Goal: Information Seeking & Learning: Learn about a topic

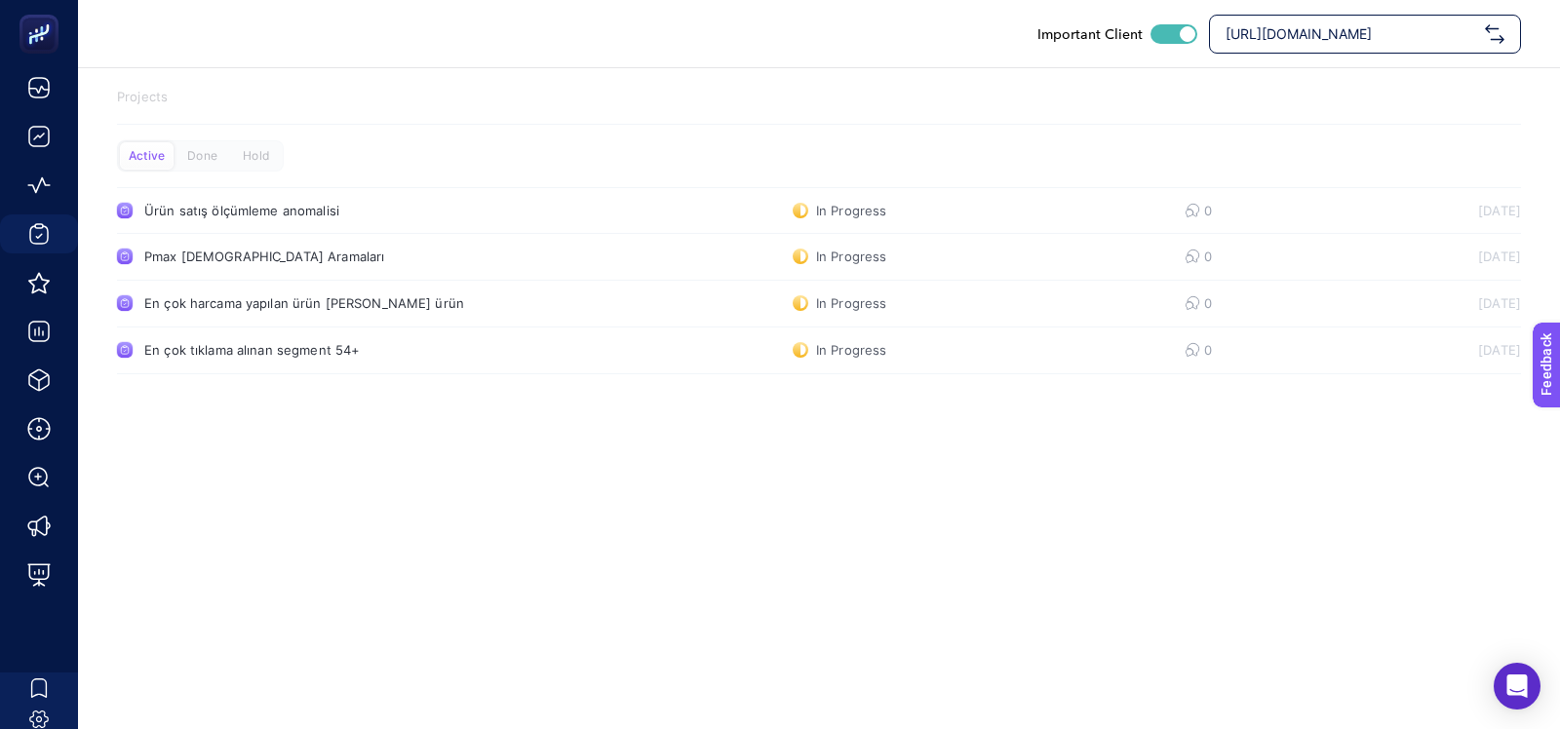
click at [1315, 19] on div "[URL][DOMAIN_NAME]" at bounding box center [1365, 34] width 312 height 39
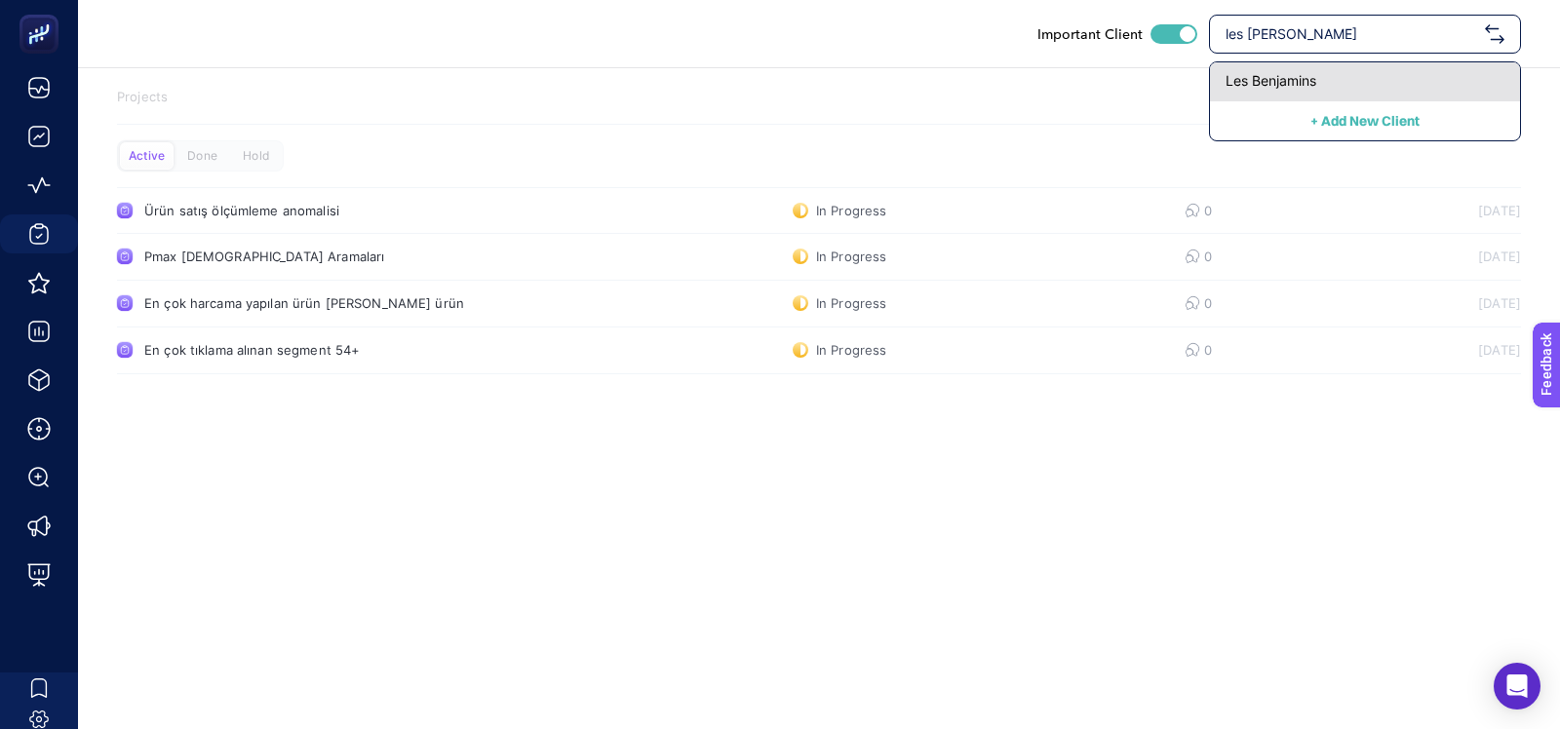
type input "les benj"
click at [1246, 92] on div "Les Benjamins" at bounding box center [1365, 81] width 310 height 39
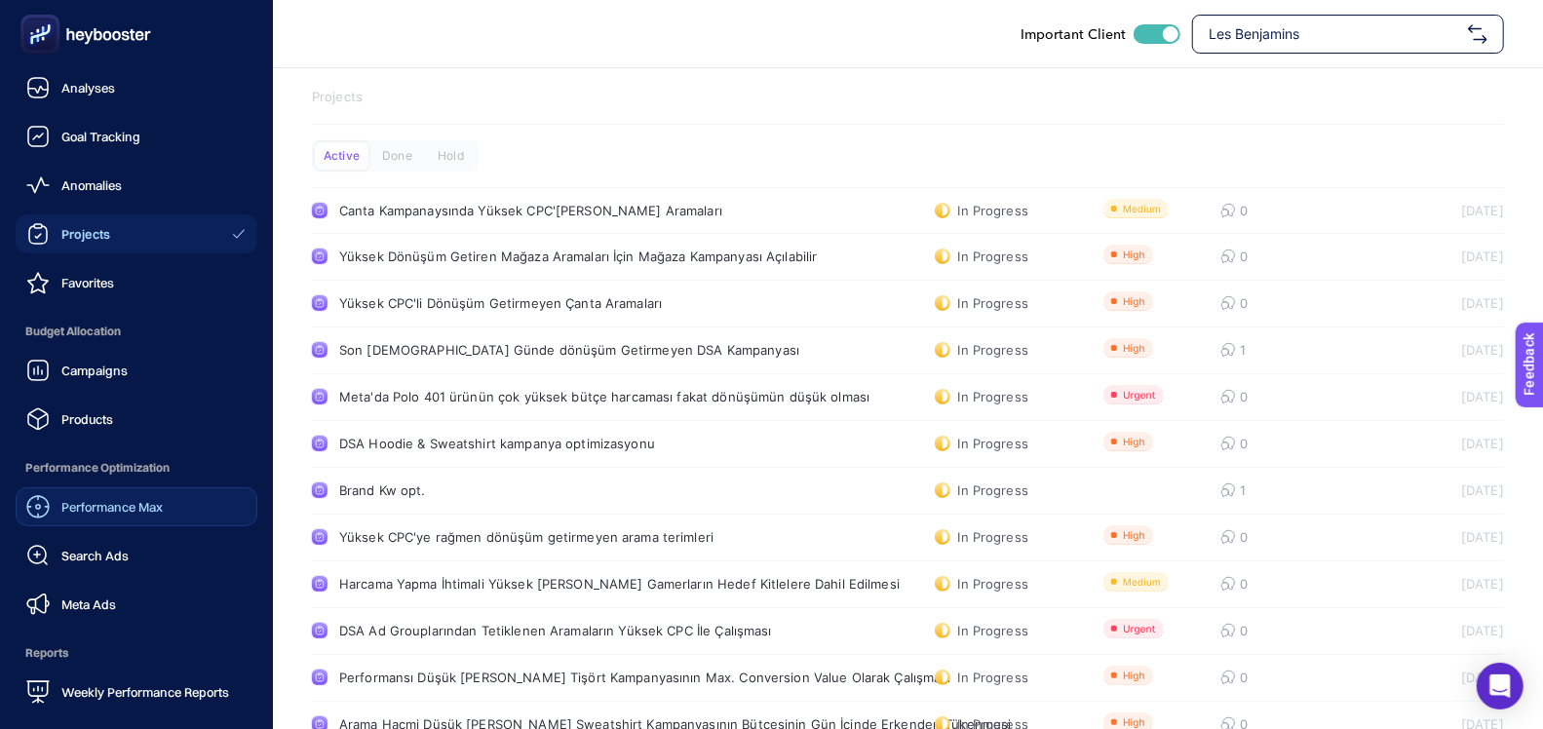
click at [106, 509] on span "Performance Max" at bounding box center [111, 507] width 101 height 16
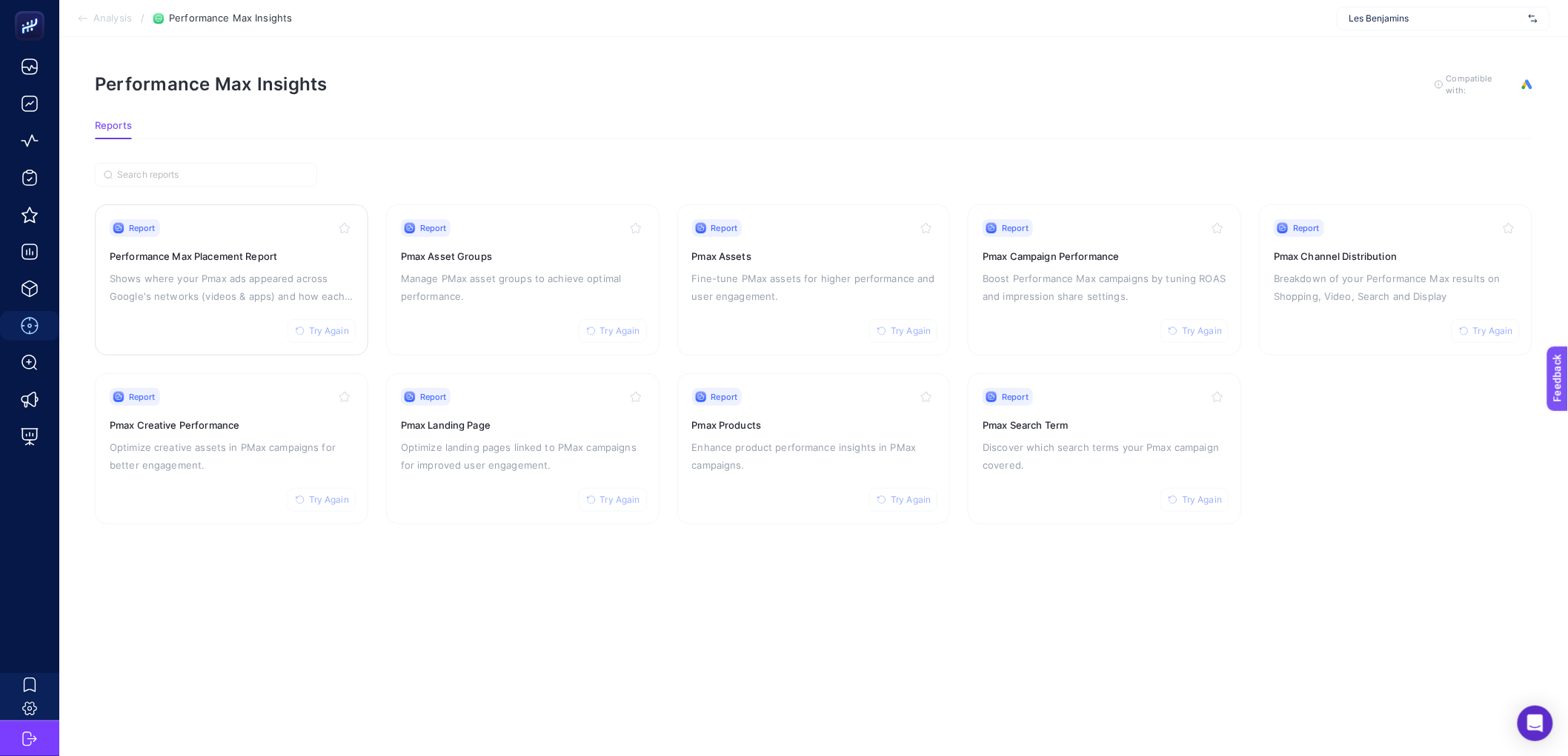
drag, startPoint x: 562, startPoint y: 315, endPoint x: 262, endPoint y: 309, distance: 300.1
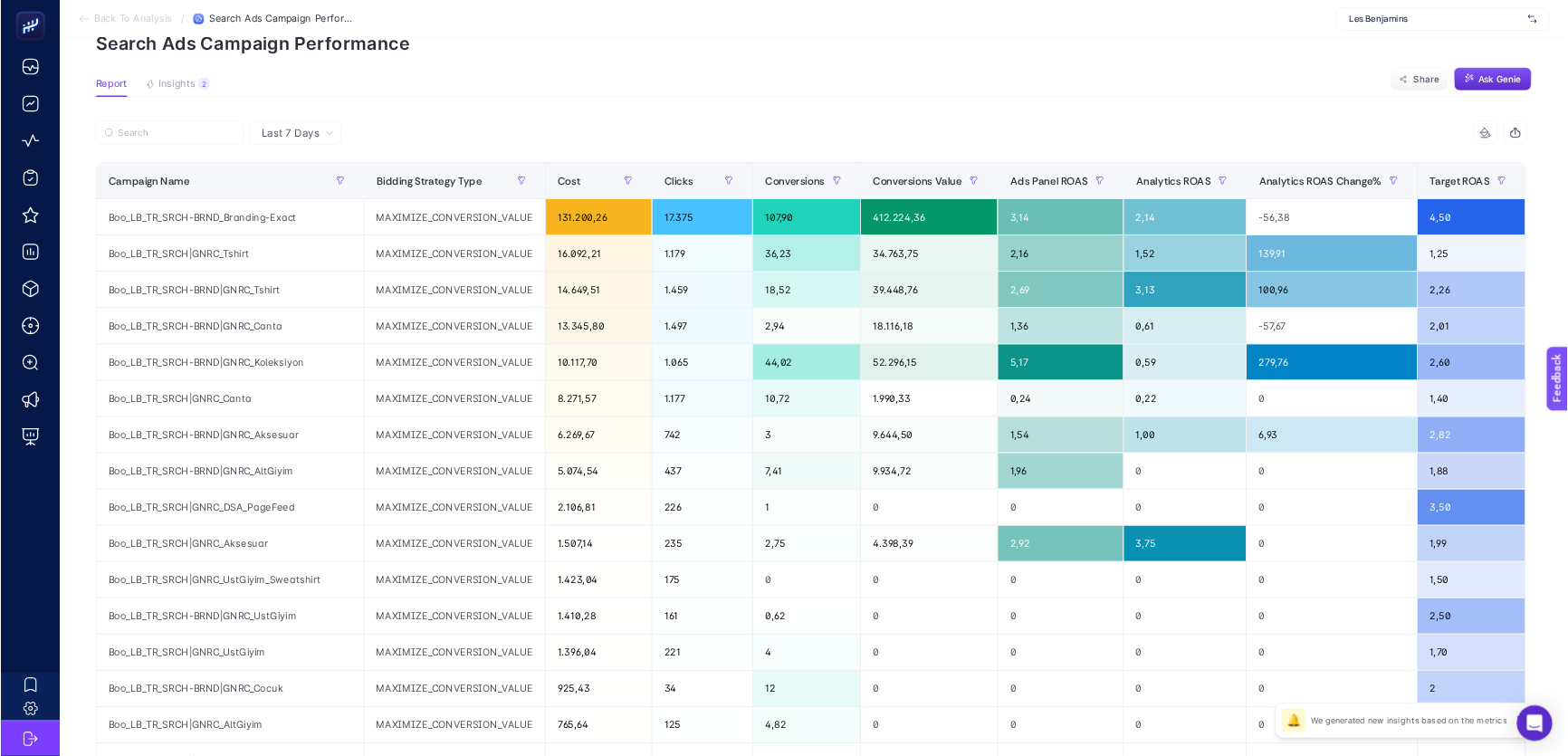
scroll to position [91, 0]
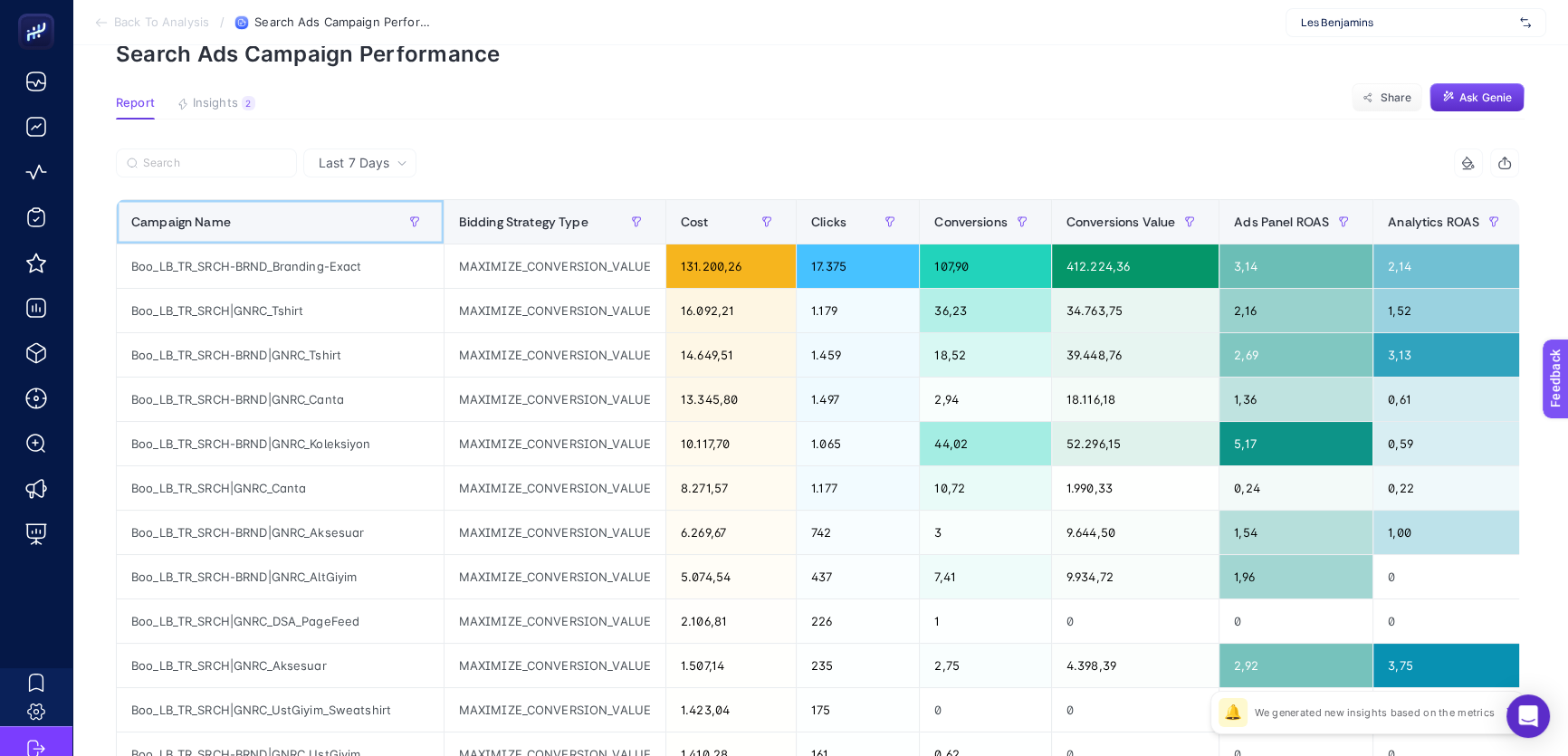
click at [318, 220] on div "Campaign Name" at bounding box center [279, 221] width 298 height 29
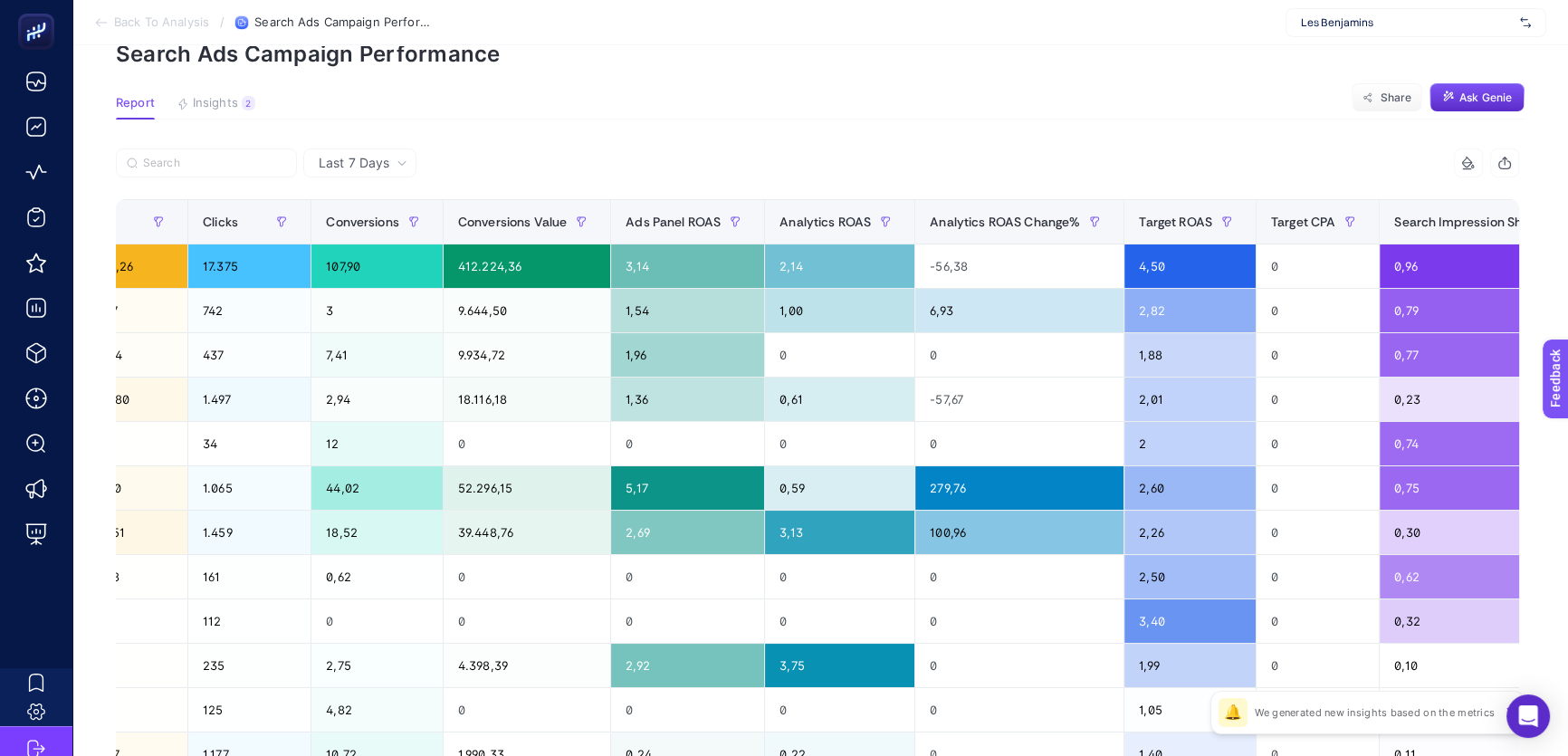
scroll to position [0, 901]
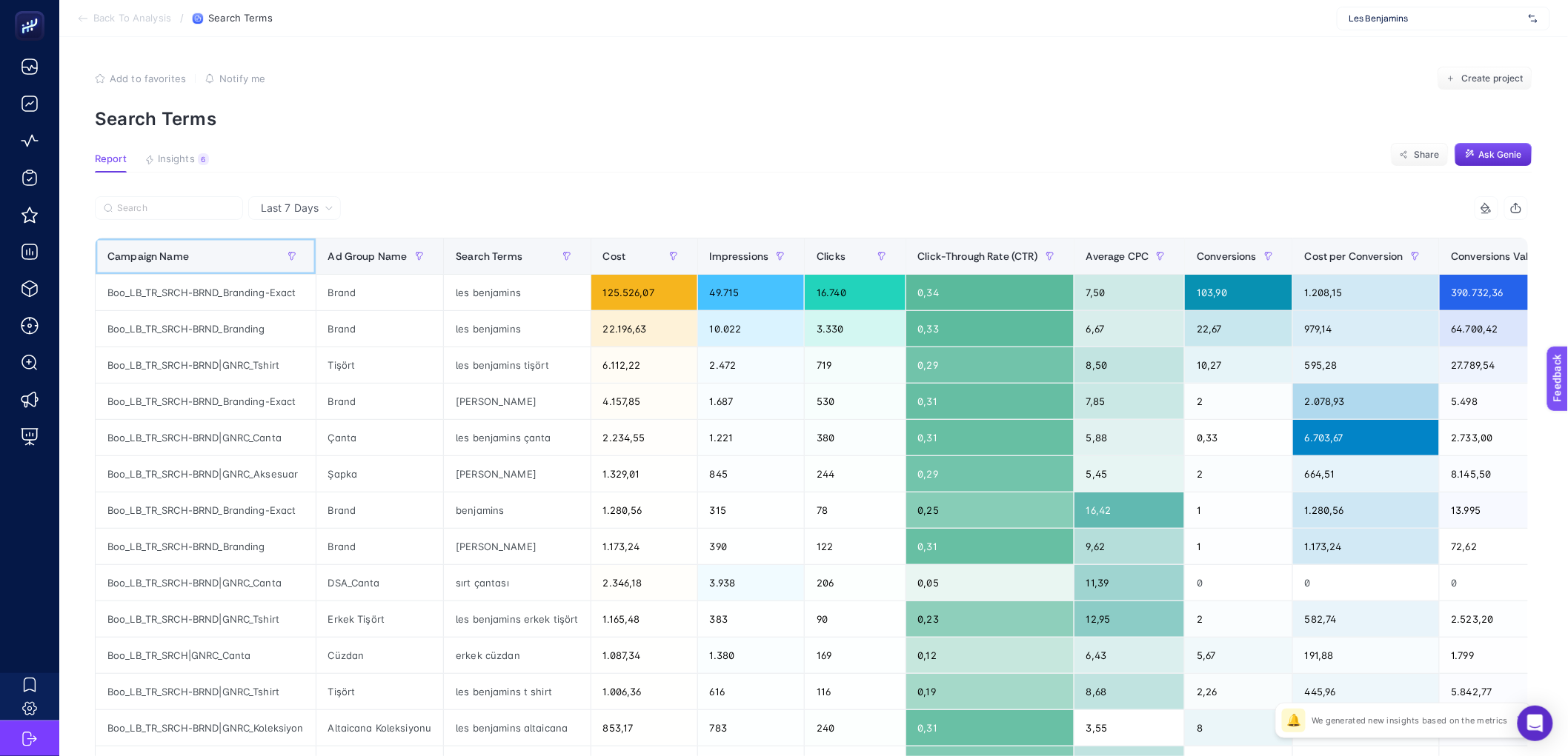
click at [242, 252] on div "Campaign Name" at bounding box center [205, 256] width 196 height 24
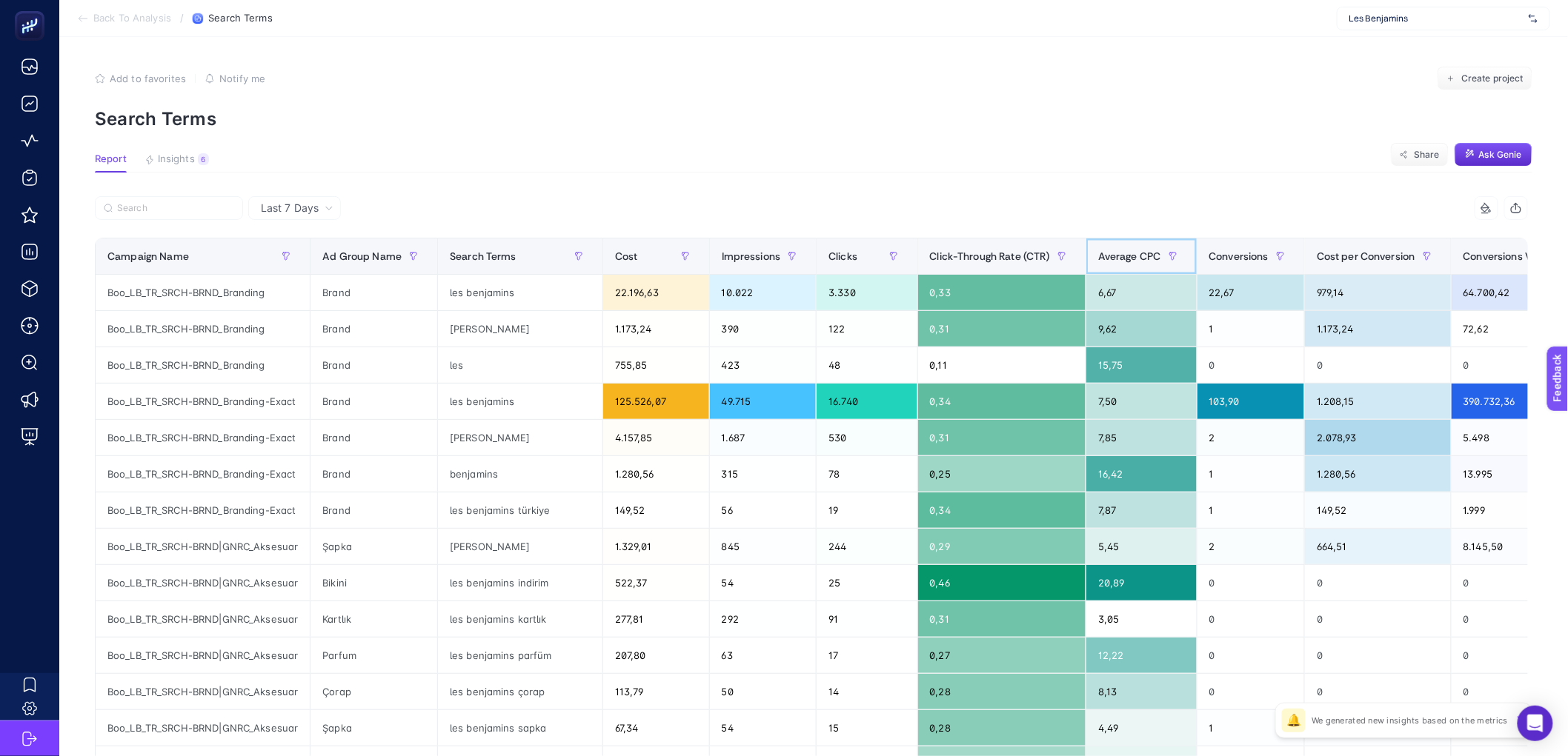
click at [1134, 251] on span "Average CPC" at bounding box center [1129, 257] width 63 height 12
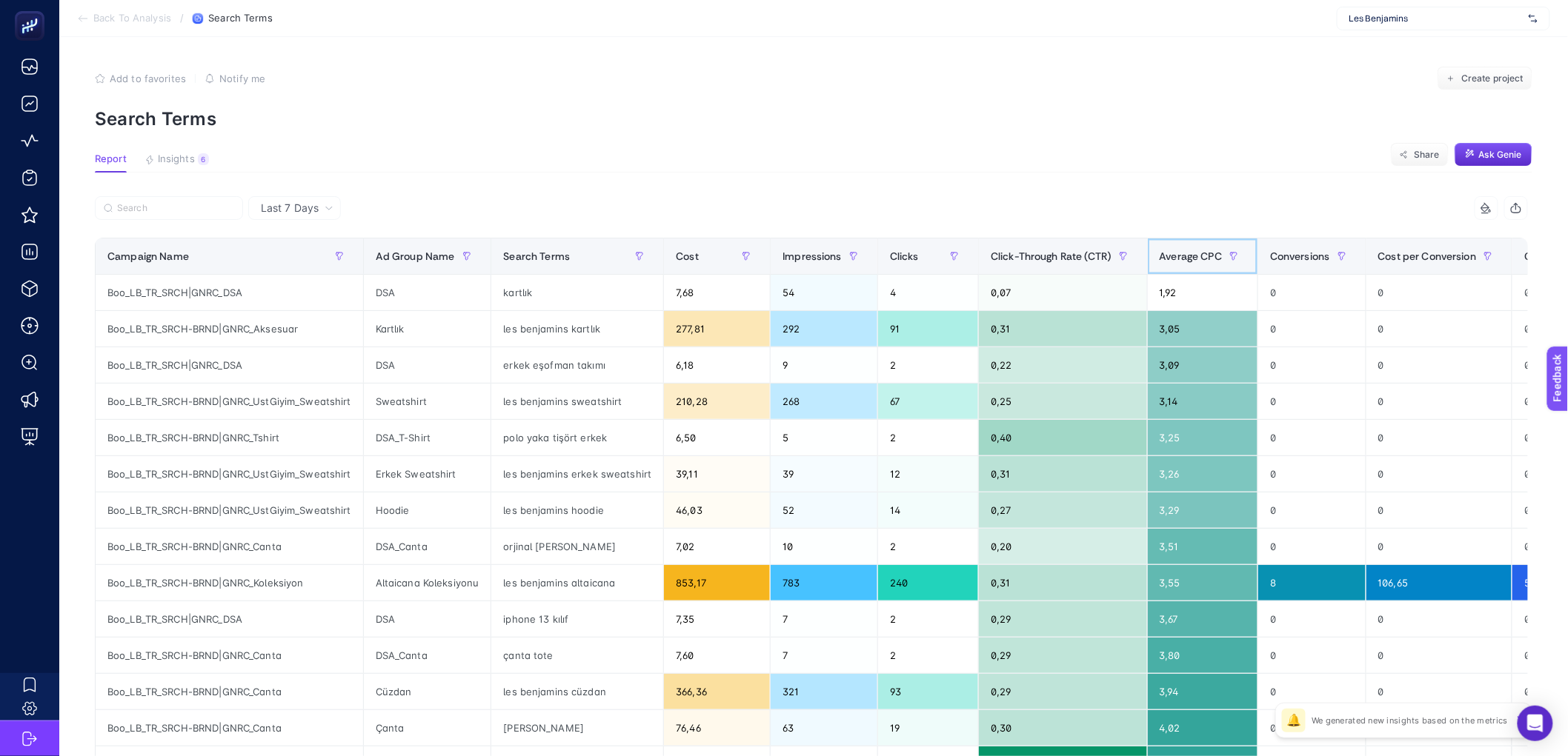
click at [1185, 262] on span "Average CPC" at bounding box center [1191, 257] width 63 height 12
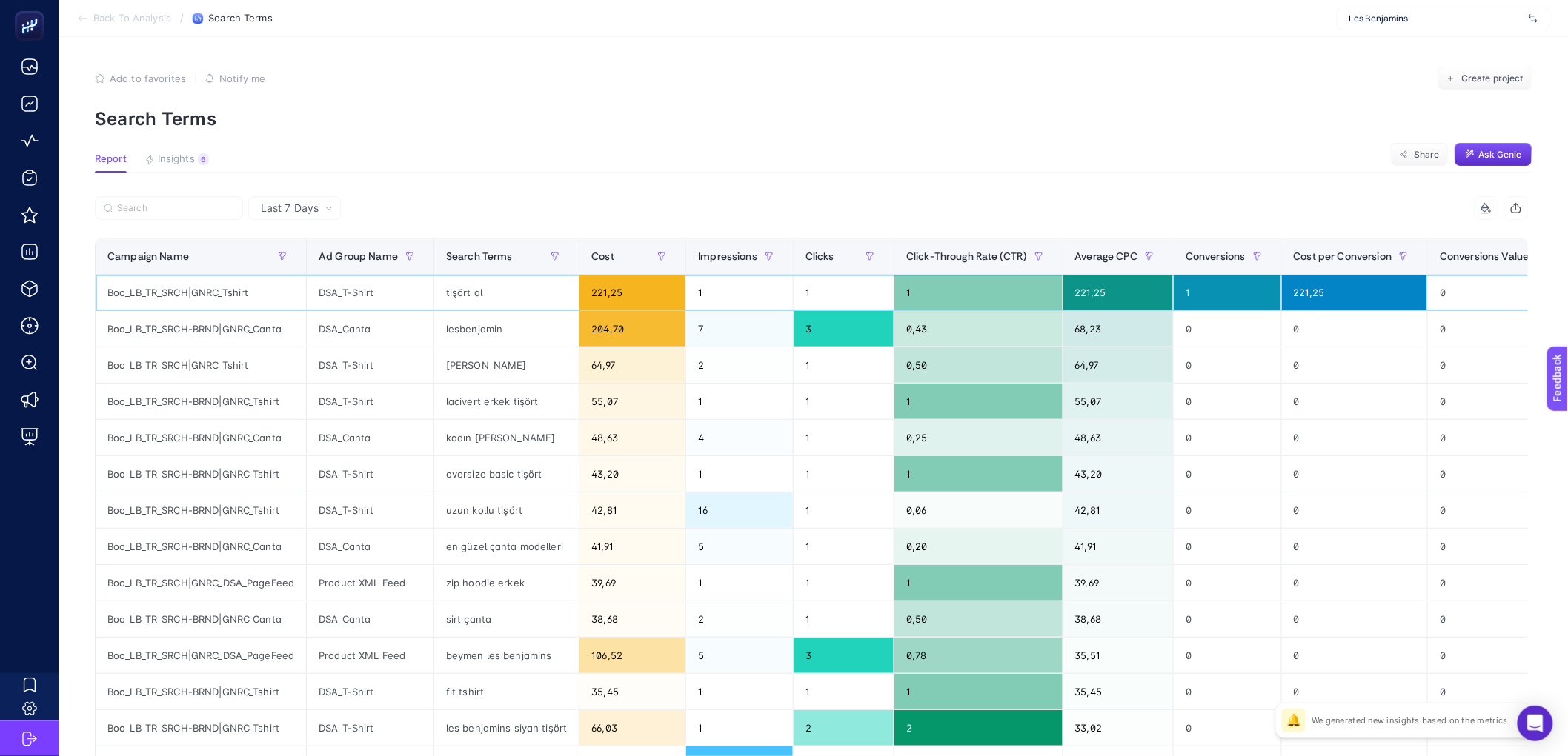
click at [471, 296] on div "tişört al" at bounding box center [506, 293] width 144 height 36
click at [380, 369] on div "DSA_T-Shirt" at bounding box center [370, 365] width 127 height 36
click at [380, 409] on div "DSA_T-Shirt" at bounding box center [370, 401] width 127 height 36
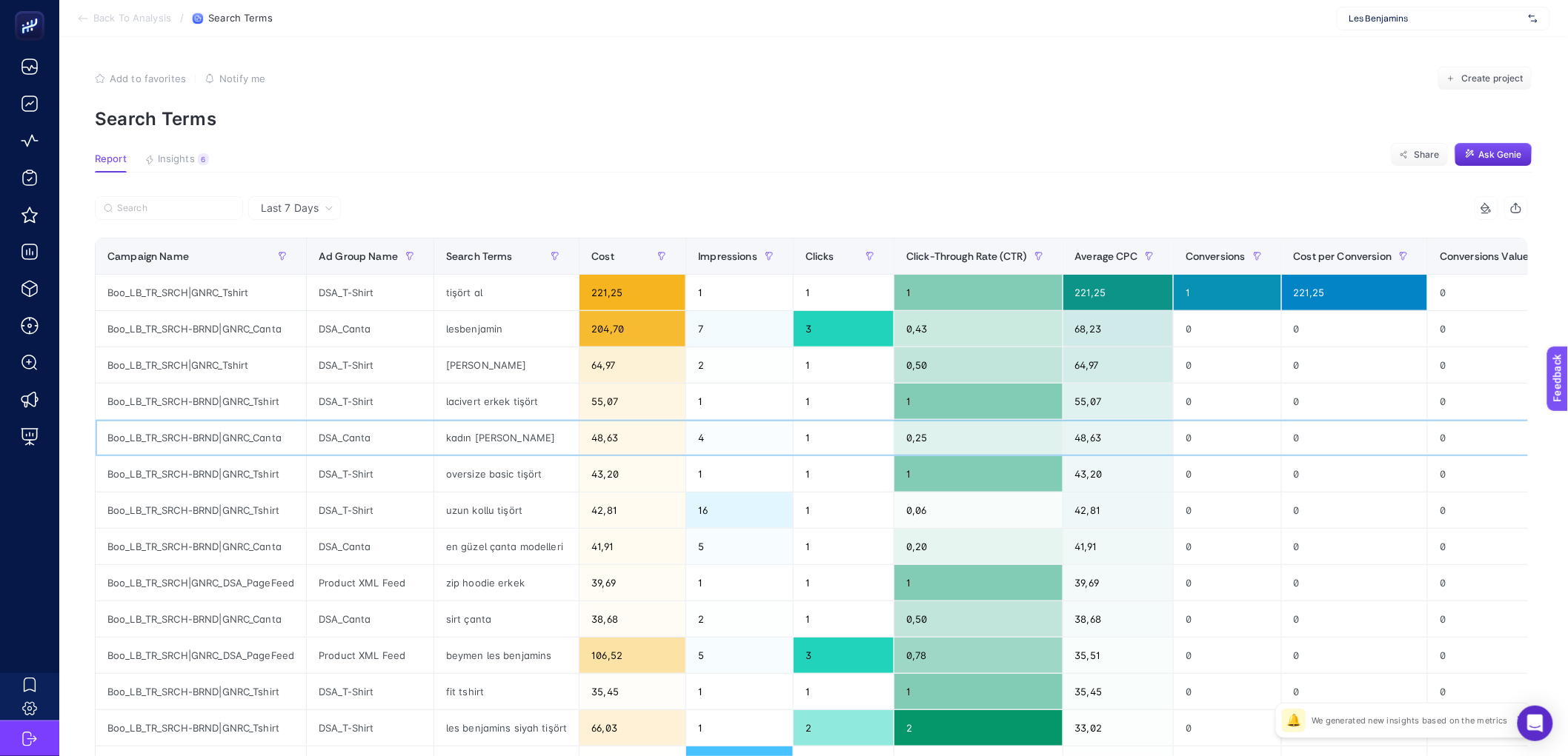
click at [380, 439] on div "DSA_Canta" at bounding box center [370, 438] width 127 height 36
click at [375, 467] on div "DSA_T-Shirt" at bounding box center [370, 474] width 127 height 36
click at [392, 388] on div "DSA_T-Shirt" at bounding box center [370, 401] width 127 height 36
click at [392, 368] on div "DSA_T-Shirt" at bounding box center [370, 365] width 127 height 36
click at [168, 163] on span "Insights" at bounding box center [176, 160] width 37 height 12
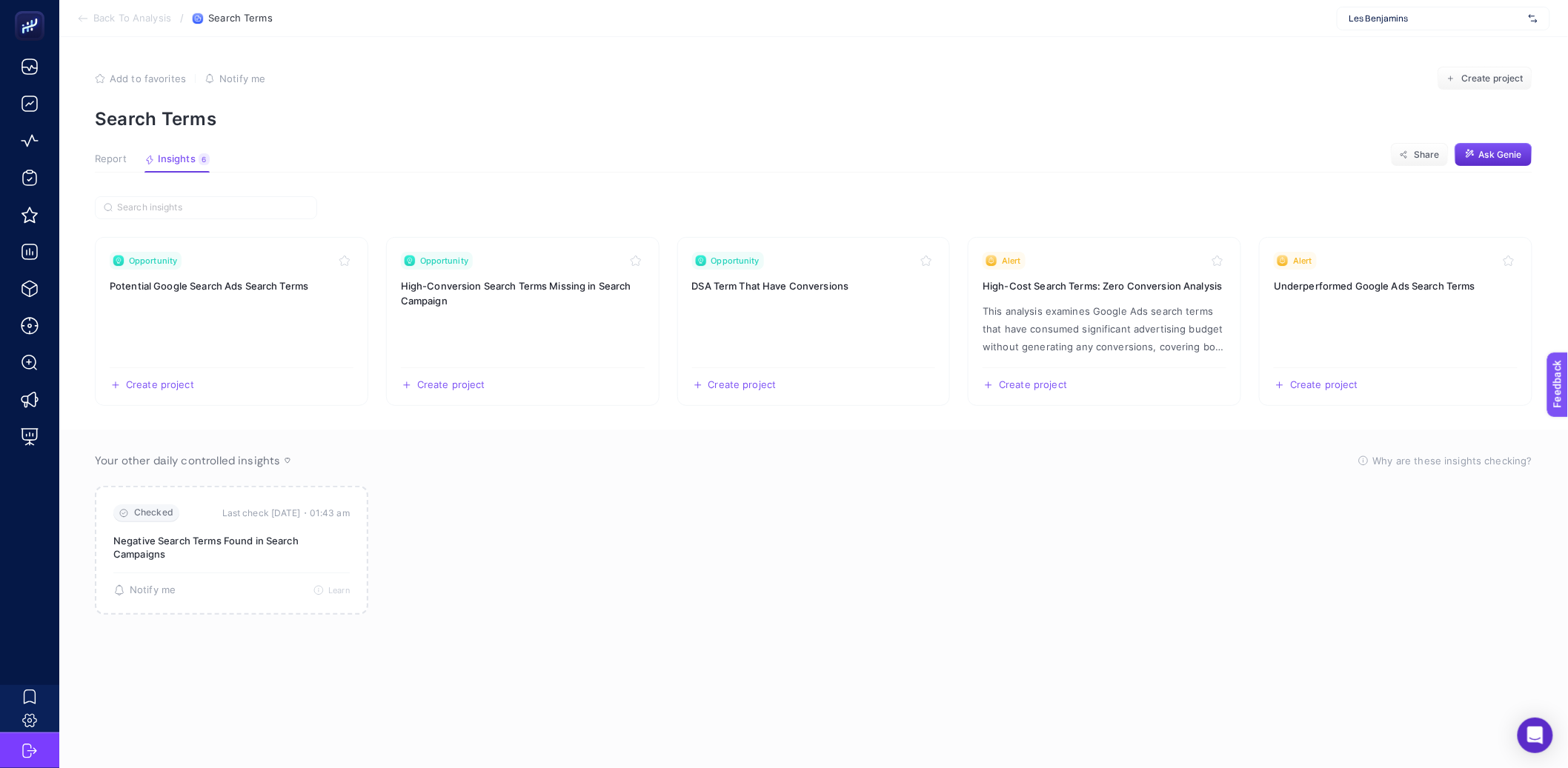
click at [112, 153] on span "Report" at bounding box center [111, 160] width 32 height 12
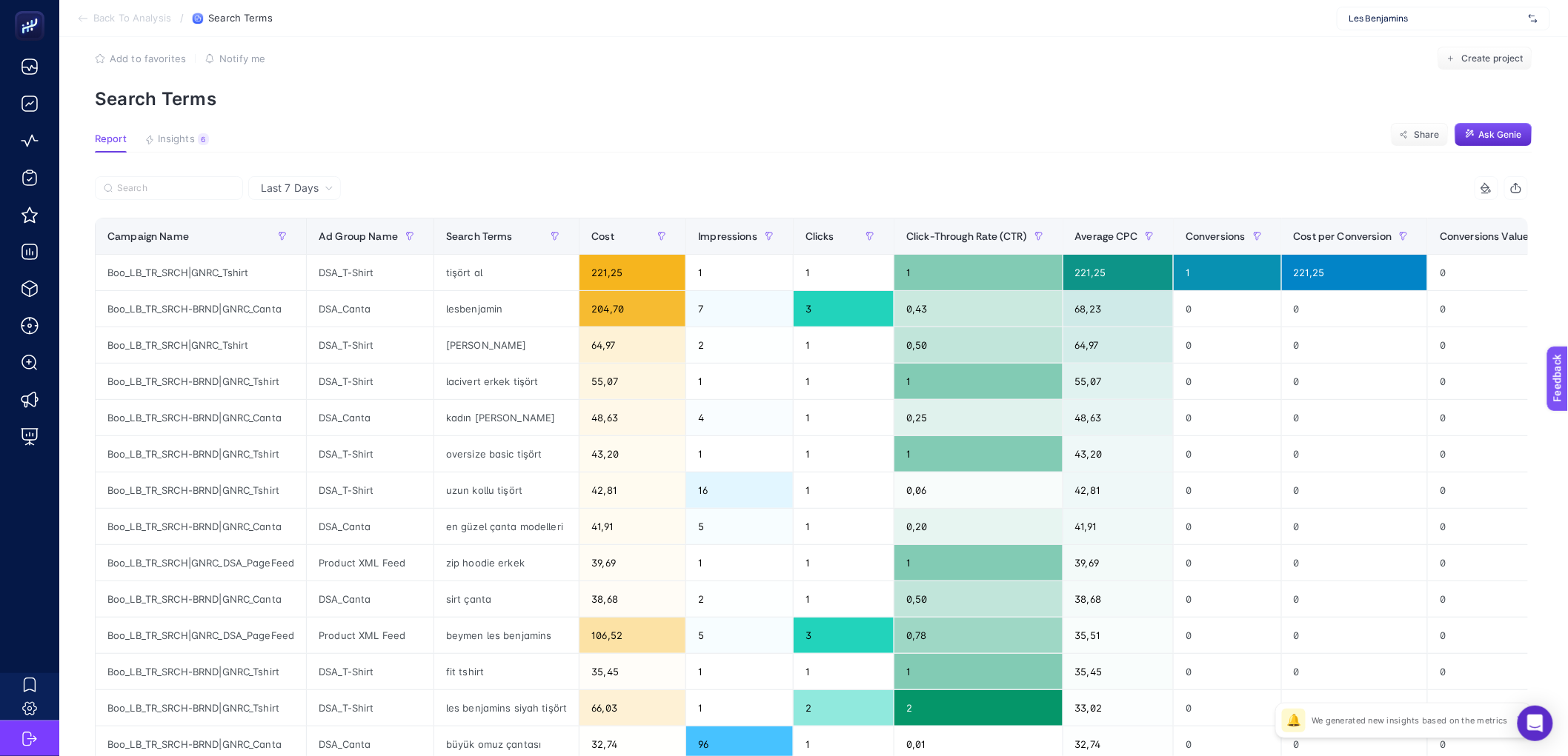
scroll to position [23, 0]
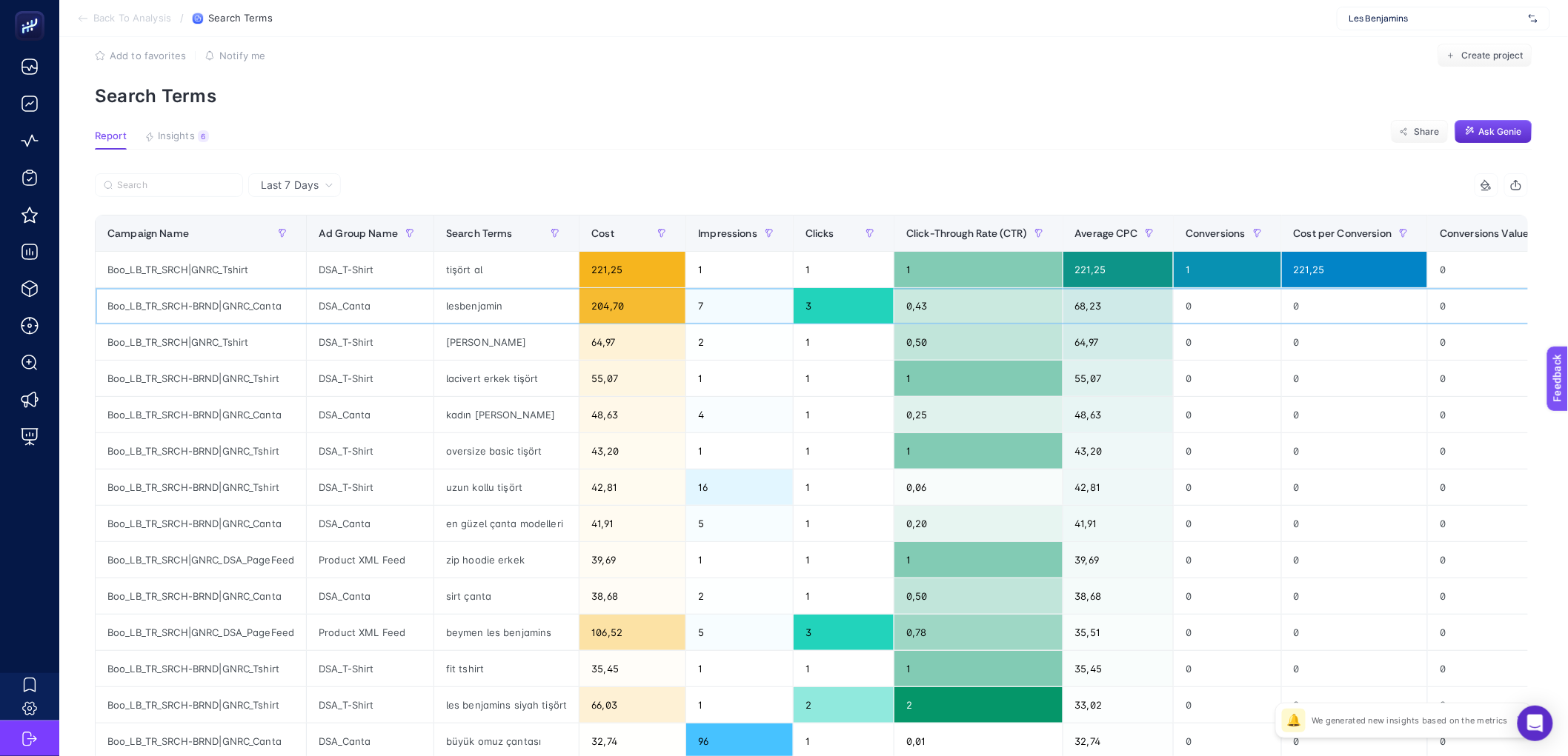
click at [467, 305] on div "lesbenjamin" at bounding box center [506, 305] width 144 height 36
click at [1108, 350] on div "64,97" at bounding box center [1118, 342] width 110 height 36
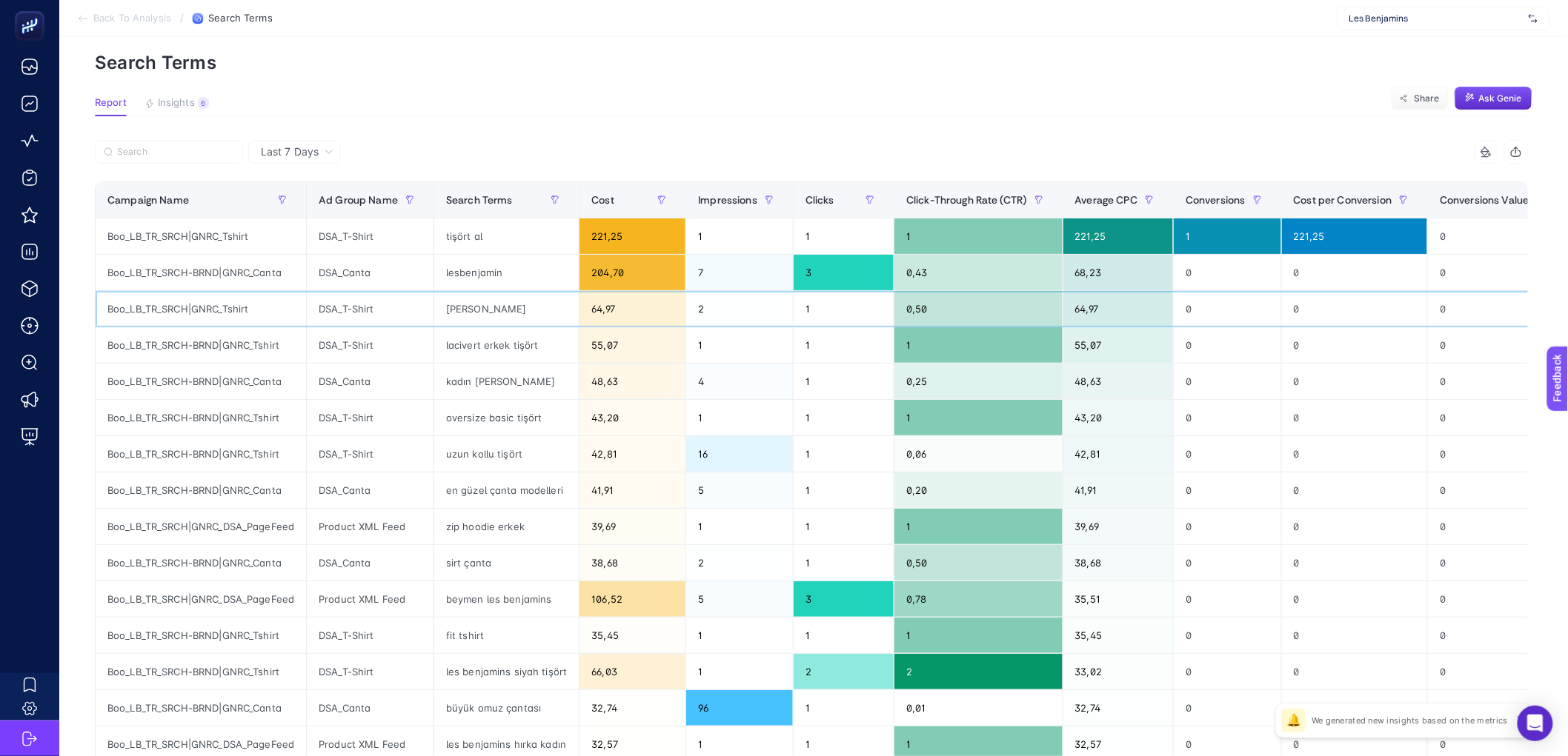
scroll to position [57, 0]
click at [462, 274] on div "lesbenjamin" at bounding box center [506, 271] width 144 height 36
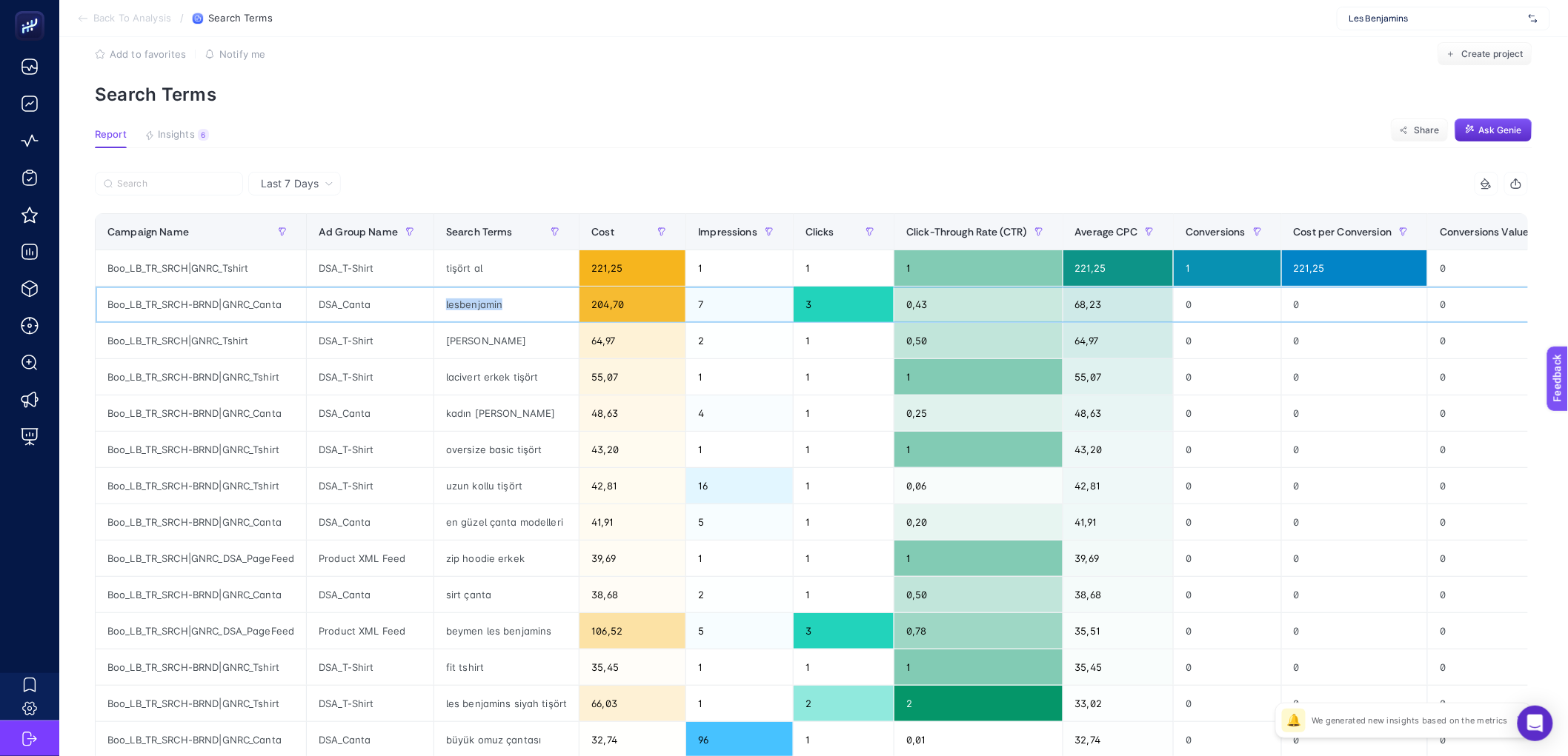
scroll to position [31, 0]
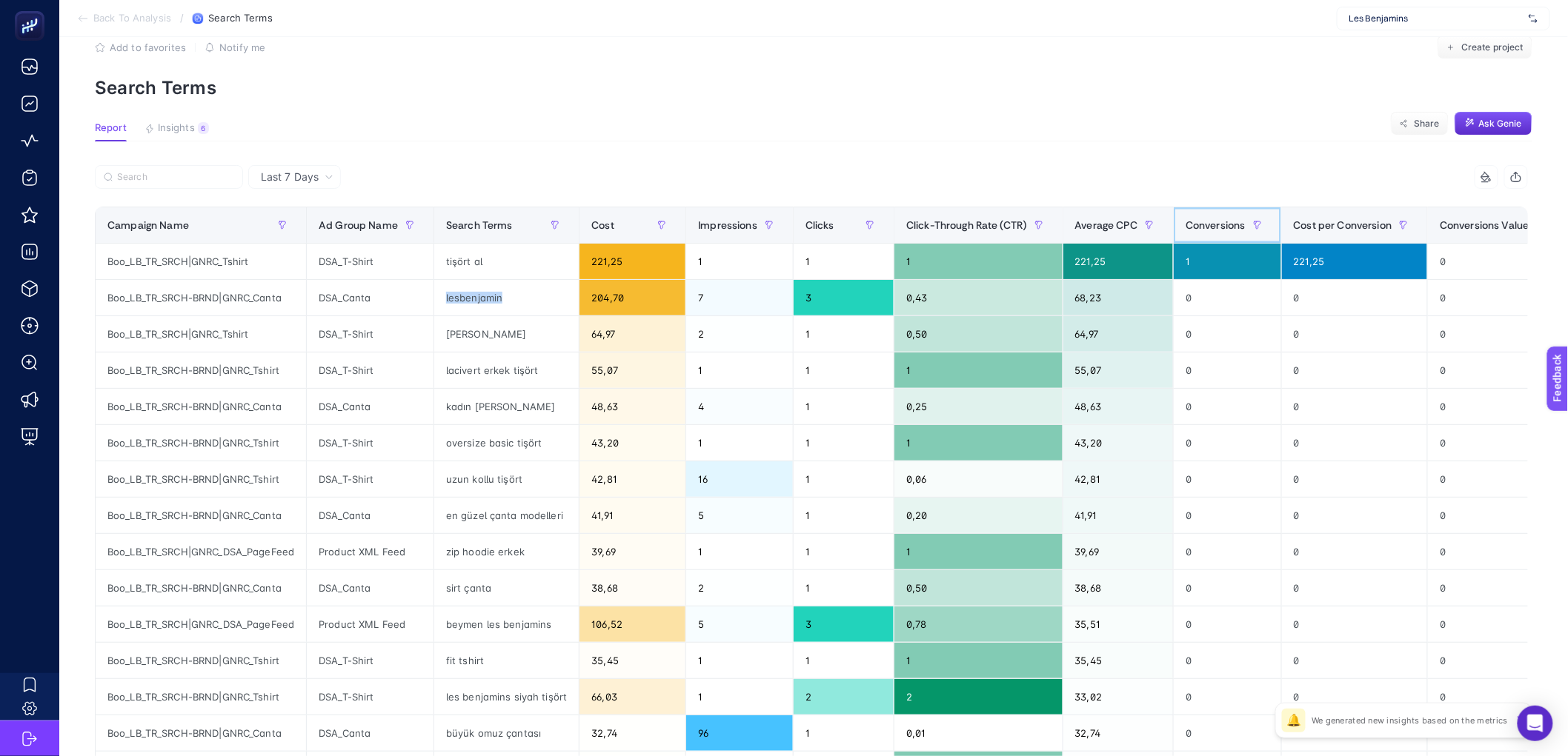
click at [1185, 238] on th "Conversions" at bounding box center [1227, 226] width 108 height 36
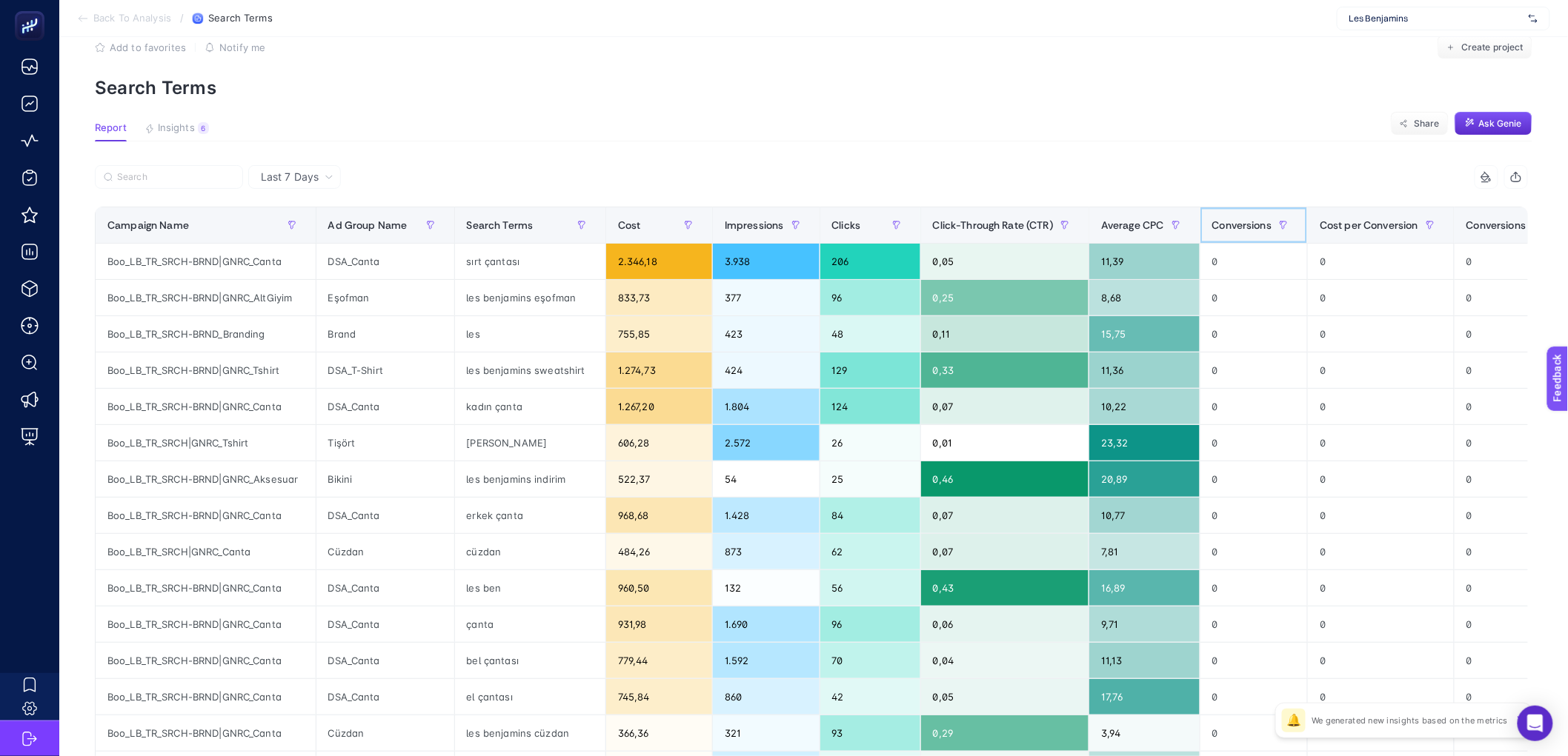
click at [1185, 228] on span "Conversions" at bounding box center [1242, 226] width 60 height 12
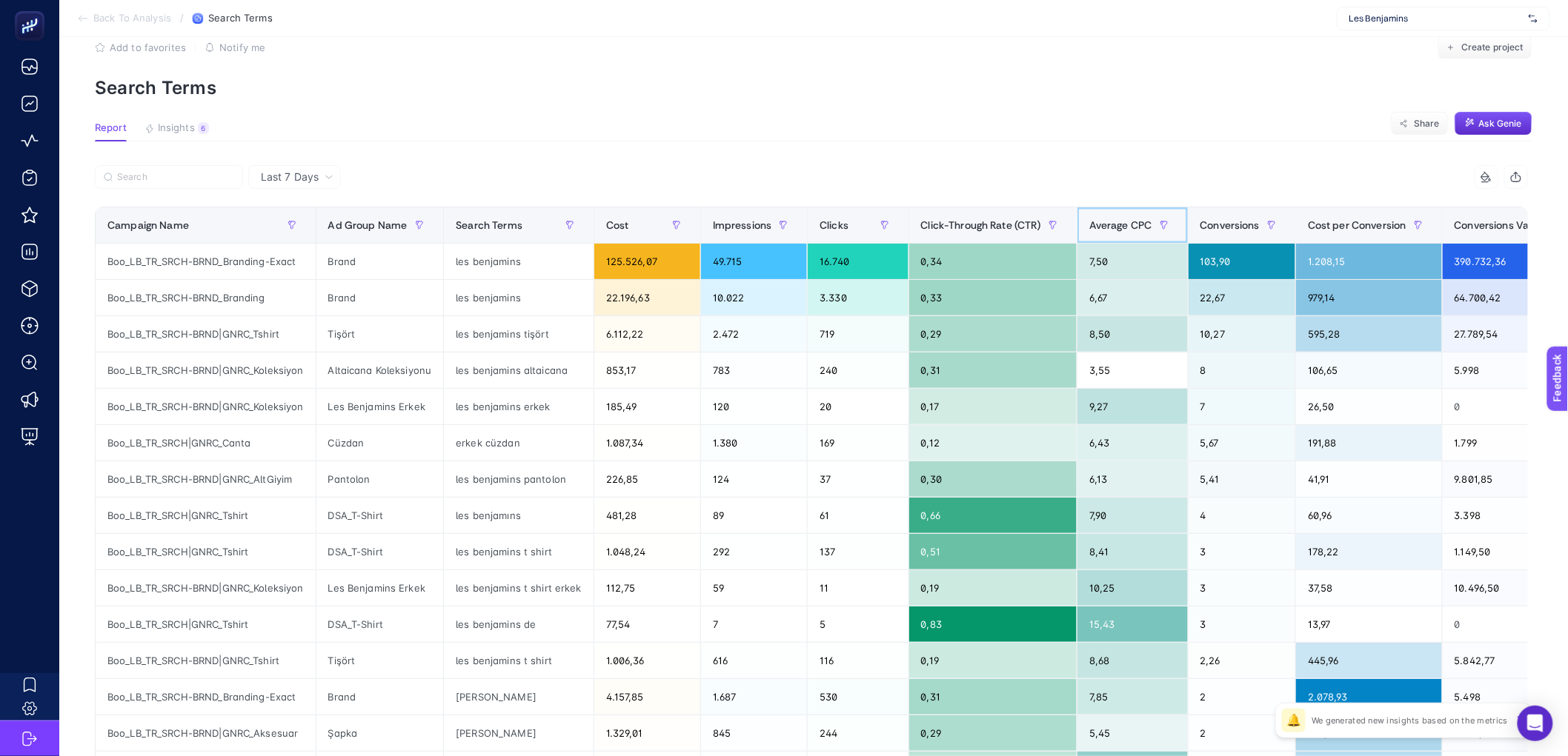
click at [1112, 237] on th "Average CPC" at bounding box center [1133, 226] width 111 height 36
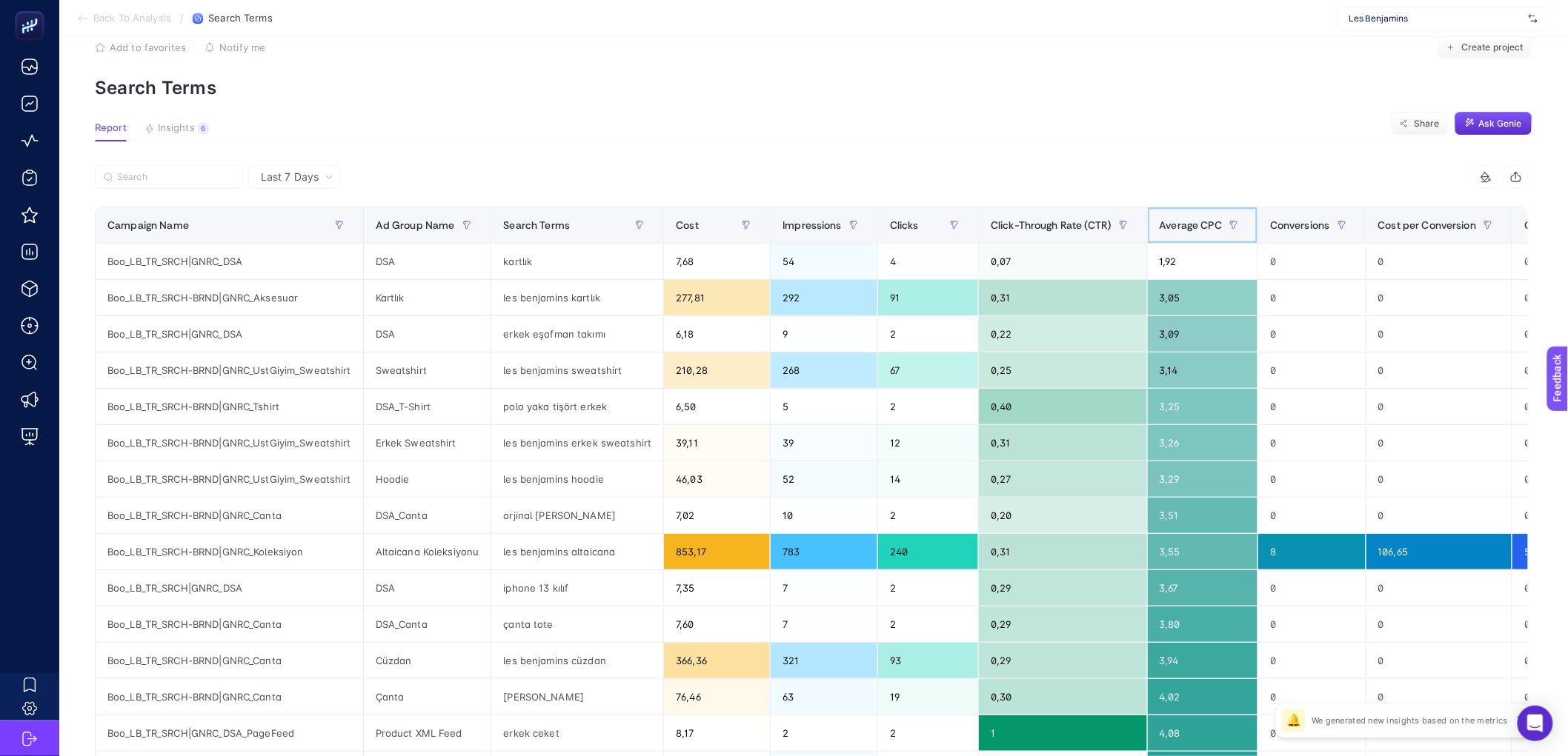
click at [1185, 237] on th "Average CPC" at bounding box center [1202, 226] width 111 height 36
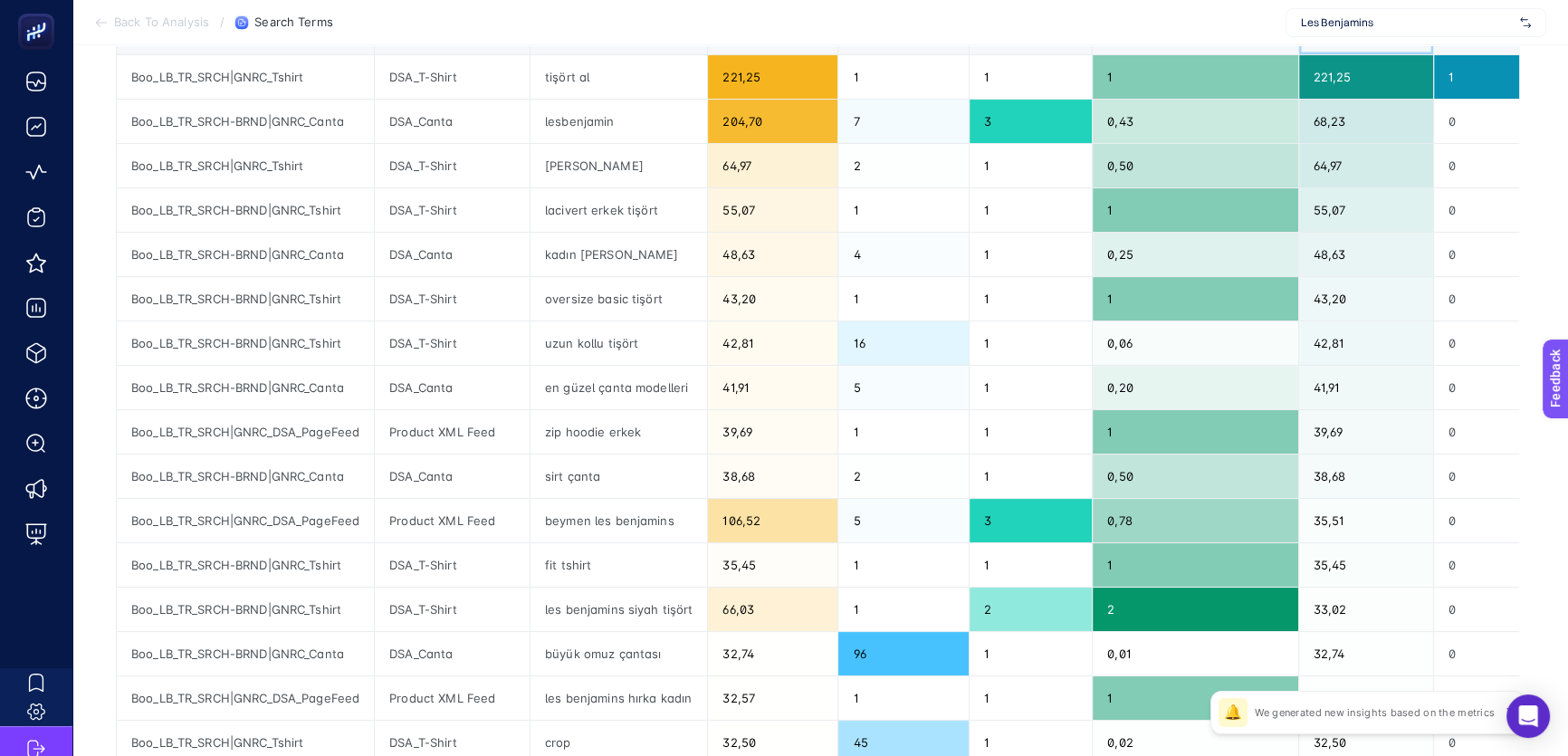
scroll to position [227, 0]
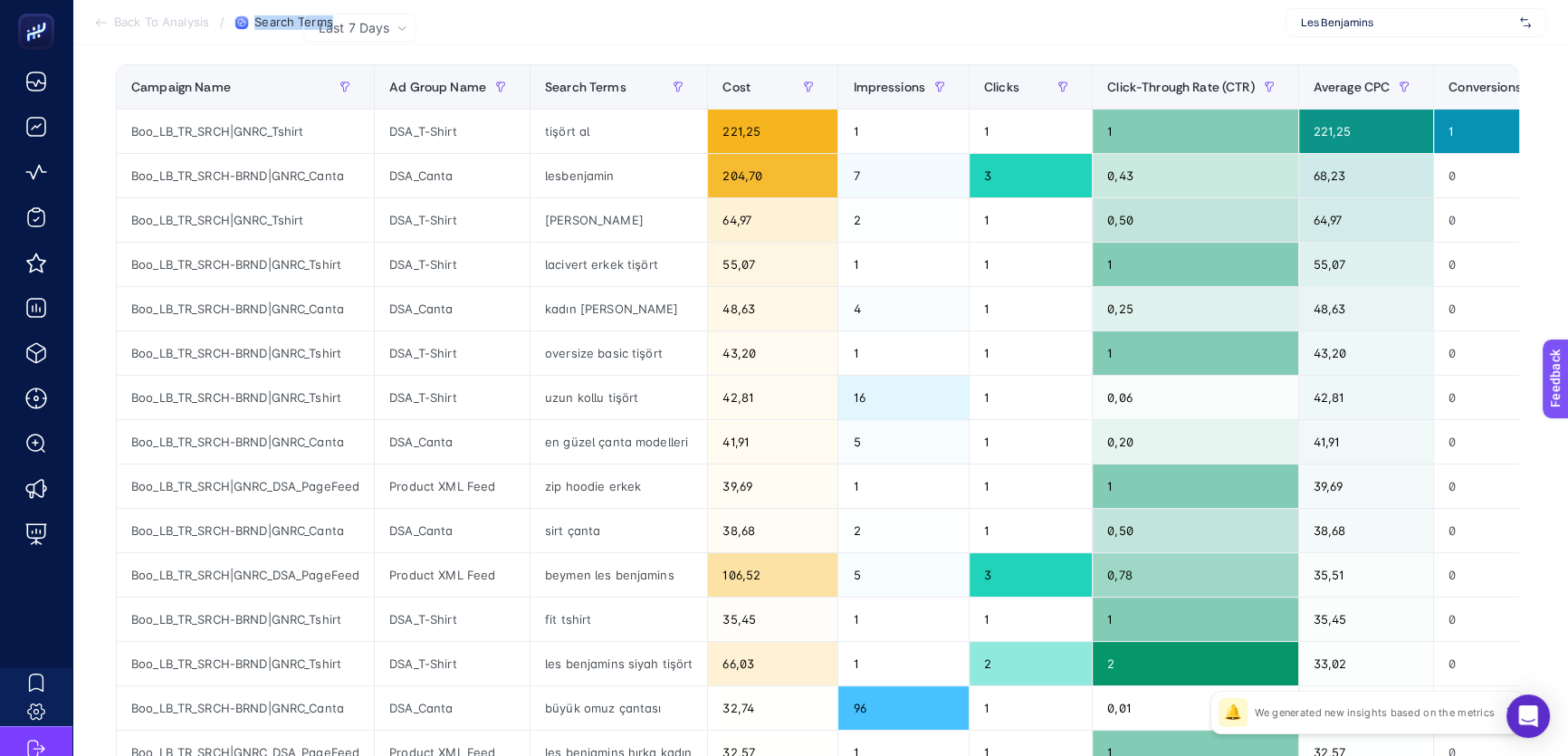
click at [659, 16] on section "Back To Analysis / Search Terms Les Benjamins" at bounding box center [820, 22] width 1496 height 46
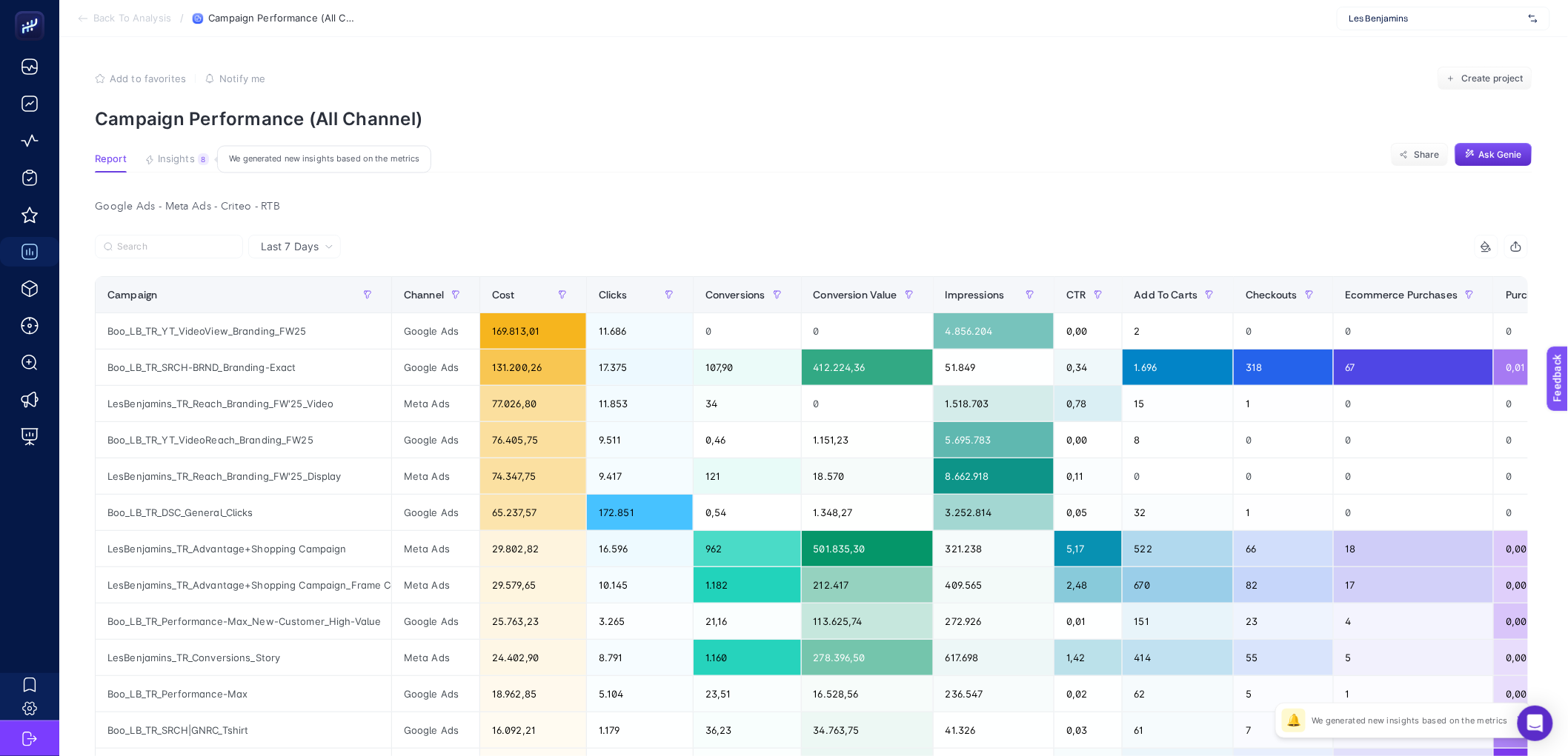
click at [169, 157] on span "Insights" at bounding box center [176, 160] width 37 height 12
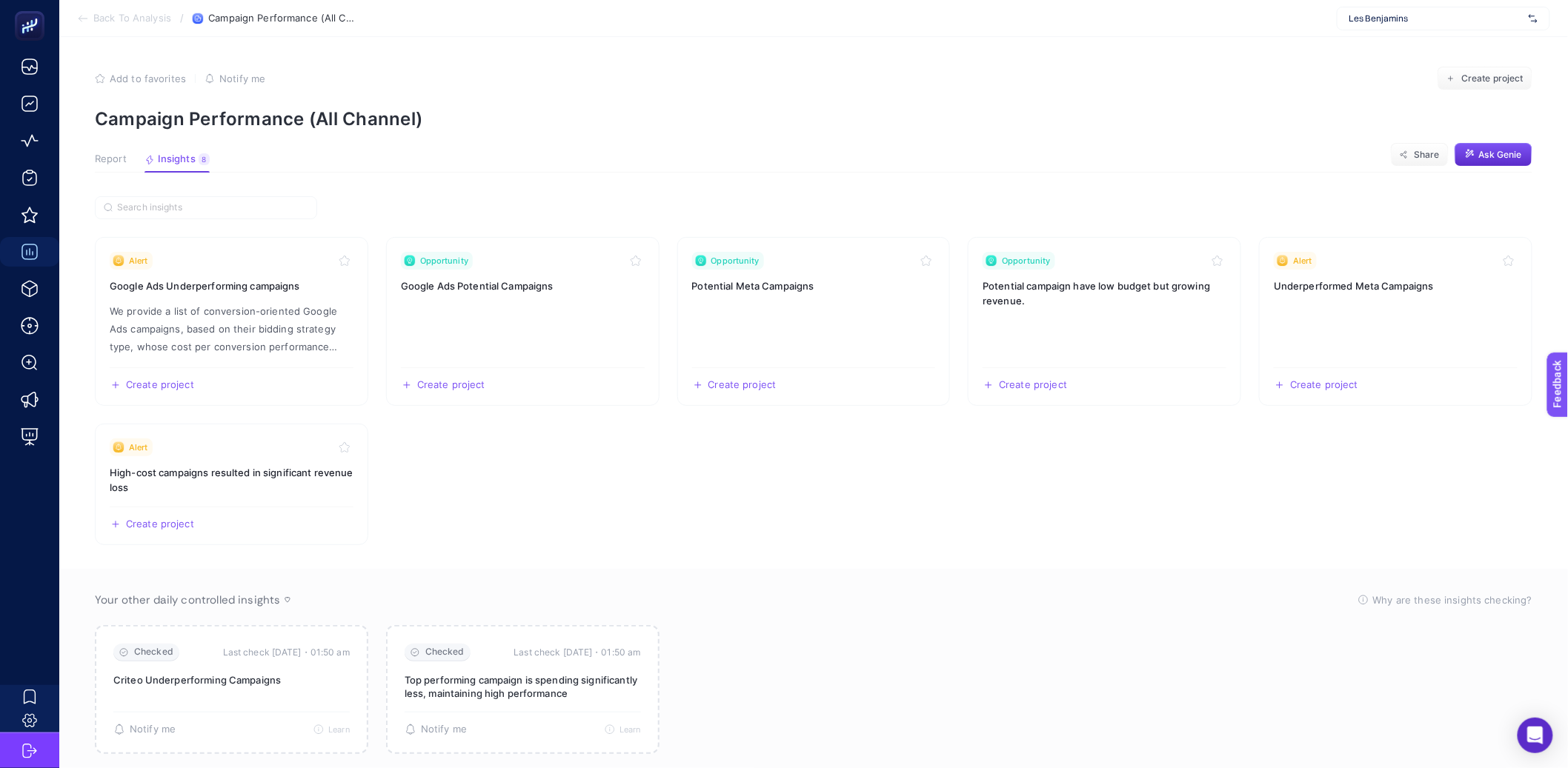
click at [118, 163] on span "Report" at bounding box center [111, 160] width 32 height 12
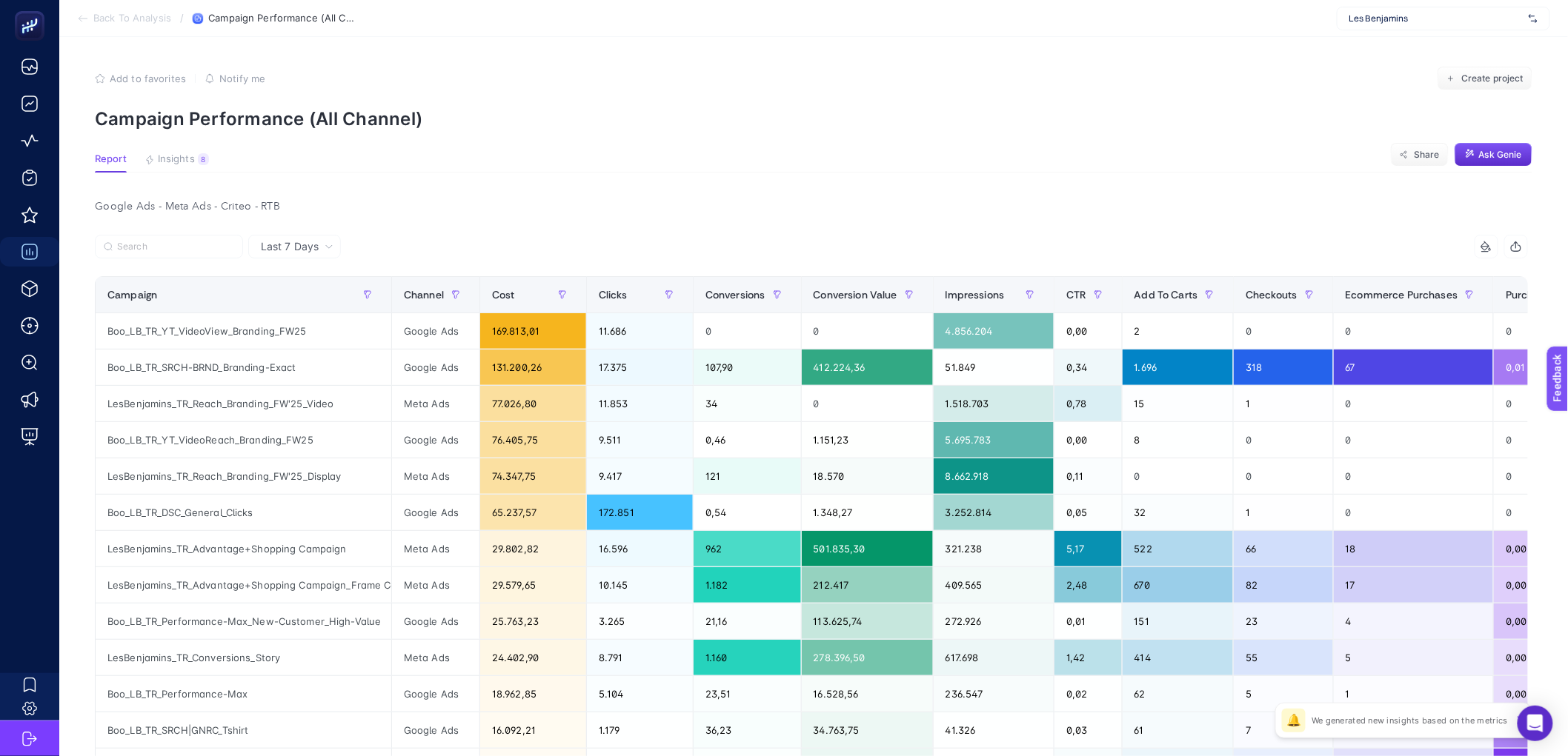
click at [527, 235] on div at bounding box center [453, 251] width 717 height 33
click at [192, 160] on span "Insights" at bounding box center [176, 160] width 37 height 12
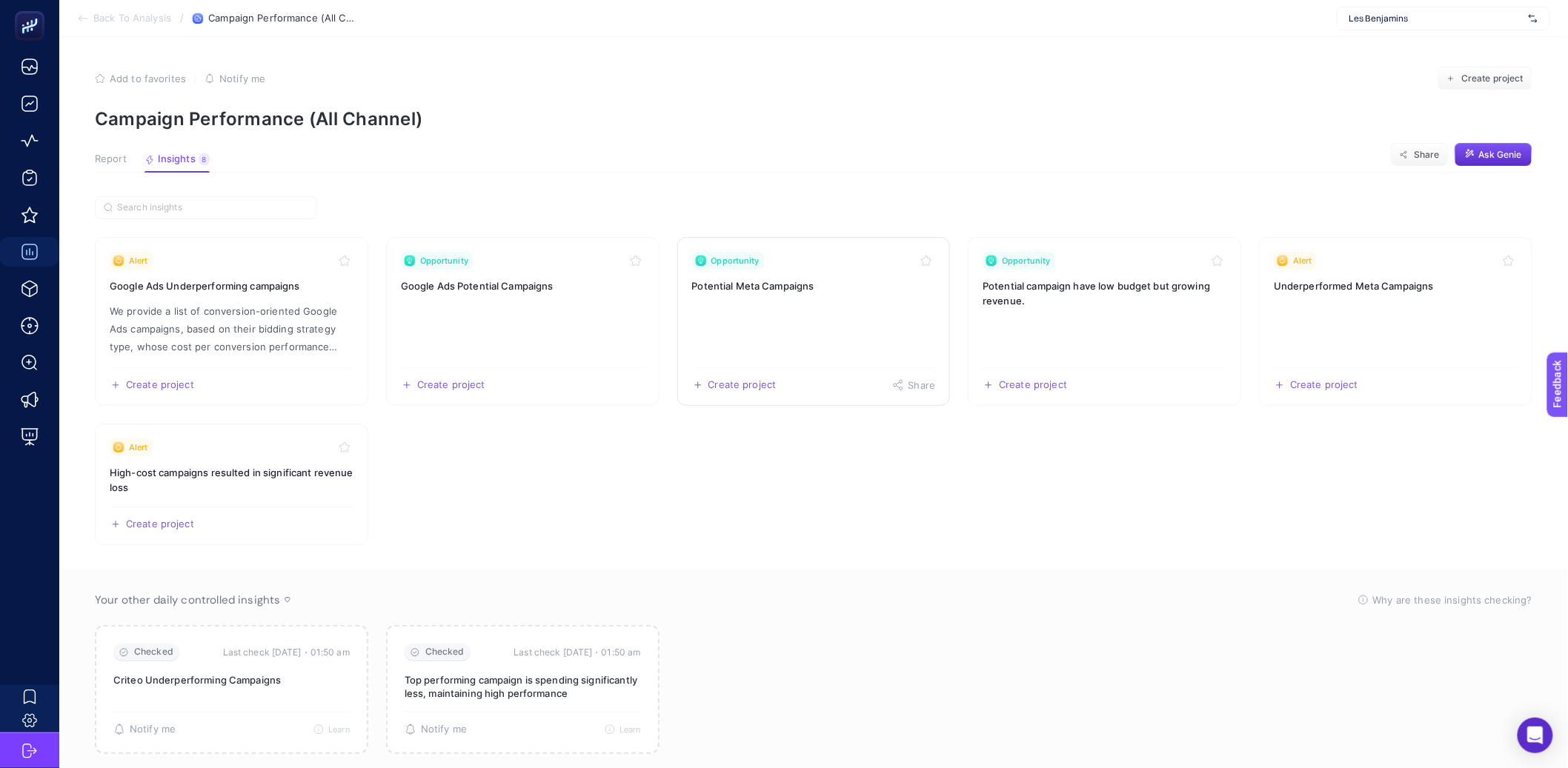
click at [843, 387] on div "Create project Share" at bounding box center [814, 379] width 244 height 24
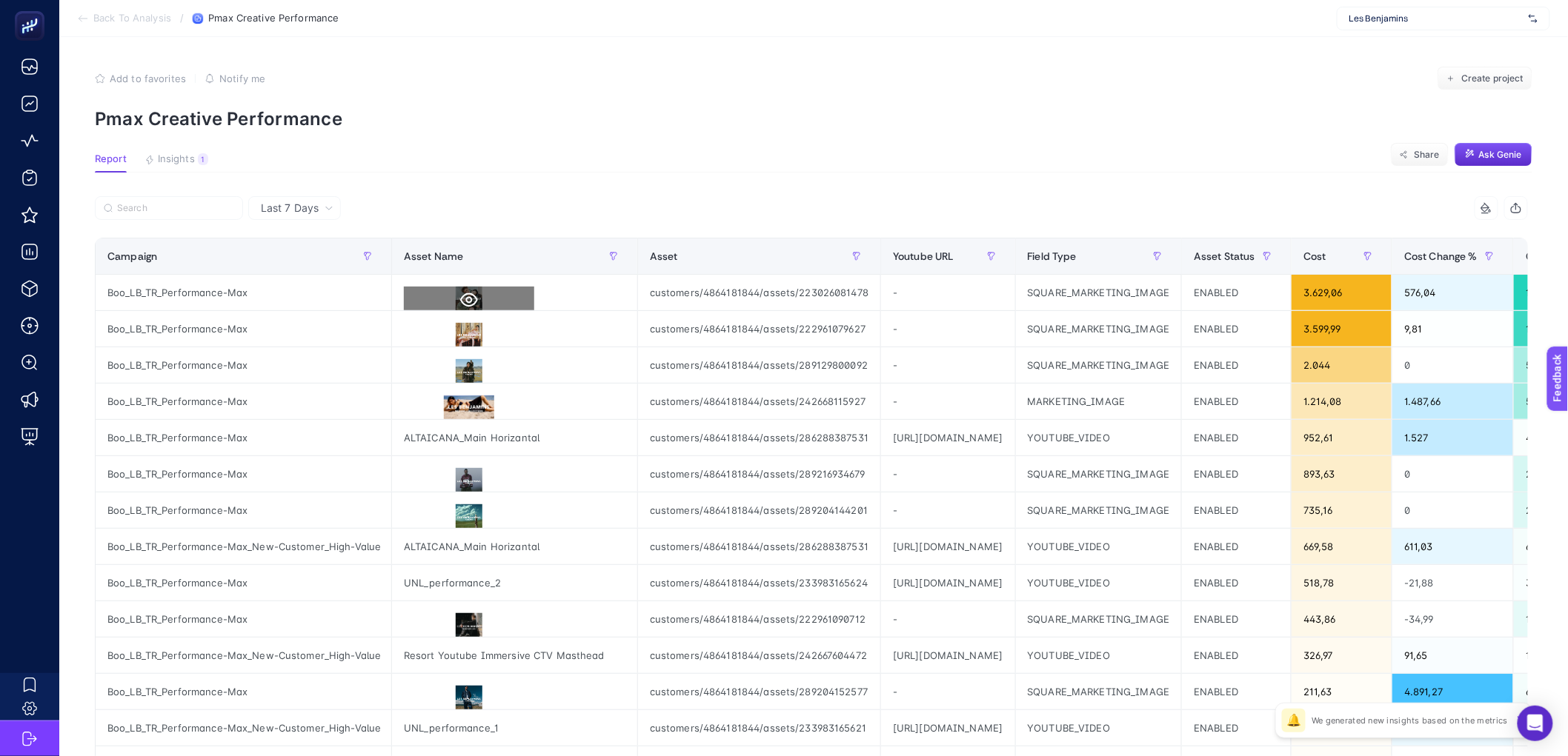
click at [457, 299] on button at bounding box center [469, 299] width 131 height 27
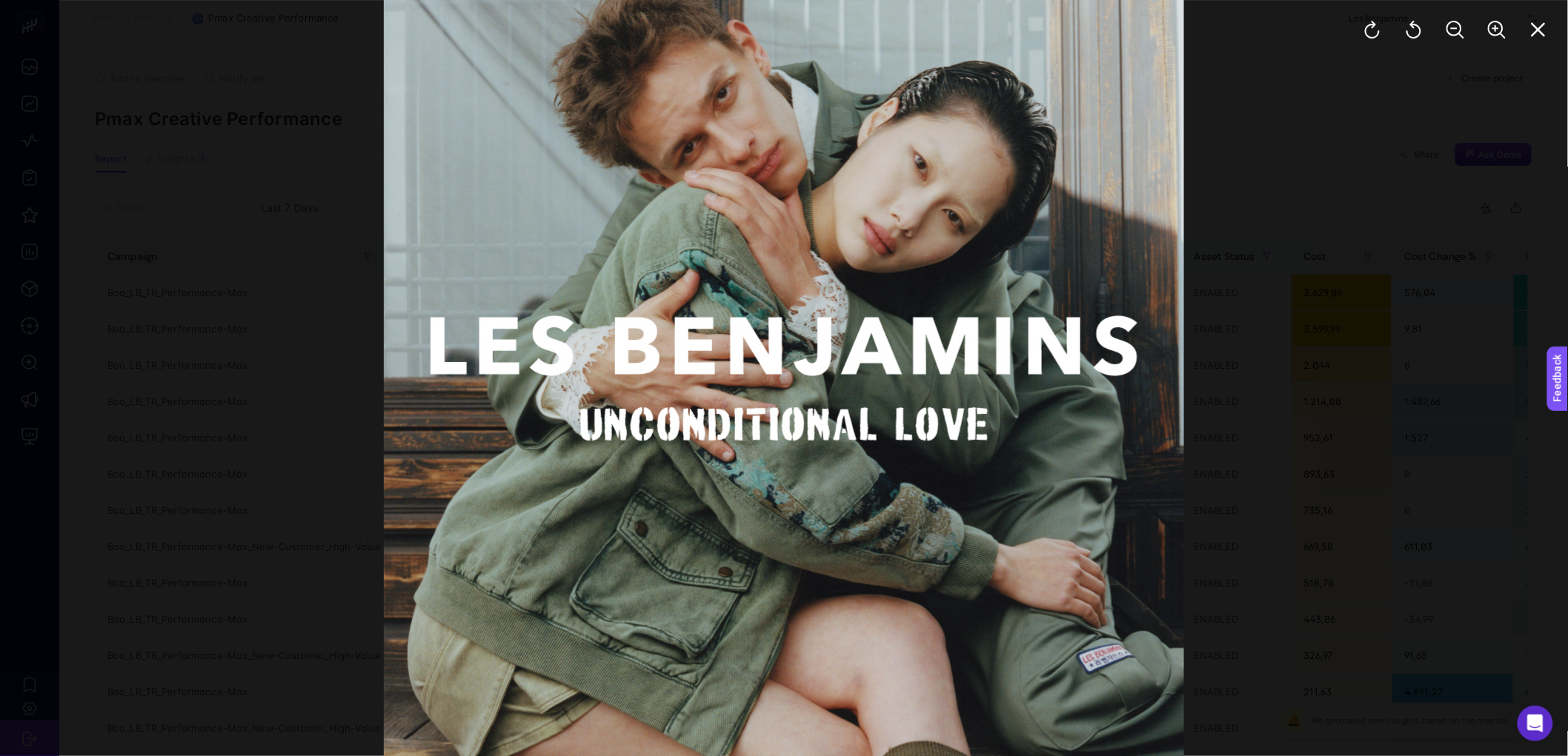
click at [1189, 366] on div at bounding box center [784, 378] width 1568 height 756
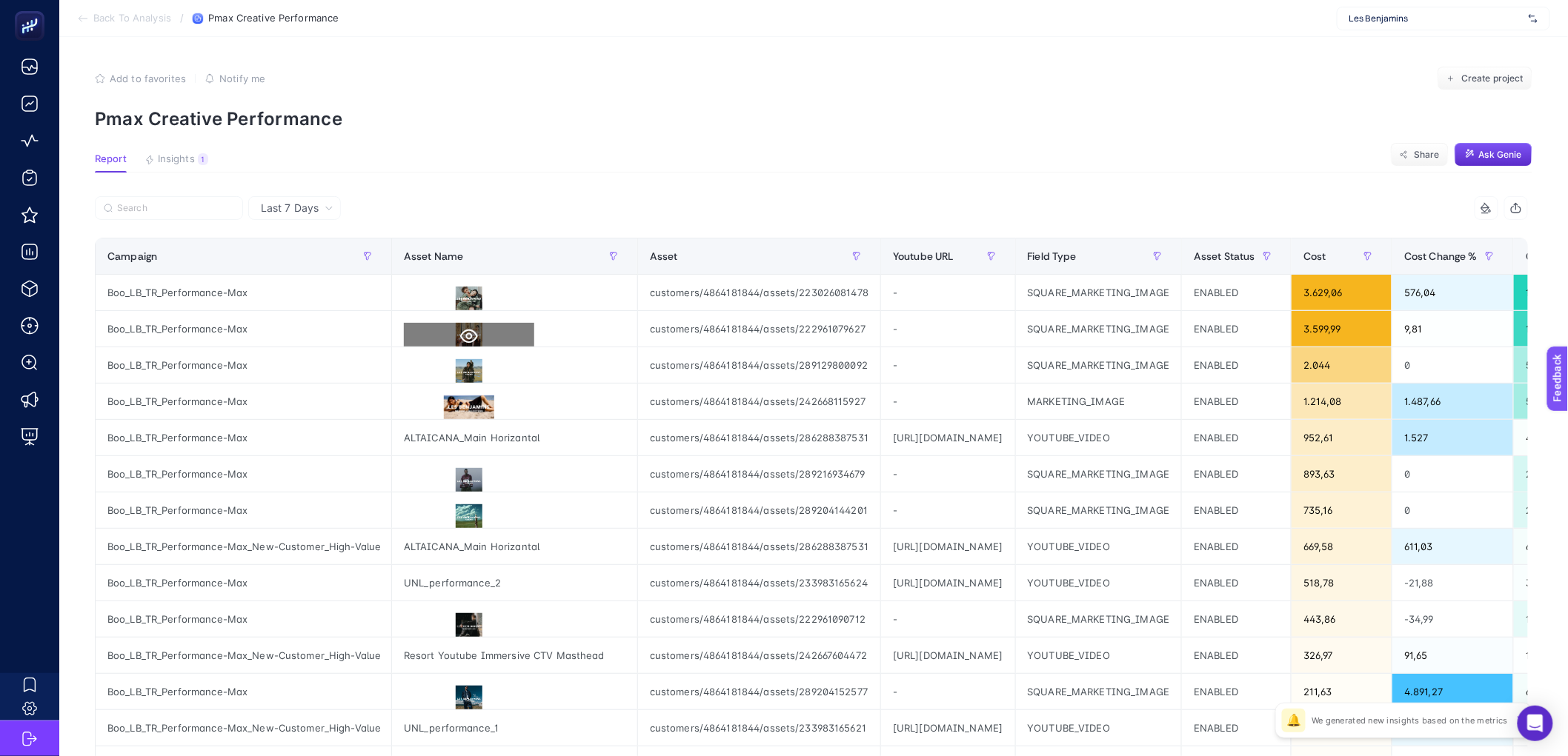
click at [464, 339] on icon at bounding box center [468, 336] width 17 height 17
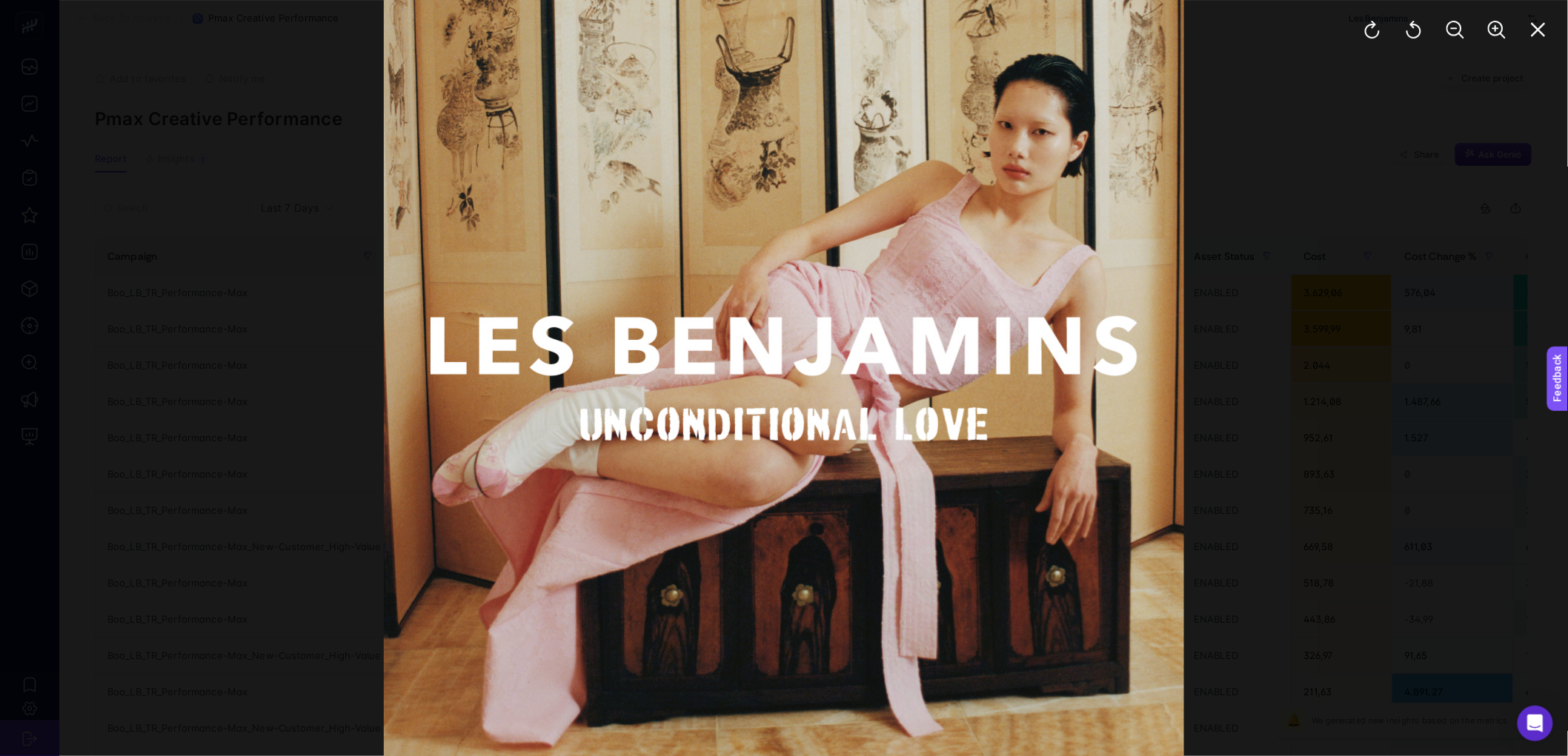
click at [1303, 367] on div at bounding box center [784, 378] width 1568 height 756
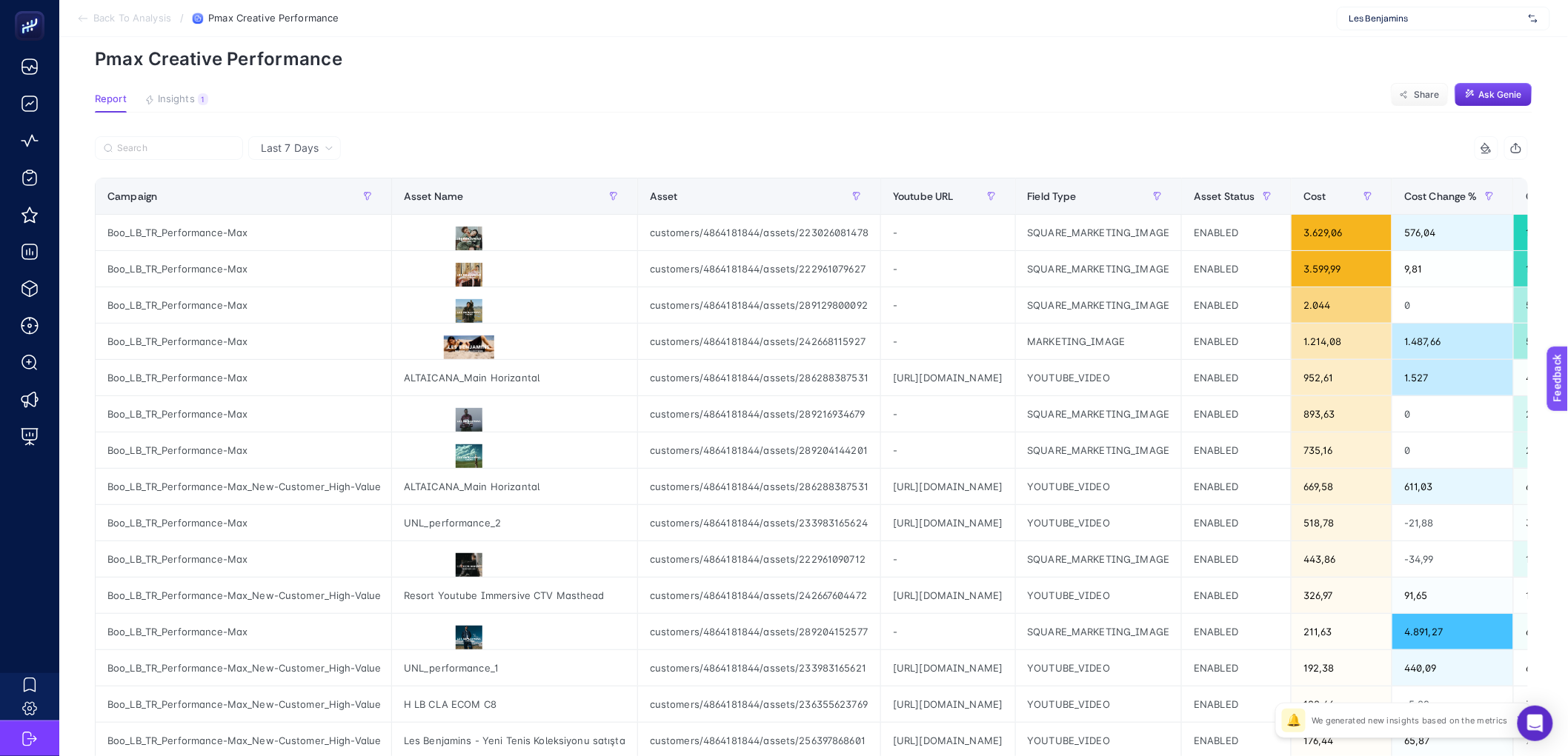
scroll to position [62, 0]
click at [903, 107] on section "Report Insights 1 We generated new insights based on the metrics Share Ask Genie" at bounding box center [813, 101] width 1437 height 19
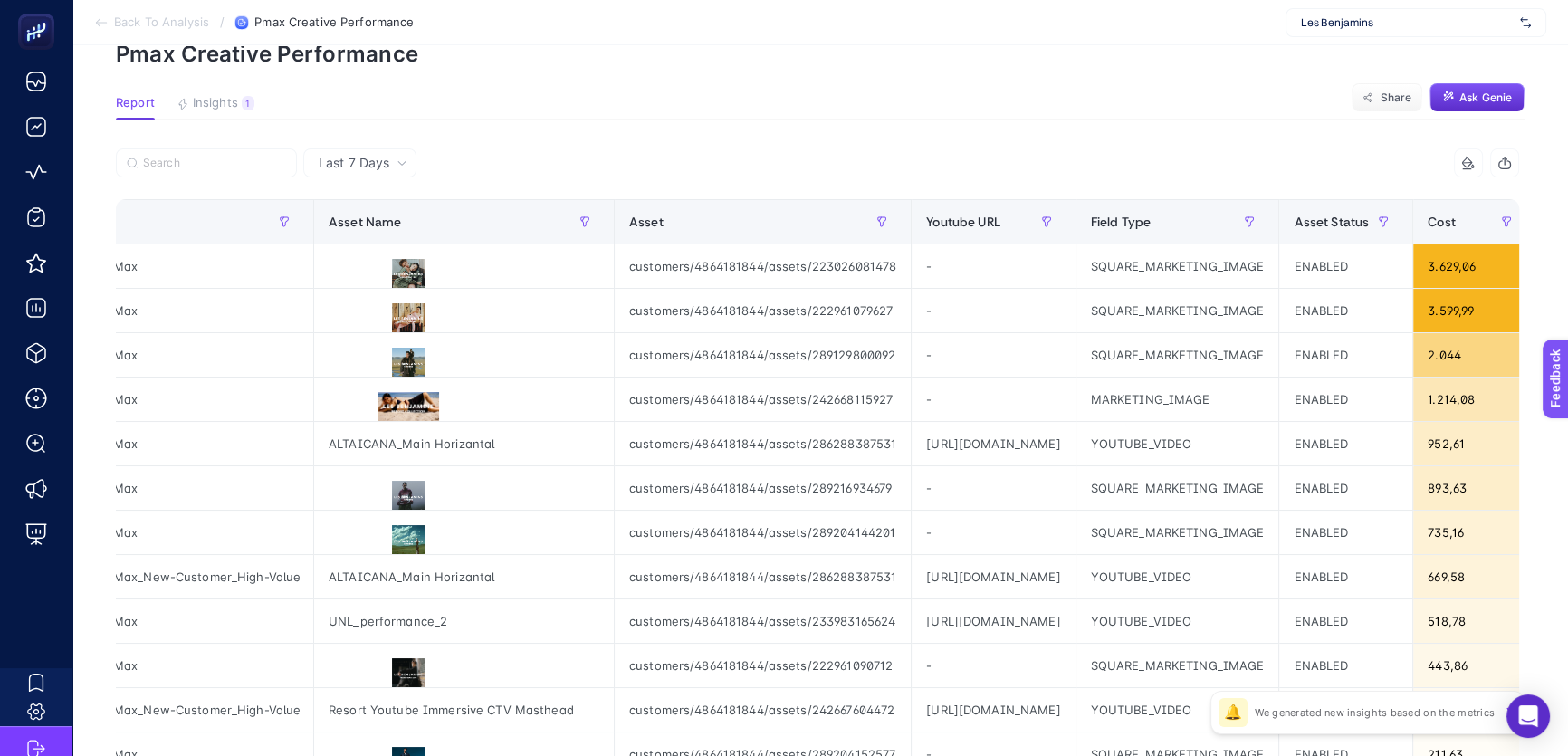
scroll to position [0, 145]
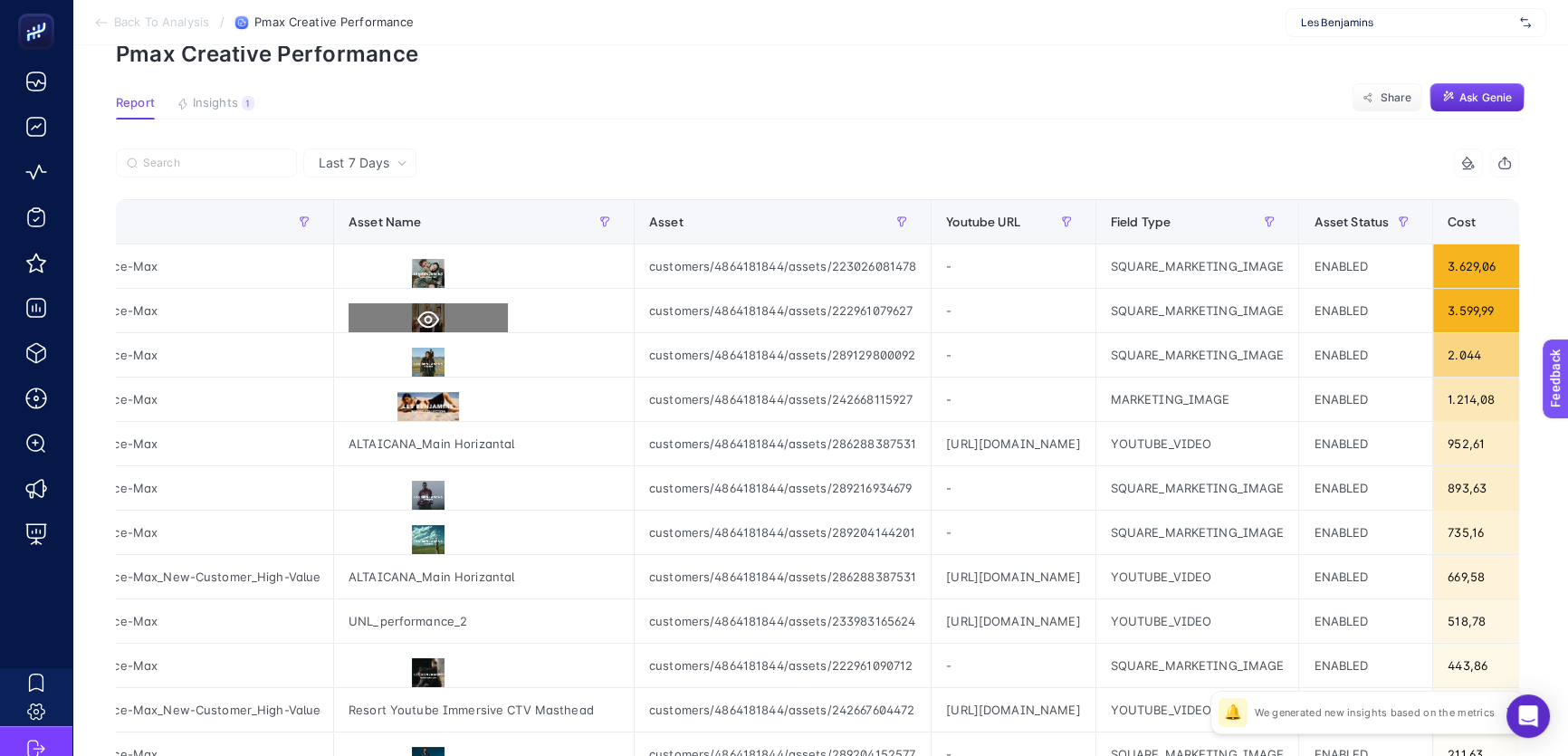
click at [428, 311] on icon at bounding box center [427, 319] width 21 height 18
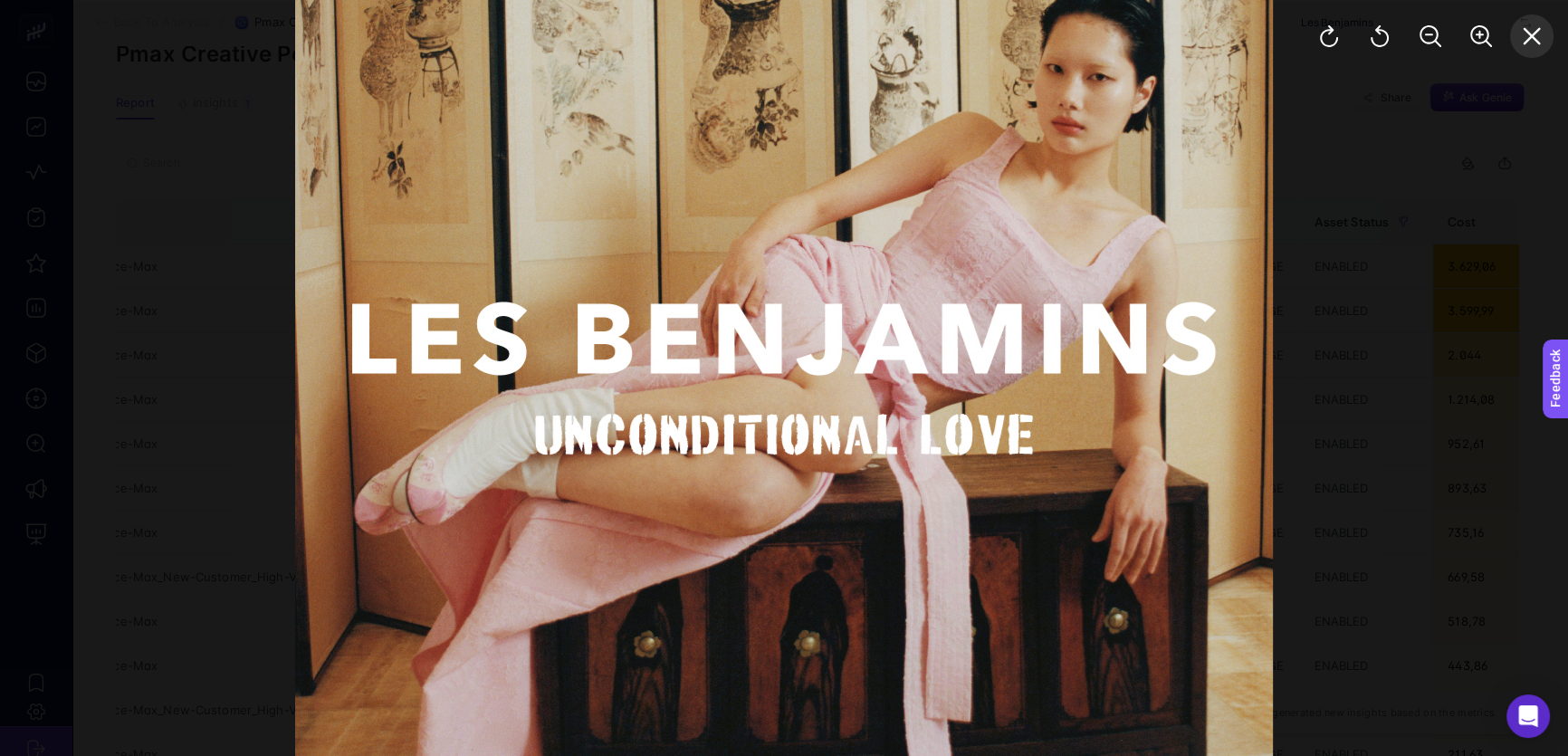
click at [1536, 30] on icon "Close" at bounding box center [1531, 35] width 21 height 21
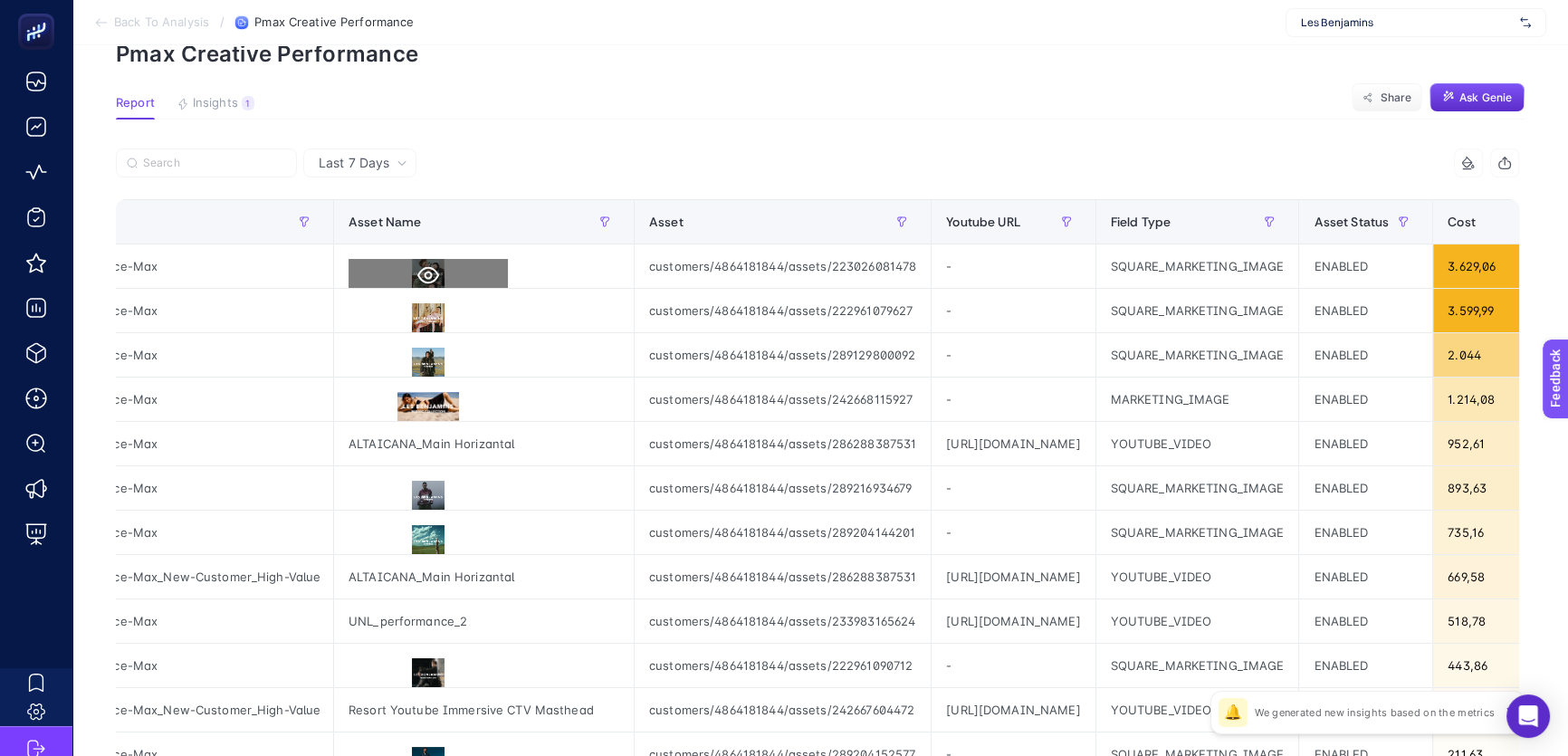
click at [421, 271] on icon at bounding box center [427, 275] width 21 height 21
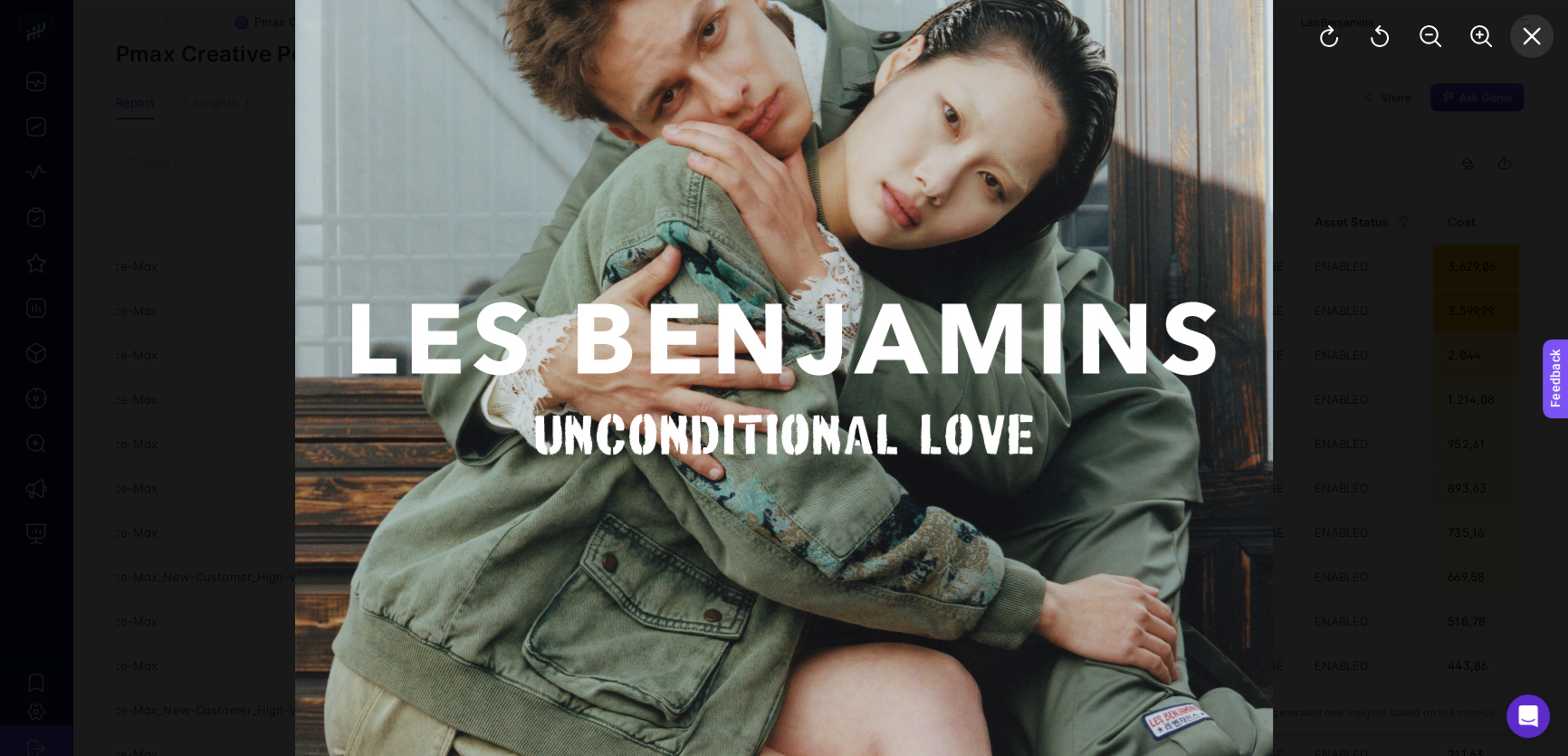
click at [1522, 44] on icon "Close" at bounding box center [1531, 35] width 21 height 21
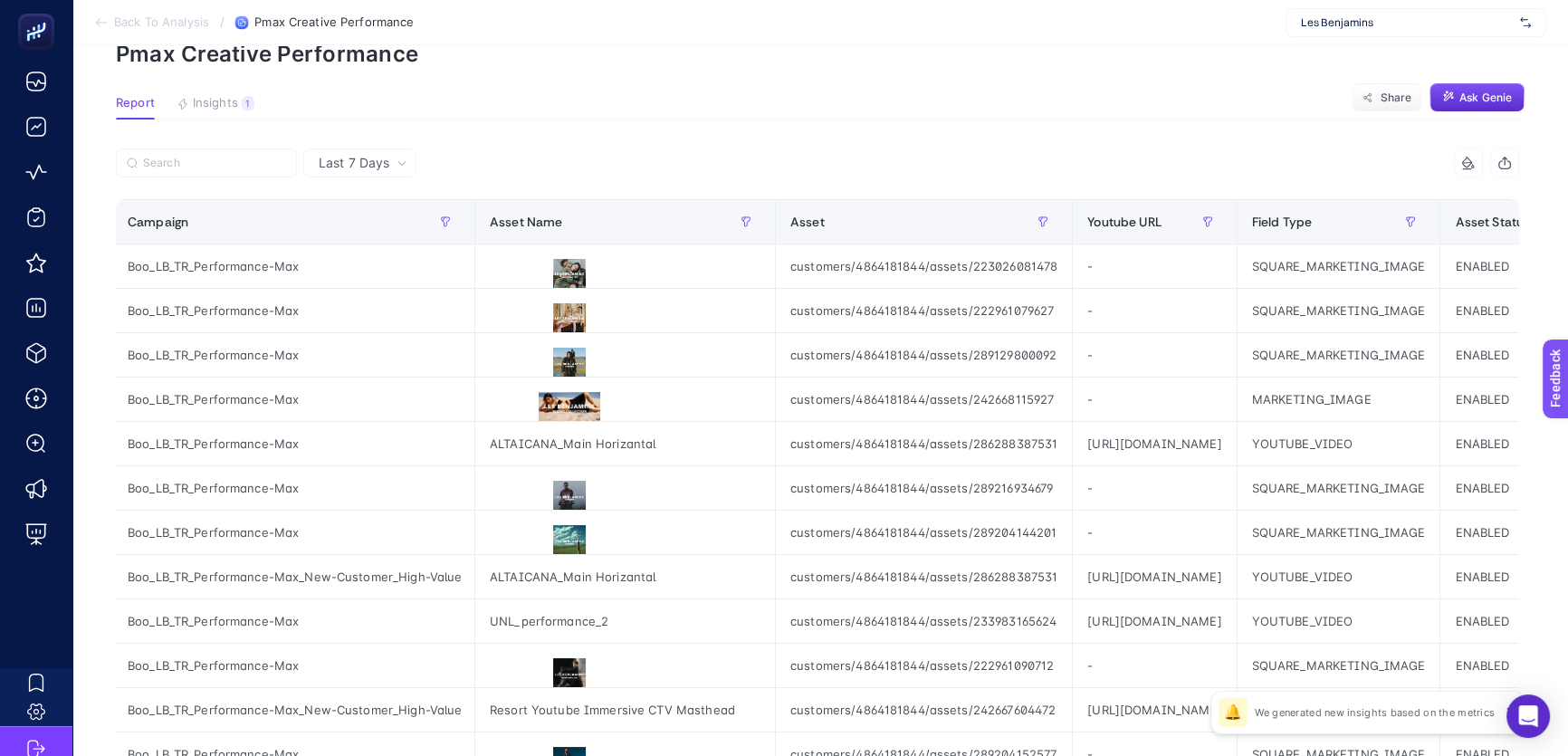
scroll to position [0, 0]
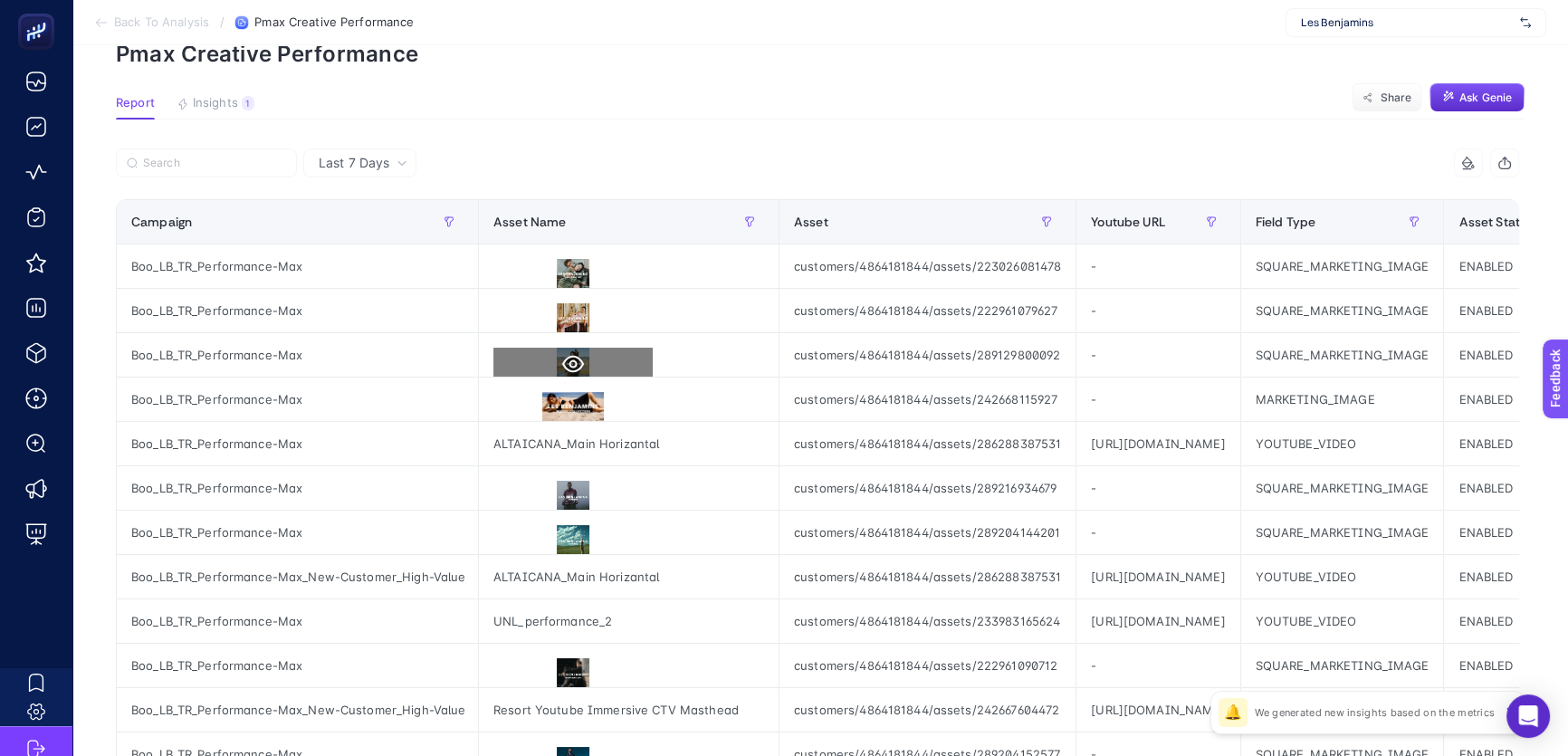
click at [564, 362] on icon at bounding box center [572, 363] width 21 height 21
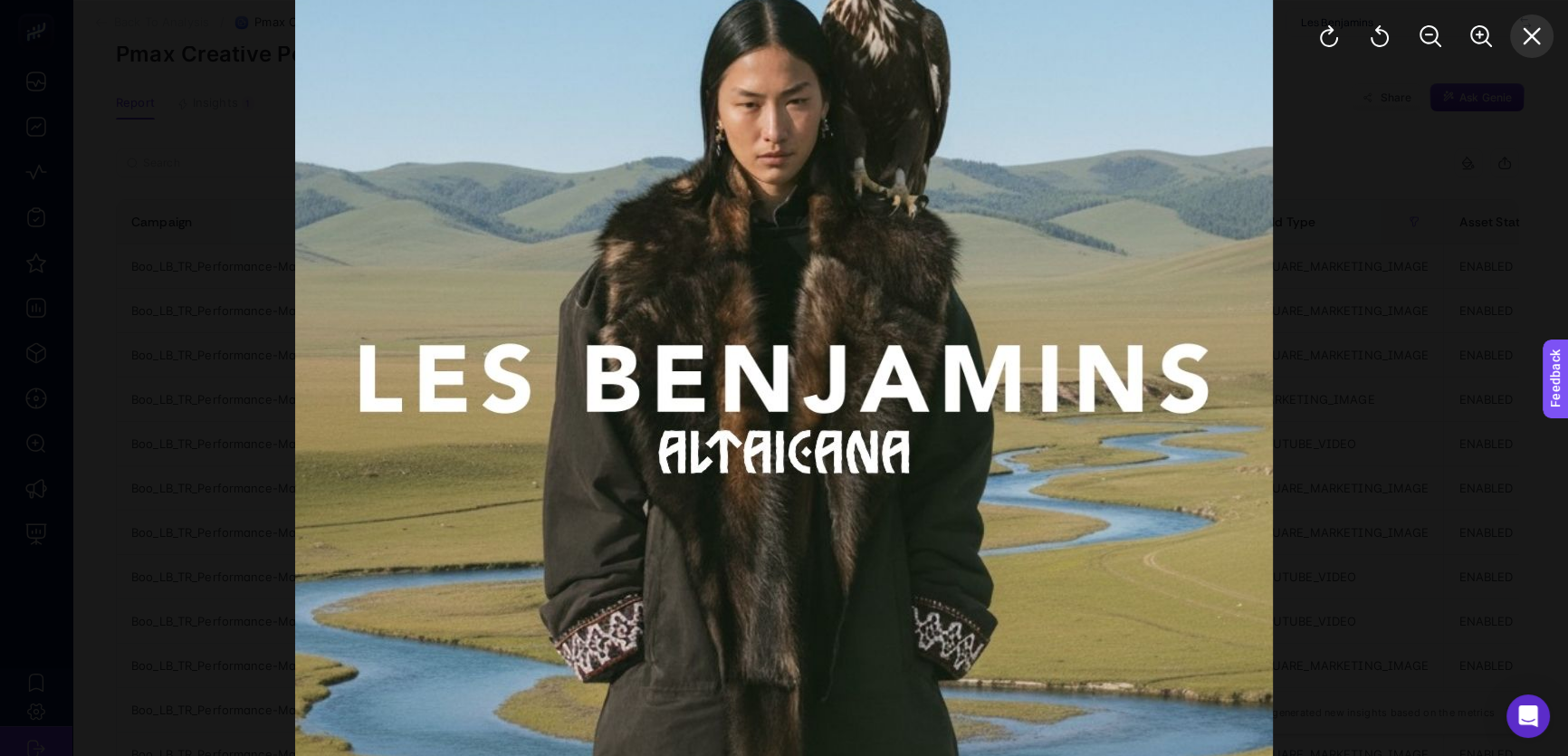
click at [1523, 38] on icon "Close" at bounding box center [1531, 35] width 21 height 21
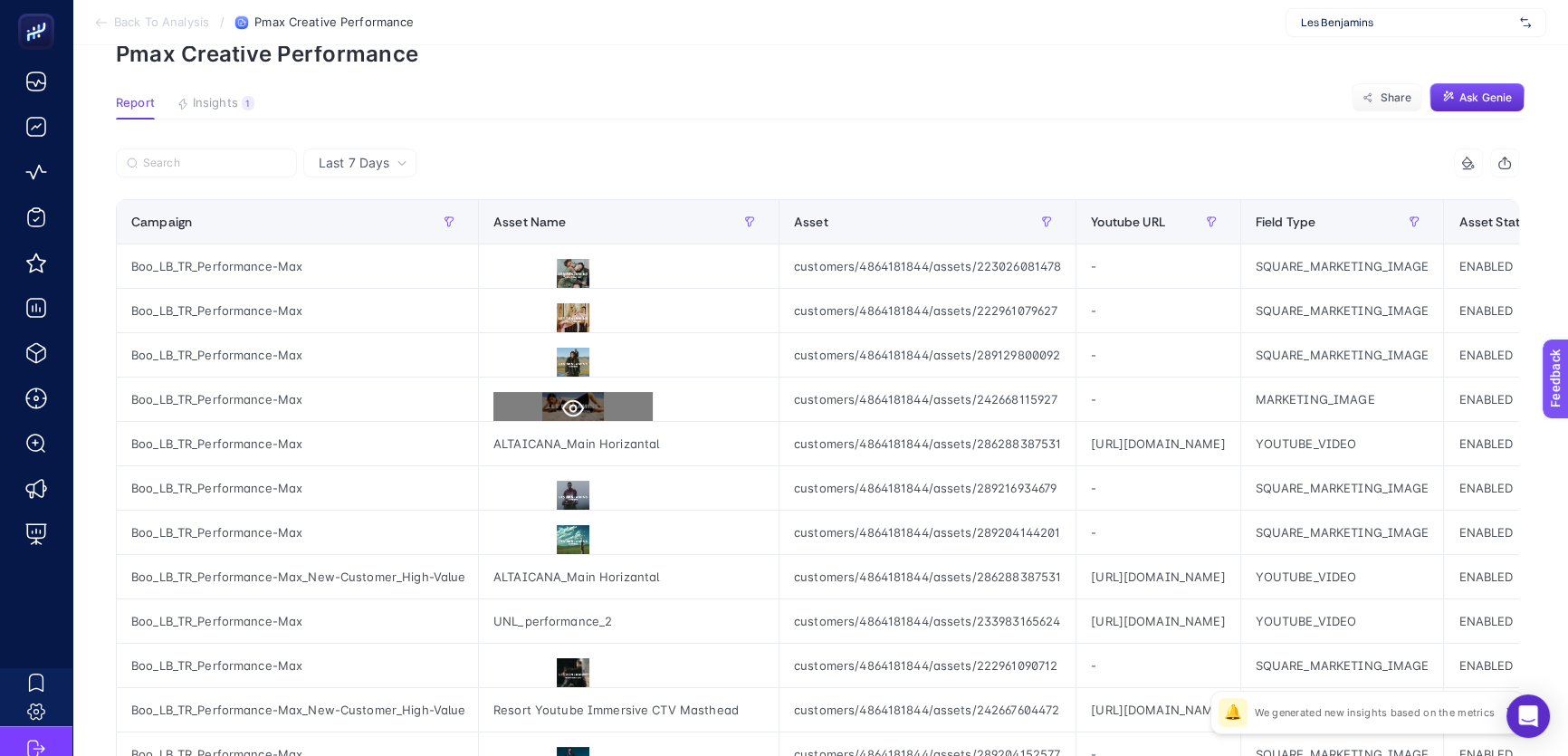
click at [546, 397] on button at bounding box center [573, 408] width 160 height 33
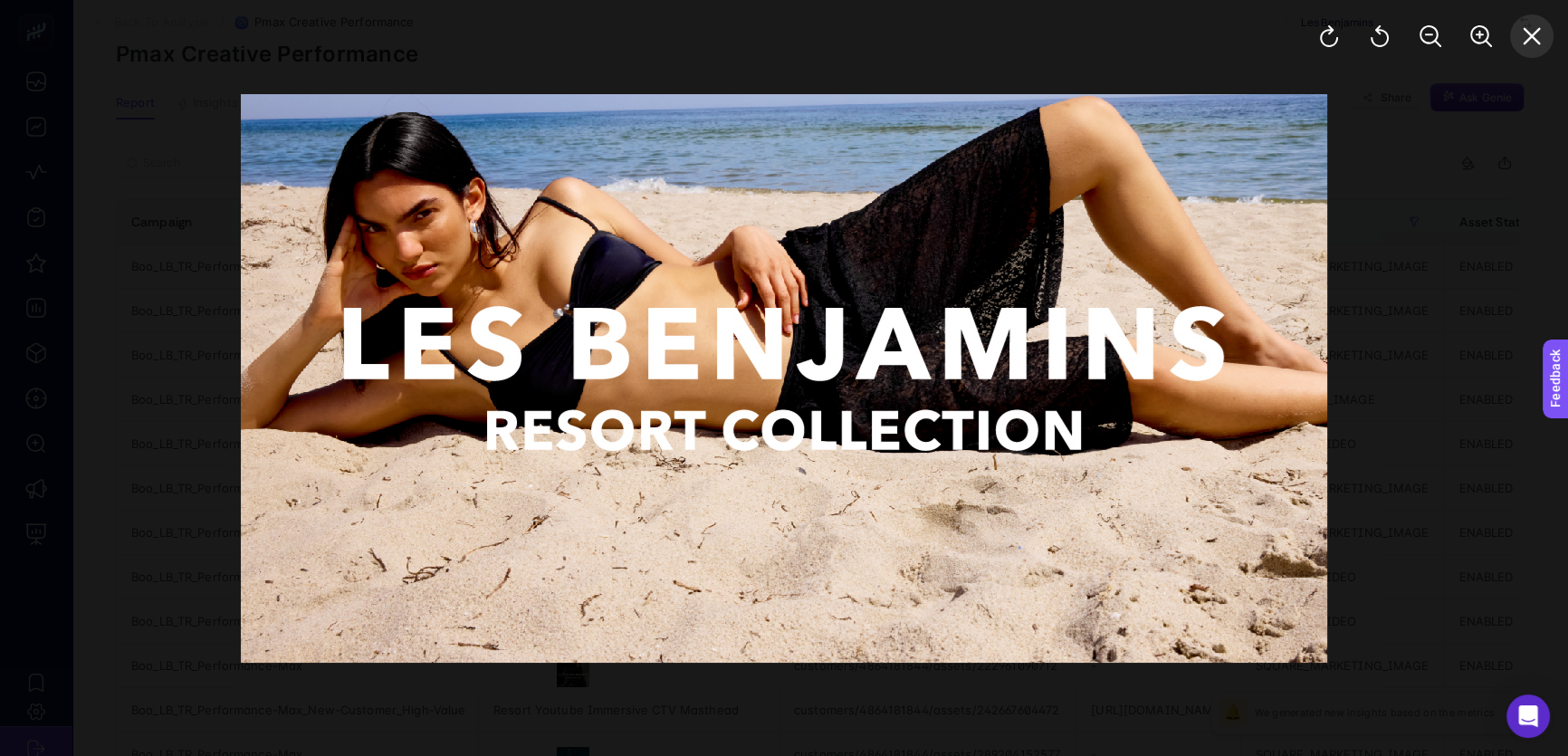
click at [1527, 28] on icon "Close" at bounding box center [1531, 35] width 21 height 21
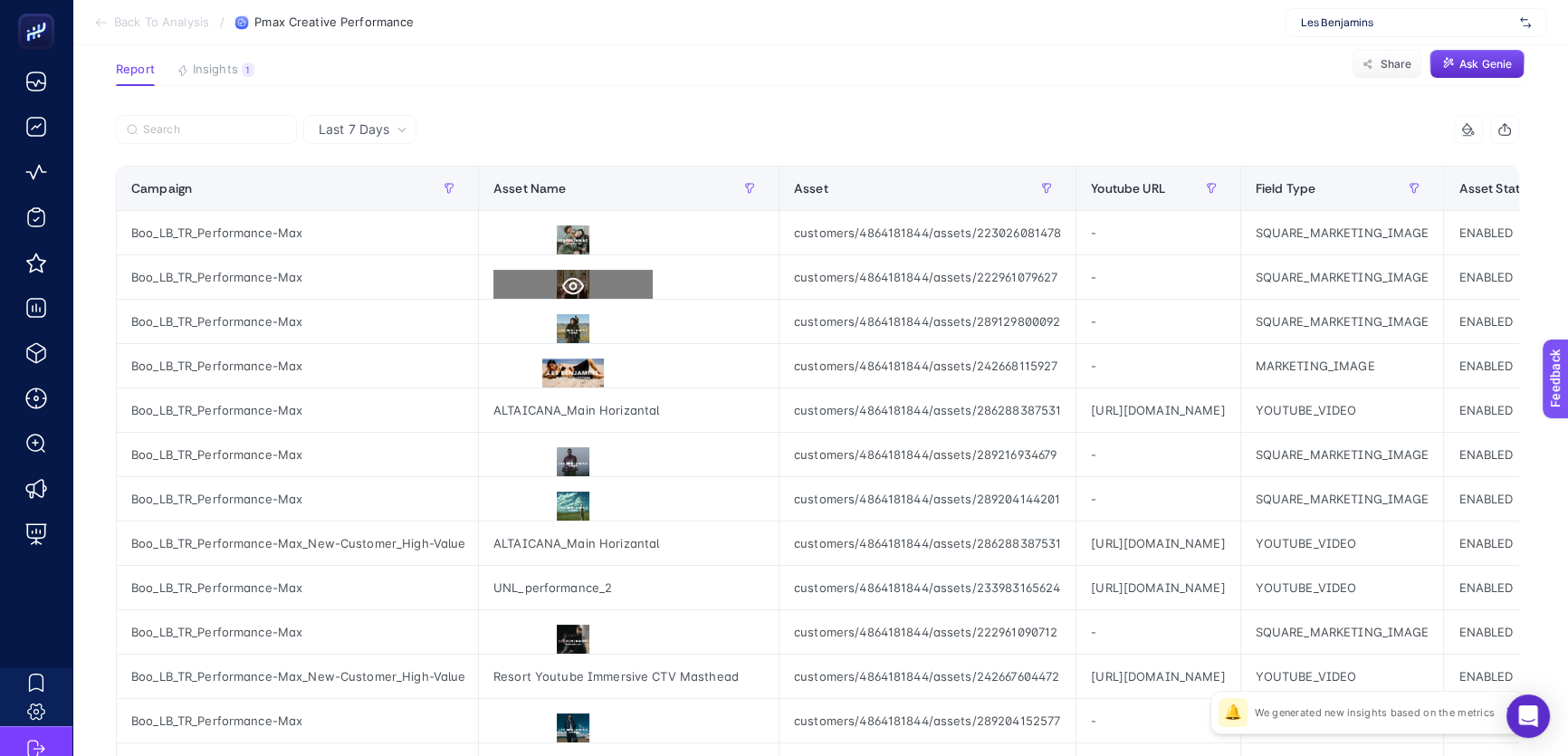
click at [582, 292] on icon at bounding box center [572, 285] width 21 height 21
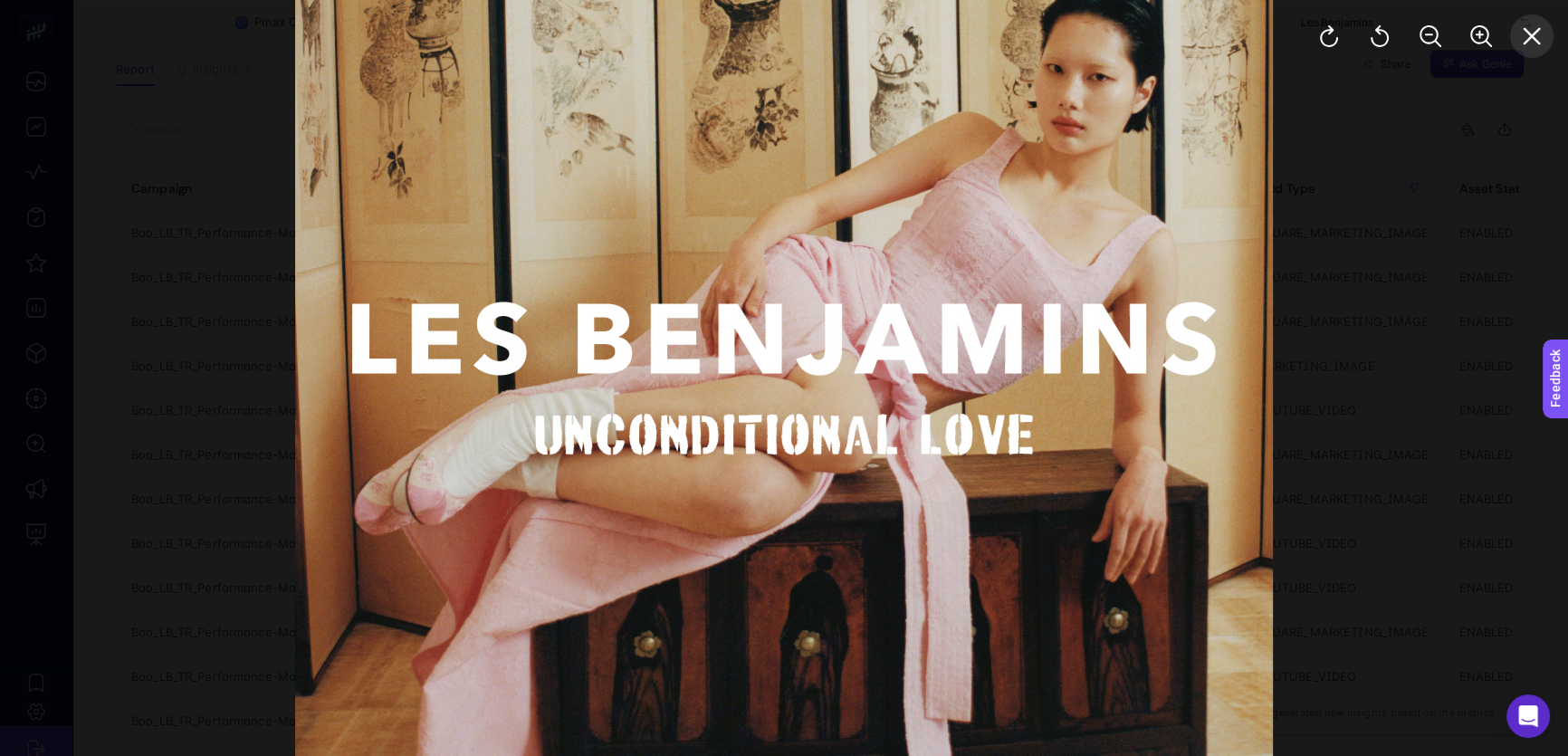
click at [1523, 53] on button "Close" at bounding box center [1531, 36] width 44 height 44
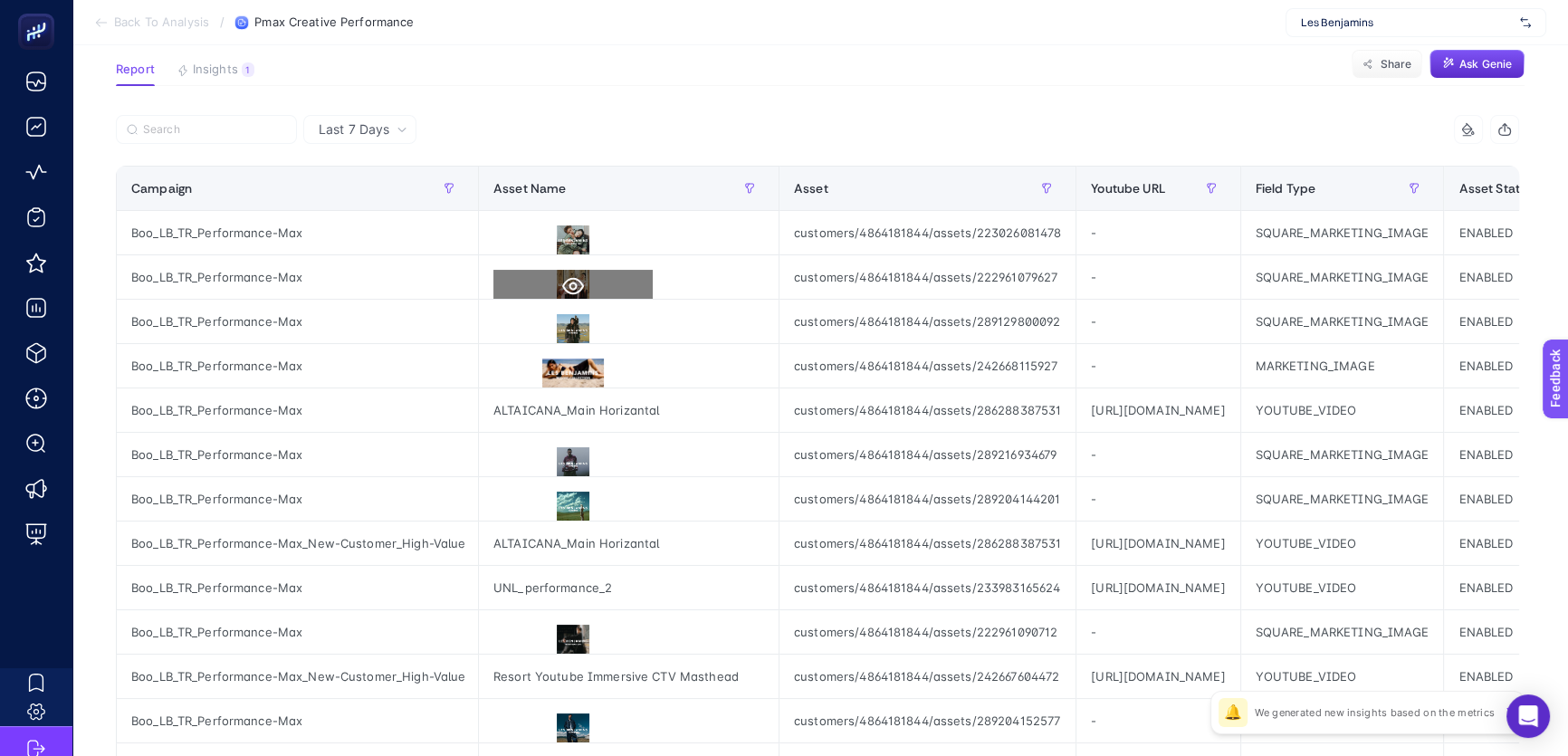
click at [577, 280] on icon at bounding box center [572, 285] width 21 height 21
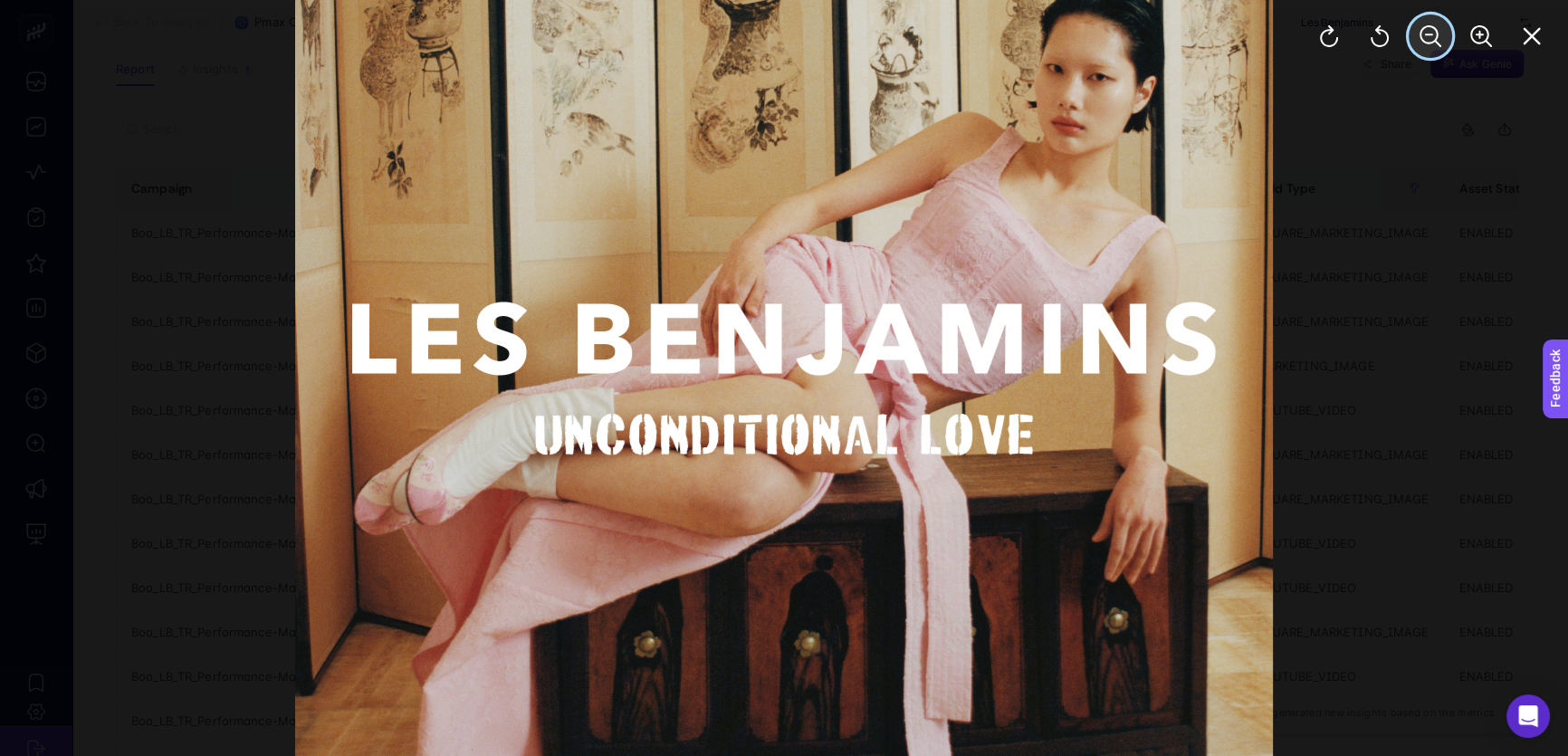
click at [1432, 22] on button "Zoom Out" at bounding box center [1430, 36] width 44 height 44
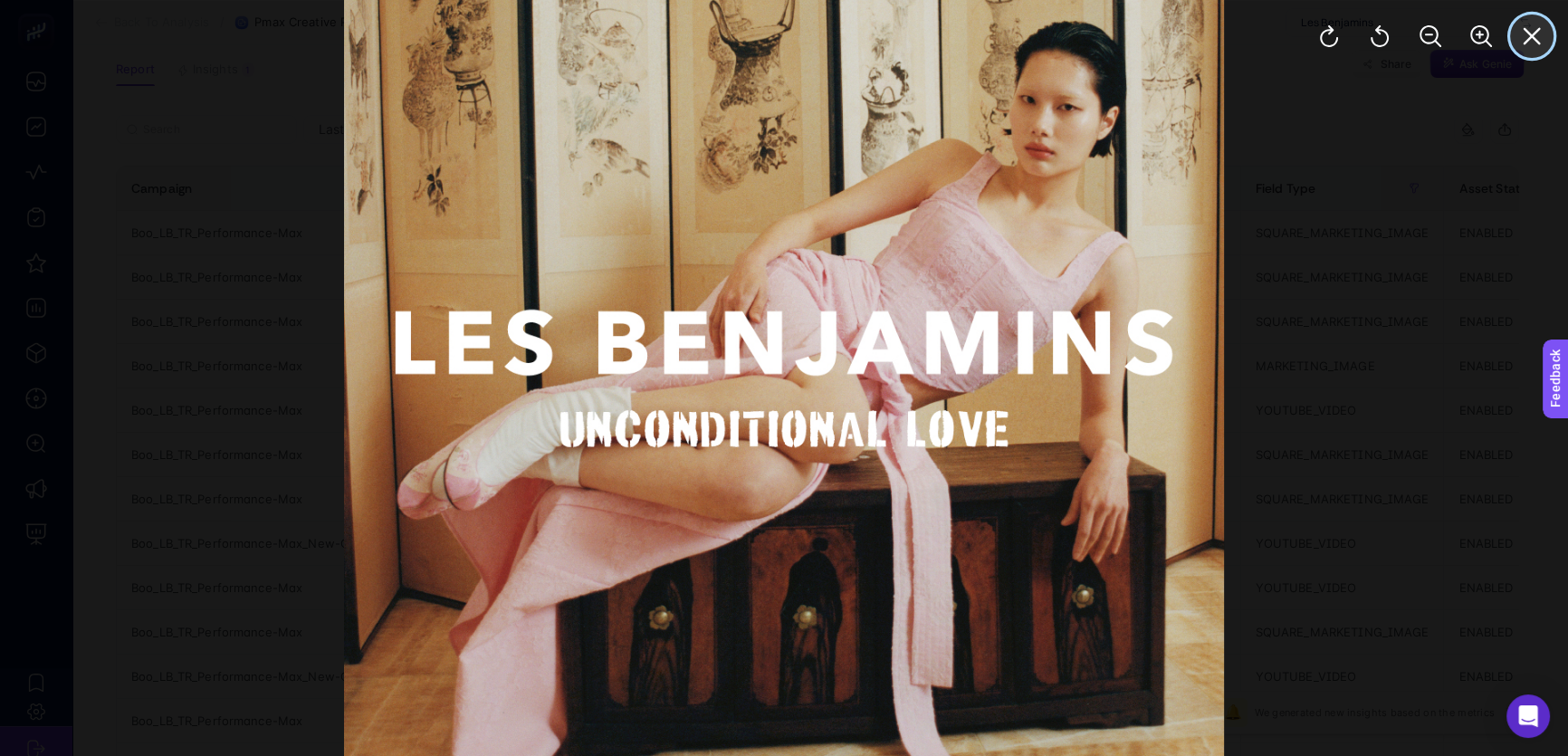
click at [1518, 29] on button "Close" at bounding box center [1531, 36] width 44 height 44
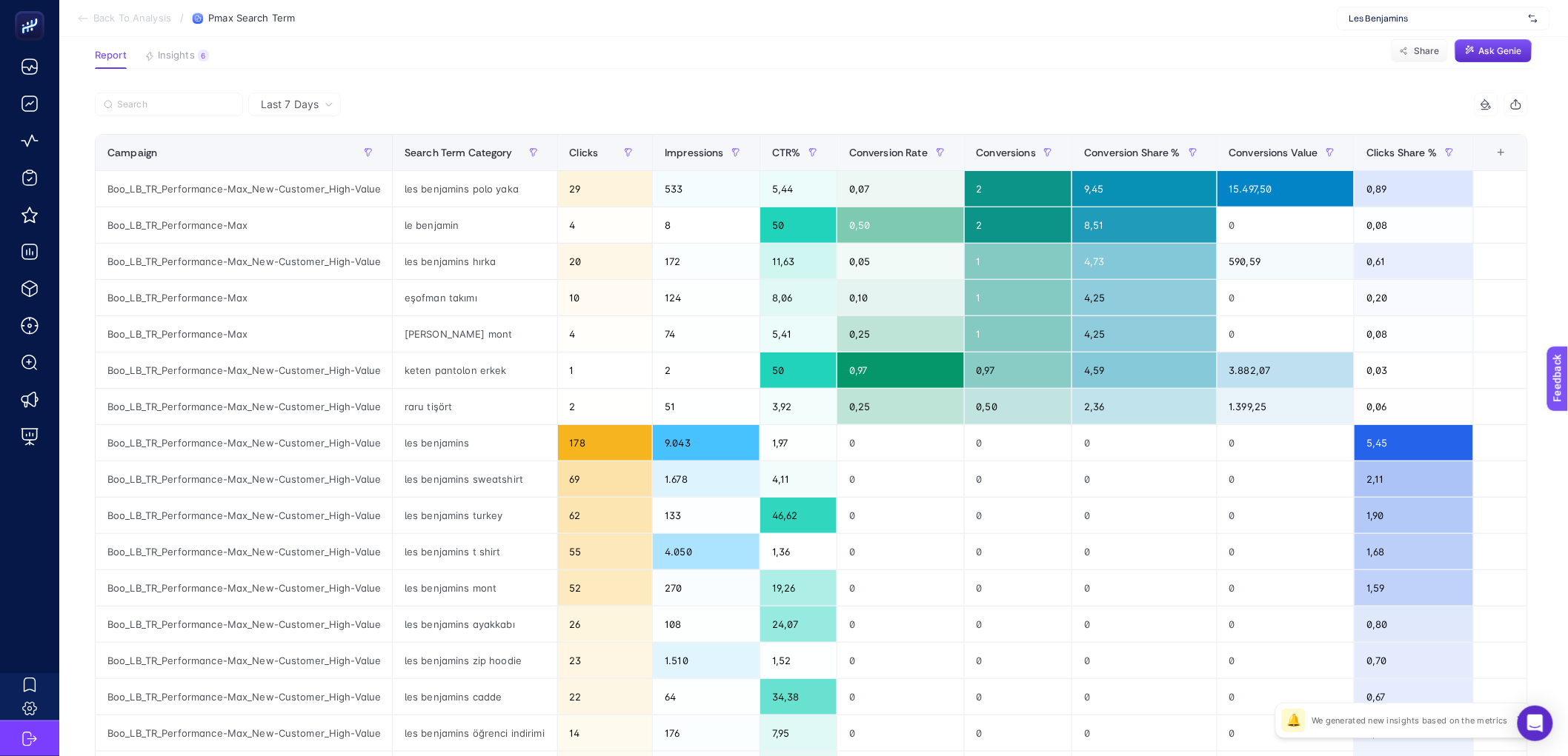
scroll to position [117, 0]
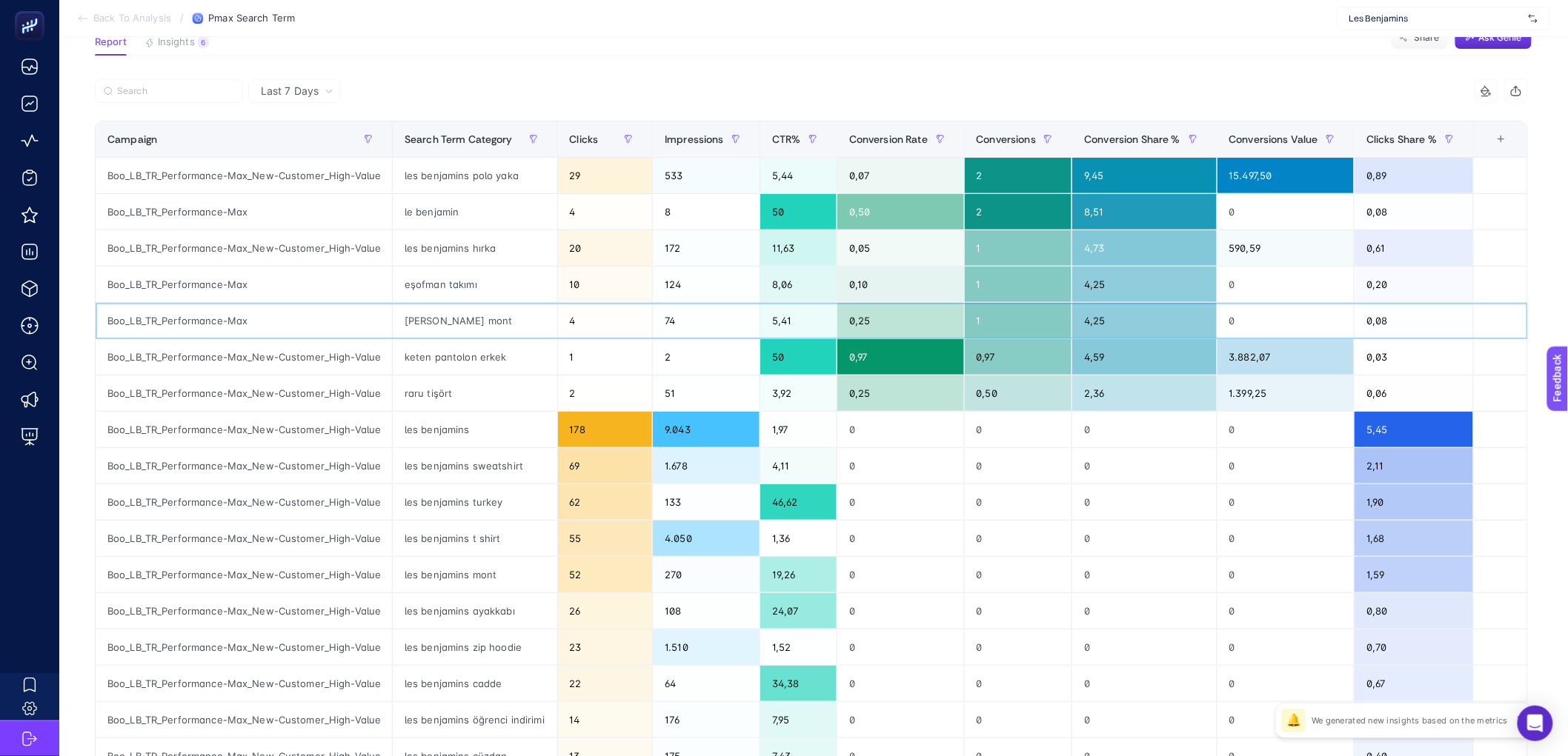
click at [429, 327] on div "tommy hilfiger mont" at bounding box center [474, 321] width 163 height 36
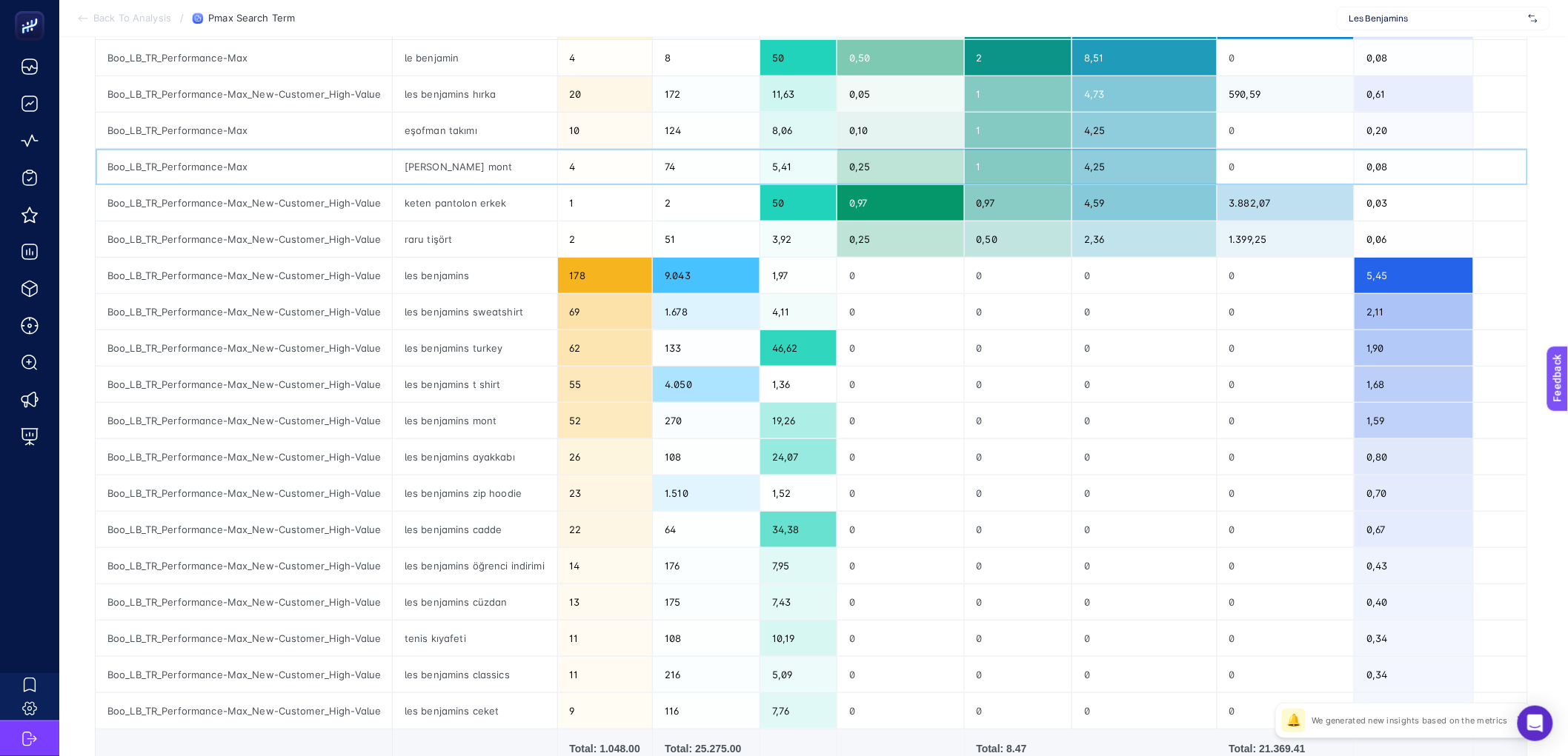
scroll to position [362, 0]
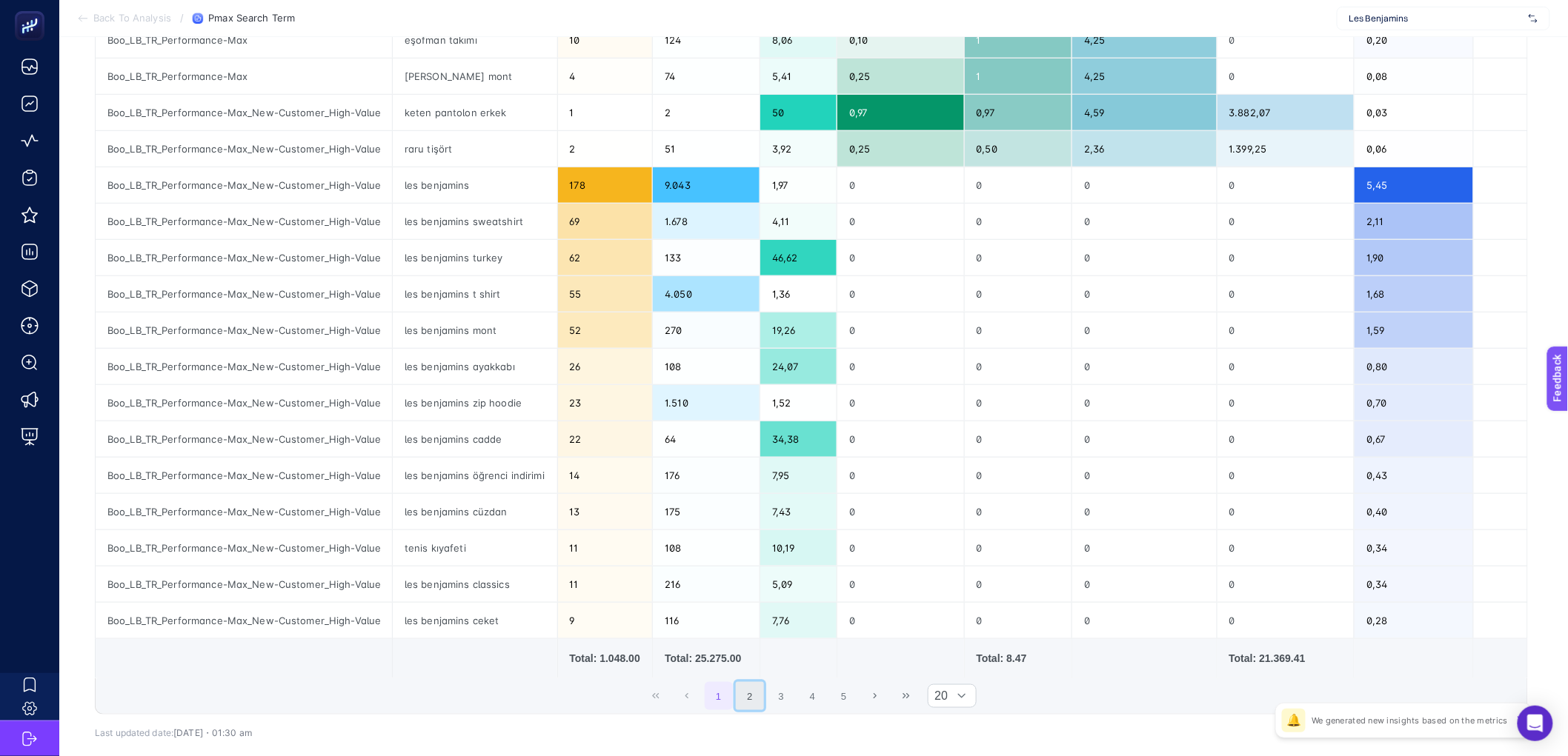
click at [746, 701] on button "2" at bounding box center [749, 696] width 28 height 28
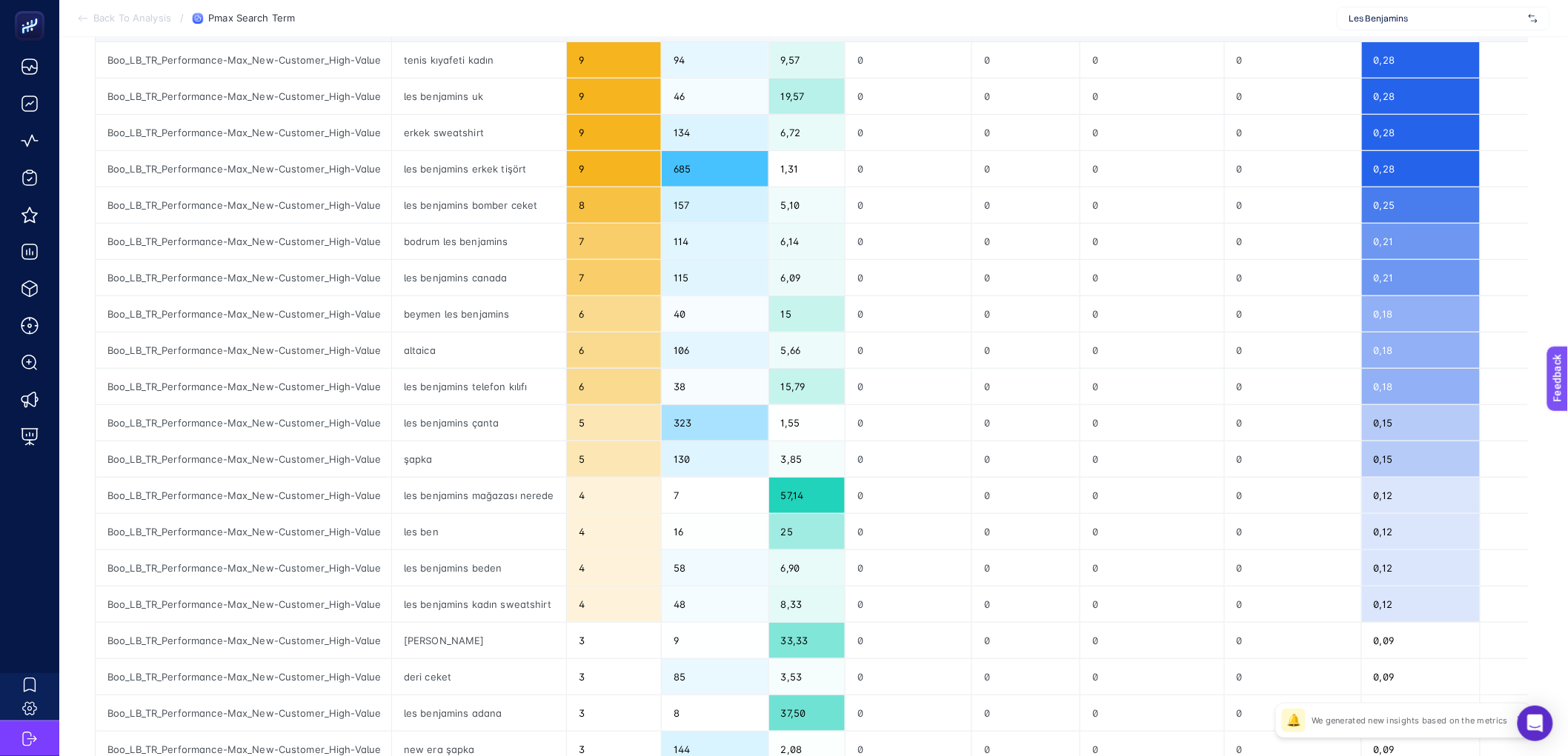
scroll to position [226, 0]
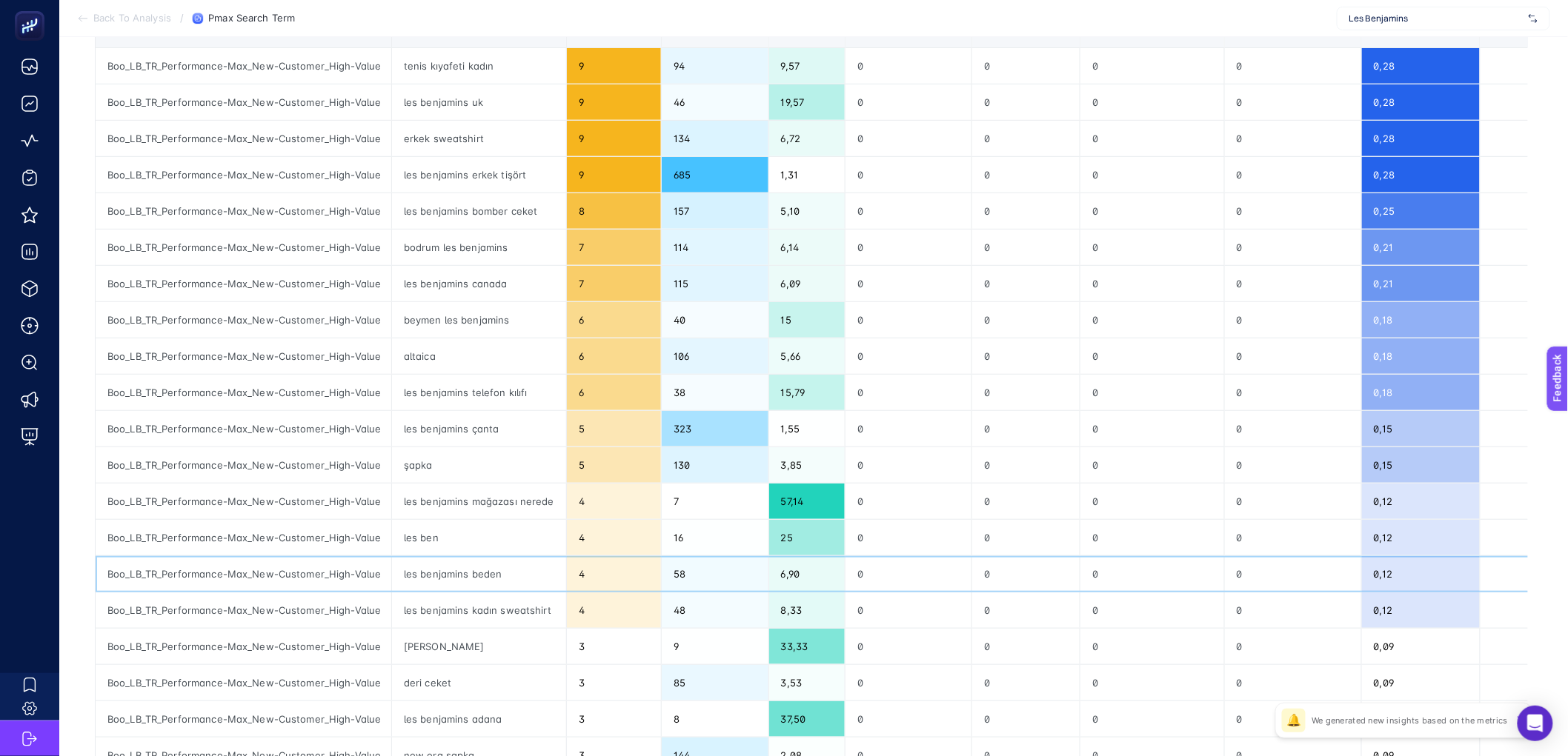
click at [484, 577] on div "les benjamins beden" at bounding box center [479, 574] width 174 height 36
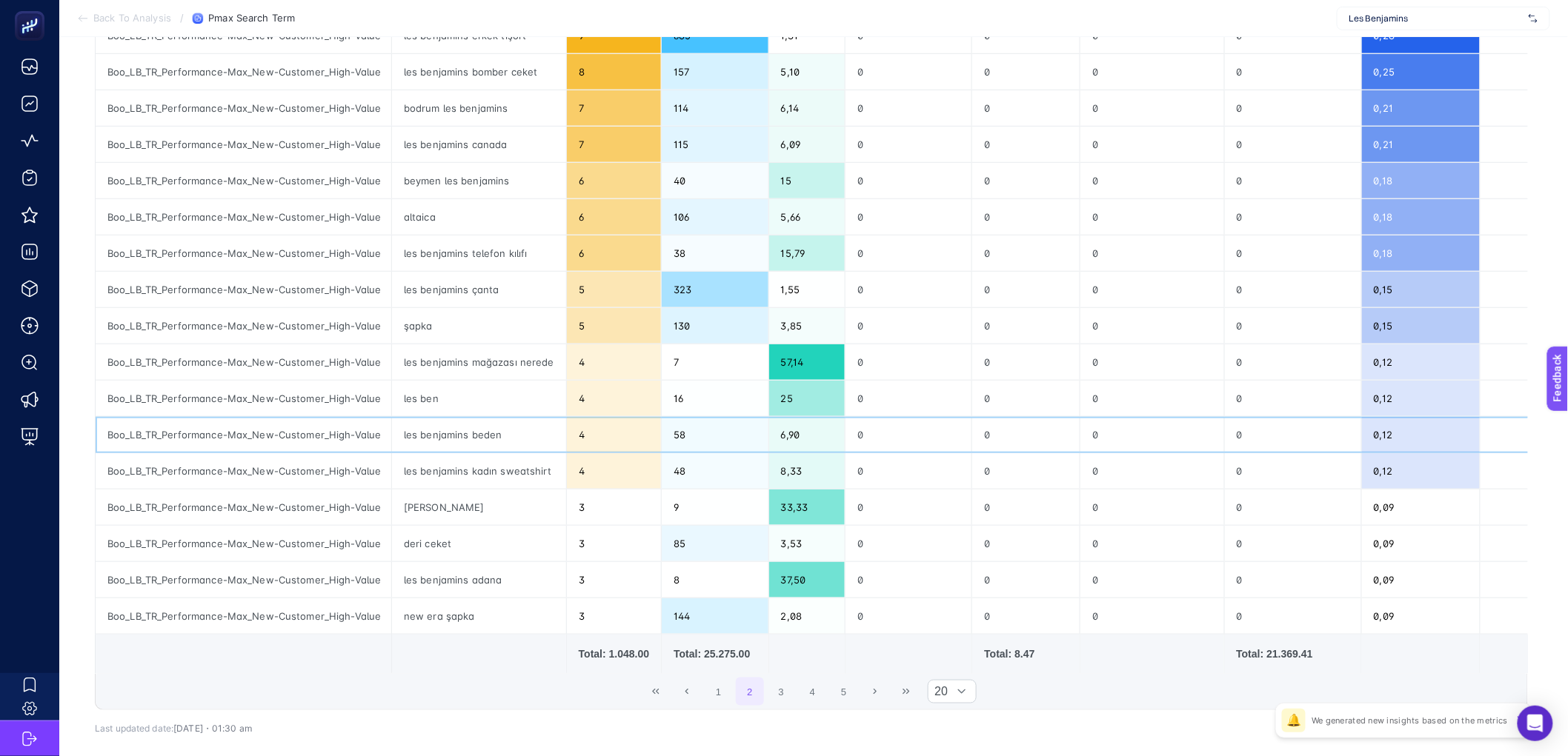
scroll to position [379, 0]
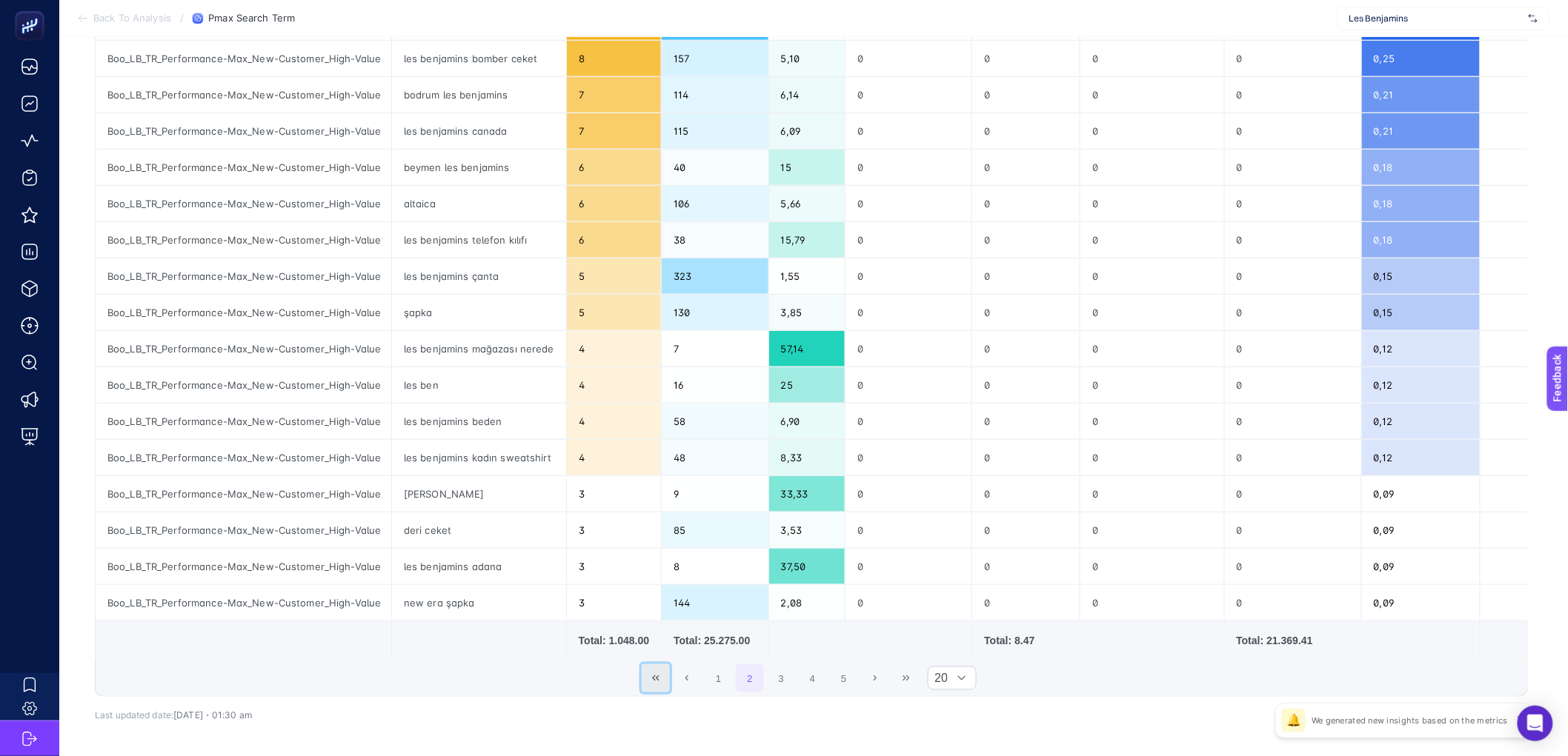
click at [655, 685] on button "First Page" at bounding box center [655, 679] width 28 height 28
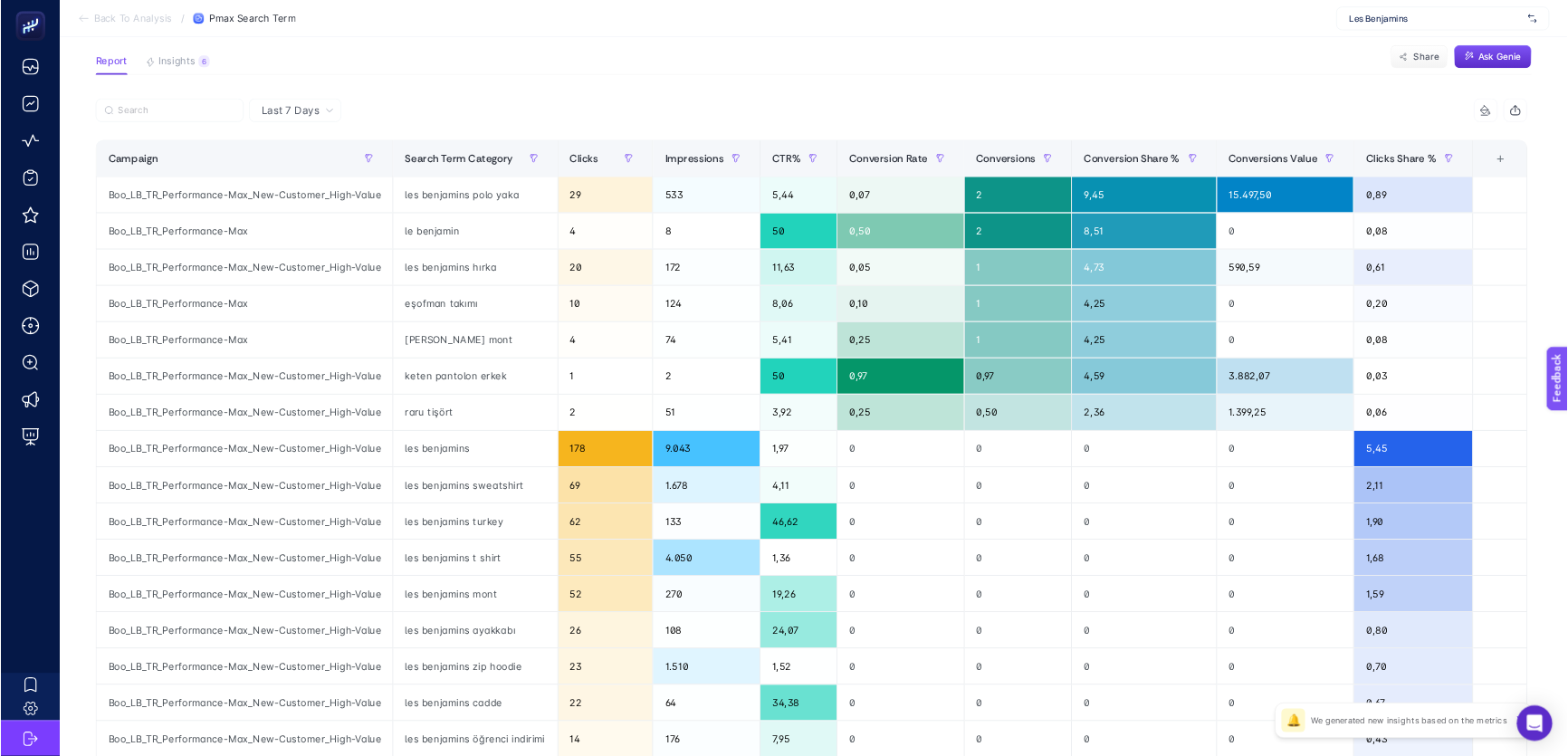
scroll to position [0, 0]
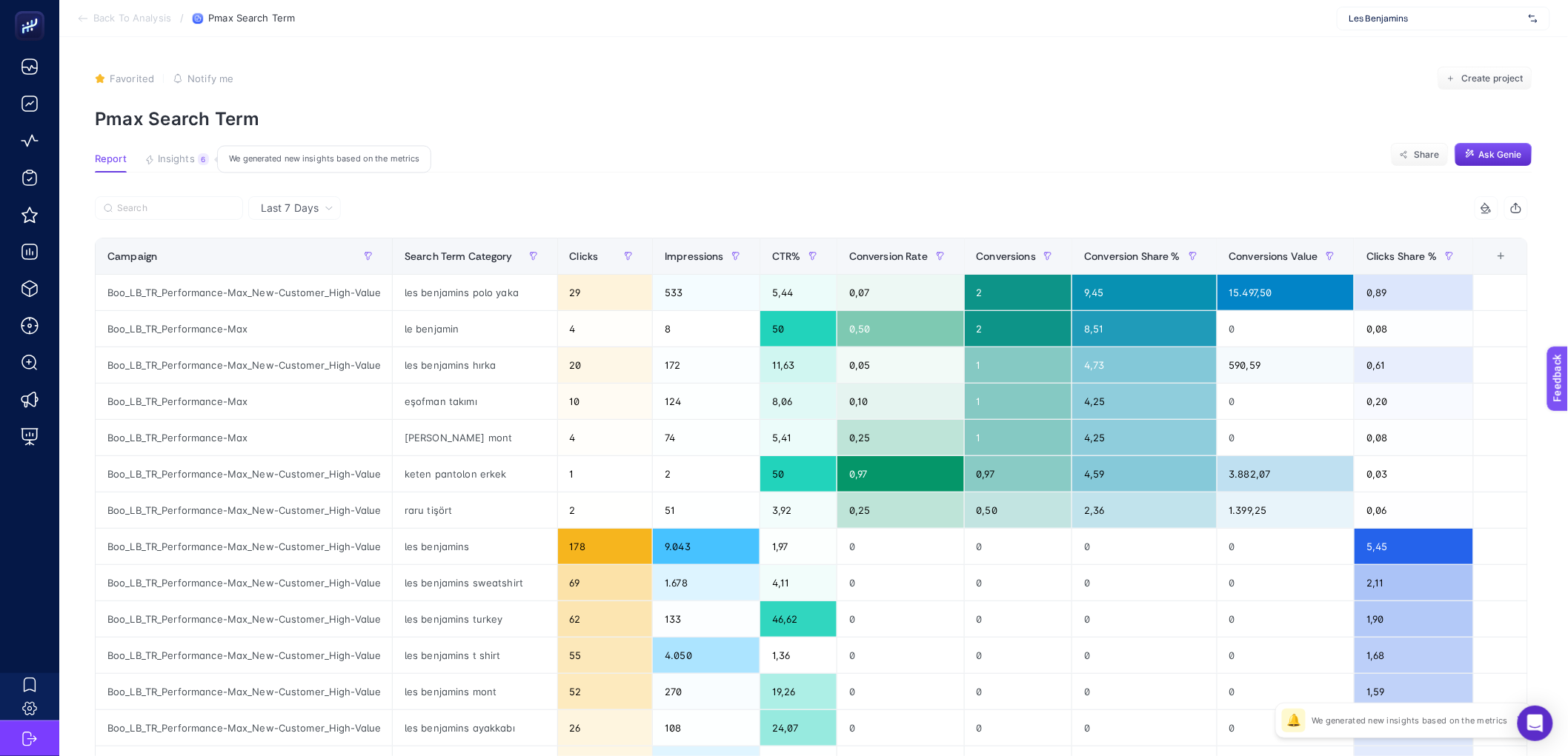
click at [187, 163] on span "Insights" at bounding box center [176, 160] width 37 height 12
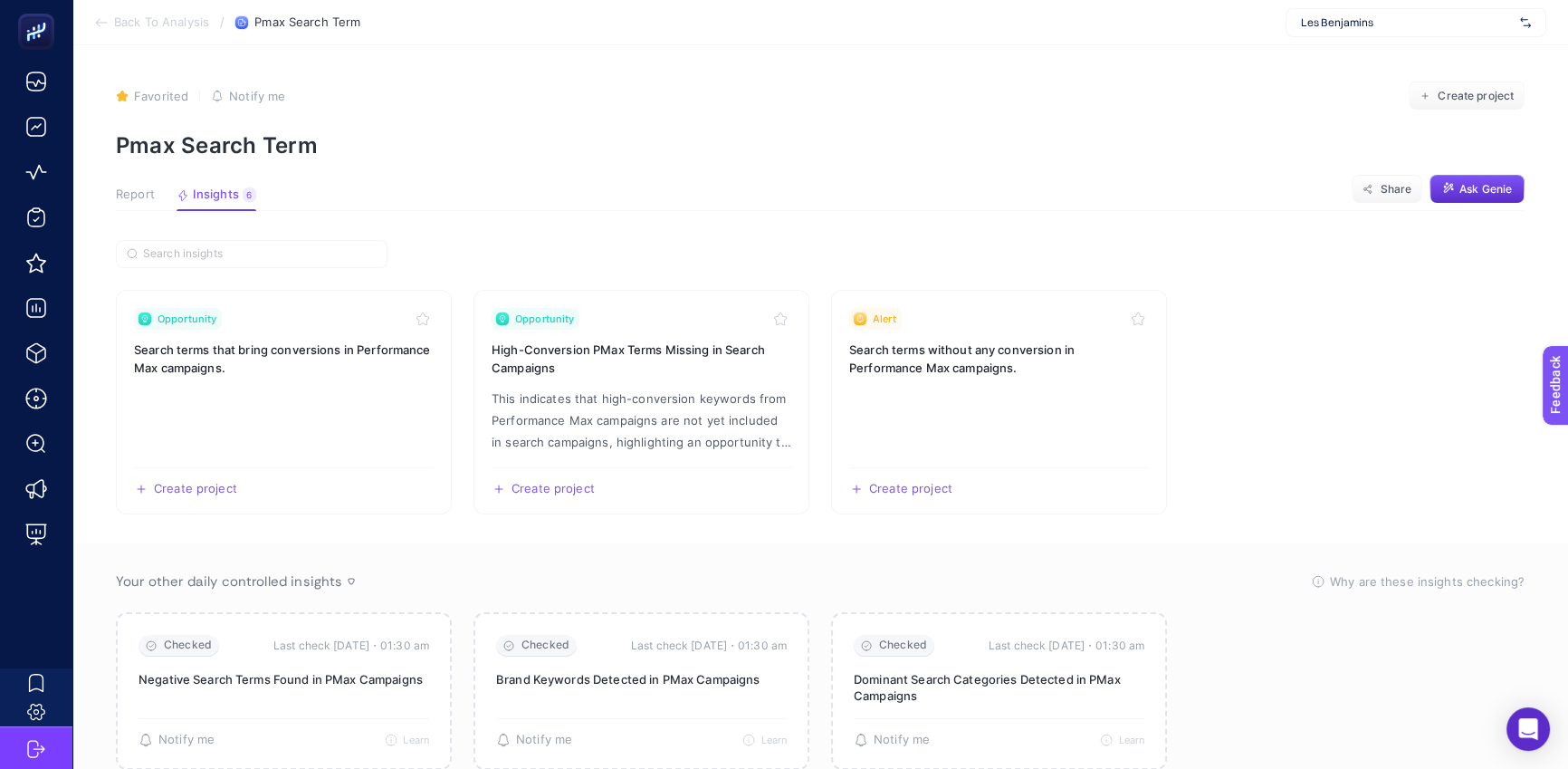
click at [124, 193] on span "Report" at bounding box center [136, 195] width 39 height 15
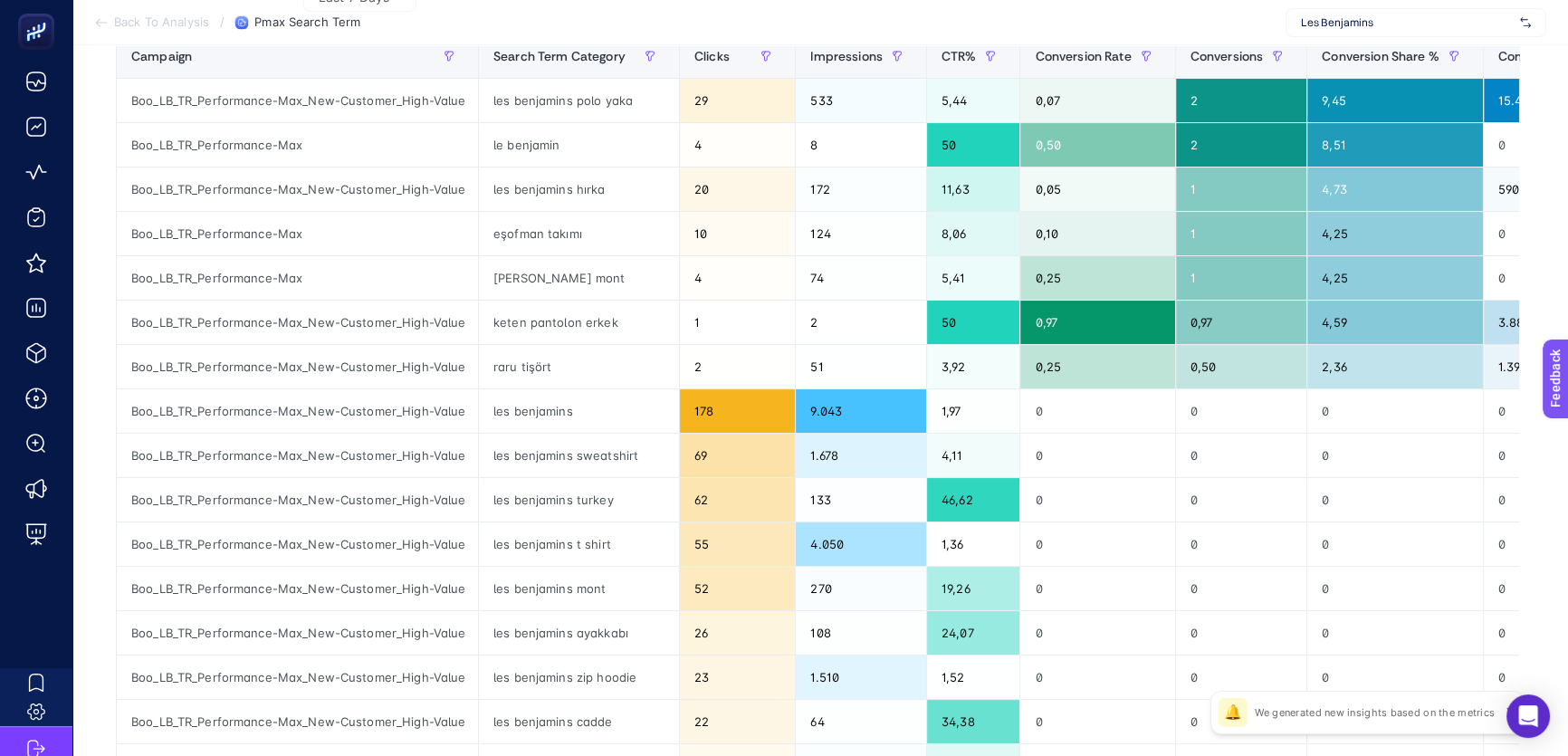
scroll to position [271, 0]
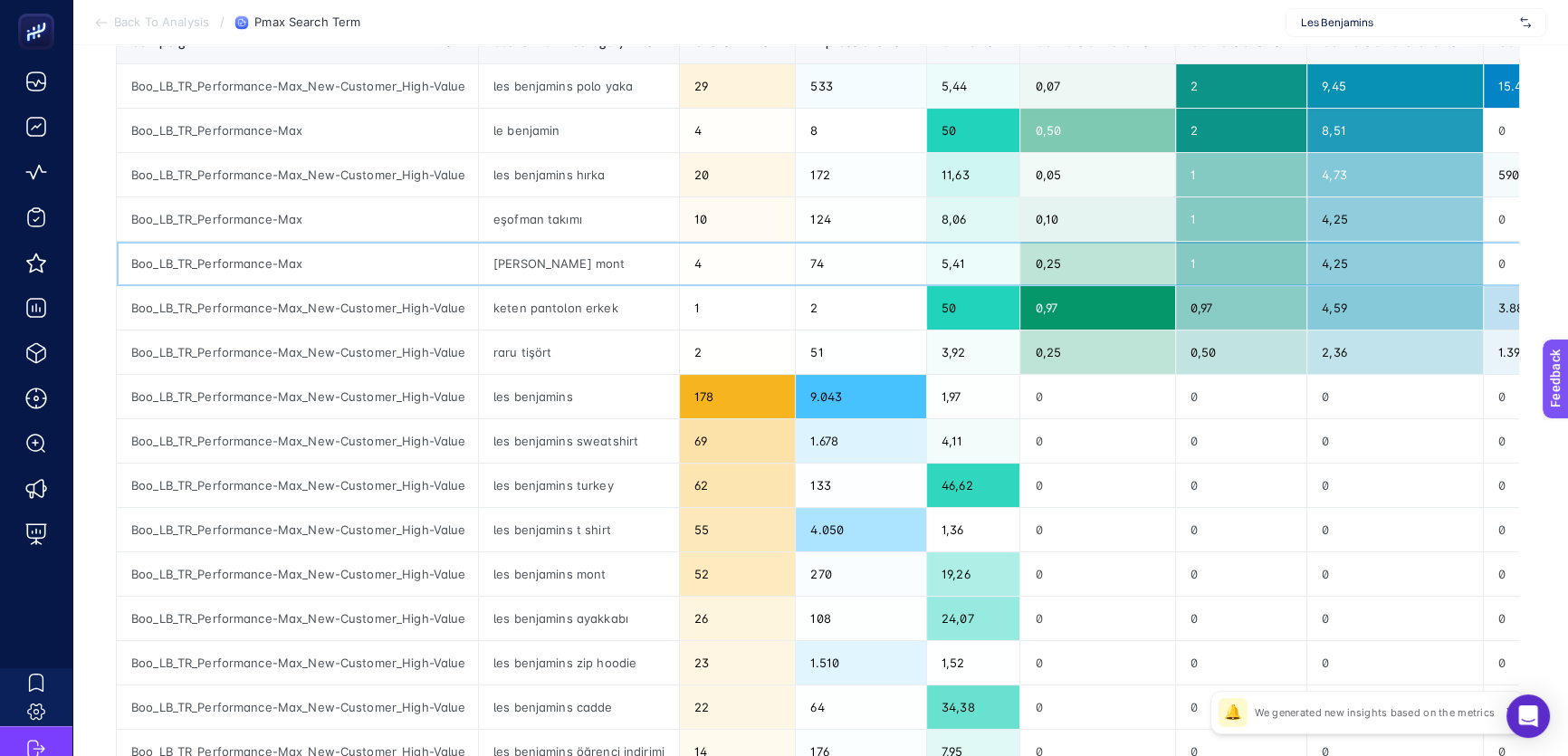
click at [549, 271] on div "tommy hilfiger mont" at bounding box center [578, 263] width 200 height 44
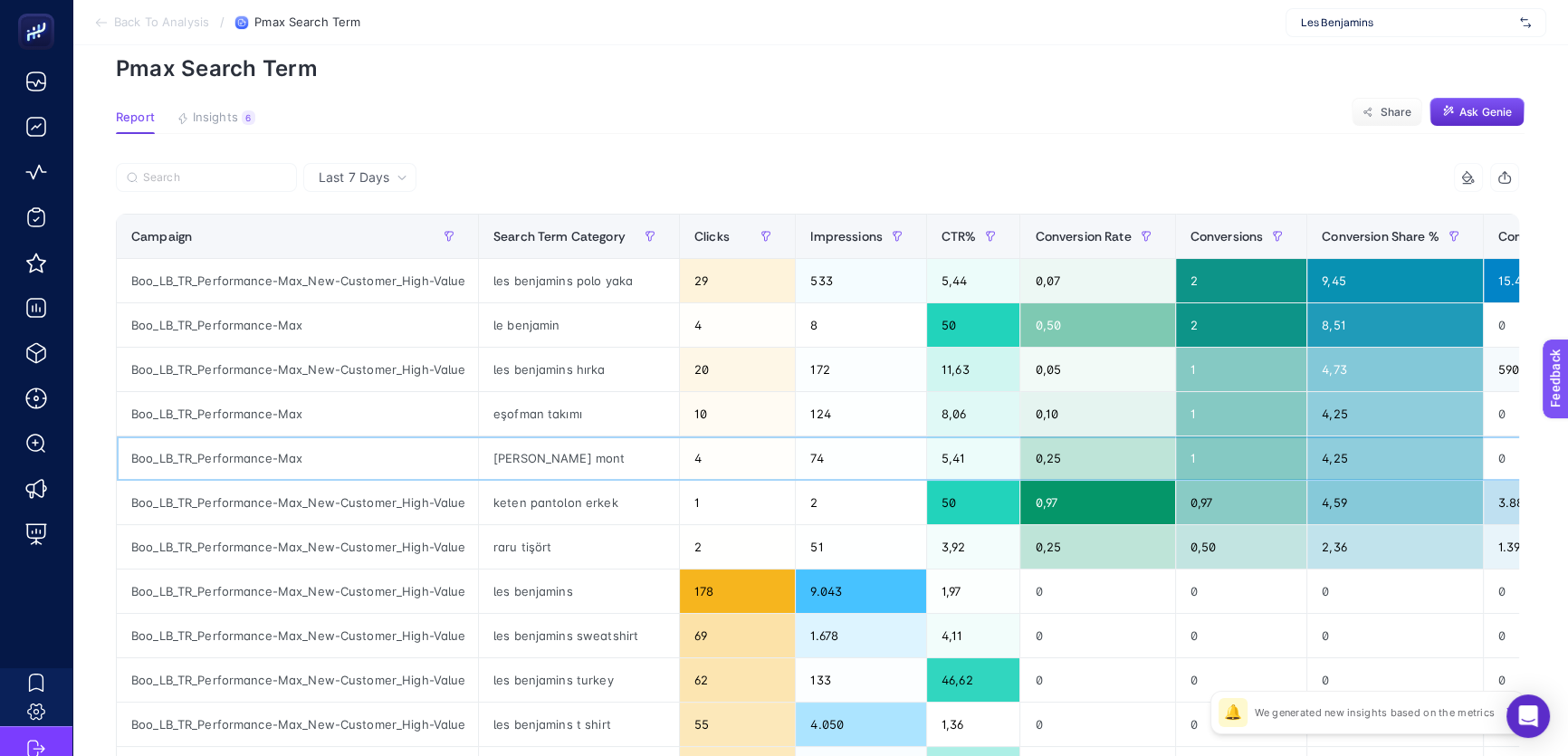
scroll to position [80, 0]
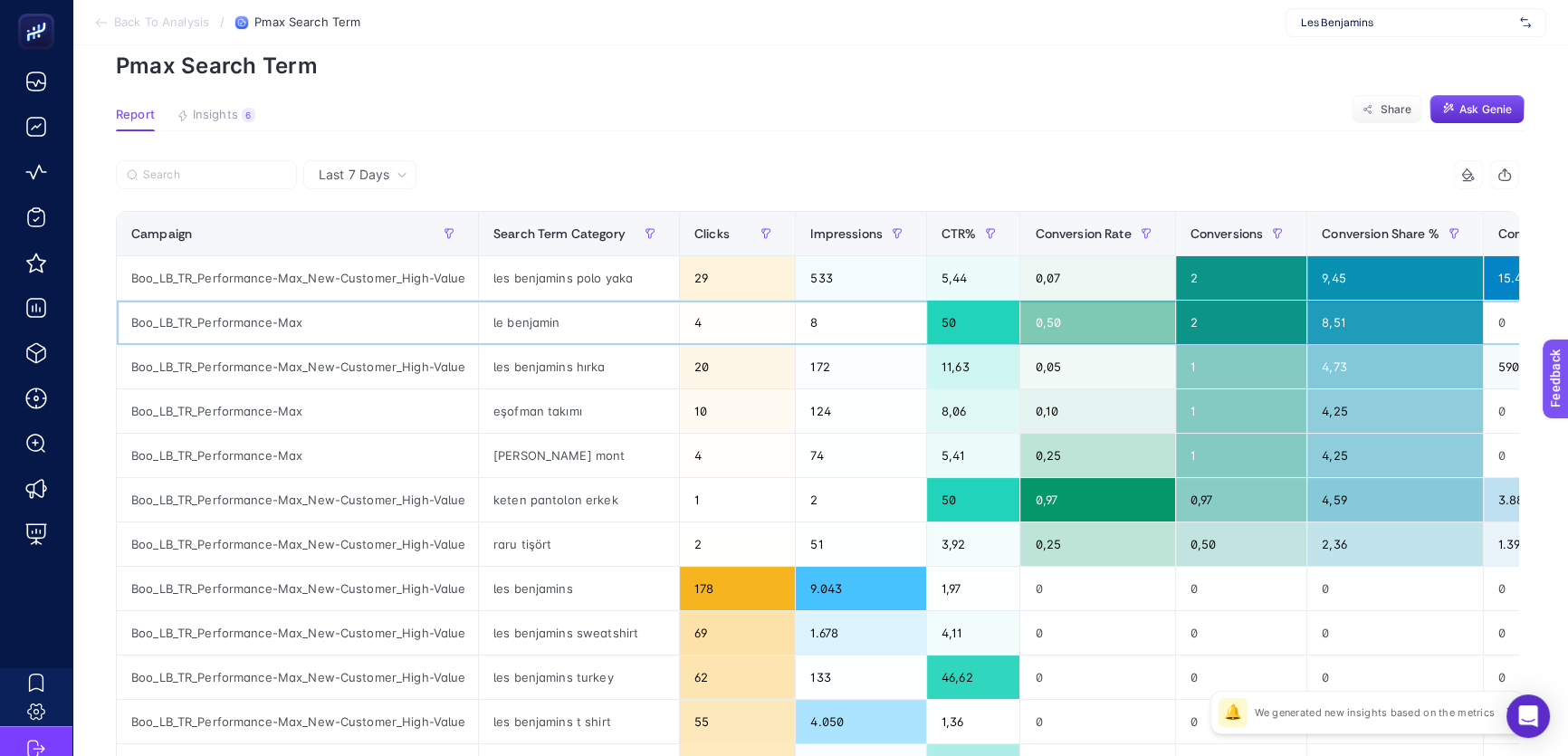
click at [539, 324] on div "le benjamin" at bounding box center [578, 322] width 200 height 44
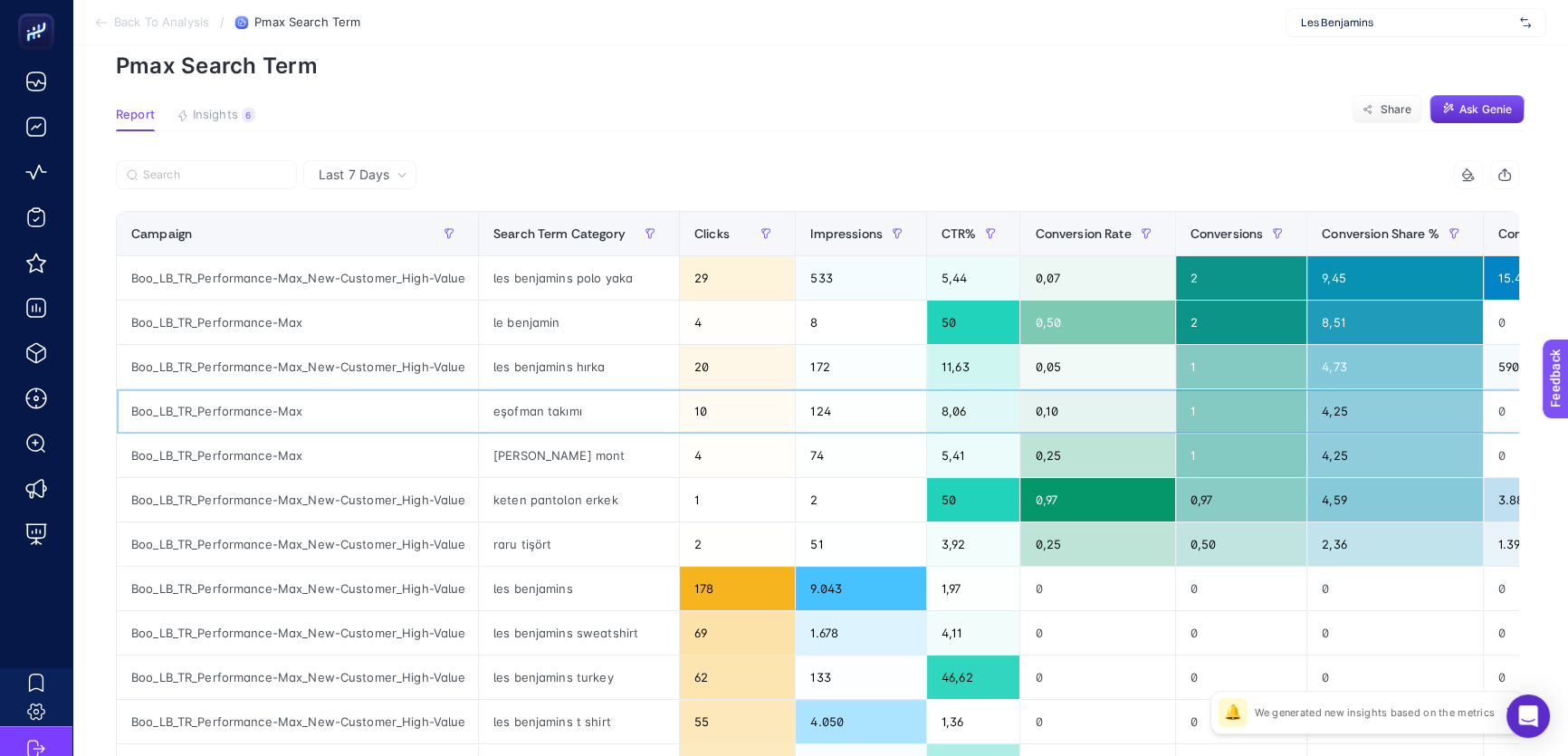
click at [568, 410] on div "eşofman takımı" at bounding box center [578, 411] width 200 height 44
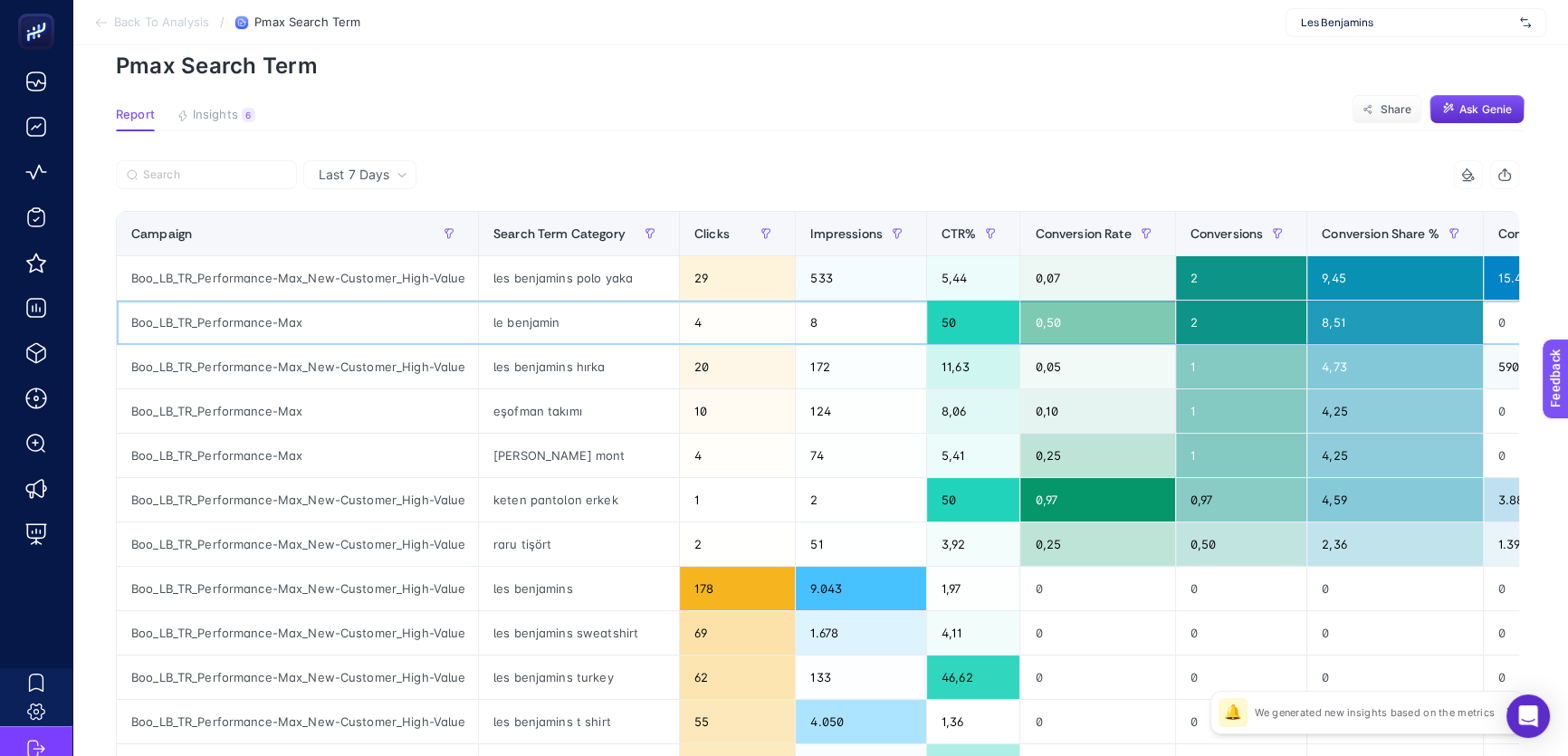
click at [558, 320] on div "le benjamin" at bounding box center [578, 322] width 200 height 44
click at [503, 326] on div "le benjamin" at bounding box center [578, 322] width 200 height 44
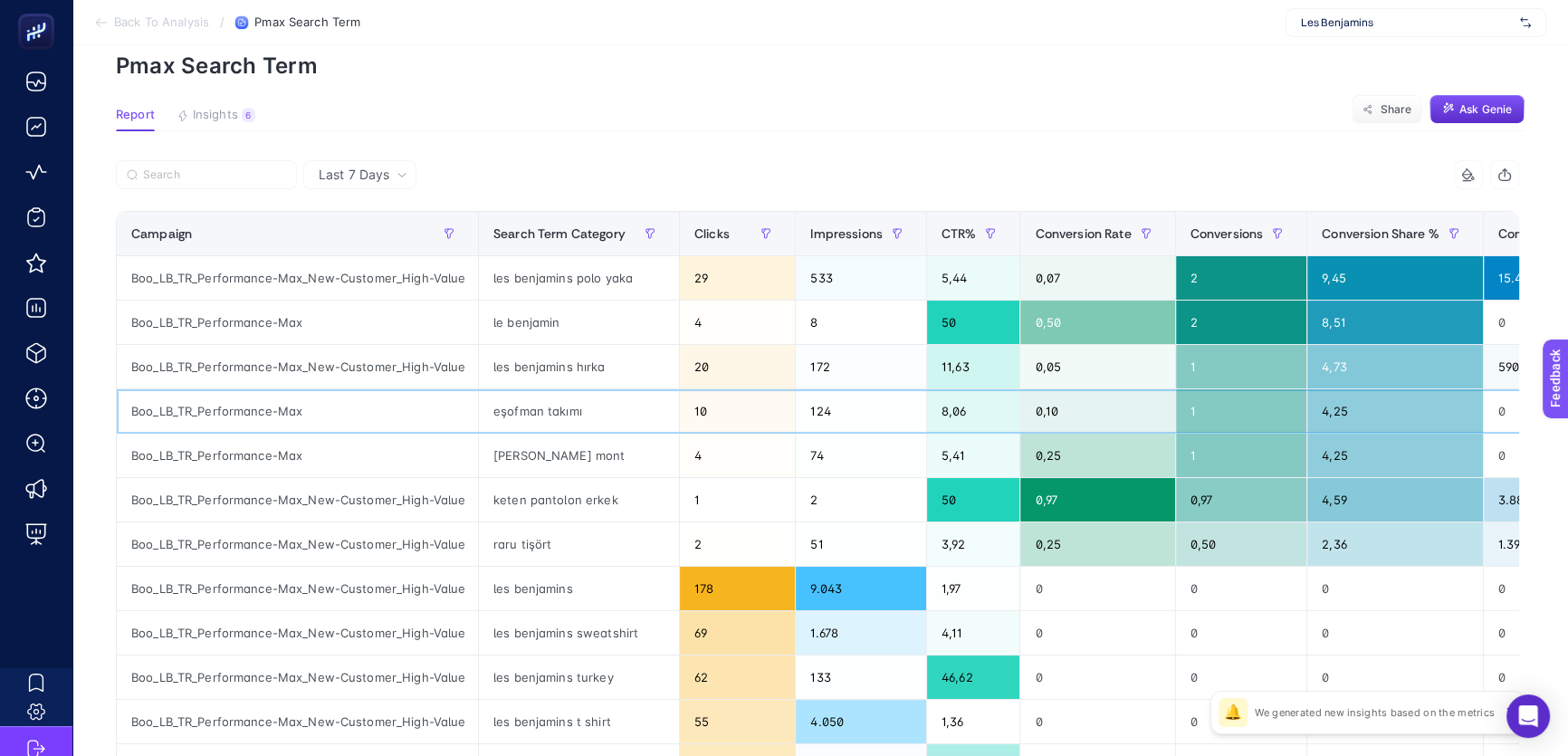
click at [585, 419] on div "eşofman takımı" at bounding box center [578, 411] width 200 height 44
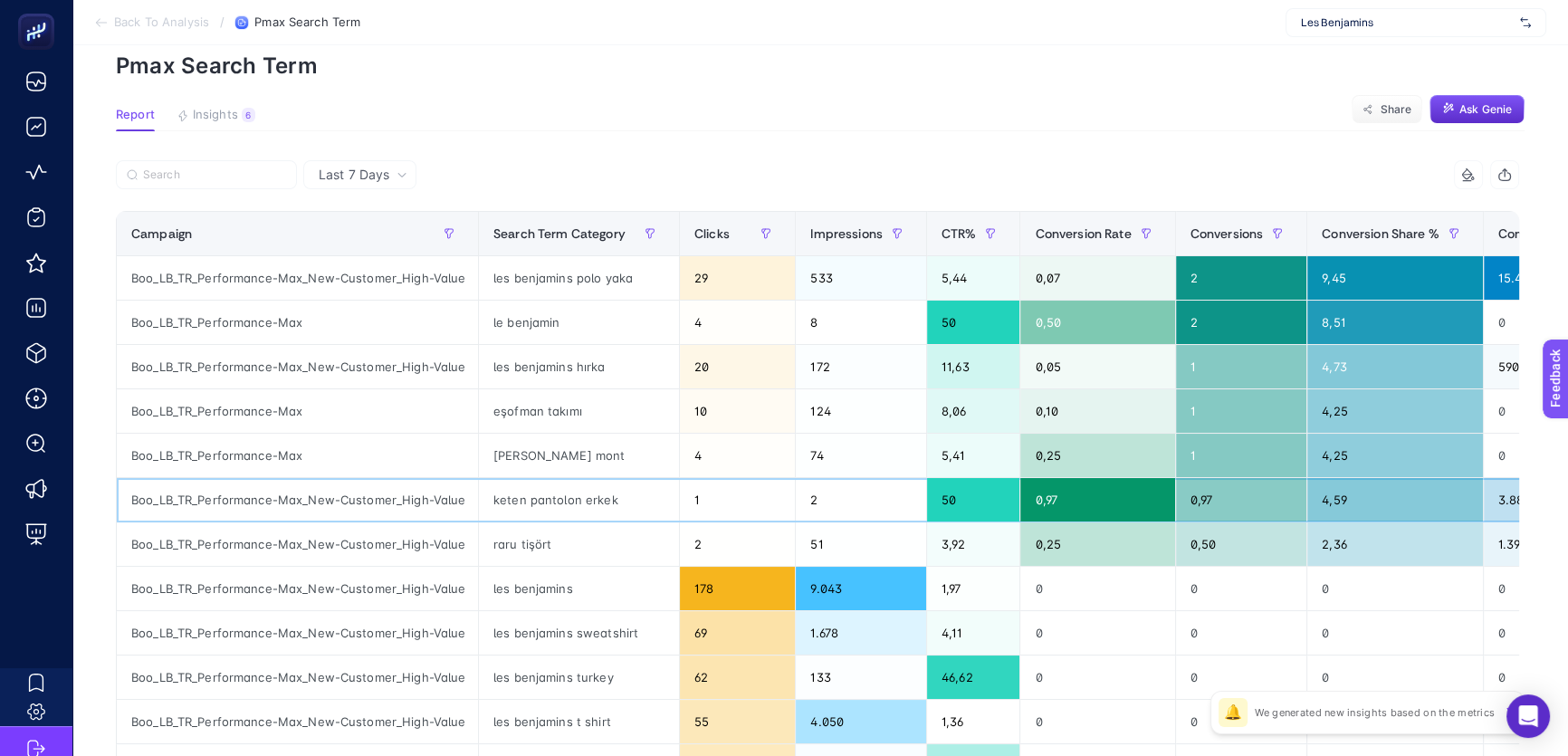
click at [602, 499] on div "keten pantolon erkek" at bounding box center [578, 500] width 200 height 44
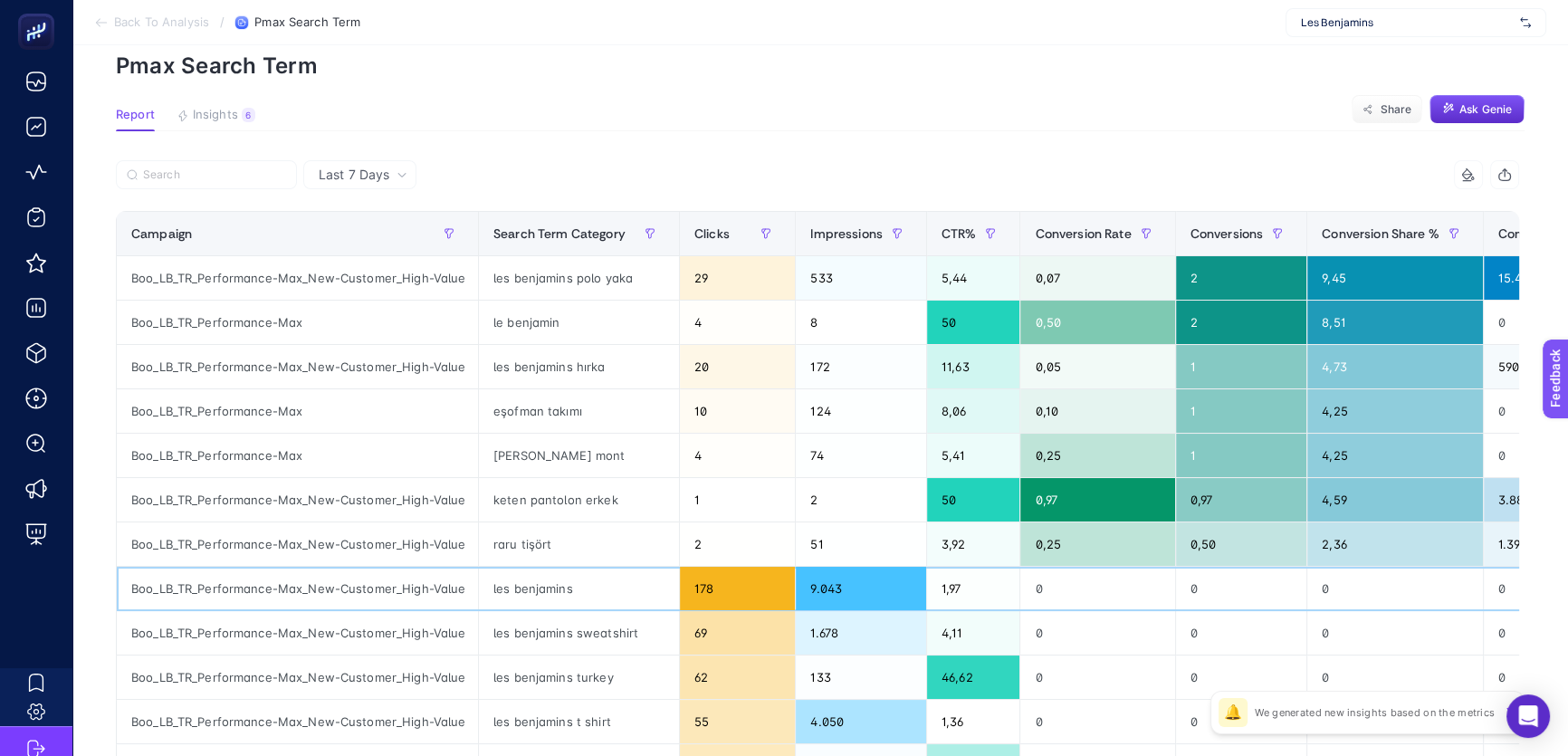
click at [602, 591] on div "les benjamins" at bounding box center [578, 588] width 200 height 44
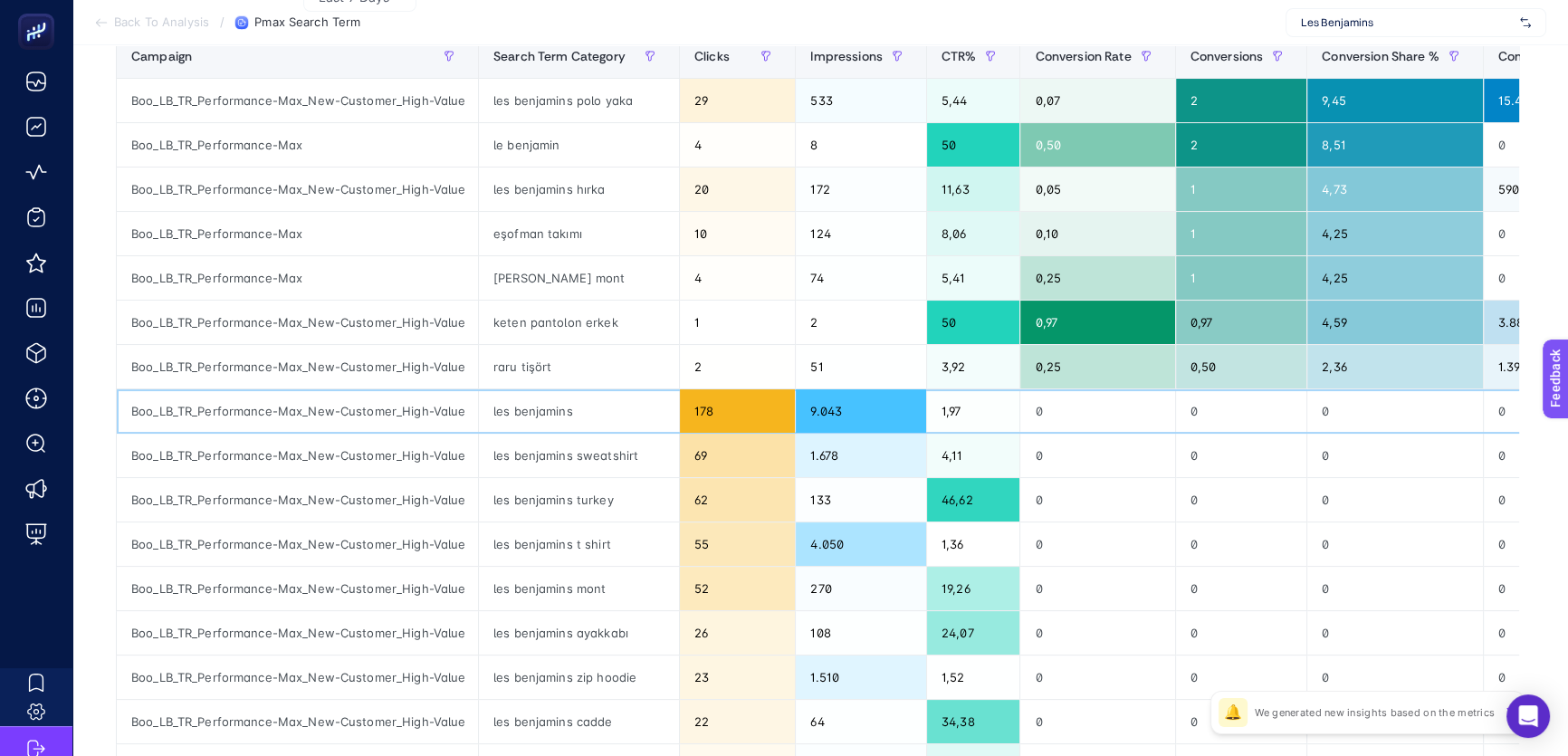
scroll to position [225, 0]
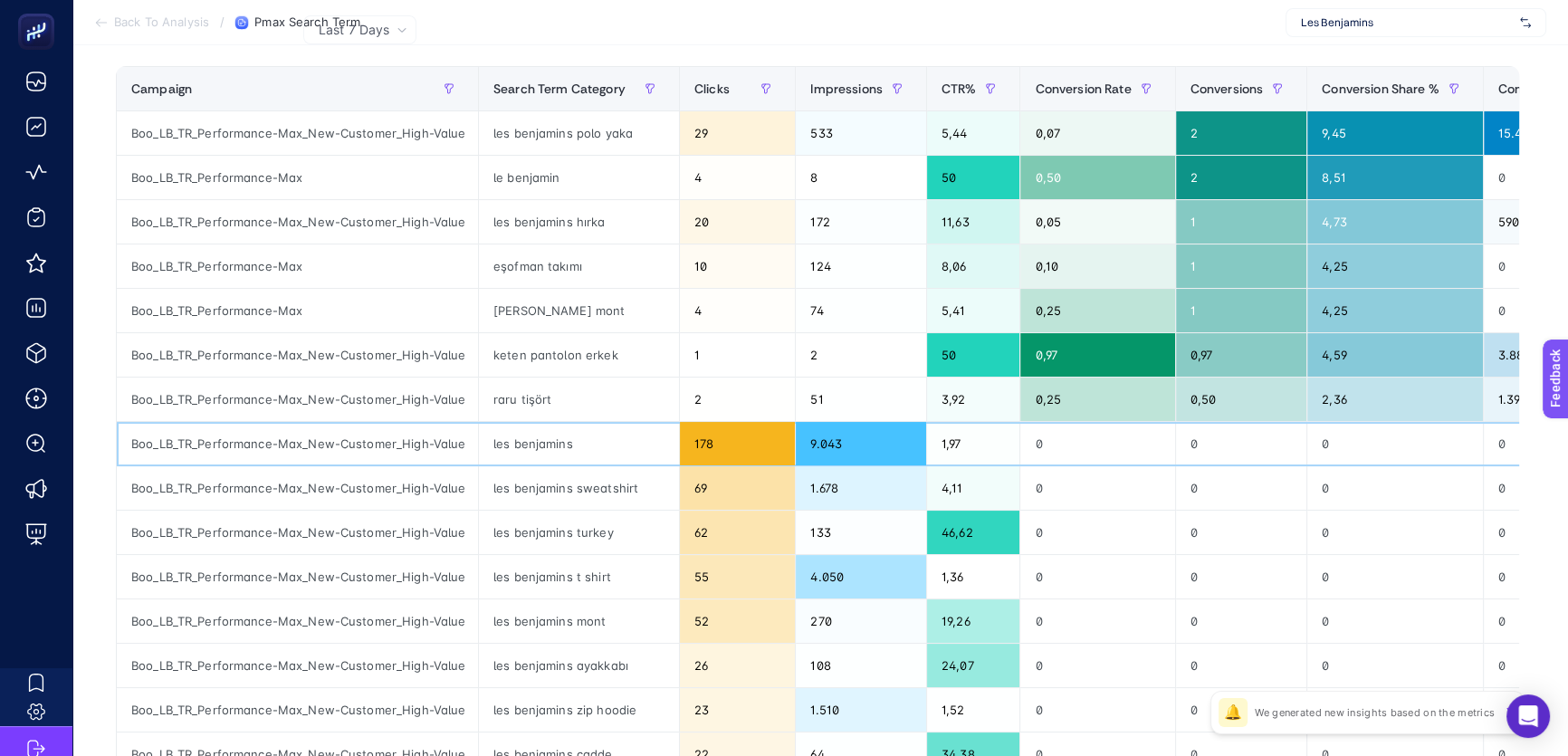
click at [555, 454] on div "les benjamins" at bounding box center [578, 443] width 200 height 44
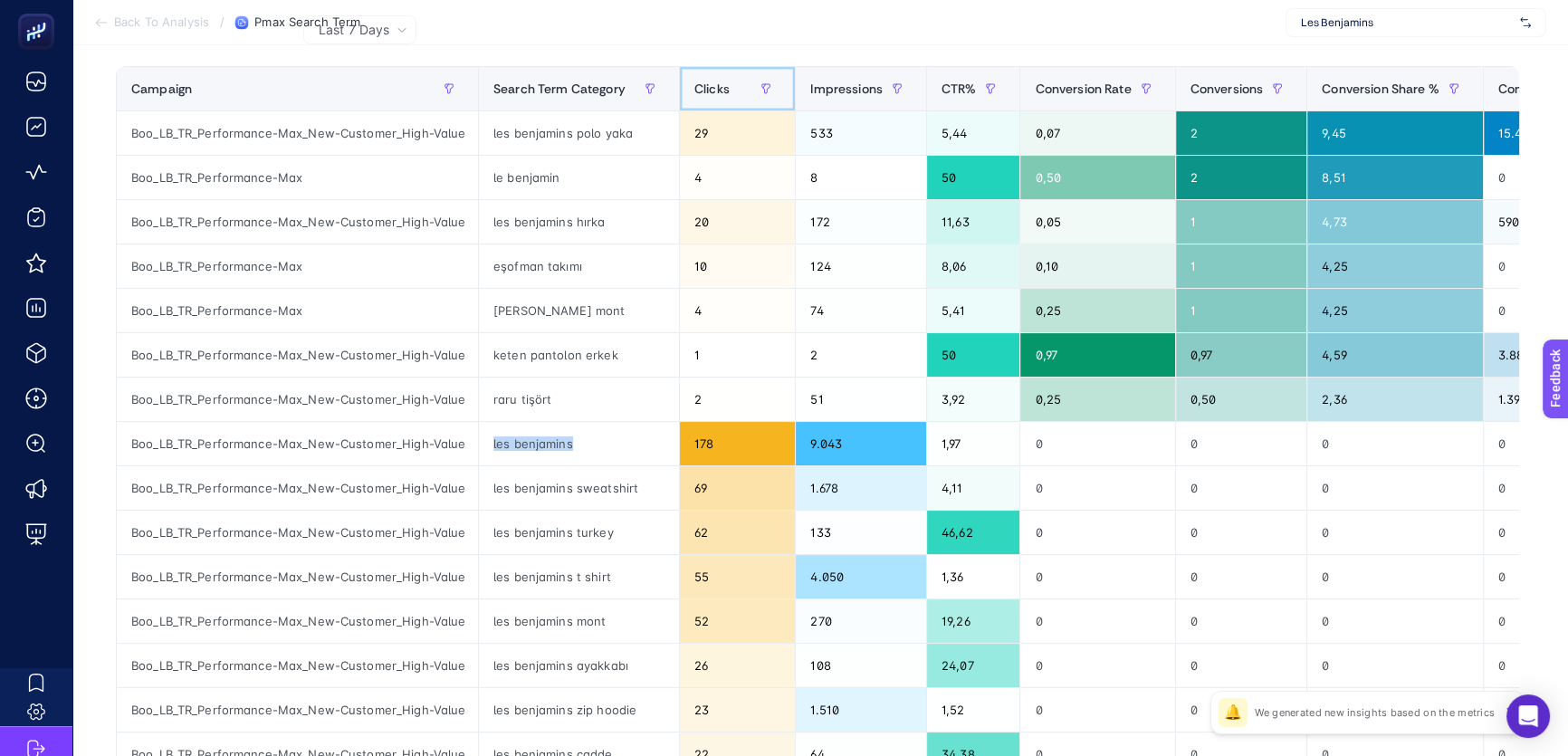
click at [712, 94] on span "Clicks" at bounding box center [712, 89] width 35 height 15
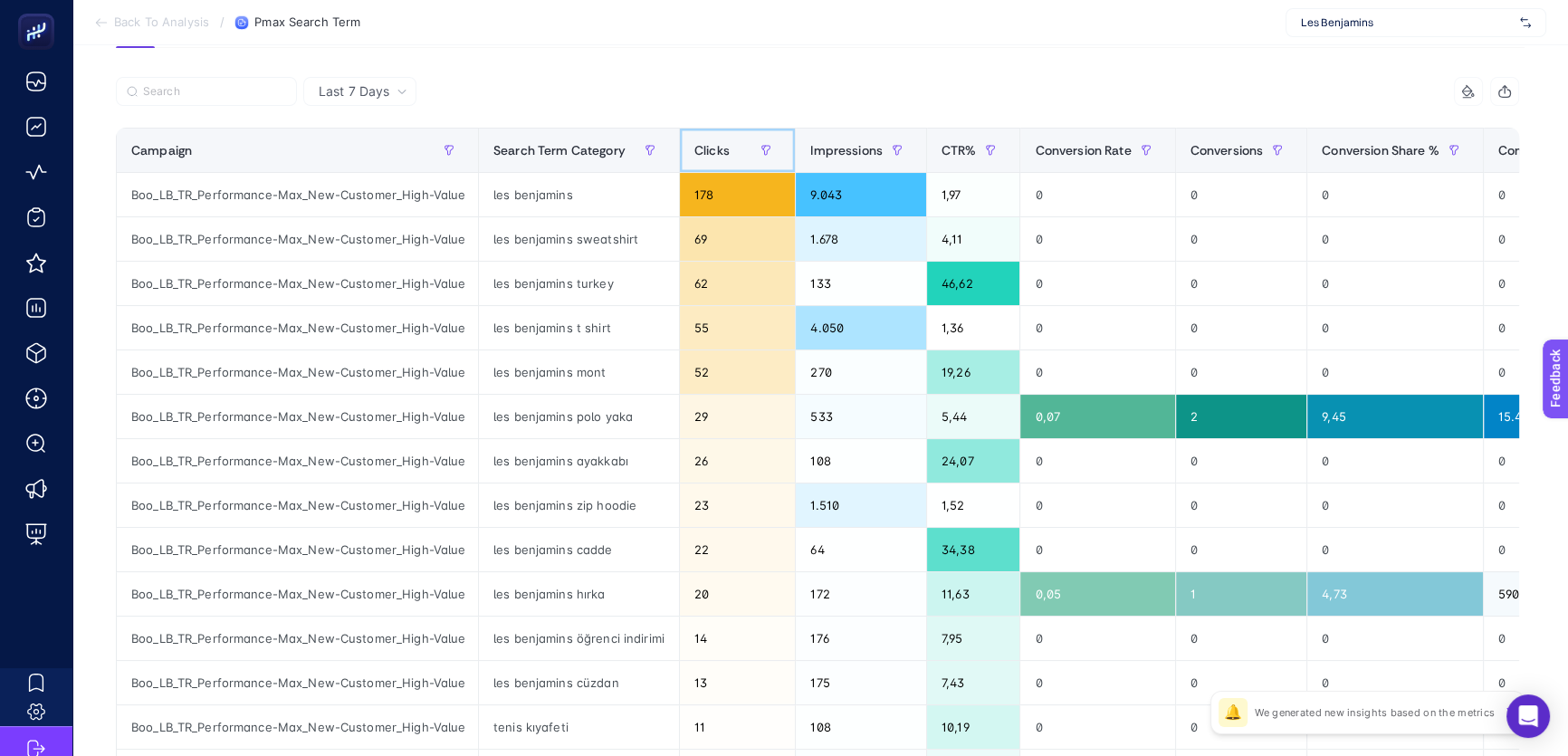
scroll to position [66, 0]
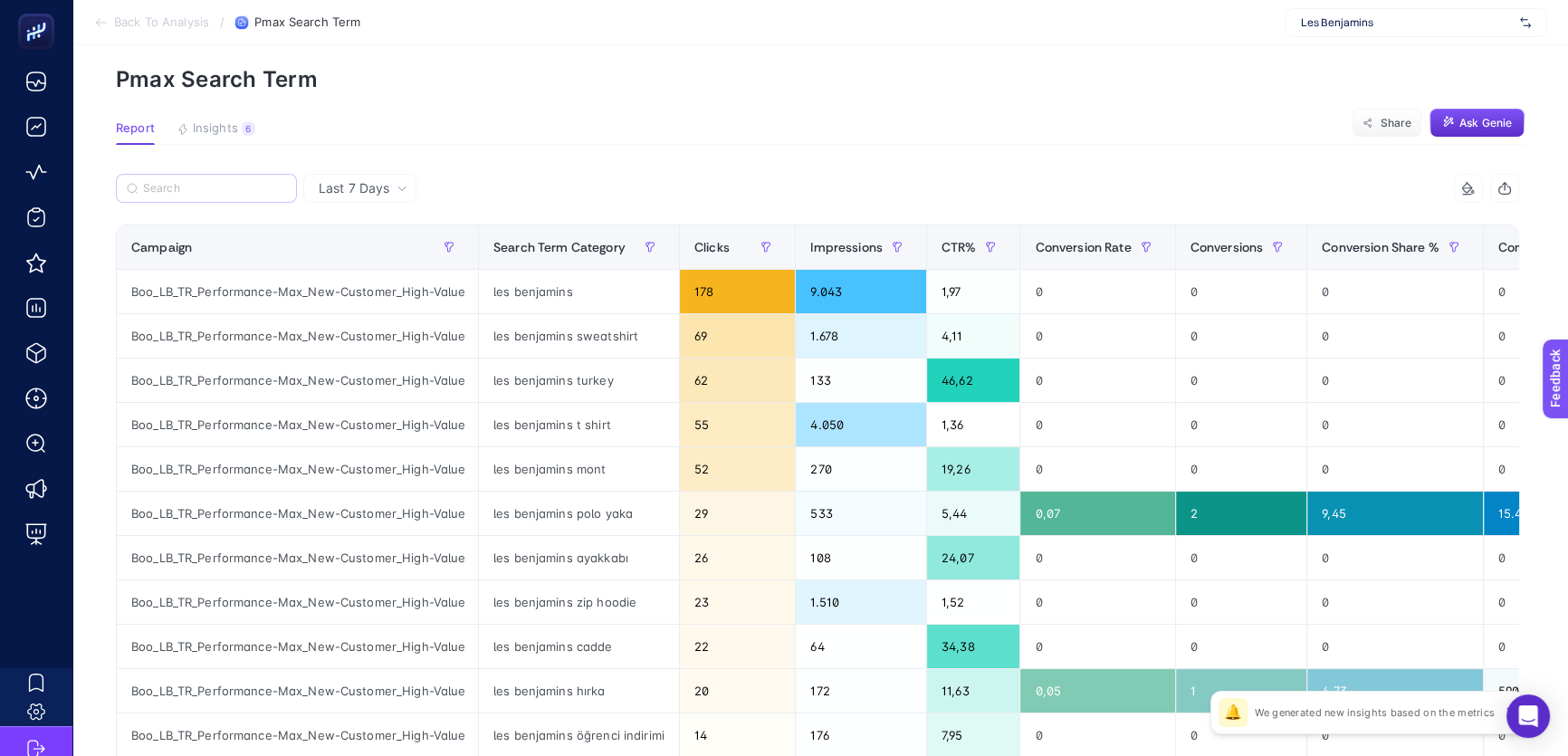
click at [271, 195] on label at bounding box center [206, 188] width 181 height 29
click at [271, 195] on input "Search" at bounding box center [214, 189] width 143 height 14
click at [701, 254] on span "Clicks" at bounding box center [712, 247] width 35 height 15
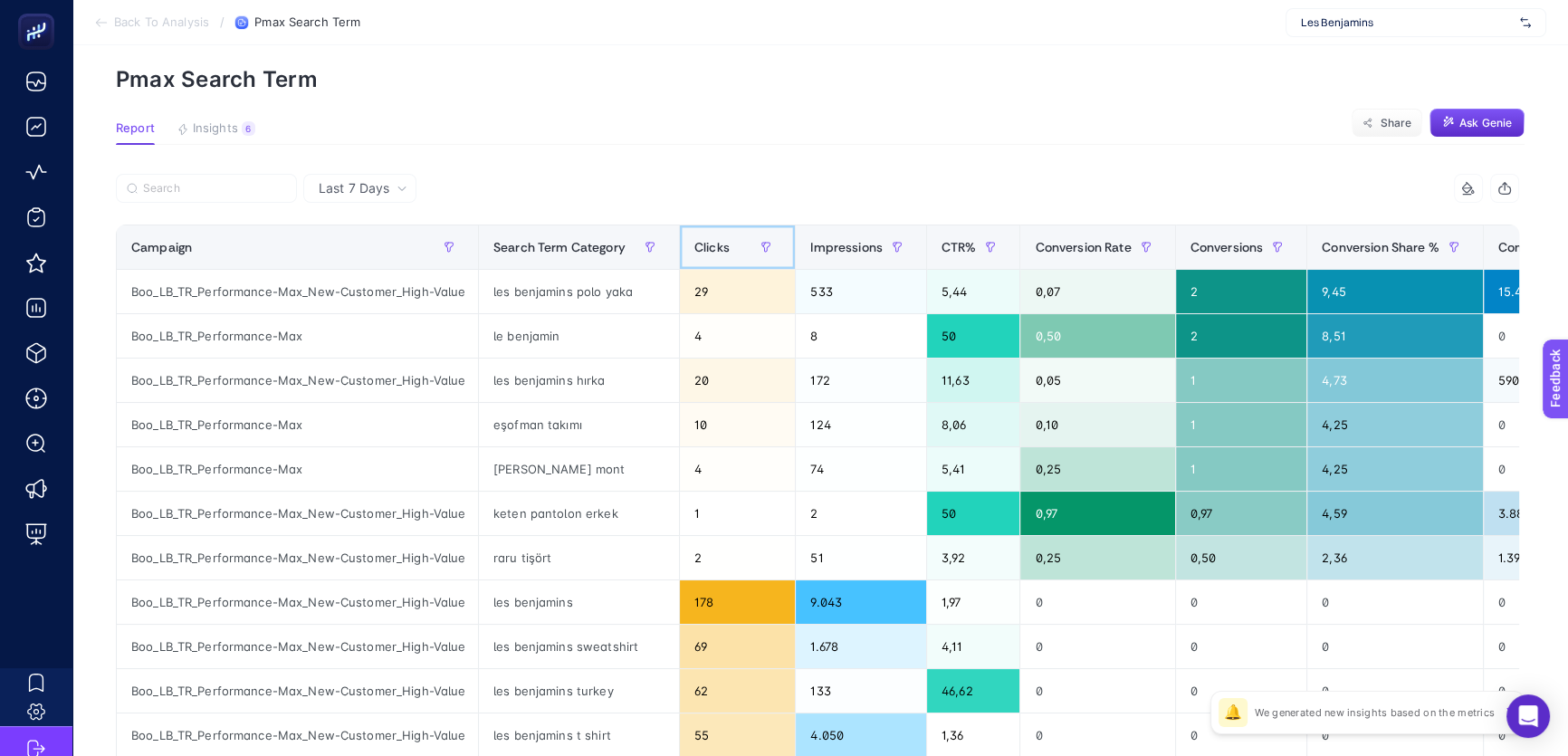
click at [701, 254] on span "Clicks" at bounding box center [712, 247] width 35 height 15
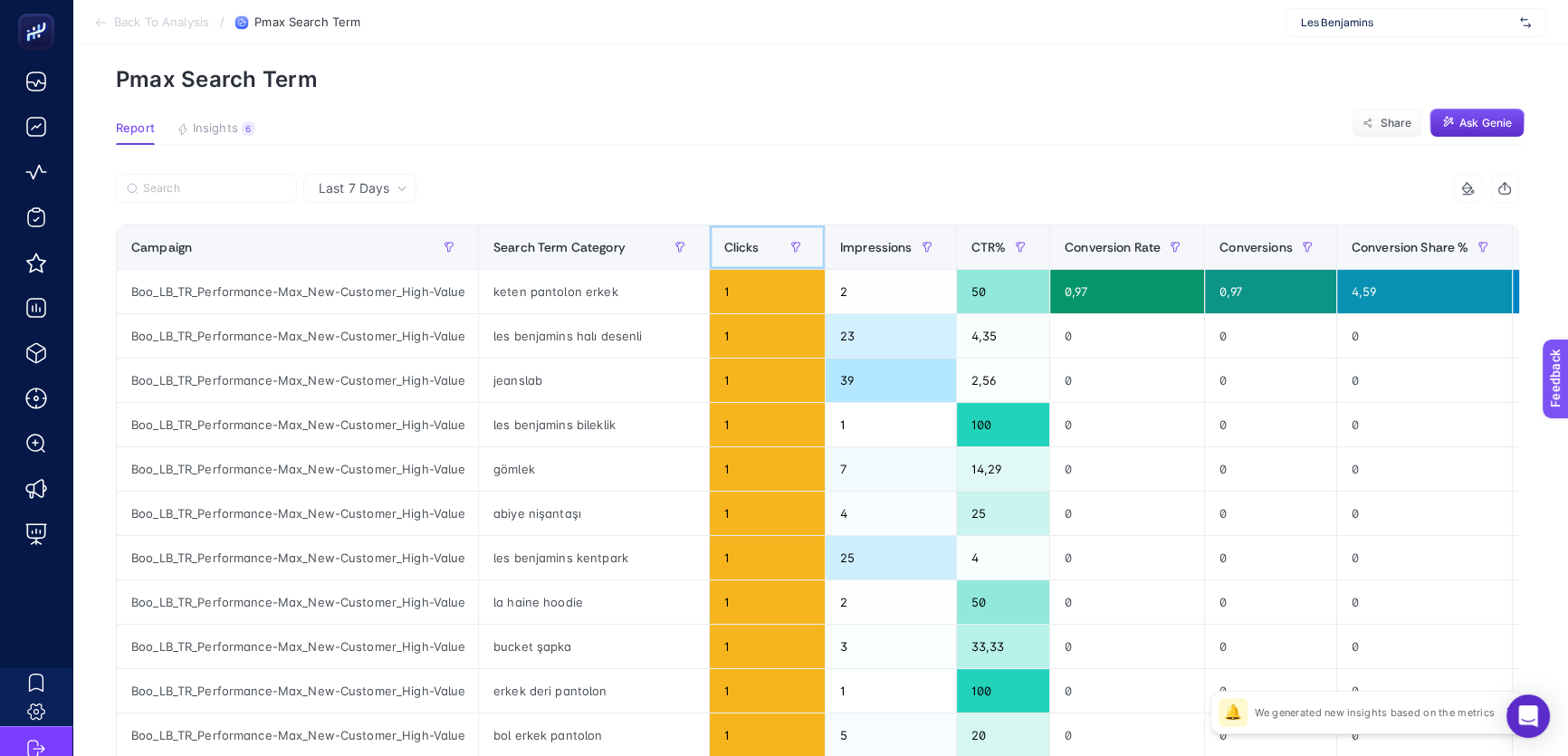
click at [724, 254] on span "Clicks" at bounding box center [742, 247] width 35 height 15
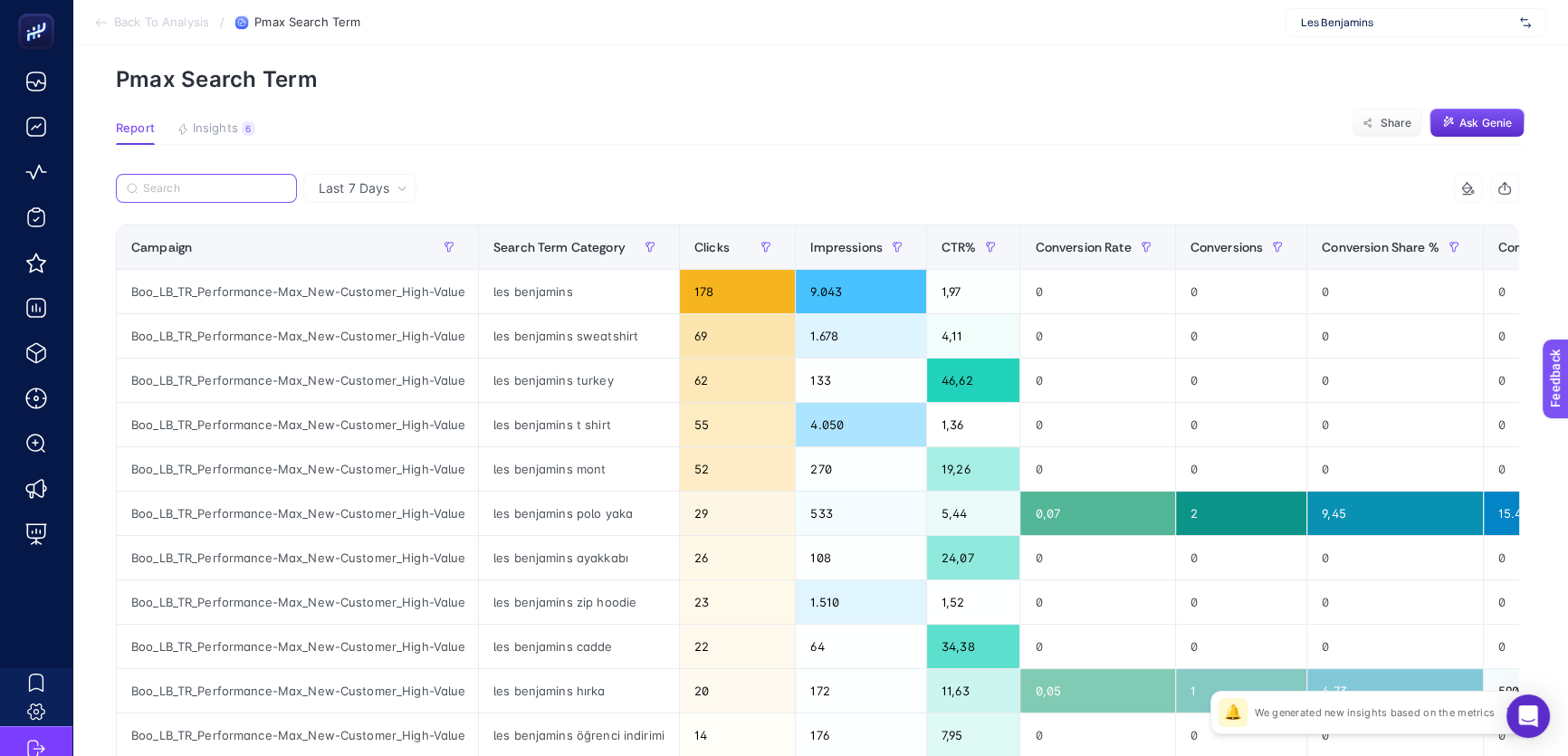
click at [245, 185] on input "Search" at bounding box center [214, 189] width 143 height 14
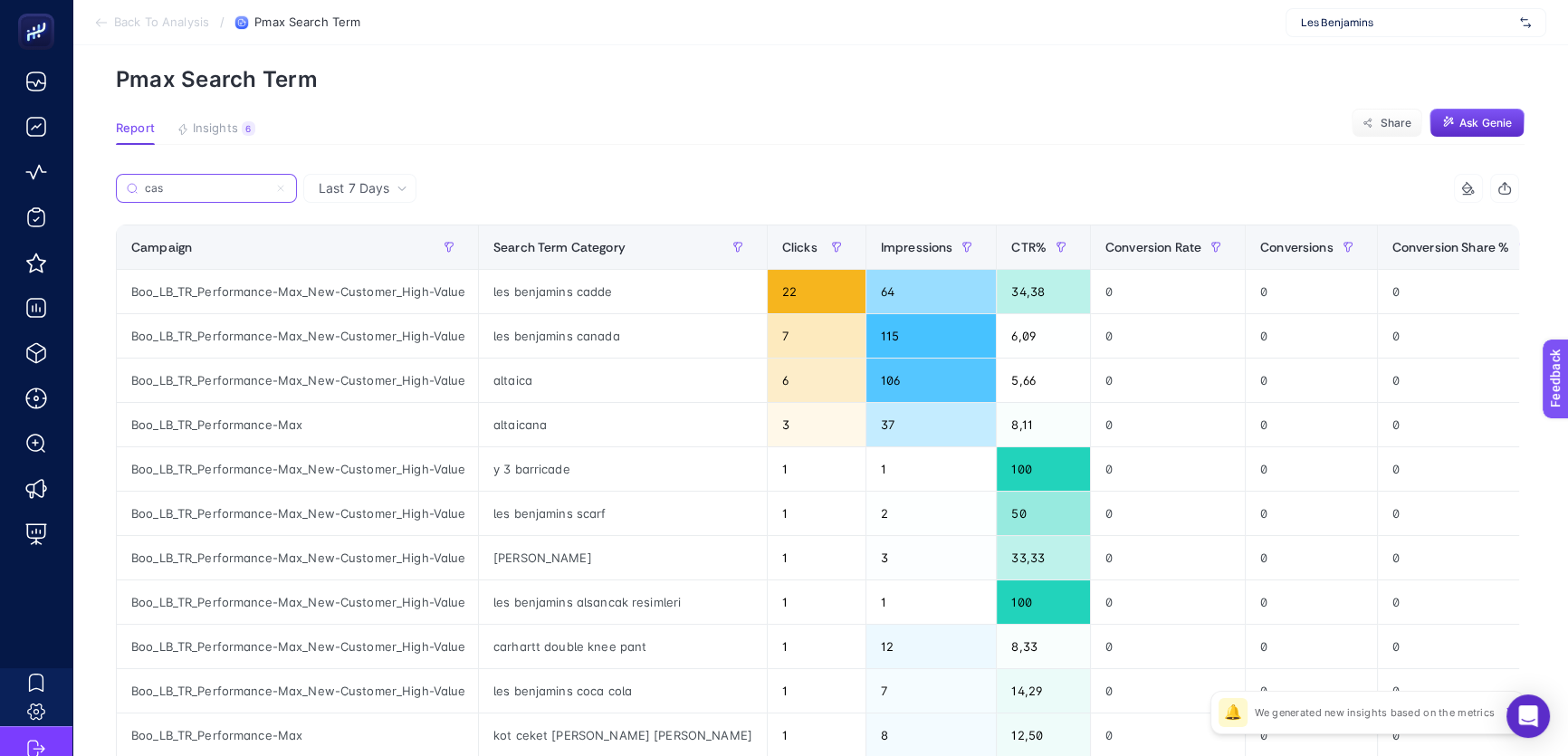
scroll to position [0, 0]
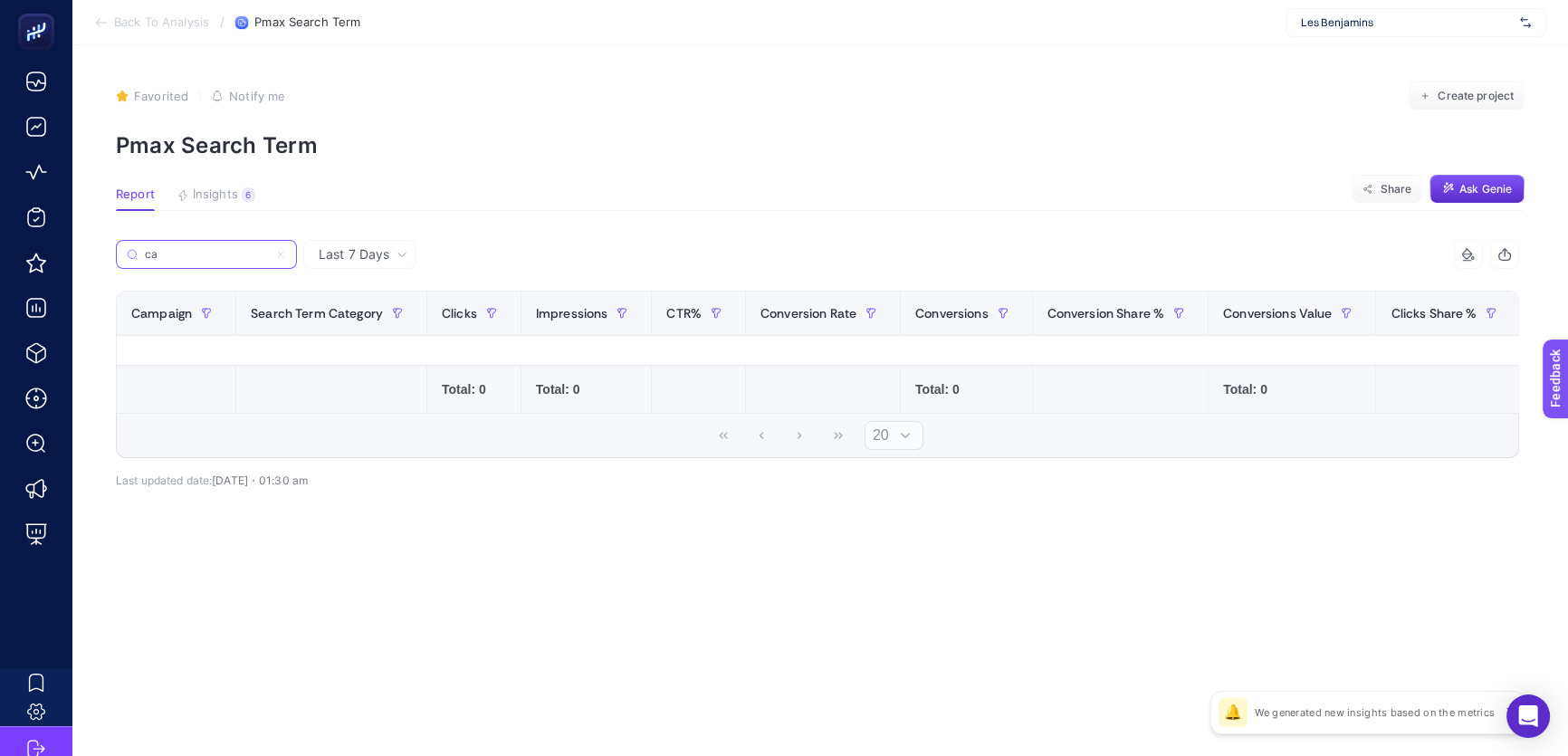
type input "c"
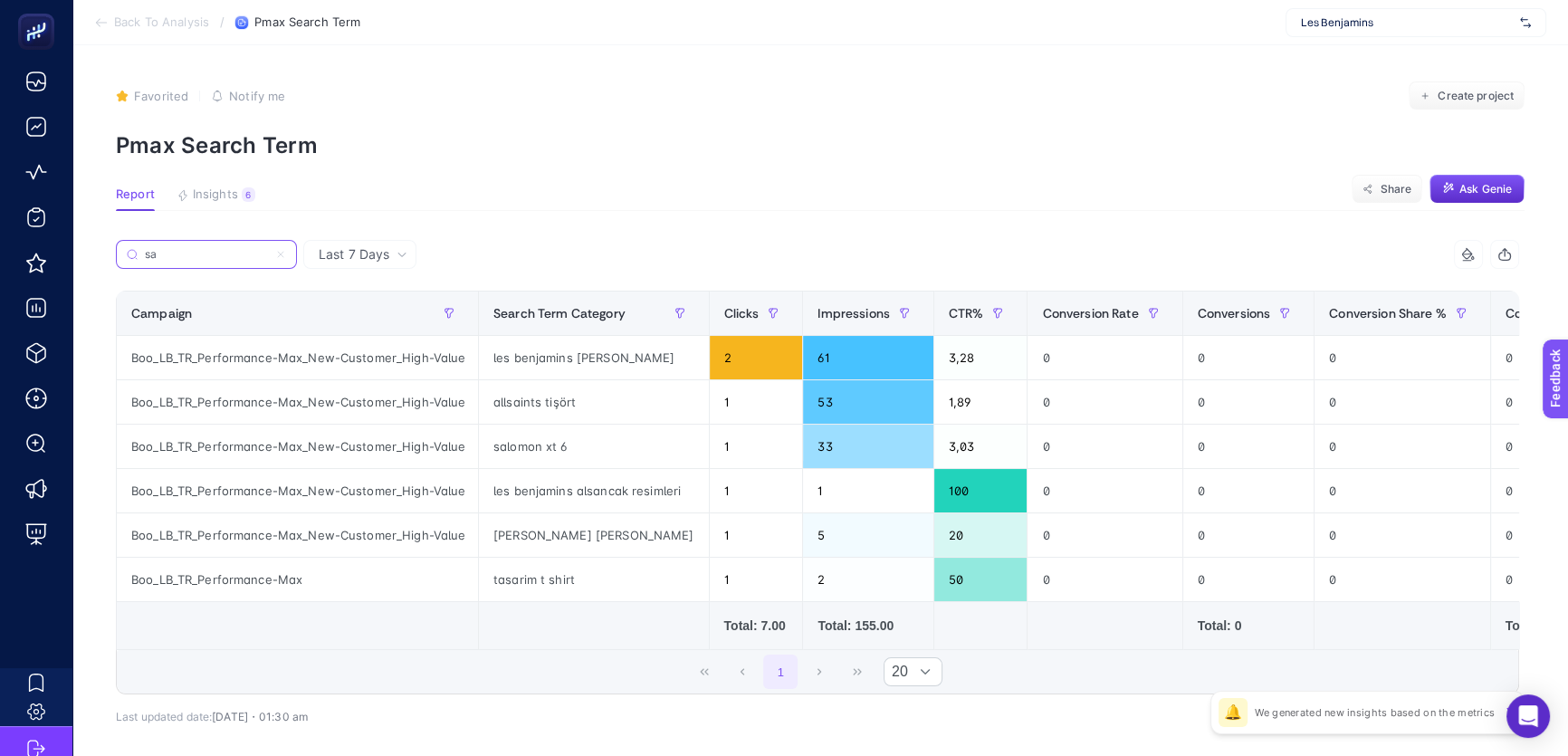
type input "s"
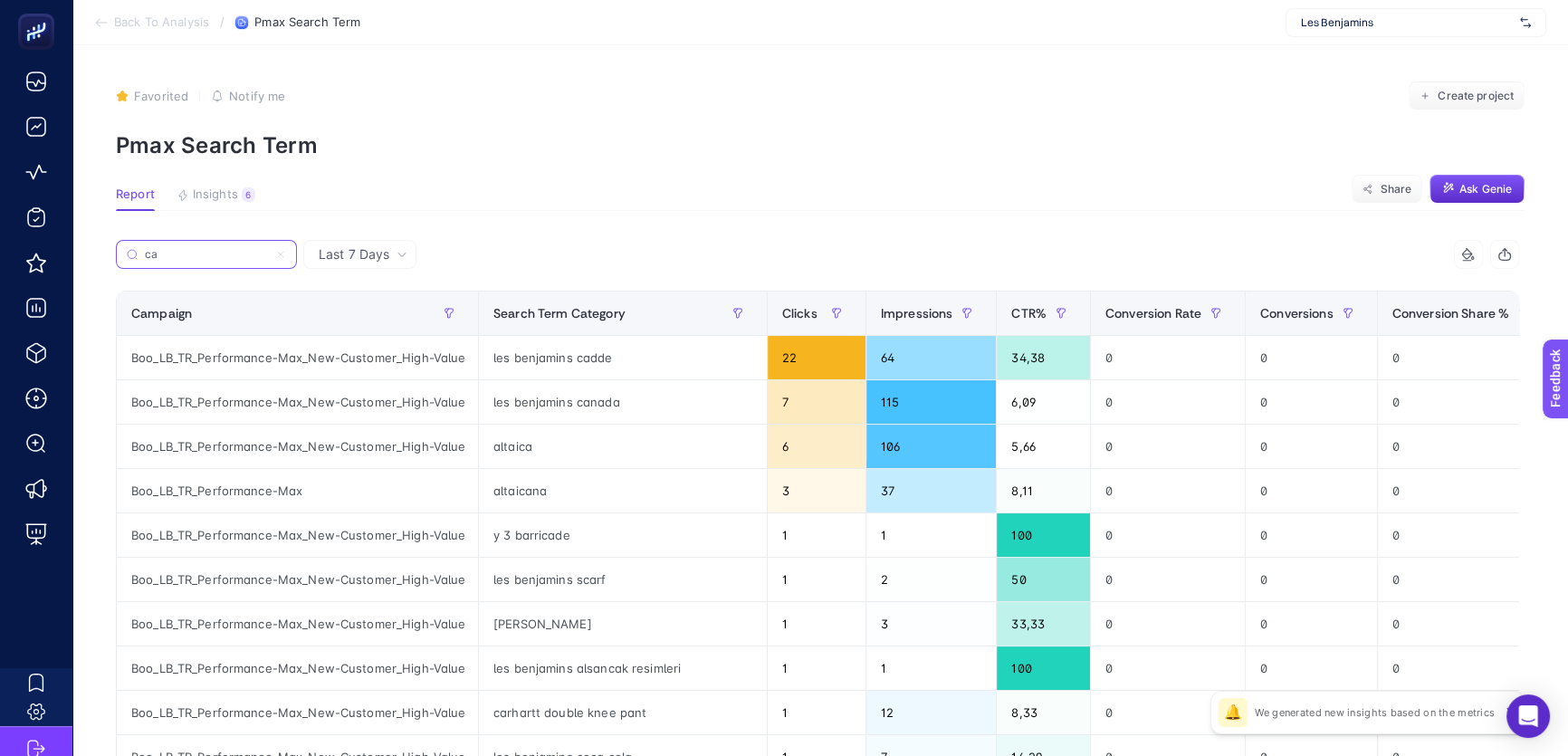
type input "c"
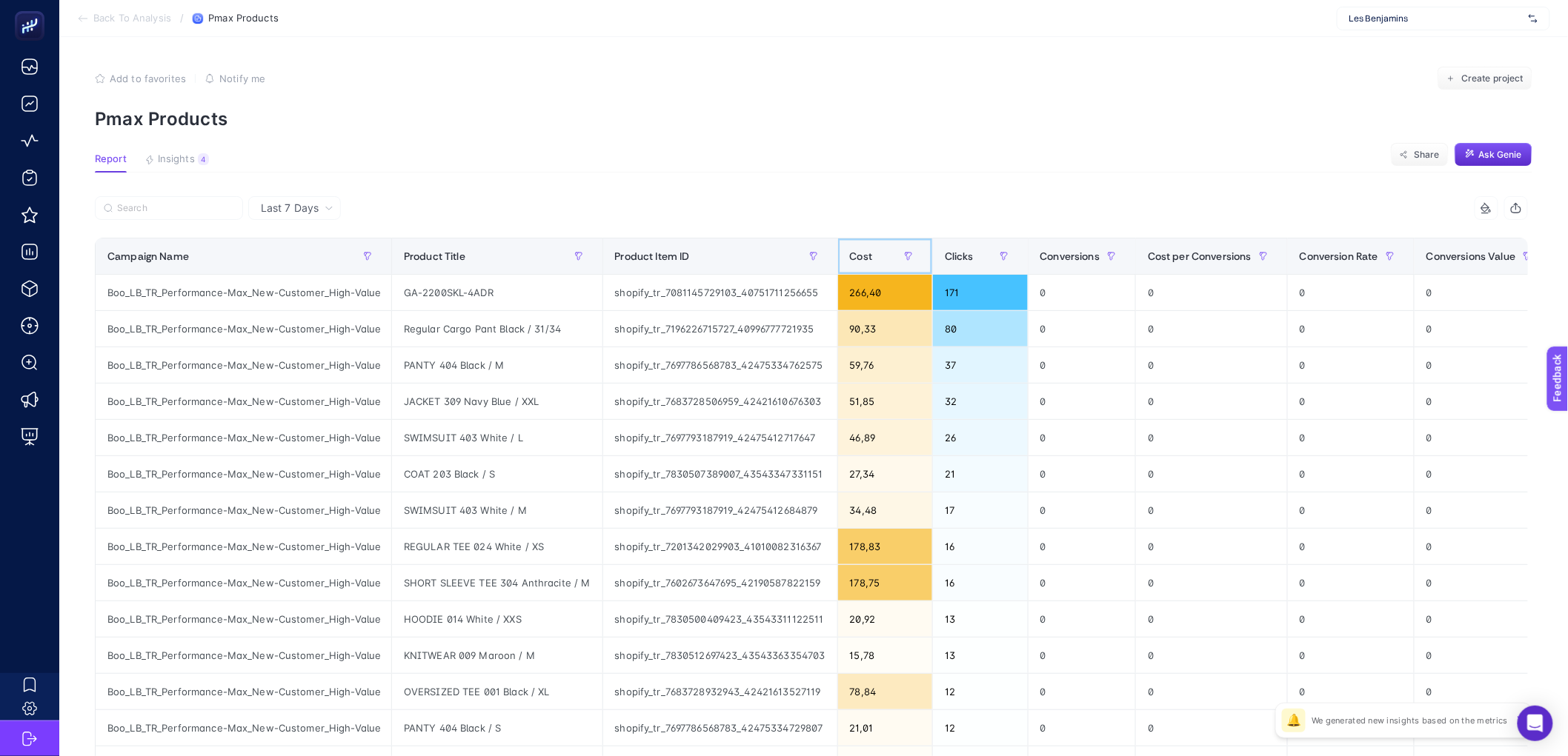
click at [870, 261] on span "Cost" at bounding box center [861, 257] width 23 height 12
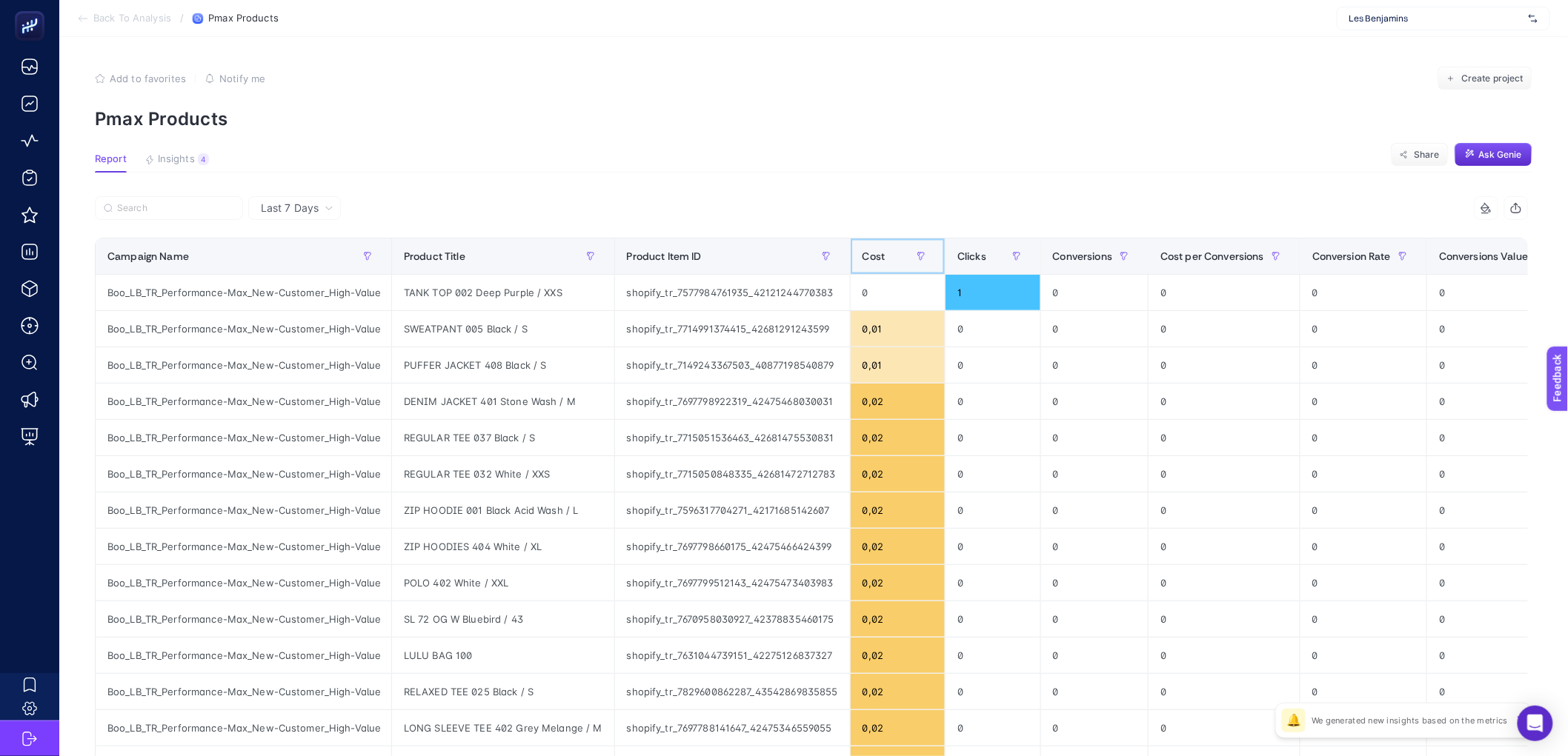
click at [870, 261] on span "Cost" at bounding box center [874, 257] width 23 height 12
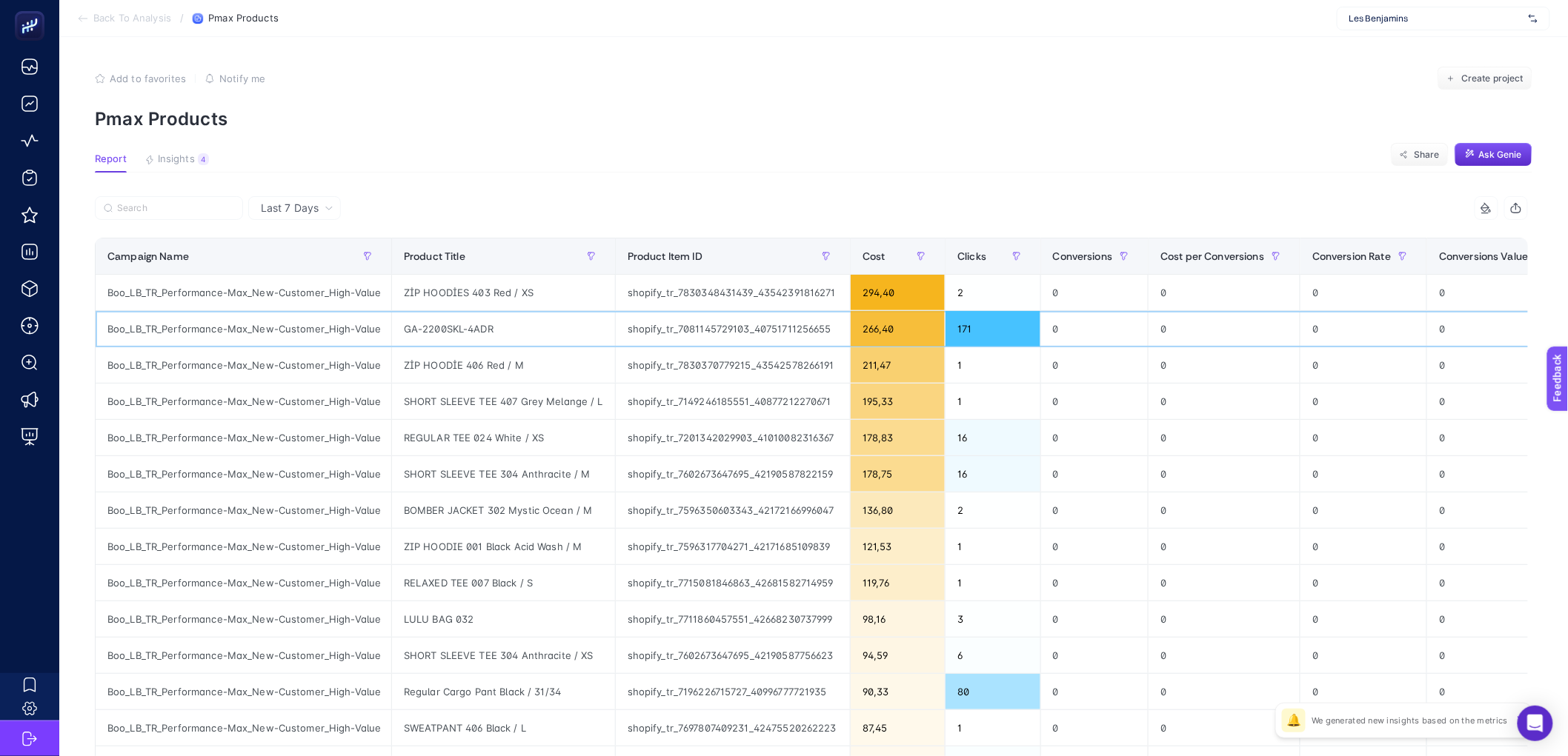
click at [448, 329] on div "GA-2200SKL-4ADR" at bounding box center [503, 328] width 223 height 36
copy tr "GA-2200SKL-4ADR"
click at [747, 20] on section "Back To Analysis / Pmax Products Les Benjamins" at bounding box center [813, 18] width 1509 height 37
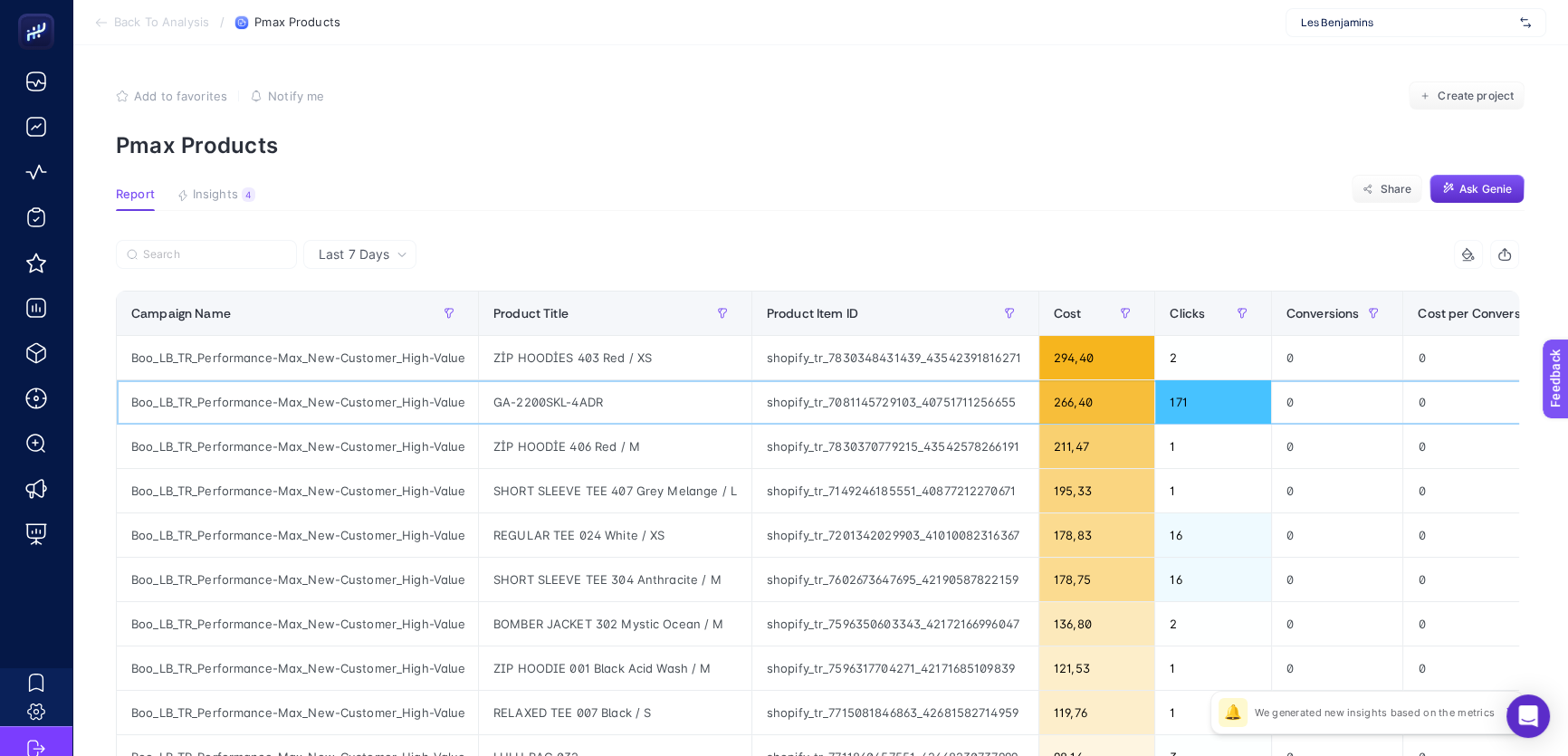
click at [1174, 403] on div "171" at bounding box center [1212, 401] width 115 height 44
click at [1179, 404] on div "171" at bounding box center [1212, 401] width 115 height 44
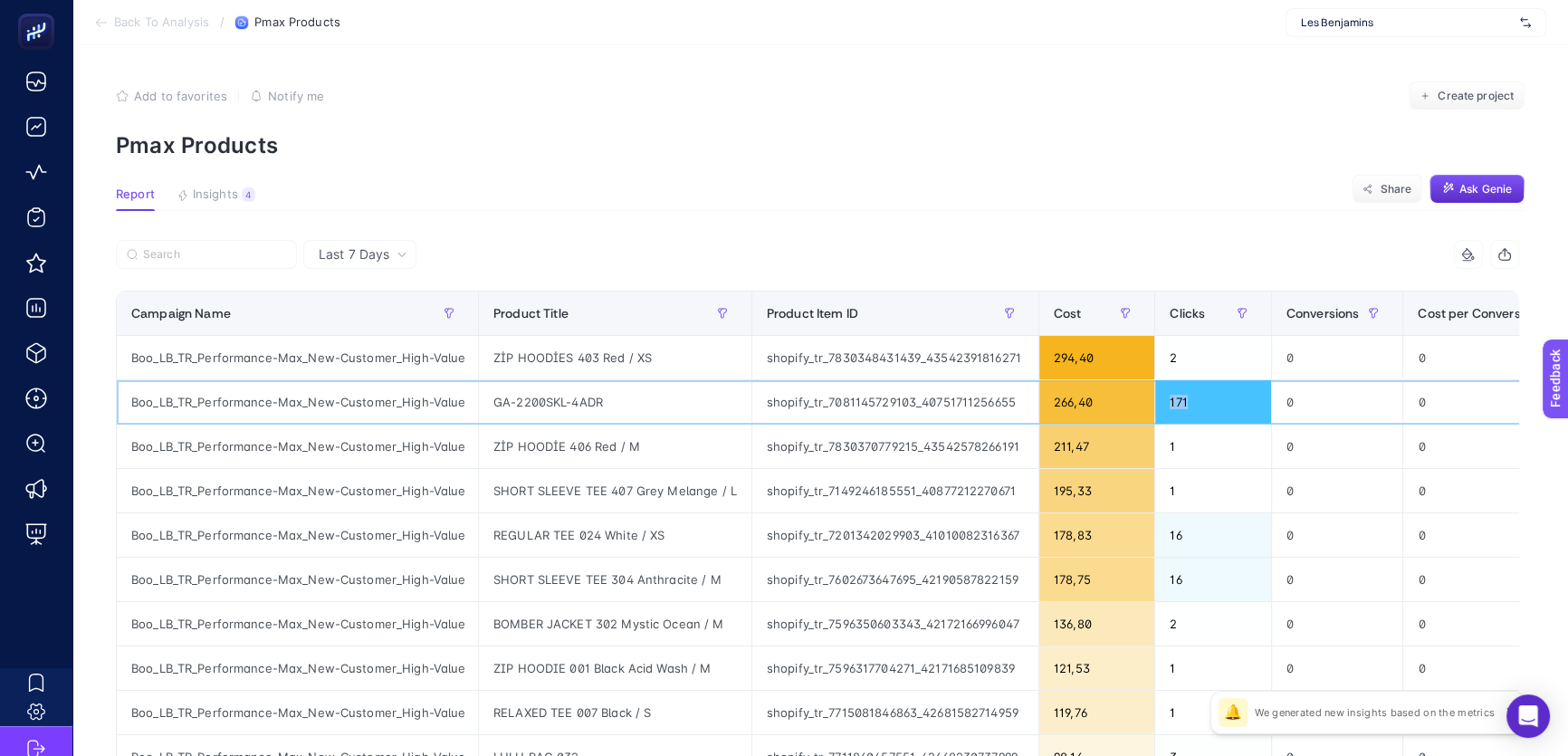
click at [1179, 404] on div "171" at bounding box center [1212, 401] width 115 height 44
click at [558, 394] on div "GA-2200SKL-4ADR" at bounding box center [615, 401] width 272 height 44
click at [556, 398] on div "GA-2200SKL-4ADR" at bounding box center [615, 401] width 272 height 44
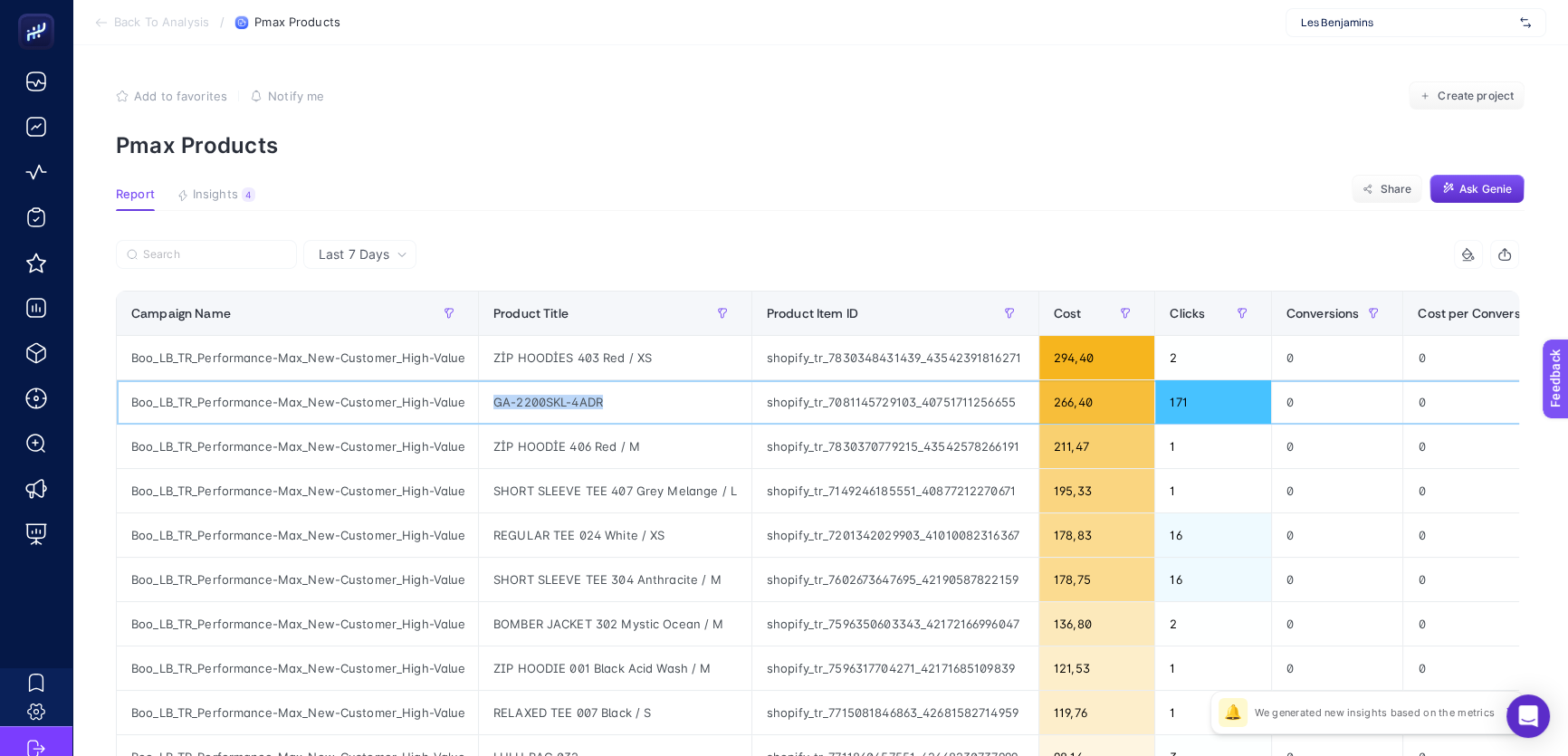
click at [556, 398] on div "GA-2200SKL-4ADR" at bounding box center [615, 401] width 272 height 44
click at [1175, 398] on div "171" at bounding box center [1212, 401] width 115 height 44
click at [564, 411] on div "GA-2200SKL-4ADR" at bounding box center [615, 401] width 272 height 44
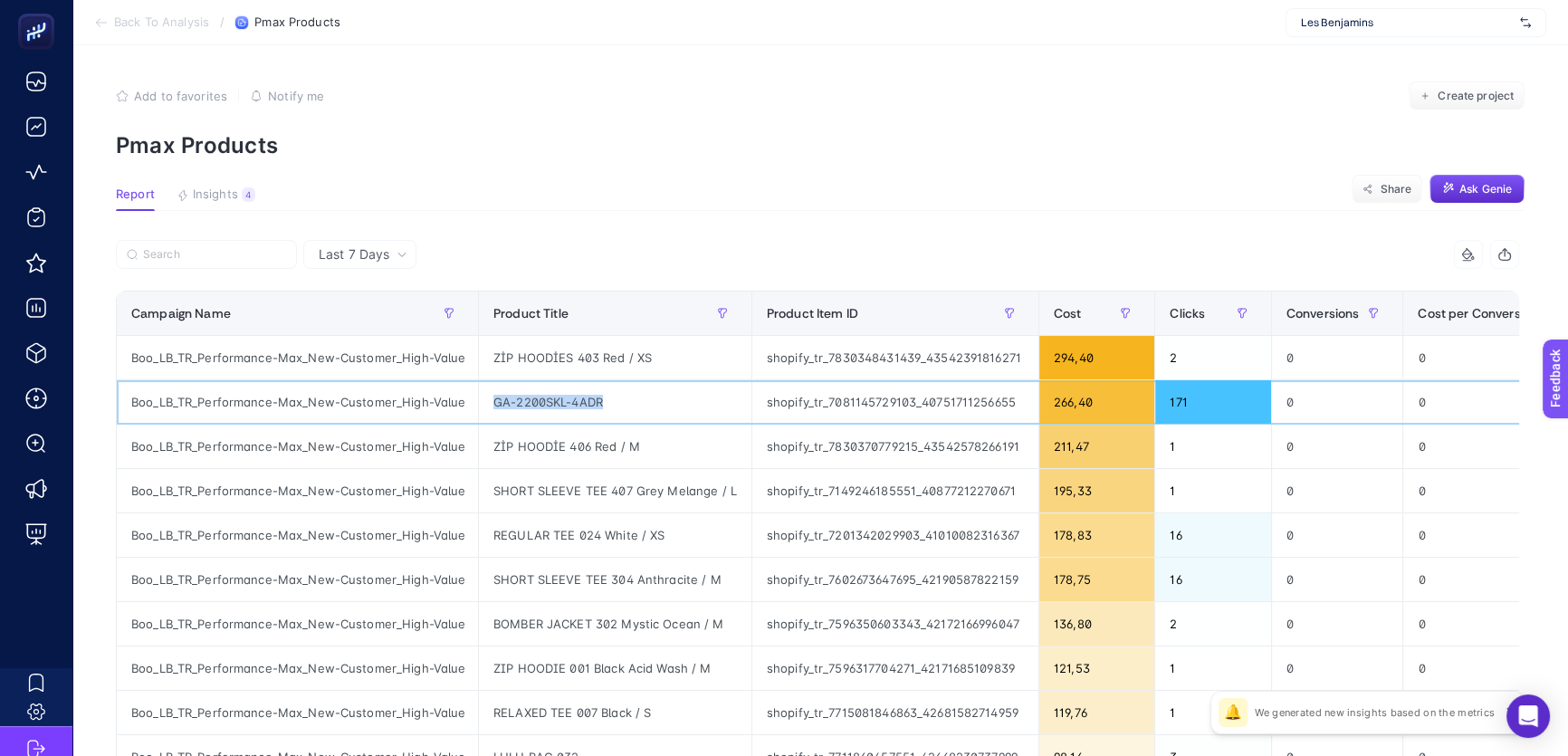
click at [564, 411] on div "GA-2200SKL-4ADR" at bounding box center [615, 401] width 272 height 44
click at [639, 406] on div "GA-2200SKL-4ADR" at bounding box center [615, 401] width 272 height 44
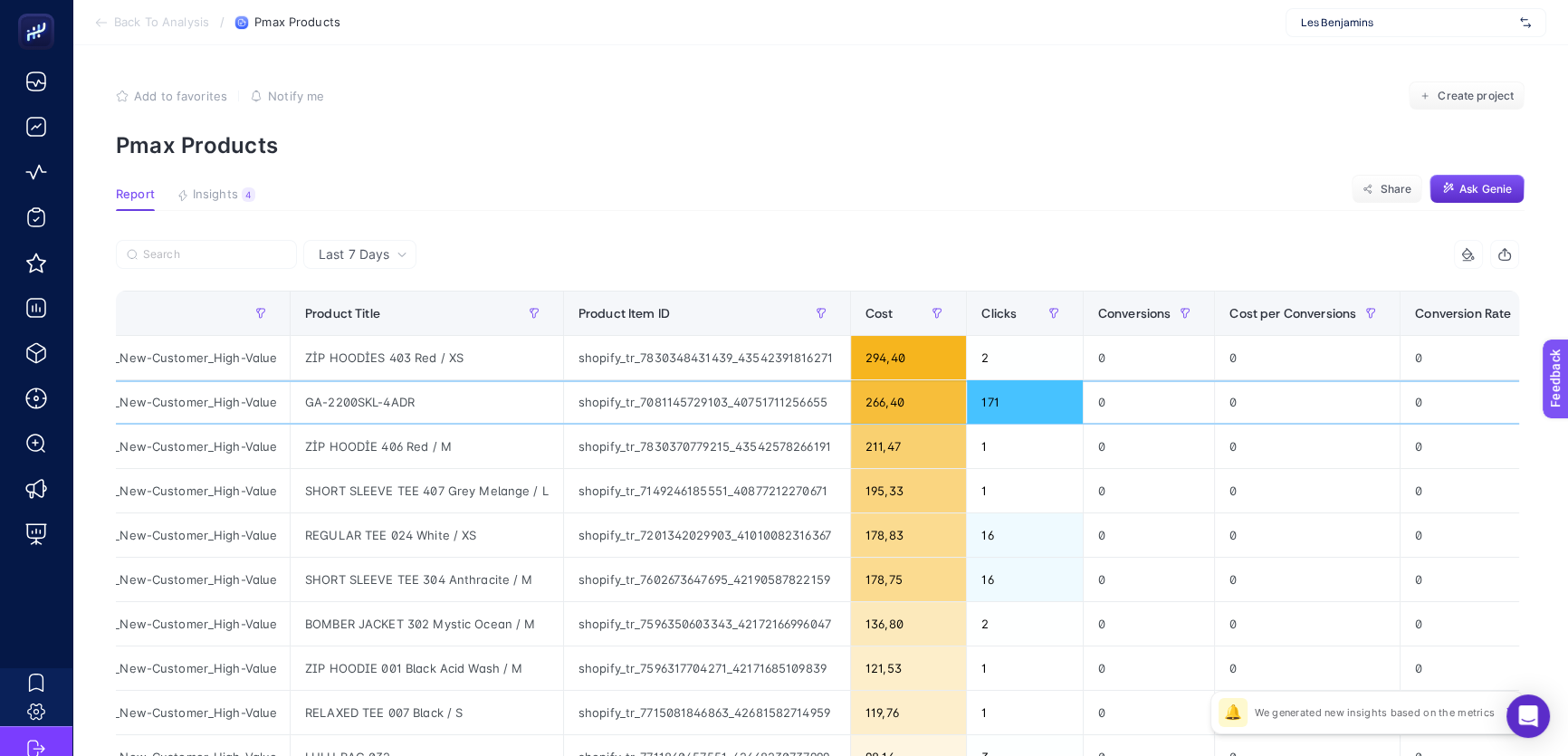
scroll to position [0, 159]
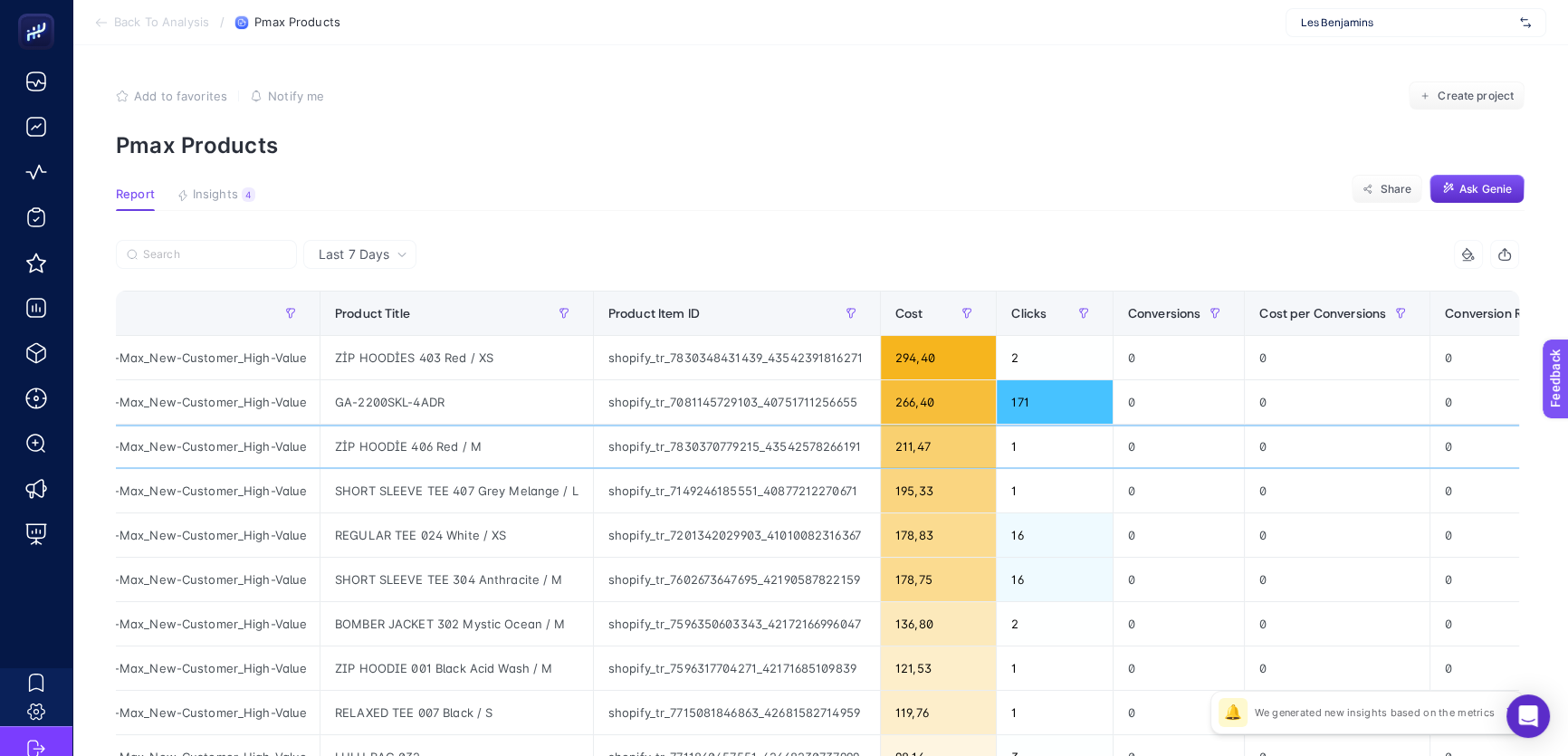
click at [432, 453] on div "ZİP HOODİE 406 Red / M" at bounding box center [456, 446] width 272 height 44
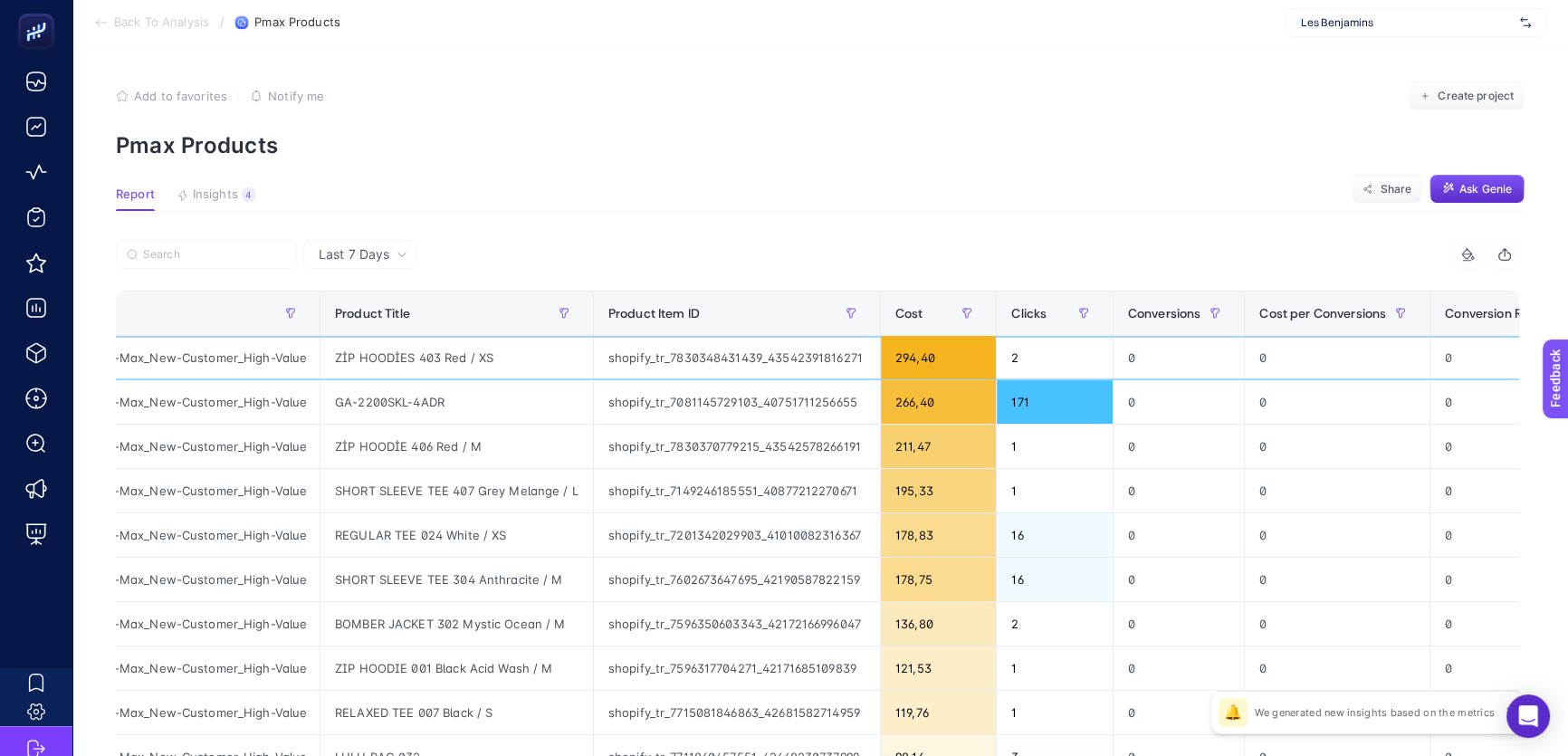
click at [458, 361] on div "ZİP HOODİES 403 Red / XS" at bounding box center [456, 358] width 272 height 44
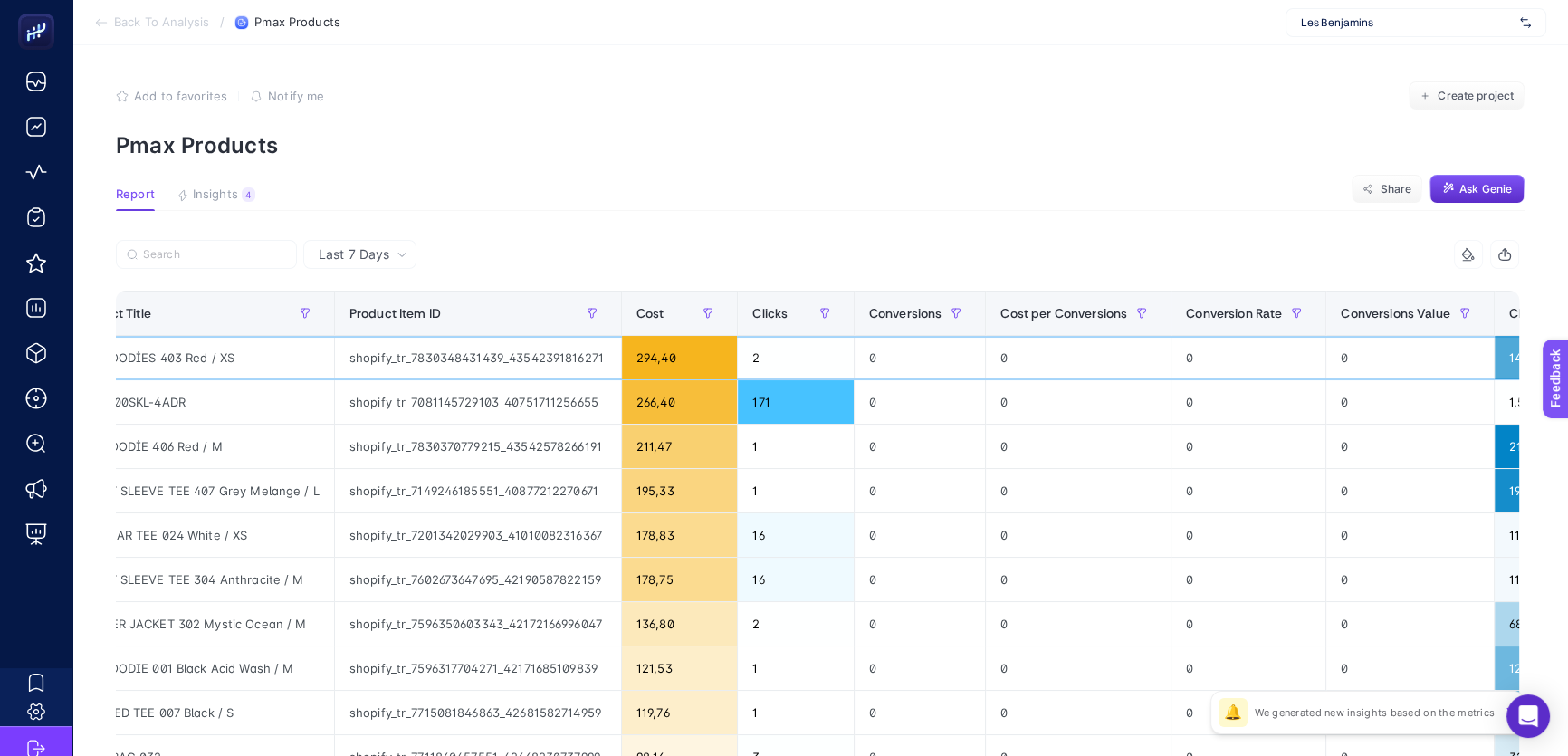
scroll to position [0, 535]
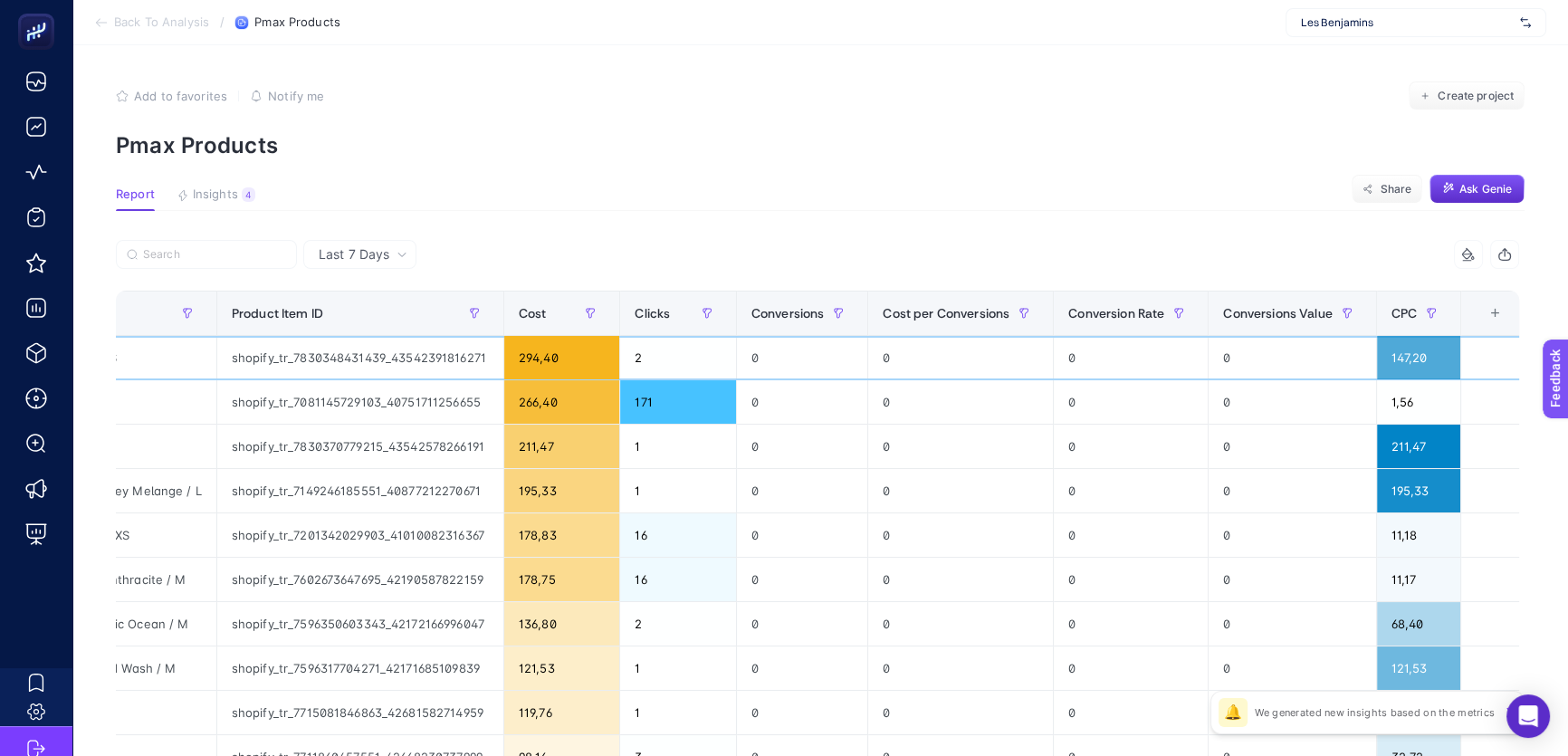
click at [1427, 356] on div "147,20" at bounding box center [1419, 358] width 84 height 44
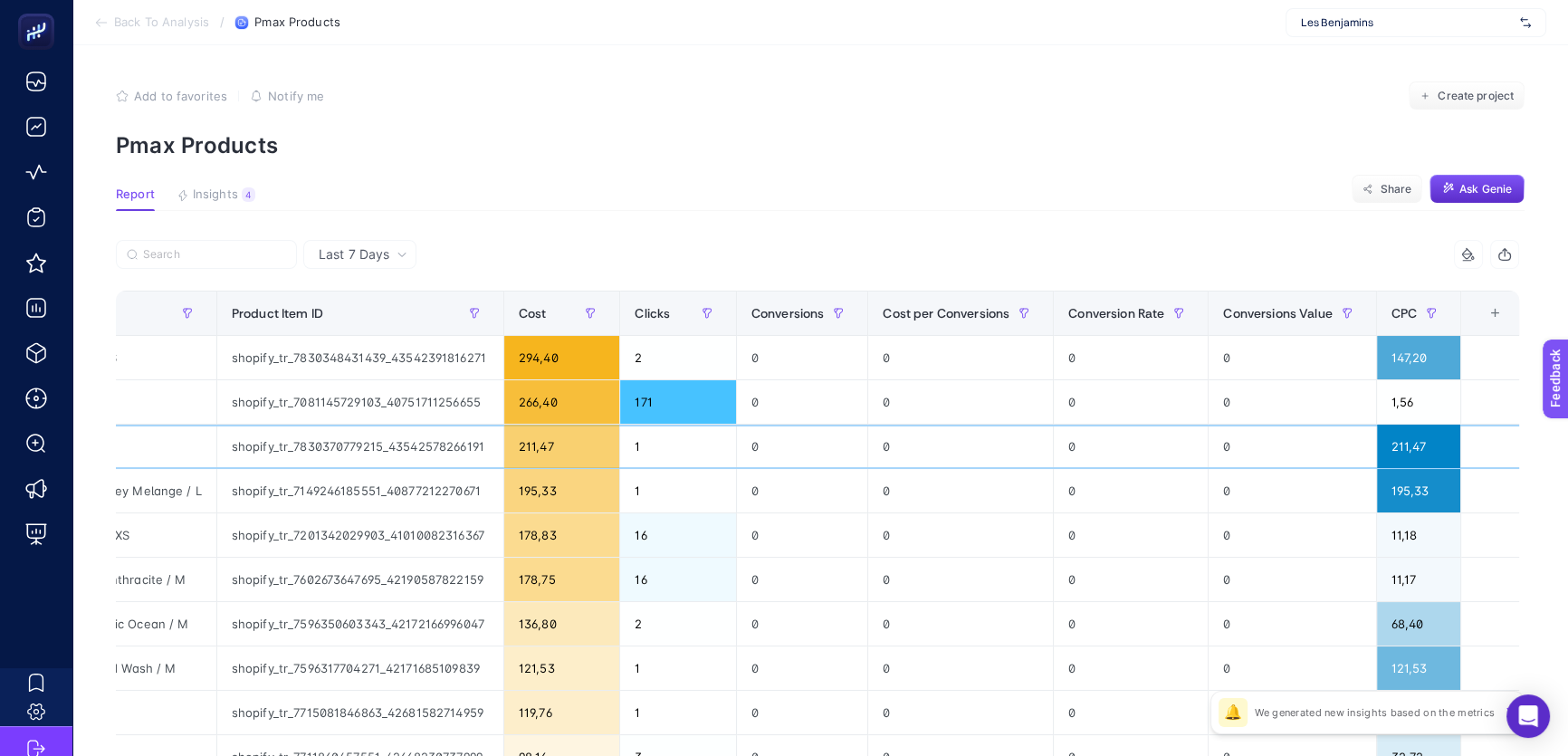
click at [1427, 449] on div "211,47" at bounding box center [1419, 446] width 84 height 44
click at [1427, 498] on div "195,33" at bounding box center [1419, 490] width 84 height 44
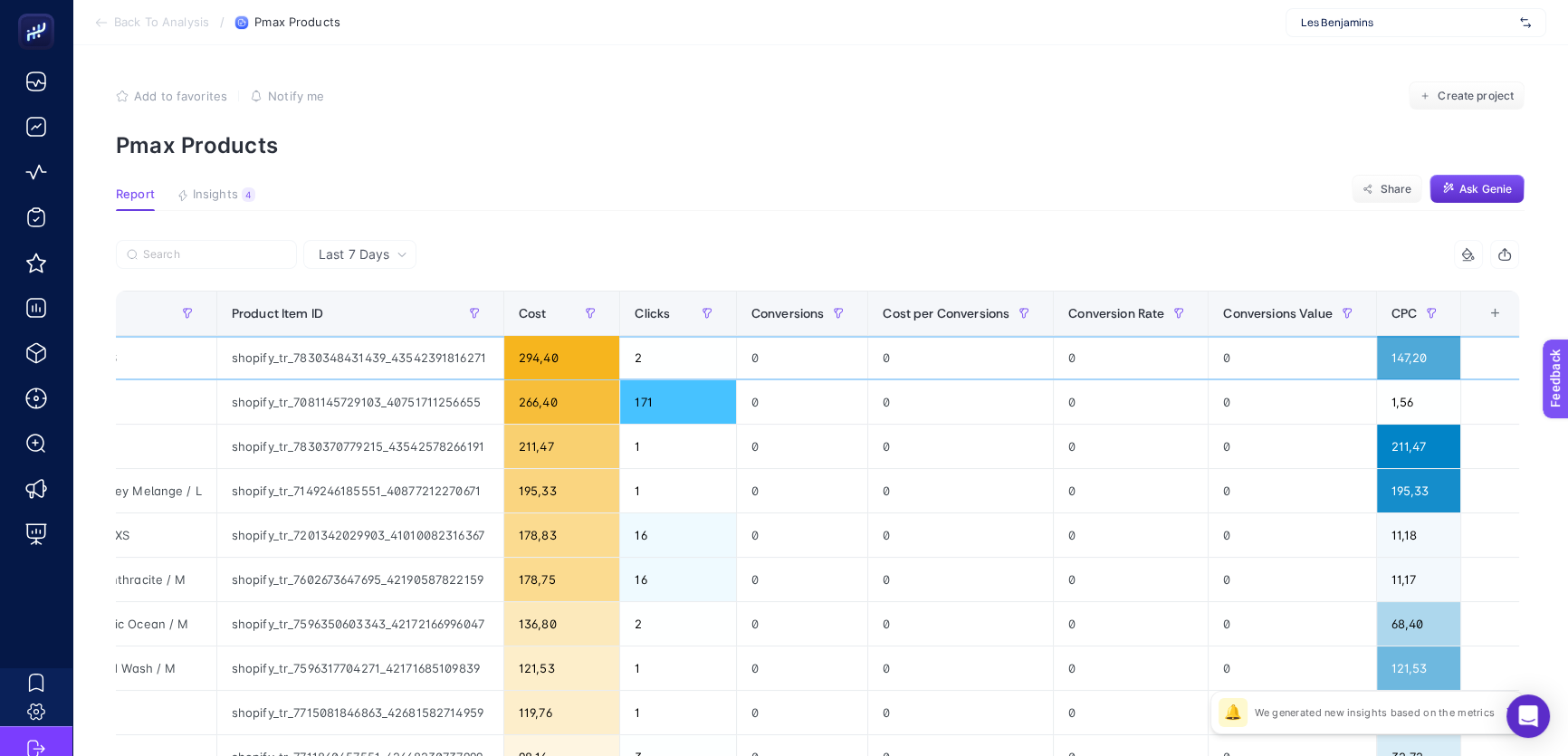
click at [1427, 343] on div "147,20" at bounding box center [1419, 358] width 84 height 44
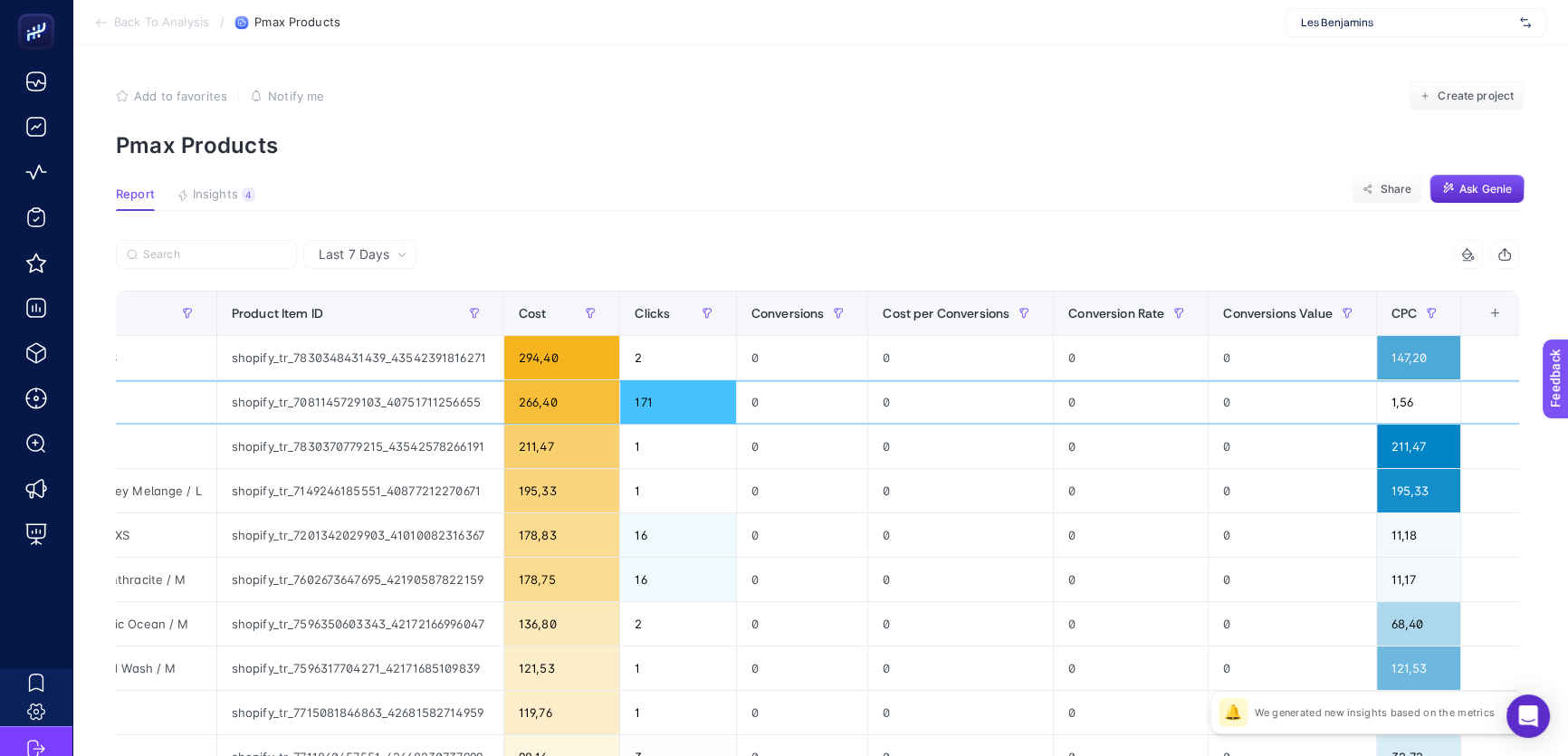
click at [373, 386] on div "shopify_tr_7081145729103_40751711256655" at bounding box center [360, 401] width 286 height 44
click at [1412, 404] on div "1,56" at bounding box center [1419, 401] width 84 height 44
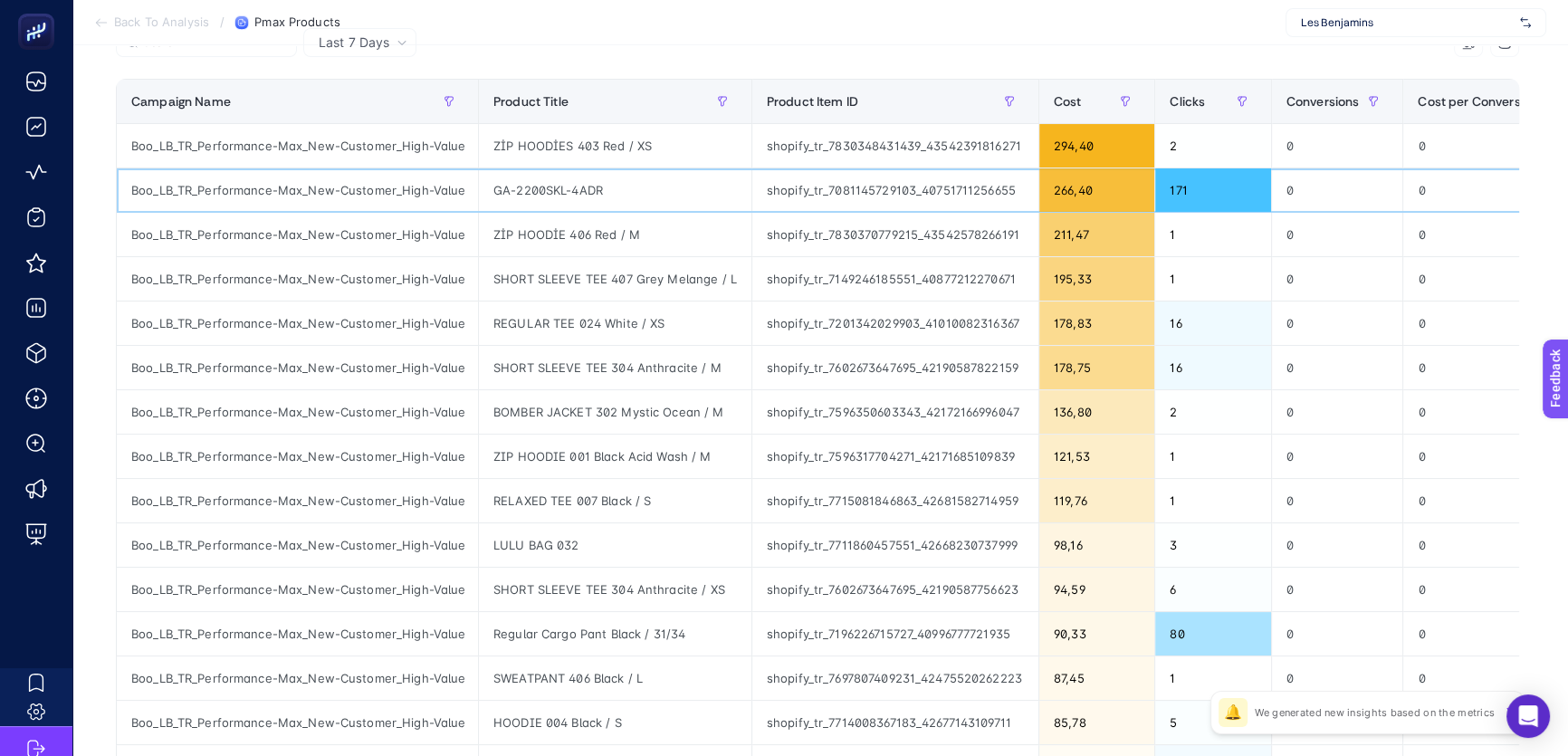
scroll to position [55, 0]
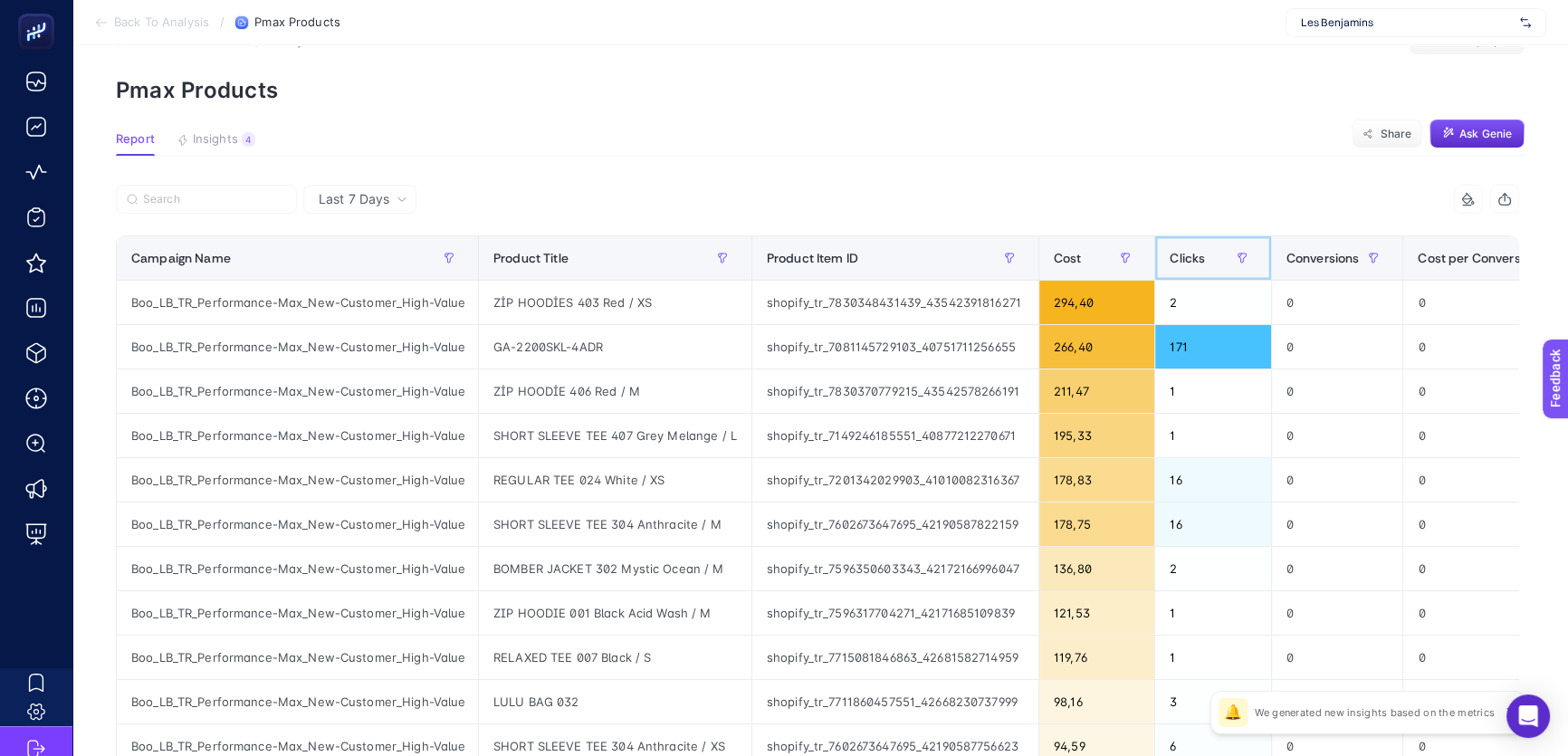
click at [1182, 267] on div "Clicks" at bounding box center [1212, 257] width 86 height 29
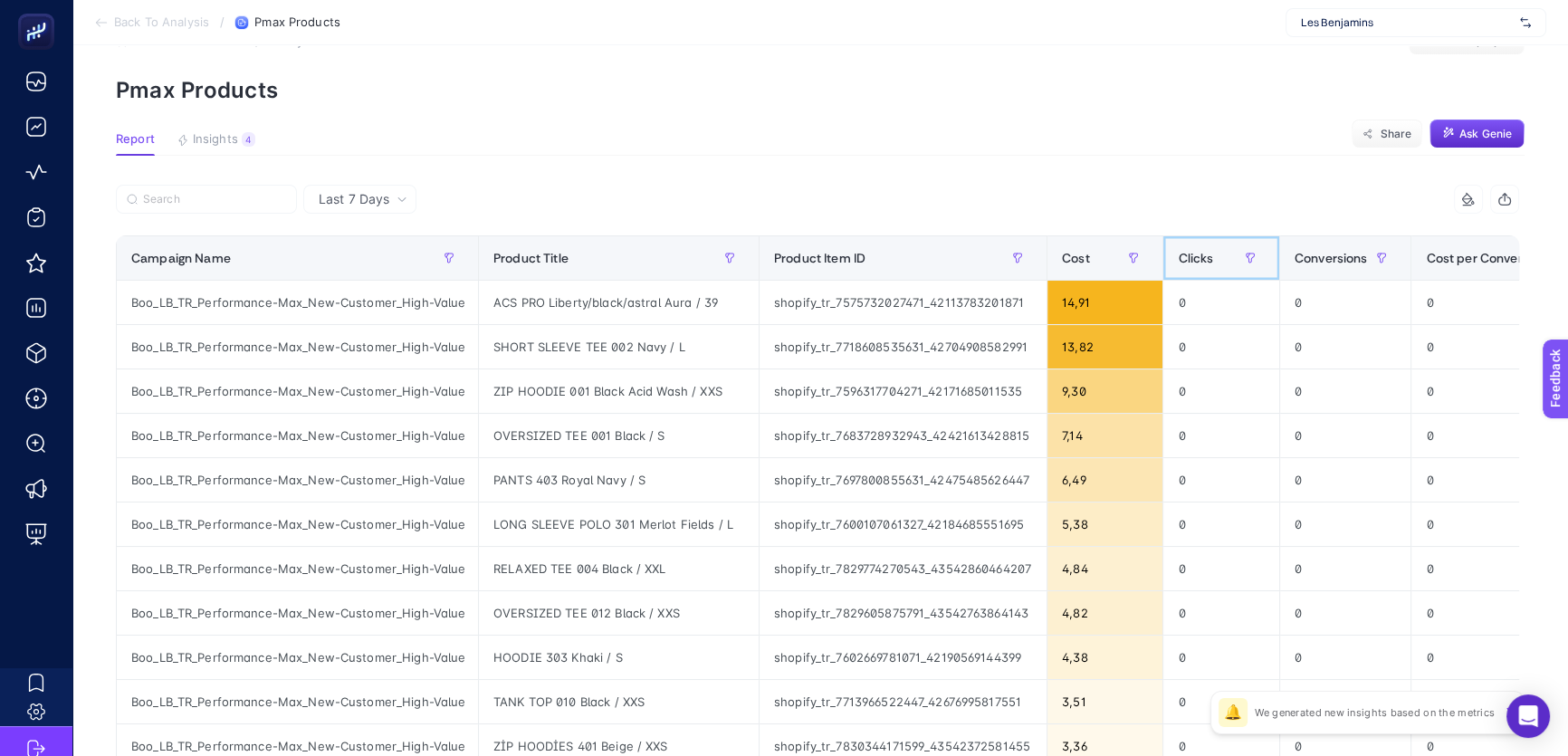
click at [1182, 267] on div "Clicks" at bounding box center [1220, 257] width 86 height 29
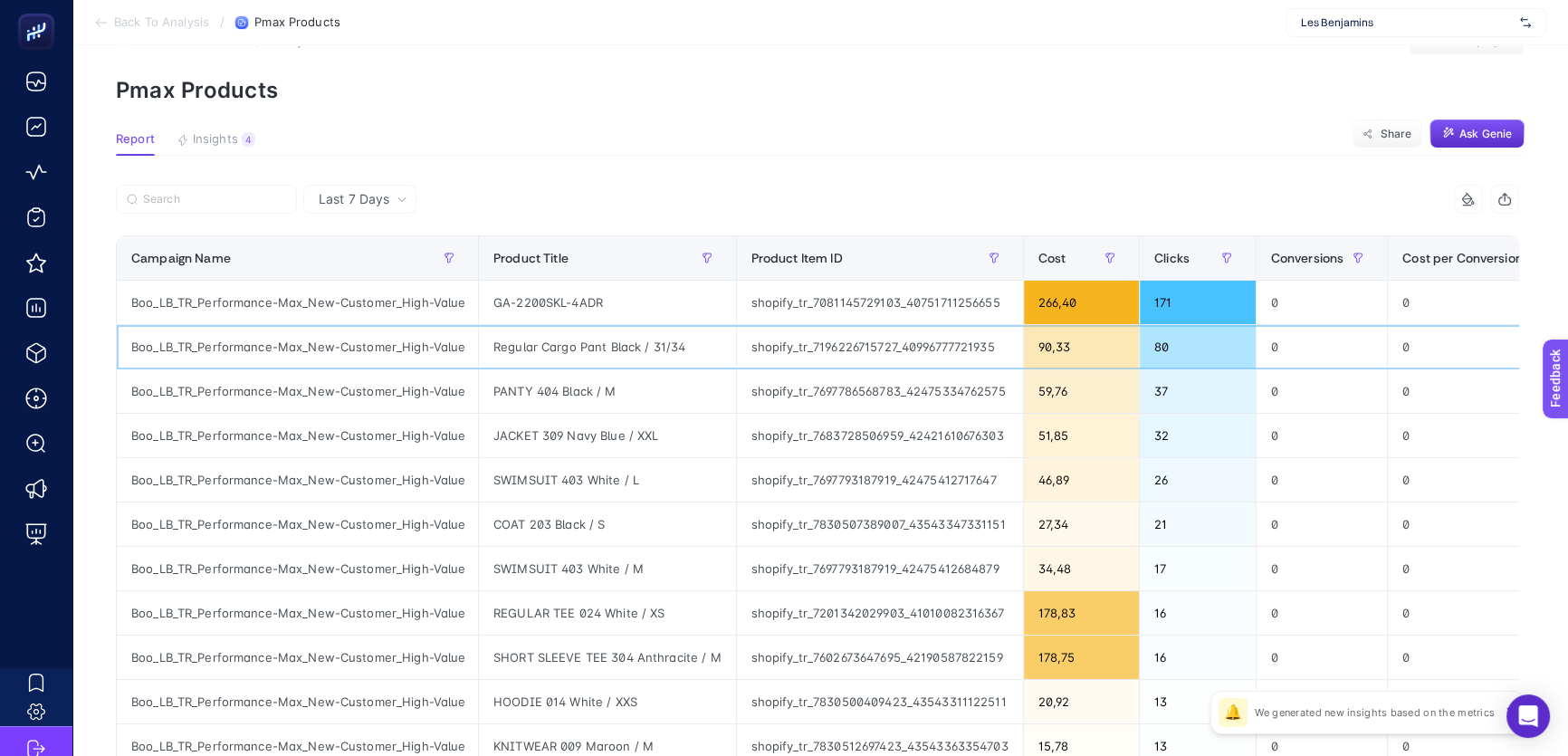
click at [570, 354] on div "Regular Cargo Pant Black / 31/34" at bounding box center [607, 346] width 257 height 44
copy tr "Regular Cargo Pant Black / 31/34"
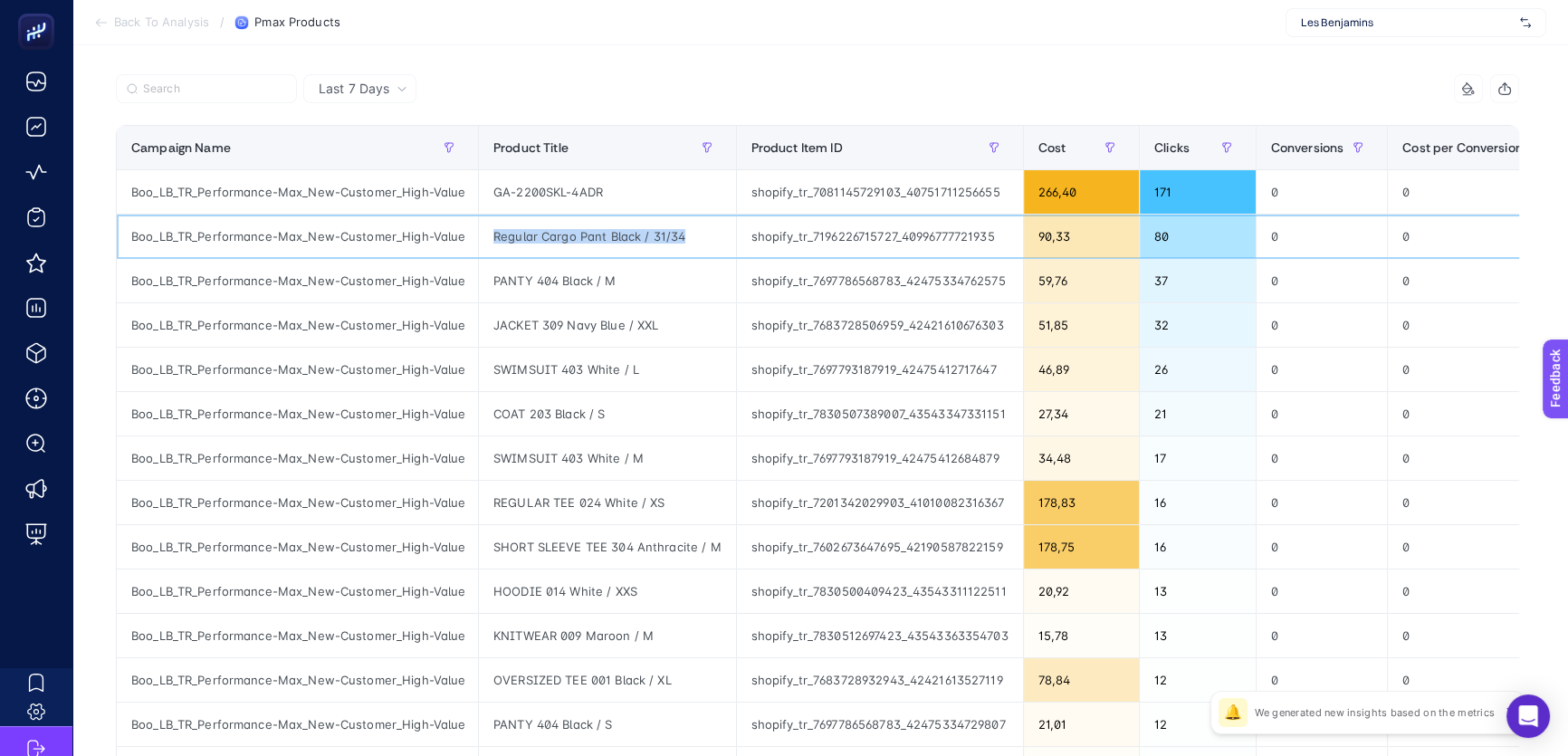
scroll to position [166, 0]
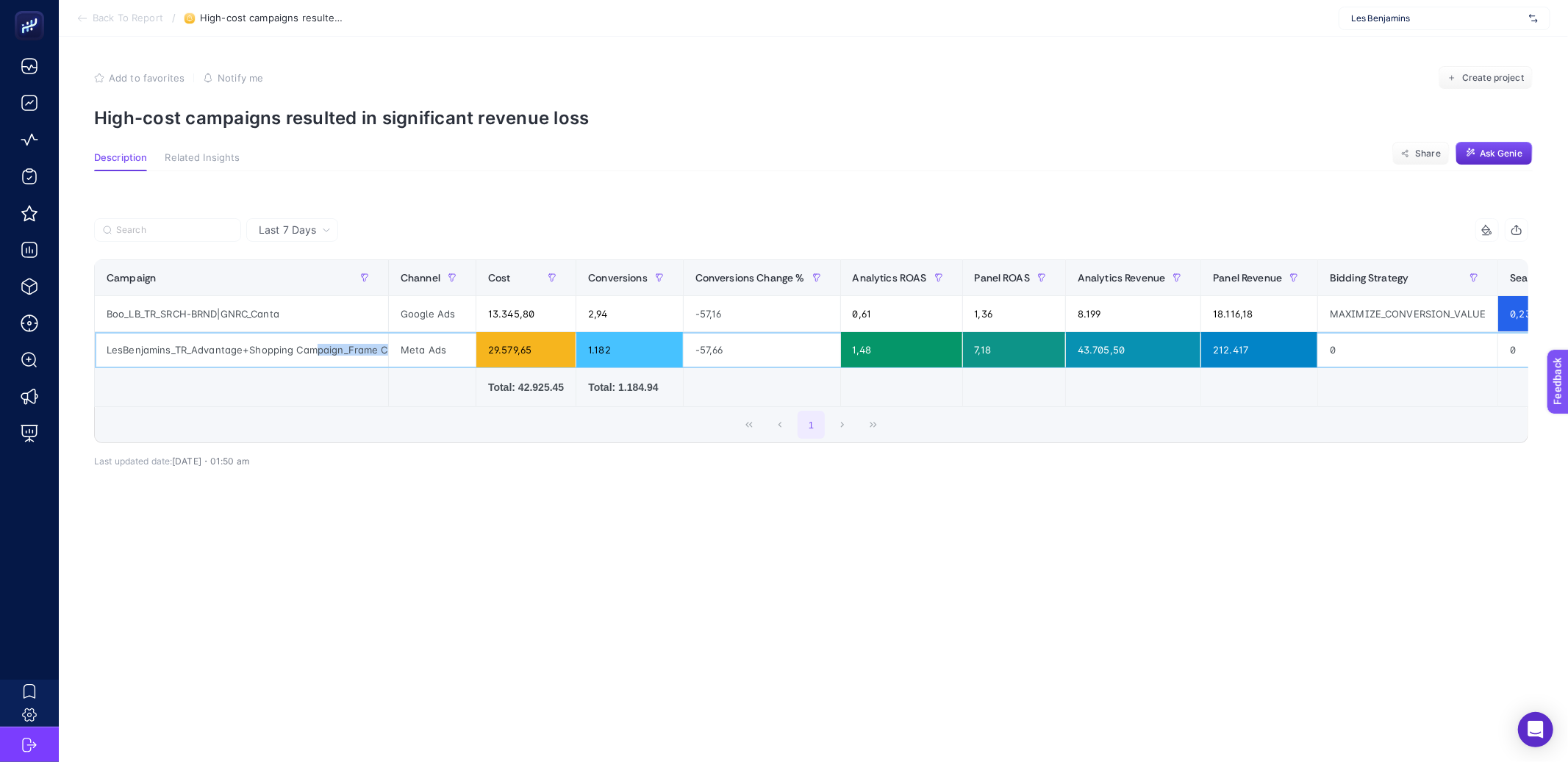
scroll to position [0, 49]
drag, startPoint x: 313, startPoint y: 350, endPoint x: 401, endPoint y: 353, distance: 88.1
click at [401, 353] on tr "LesBenjamins_TR_Advantage+Shopping Campaign_Frame Campaign Meta Ads 29.579,65 1…" at bounding box center [1028, 350] width 1867 height 36
click at [326, 364] on div "LesBenjamins_TR_Advantage+Shopping Campaign_Frame Campaign" at bounding box center [241, 350] width 293 height 35
click at [1087, 96] on section "Add to favorites false Notify me Create project High-cost campaigns resulted in…" at bounding box center [813, 97] width 1438 height 63
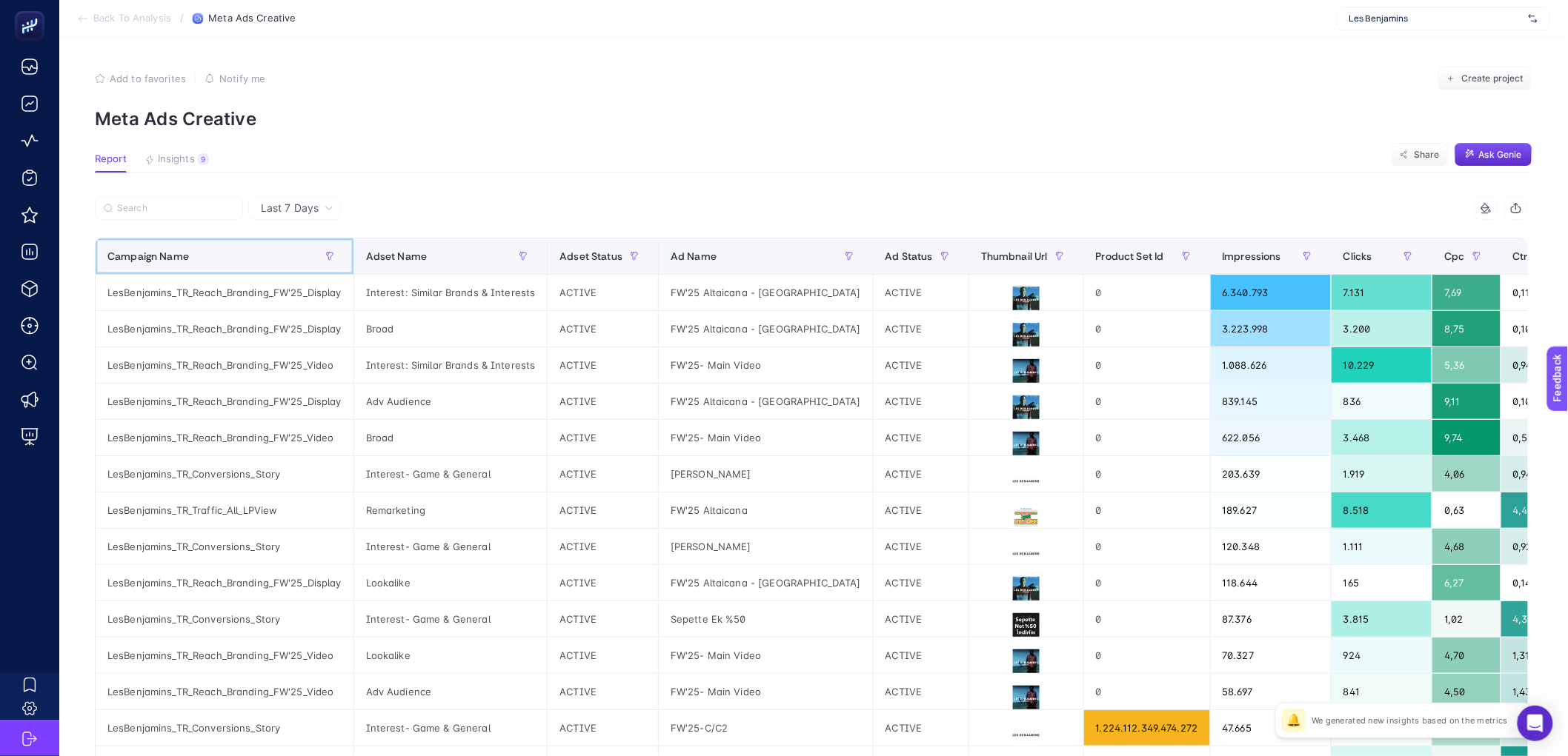
click at [290, 257] on div "Campaign Name" at bounding box center [224, 256] width 234 height 24
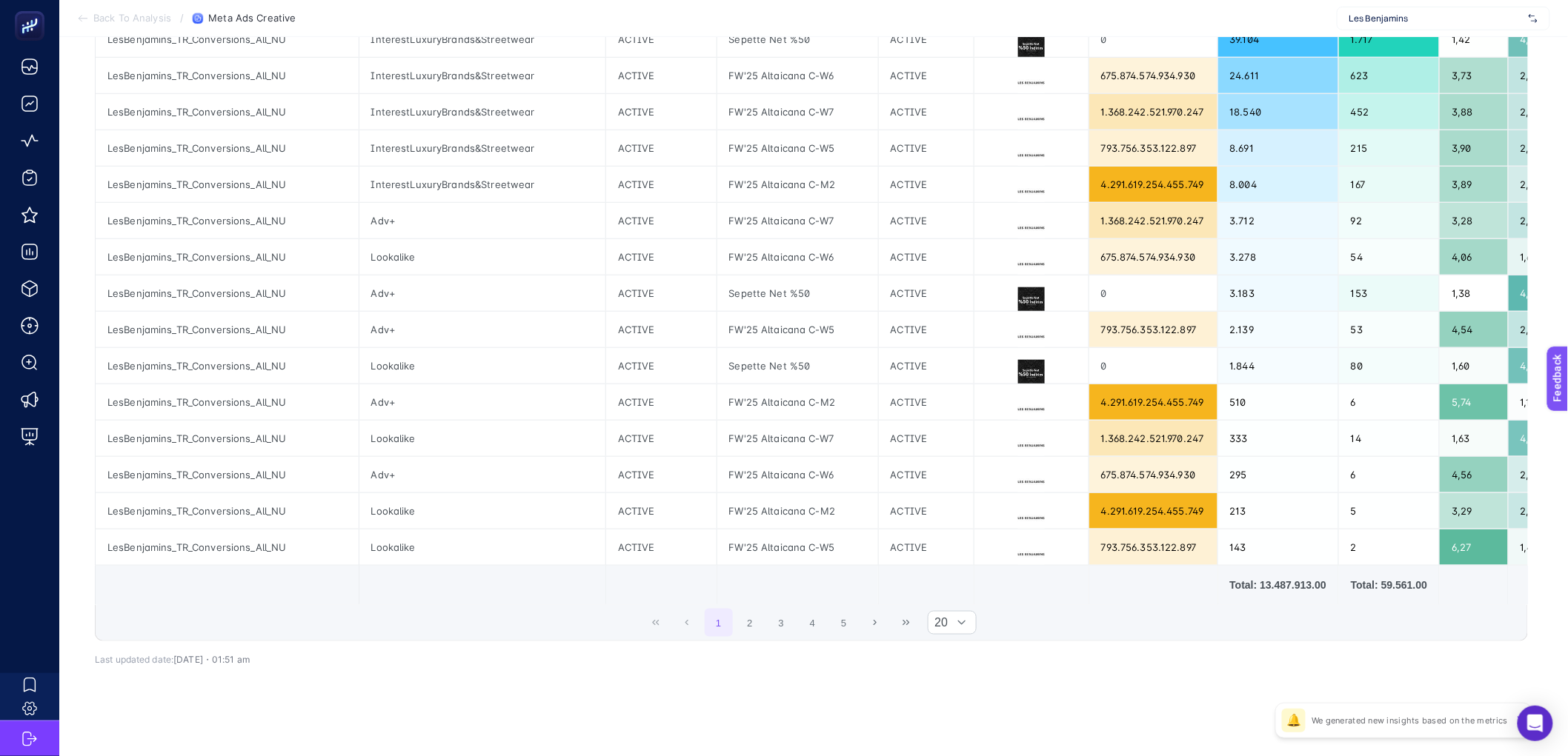
scroll to position [453, 0]
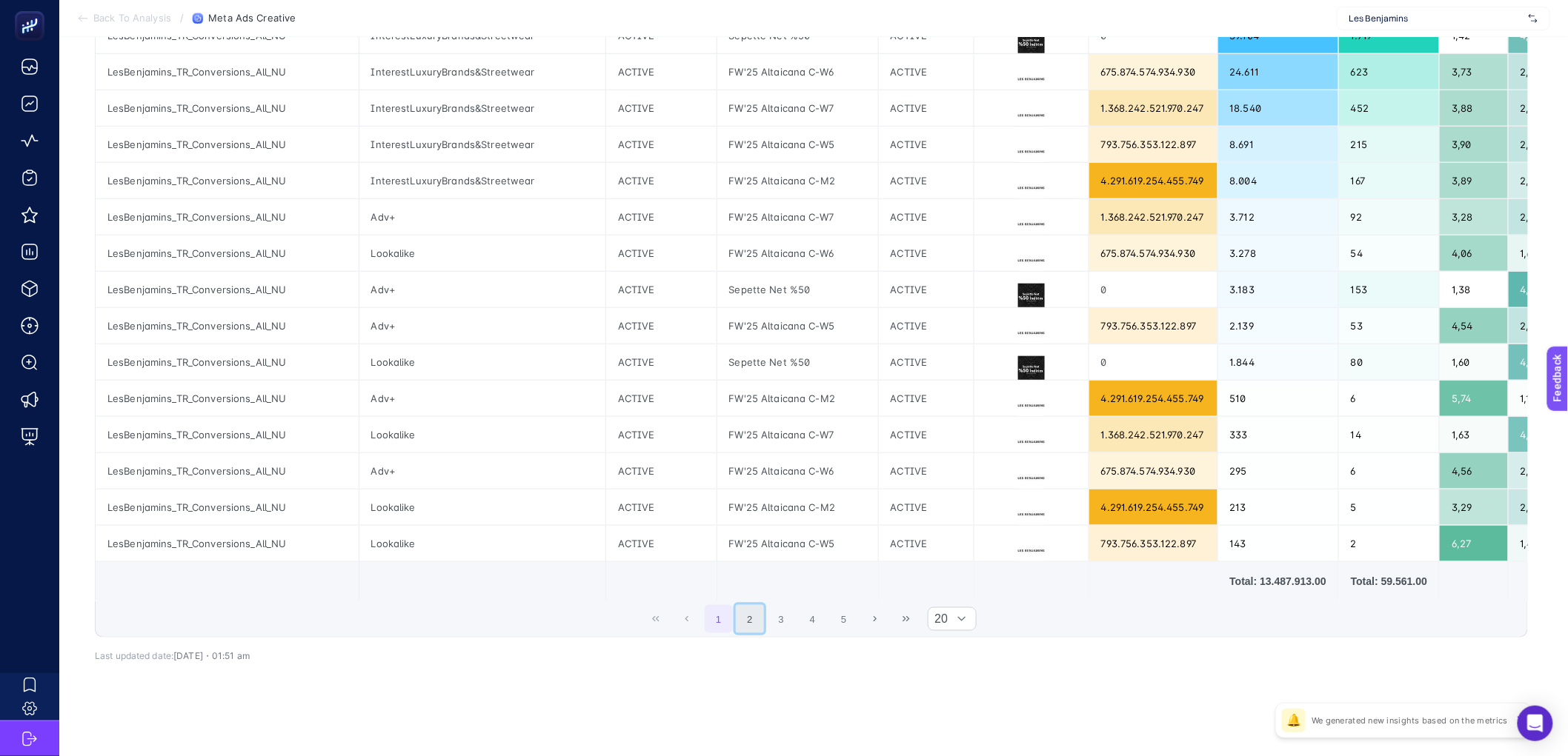
click at [753, 619] on button "2" at bounding box center [749, 619] width 28 height 28
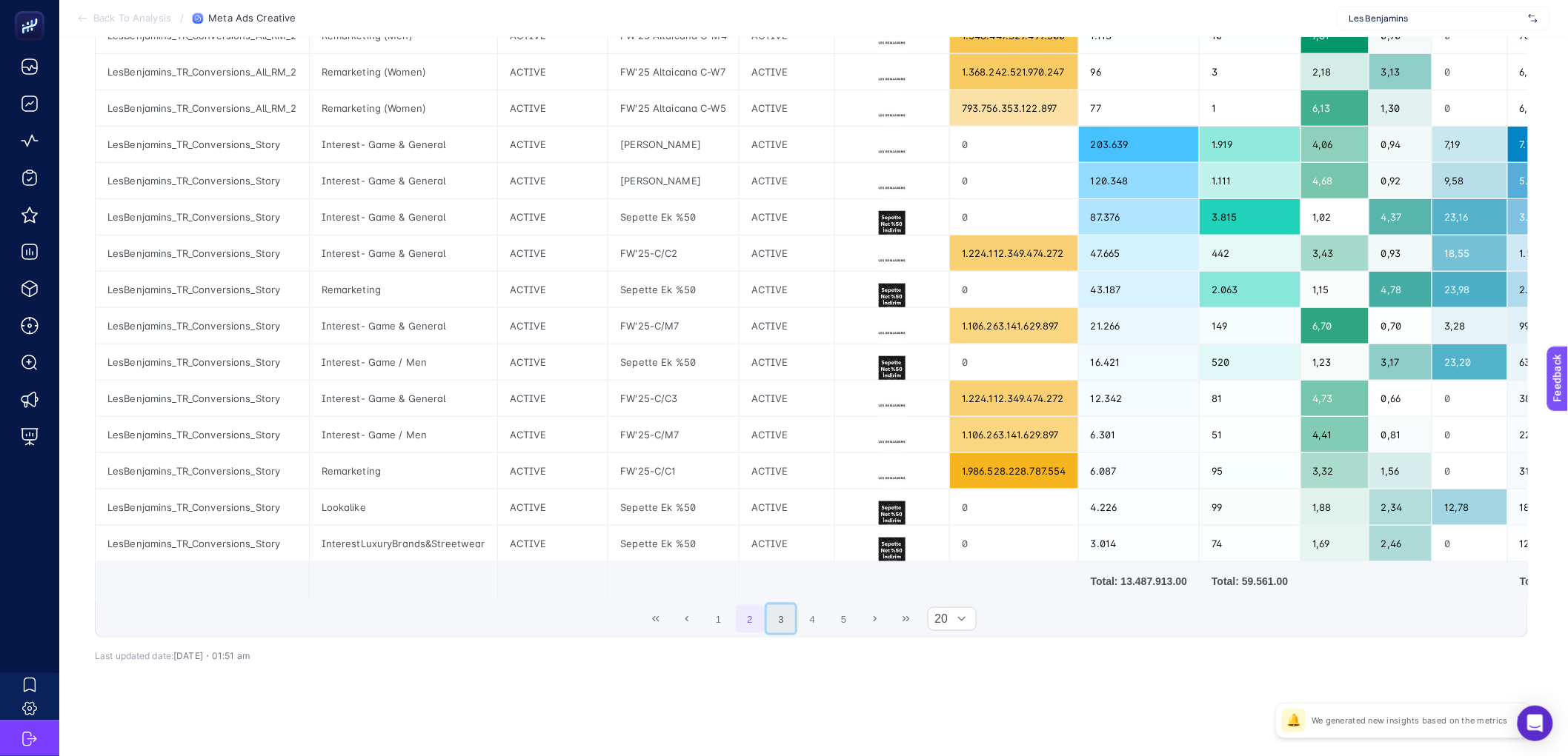
click at [783, 620] on button "3" at bounding box center [781, 619] width 28 height 28
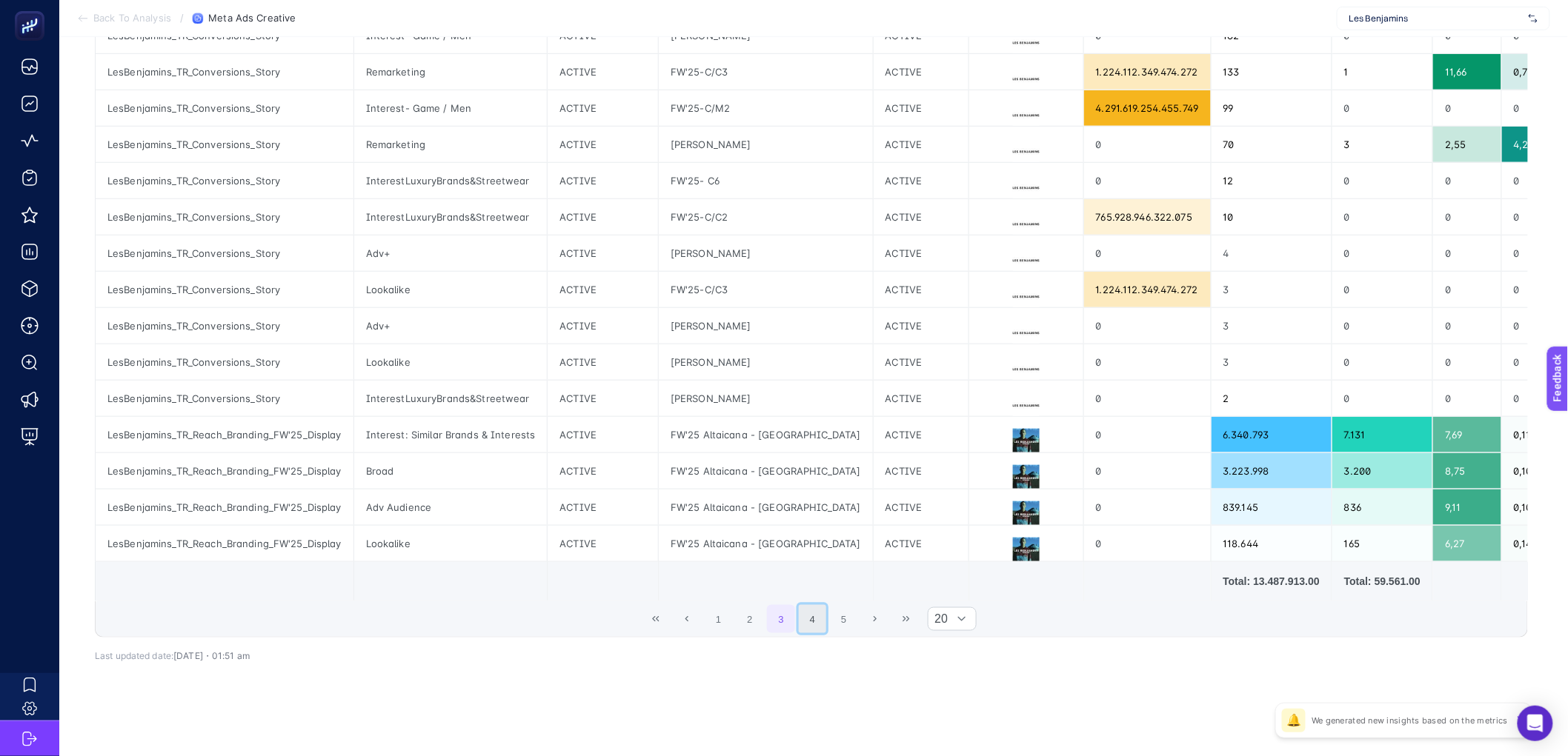
click at [818, 617] on button "4" at bounding box center [813, 619] width 28 height 28
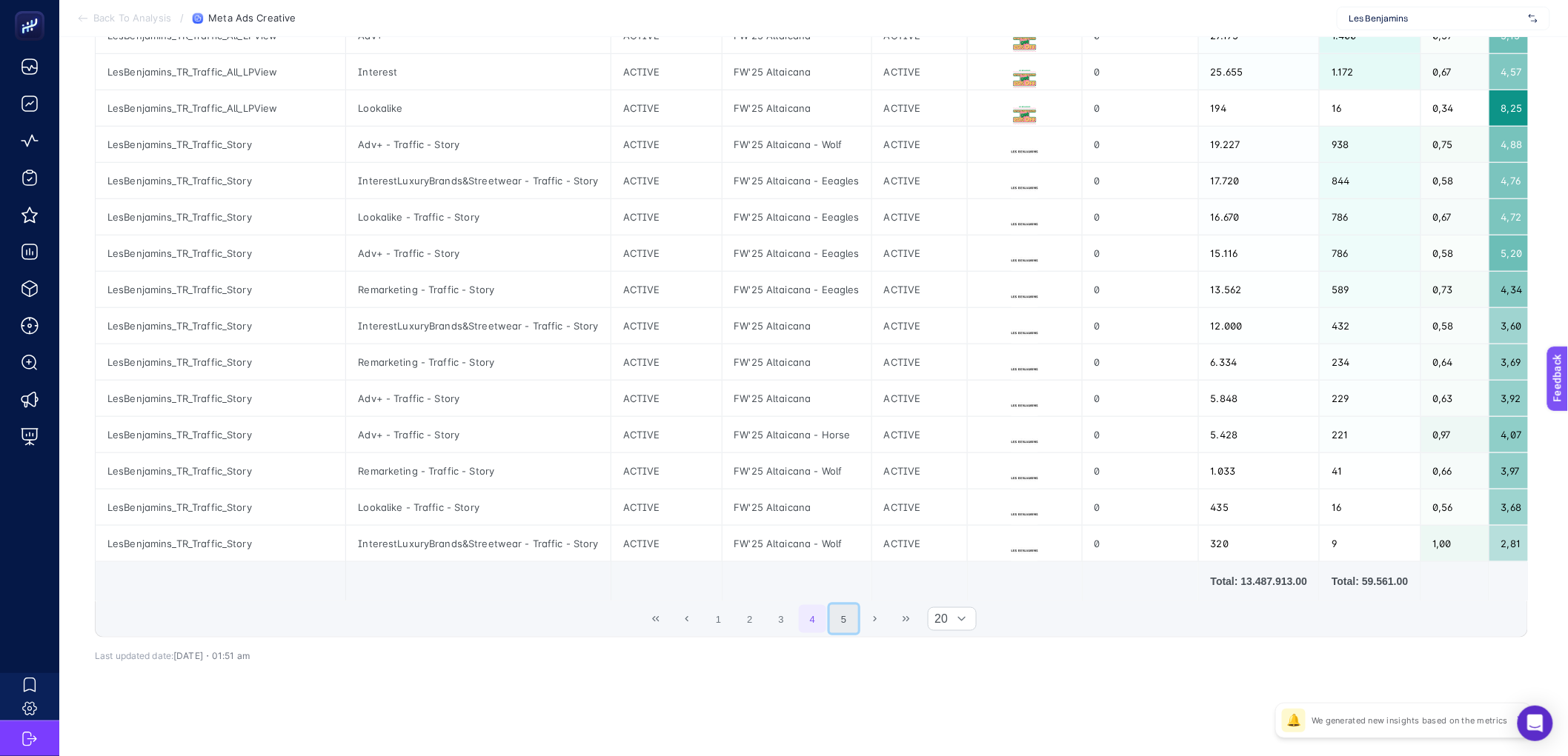
click at [847, 617] on button "5" at bounding box center [844, 619] width 28 height 28
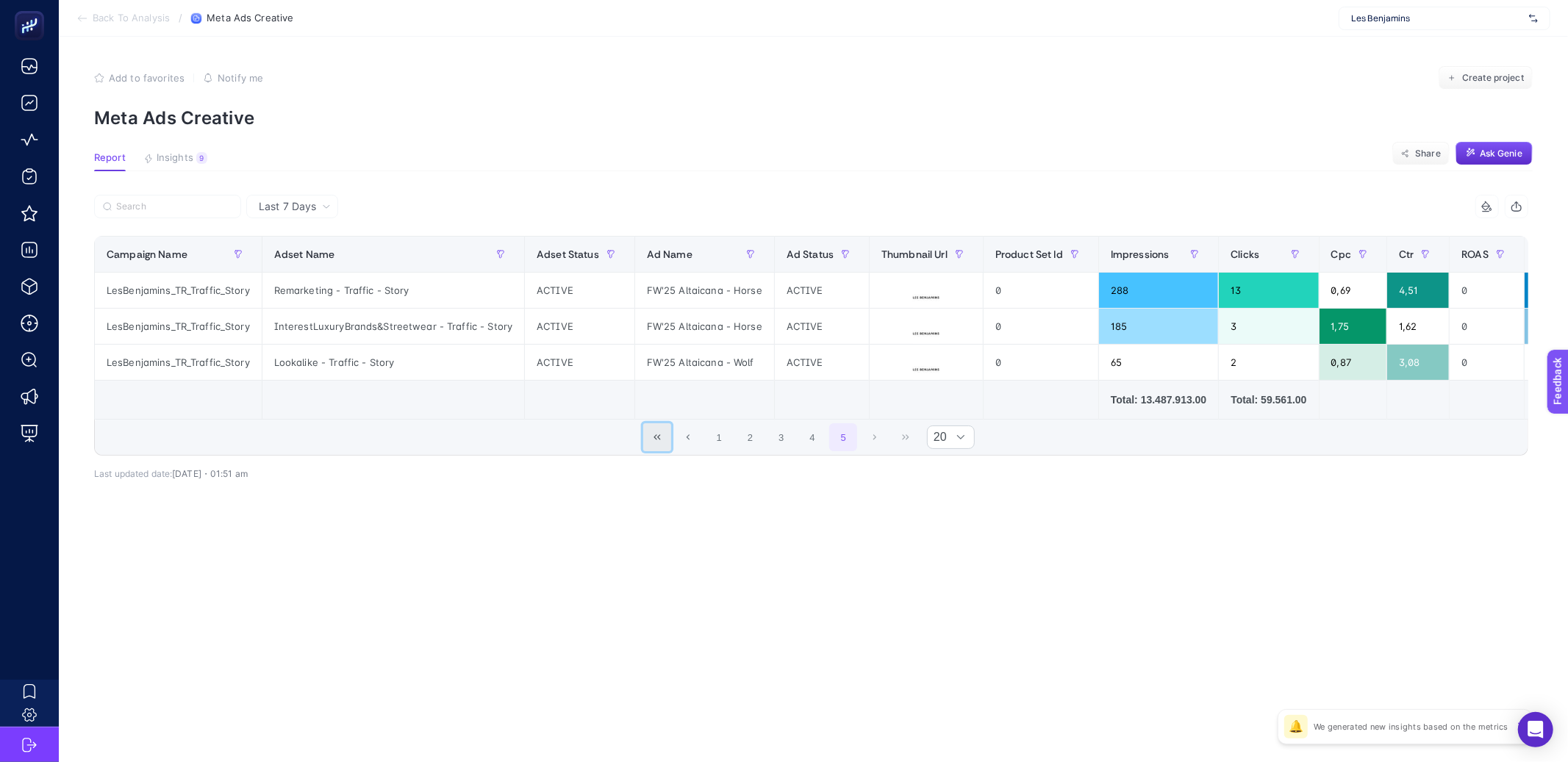
click at [654, 451] on button "First Page" at bounding box center [657, 437] width 28 height 28
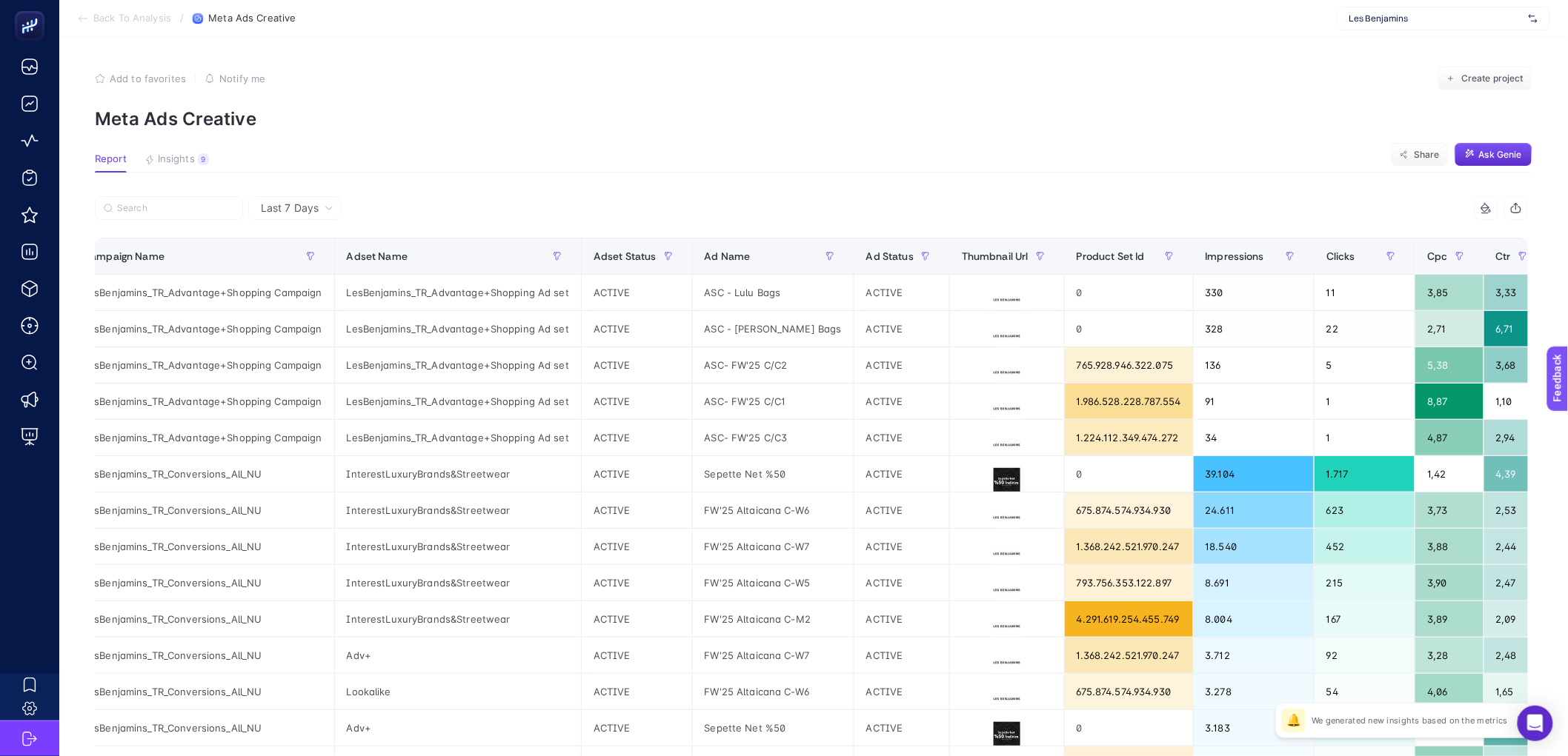
scroll to position [0, 8]
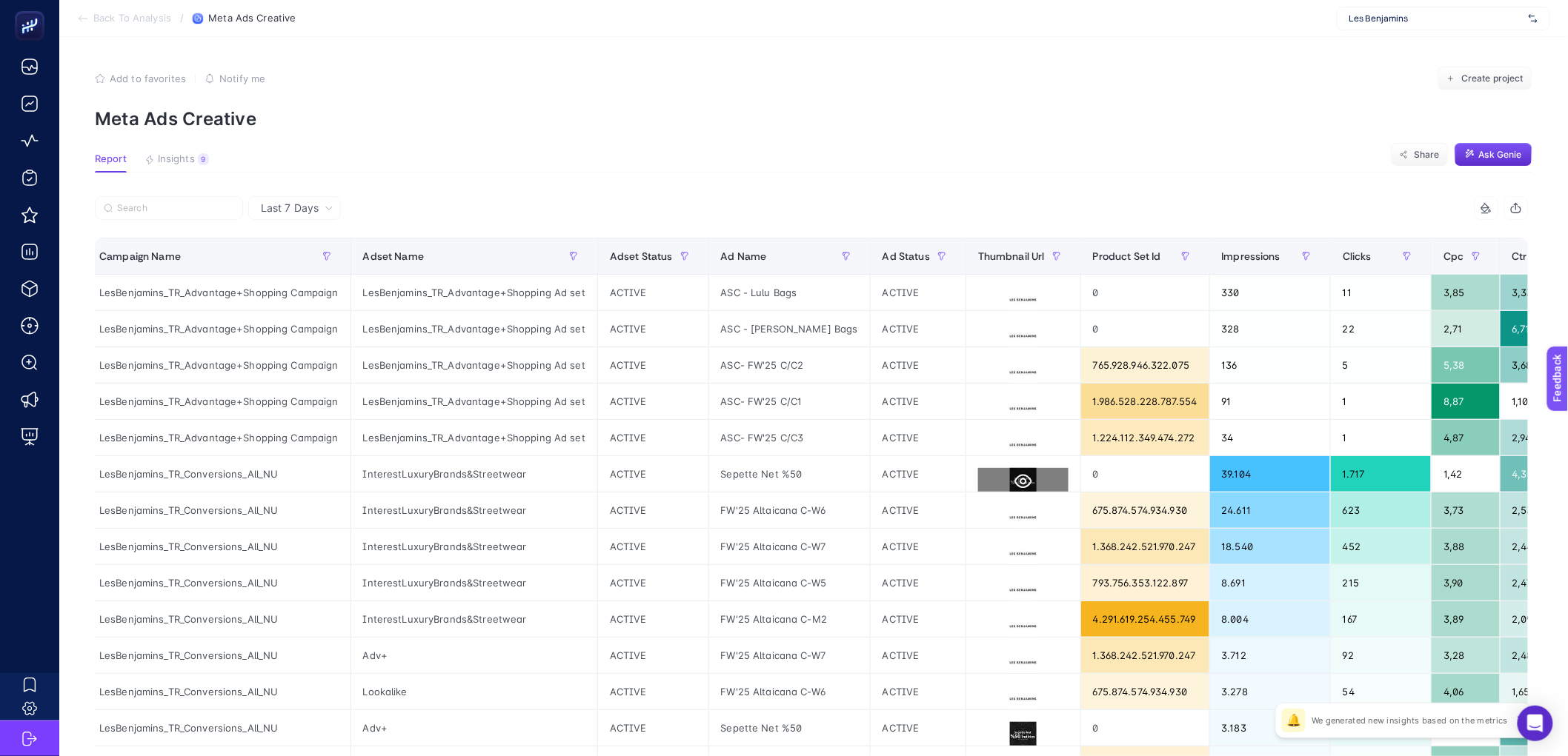
click at [1015, 476] on icon at bounding box center [1023, 482] width 17 height 14
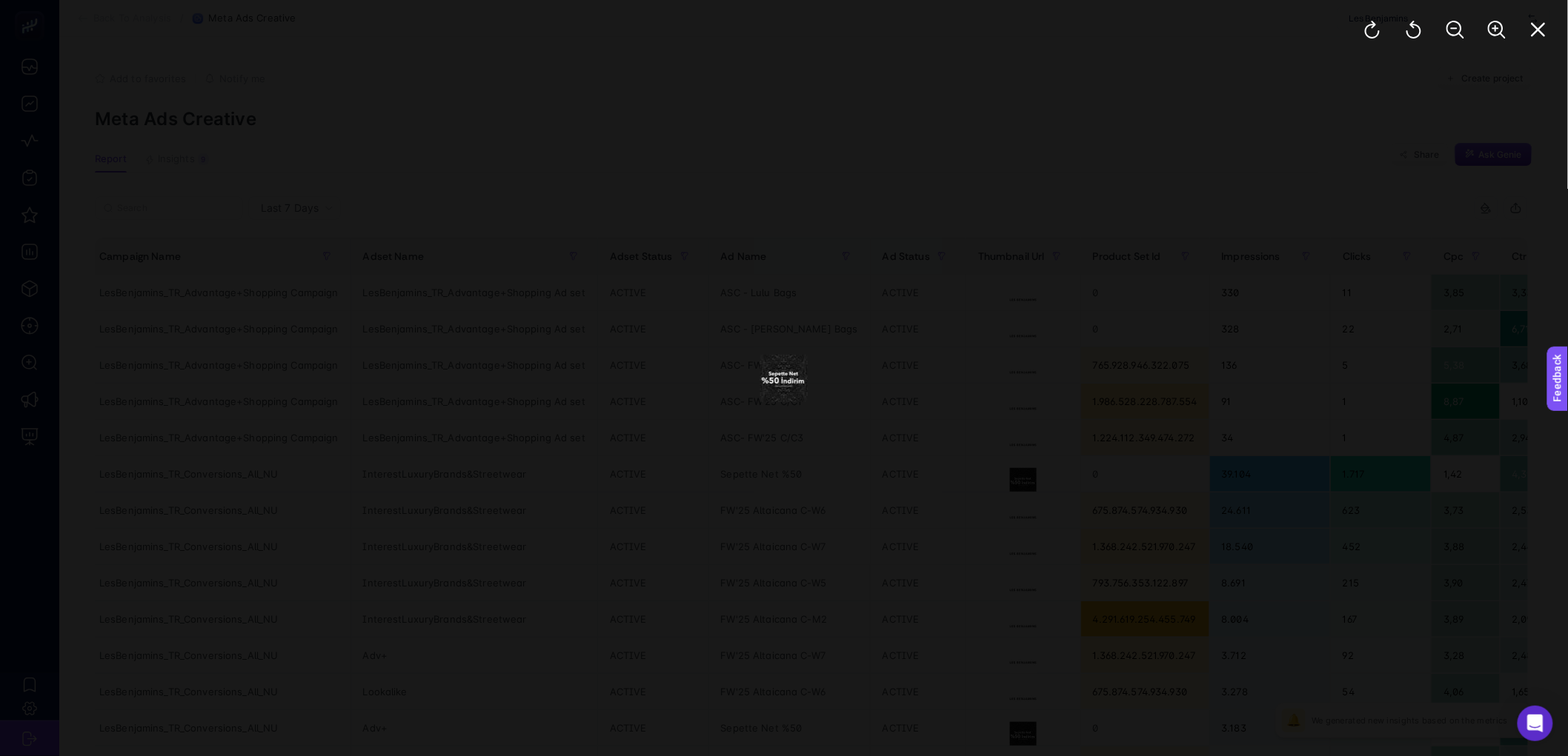
click at [1126, 455] on div at bounding box center [784, 378] width 1568 height 756
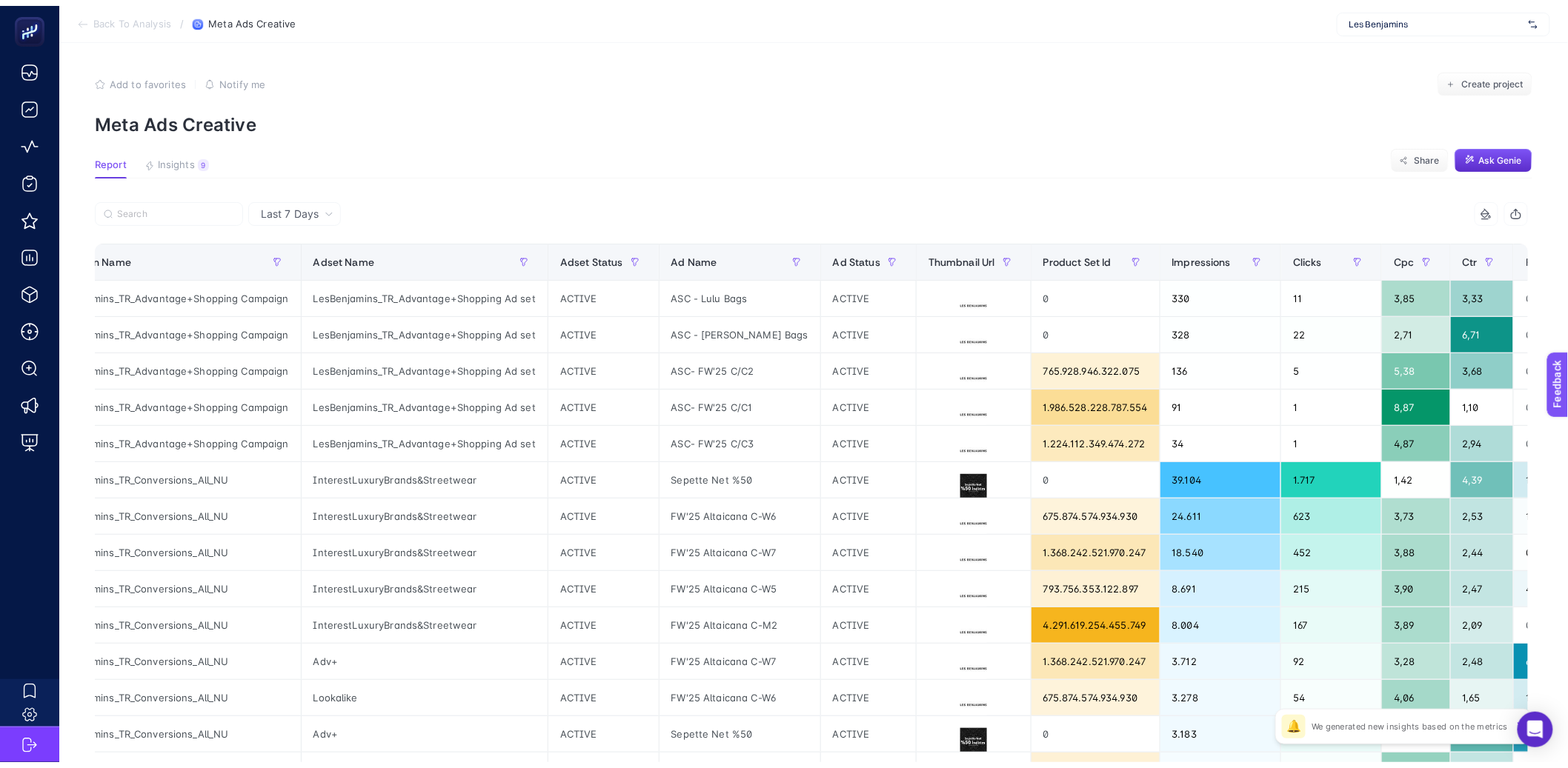
scroll to position [0, 40]
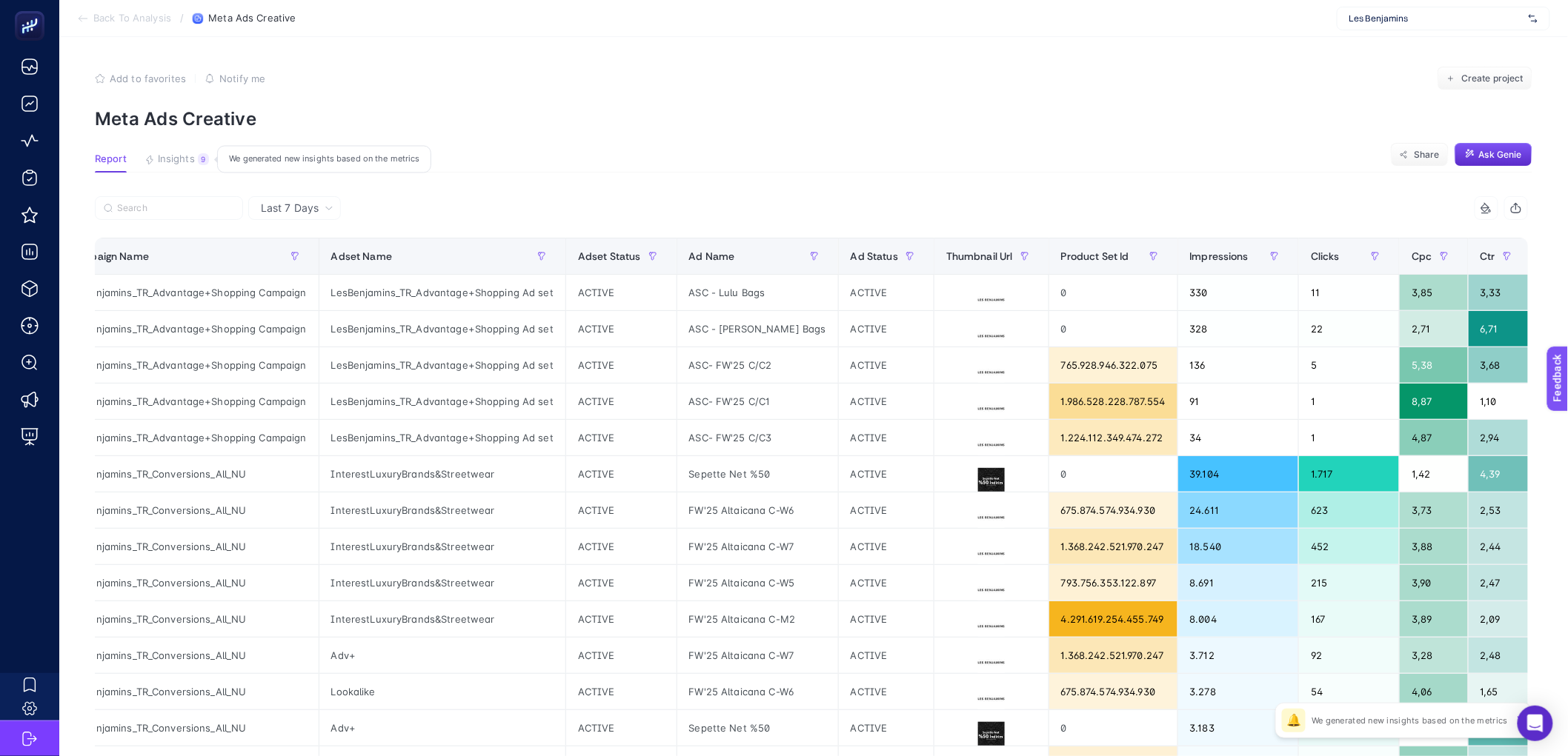
click at [181, 160] on span "Insights" at bounding box center [176, 160] width 37 height 12
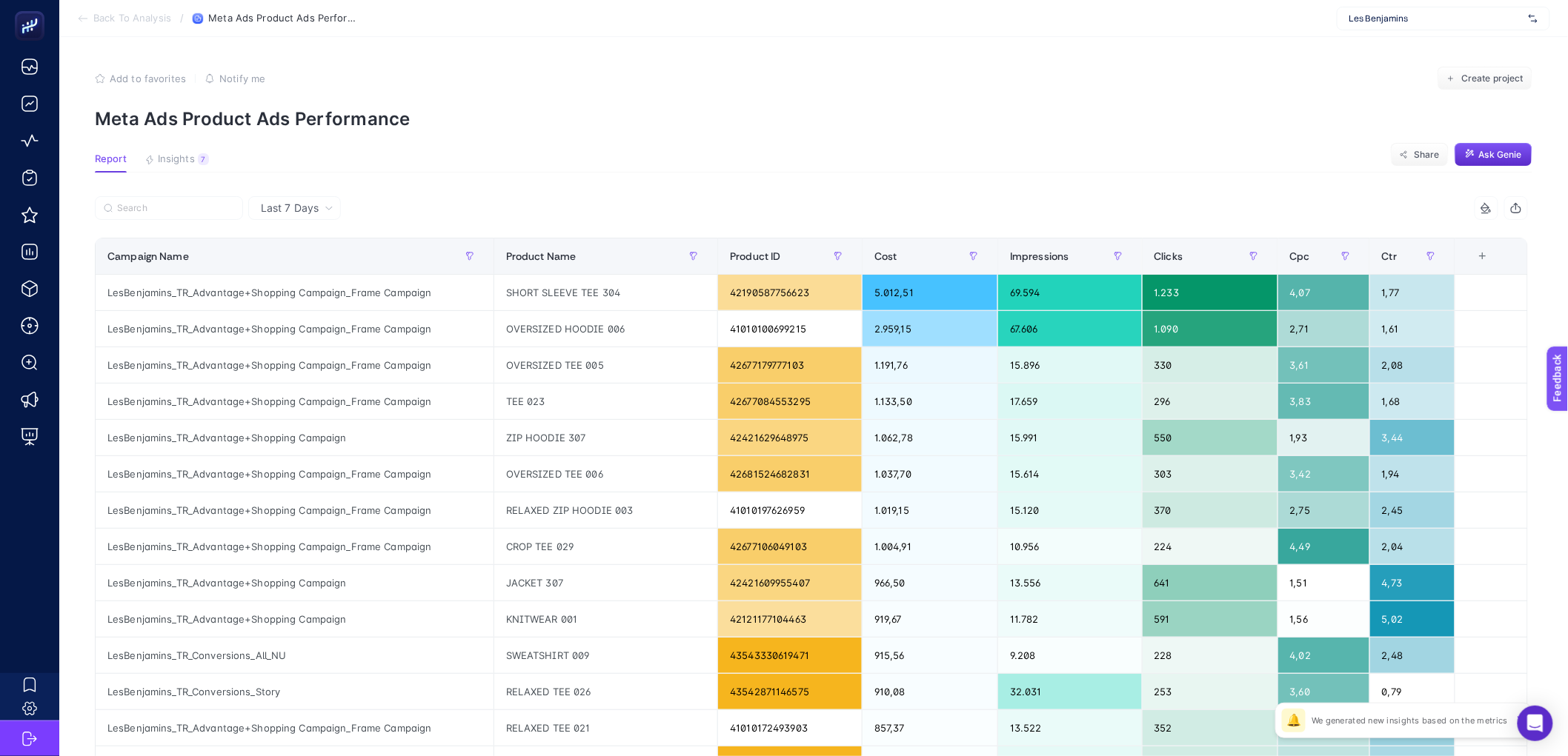
click at [653, 194] on article "Add to favorites false Notify me Create project Meta Ads Product Ads Performanc…" at bounding box center [813, 616] width 1509 height 1158
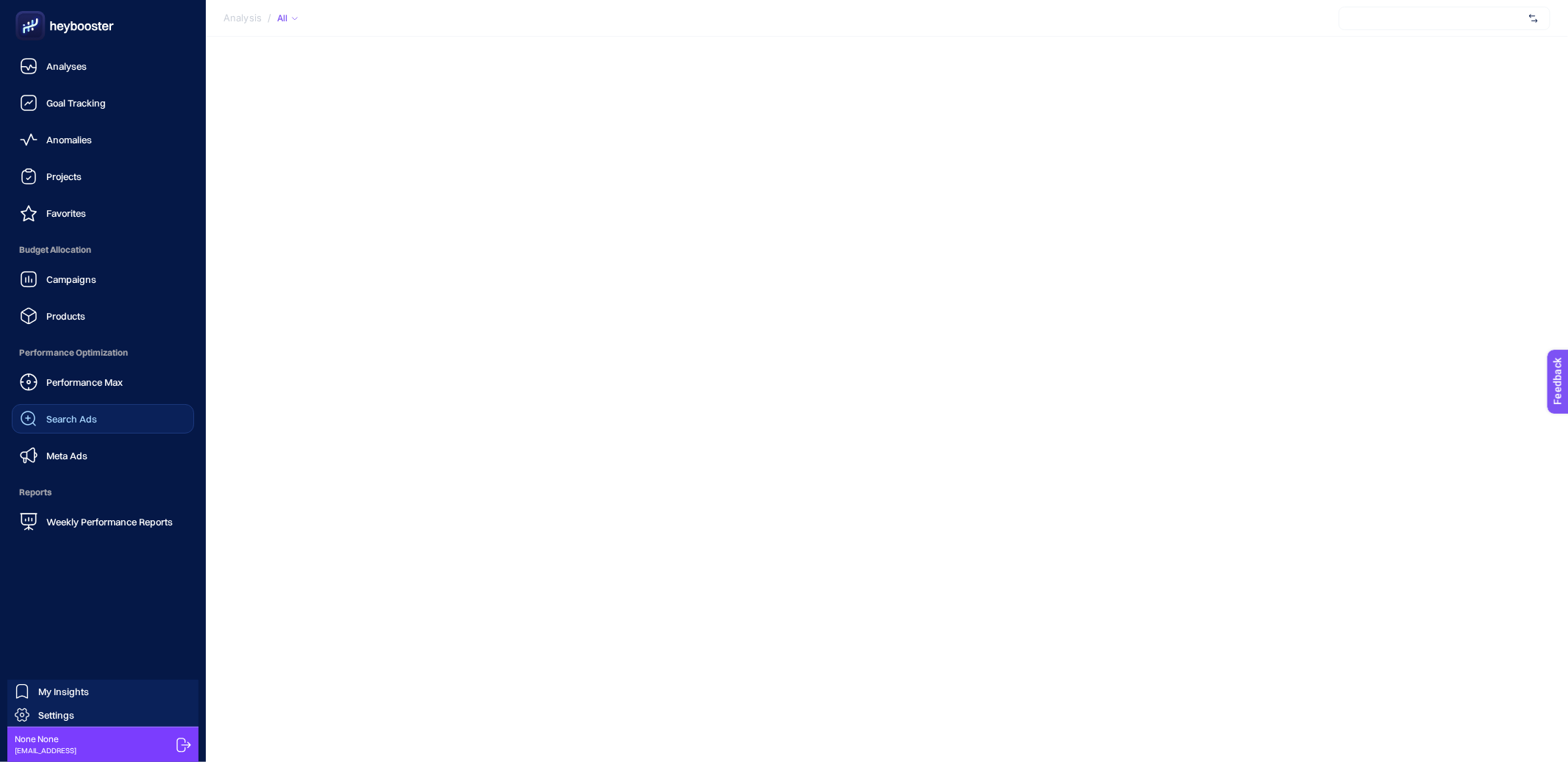
click at [67, 429] on link "Search Ads" at bounding box center [103, 418] width 182 height 29
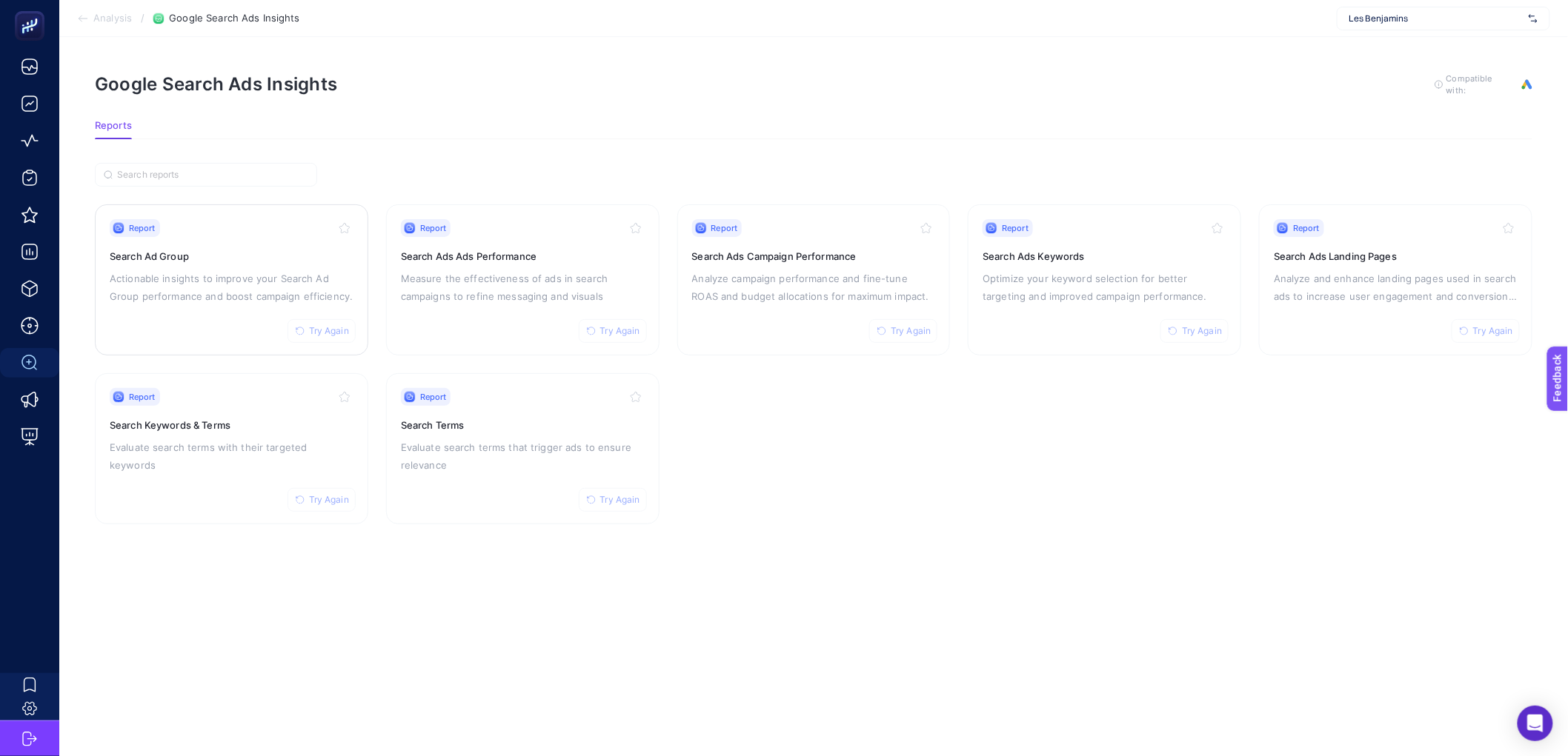
click at [295, 272] on p "Actionable insights to improve your Search Ad Group performance and boost campa…" at bounding box center [231, 287] width 244 height 36
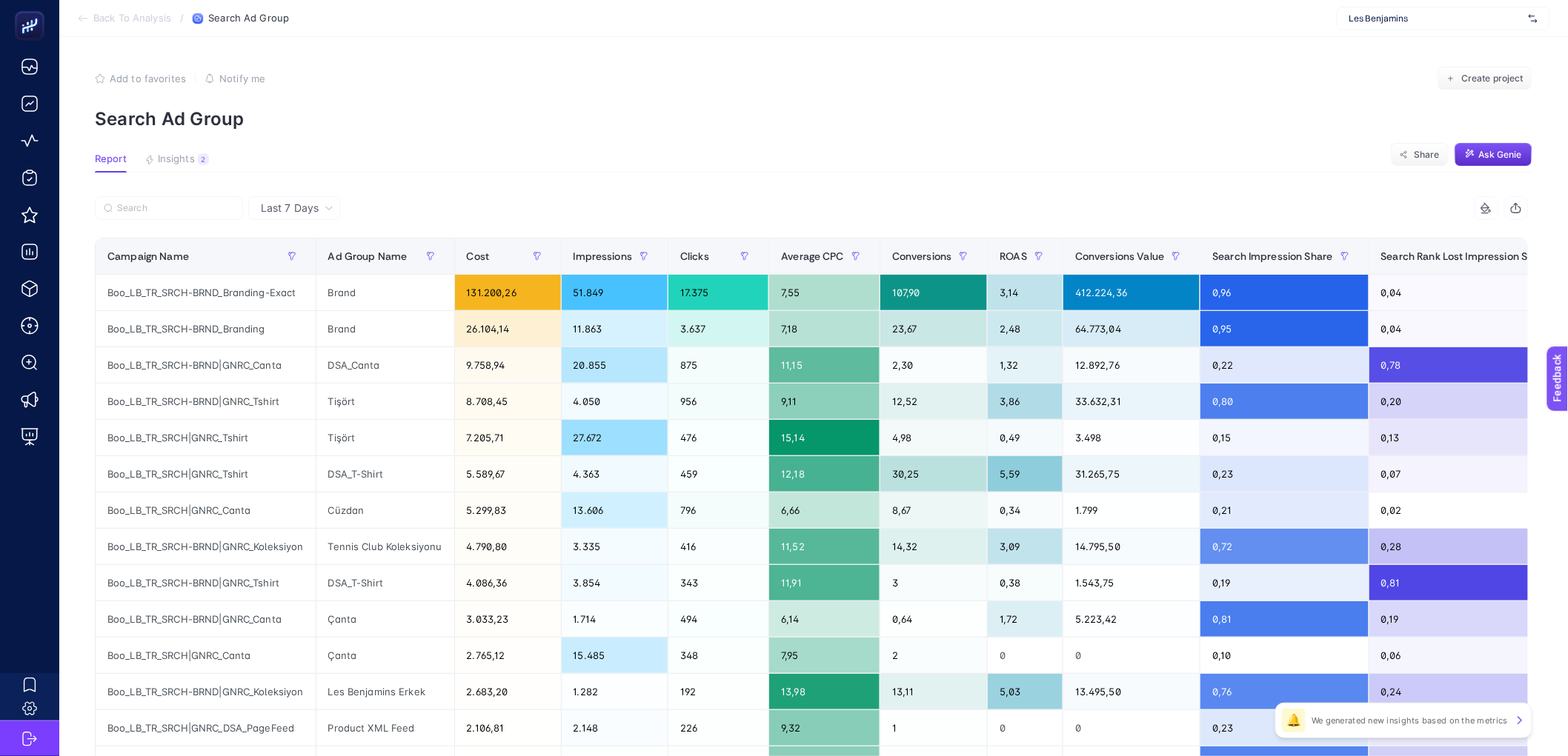
click at [437, 53] on article "Add to favorites false Notify me Create project Search Ad Group Report Insights…" at bounding box center [813, 616] width 1509 height 1158
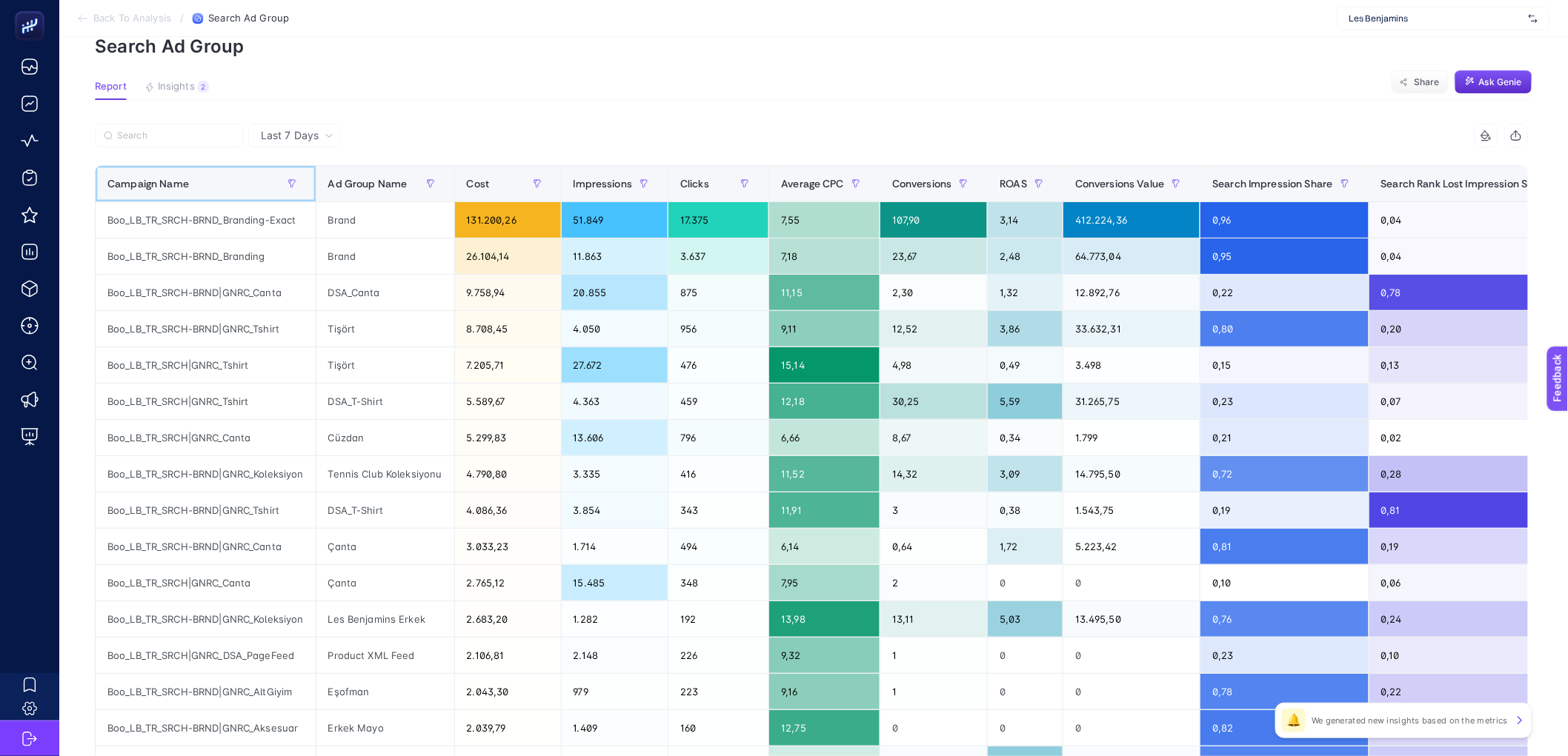
click at [214, 178] on div "Campaign Name" at bounding box center [205, 183] width 196 height 24
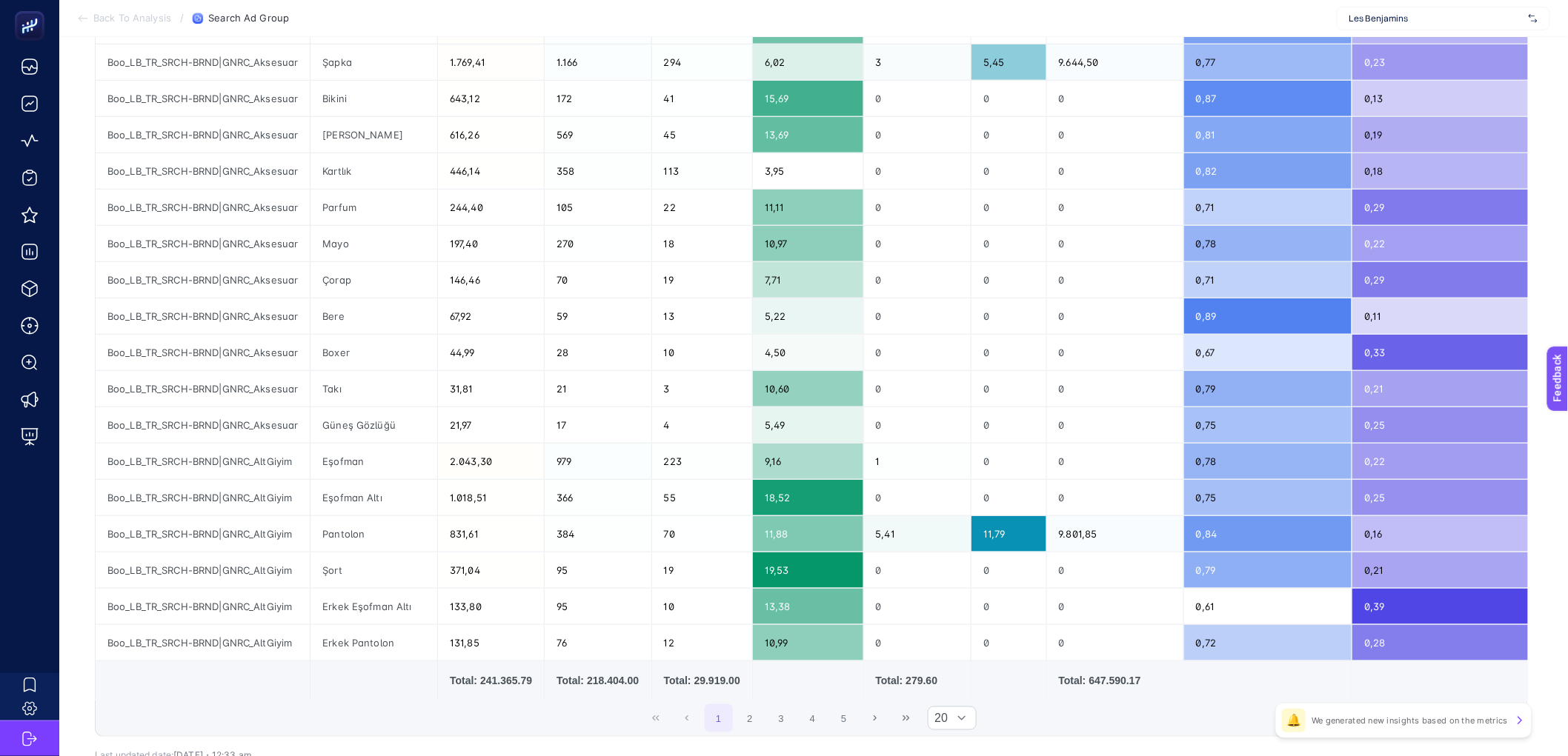
scroll to position [453, 0]
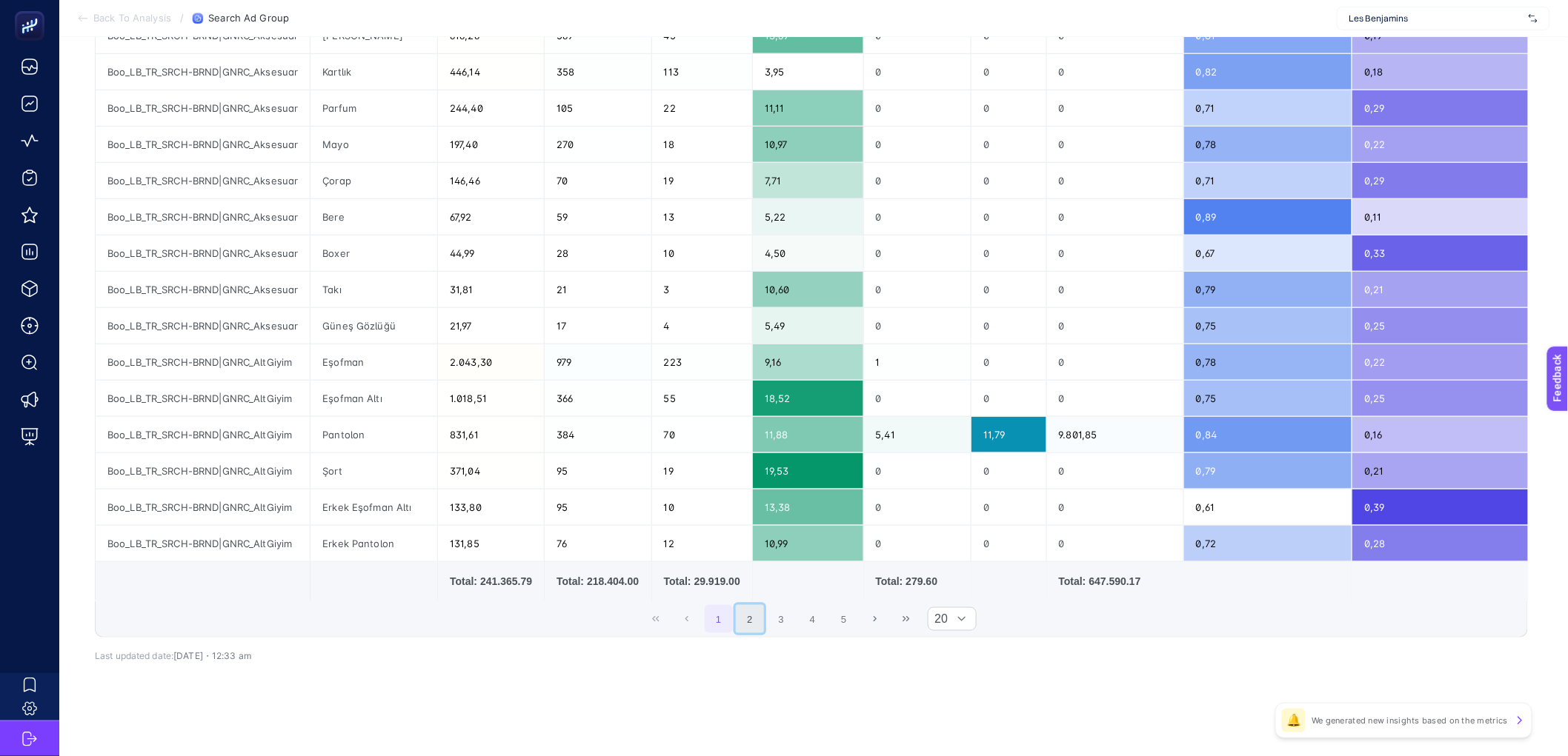
click at [757, 615] on button "2" at bounding box center [749, 619] width 28 height 28
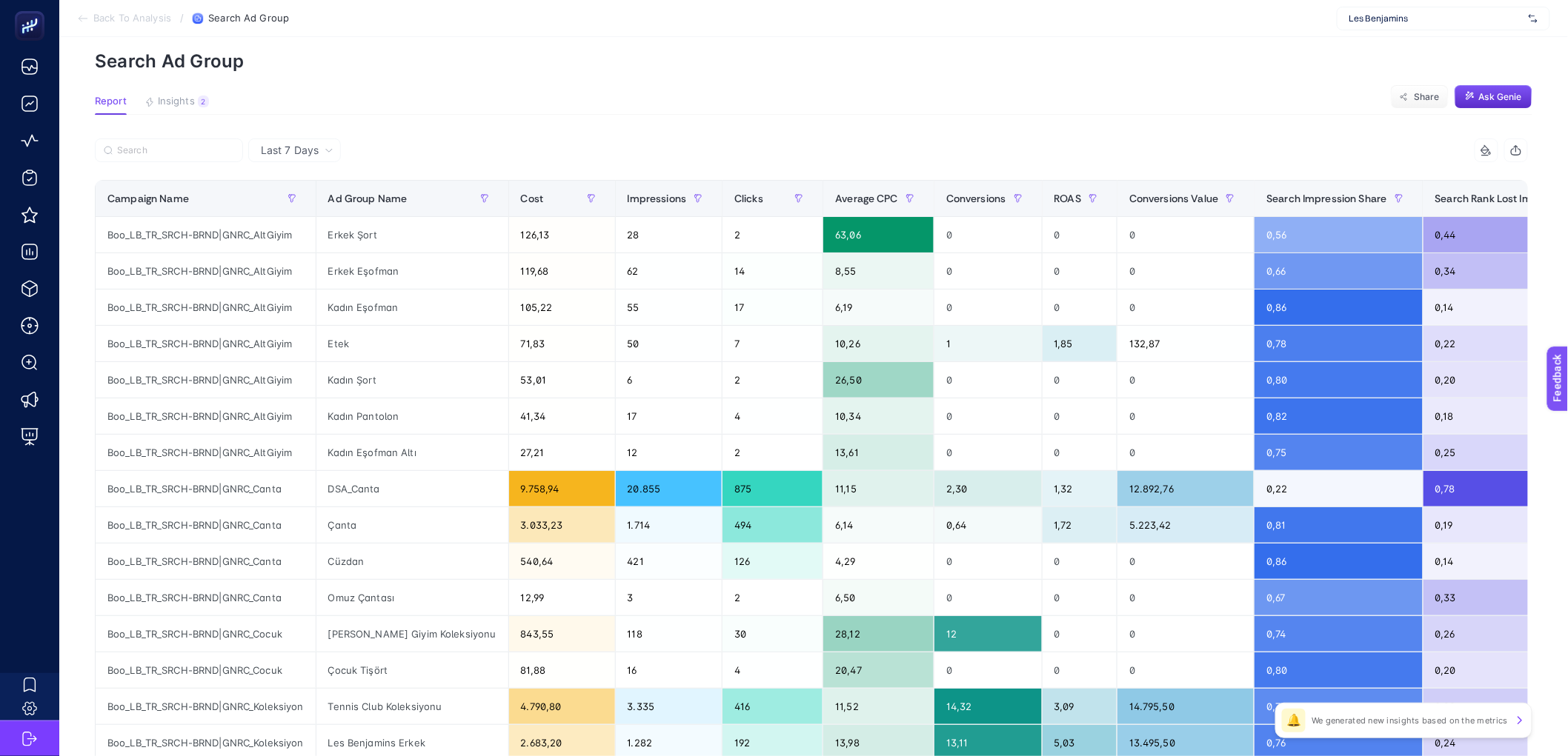
scroll to position [0, 0]
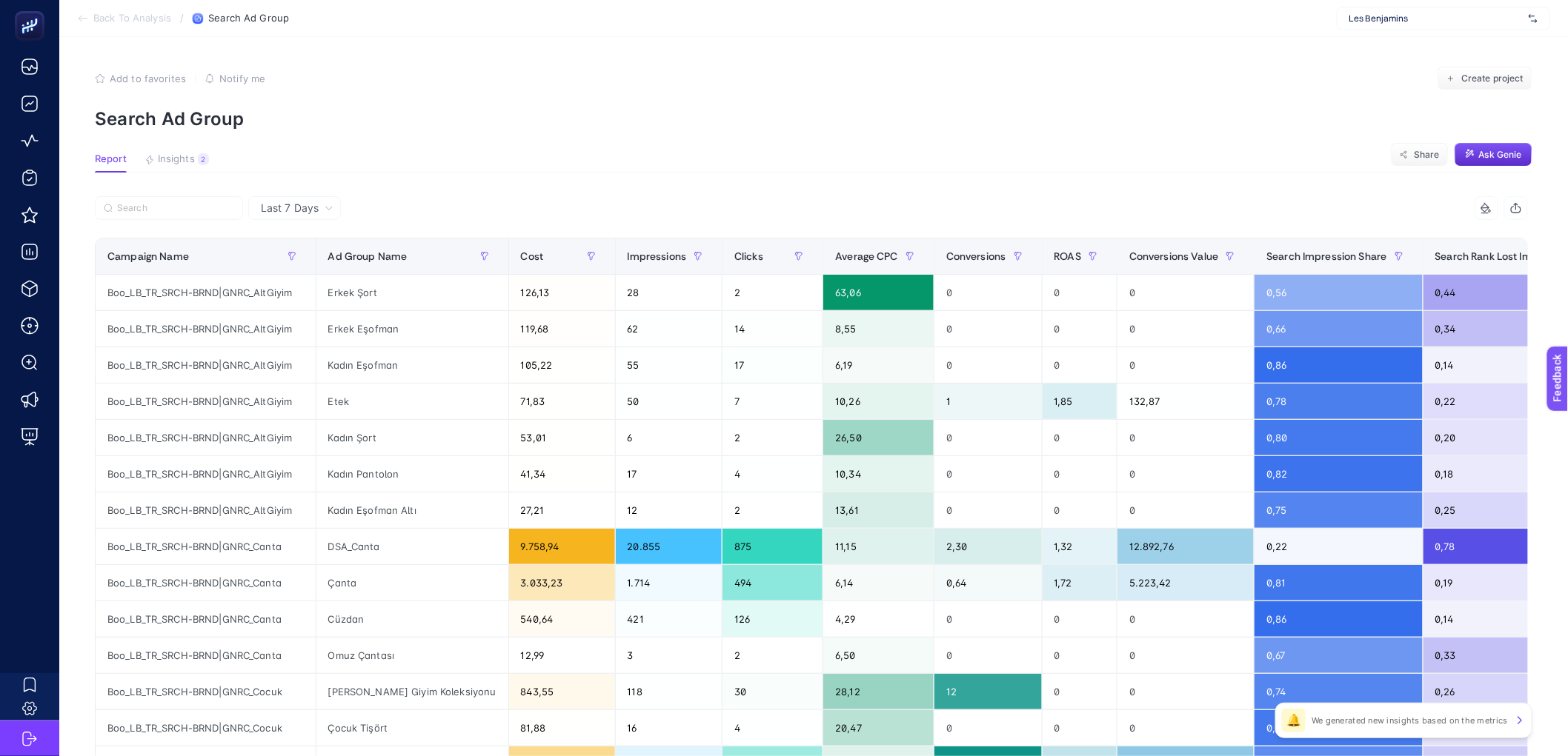
click at [1540, 207] on div "Last 7 Days 10 items selected Campaign Name Ad Group Name Cost Impressions Clic…" at bounding box center [811, 680] width 1457 height 969
click at [1528, 207] on button "button" at bounding box center [1516, 207] width 24 height 24
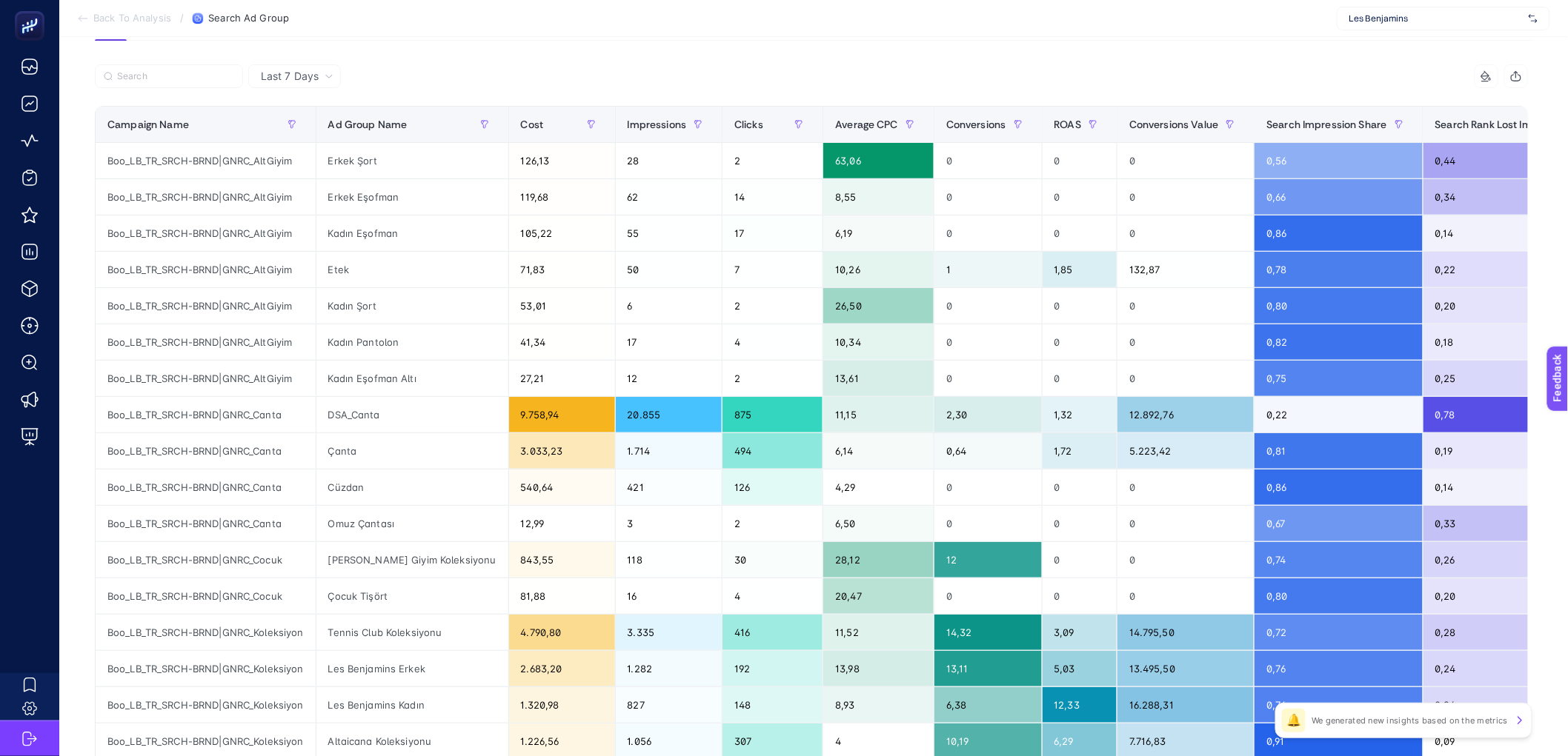
scroll to position [133, 0]
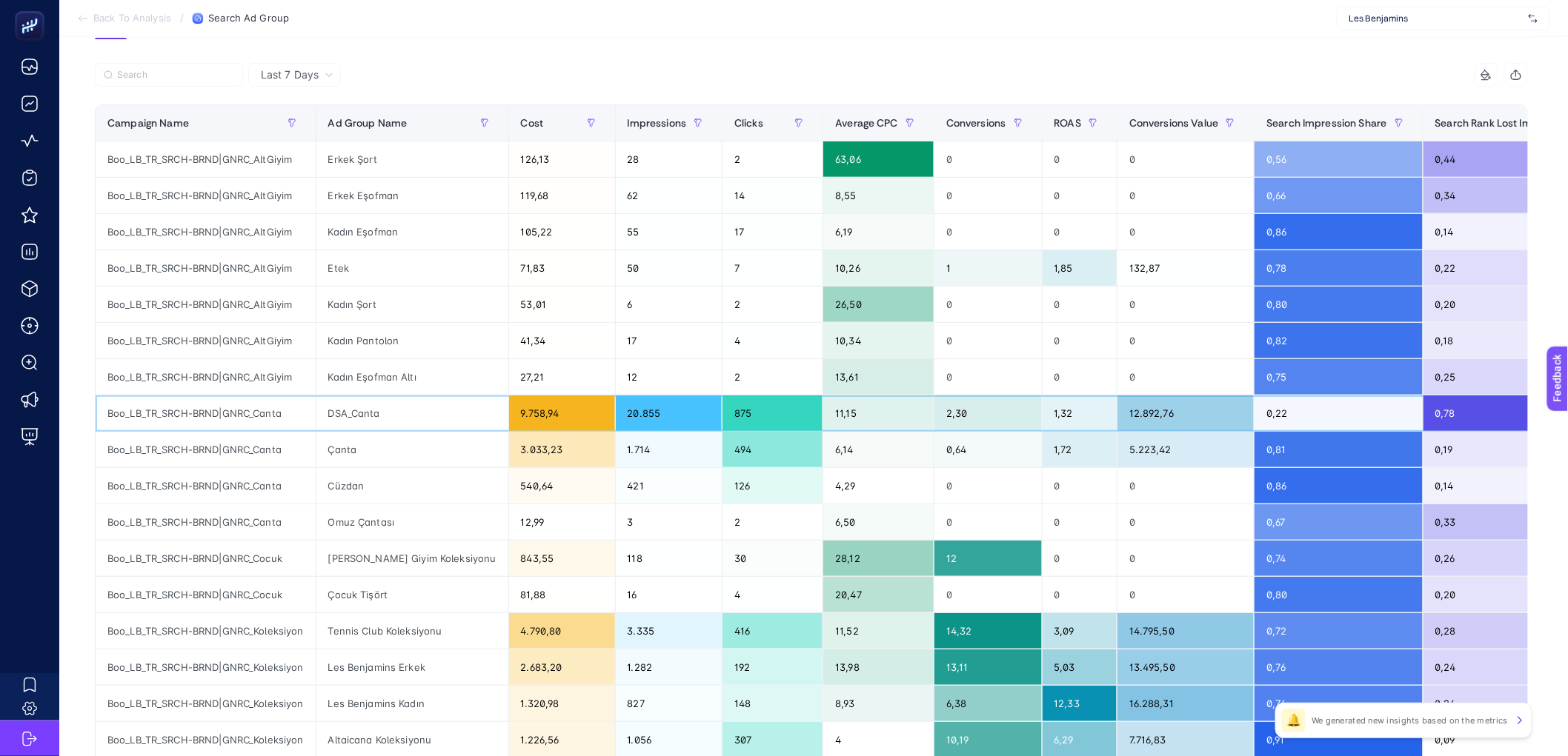
click at [374, 415] on div "DSA_Canta" at bounding box center [412, 413] width 192 height 36
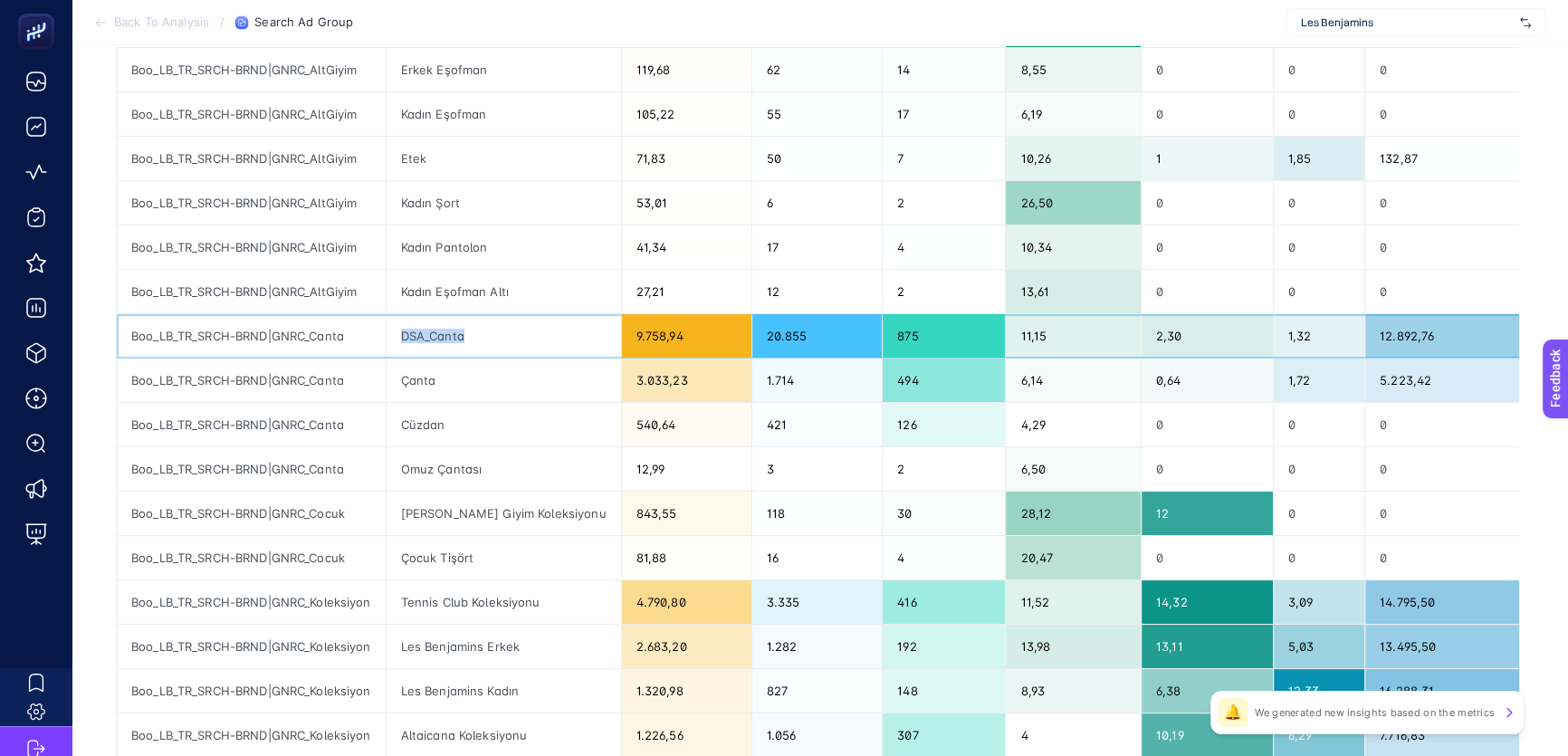
scroll to position [344, 0]
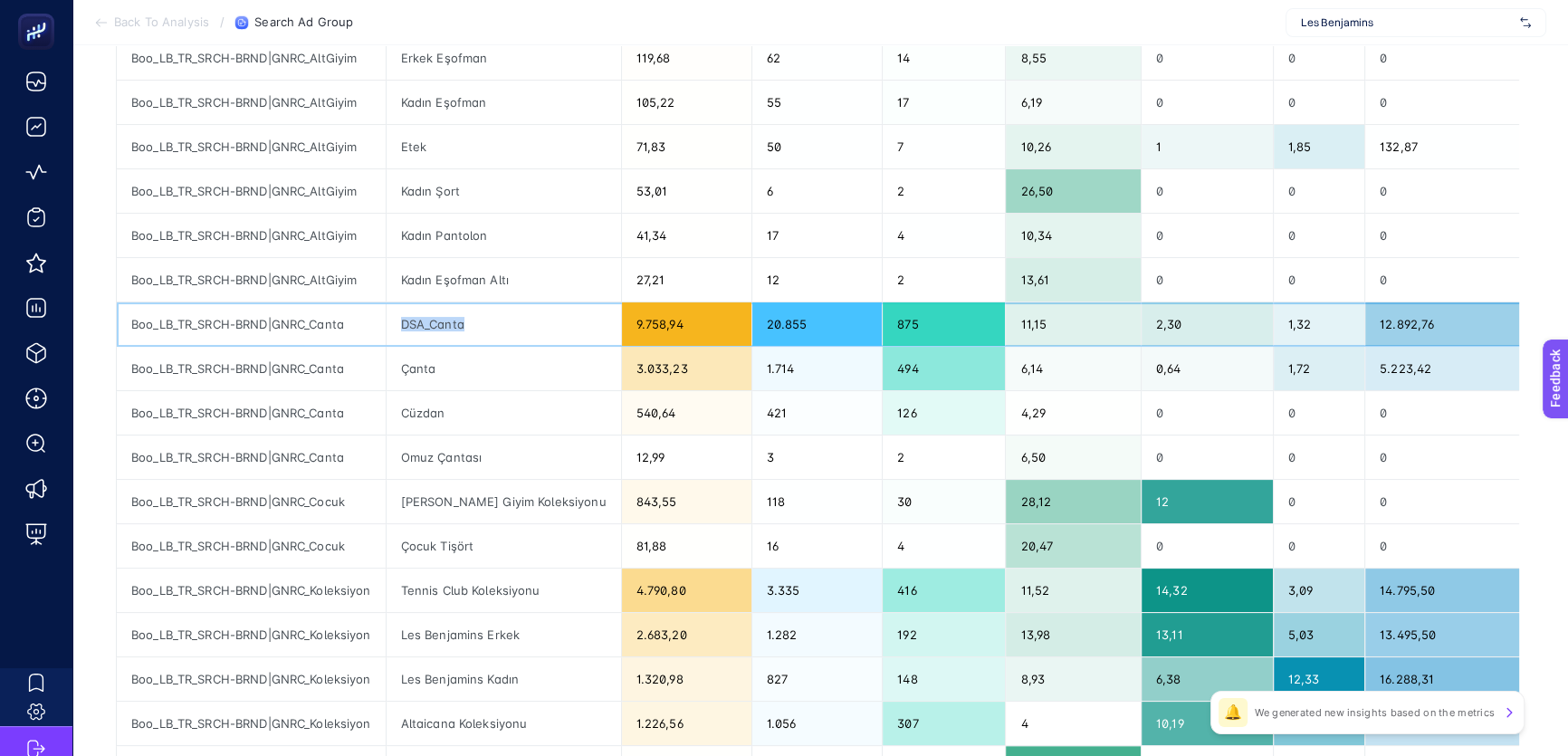
click at [470, 303] on div "DSA_Canta" at bounding box center [503, 324] width 235 height 44
click at [697, 330] on div "9.758,94" at bounding box center [686, 324] width 129 height 44
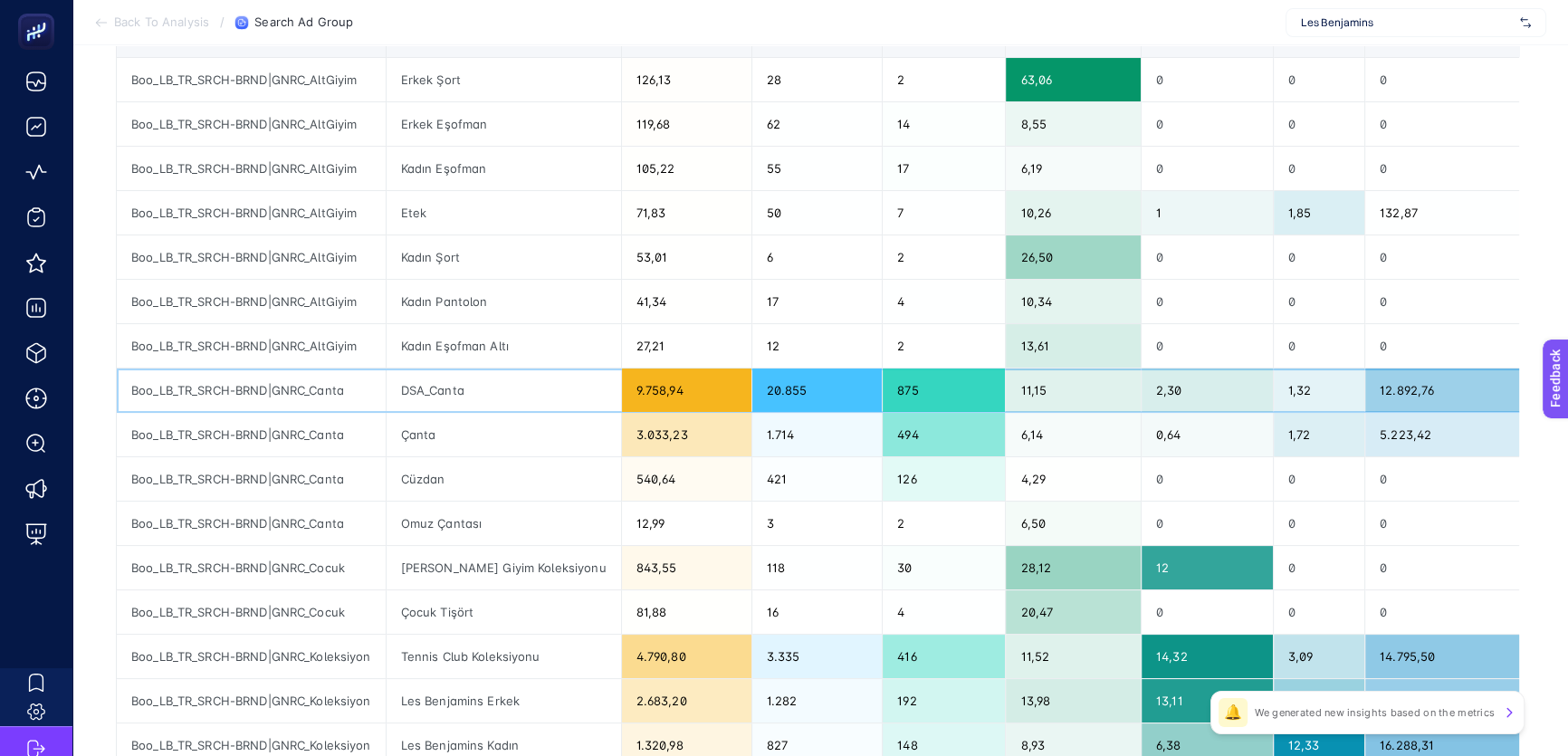
scroll to position [288, 0]
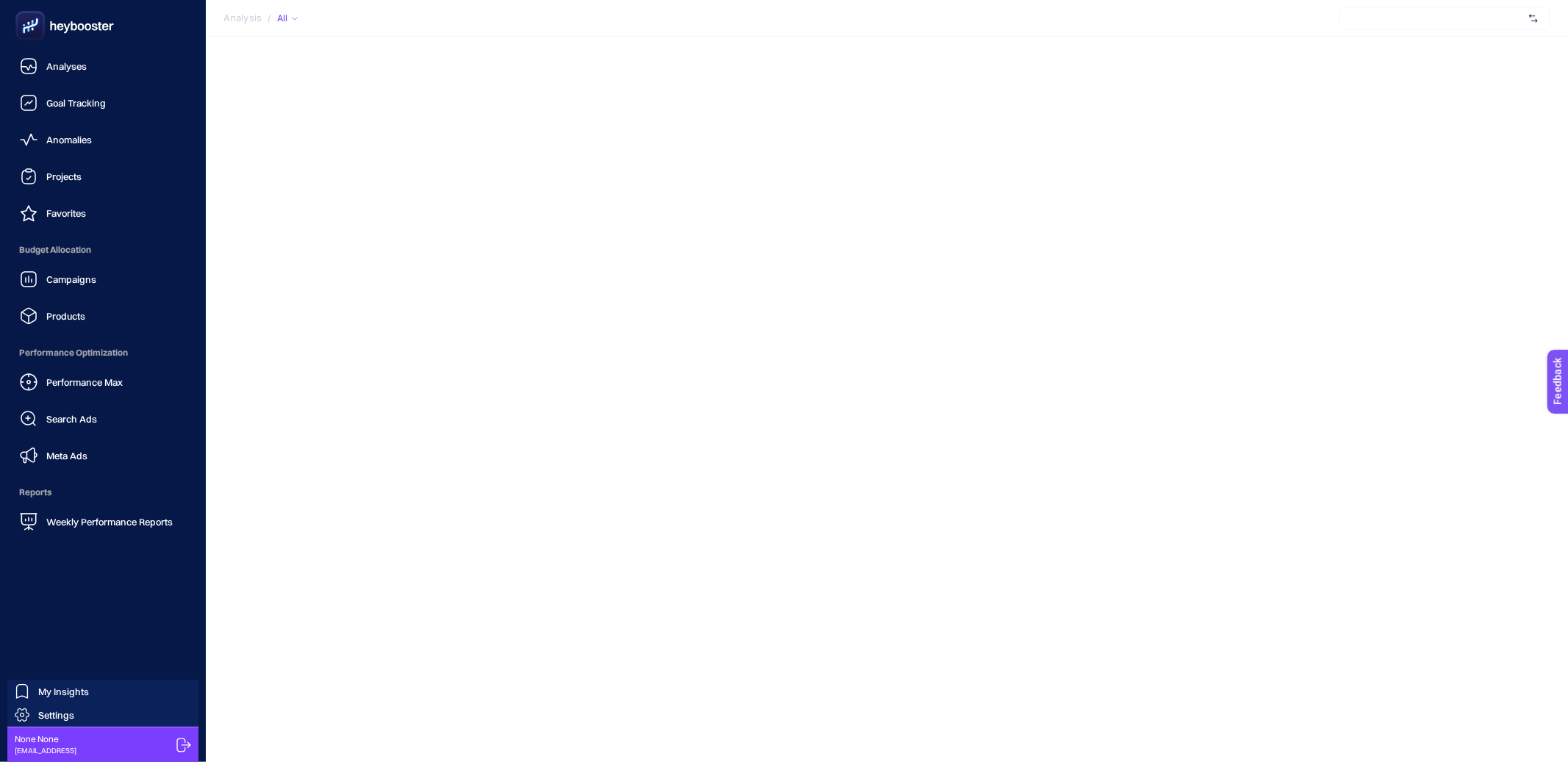
click at [81, 48] on div at bounding box center [103, 26] width 182 height 51
click at [62, 139] on span "Anomalies" at bounding box center [69, 139] width 45 height 12
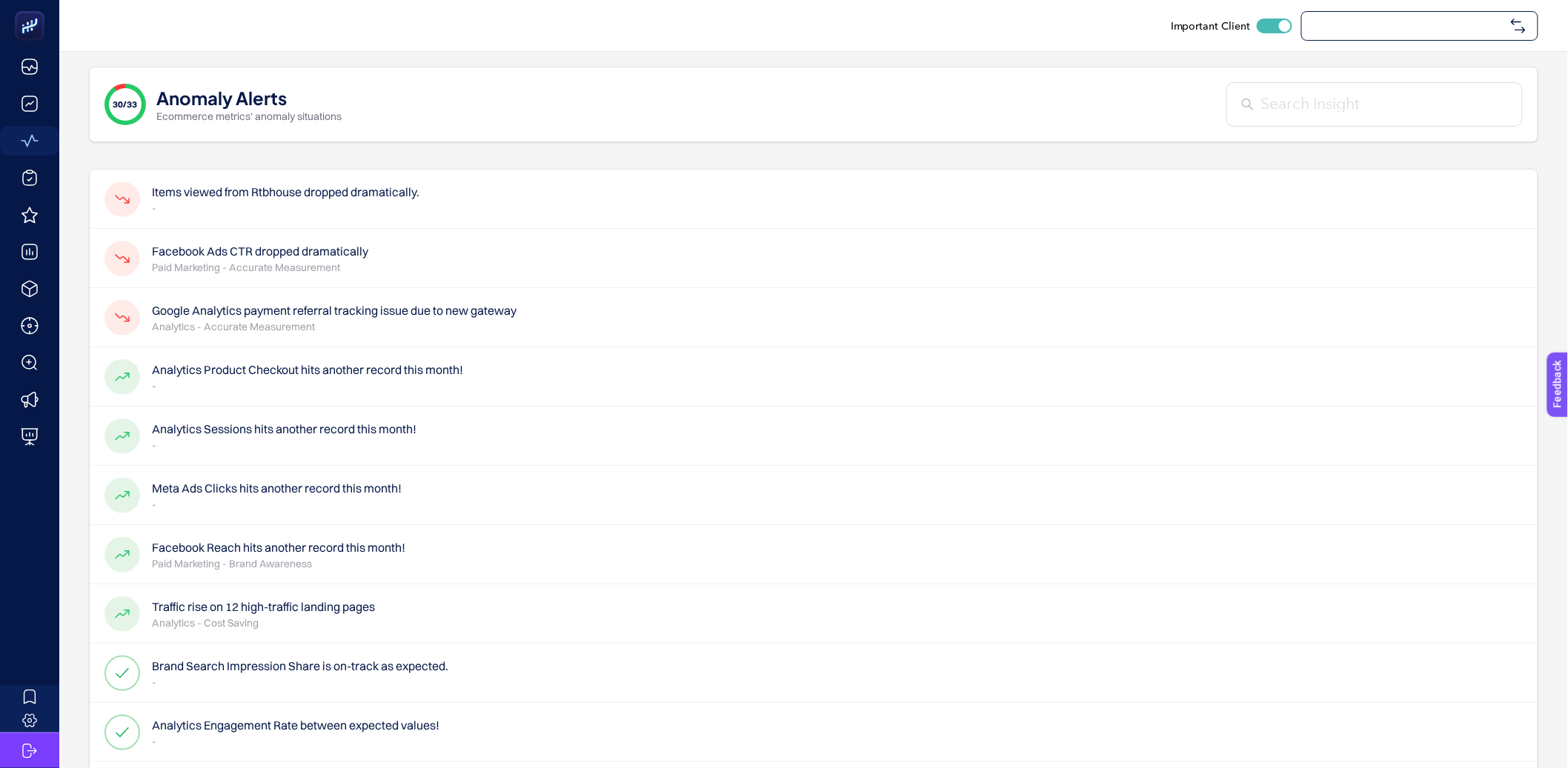
checkbox input "true"
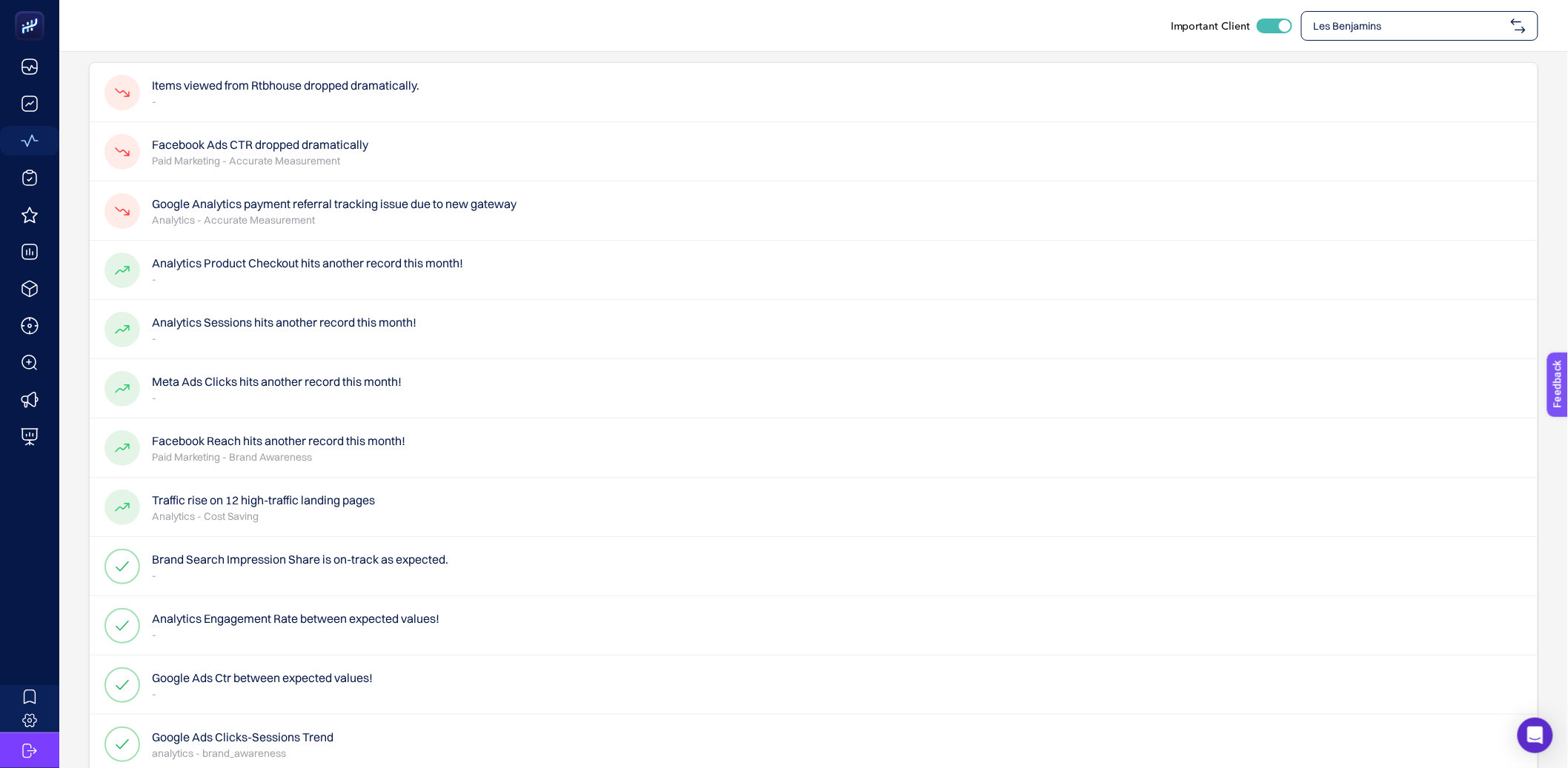
scroll to position [109, 0]
click at [303, 258] on h4 "Analytics Product Checkout hits another record this month!" at bounding box center [307, 260] width 311 height 17
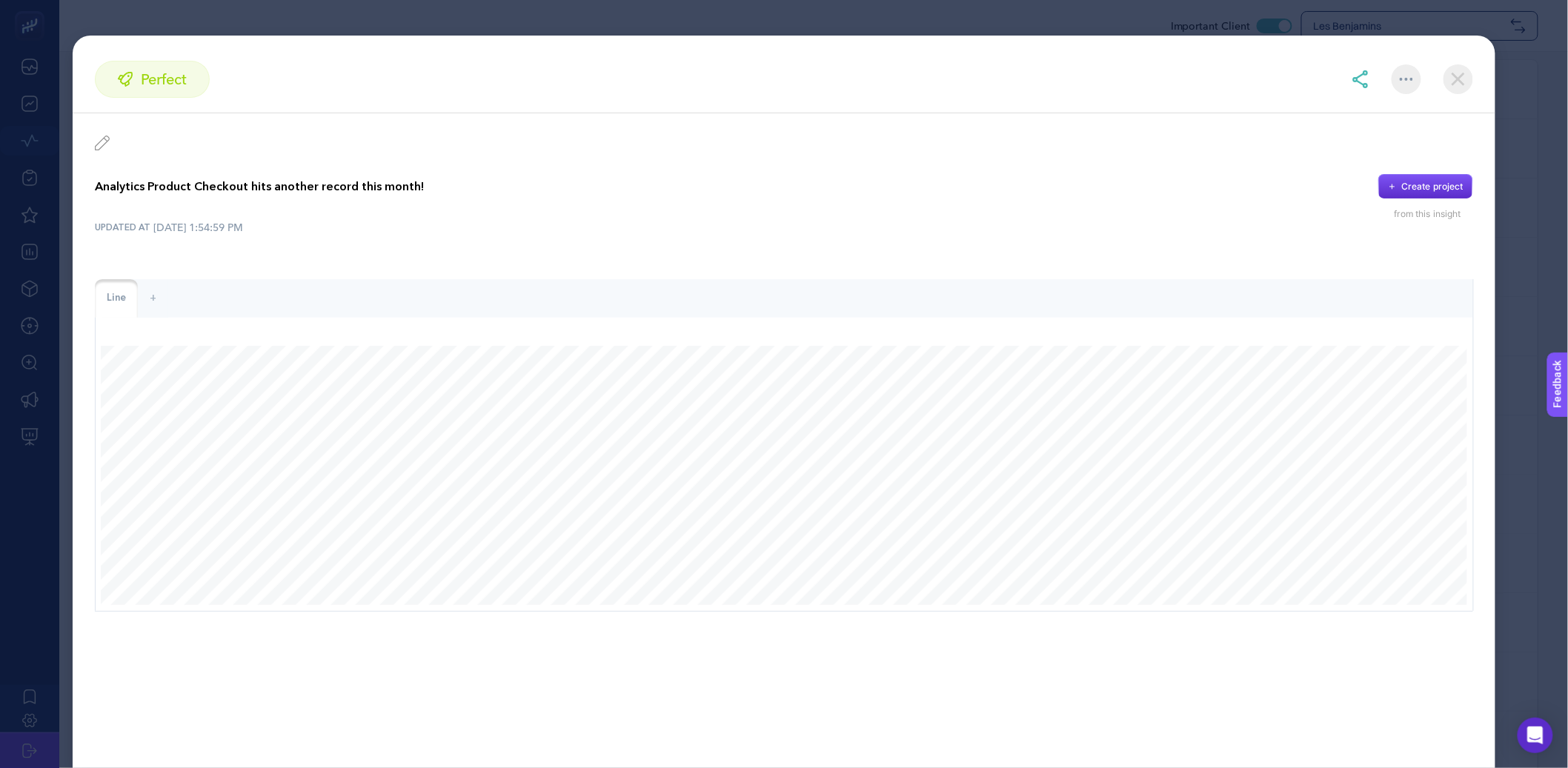
click at [1459, 81] on img at bounding box center [1458, 79] width 30 height 30
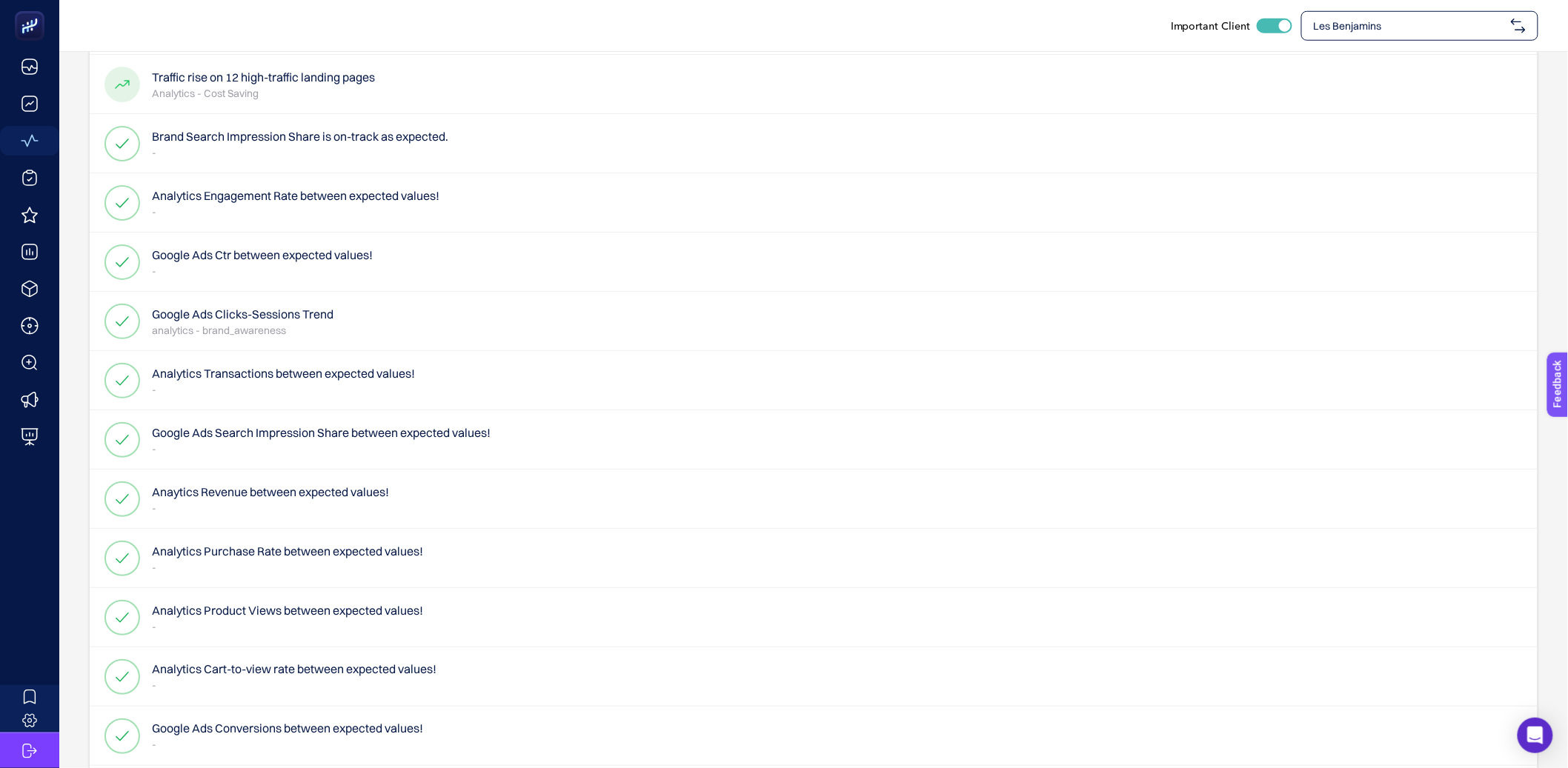
scroll to position [611, 0]
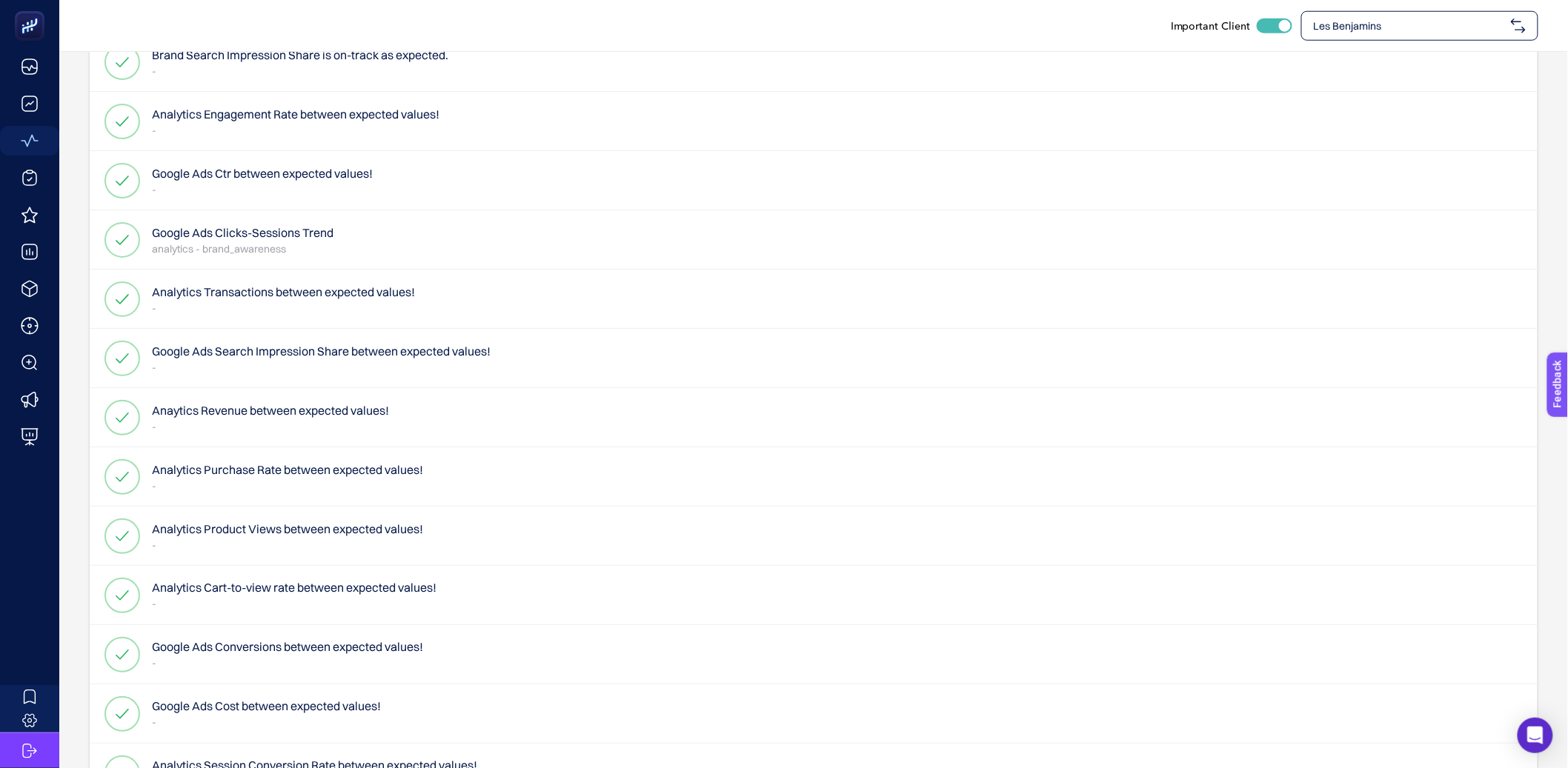
click at [288, 298] on h4 "Analytics Transactions between expected values!" at bounding box center [284, 291] width 263 height 17
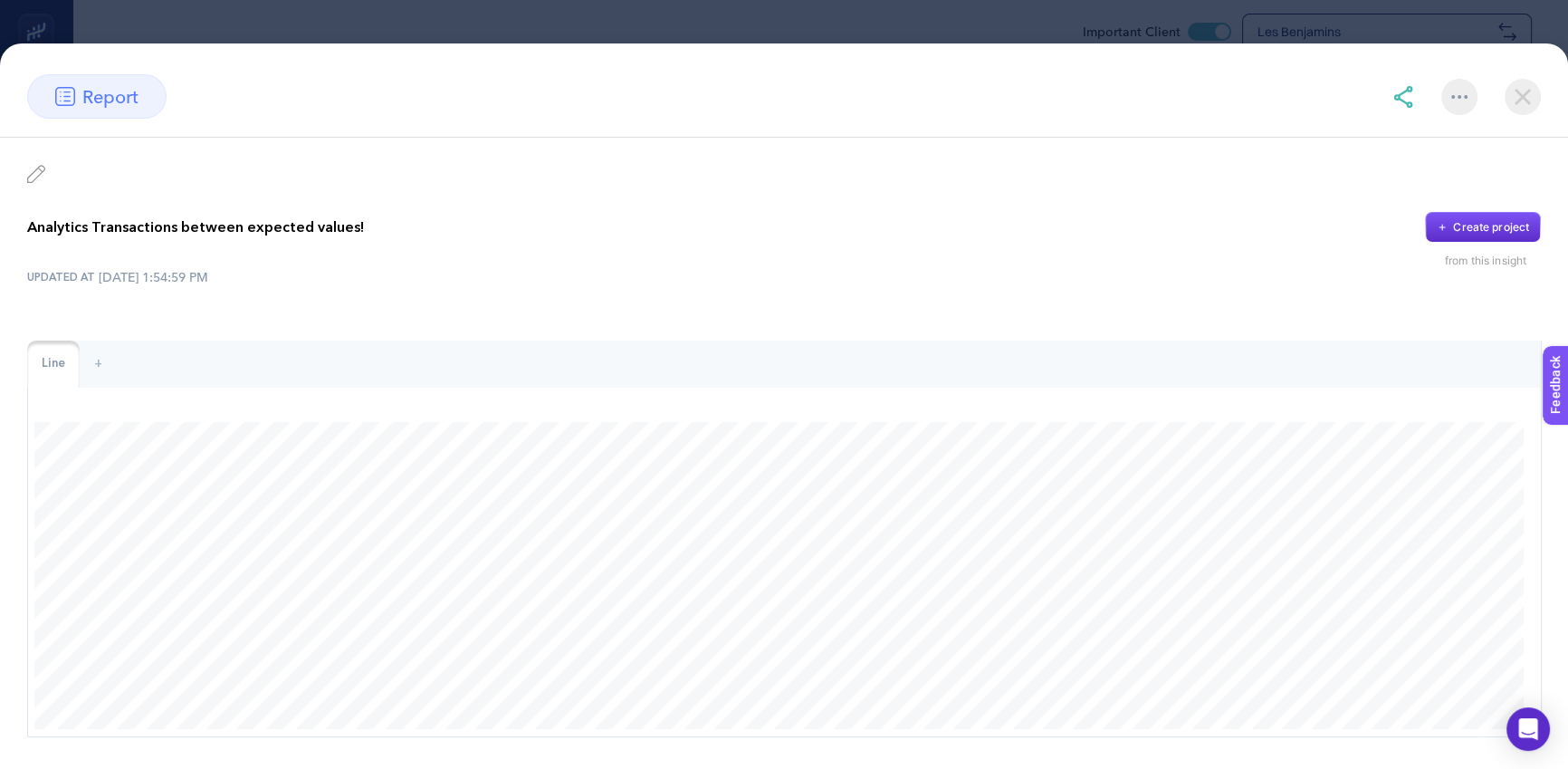
click at [1531, 103] on img at bounding box center [1522, 97] width 36 height 36
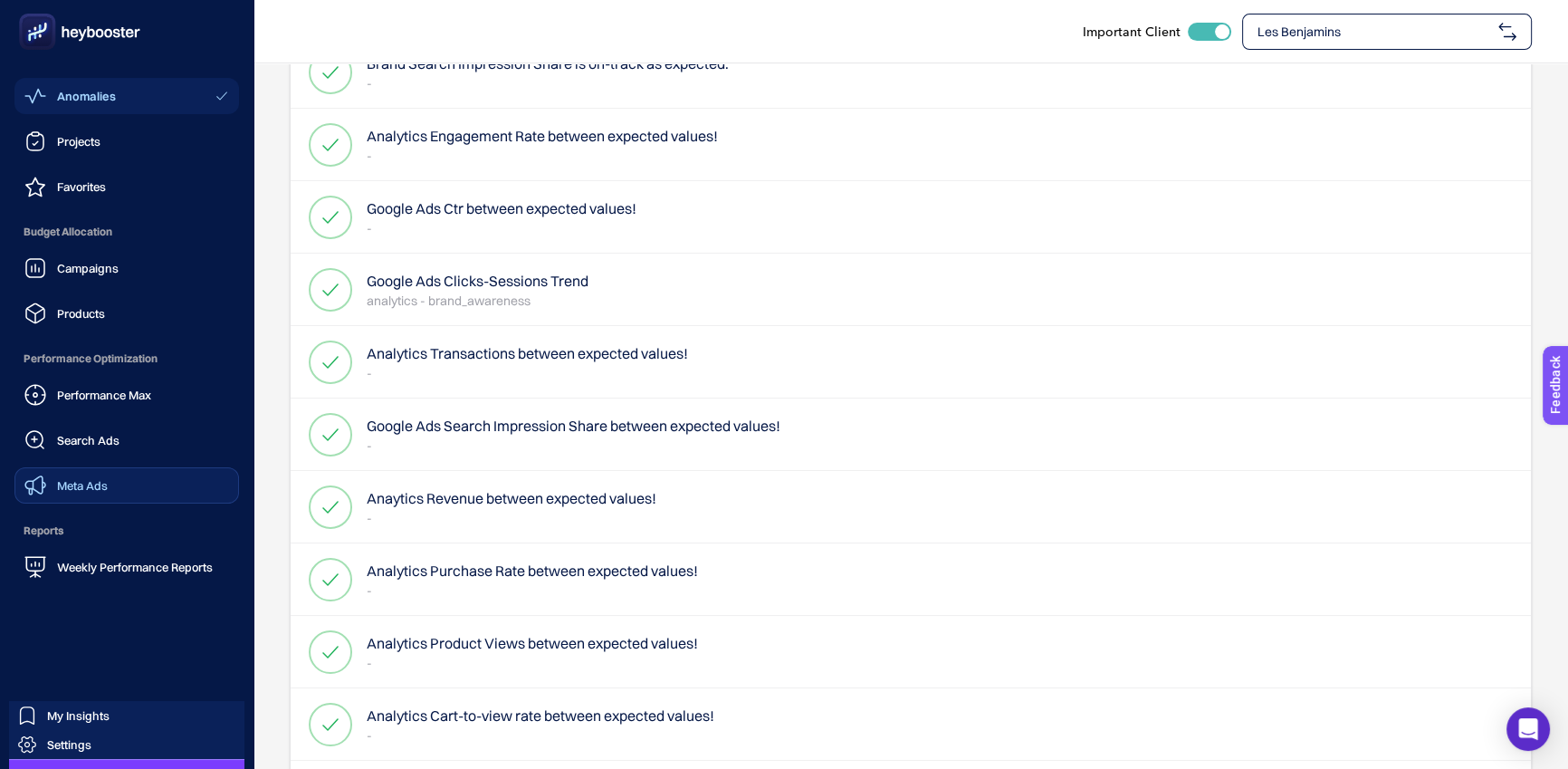
scroll to position [109, 0]
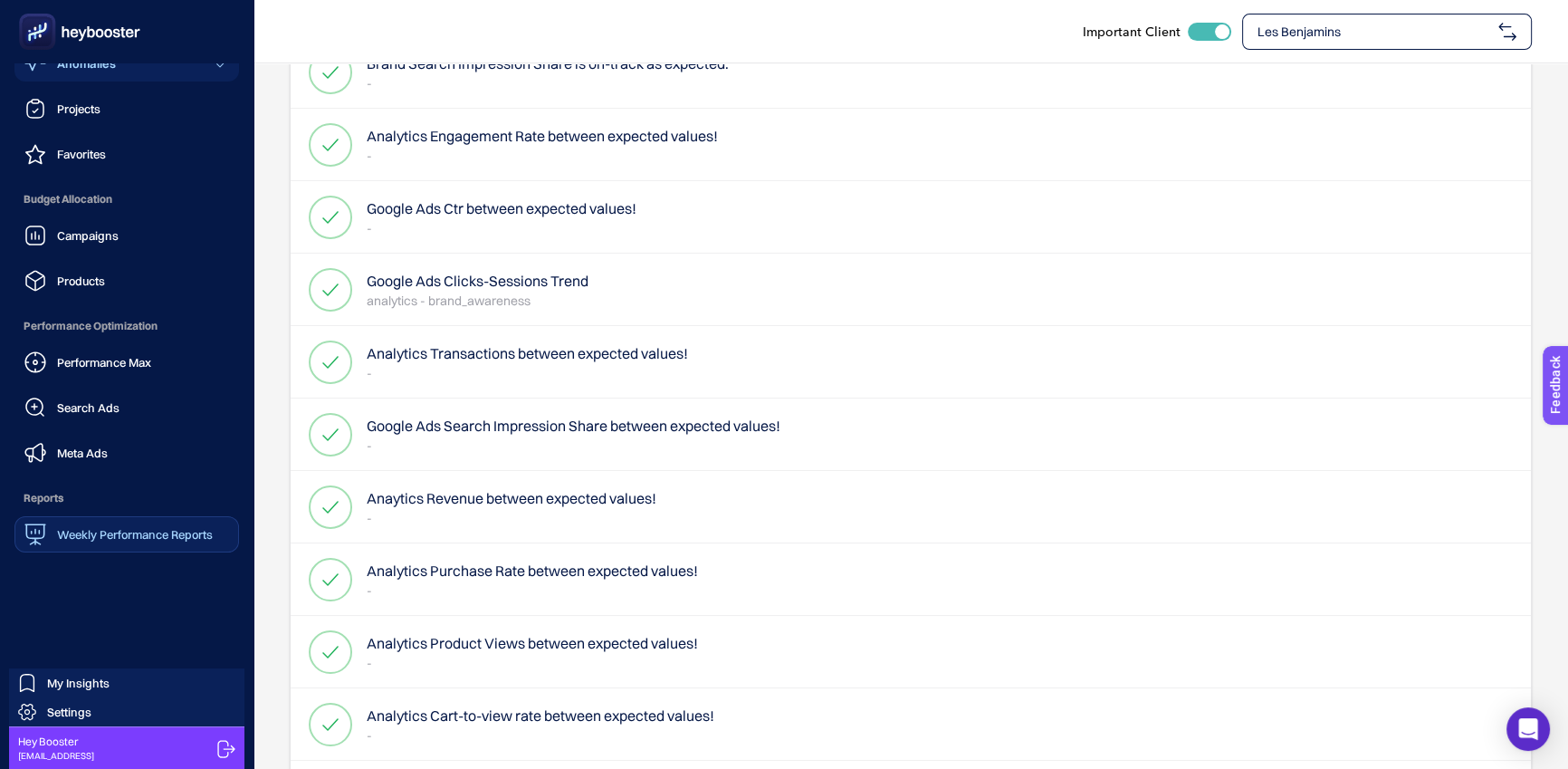
click at [73, 537] on span "Weekly Performance Reports" at bounding box center [135, 534] width 156 height 15
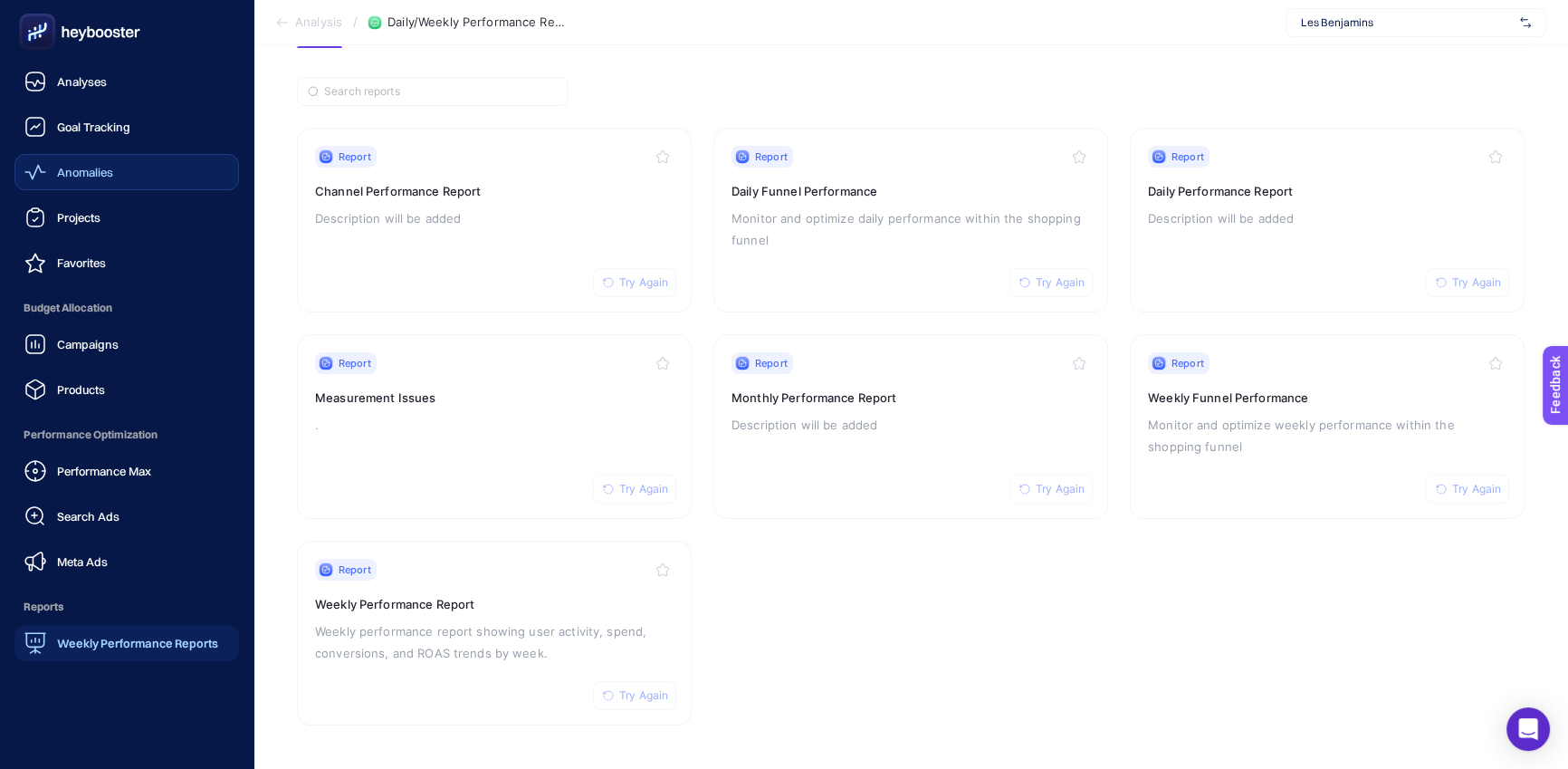
scroll to position [12, 0]
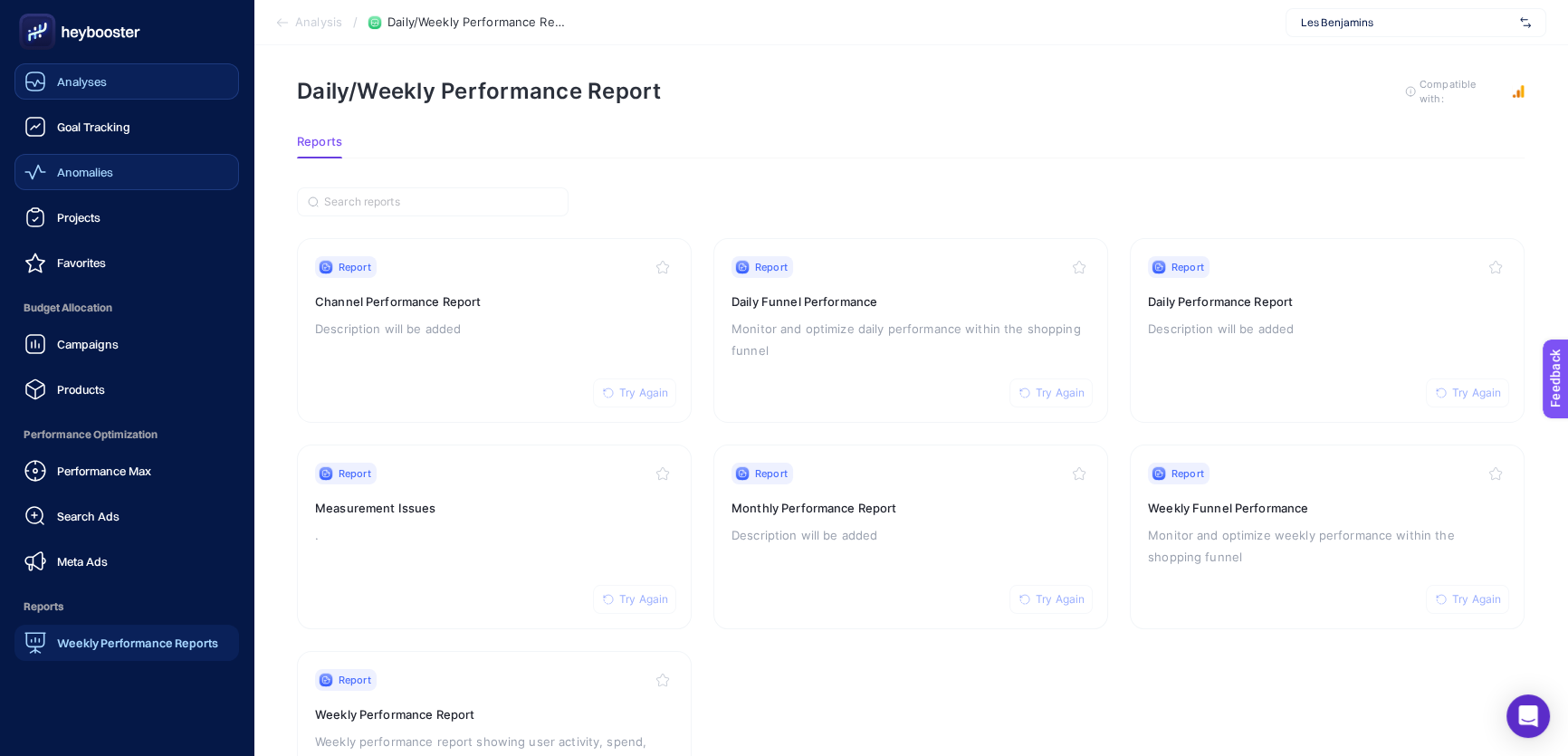
click at [63, 65] on link "Analyses" at bounding box center [127, 81] width 225 height 36
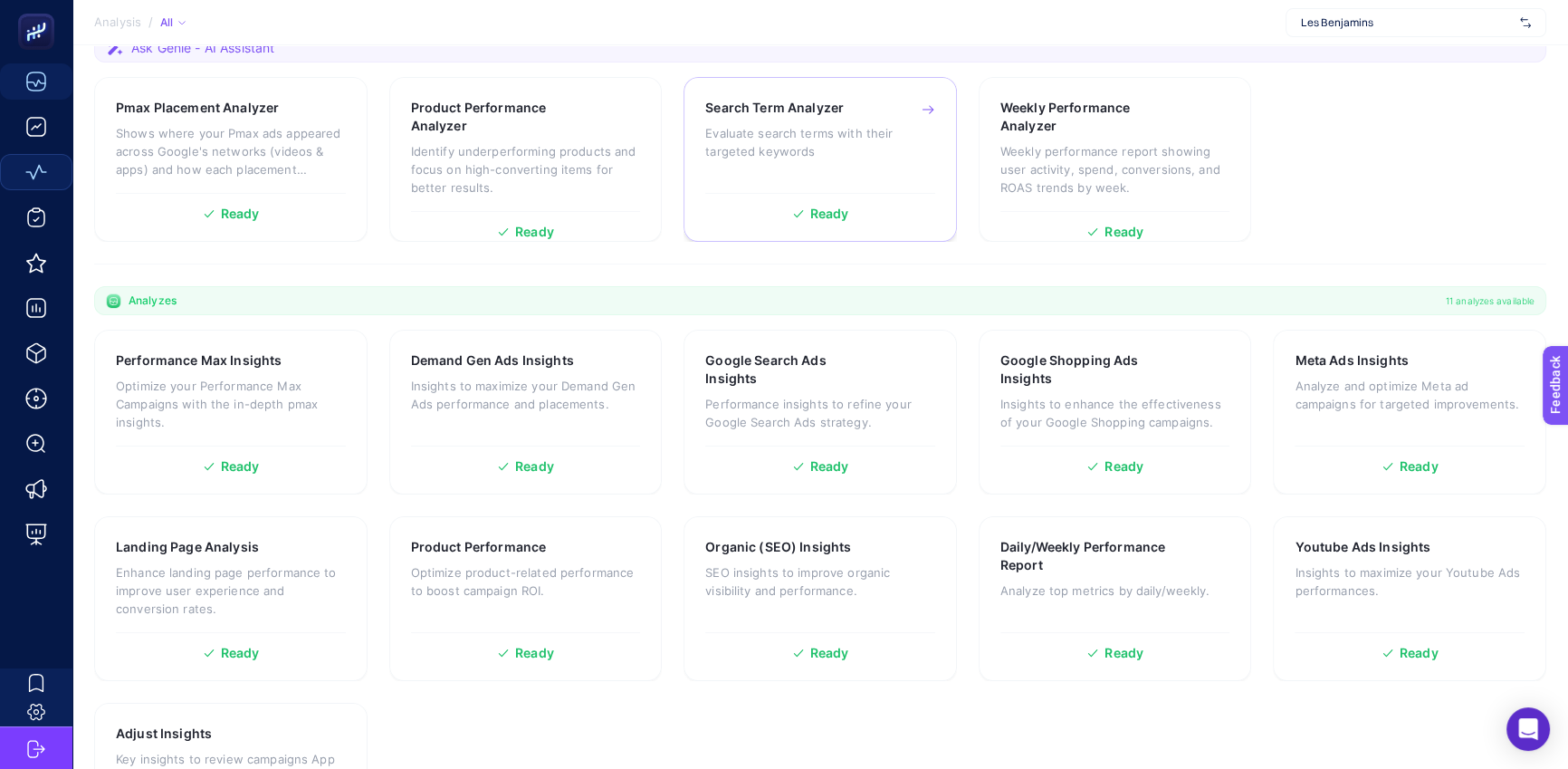
scroll to position [331, 0]
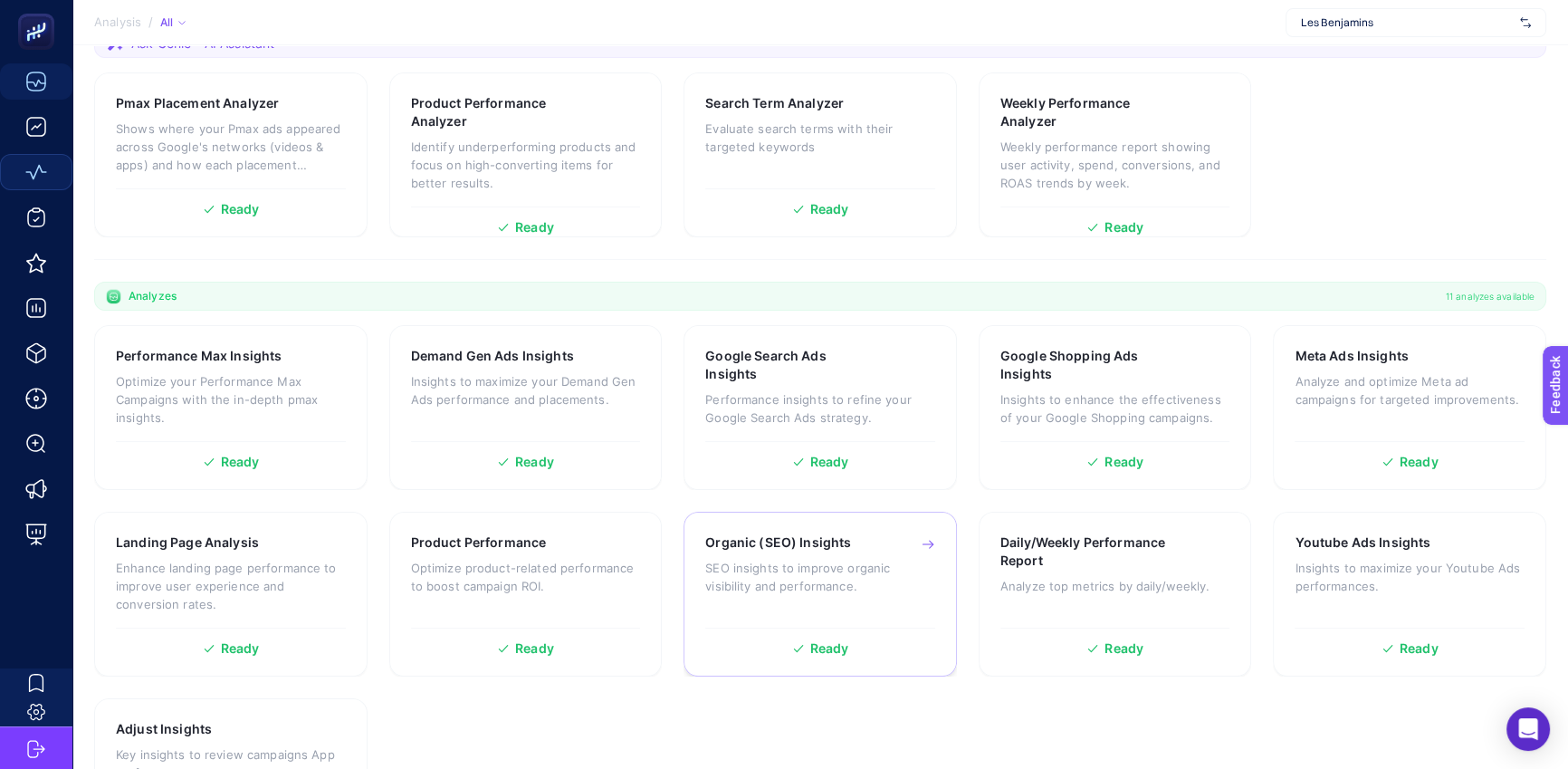
click at [845, 559] on p "SEO insights to improve organic visibility and performance." at bounding box center [820, 577] width 230 height 36
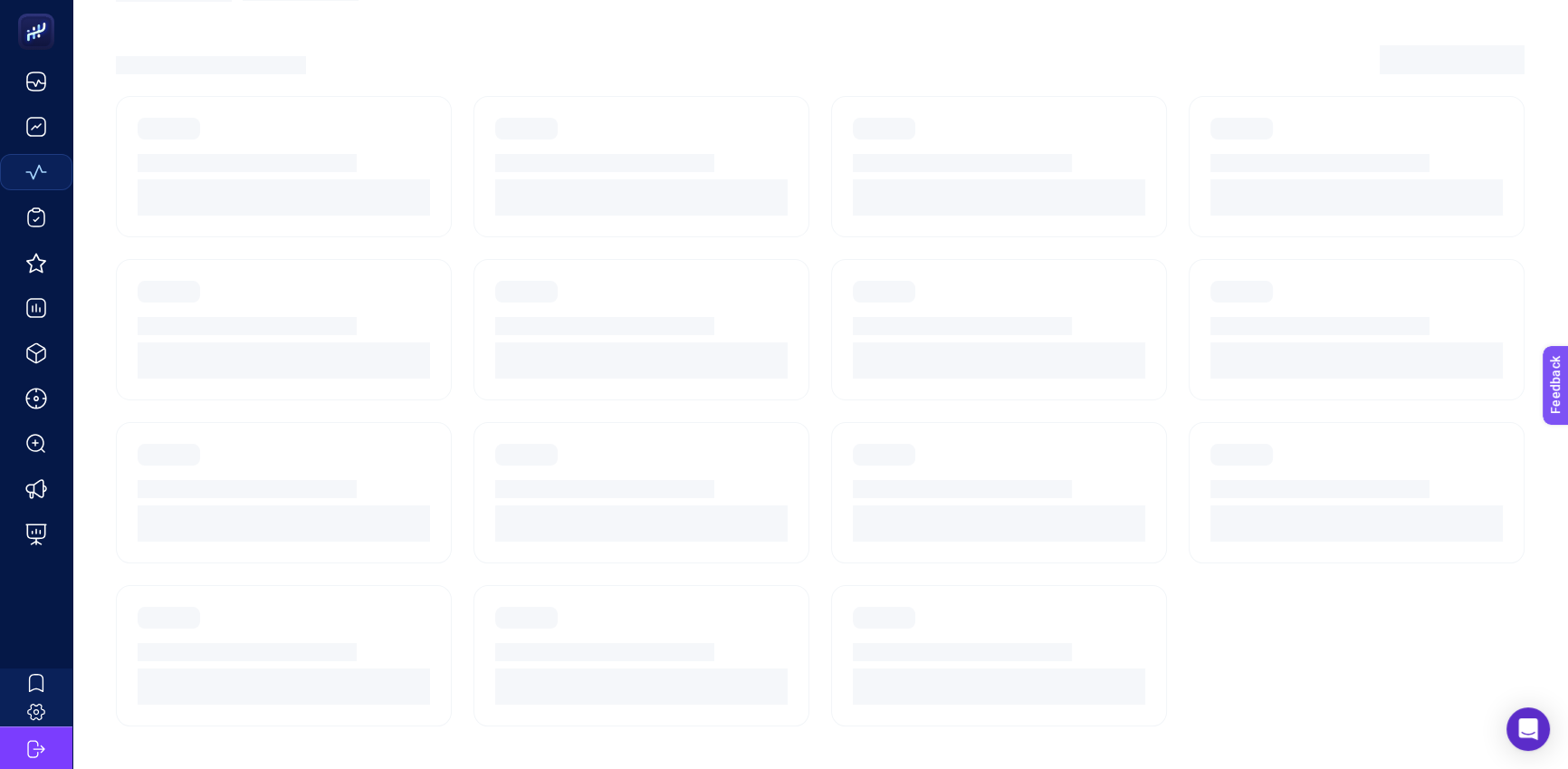
scroll to position [12, 0]
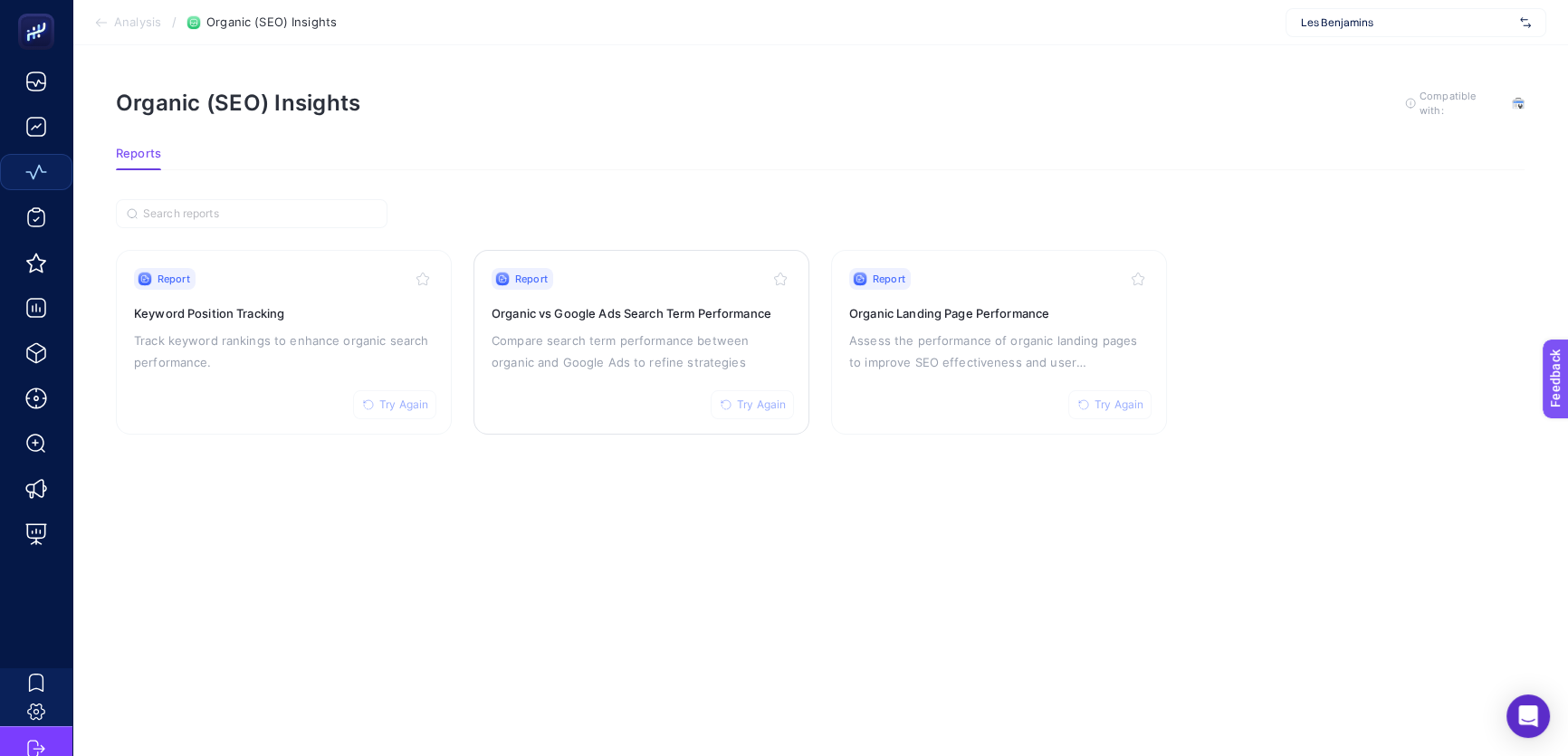
click at [620, 330] on p "Compare search term performance between organic and Google Ads to refine strate…" at bounding box center [641, 351] width 300 height 44
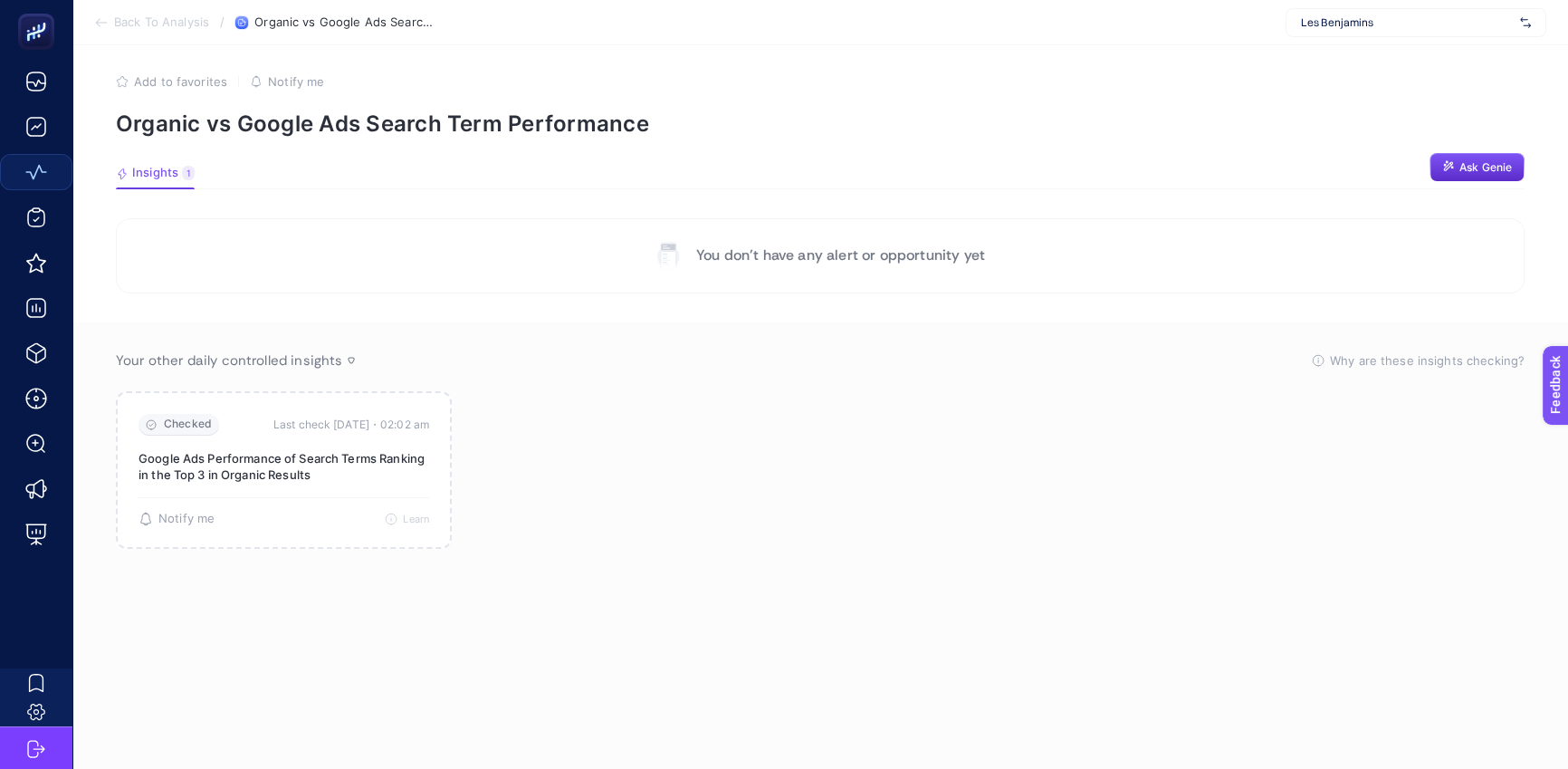
scroll to position [7, 0]
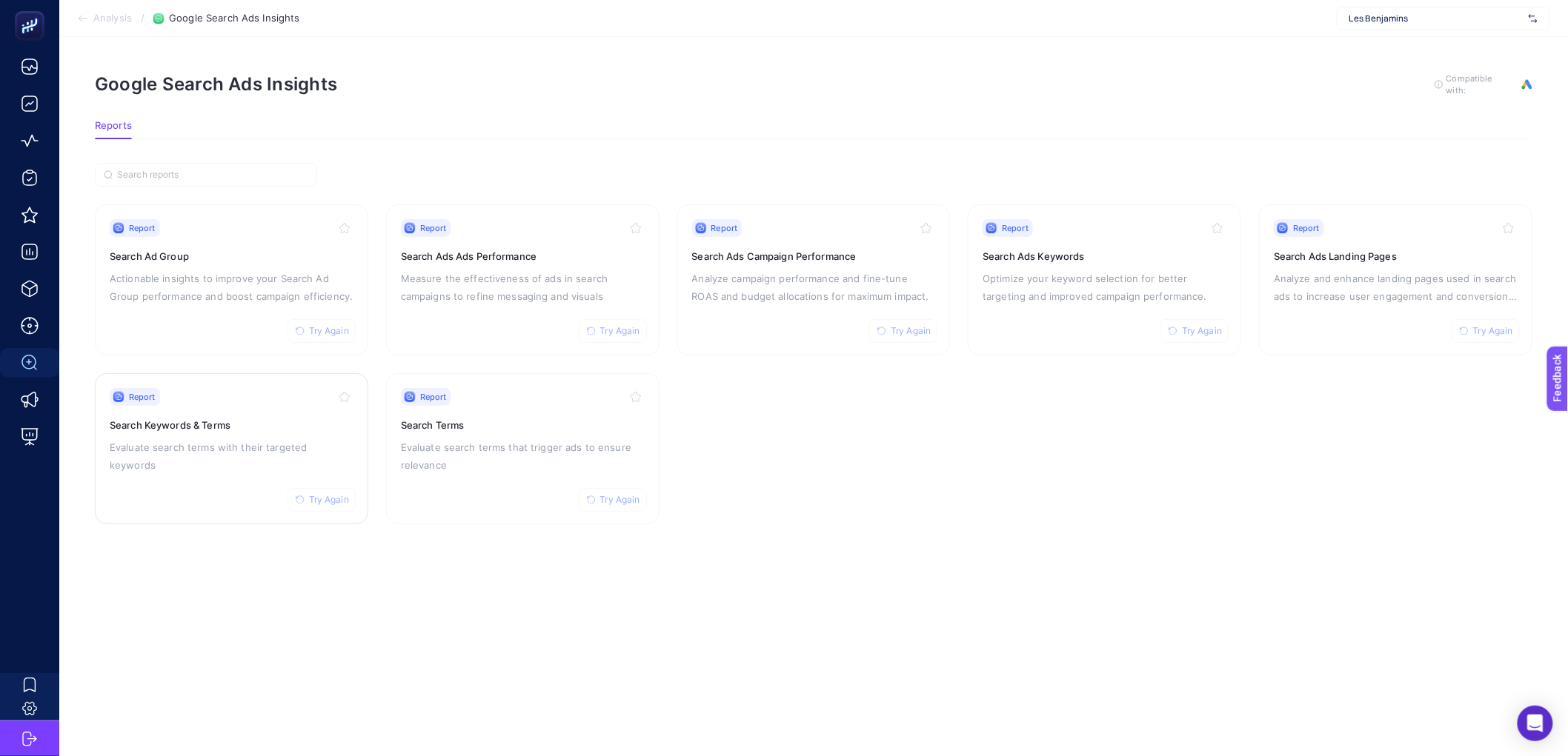
click at [327, 445] on p "Evaluate search terms with their targeted keywords" at bounding box center [231, 456] width 244 height 36
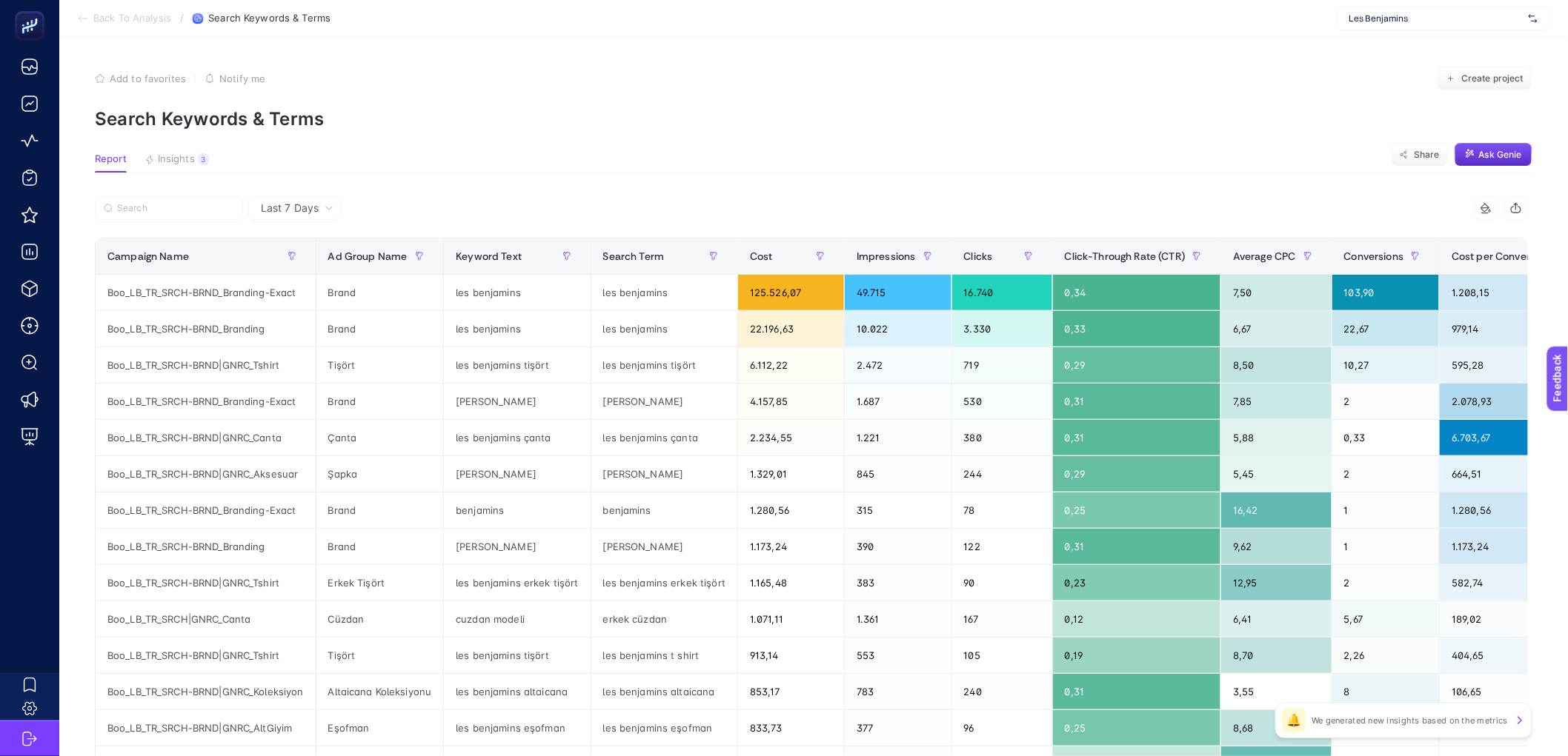
click at [188, 175] on article "Add to favorites false Notify me Create project Search Keywords & Terms Report …" at bounding box center [813, 616] width 1509 height 1158
click at [188, 169] on button "Insights 3 We generated new insights based on the metrics" at bounding box center [176, 163] width 65 height 19
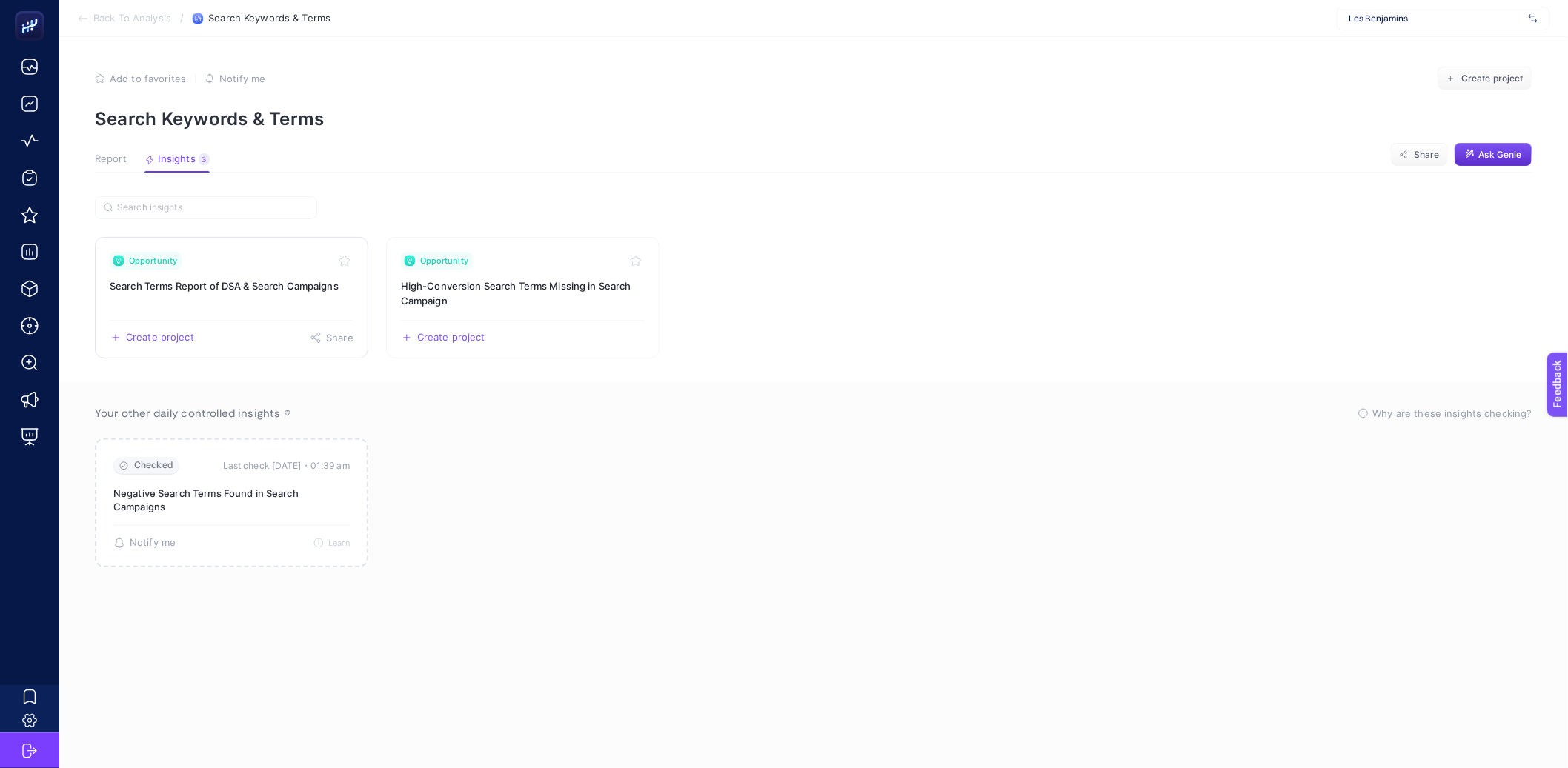
click at [283, 300] on link "Opportunity Search Terms Report of DSA & Search Campaigns Create project Share" at bounding box center [232, 298] width 274 height 122
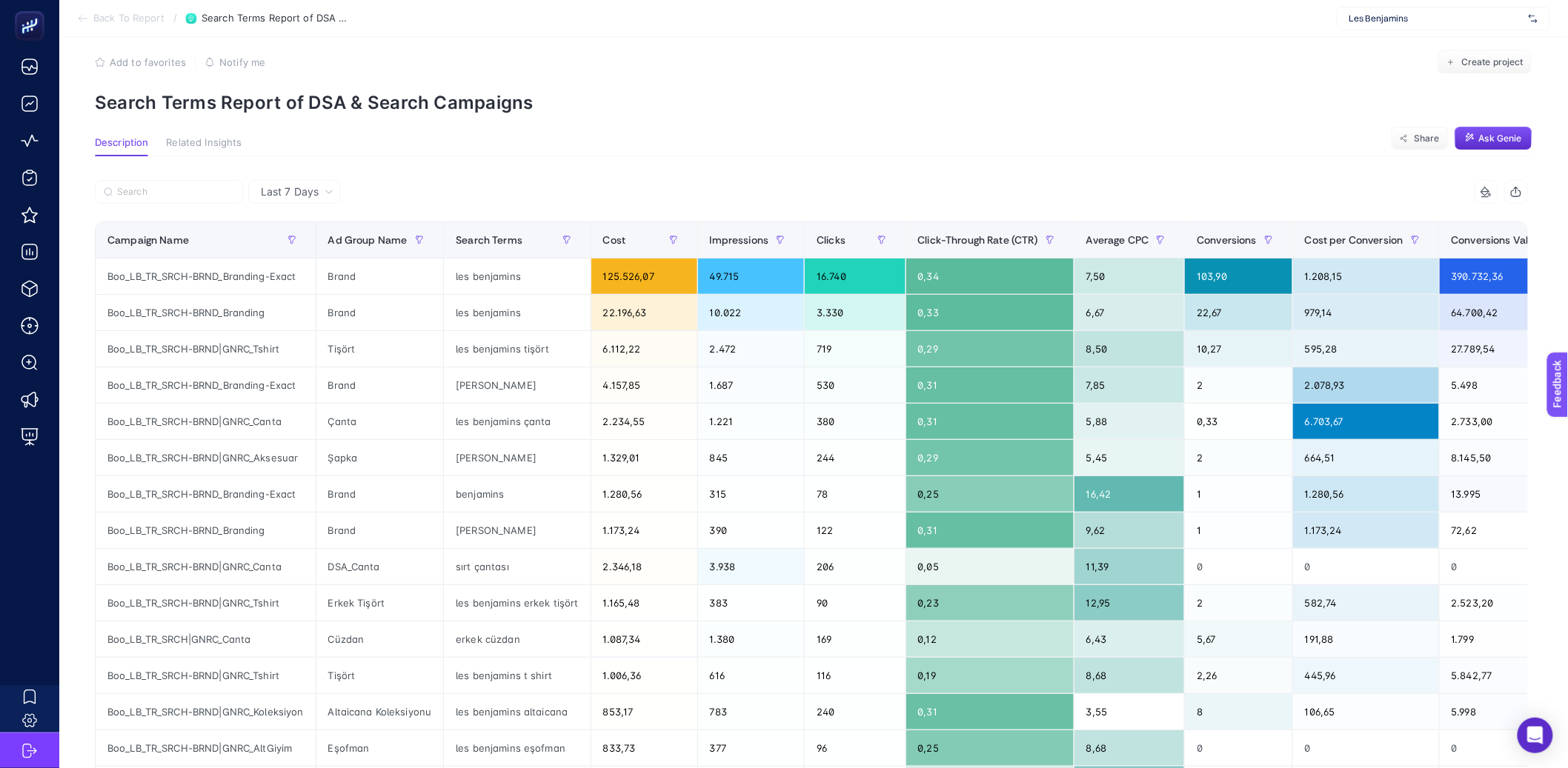
scroll to position [20, 0]
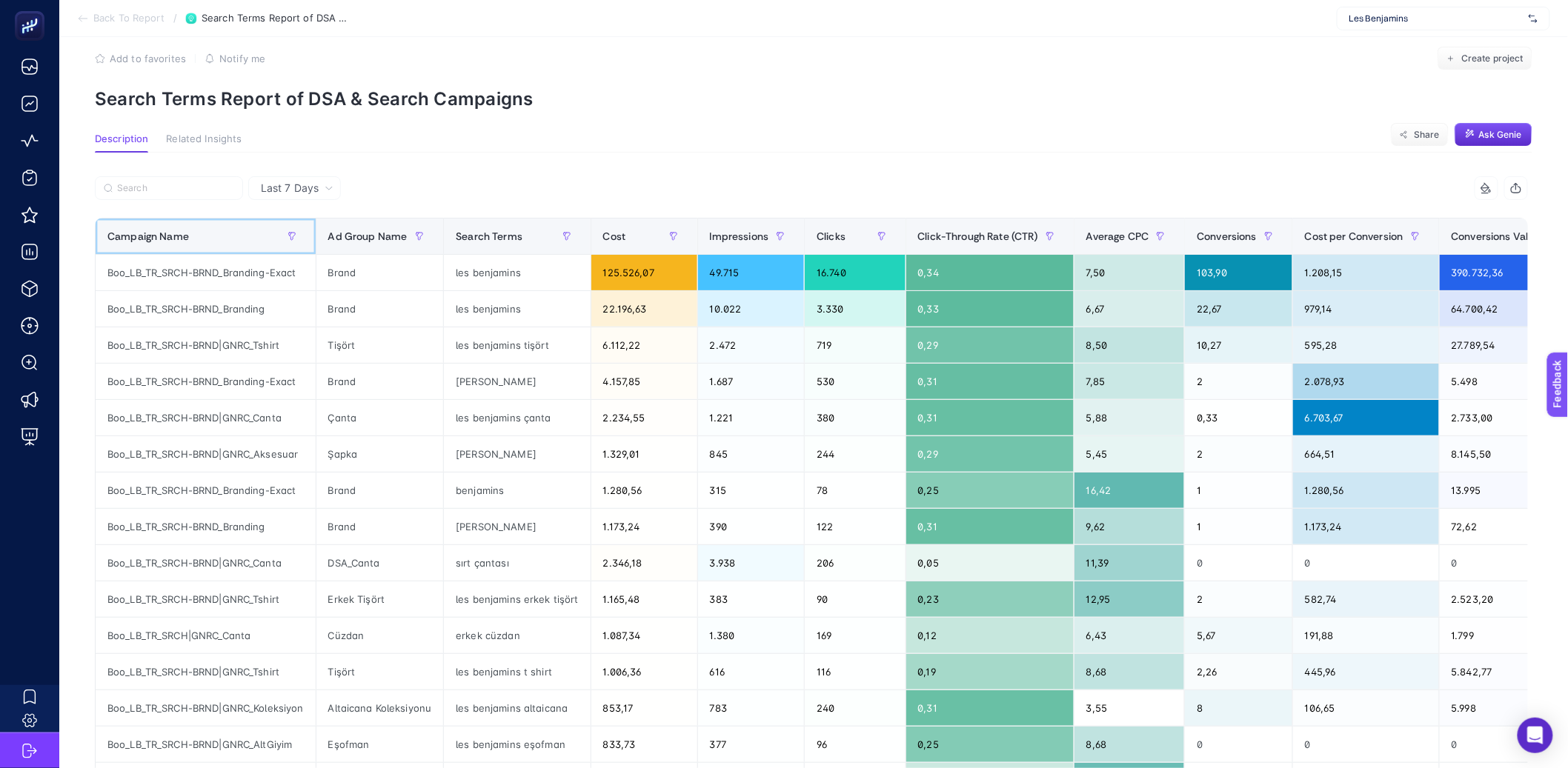
click at [249, 232] on div "Campaign Name" at bounding box center [205, 235] width 196 height 24
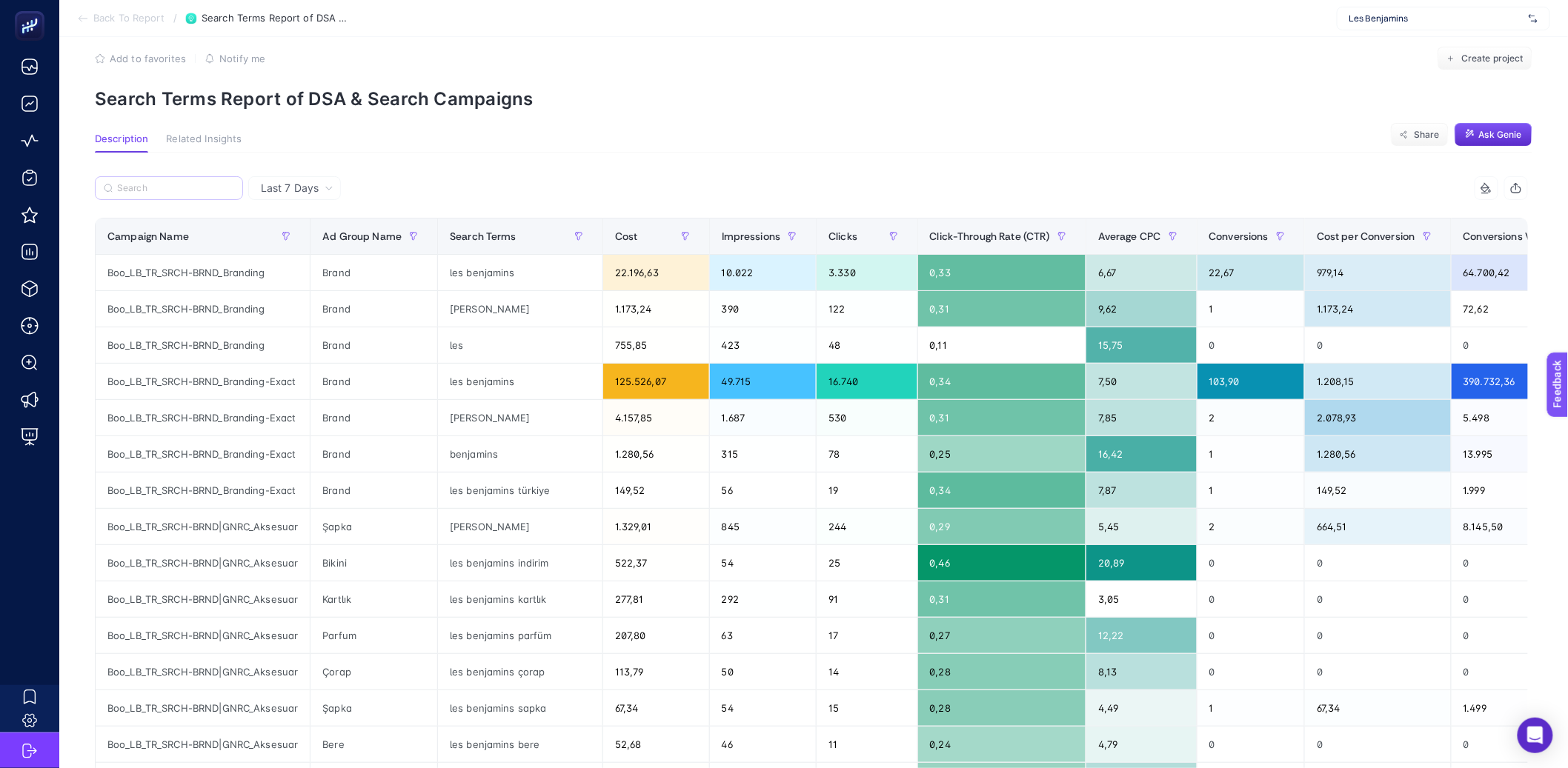
click at [214, 193] on label at bounding box center [169, 188] width 148 height 24
click at [214, 193] on input "Search" at bounding box center [176, 188] width 117 height 11
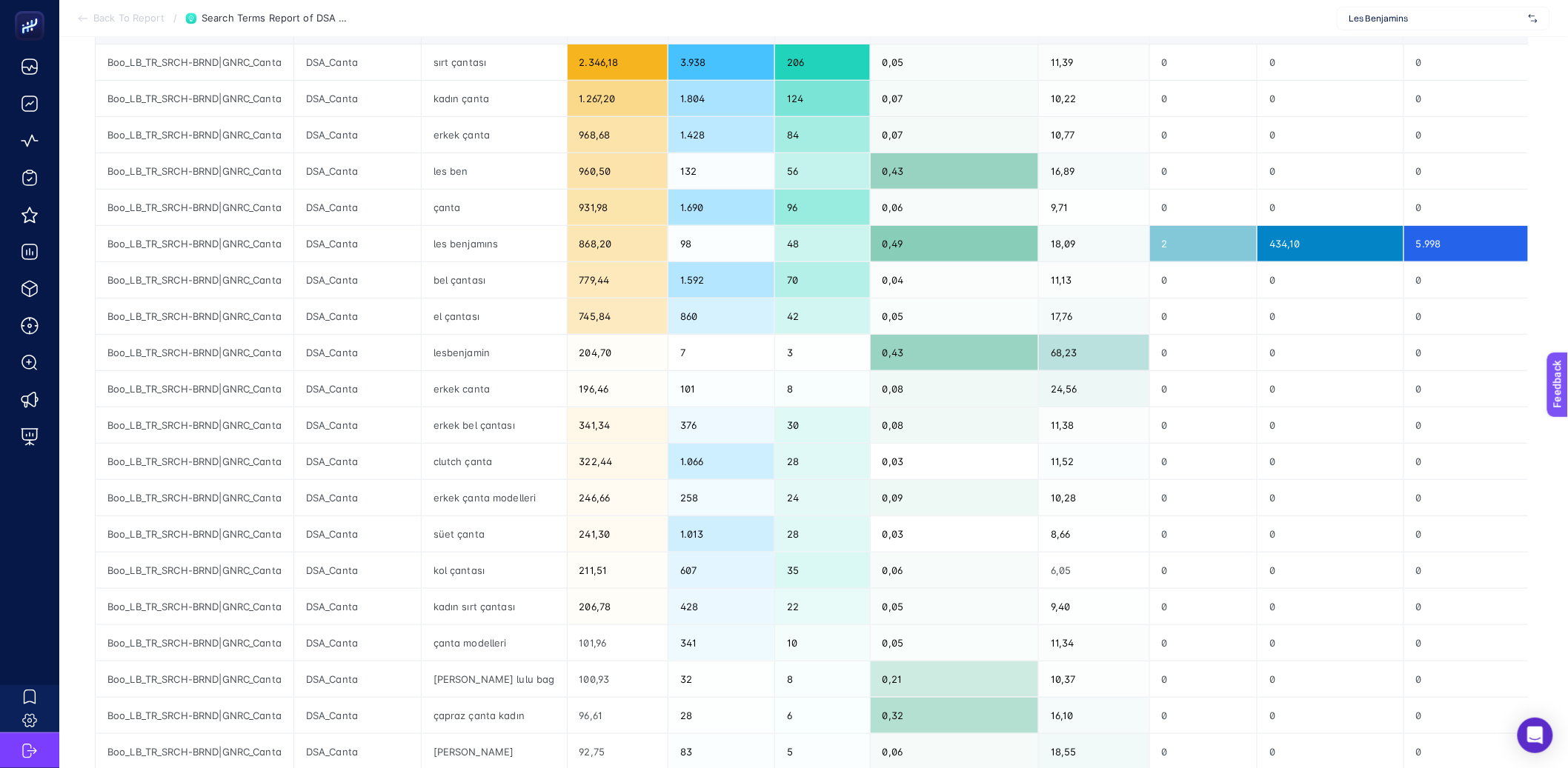
scroll to position [233, 0]
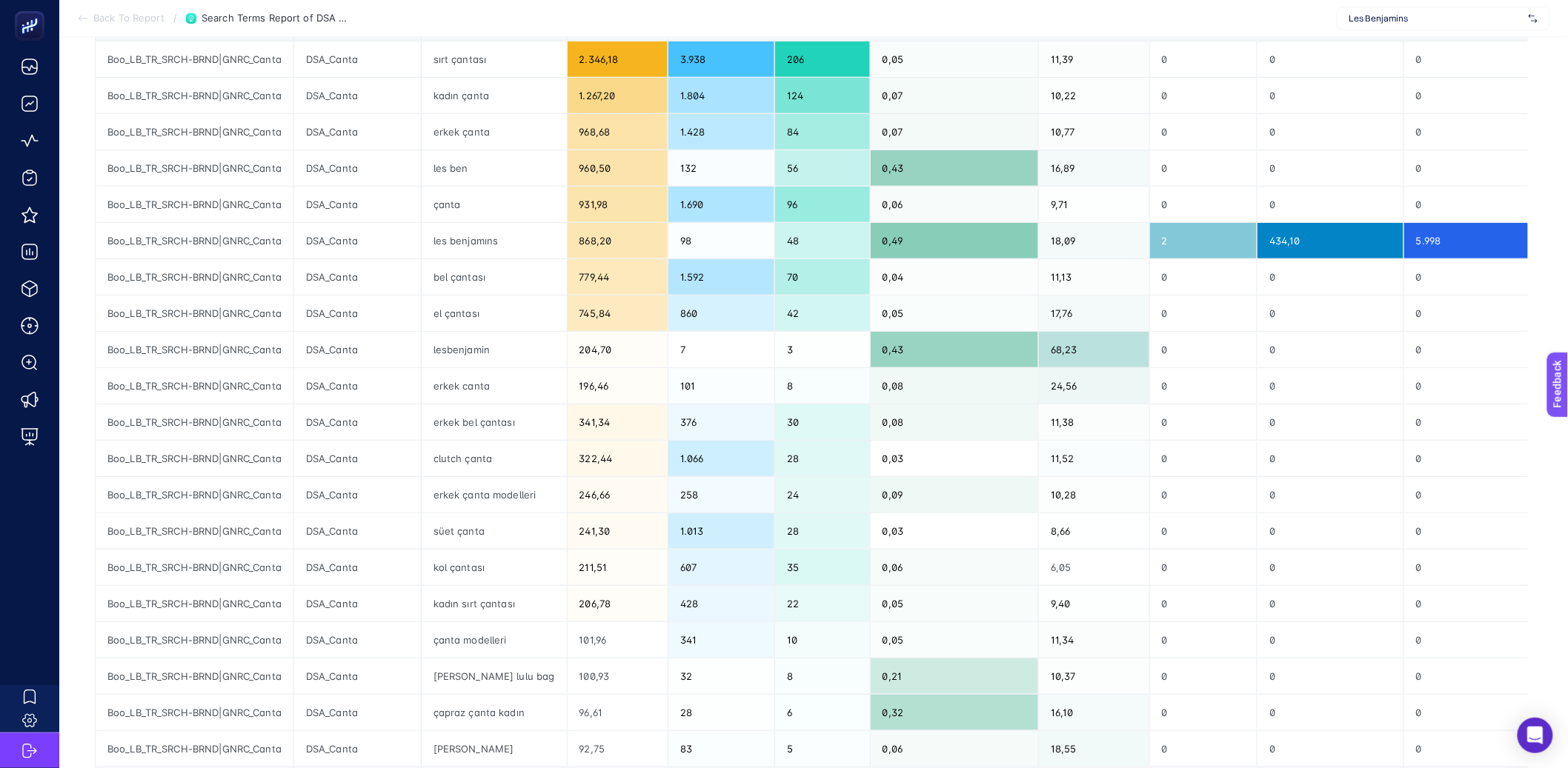
type input "dsa"
click at [466, 347] on div "lesbenjamin" at bounding box center [494, 349] width 145 height 36
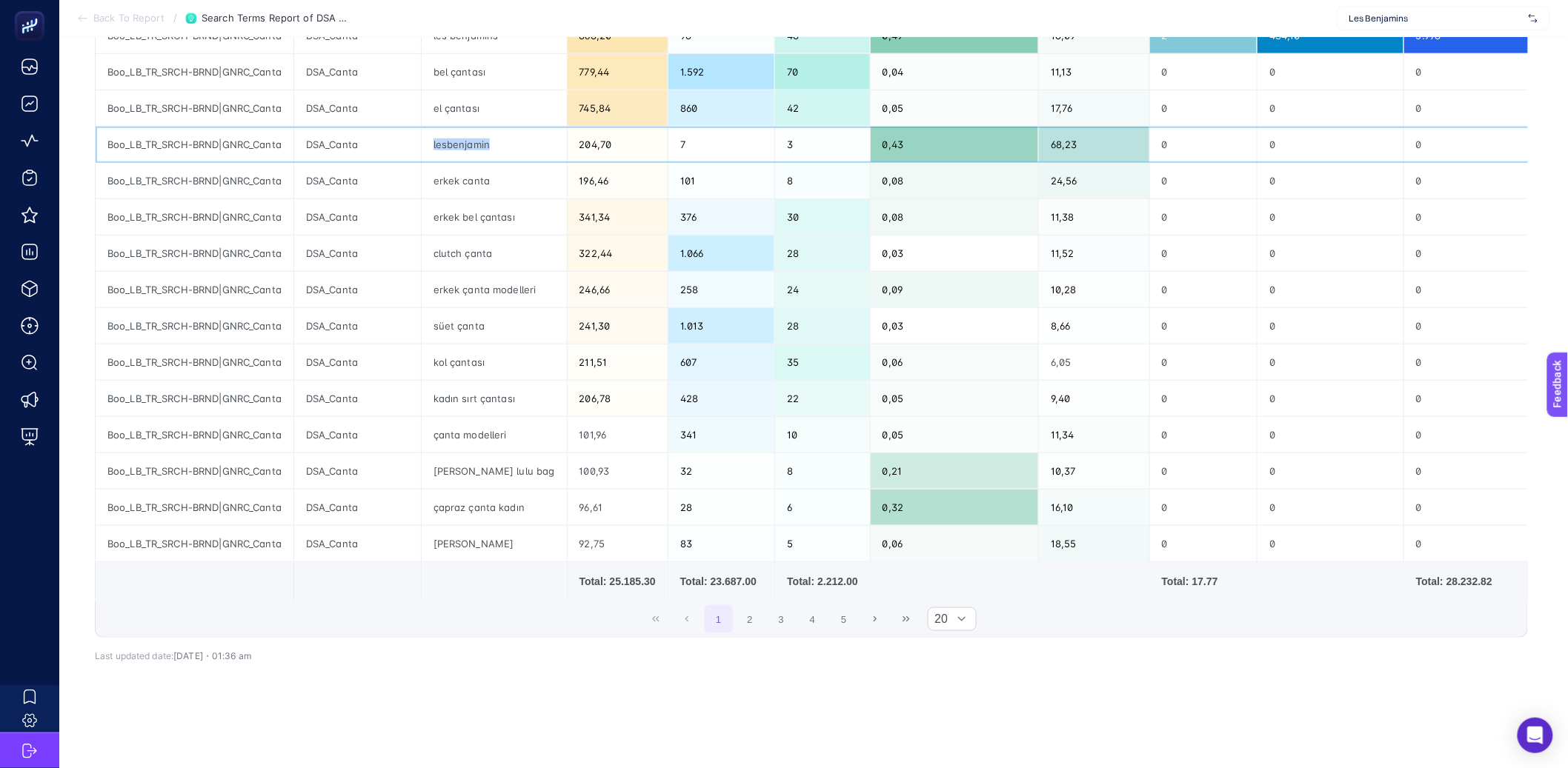
scroll to position [455, 0]
click at [748, 612] on button "2" at bounding box center [749, 619] width 28 height 28
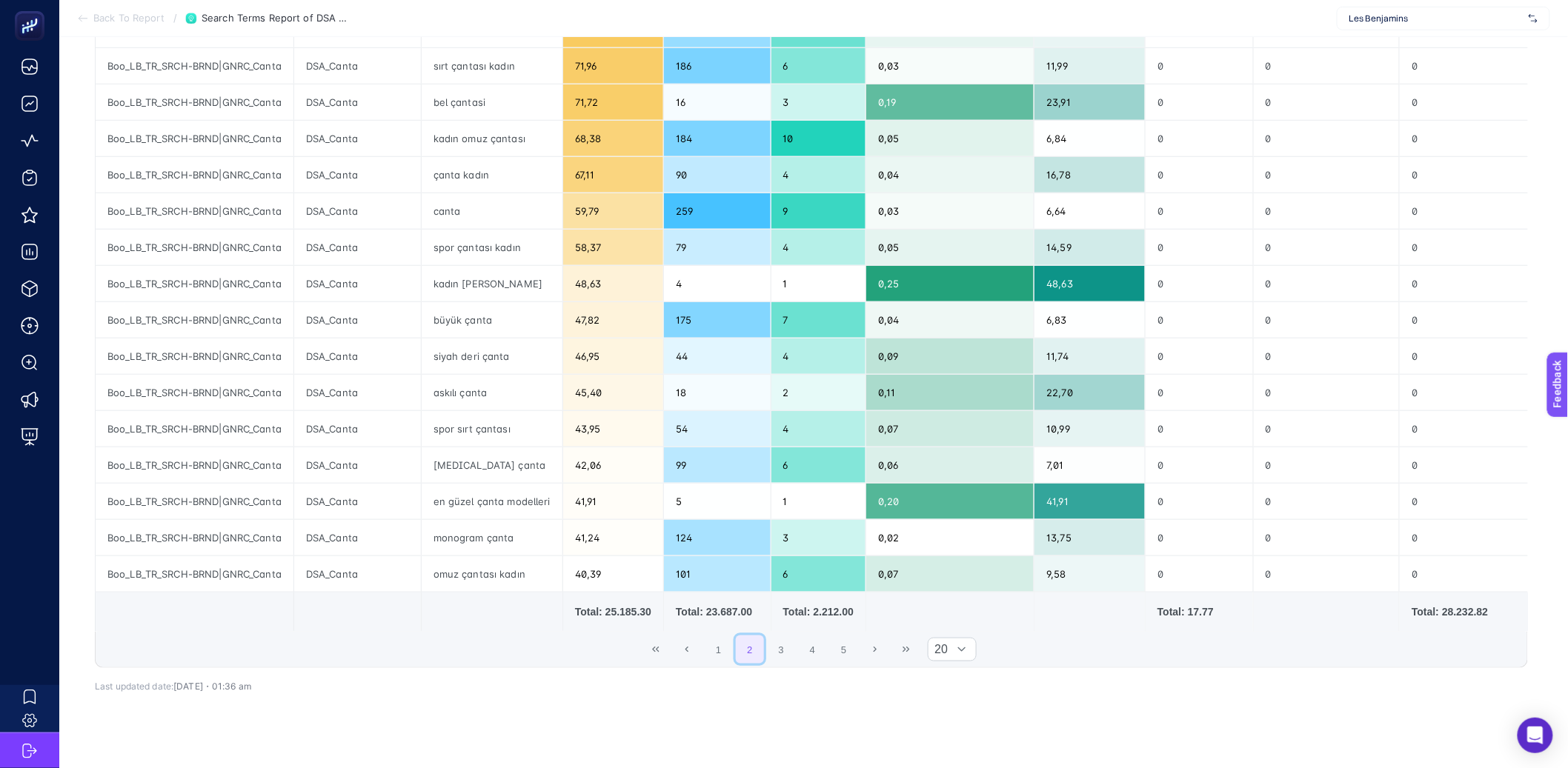
scroll to position [438, 0]
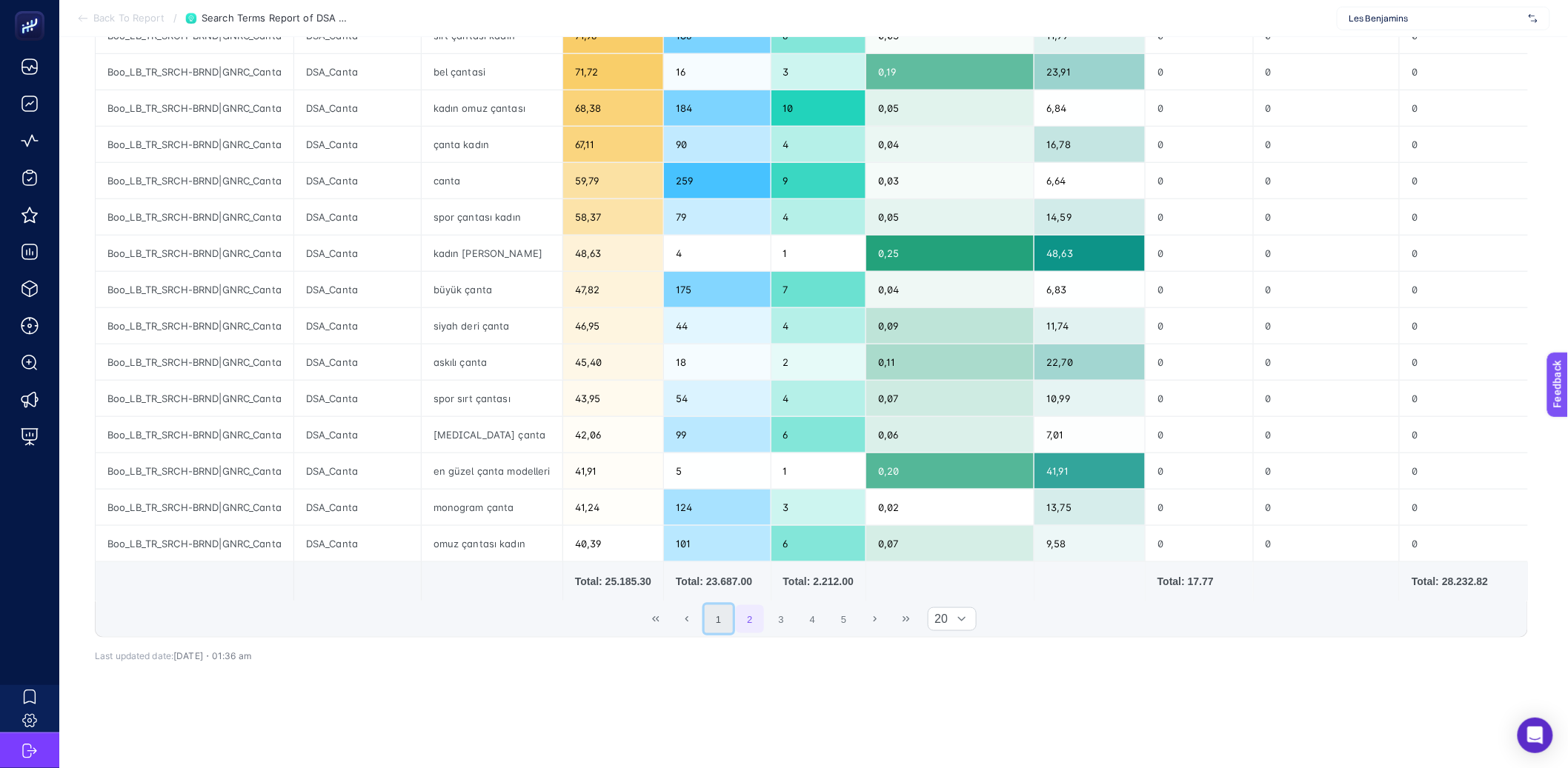
click at [725, 632] on button "1" at bounding box center [718, 619] width 28 height 28
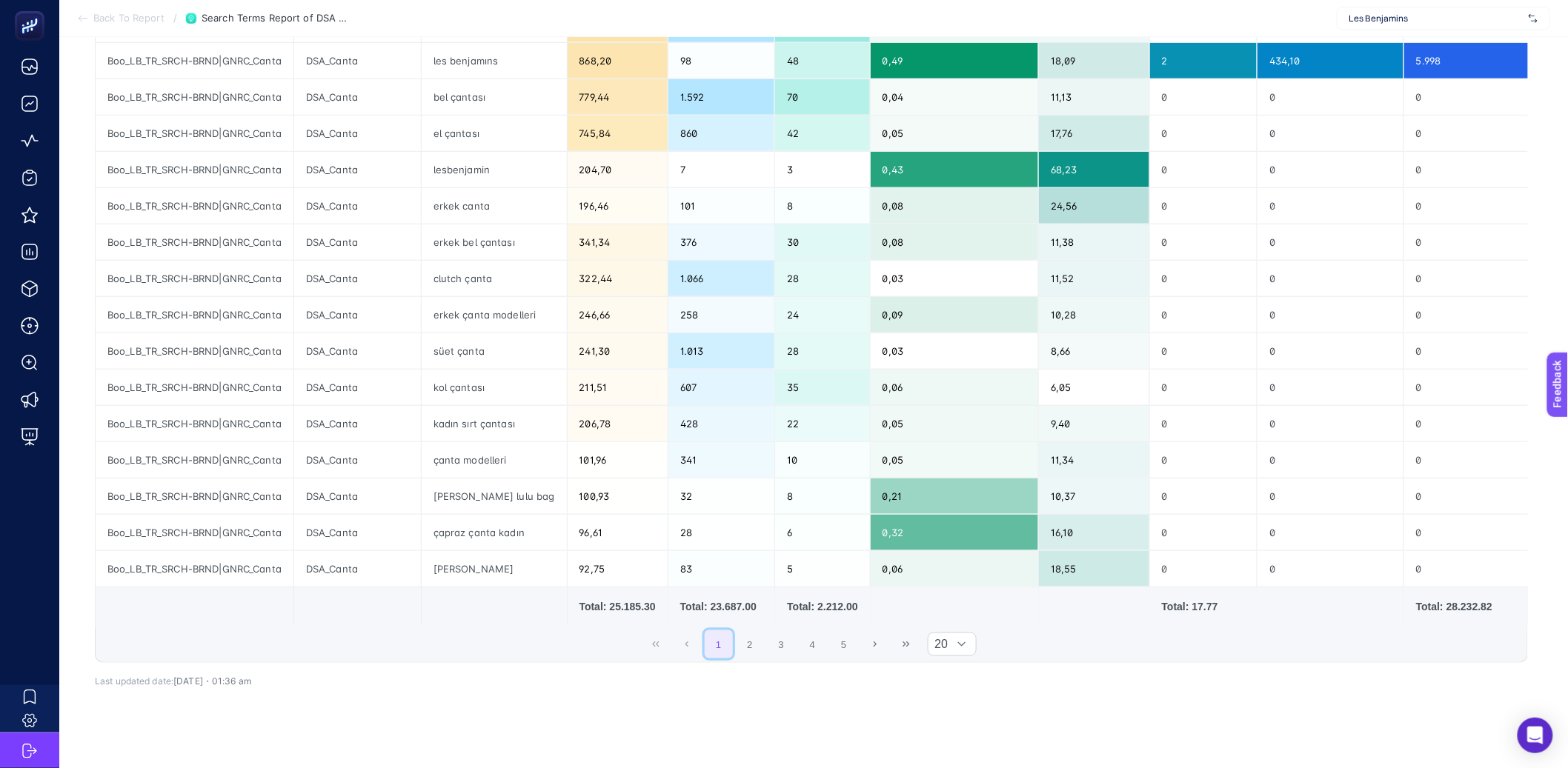
scroll to position [463, 0]
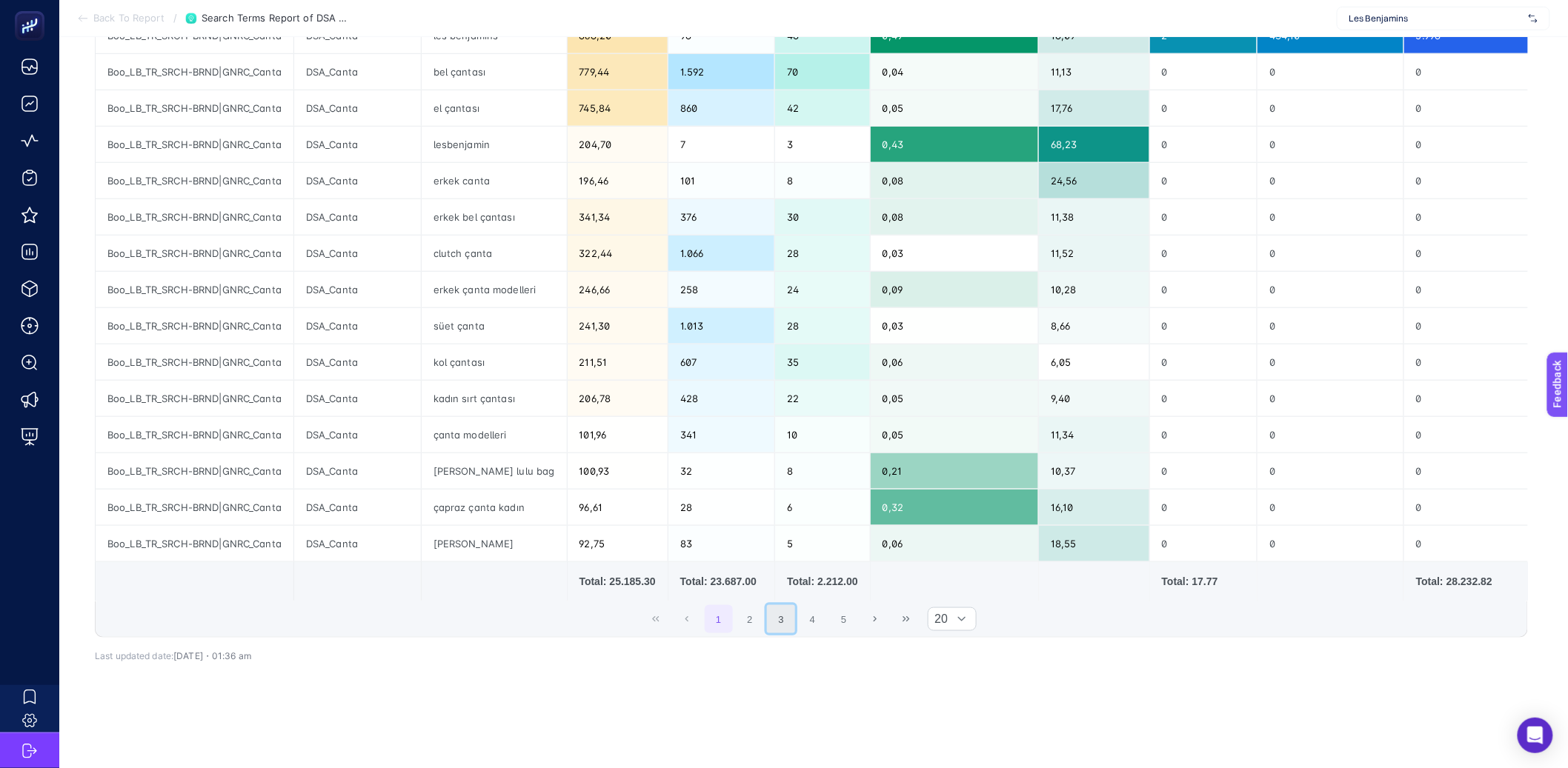
click at [784, 605] on button "3" at bounding box center [781, 619] width 28 height 28
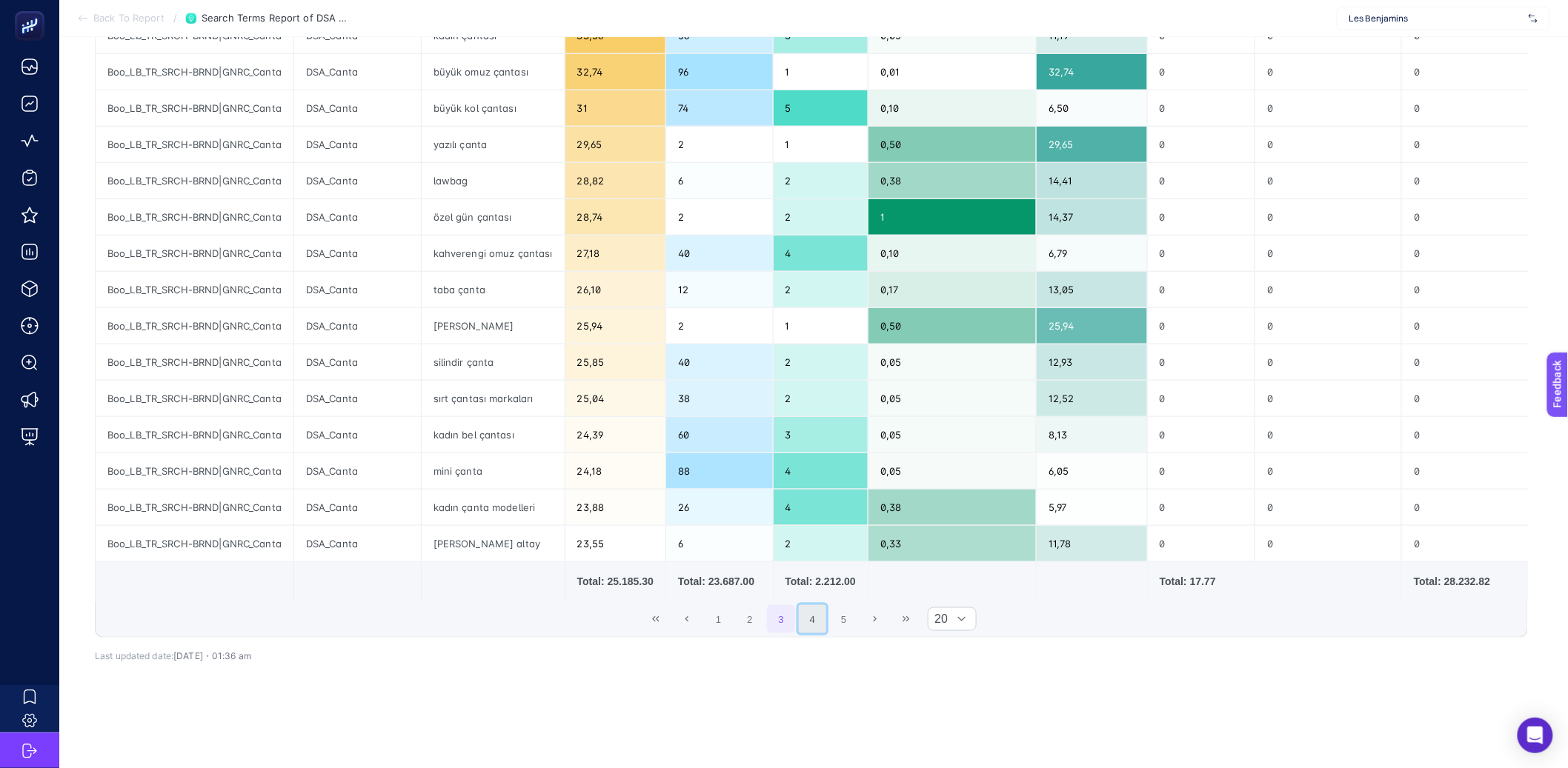
click at [819, 611] on button "4" at bounding box center [813, 619] width 28 height 28
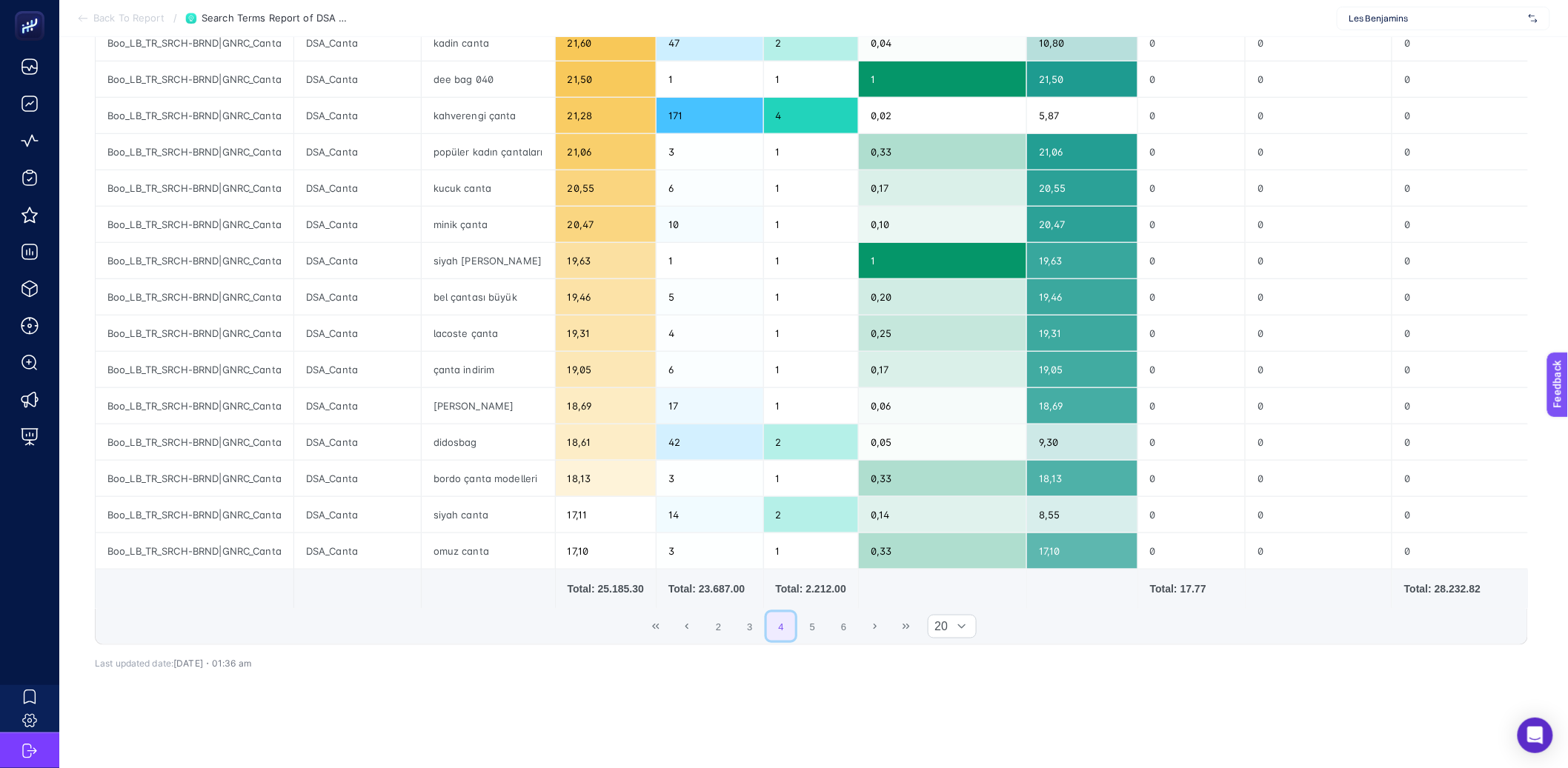
scroll to position [435, 0]
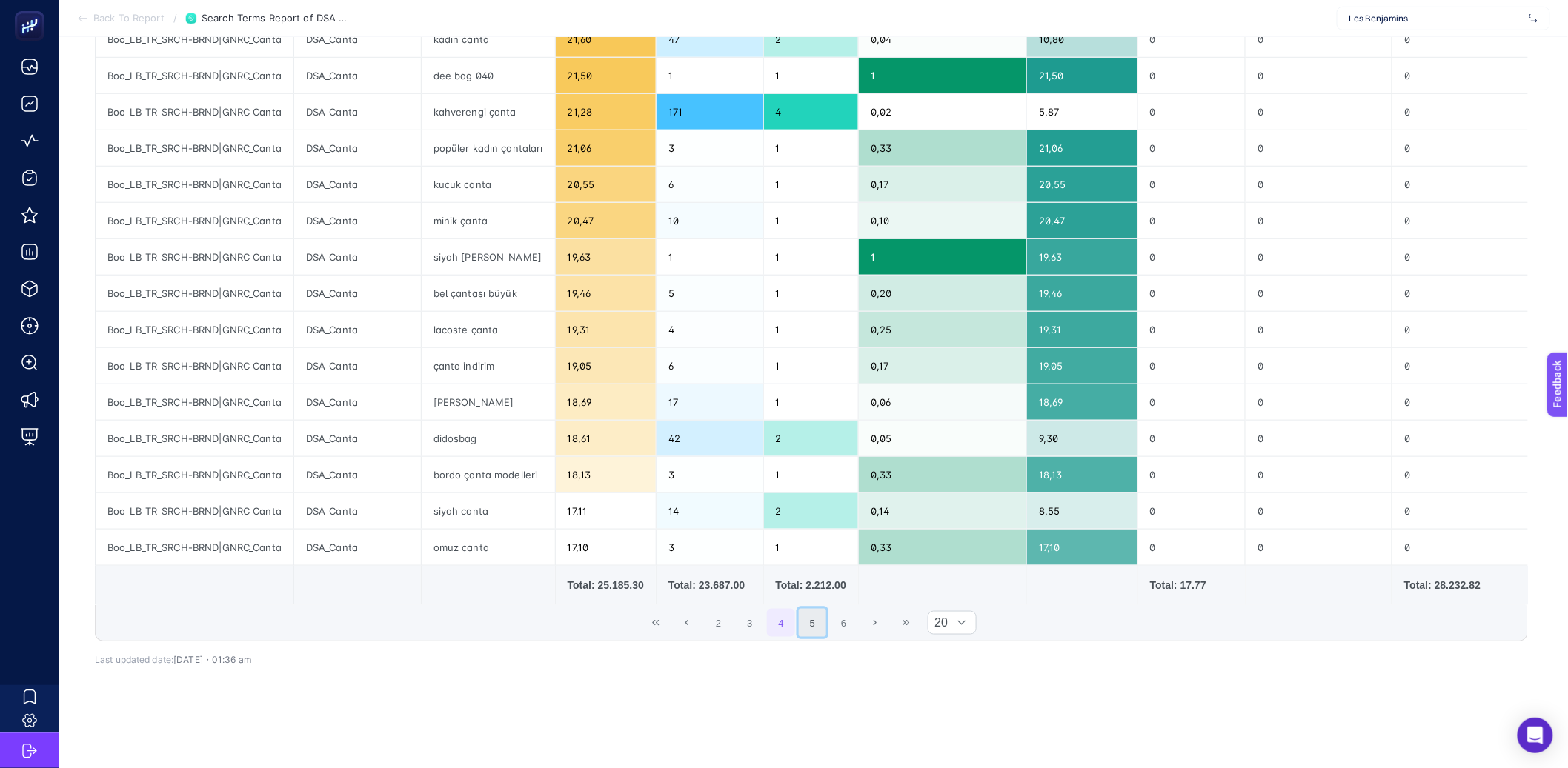
click at [822, 634] on button "5" at bounding box center [813, 622] width 28 height 28
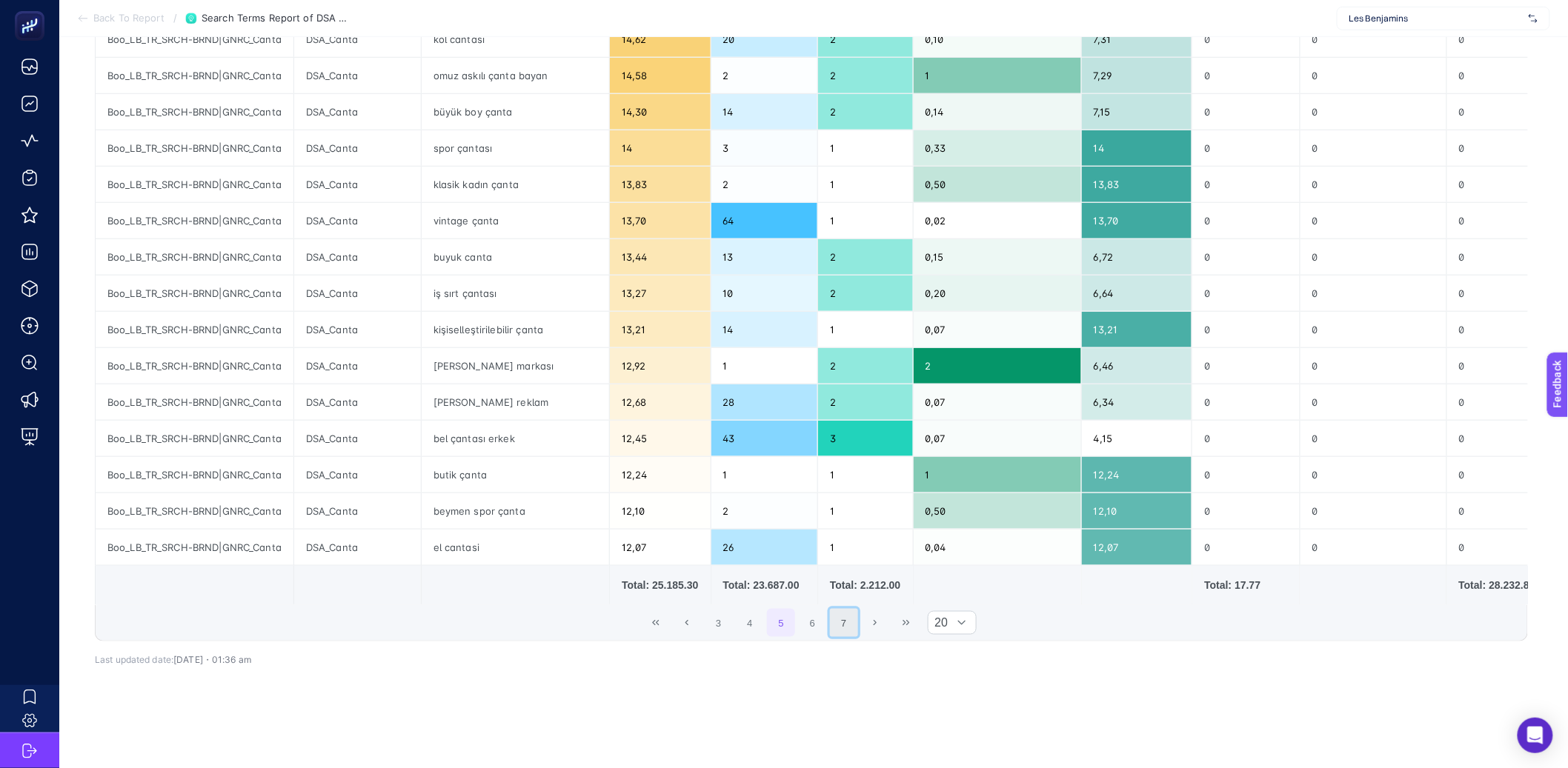
click at [843, 637] on button "7" at bounding box center [844, 622] width 28 height 28
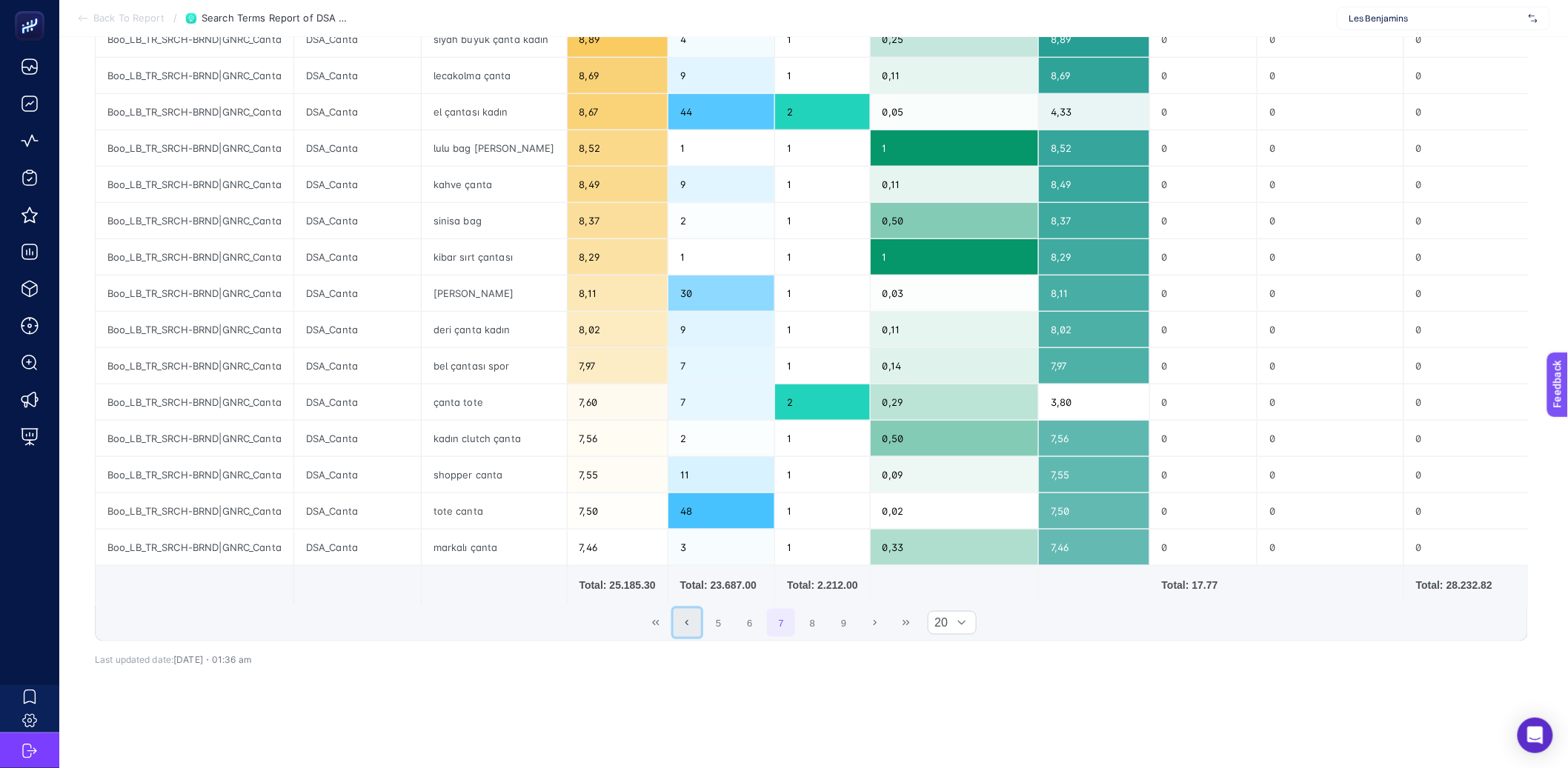
click at [682, 631] on button "Previous Page" at bounding box center [687, 622] width 28 height 28
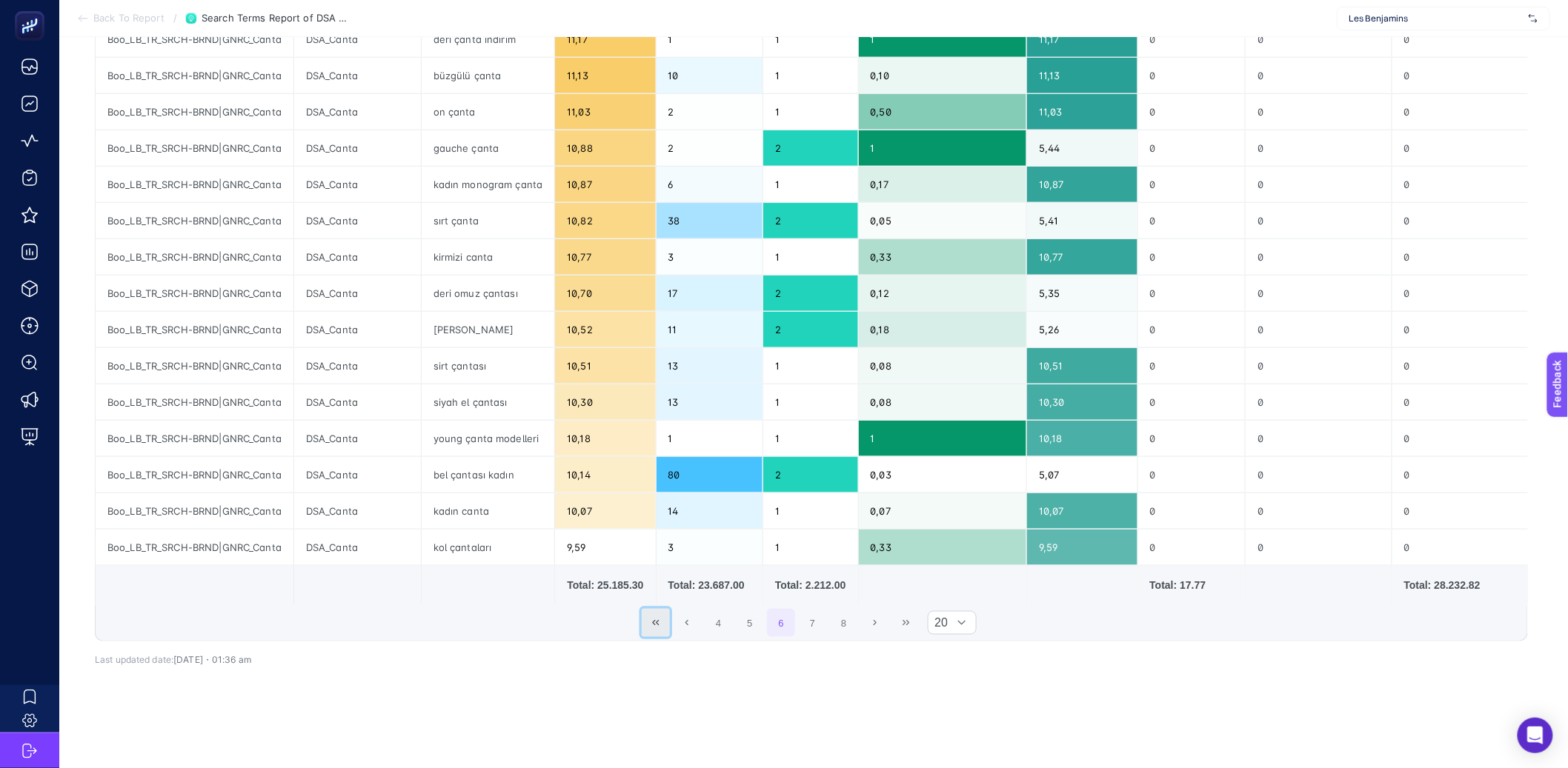
click at [660, 625] on icon "First Page" at bounding box center [656, 622] width 7 height 5
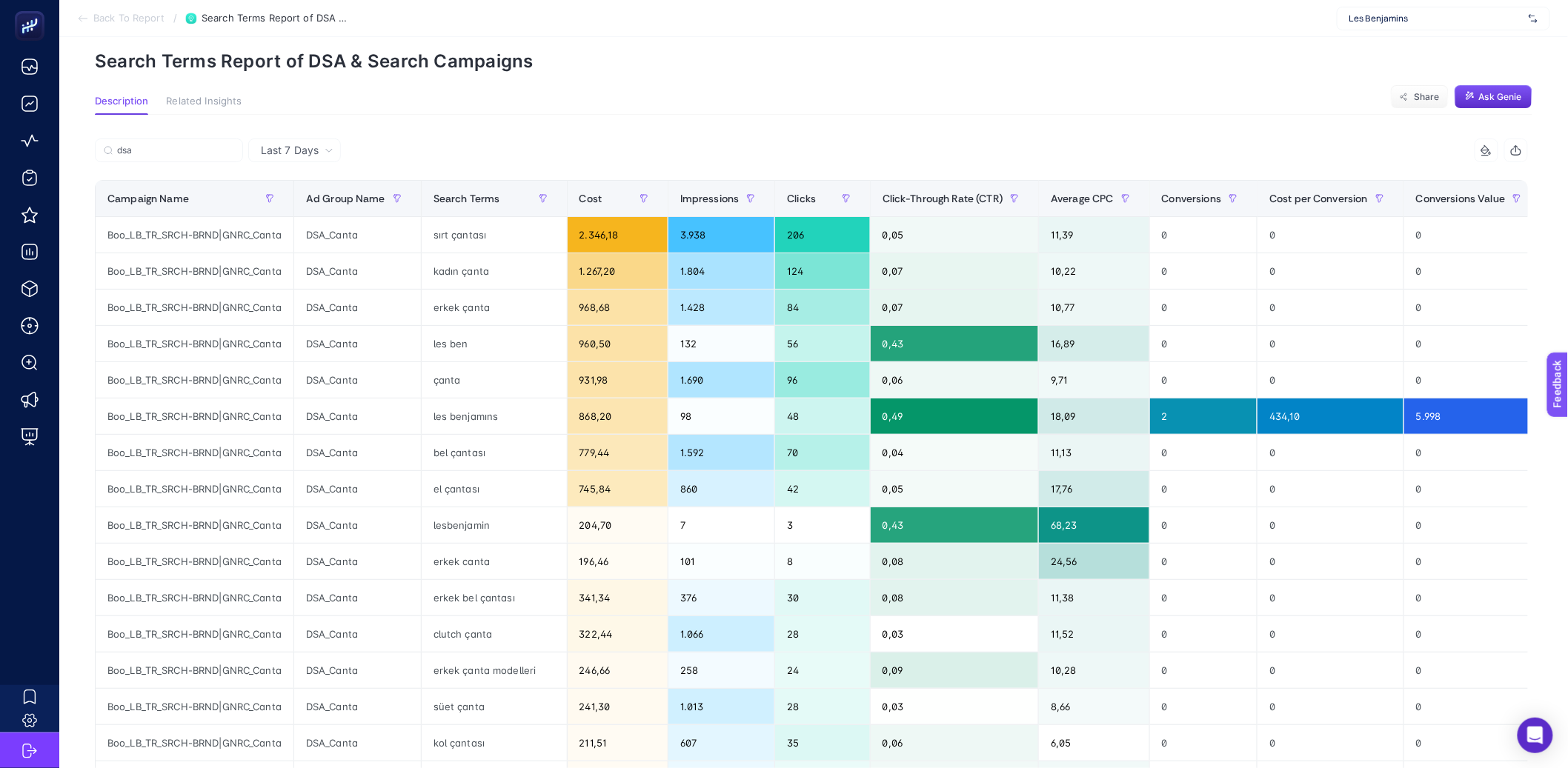
scroll to position [57, 0]
click at [1174, 202] on span "Conversions" at bounding box center [1192, 199] width 60 height 12
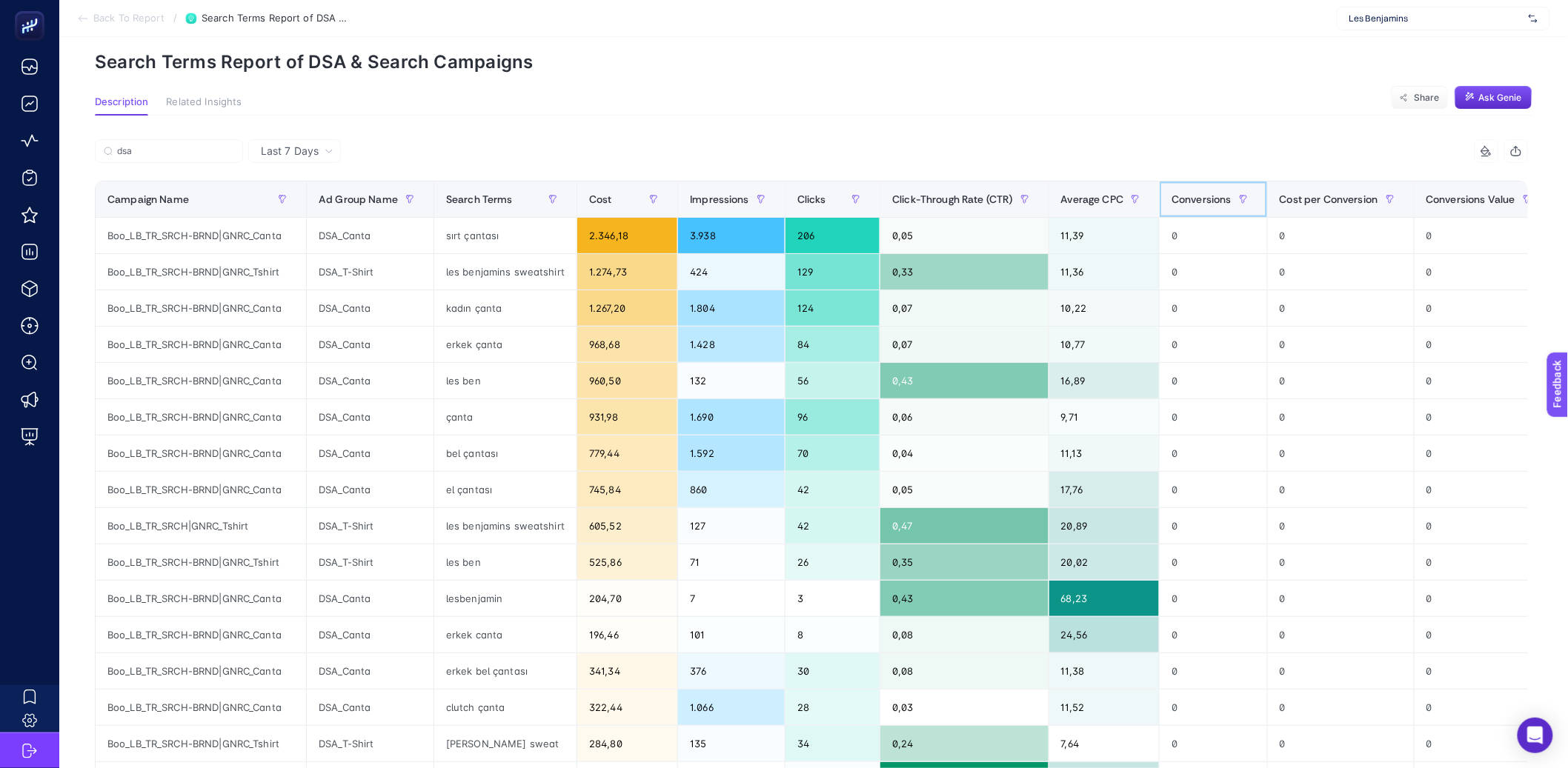
click at [1174, 202] on th "Conversions" at bounding box center [1214, 200] width 108 height 36
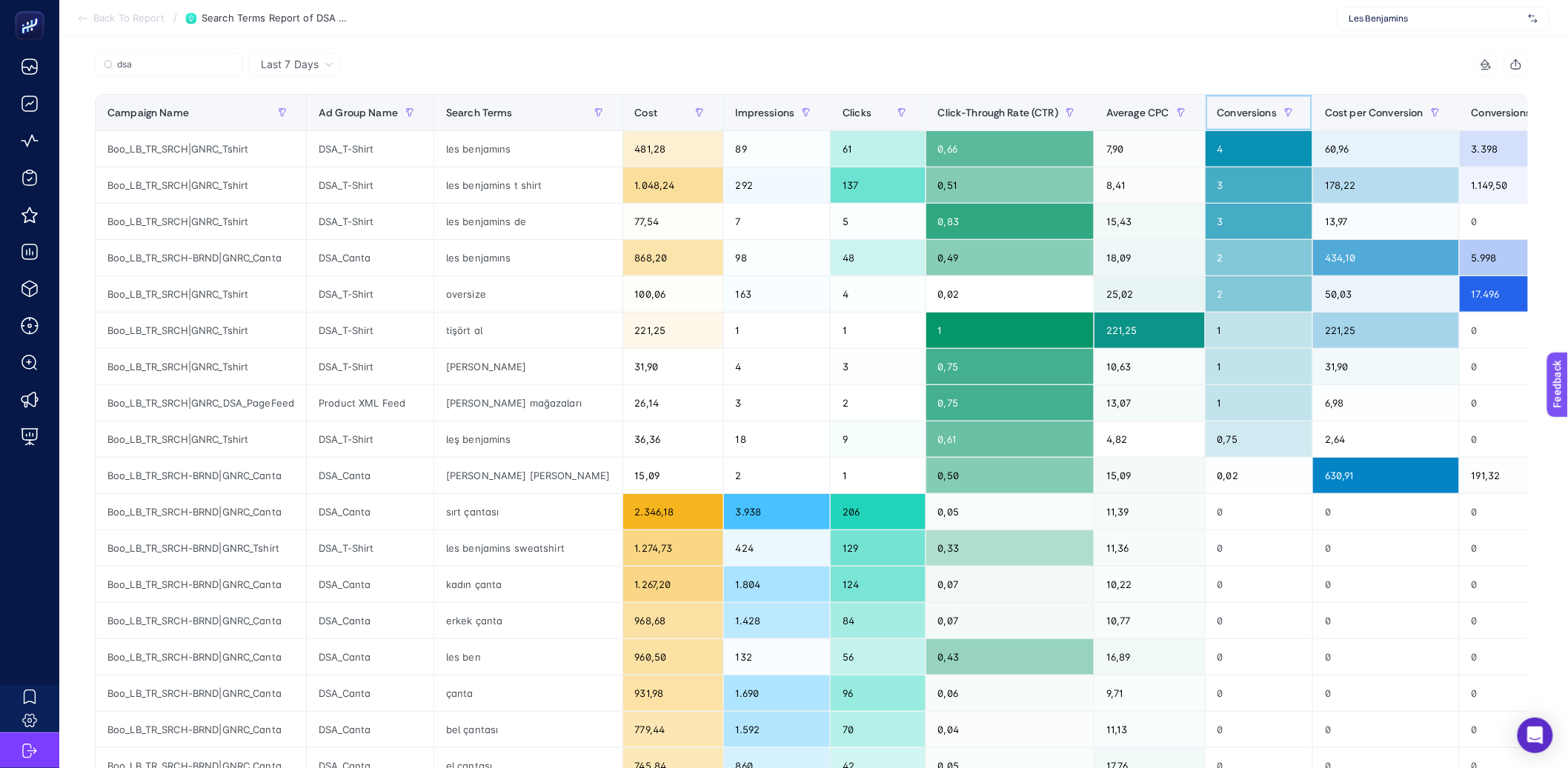
scroll to position [174, 0]
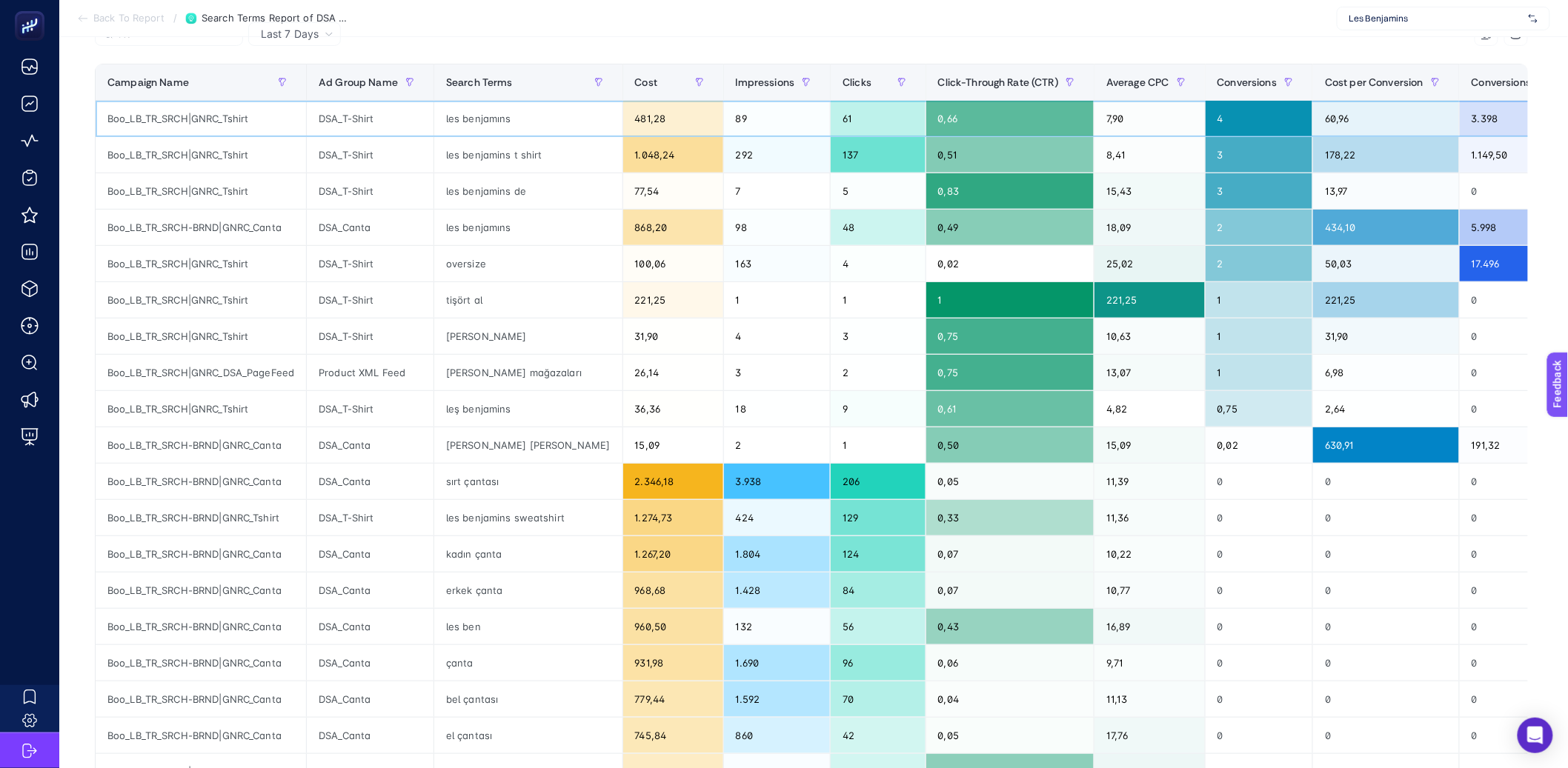
click at [505, 128] on div "les benjamıns" at bounding box center [528, 119] width 188 height 36
click at [1170, 201] on div "15,43" at bounding box center [1149, 191] width 110 height 36
click at [1168, 342] on div "10,63" at bounding box center [1149, 336] width 110 height 36
click at [1168, 383] on div "13,07" at bounding box center [1149, 372] width 110 height 36
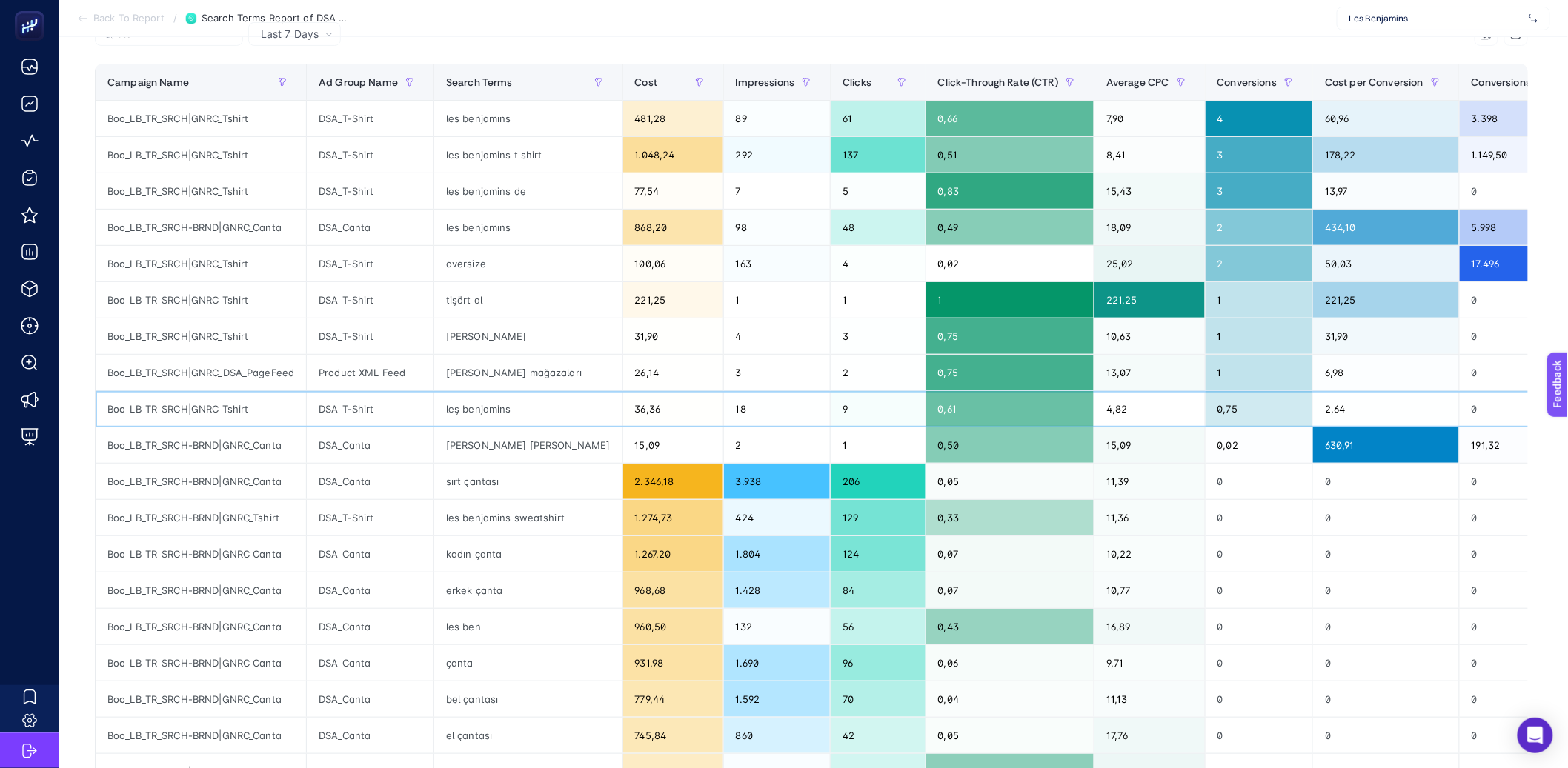
click at [1168, 425] on div "4,82" at bounding box center [1149, 409] width 110 height 36
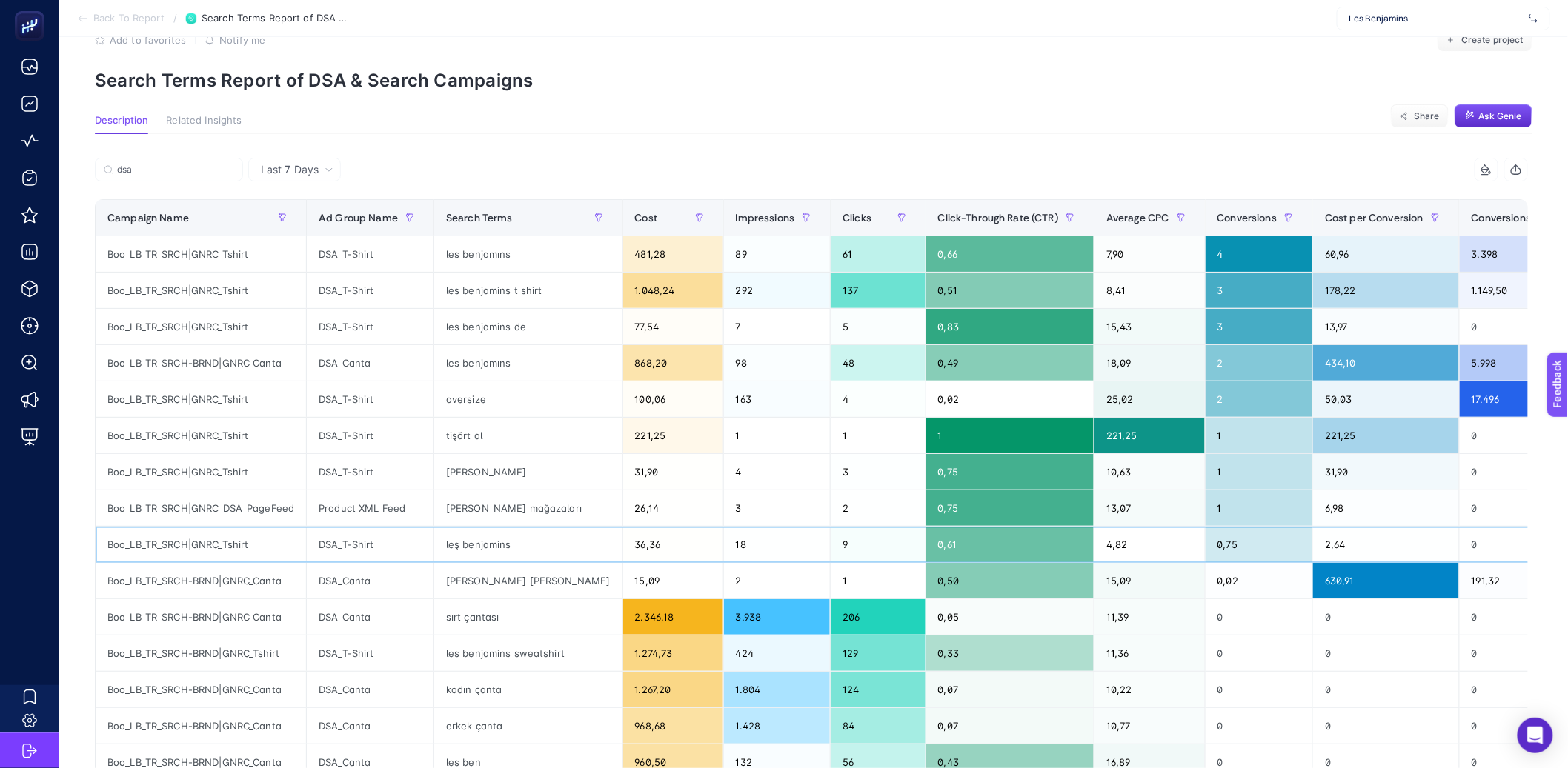
scroll to position [27, 0]
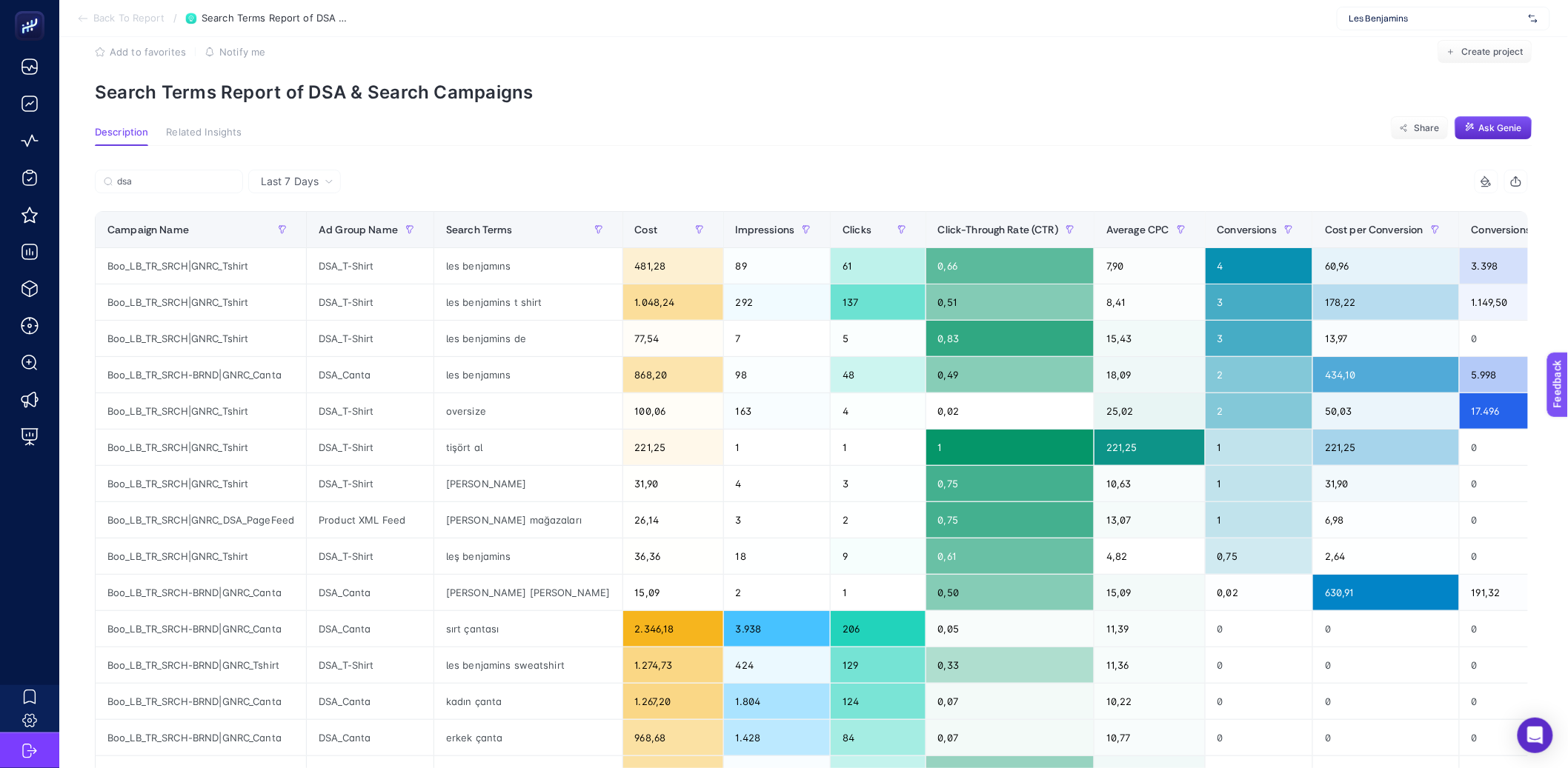
click at [1522, 182] on icon "button" at bounding box center [1516, 183] width 10 height 6
click at [459, 170] on div "dsa" at bounding box center [453, 185] width 717 height 33
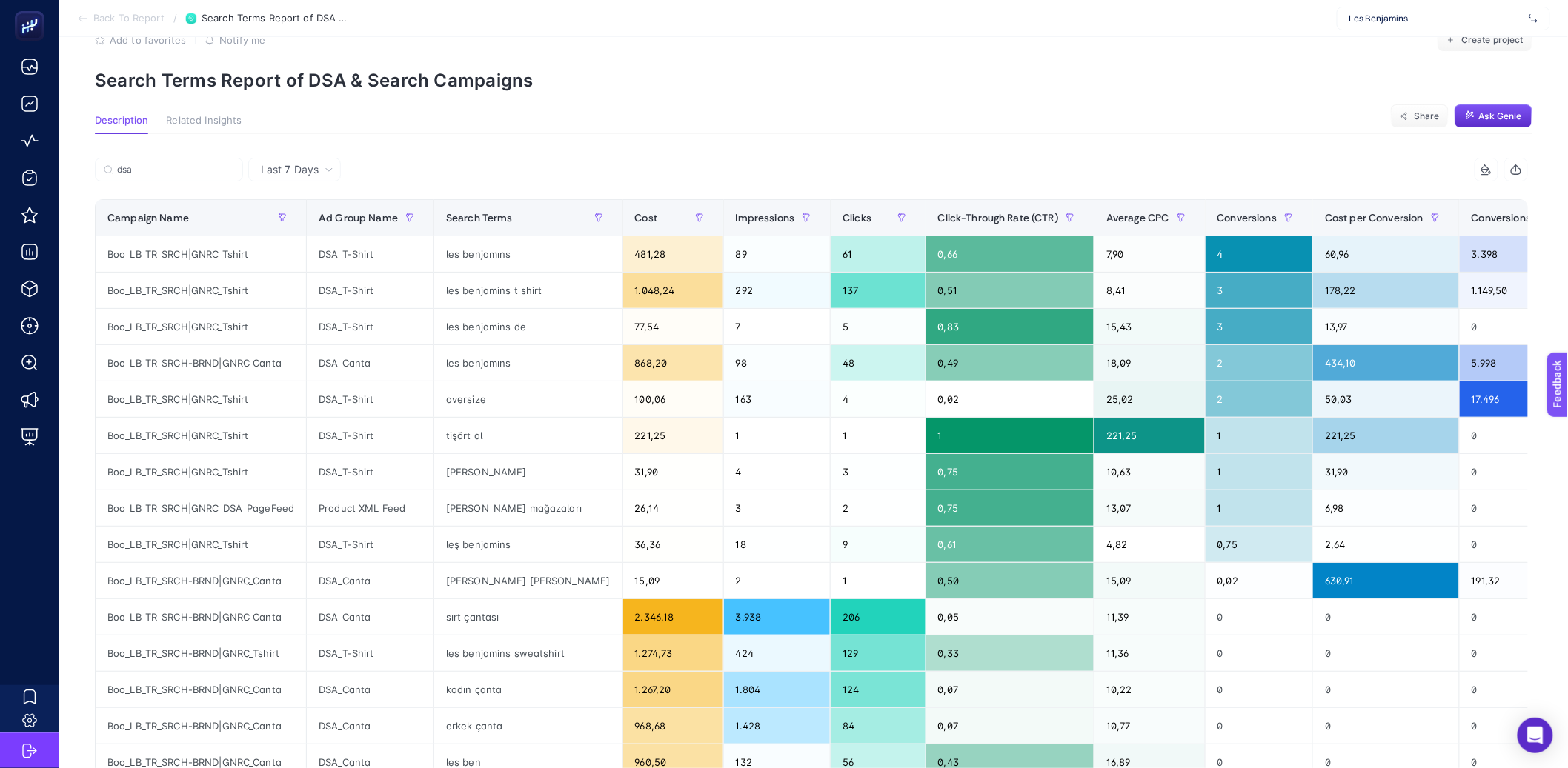
scroll to position [40, 0]
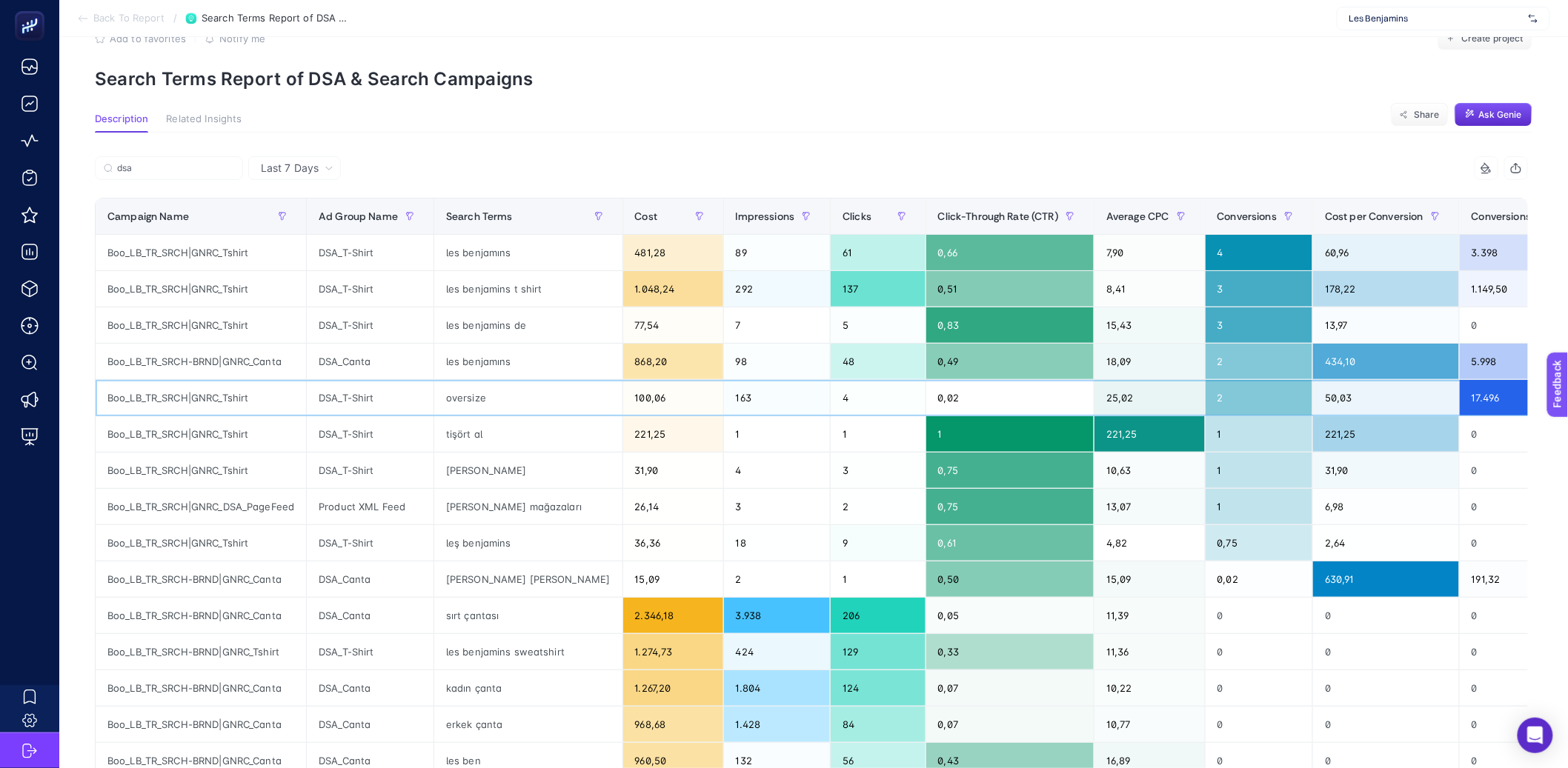
click at [338, 399] on div "DSA_T-Shirt" at bounding box center [370, 397] width 127 height 36
click at [1205, 333] on div "3" at bounding box center [1259, 325] width 107 height 36
click at [501, 261] on div "les benjamıns" at bounding box center [528, 252] width 188 height 36
click at [1205, 247] on div "4" at bounding box center [1259, 252] width 107 height 36
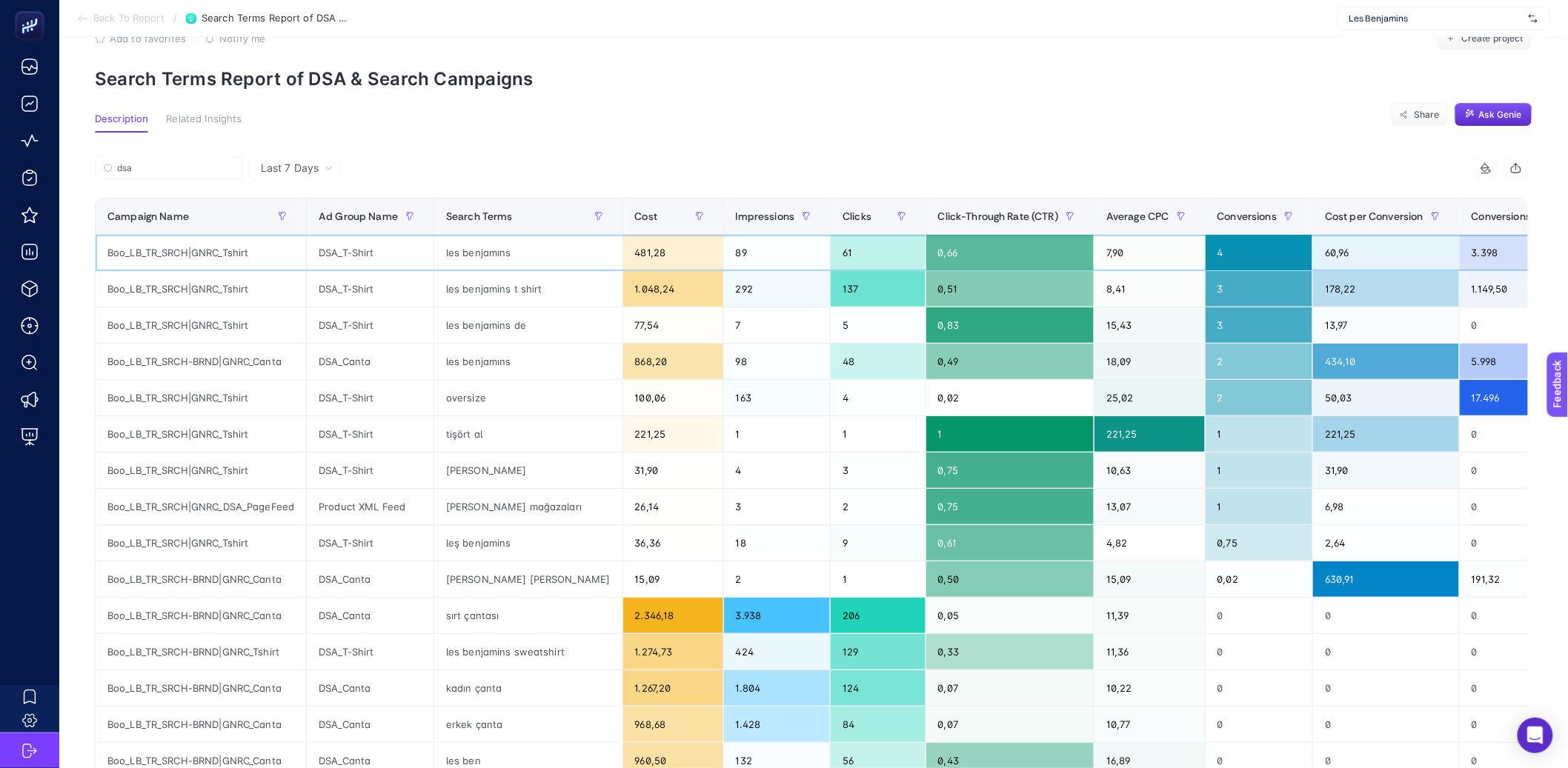
scroll to position [463, 0]
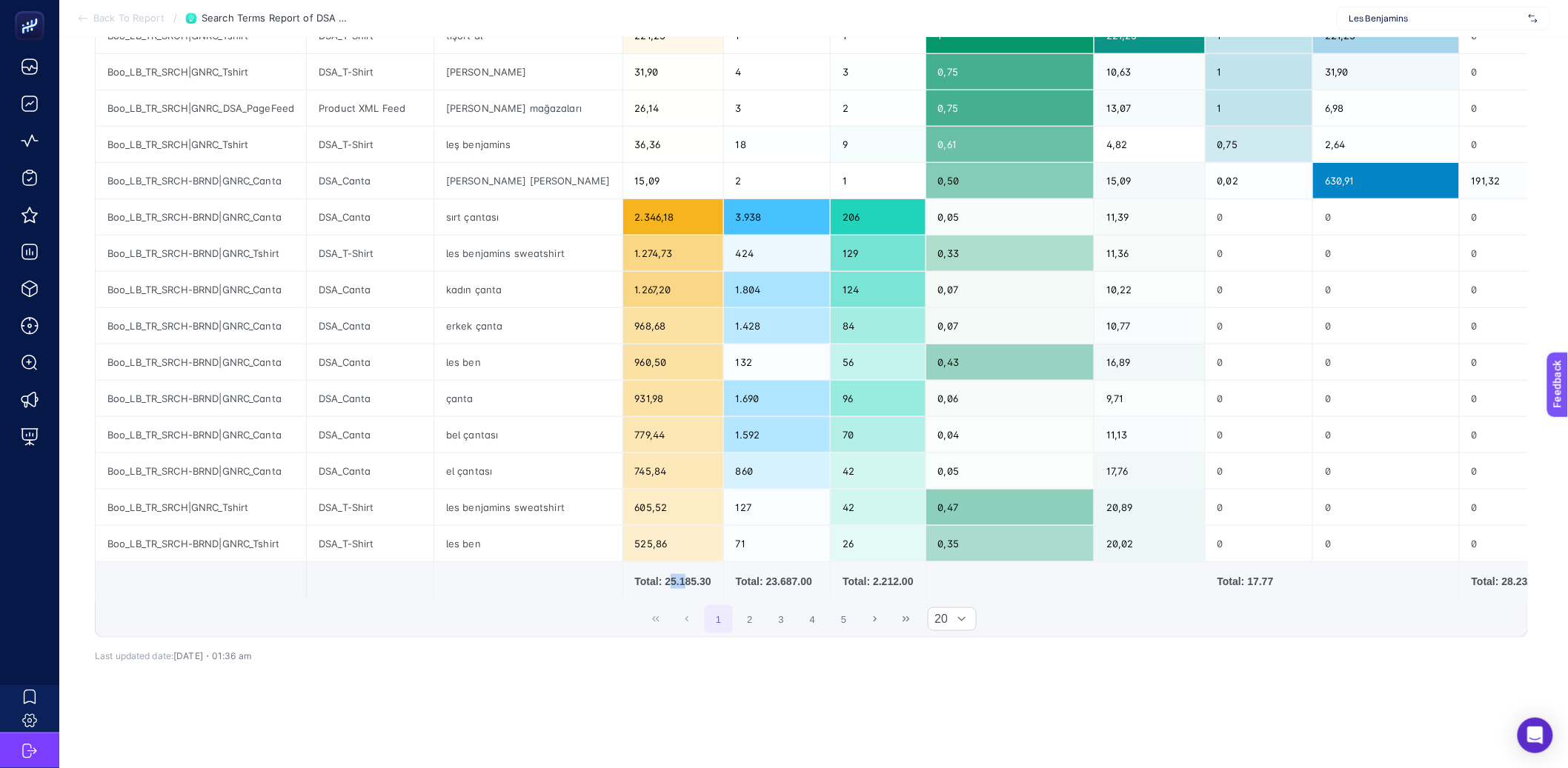
drag, startPoint x: 627, startPoint y: 555, endPoint x: 653, endPoint y: 555, distance: 26.0
click at [648, 574] on div "Total: 25.185.30" at bounding box center [673, 581] width 76 height 14
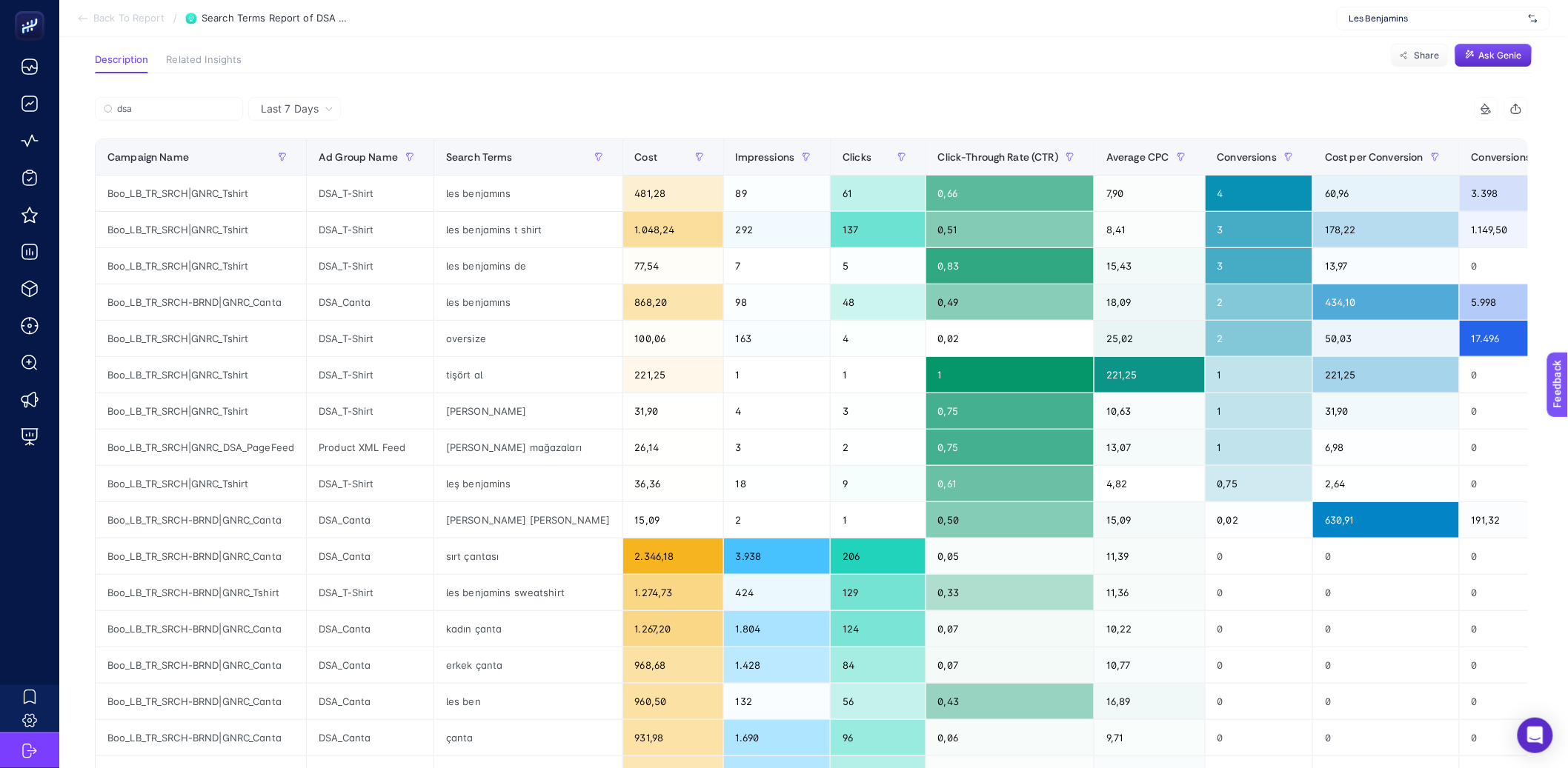
scroll to position [101, 0]
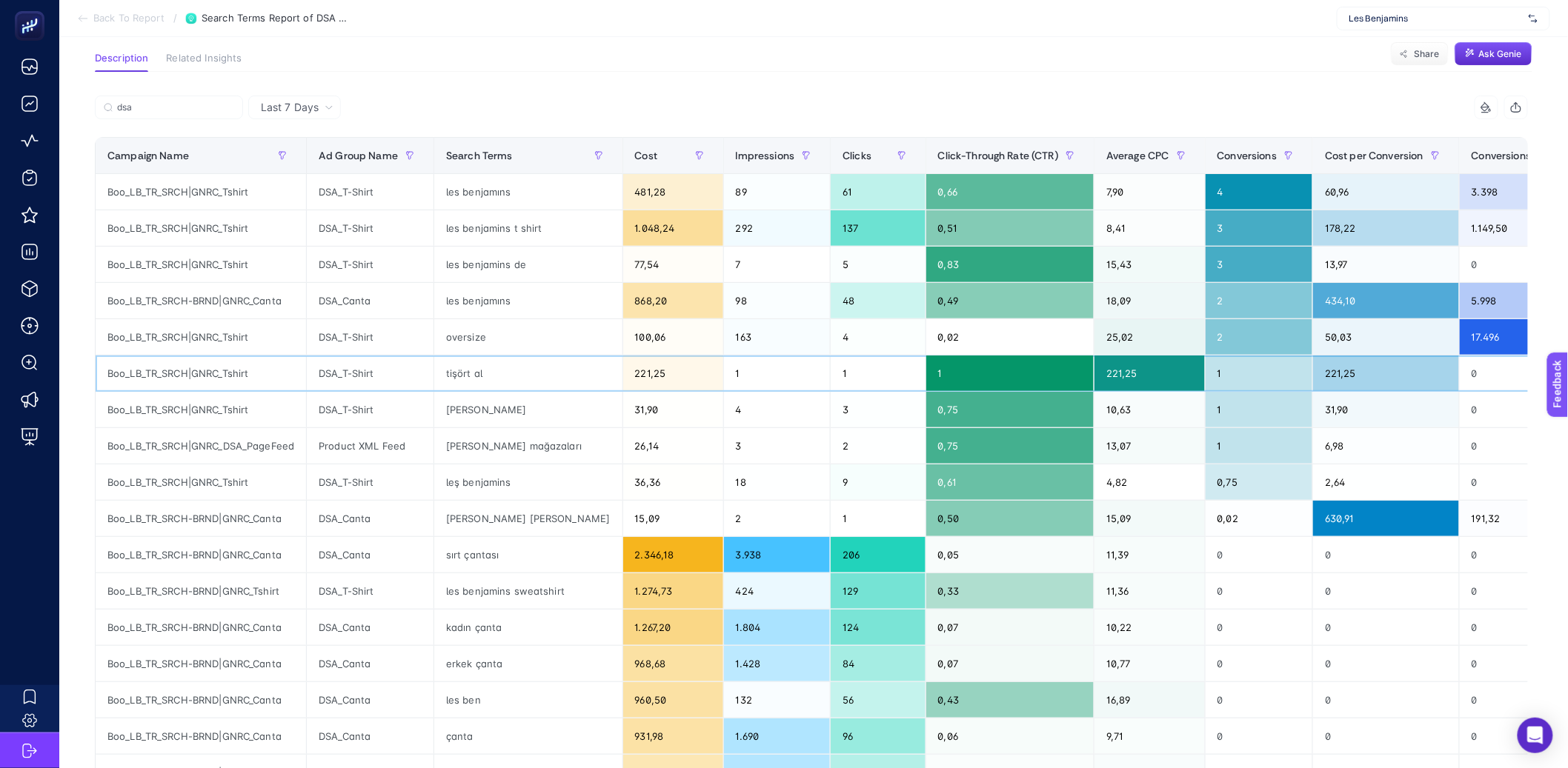
click at [1205, 376] on div "1" at bounding box center [1259, 373] width 107 height 36
click at [474, 378] on div "tişört al" at bounding box center [528, 373] width 188 height 36
drag, startPoint x: 441, startPoint y: 378, endPoint x: 513, endPoint y: 374, distance: 72.1
click at [513, 374] on div "tişört al" at bounding box center [528, 373] width 188 height 36
click at [1094, 369] on div "221,25" at bounding box center [1149, 373] width 110 height 36
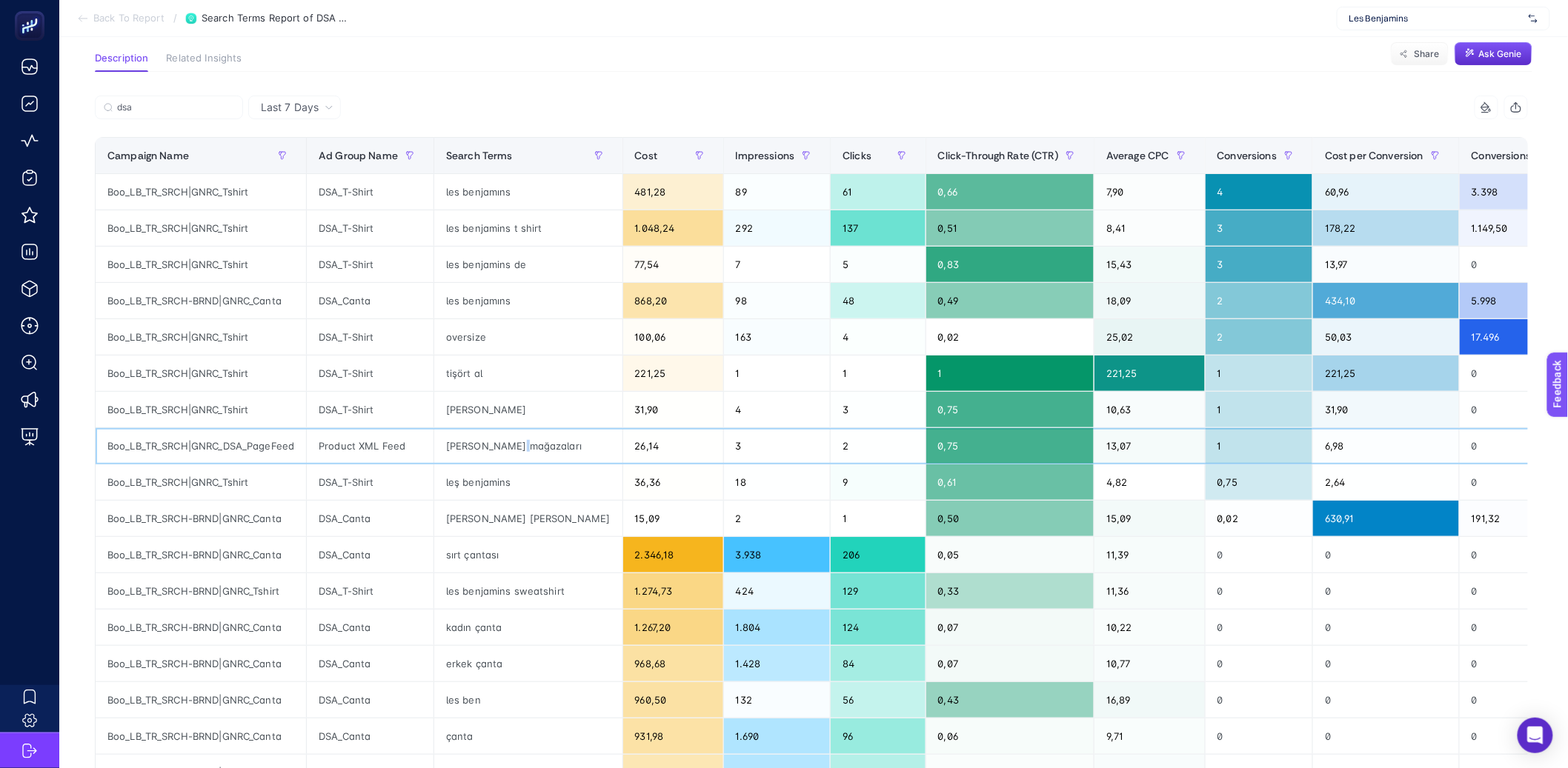
click at [515, 447] on div "les benjamins mağazaları" at bounding box center [528, 446] width 188 height 36
drag, startPoint x: 369, startPoint y: 409, endPoint x: 340, endPoint y: 409, distance: 29.0
click at [340, 409] on div "DSA_T-Shirt" at bounding box center [370, 409] width 127 height 36
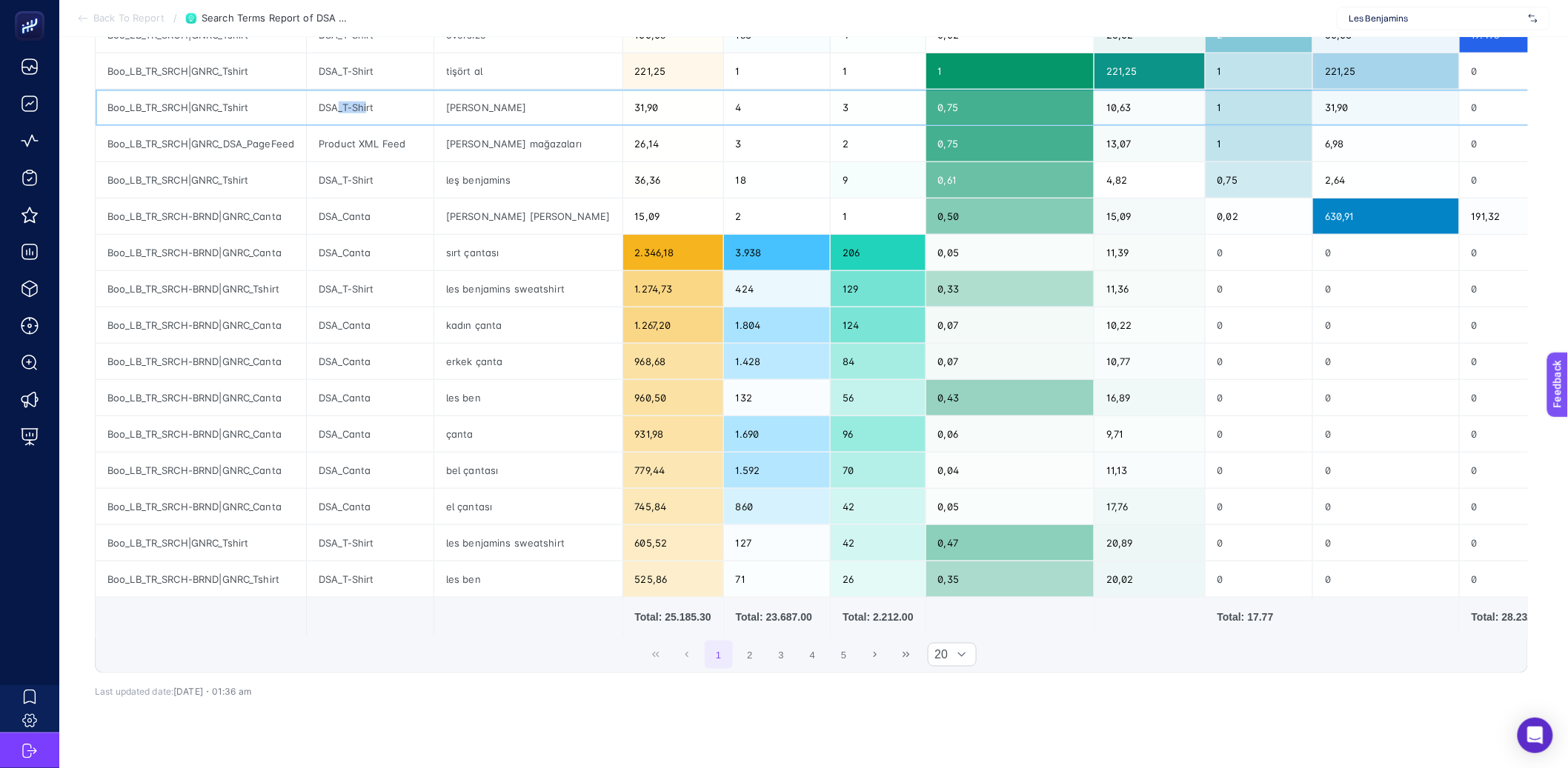
scroll to position [403, 0]
click at [764, 668] on button "2" at bounding box center [749, 653] width 28 height 28
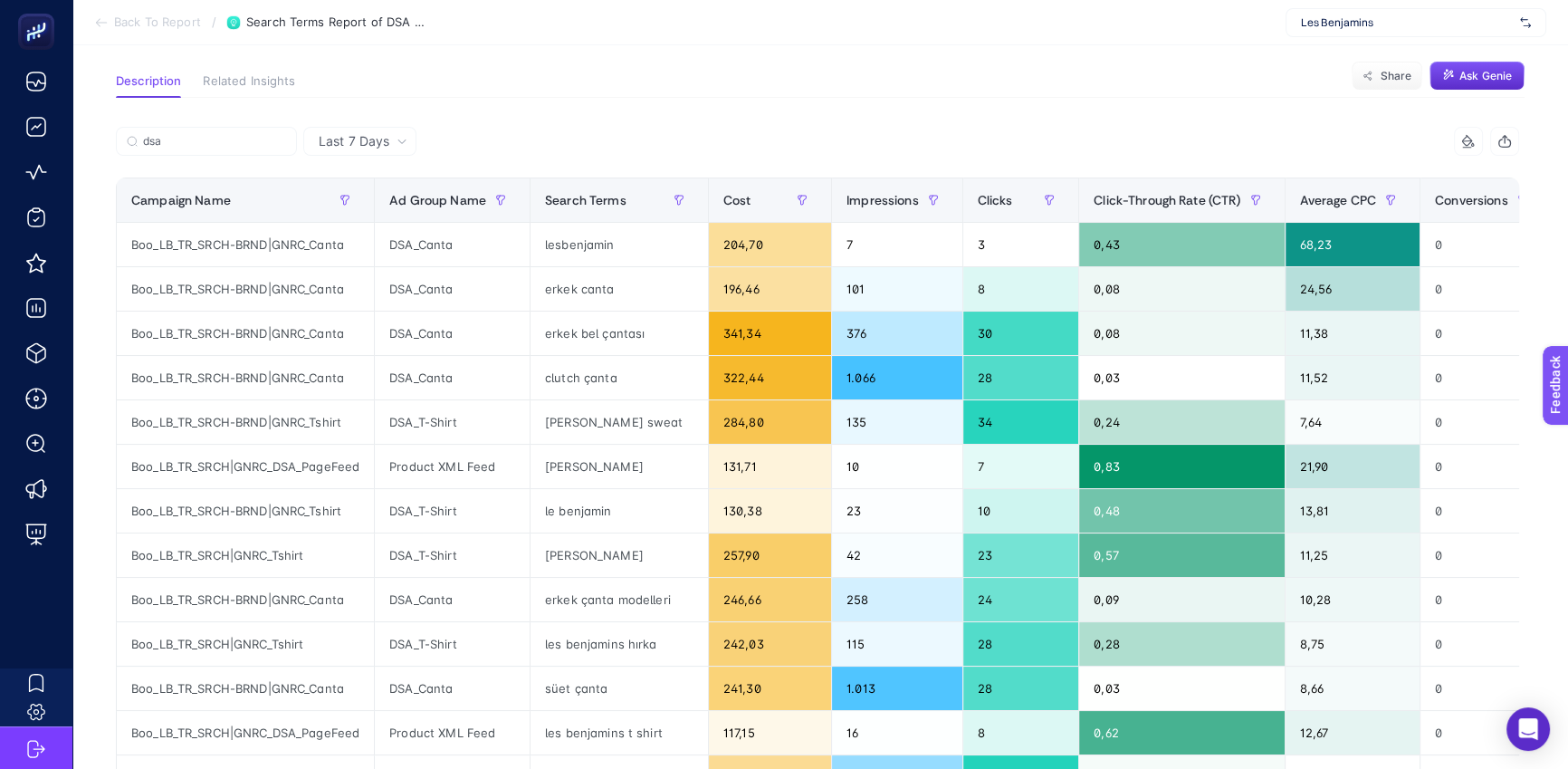
scroll to position [114, 0]
click at [1325, 199] on span "Average CPC" at bounding box center [1338, 200] width 77 height 15
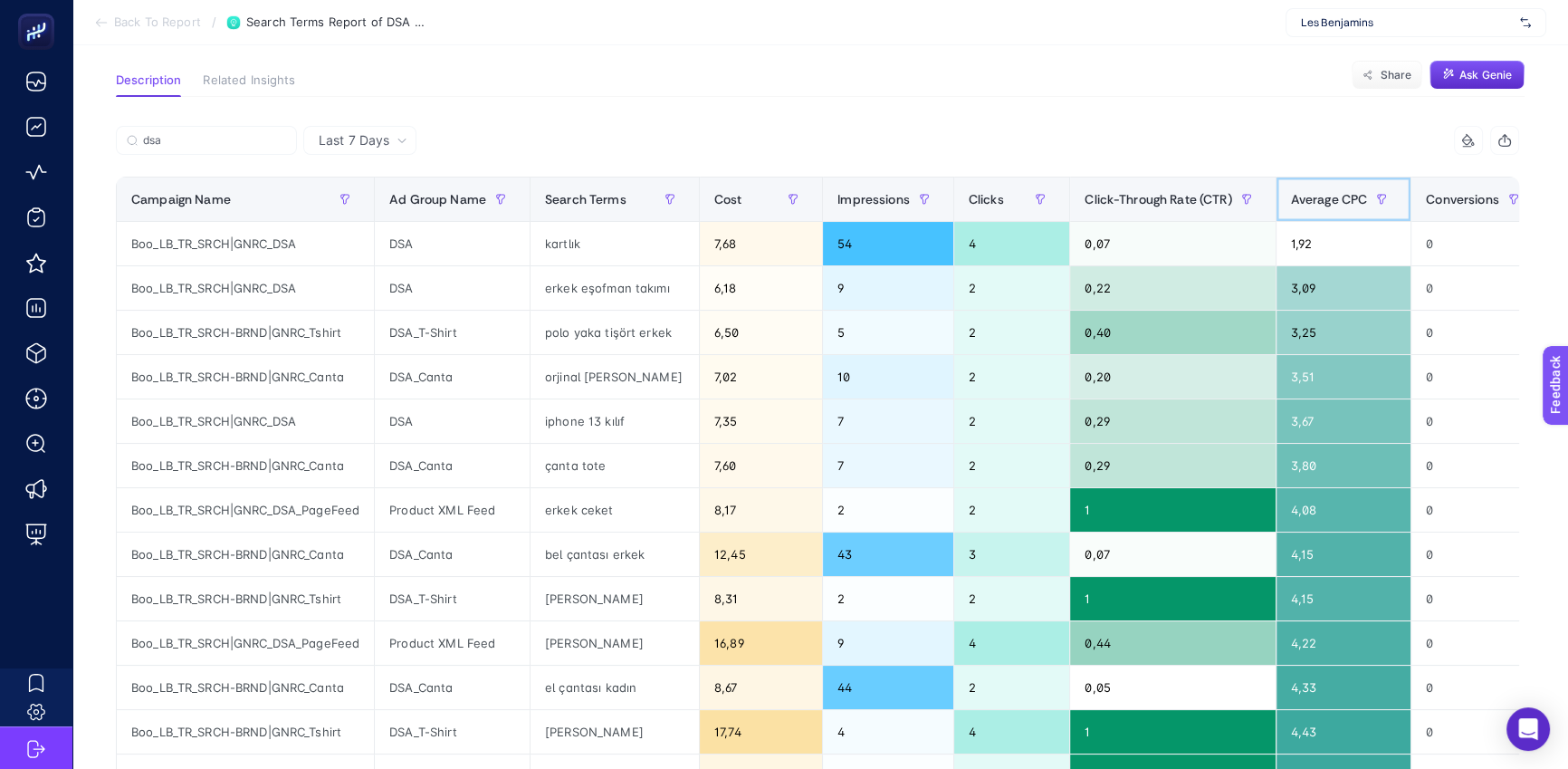
click at [1324, 199] on span "Average CPC" at bounding box center [1328, 200] width 77 height 15
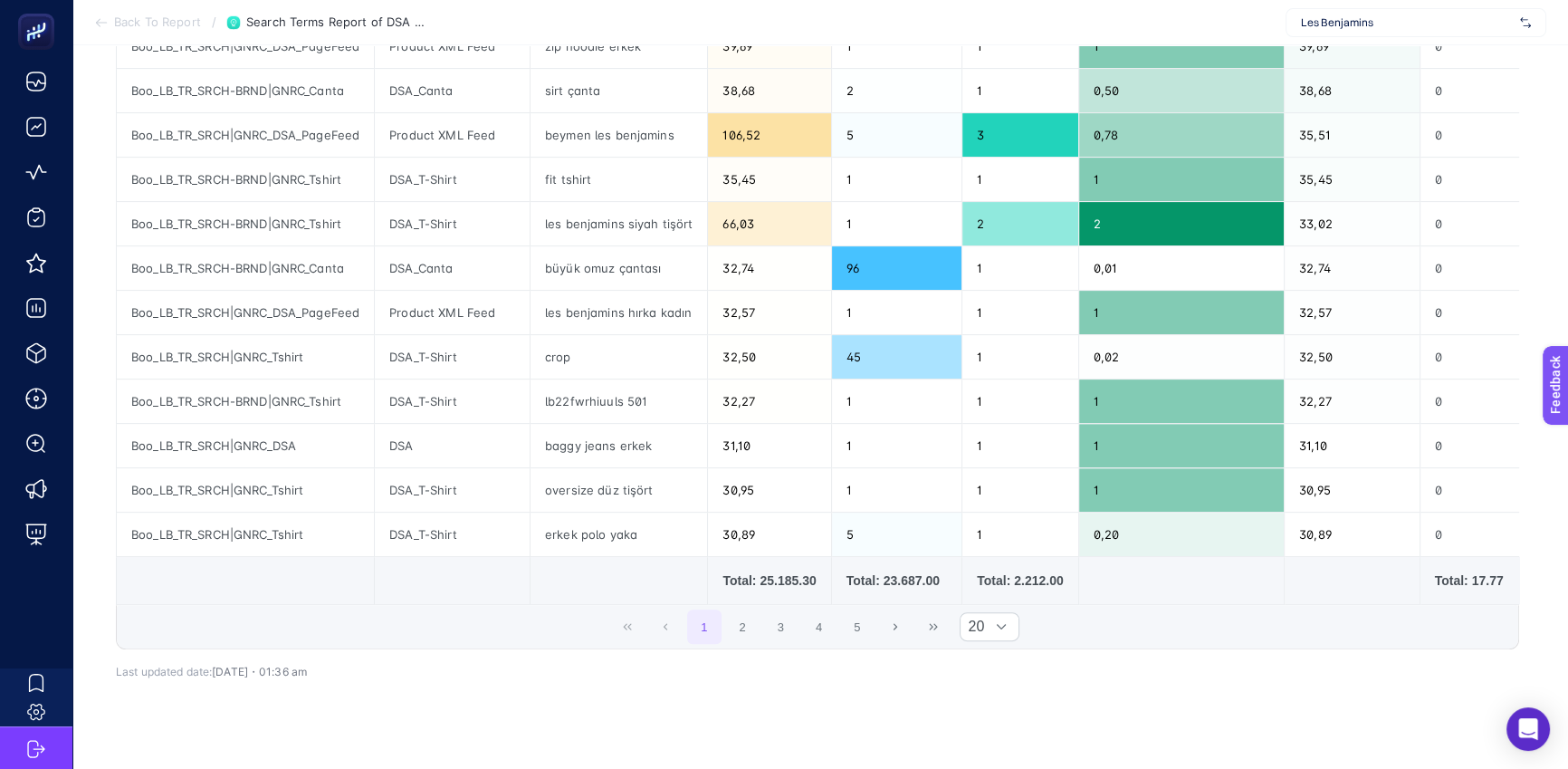
scroll to position [668, 0]
click at [735, 632] on button "2" at bounding box center [742, 625] width 34 height 34
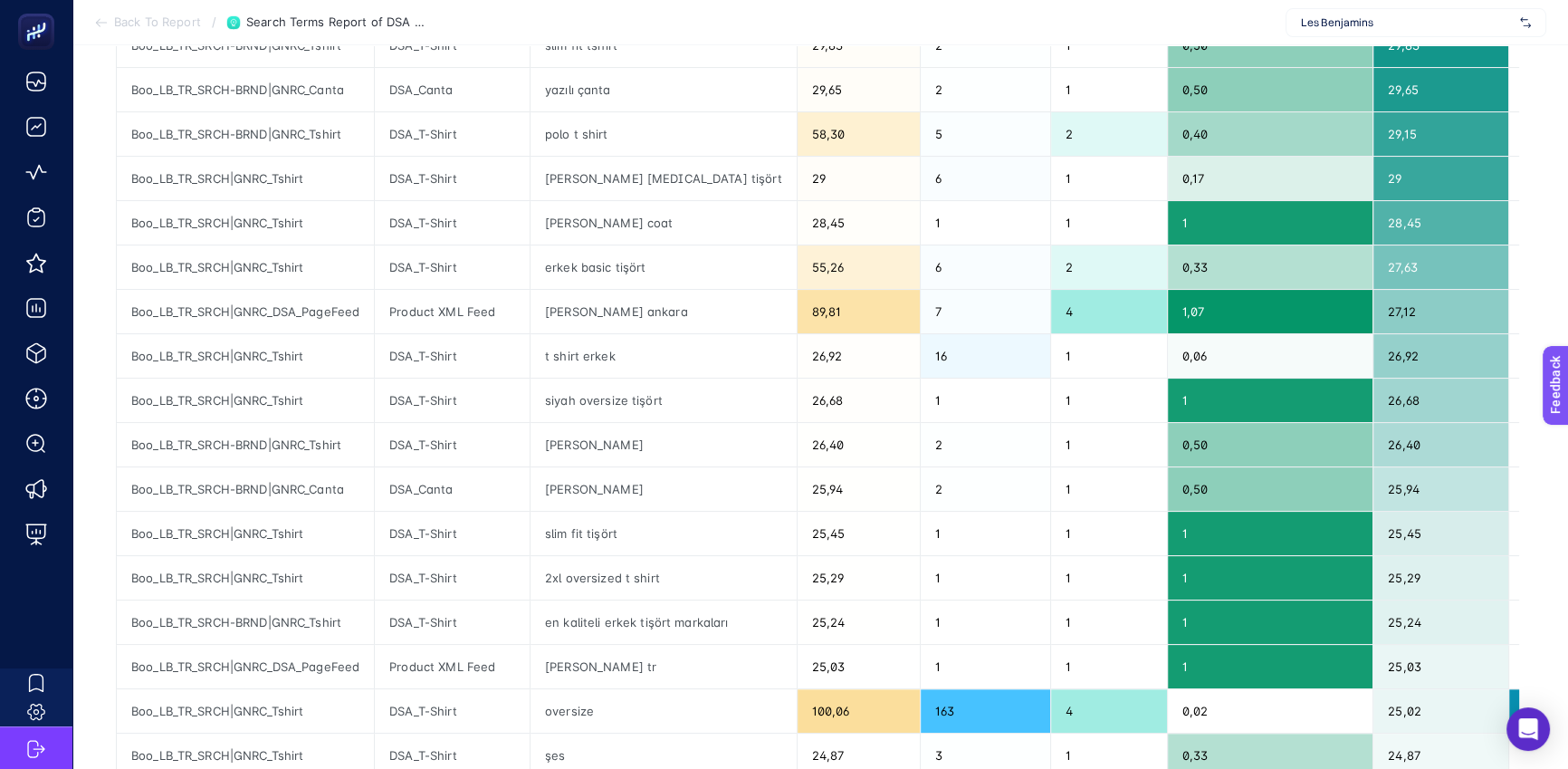
scroll to position [402, 0]
click at [304, 323] on div "Boo_LB_TR_SRCH|GNRC_DSA_PageFeed" at bounding box center [245, 310] width 257 height 44
click at [301, 312] on div "Boo_LB_TR_SRCH|GNRC_DSA_PageFeed" at bounding box center [245, 310] width 257 height 44
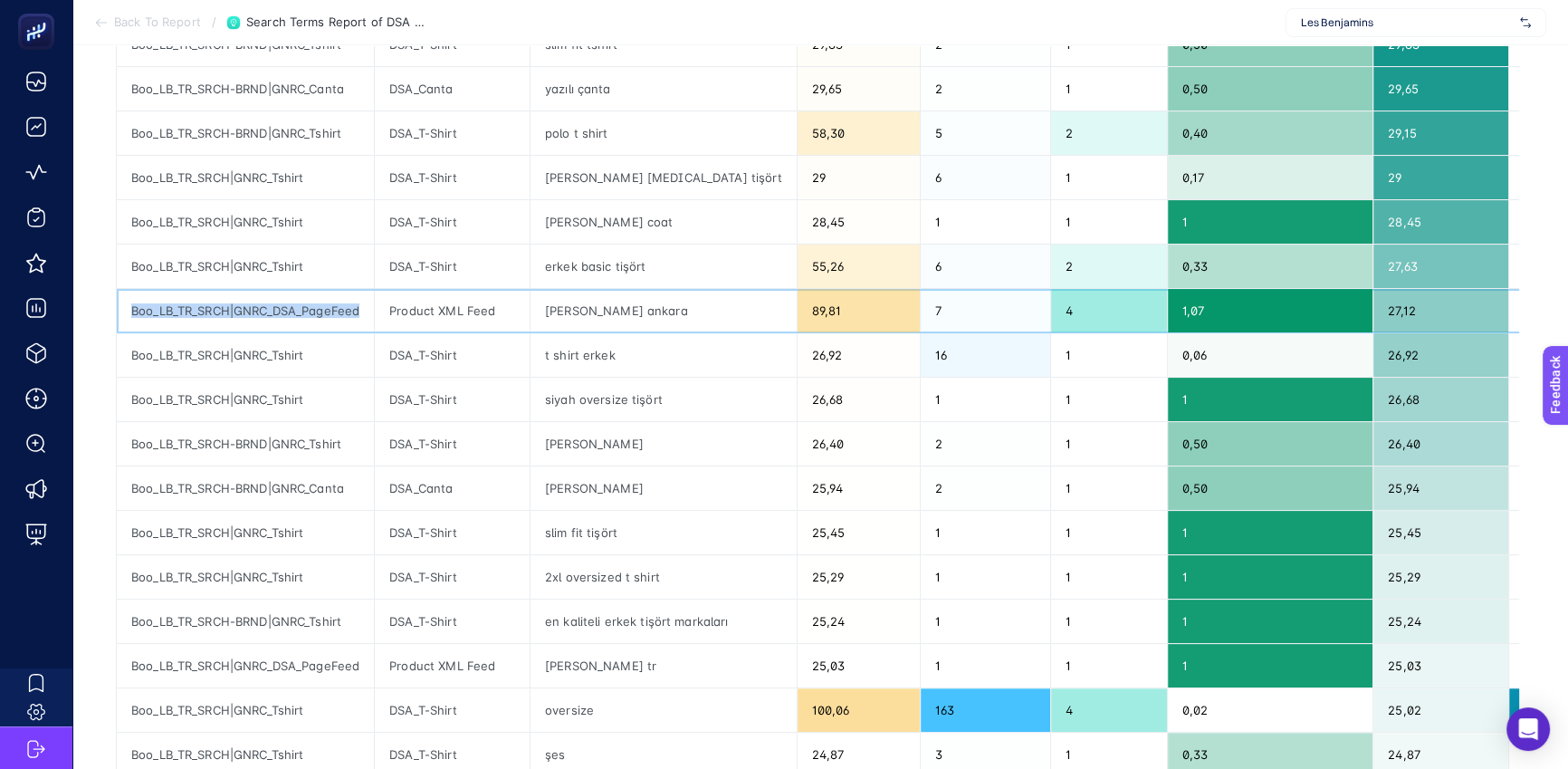
click at [301, 312] on div "Boo_LB_TR_SRCH|GNRC_DSA_PageFeed" at bounding box center [245, 310] width 257 height 44
copy tr "Boo_LB_TR_SRCH|GNRC_DSA_PageFeed"
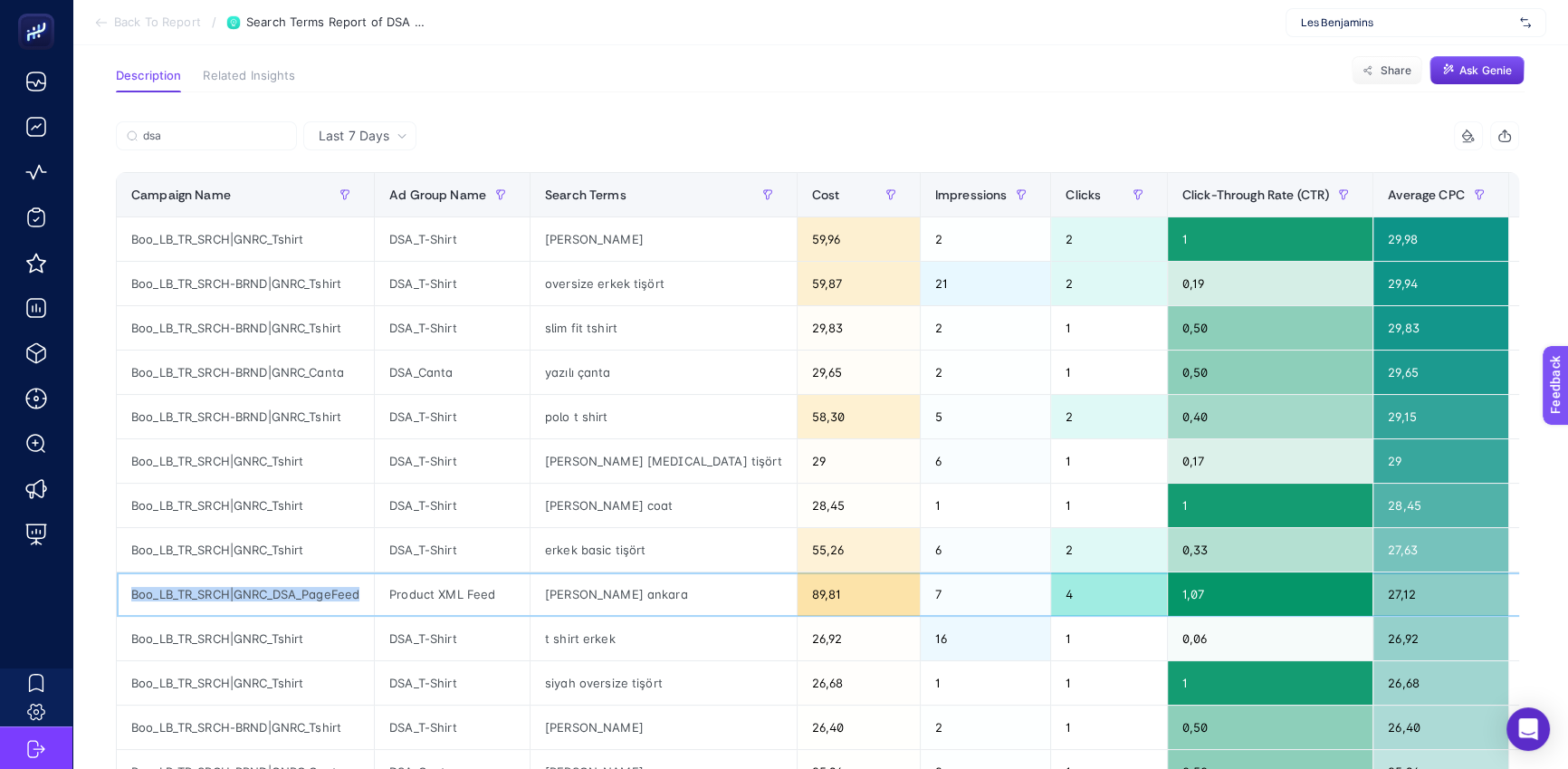
scroll to position [0, 0]
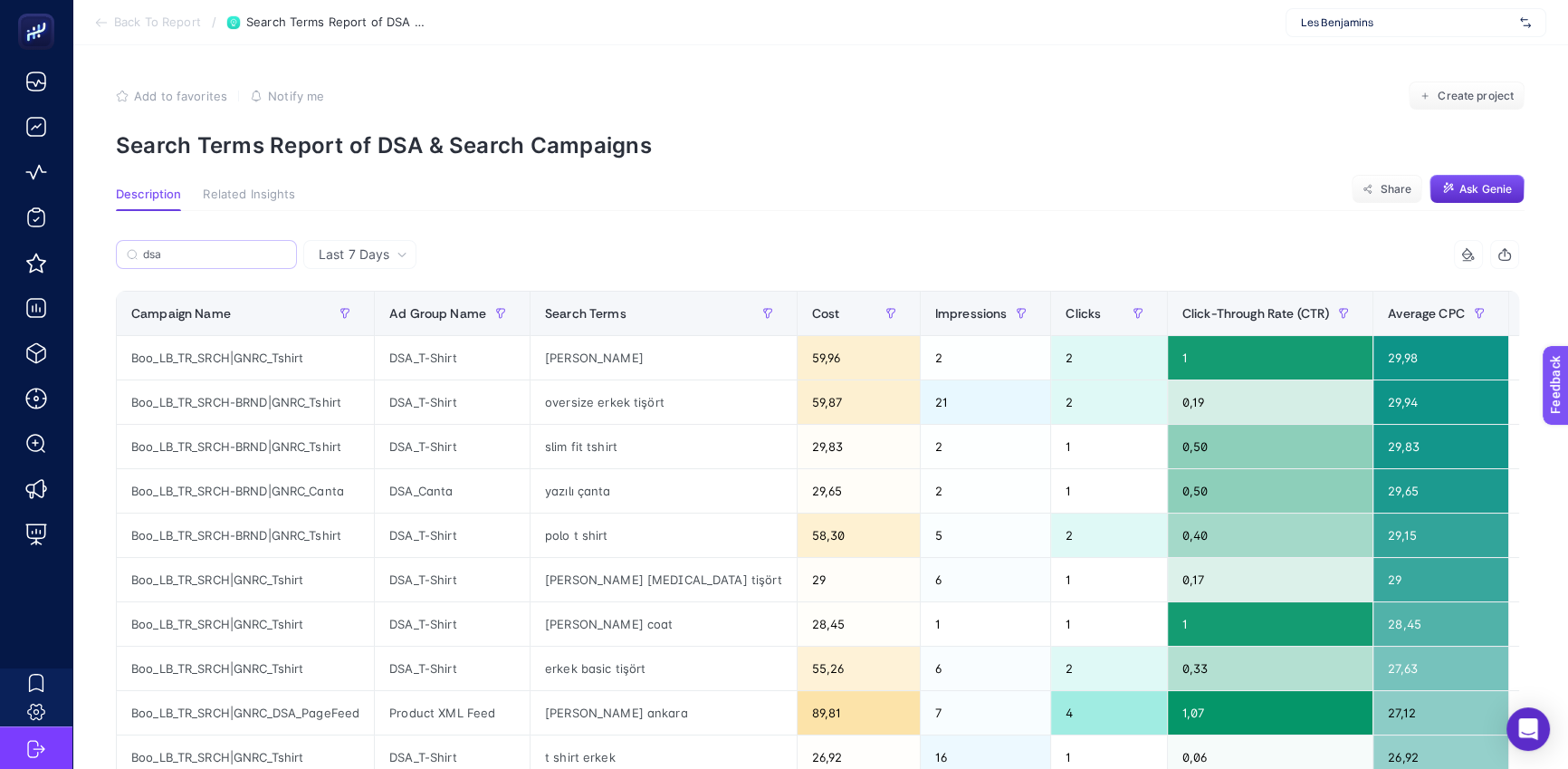
click at [244, 264] on label "dsa" at bounding box center [206, 254] width 181 height 29
click at [244, 262] on input "dsa" at bounding box center [214, 254] width 143 height 14
click at [244, 264] on label "dsa" at bounding box center [206, 254] width 181 height 29
click at [244, 262] on input "dsa" at bounding box center [214, 254] width 143 height 14
click at [281, 255] on icon at bounding box center [280, 254] width 11 height 11
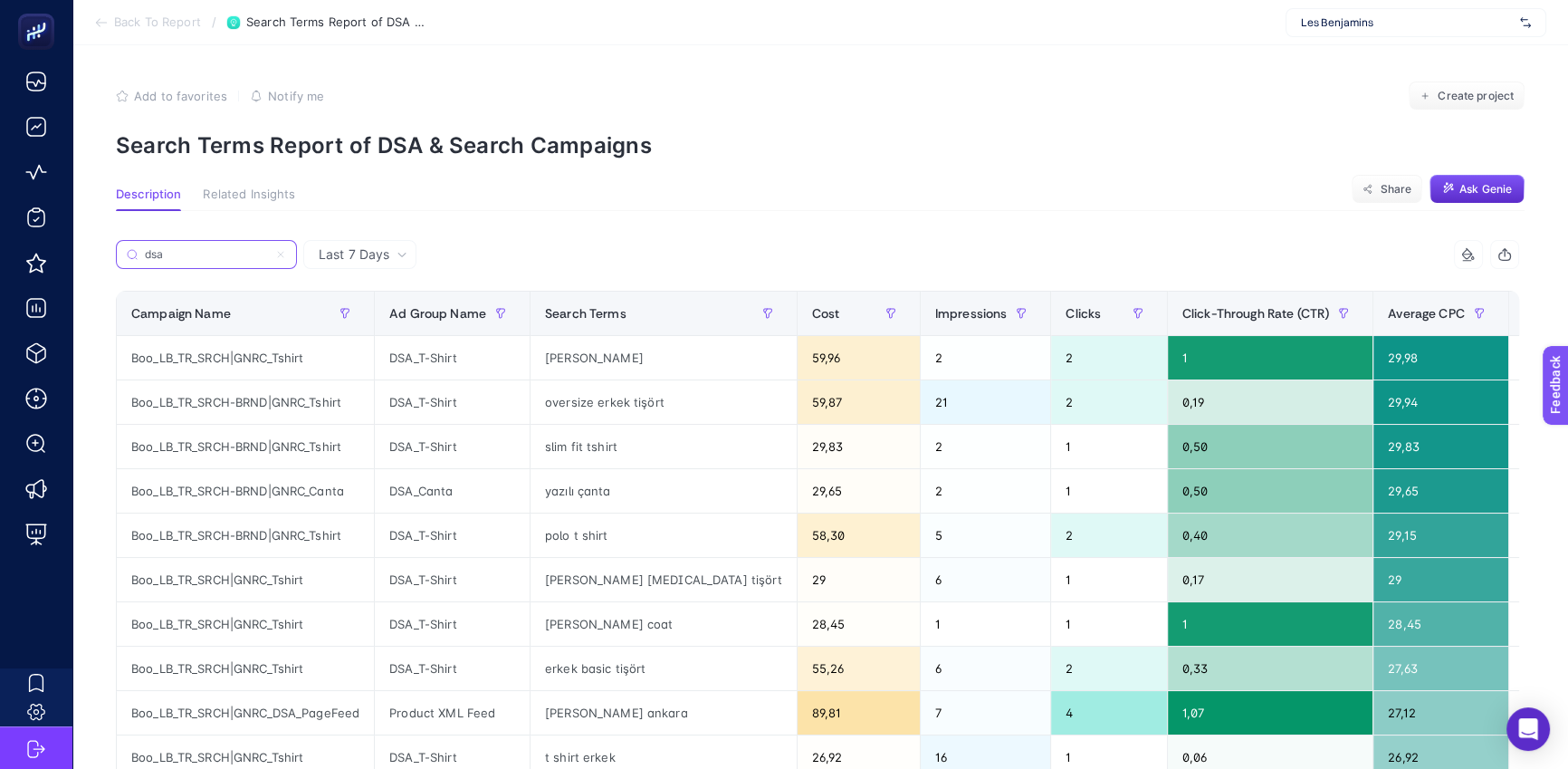
click at [268, 255] on input "dsa" at bounding box center [206, 254] width 123 height 14
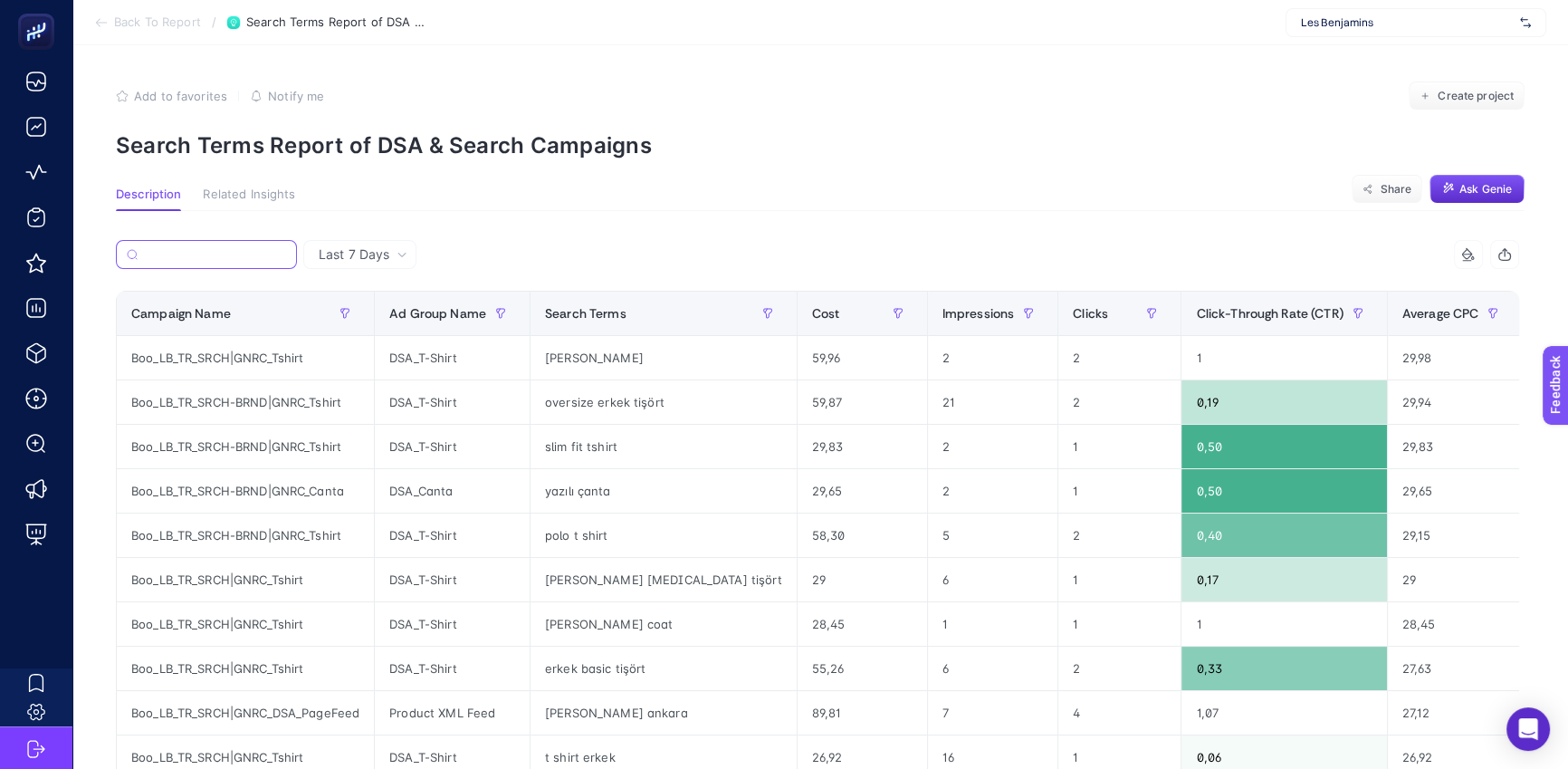
paste input "Boo_LB_TR_SRCH|GNRC_DSA_PageFeed"
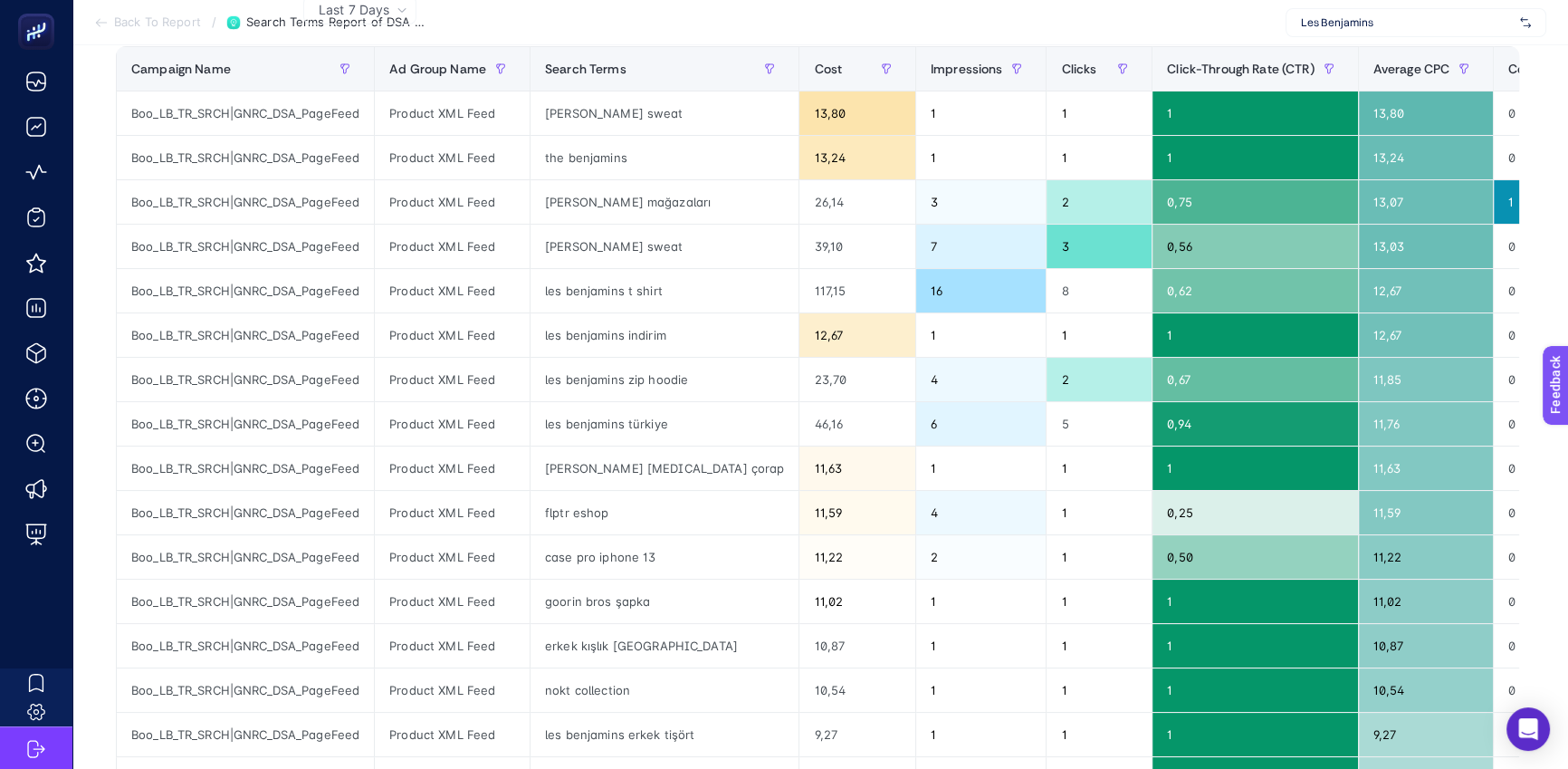
scroll to position [490, 0]
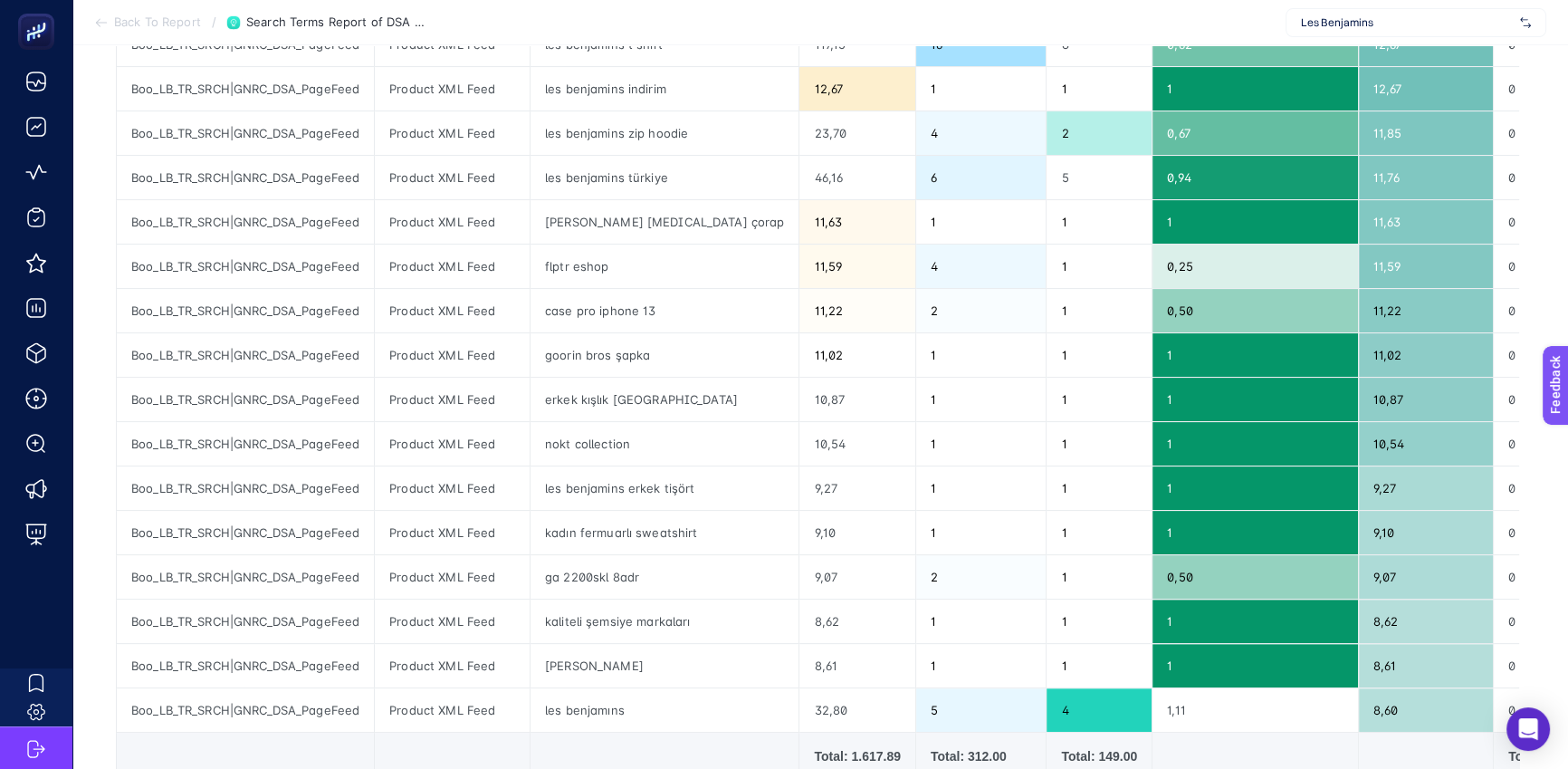
type input "Boo_LB_TR_SRCH|GNRC_DSA_PageFeed"
click at [606, 297] on div "case pro iphone 13" at bounding box center [664, 310] width 268 height 44
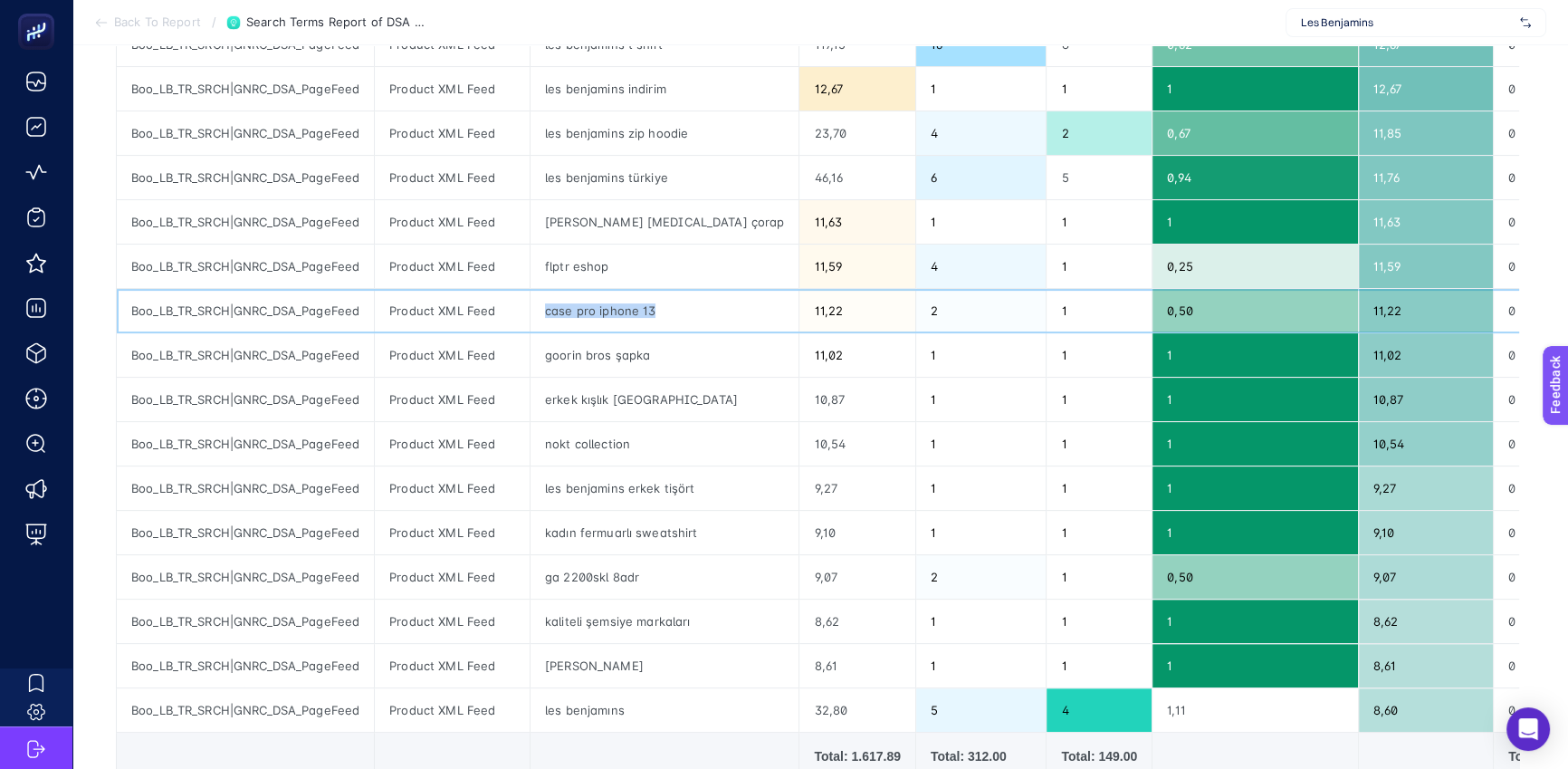
click at [639, 310] on div "case pro iphone 13" at bounding box center [664, 310] width 268 height 44
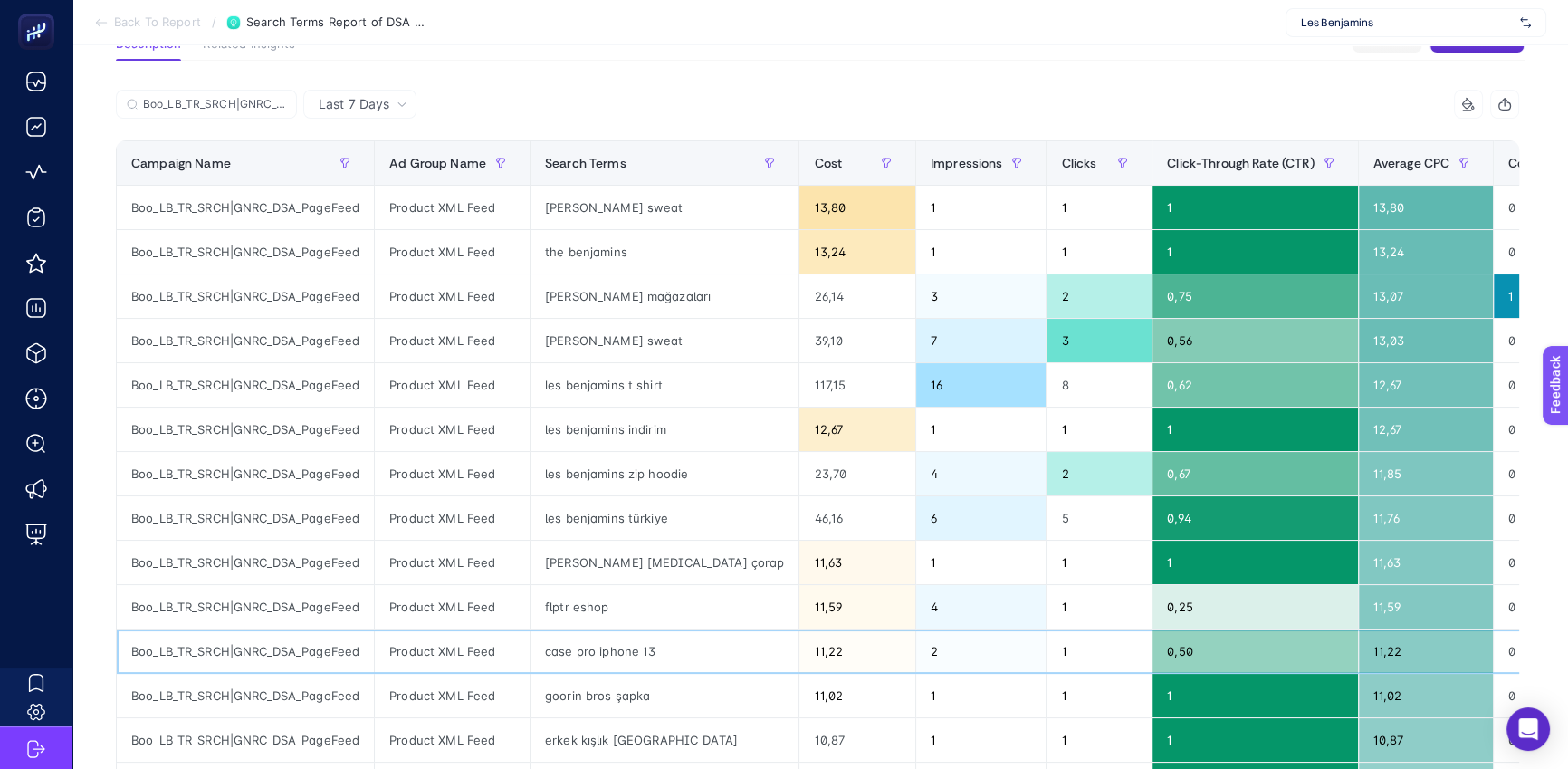
scroll to position [137, 0]
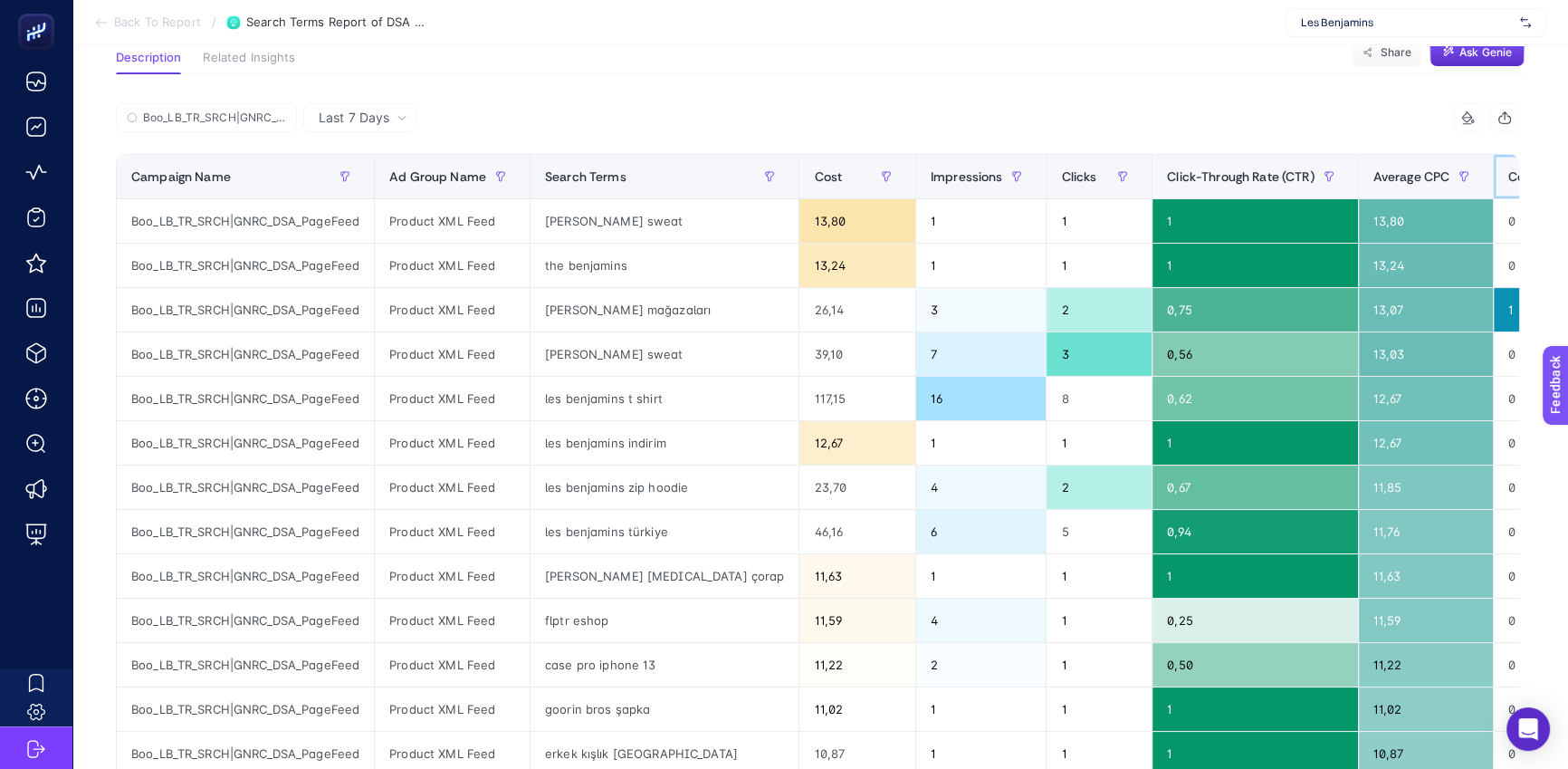
click at [1508, 163] on div "Conversions" at bounding box center [1559, 176] width 102 height 29
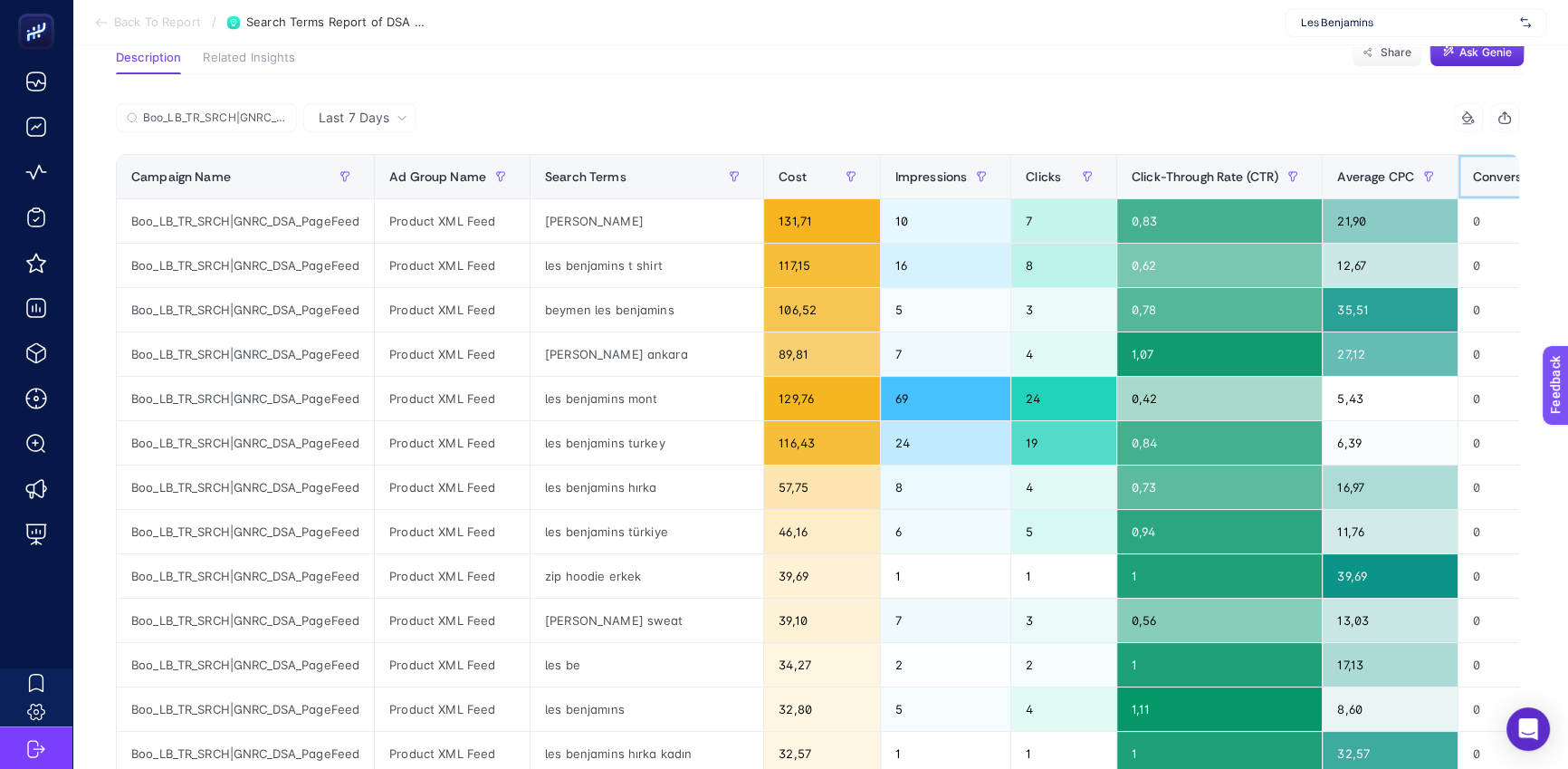
click at [1472, 188] on div "Conversions" at bounding box center [1523, 176] width 102 height 29
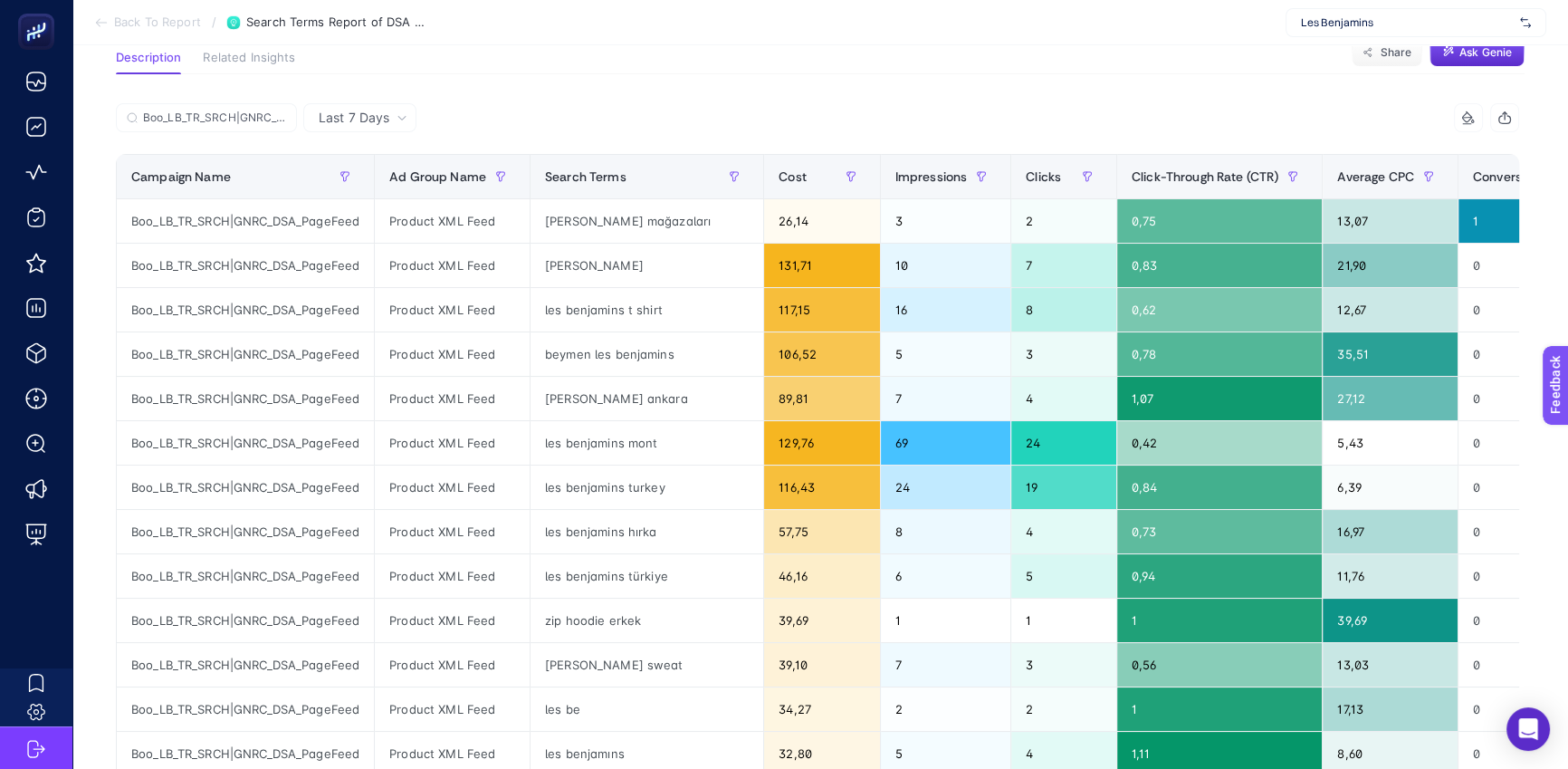
click at [369, 122] on span "Last 7 Days" at bounding box center [354, 117] width 71 height 18
click at [384, 184] on li "Last 30 Days" at bounding box center [359, 188] width 102 height 33
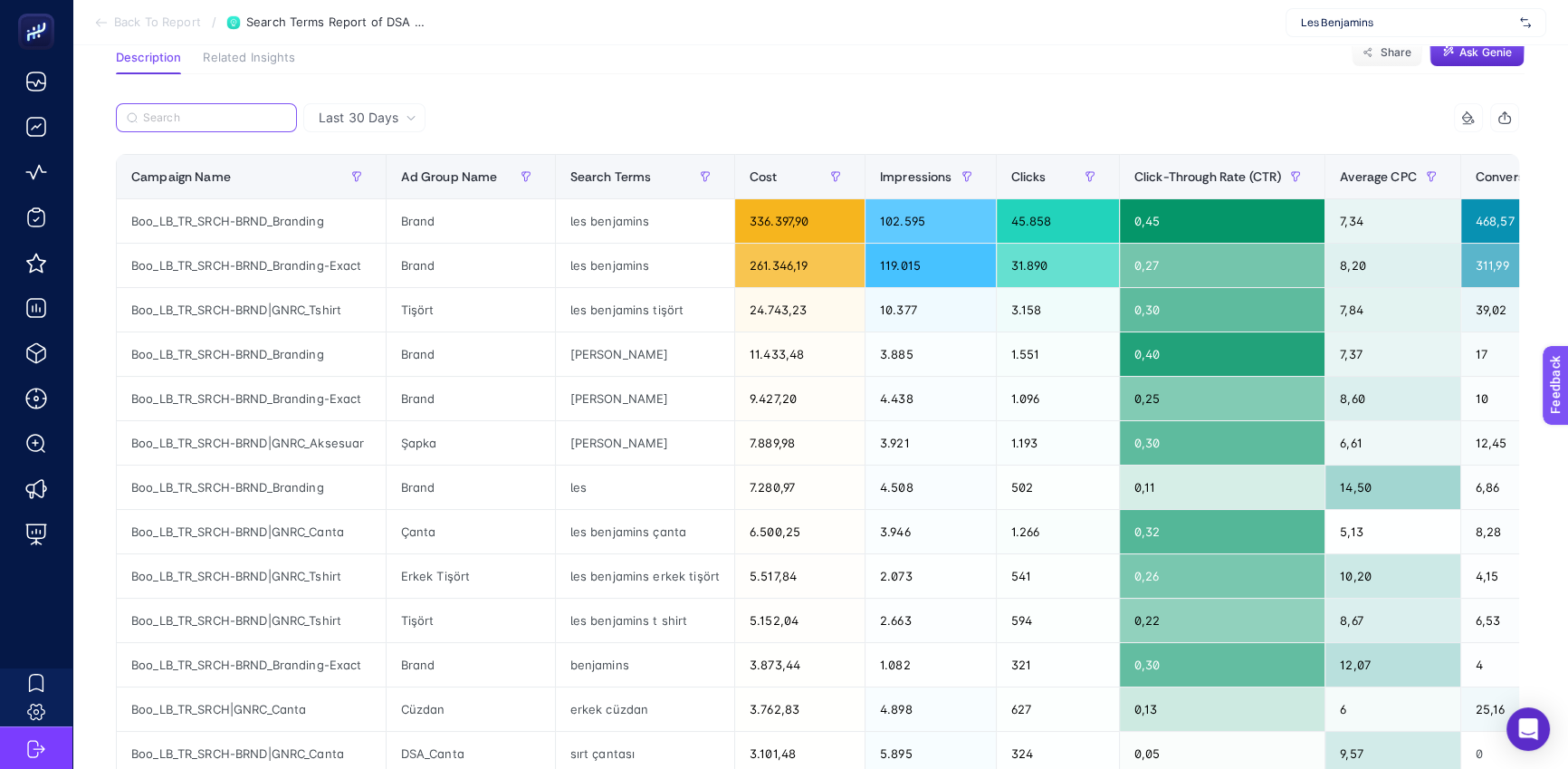
click at [239, 122] on input "Search" at bounding box center [214, 118] width 143 height 14
paste input "Boo_LB_TR_SRCH|GNRC_DSA_PageFeed"
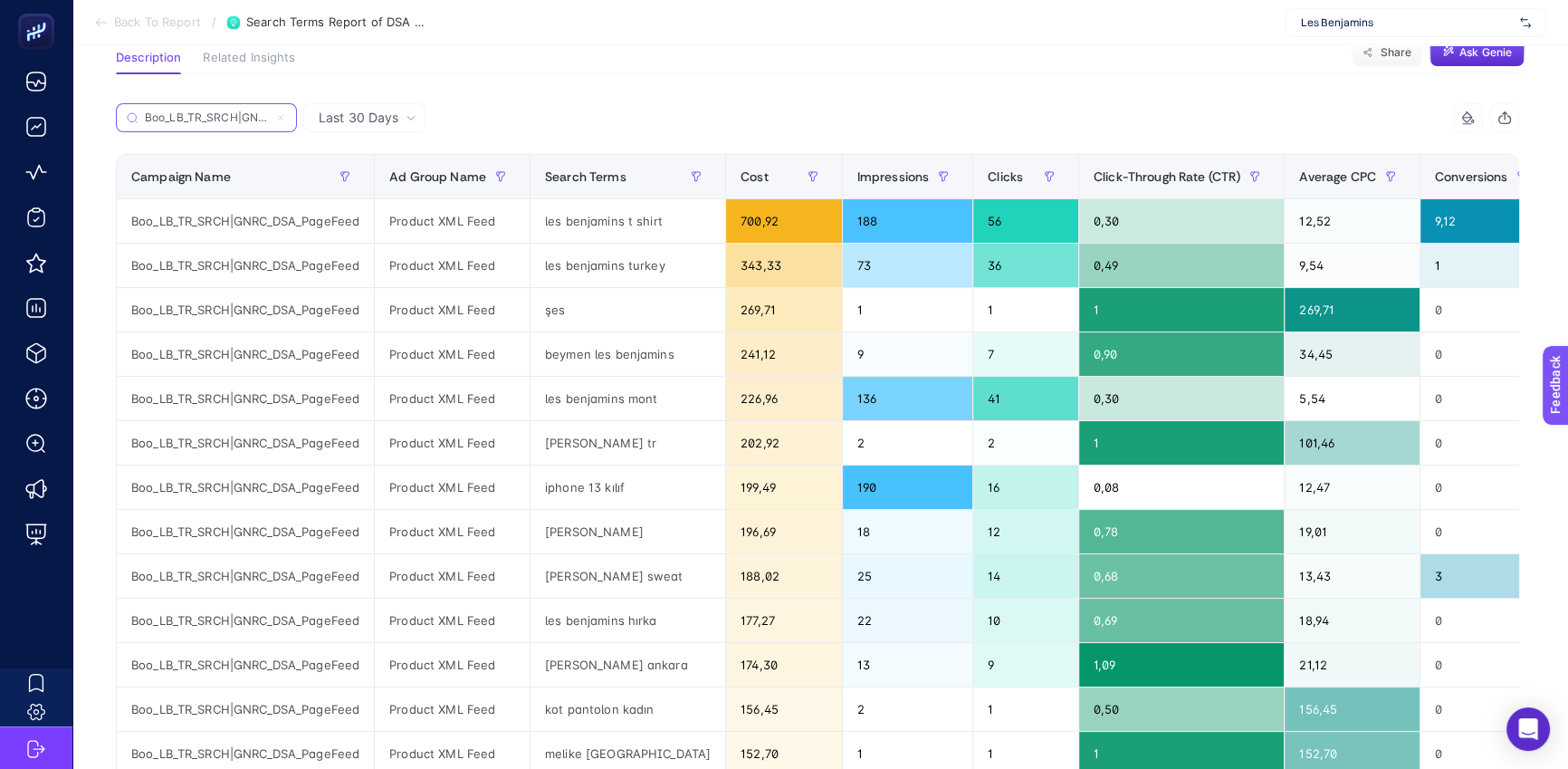
scroll to position [0, 88]
type input "Boo_LB_TR_SRCH|GNRC_DSA_PageFeed"
drag, startPoint x: 461, startPoint y: 486, endPoint x: 515, endPoint y: 486, distance: 54.0
click at [502, 486] on div "Product XML Feed" at bounding box center [452, 487] width 155 height 44
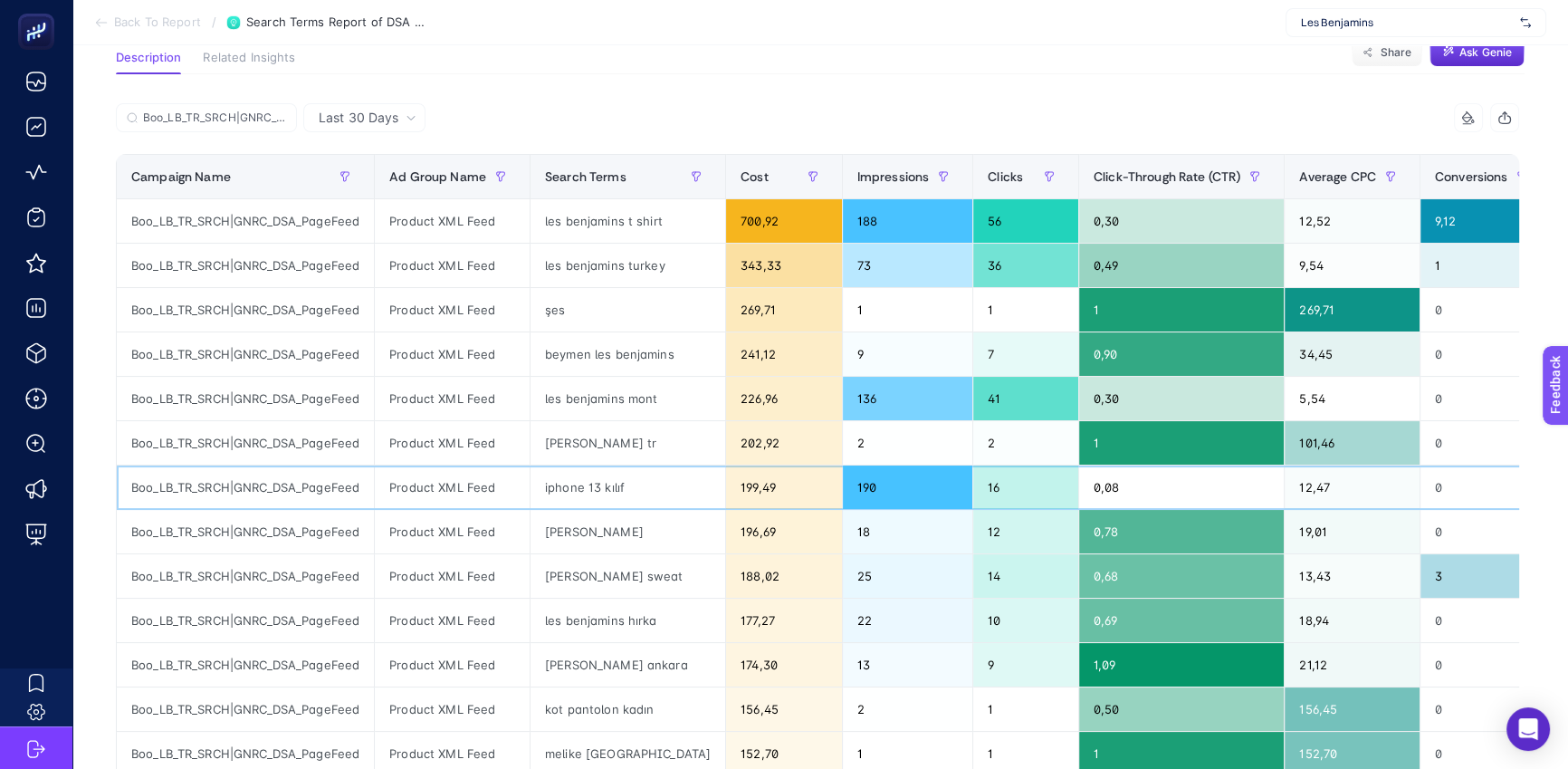
click at [631, 480] on div "iphone 13 kılıf" at bounding box center [628, 487] width 195 height 44
click at [598, 488] on div "iphone 13 kılıf" at bounding box center [628, 487] width 195 height 44
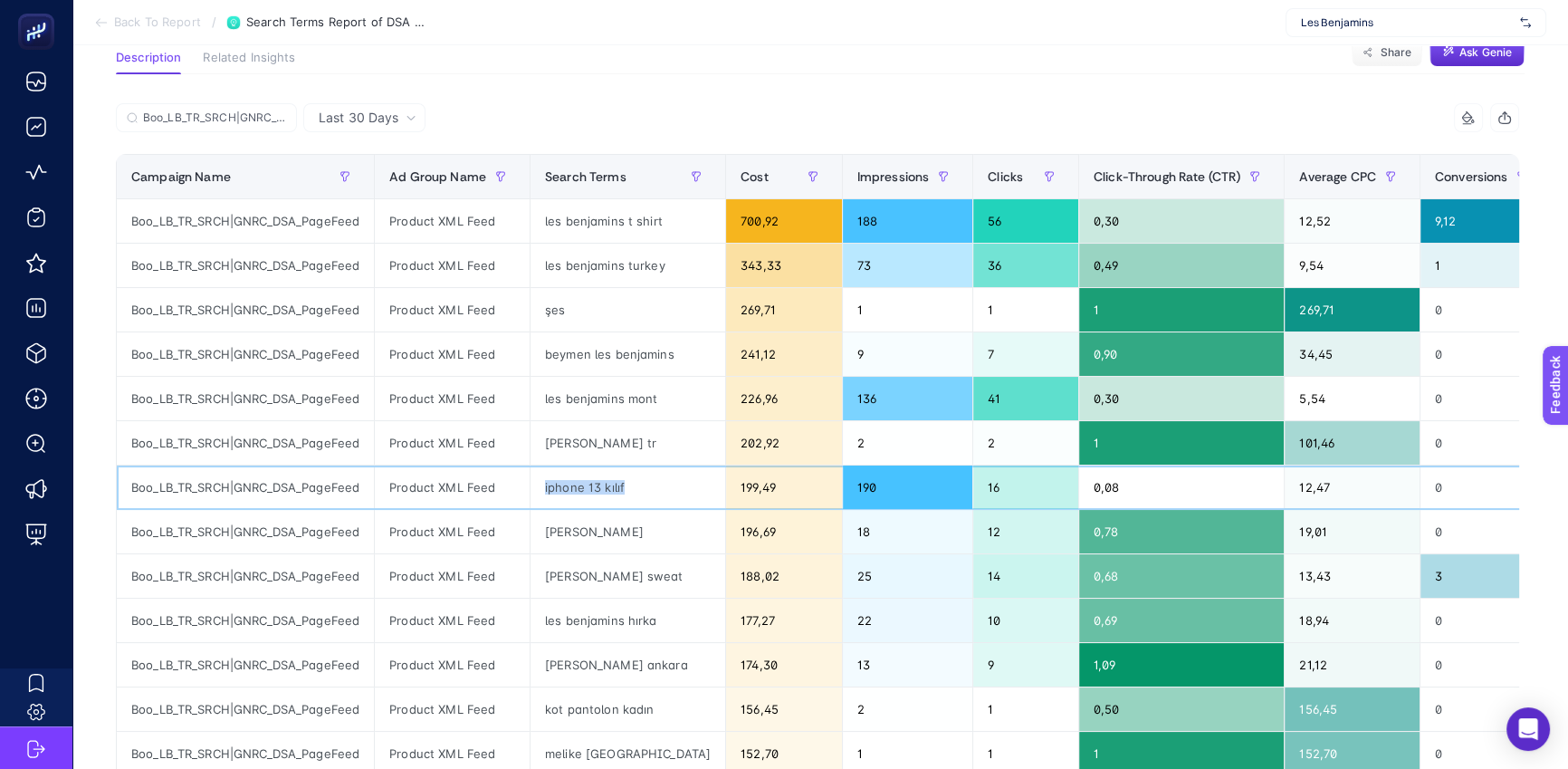
click at [608, 487] on div "iphone 13 kılıf" at bounding box center [628, 487] width 195 height 44
drag, startPoint x: 605, startPoint y: 487, endPoint x: 630, endPoint y: 489, distance: 25.1
click at [630, 489] on div "iphone 13 kılıf" at bounding box center [628, 487] width 195 height 44
click at [1318, 184] on div "Average CPC" at bounding box center [1352, 176] width 106 height 29
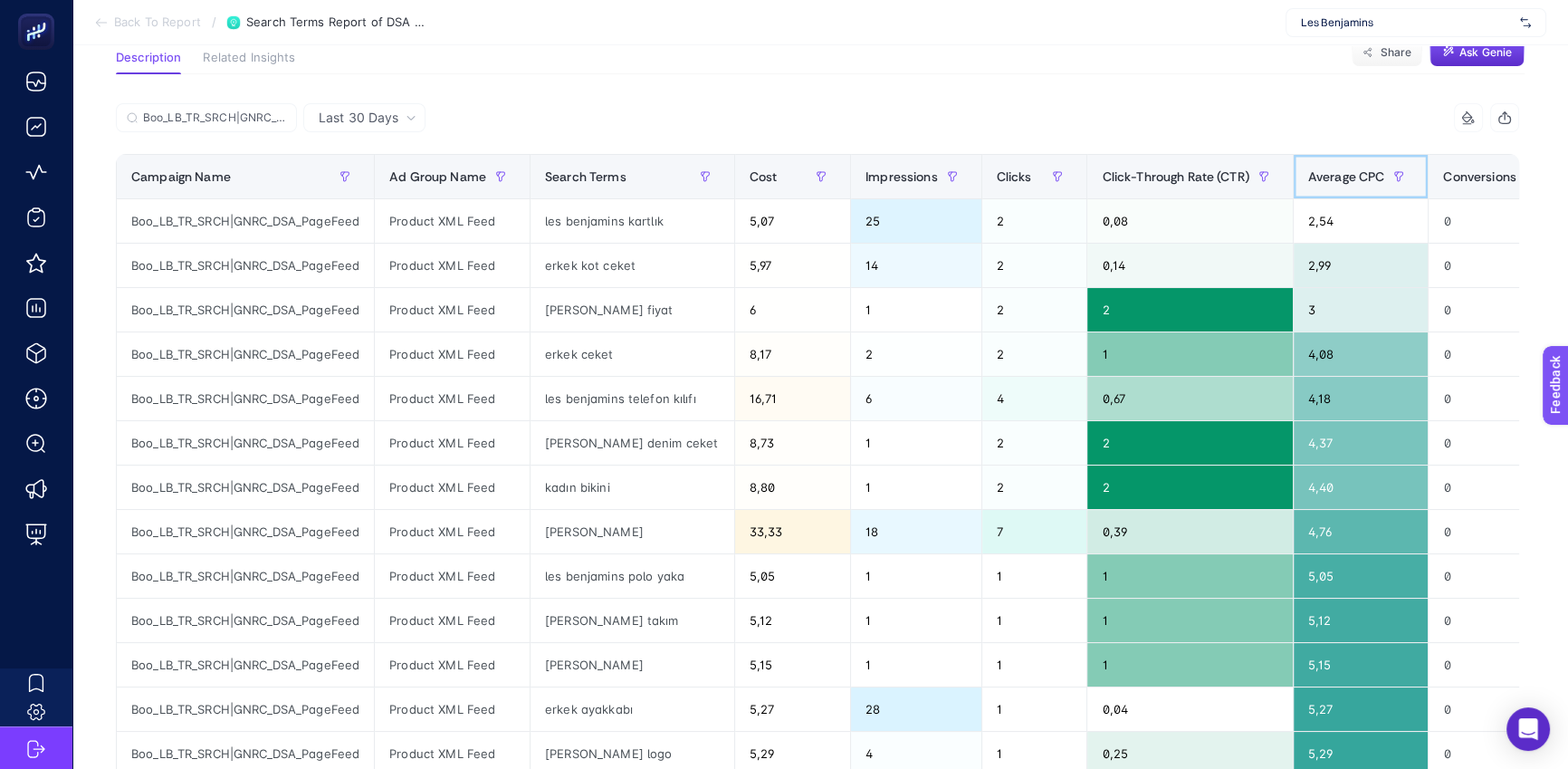
click at [1318, 176] on span "Average CPC" at bounding box center [1346, 176] width 77 height 15
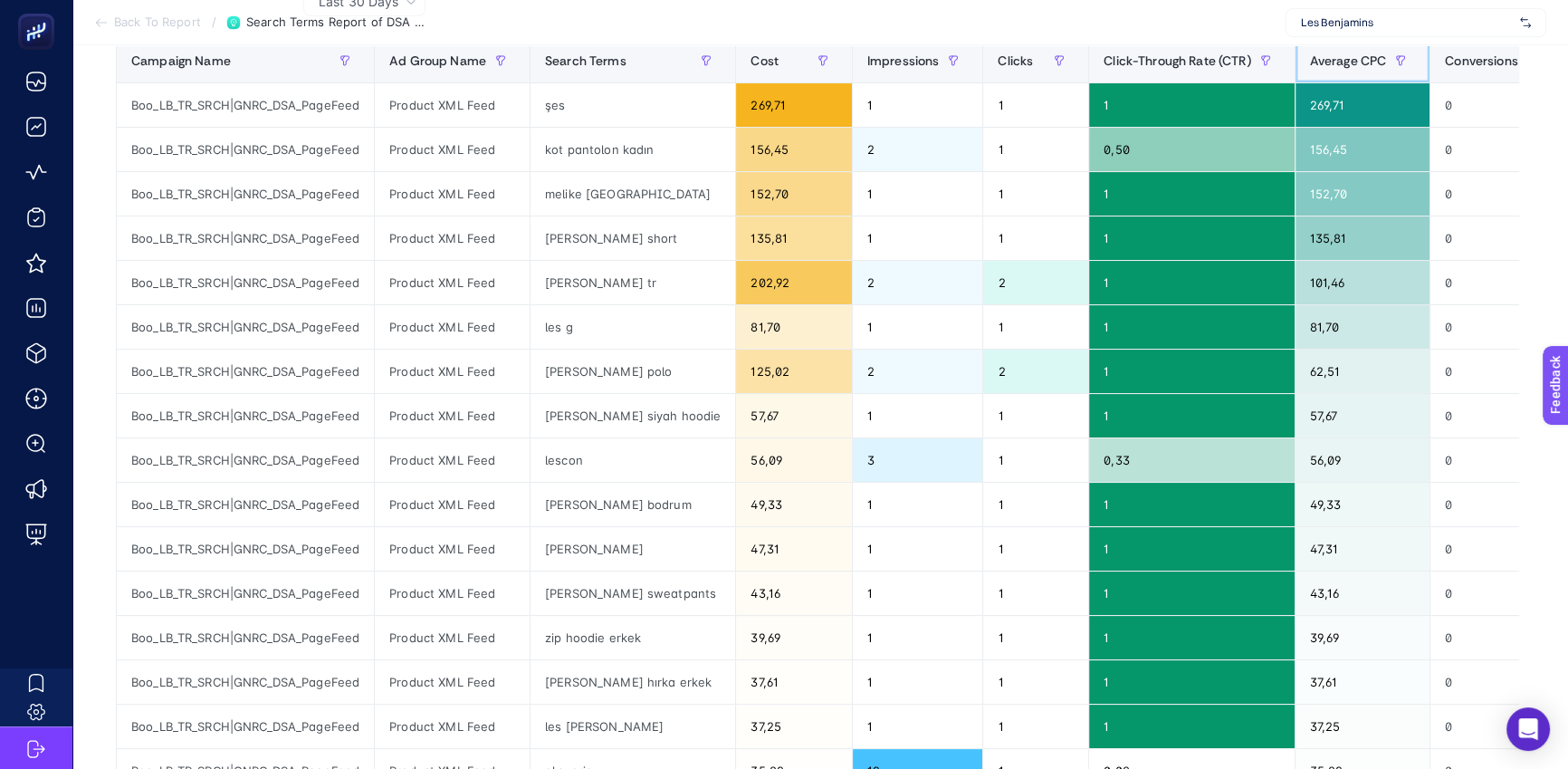
scroll to position [244, 0]
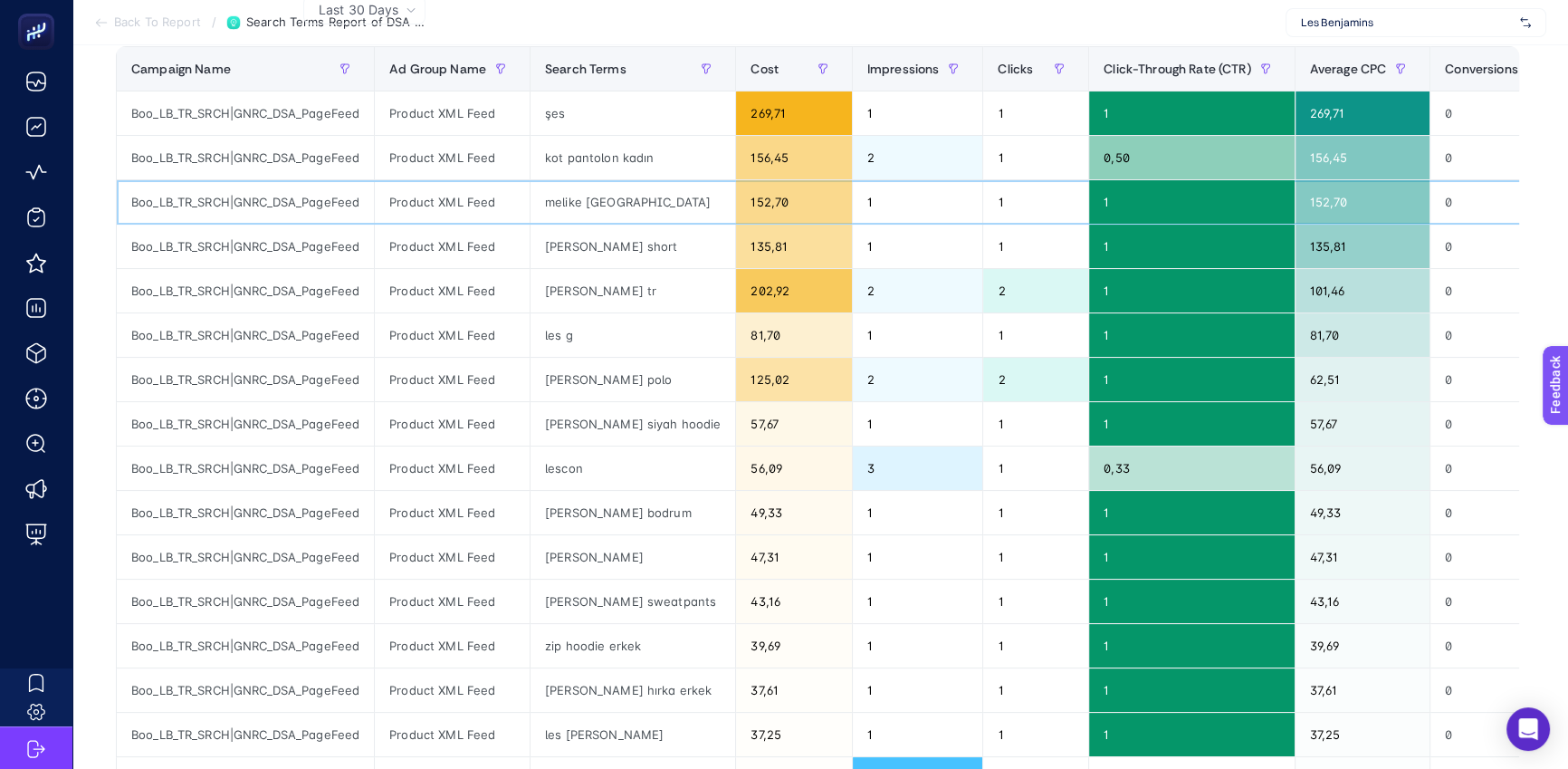
click at [1360, 201] on div "152,70" at bounding box center [1362, 202] width 135 height 44
click at [570, 209] on div "melike istanbul" at bounding box center [632, 202] width 204 height 44
click at [571, 205] on div "melike istanbul" at bounding box center [632, 202] width 204 height 44
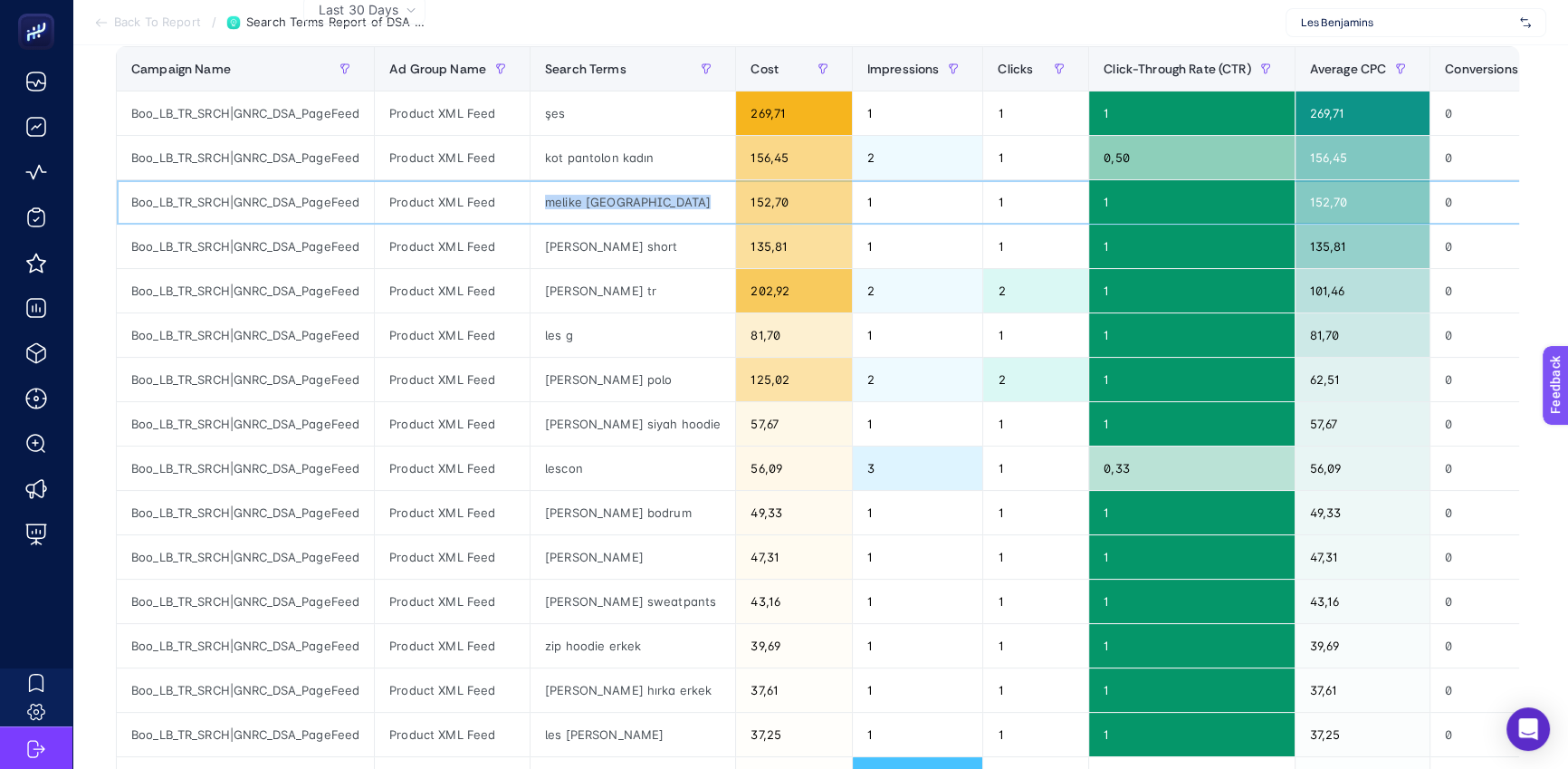
click at [571, 205] on div "melike istanbul" at bounding box center [632, 202] width 204 height 44
copy tr "melike istanbul"
click at [564, 516] on div "les benjamins bodrum" at bounding box center [632, 512] width 204 height 44
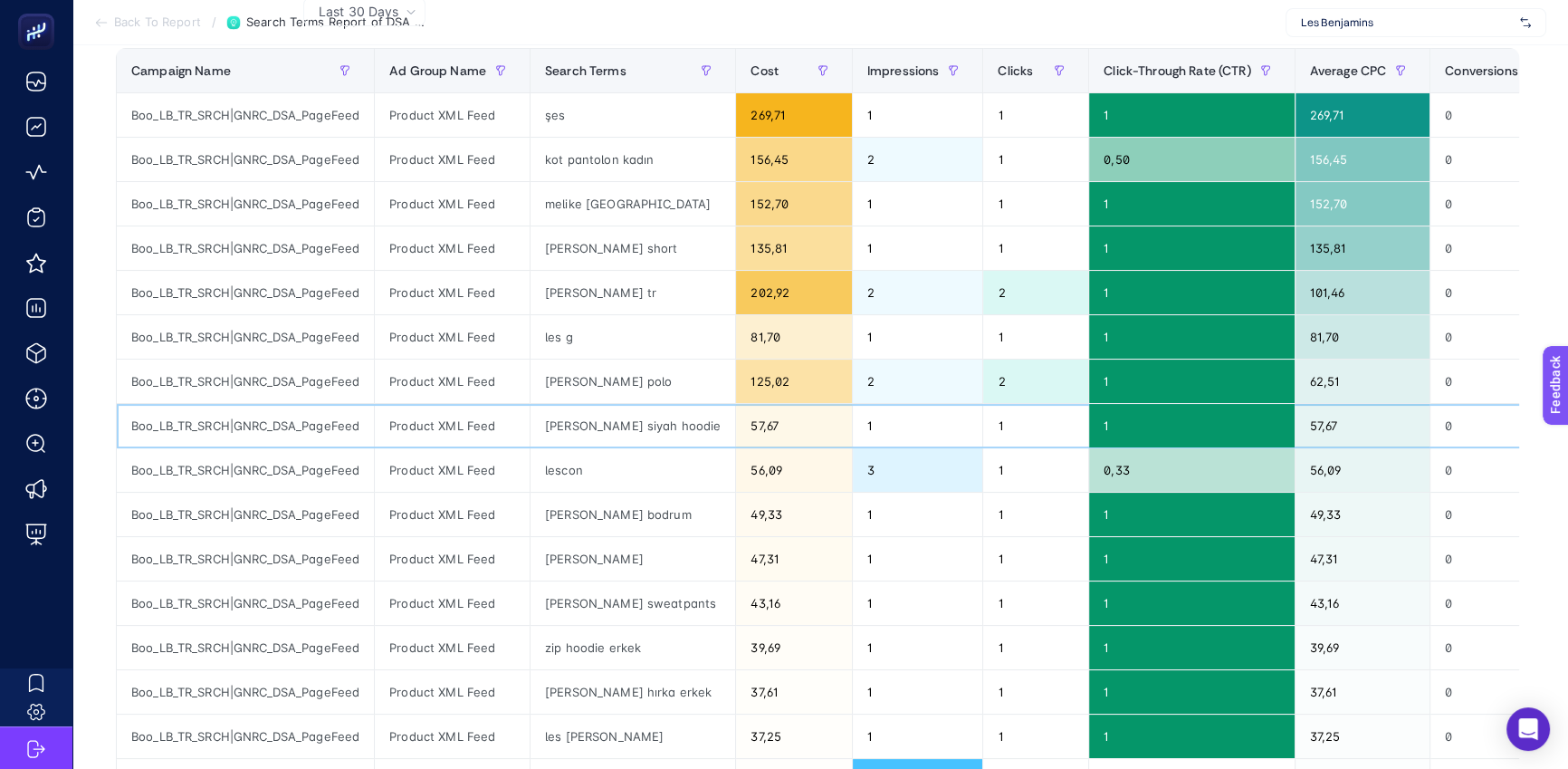
click at [292, 431] on div "Boo_LB_TR_SRCH|GNRC_DSA_PageFeed" at bounding box center [245, 425] width 257 height 44
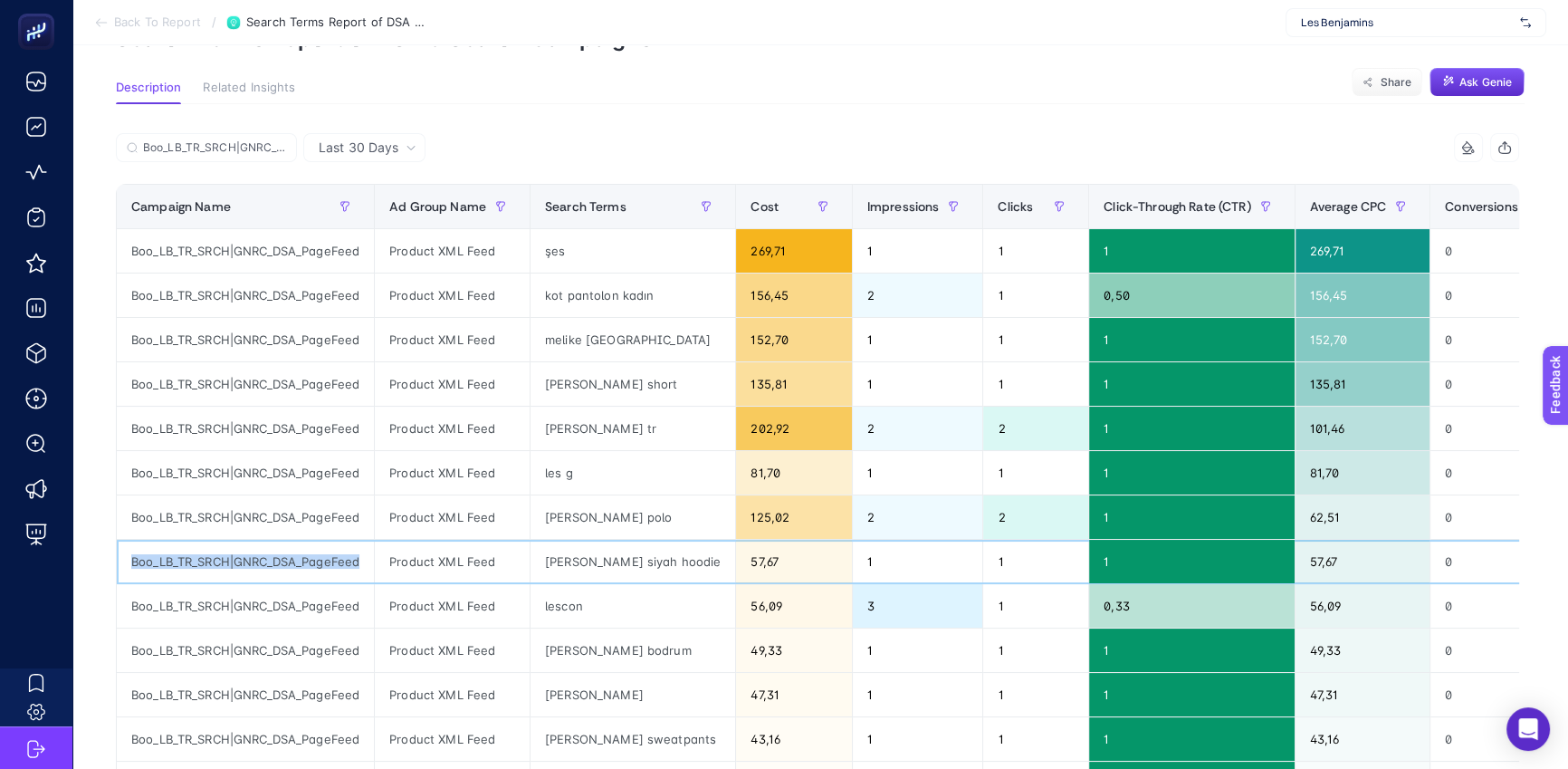
scroll to position [105, 0]
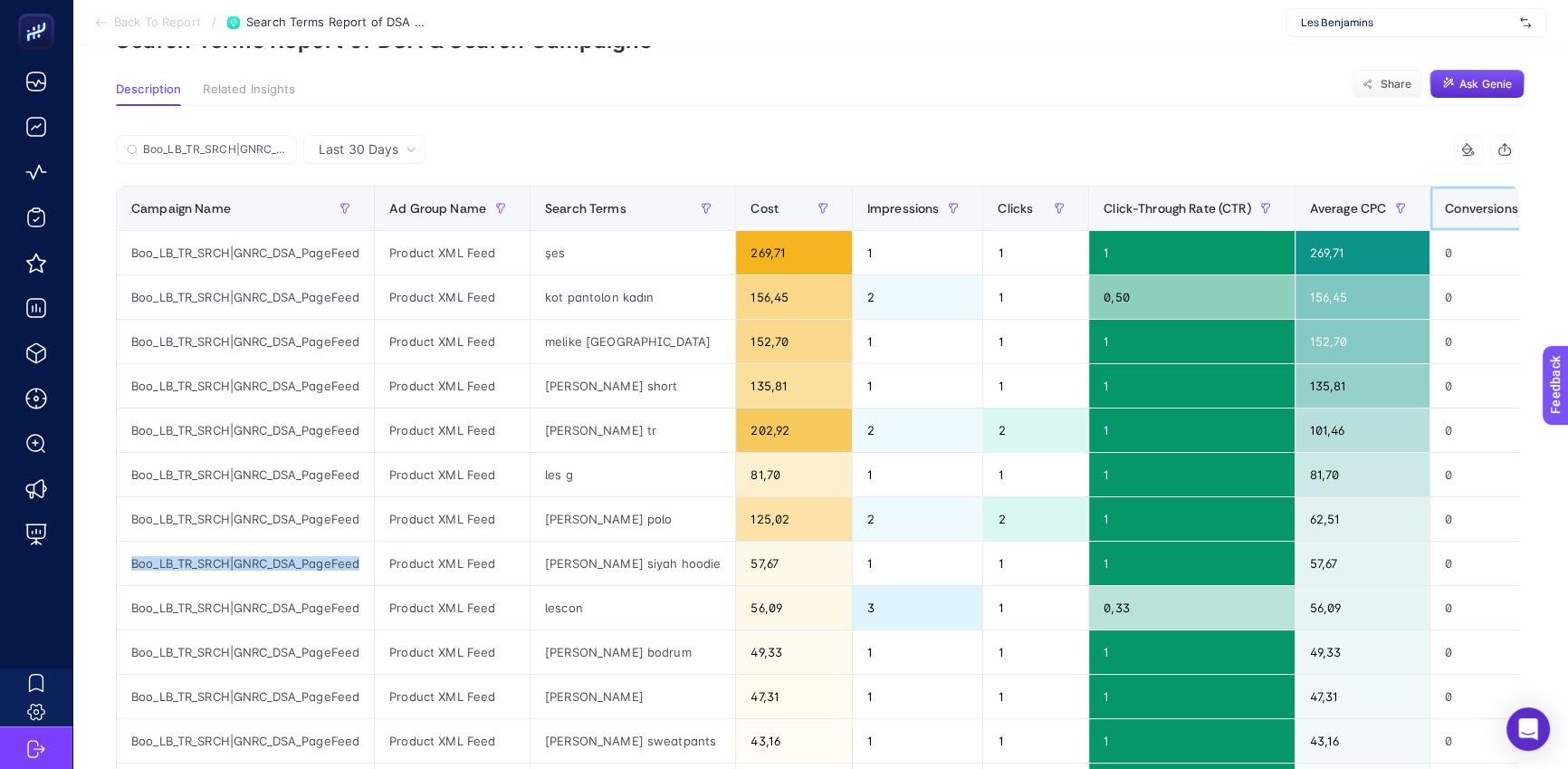
click at [1471, 215] on span "Conversions" at bounding box center [1481, 208] width 73 height 15
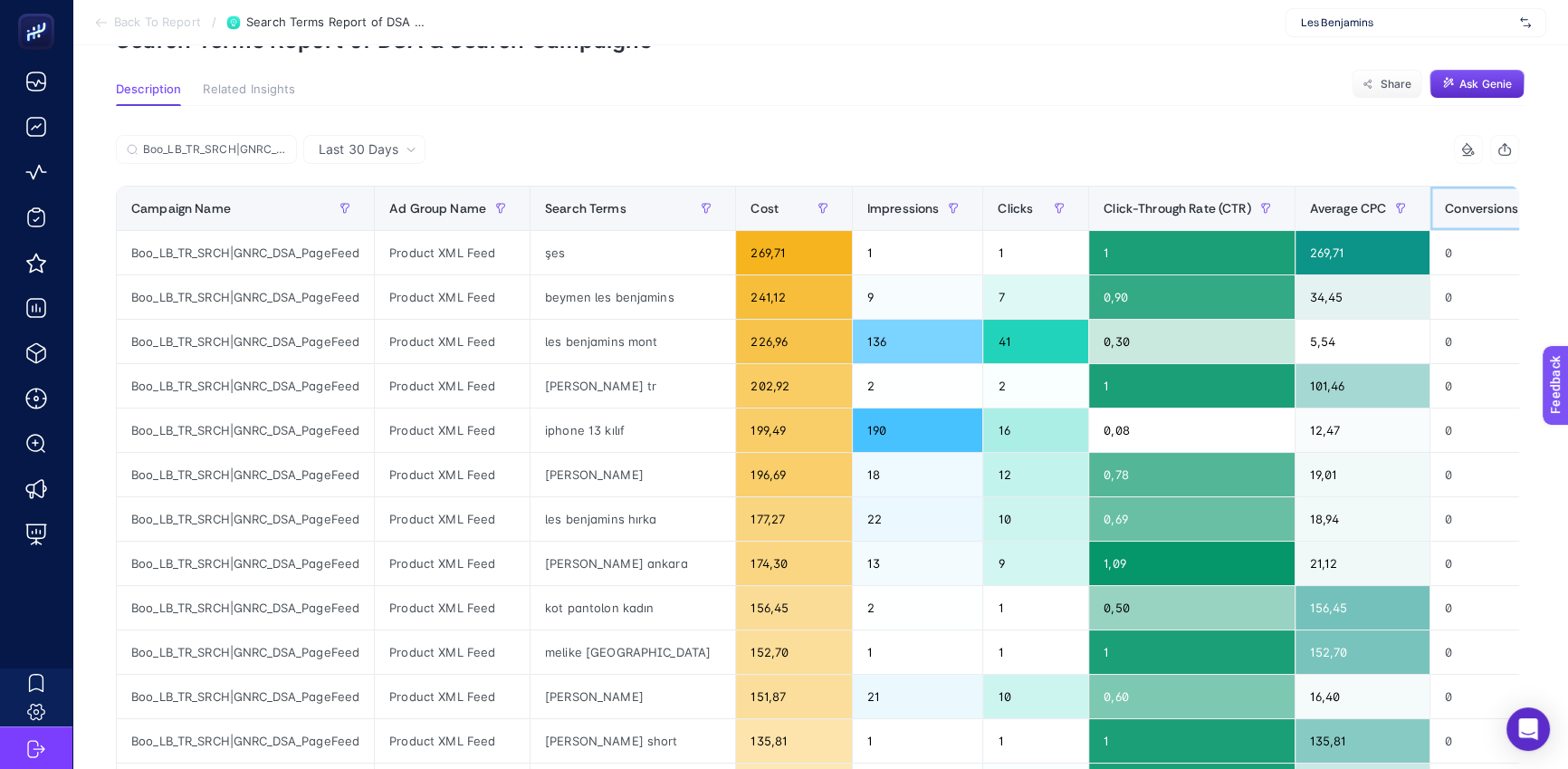
click at [1463, 213] on span "Conversions" at bounding box center [1481, 208] width 73 height 15
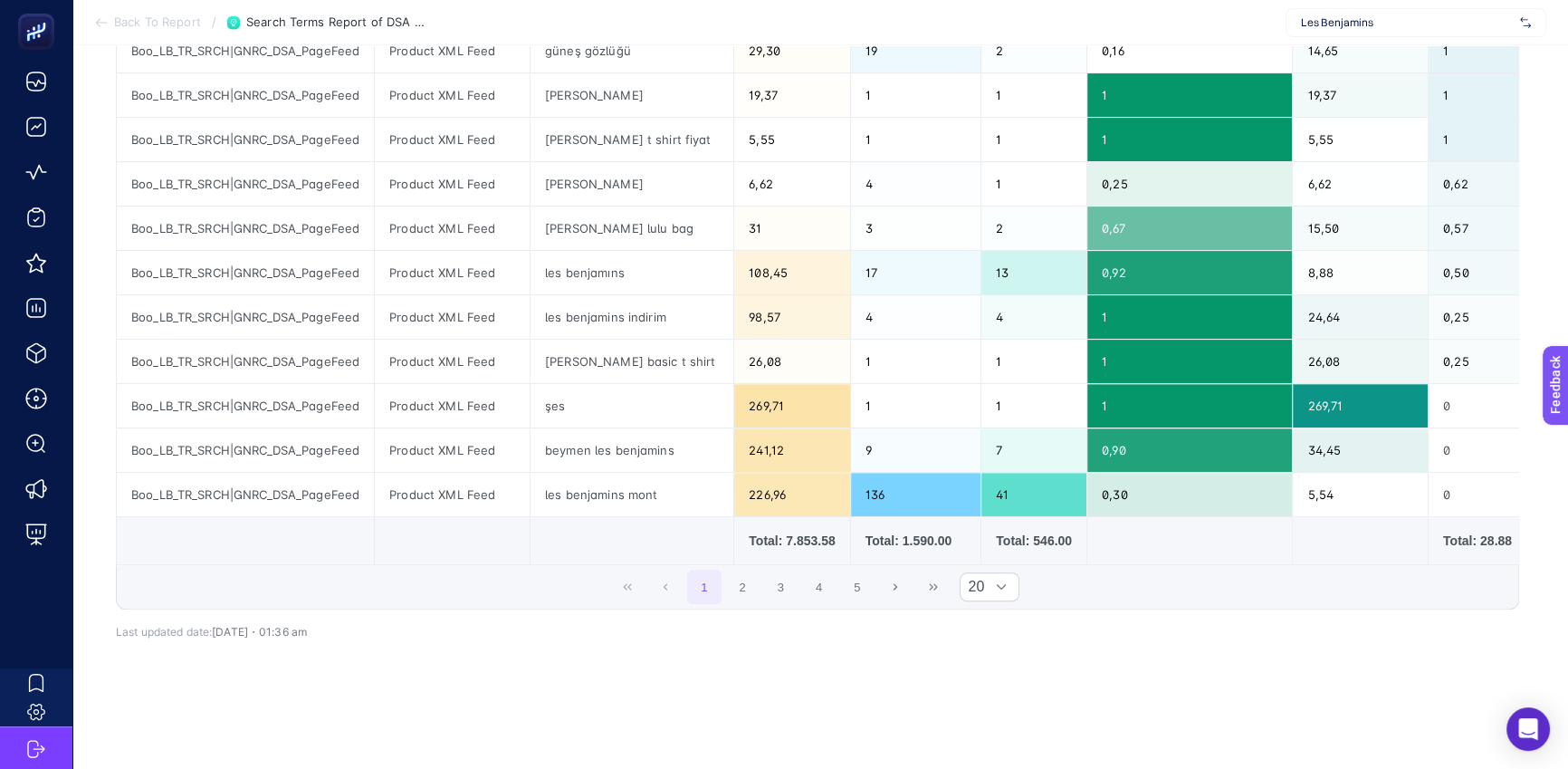
scroll to position [0, 0]
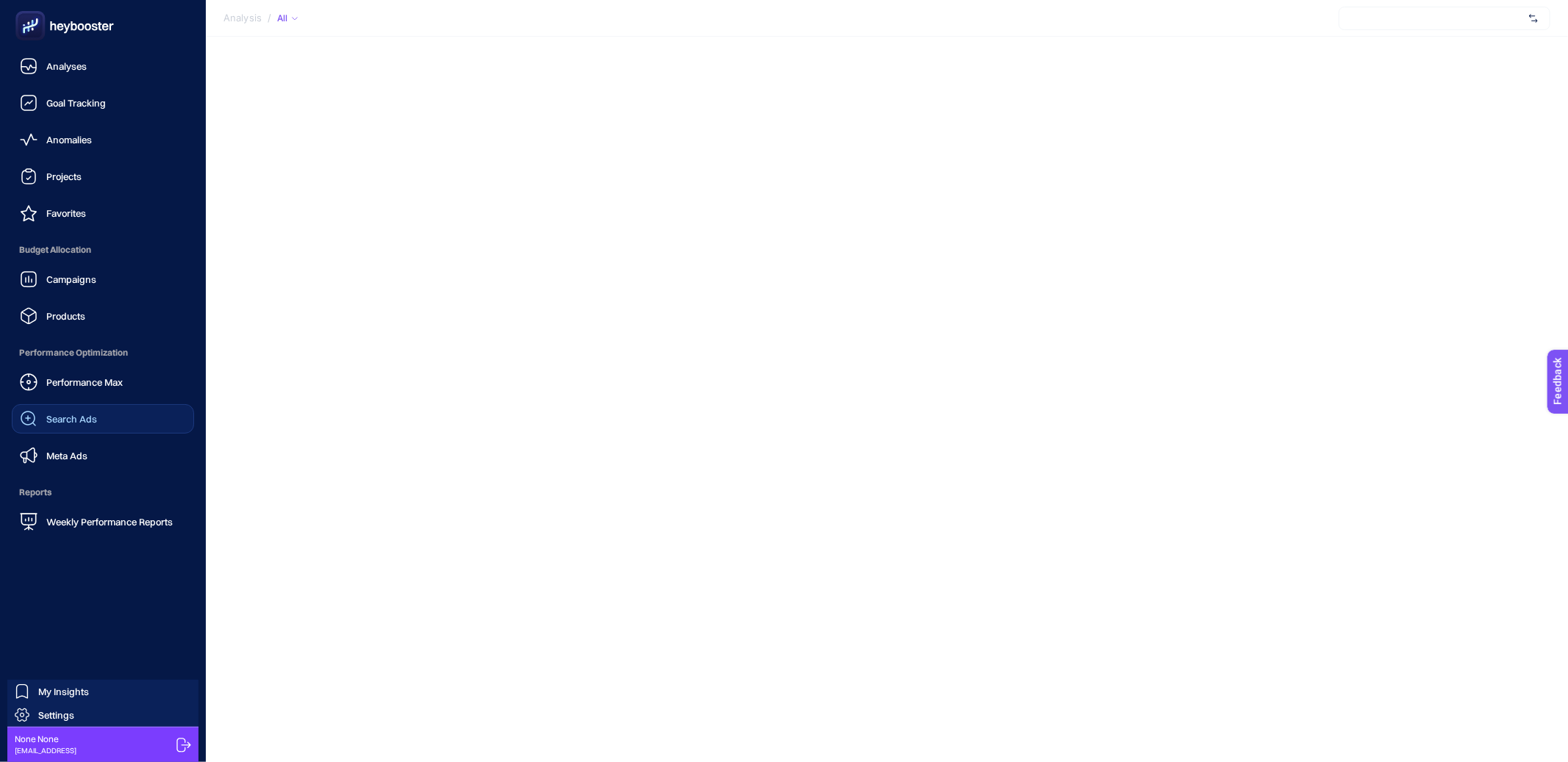
click at [51, 425] on div "Search Ads" at bounding box center [58, 418] width 77 height 17
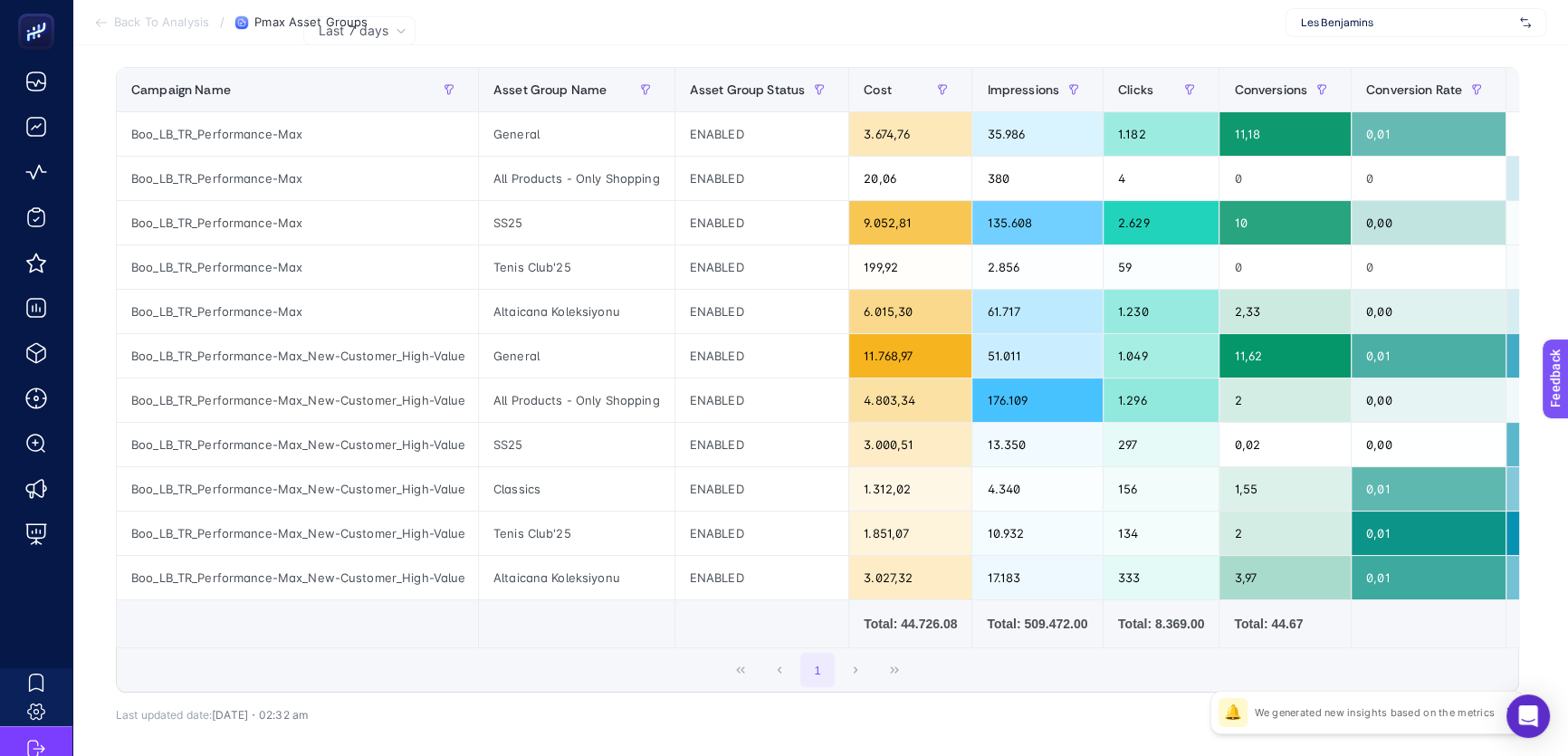
scroll to position [205, 0]
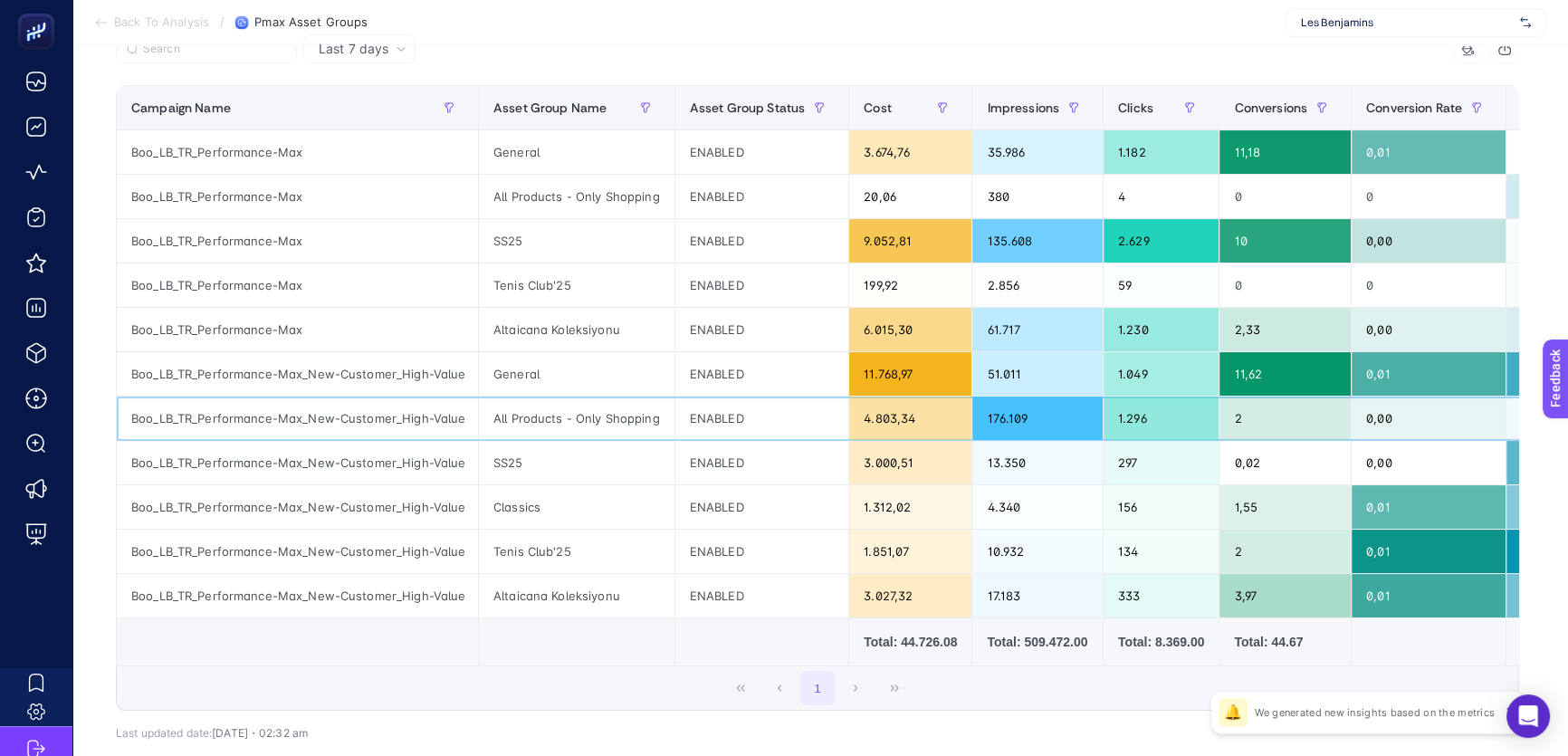
click at [576, 423] on div "All Products - Only Shopping" at bounding box center [577, 418] width 196 height 44
click at [572, 386] on div "General" at bounding box center [577, 373] width 196 height 44
click at [646, 150] on div "General" at bounding box center [577, 151] width 196 height 44
click at [812, 145] on div "ENABLED" at bounding box center [761, 151] width 174 height 44
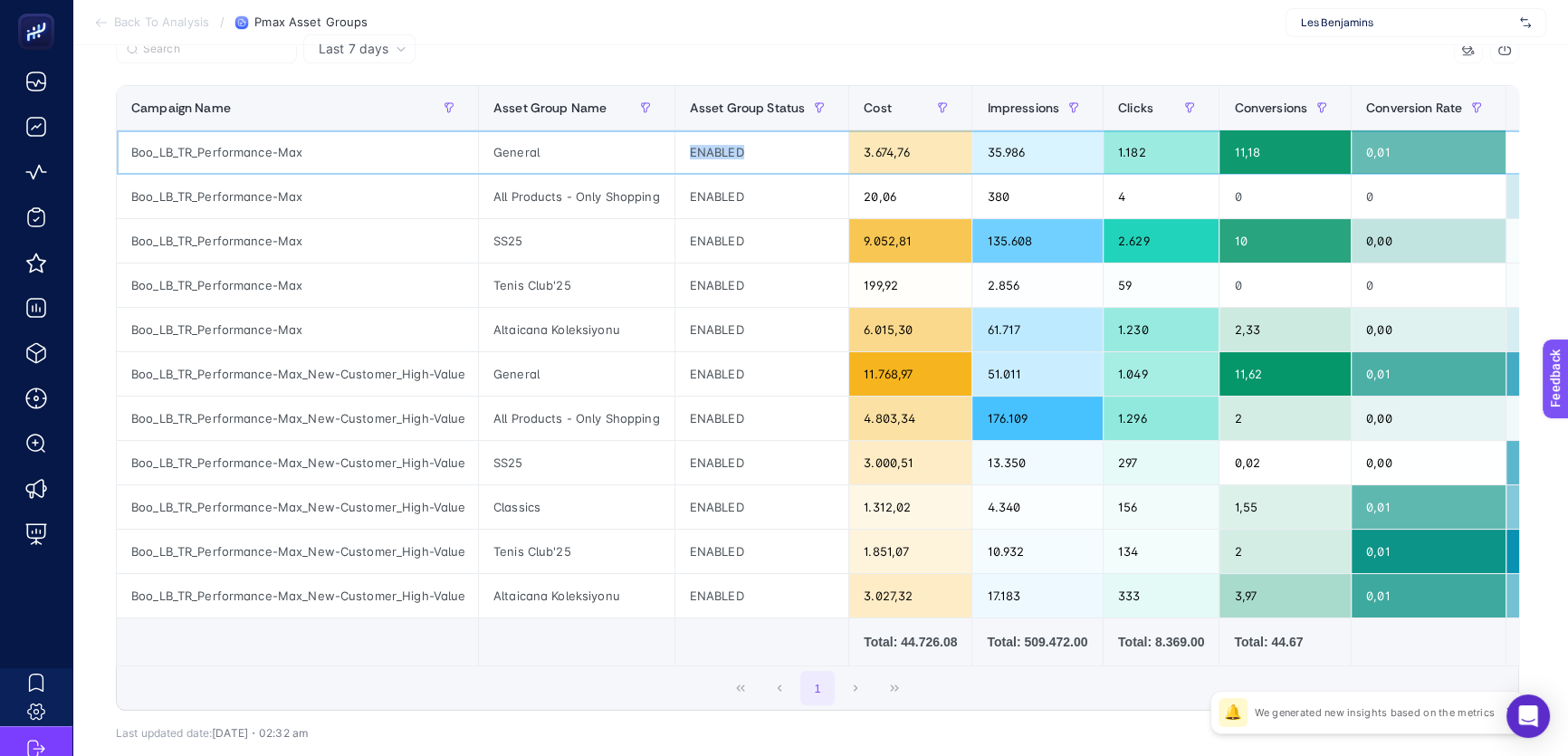
click at [812, 145] on div "ENABLED" at bounding box center [761, 151] width 174 height 44
click at [717, 12] on section "Back To Analysis / Pmax Asset Groups Les Benjamins" at bounding box center [820, 22] width 1496 height 46
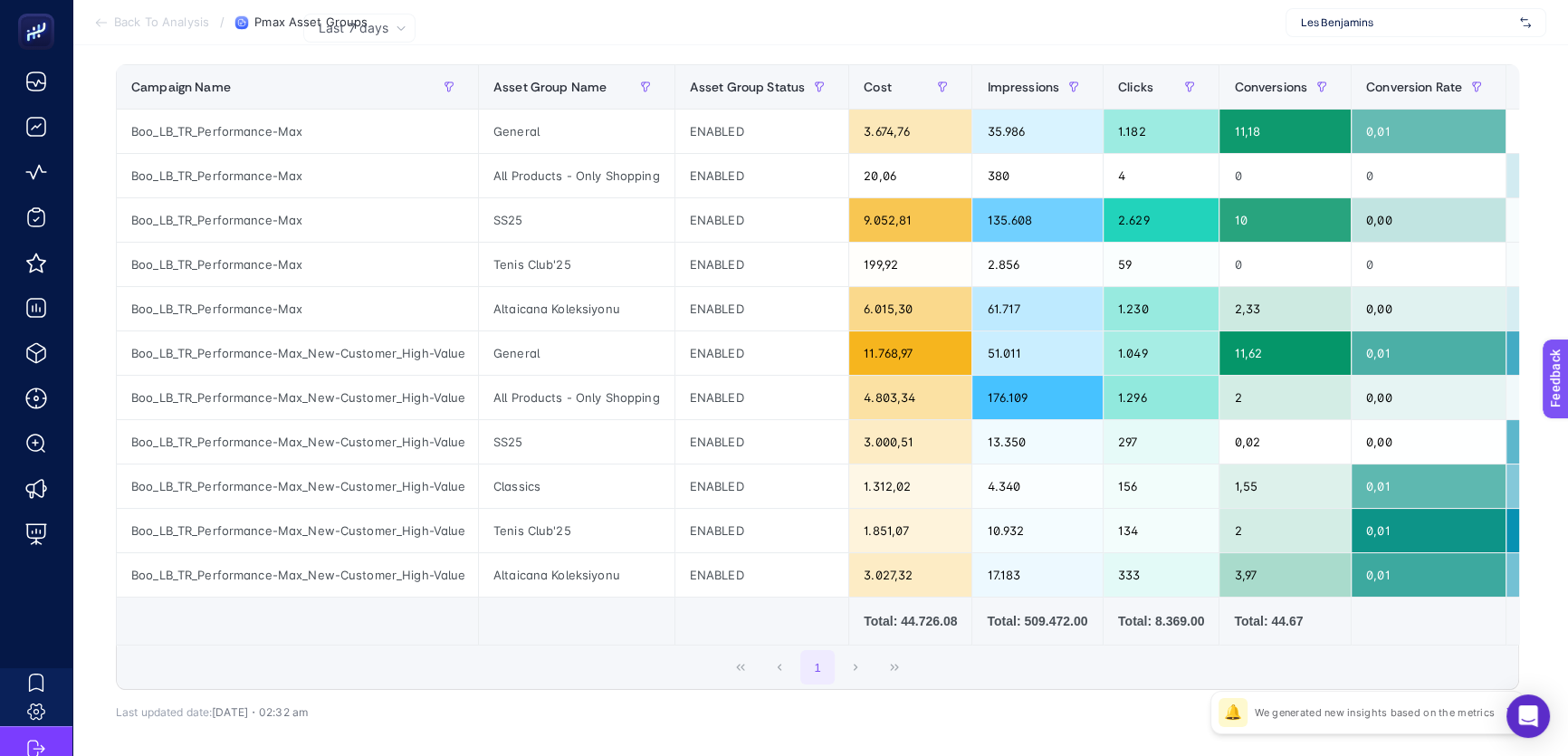
scroll to position [227, 0]
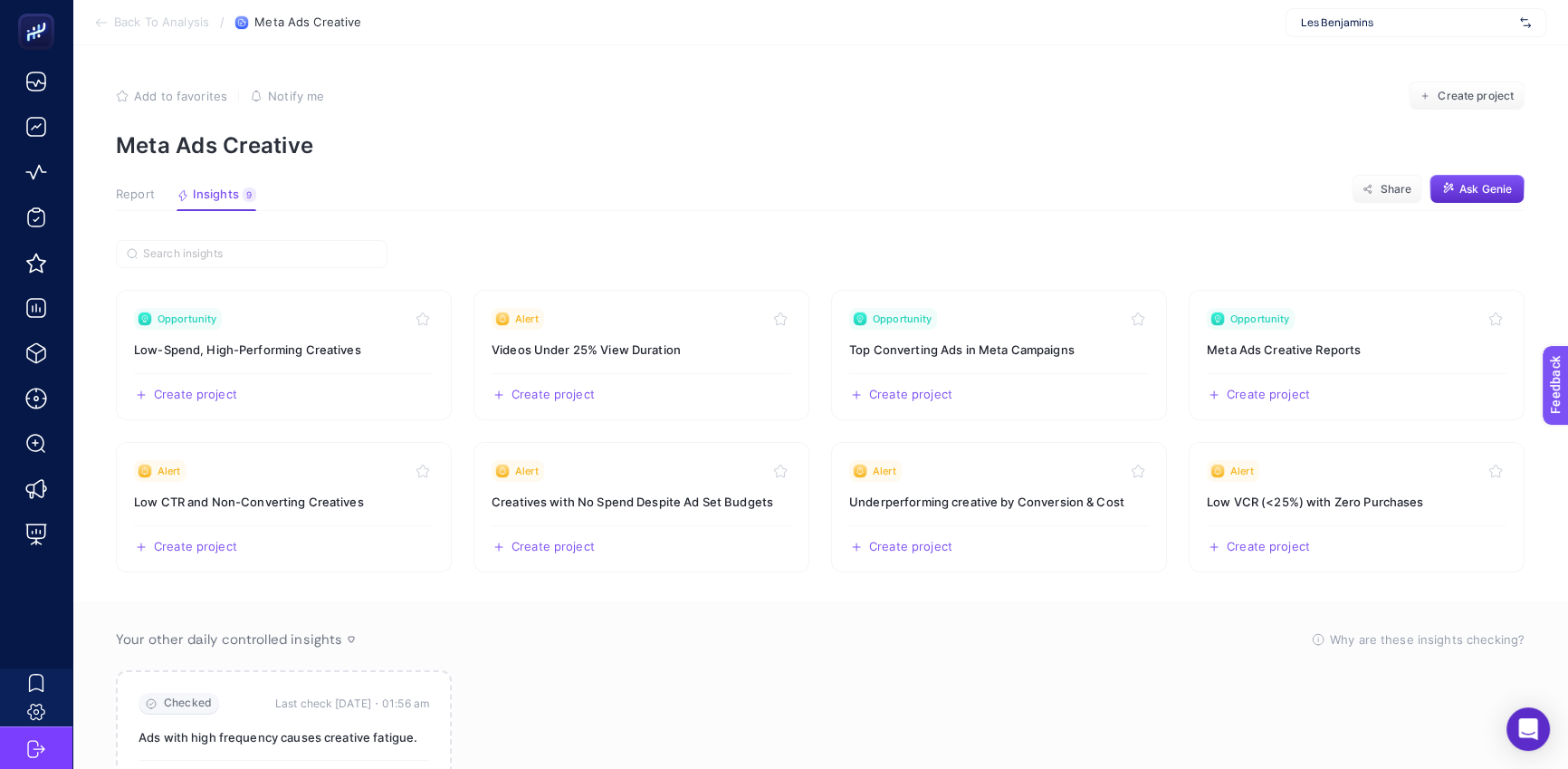
click at [1065, 163] on article "Add to favorites false Notify me Create project Meta Ads Creative Report Insigh…" at bounding box center [820, 454] width 1496 height 817
click at [548, 366] on section "Opportunity Low-Spend, High-Performing Creatives Create project Share Alert Vid…" at bounding box center [820, 533] width 1408 height 587
click at [647, 182] on article "Add to favorites false Notify me Create project Meta Ads Creative Report Insigh…" at bounding box center [820, 454] width 1496 height 817
click at [614, 362] on link "Alert Videos Under 25% View Duration Create project Share" at bounding box center [641, 355] width 336 height 130
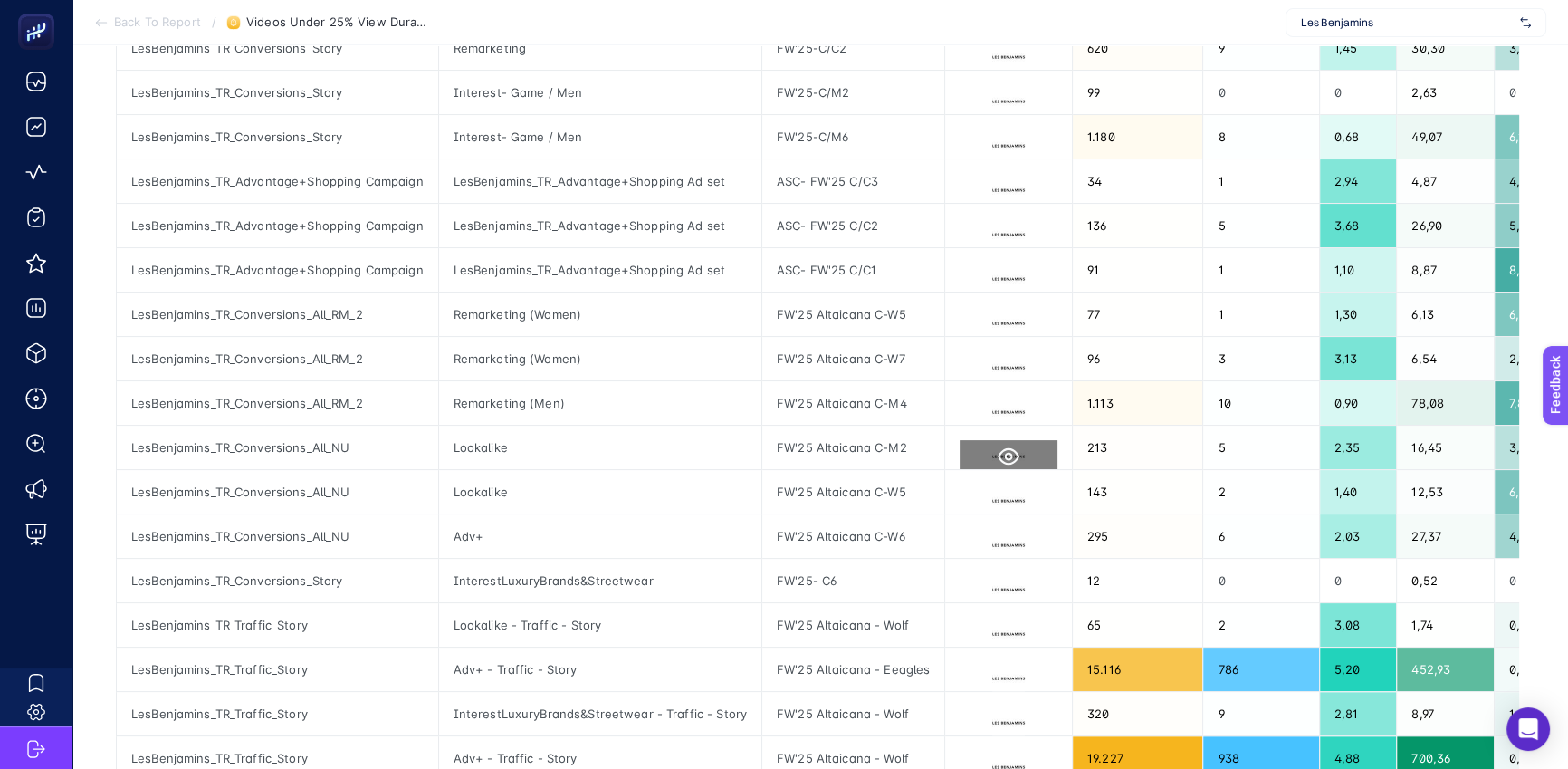
scroll to position [436, 0]
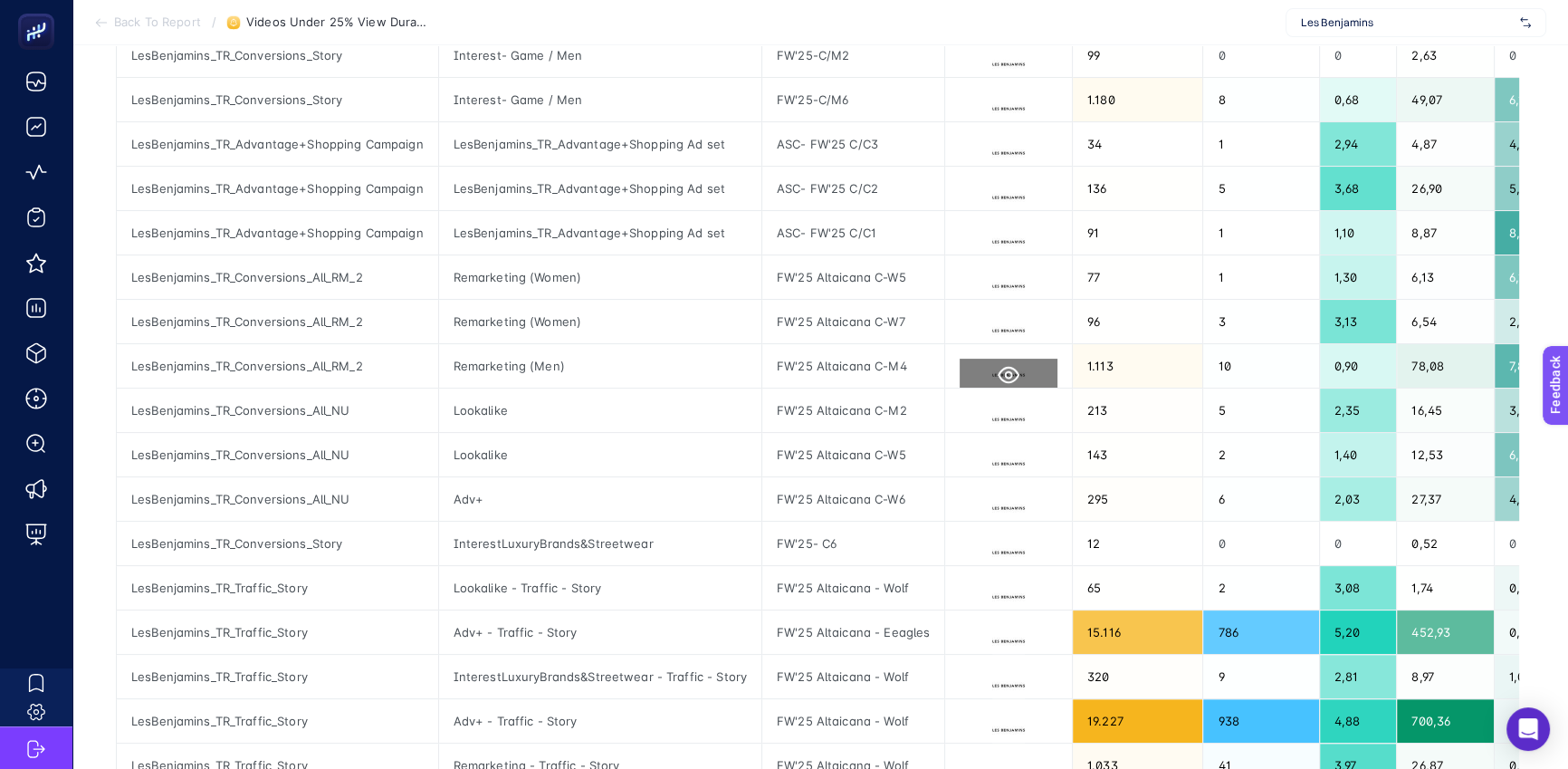
click at [983, 368] on button at bounding box center [1007, 374] width 97 height 33
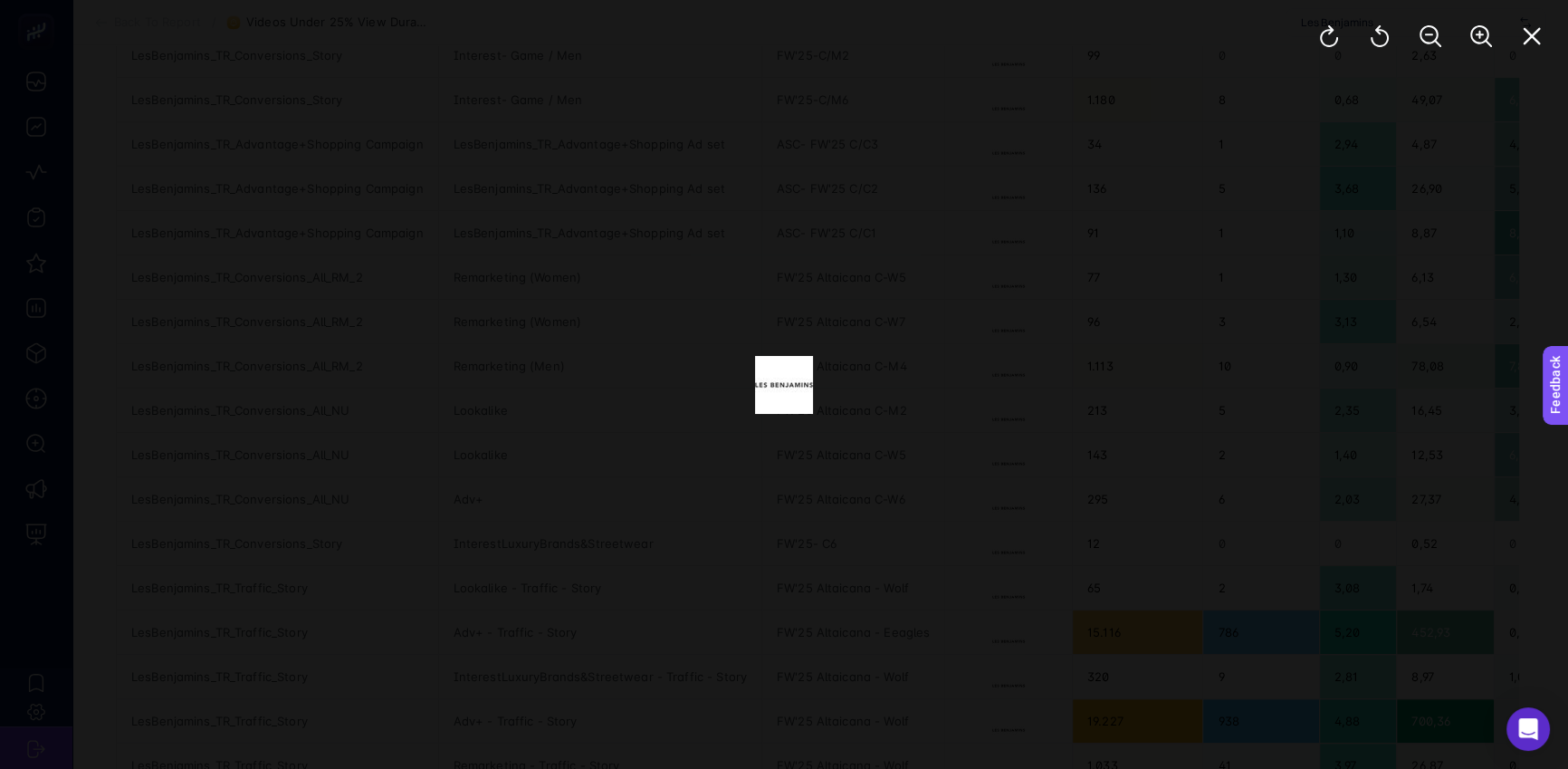
click at [1187, 409] on div at bounding box center [784, 384] width 1568 height 769
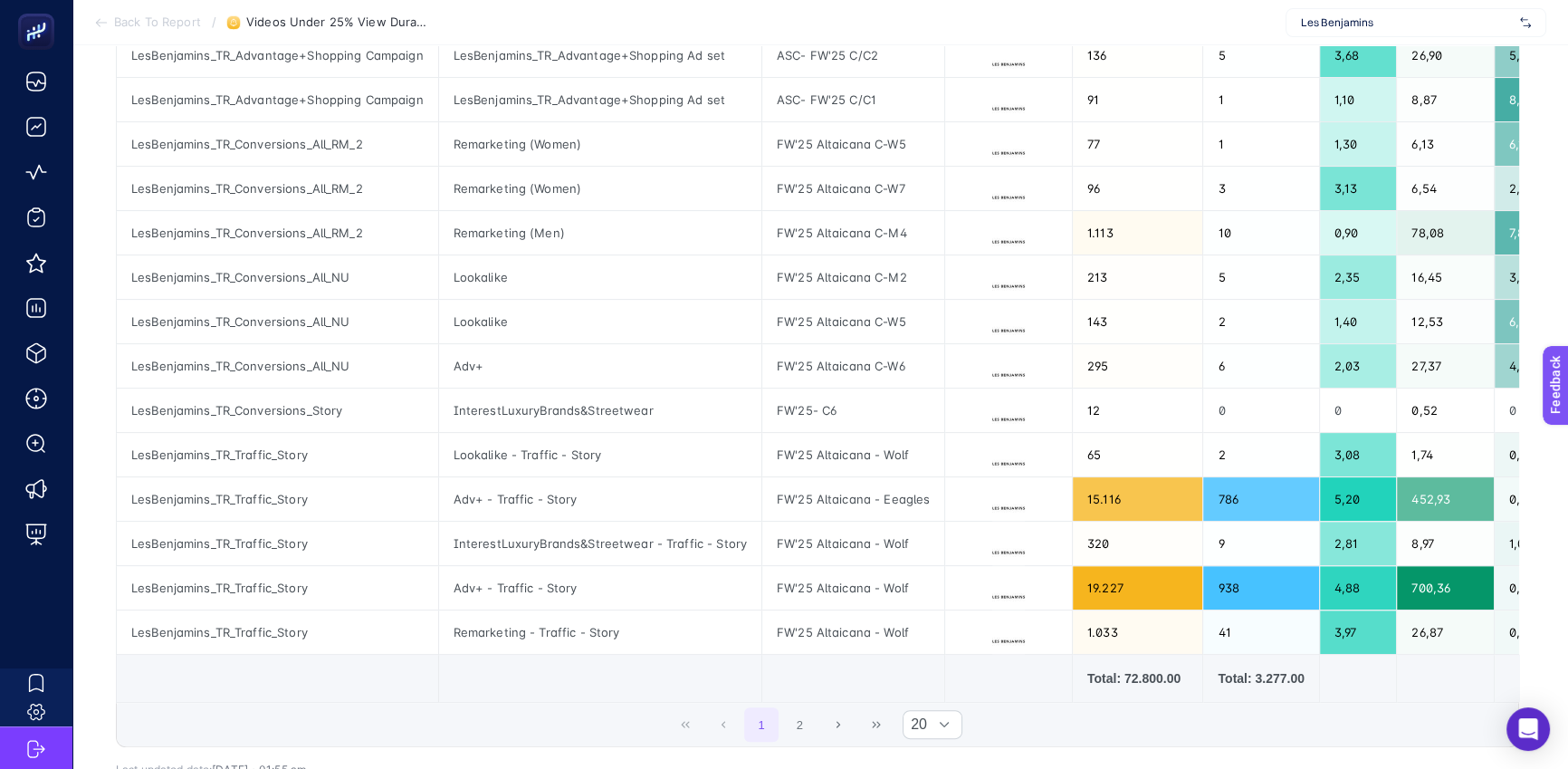
scroll to position [598, 0]
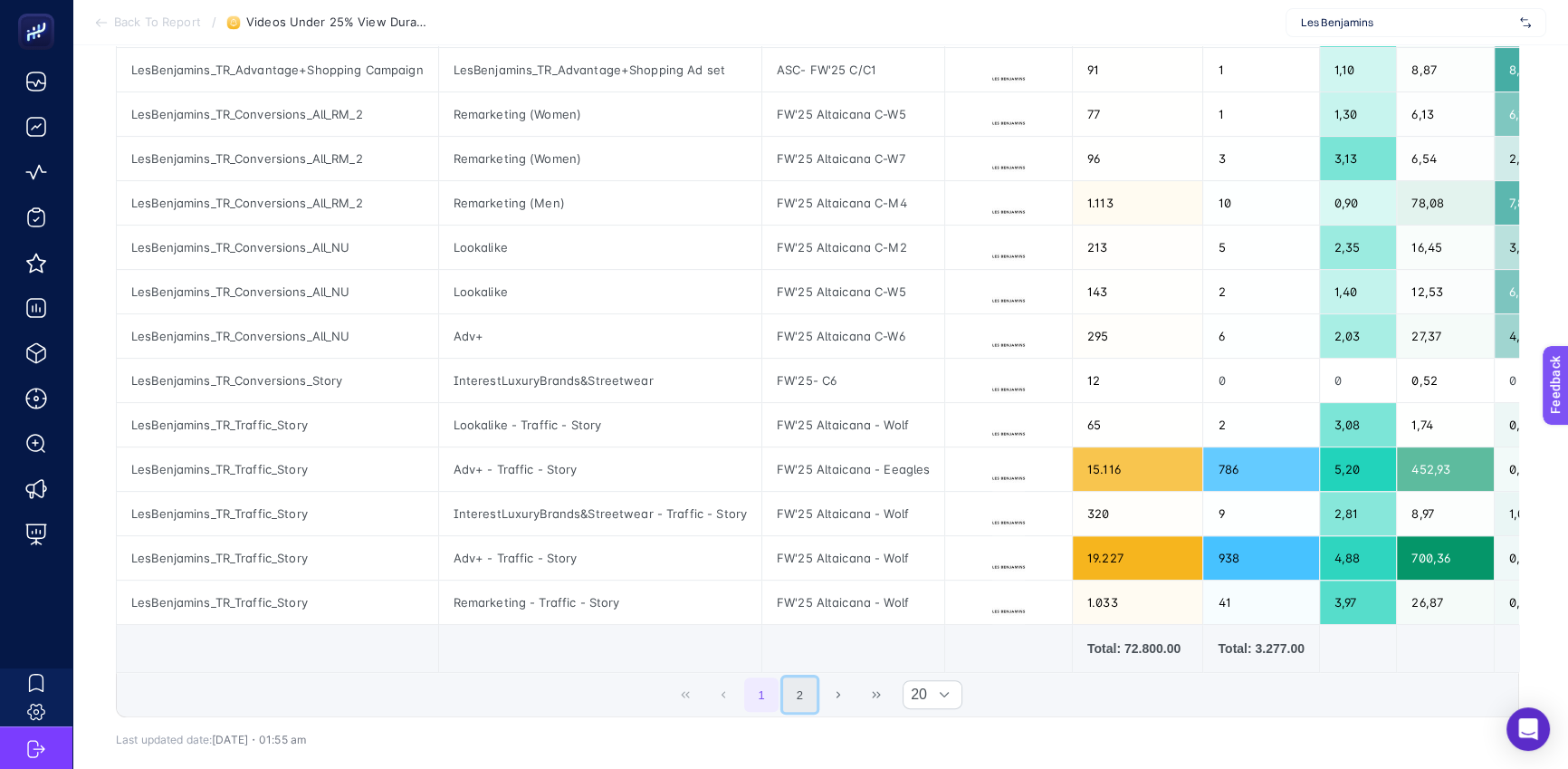
click at [811, 702] on button "2" at bounding box center [799, 694] width 34 height 34
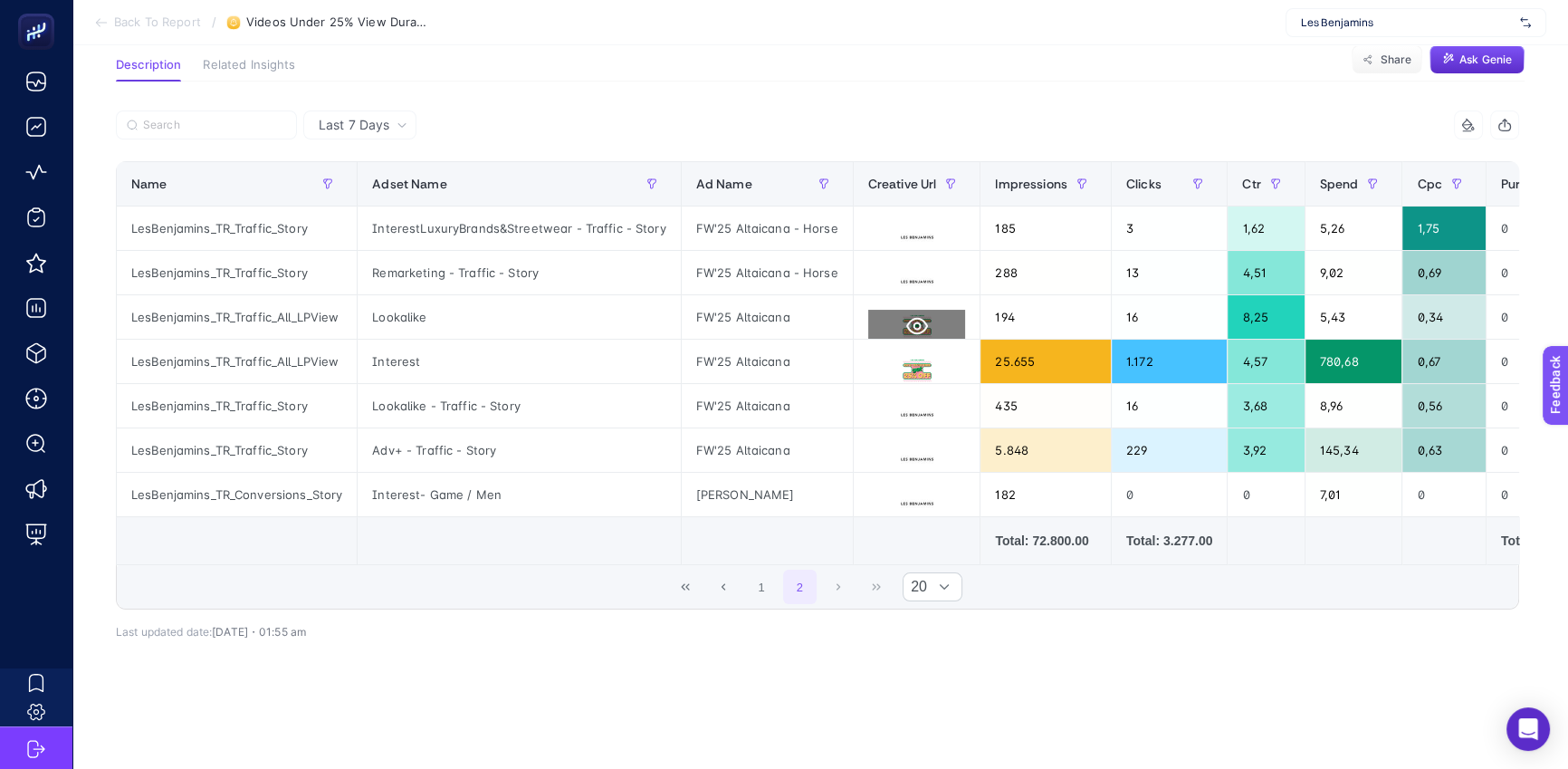
click at [911, 315] on icon at bounding box center [916, 325] width 21 height 21
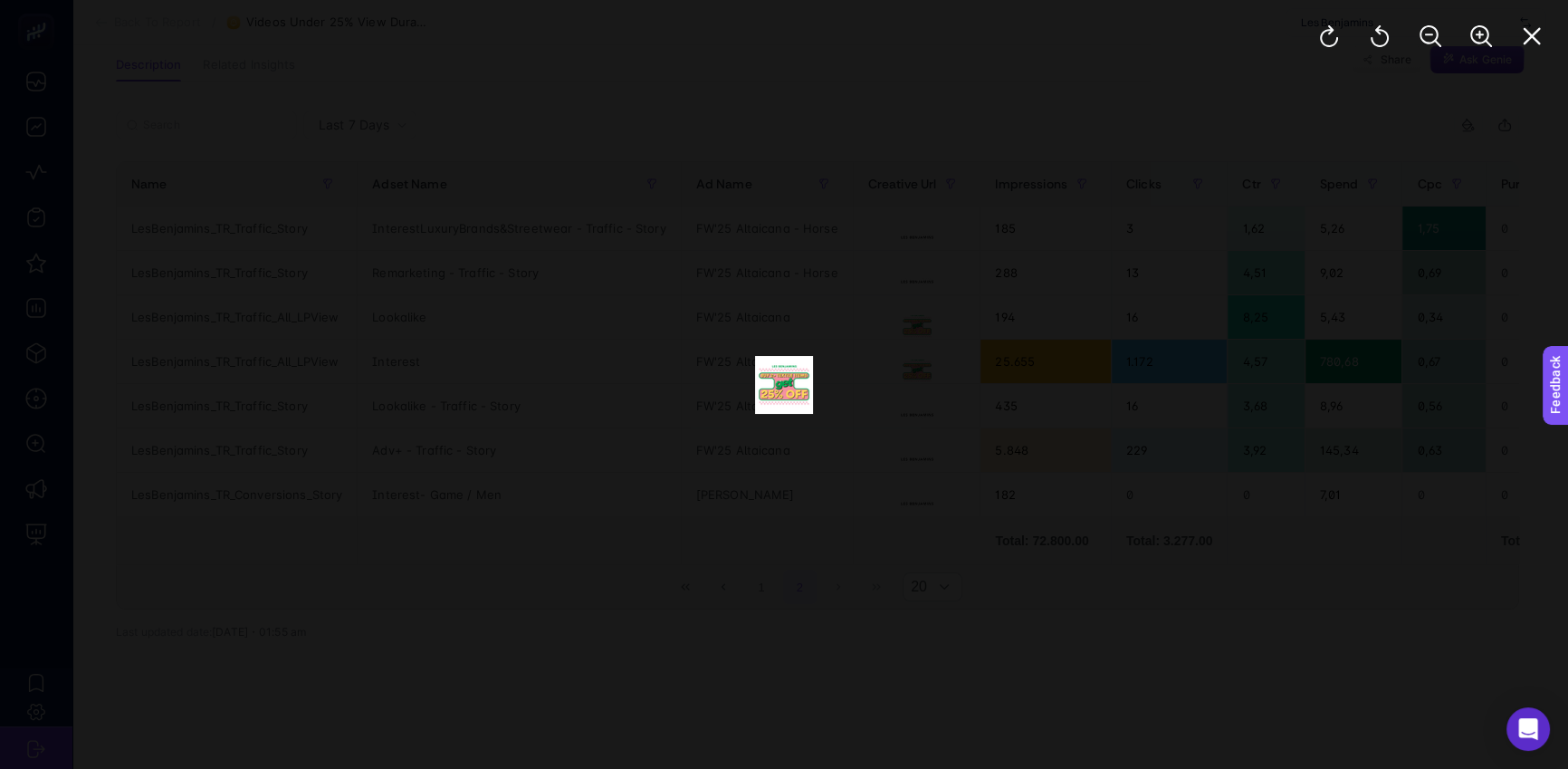
click at [1194, 430] on div at bounding box center [784, 384] width 1568 height 769
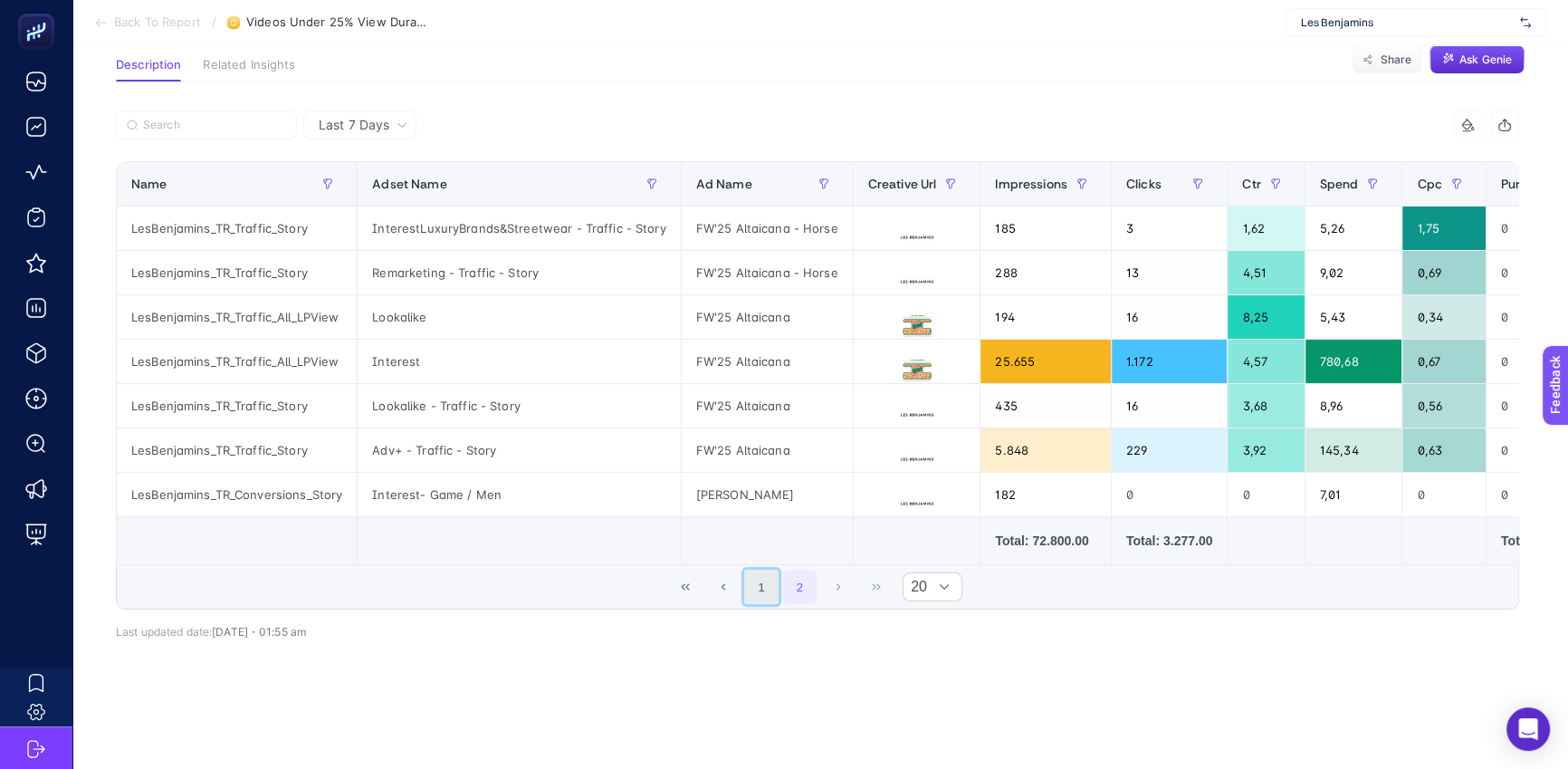
click at [767, 584] on button "1" at bounding box center [760, 586] width 34 height 34
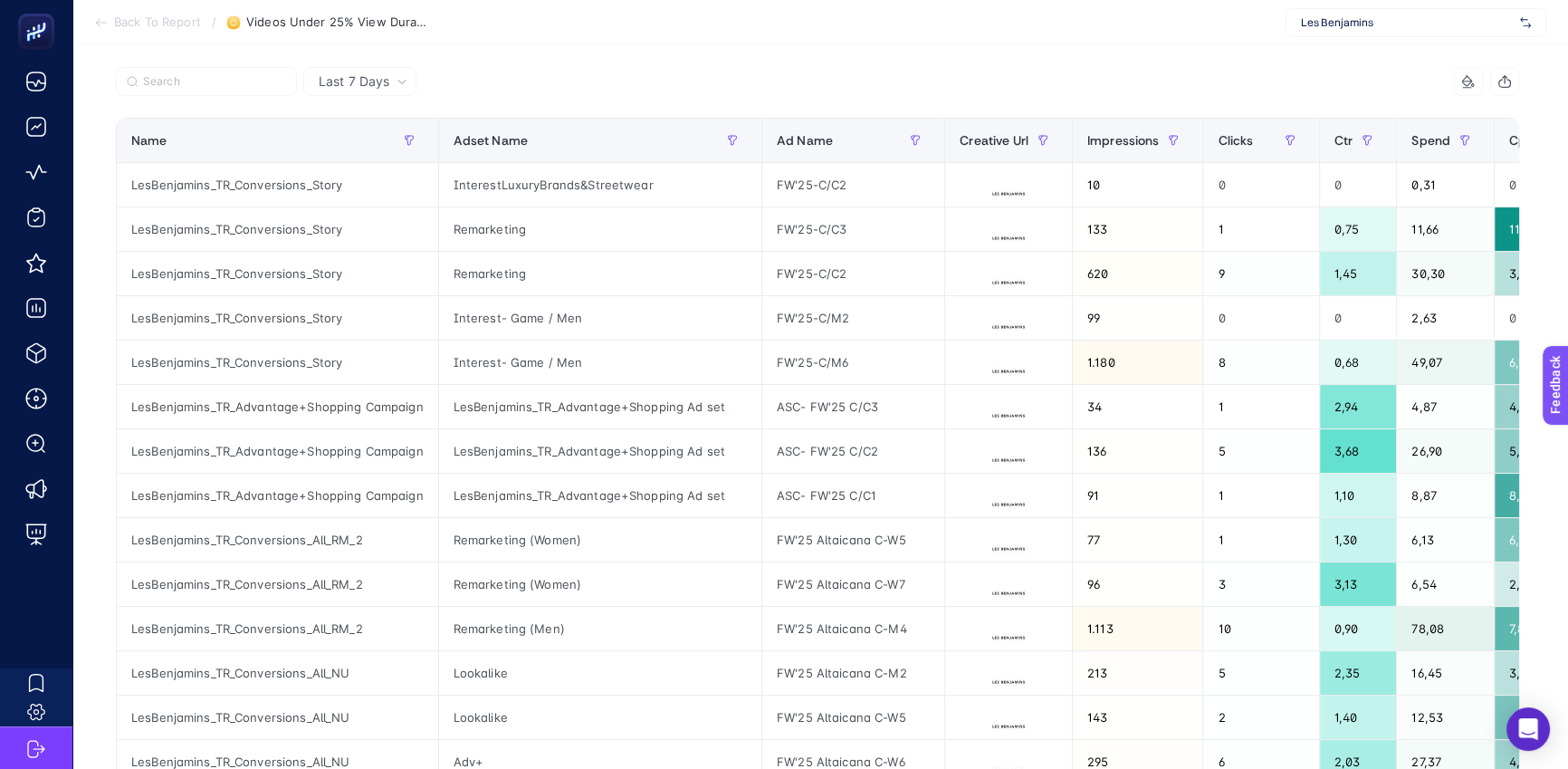
scroll to position [176, 0]
click at [972, 269] on button at bounding box center [1007, 279] width 97 height 33
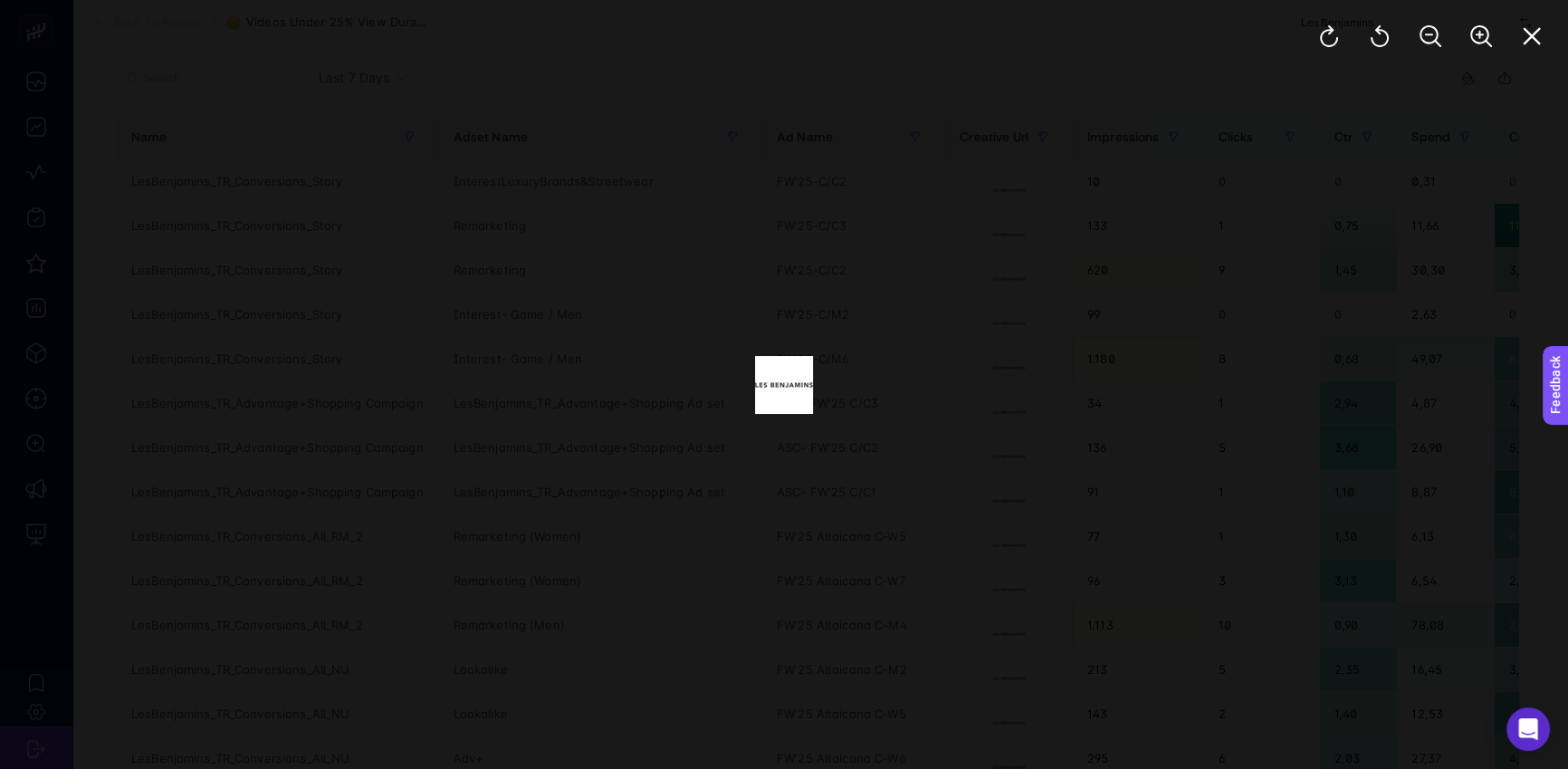
click at [1052, 321] on div at bounding box center [784, 384] width 1568 height 769
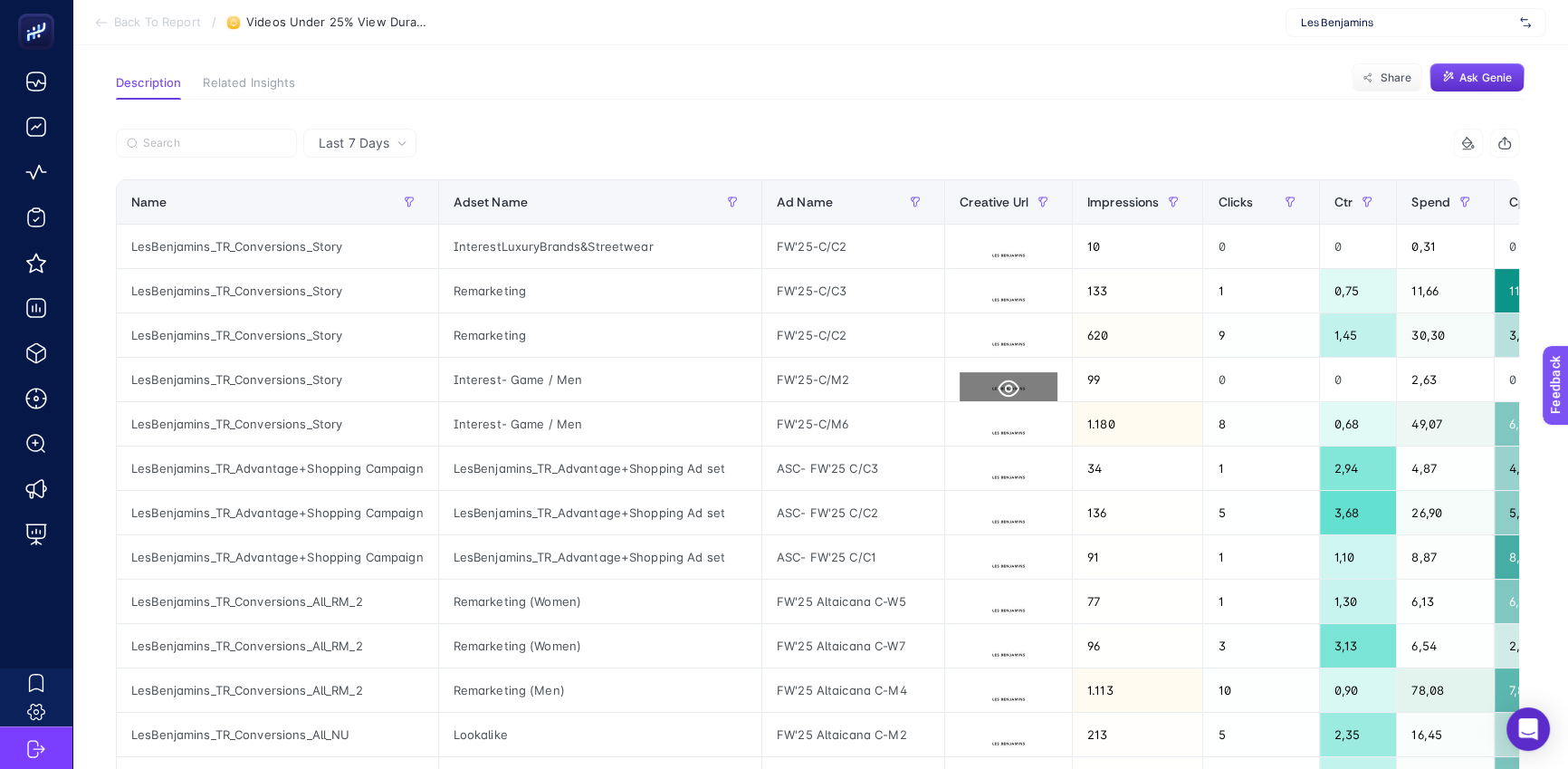
scroll to position [0, 0]
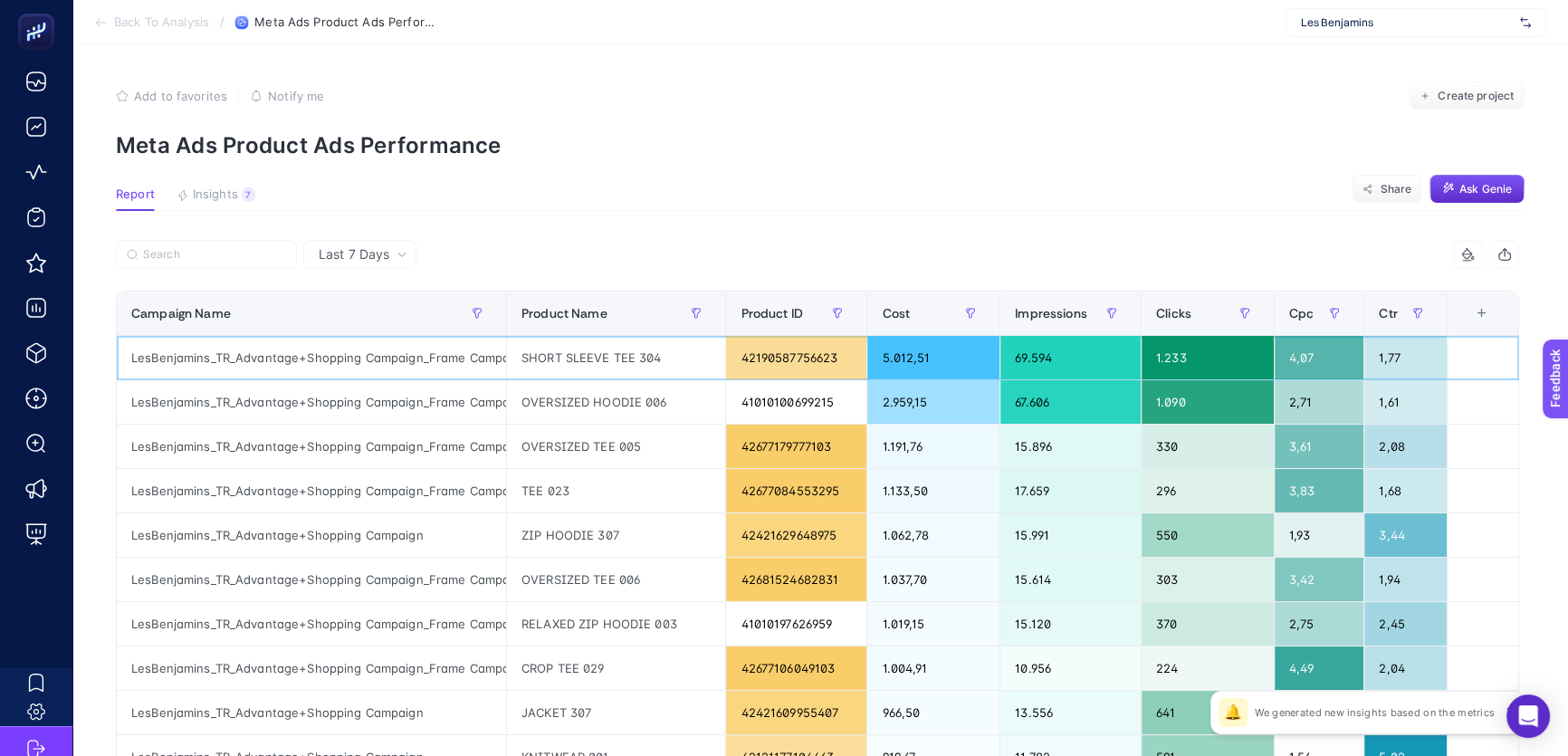
click at [656, 358] on div "SHORT SLEEVE TEE 304" at bounding box center [616, 358] width 219 height 44
copy tr "SHORT SLEEVE TEE 304"
click at [870, 267] on div "6 items selected" at bounding box center [1168, 254] width 702 height 29
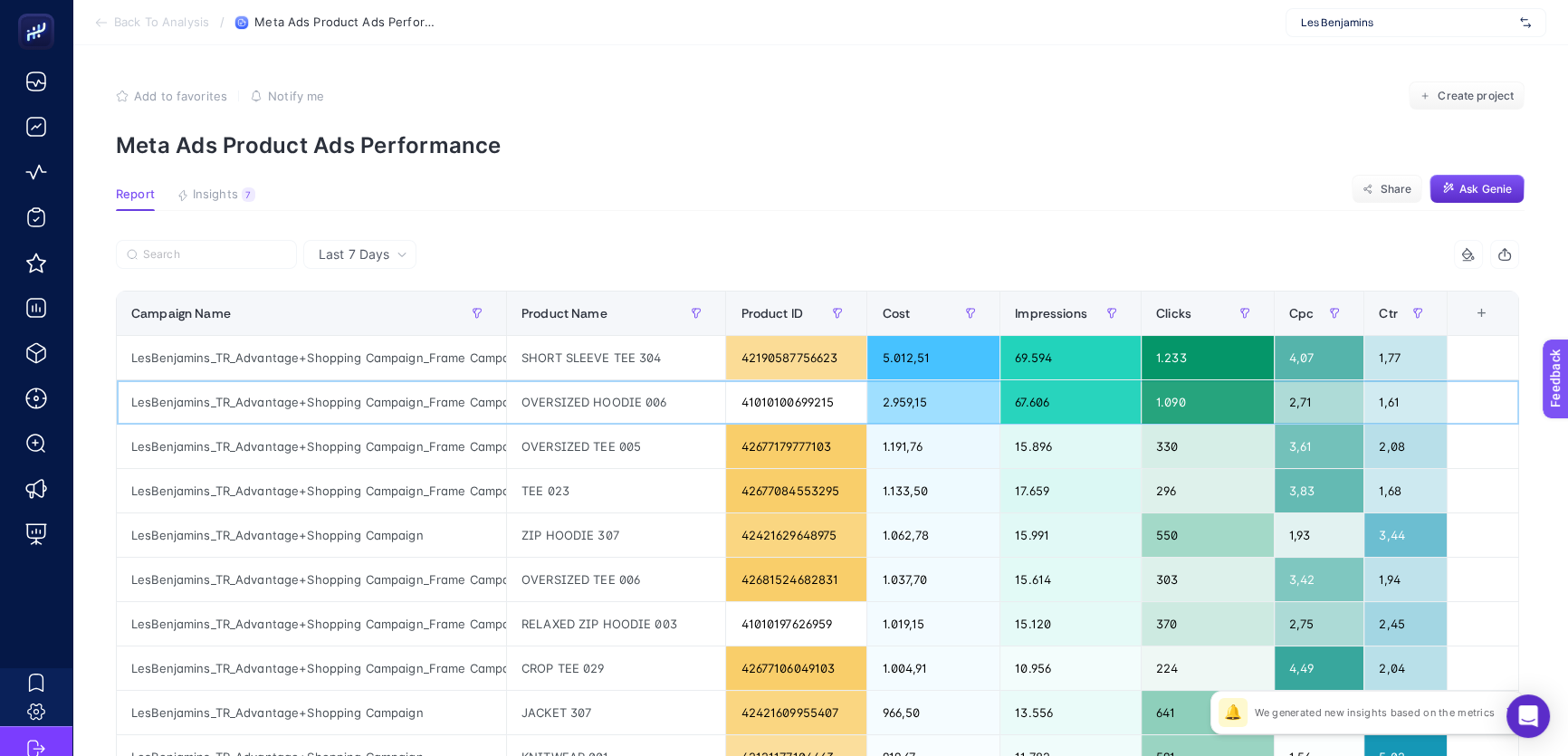
click at [577, 405] on div "OVERSIZED HOODIE 006" at bounding box center [616, 401] width 219 height 44
copy tr "OVERSIZED HOODIE 006"
click at [853, 150] on p "Meta Ads Product Ads Performance" at bounding box center [820, 145] width 1408 height 26
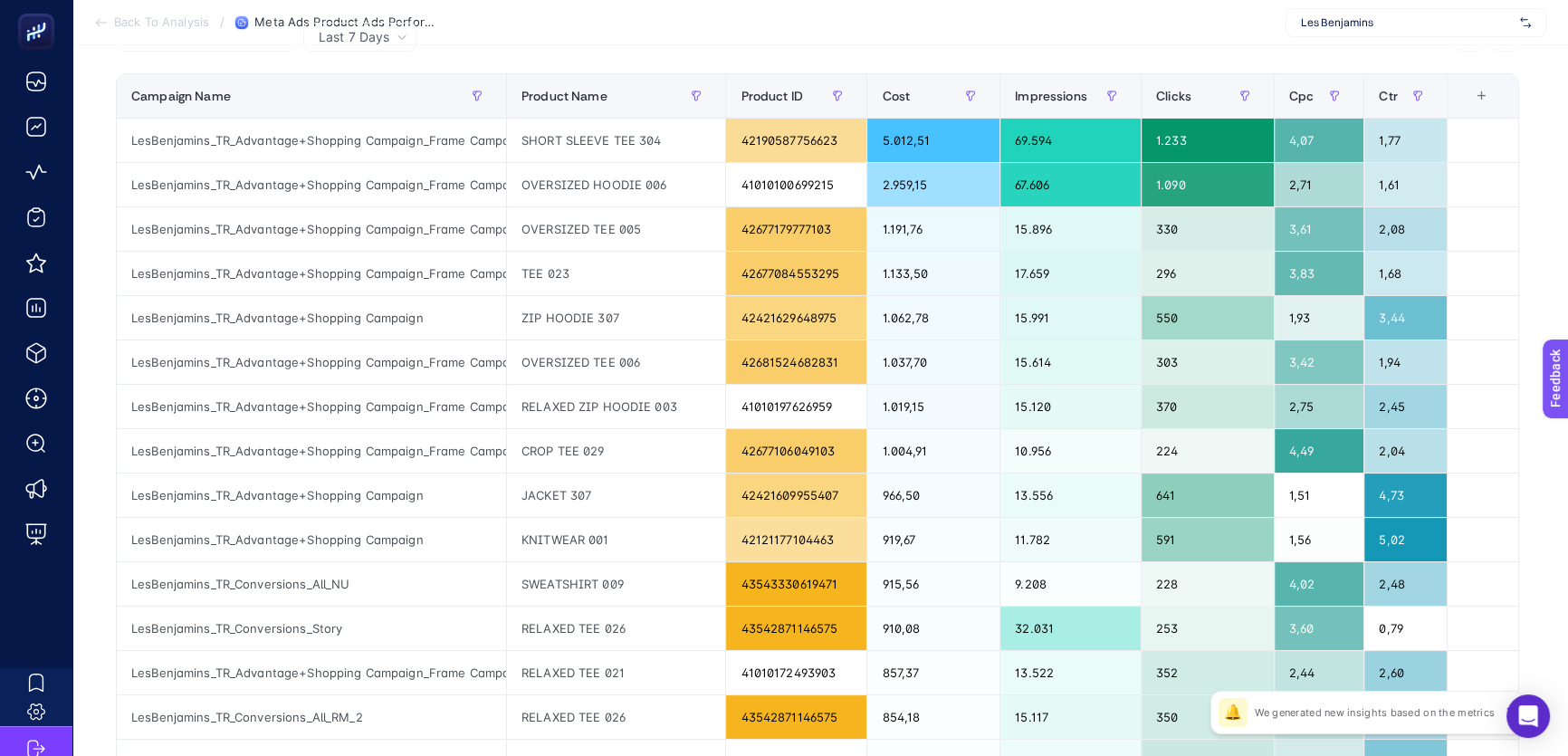
scroll to position [223, 0]
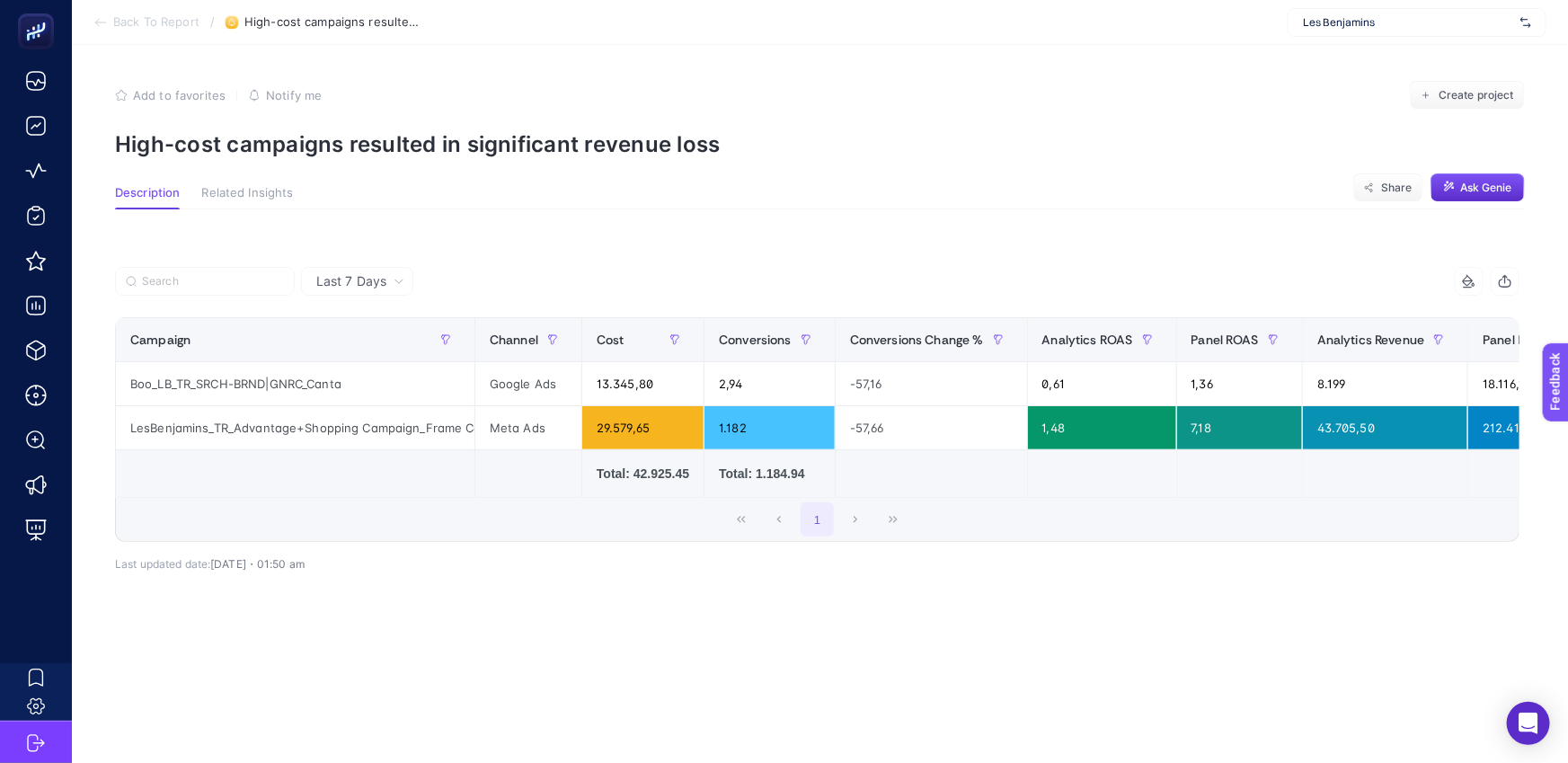
scroll to position [0, 60]
click at [395, 428] on div "LesBenjamins_TR_Advantage+Shopping Campaign_Frame Campaign" at bounding box center [295, 428] width 359 height 43
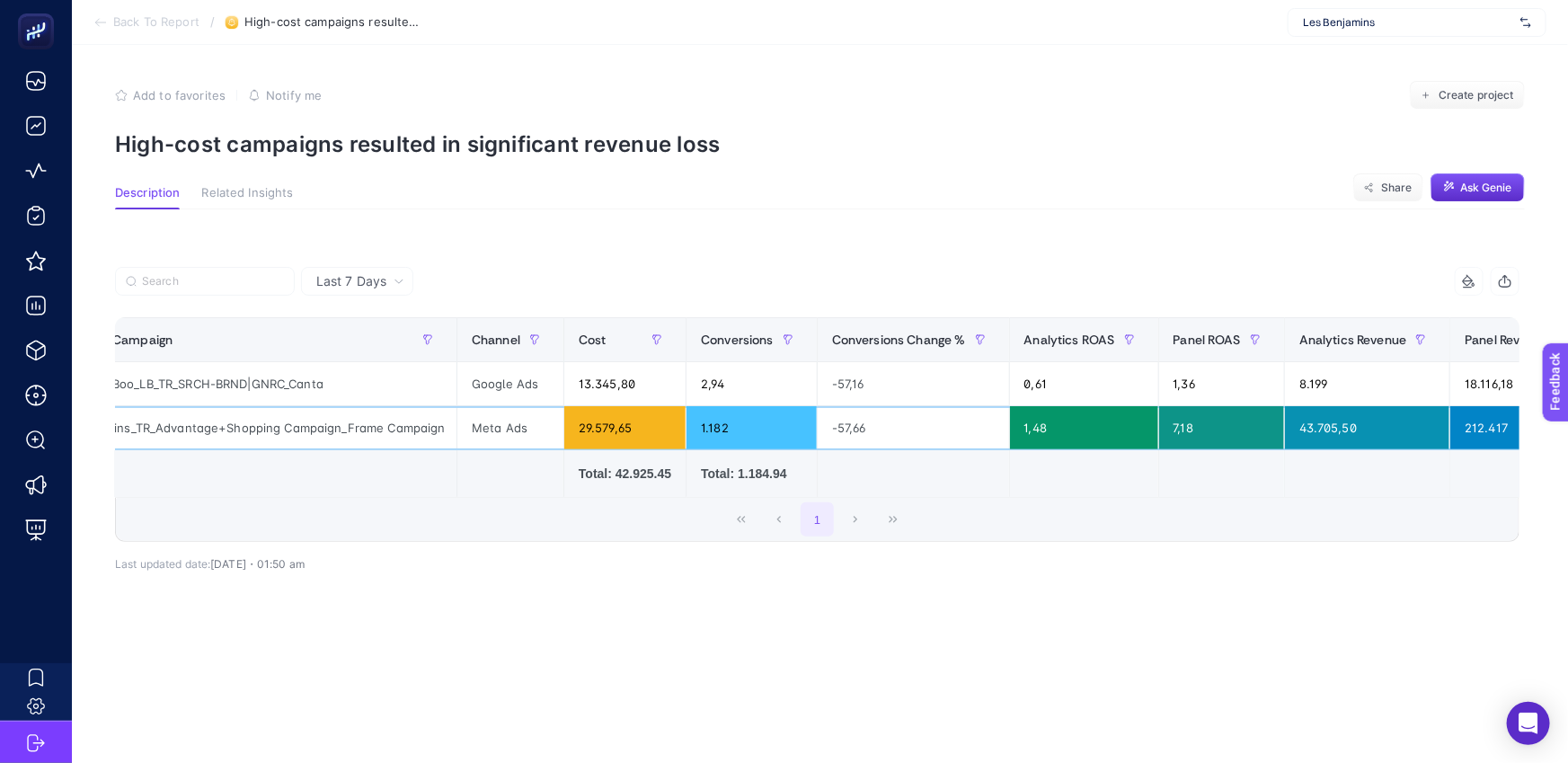
scroll to position [0, 16]
click at [460, 438] on div "Meta Ads" at bounding box center [513, 428] width 106 height 43
click at [382, 389] on div "Boo_LB_TR_SRCH-BRND|GNRC_Canta" at bounding box center [279, 383] width 359 height 43
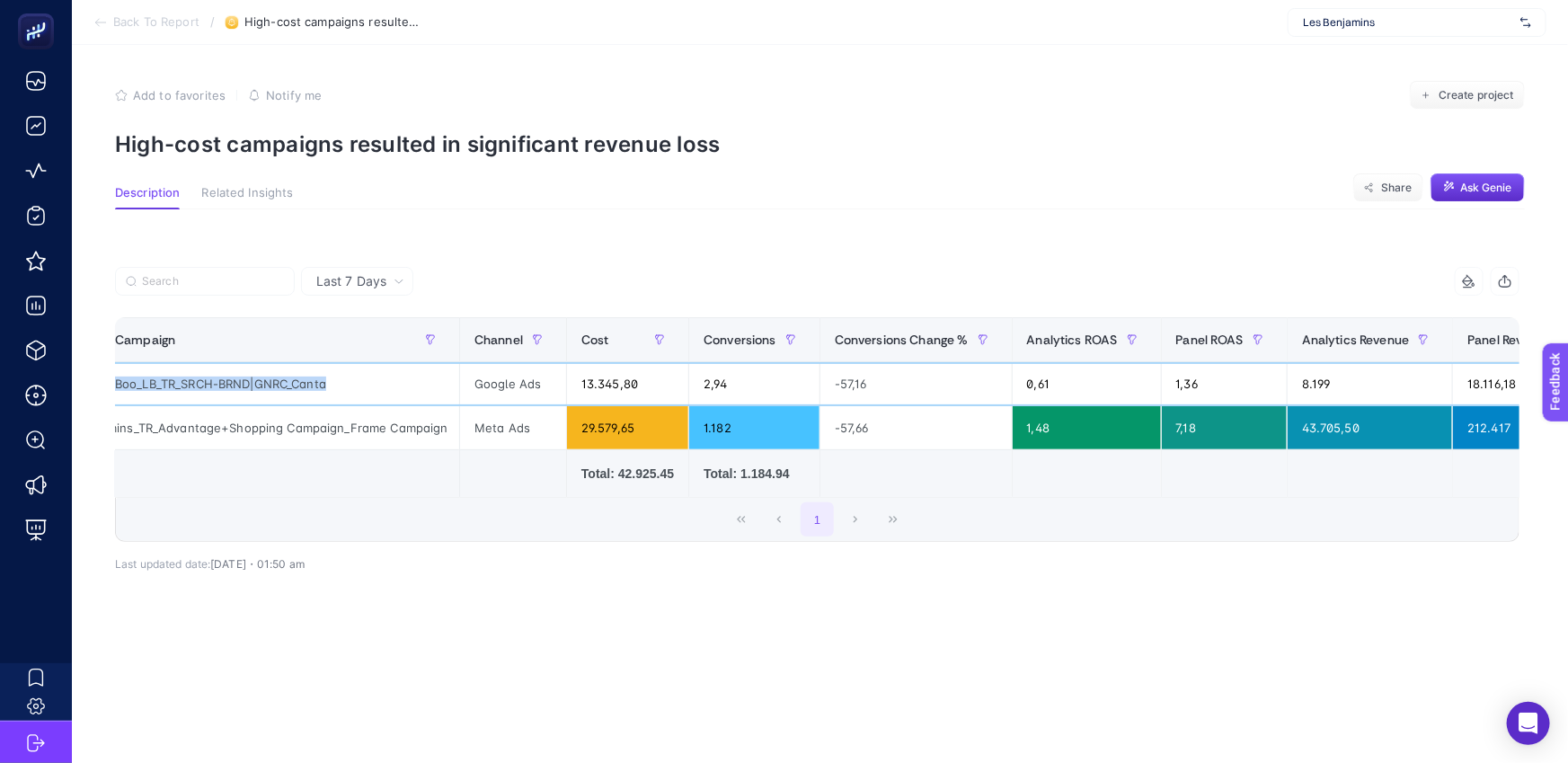
click at [382, 389] on div "Boo_LB_TR_SRCH-BRND|GNRC_Canta" at bounding box center [279, 383] width 359 height 43
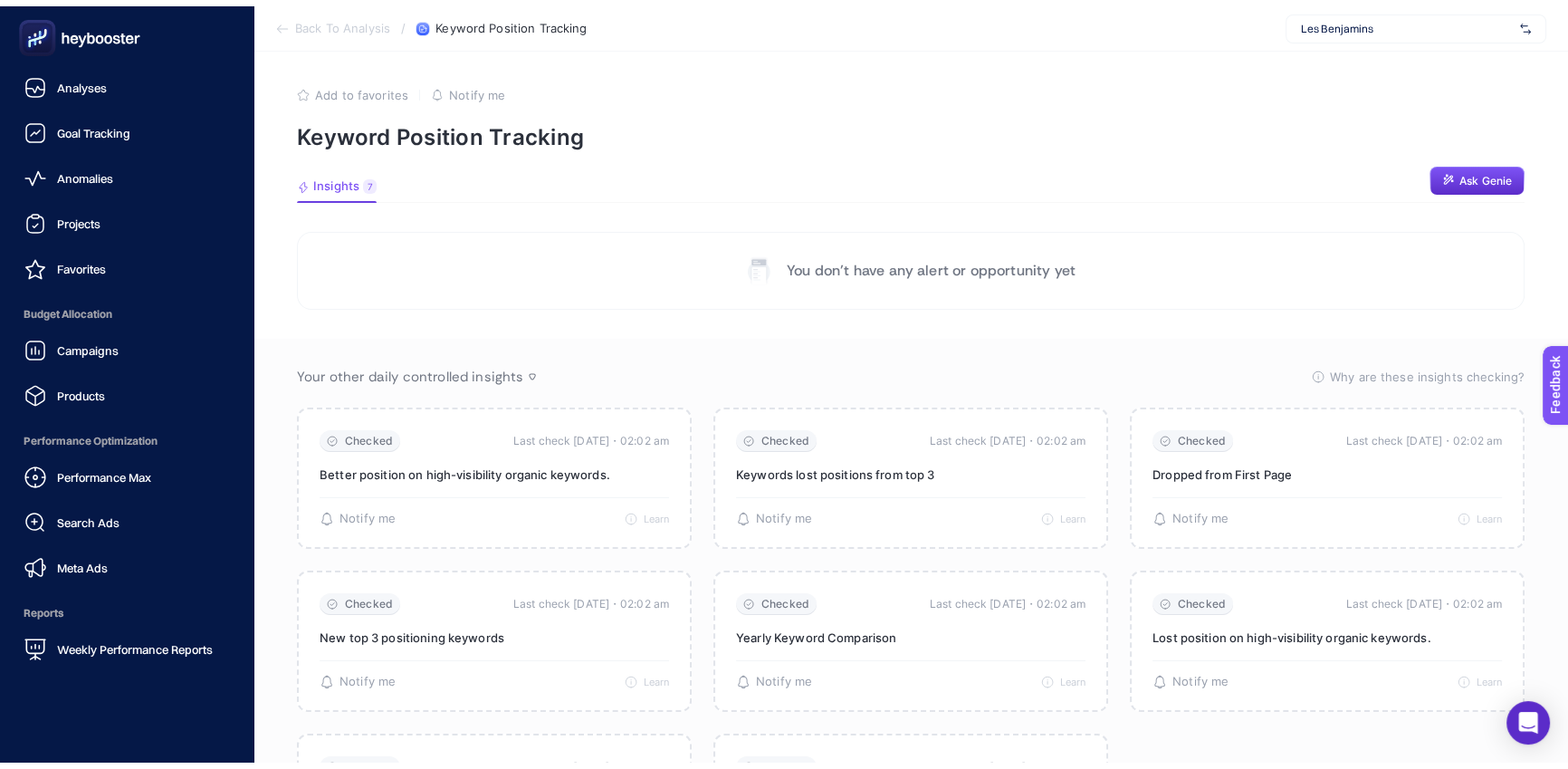
scroll to position [122, 0]
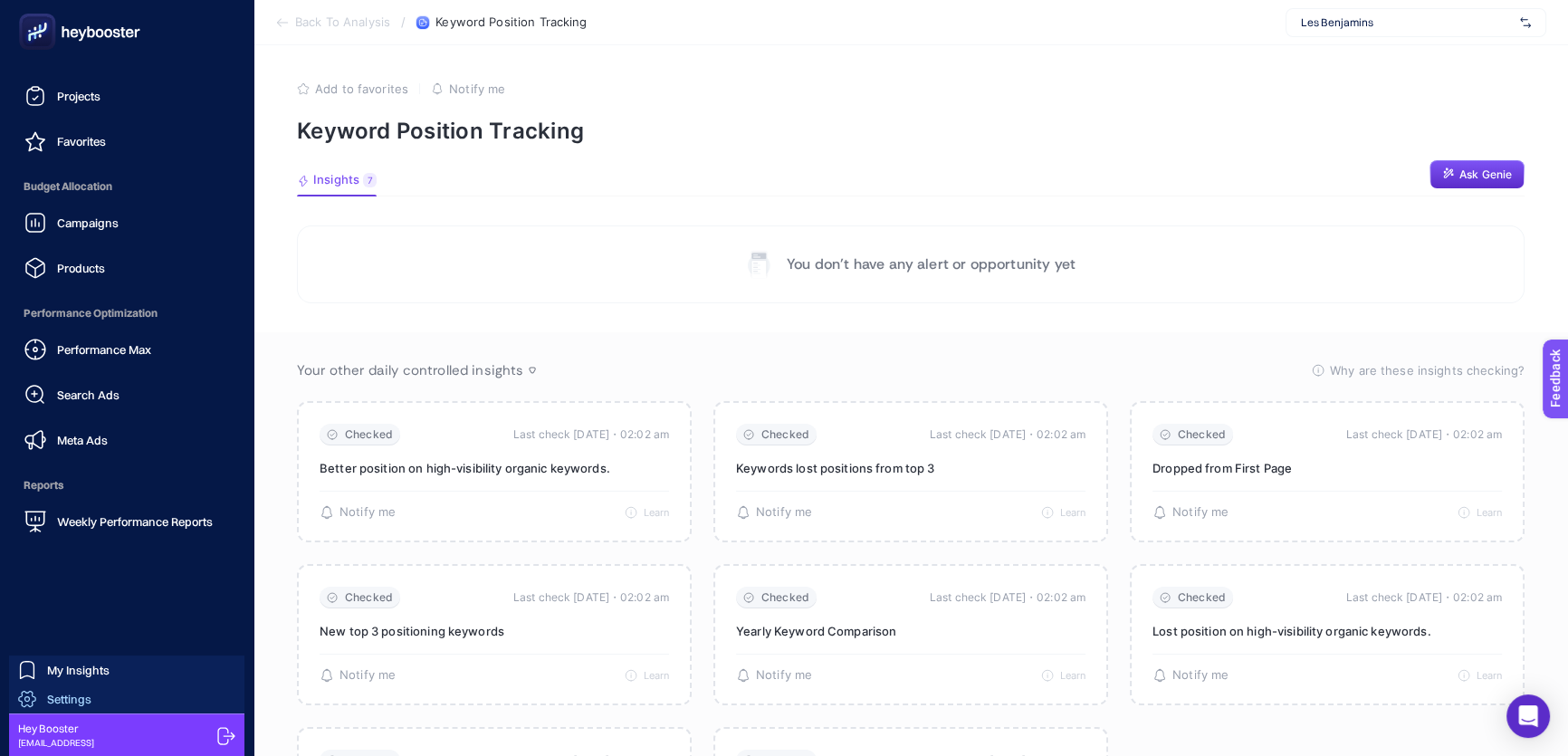
click at [116, 701] on link "Settings" at bounding box center [126, 698] width 235 height 29
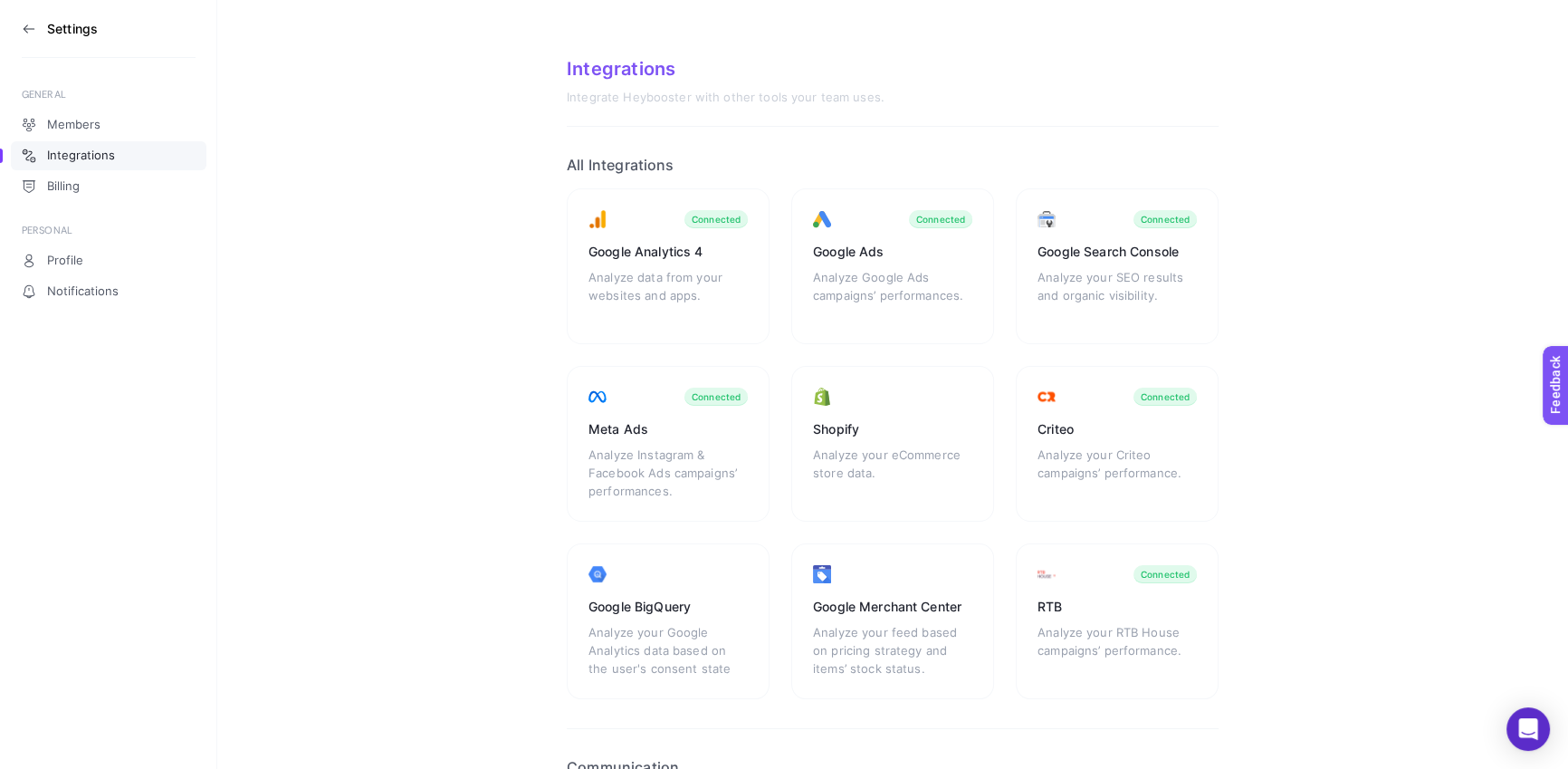
click at [30, 28] on icon at bounding box center [29, 29] width 15 height 15
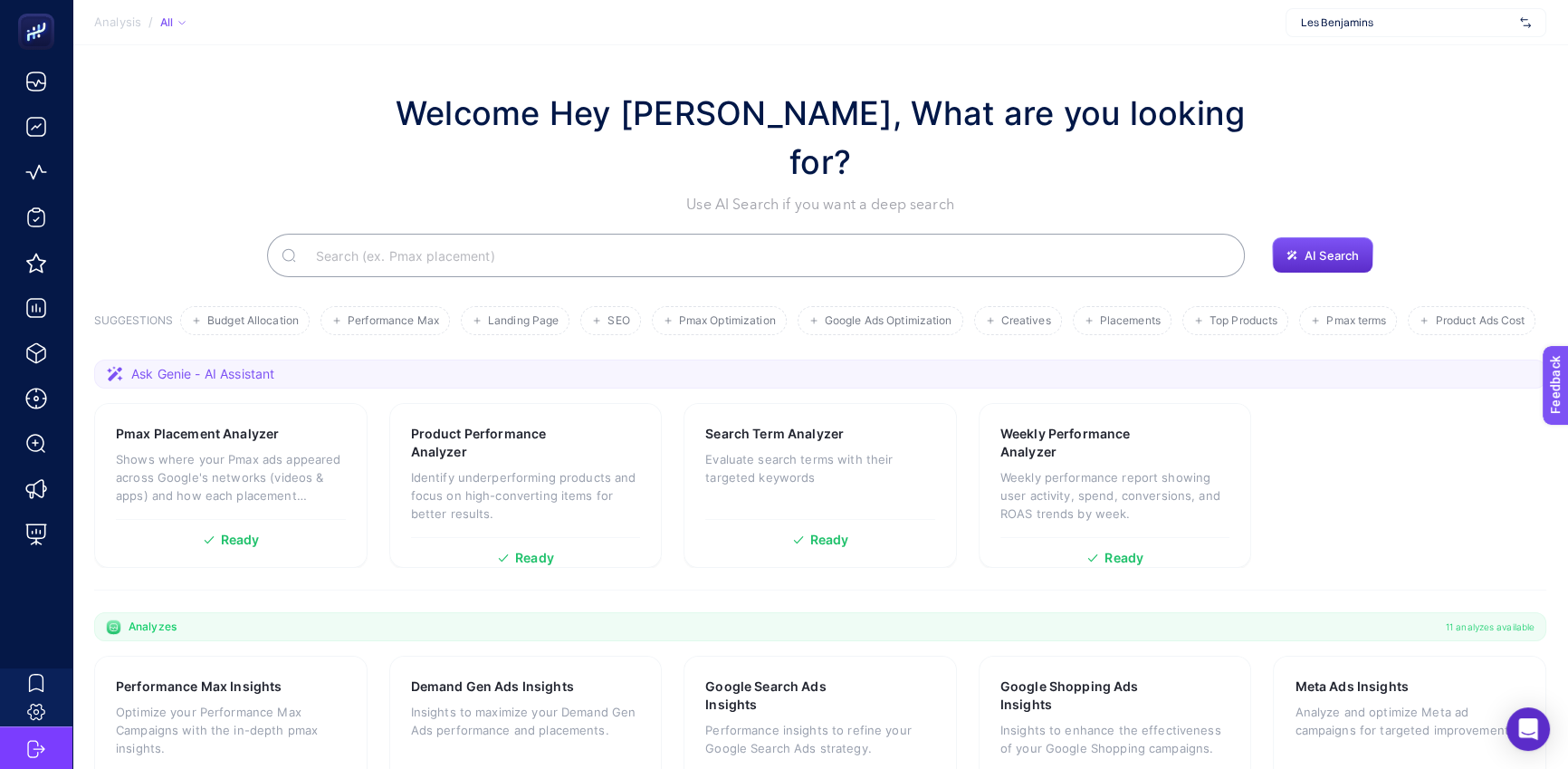
scroll to position [437, 0]
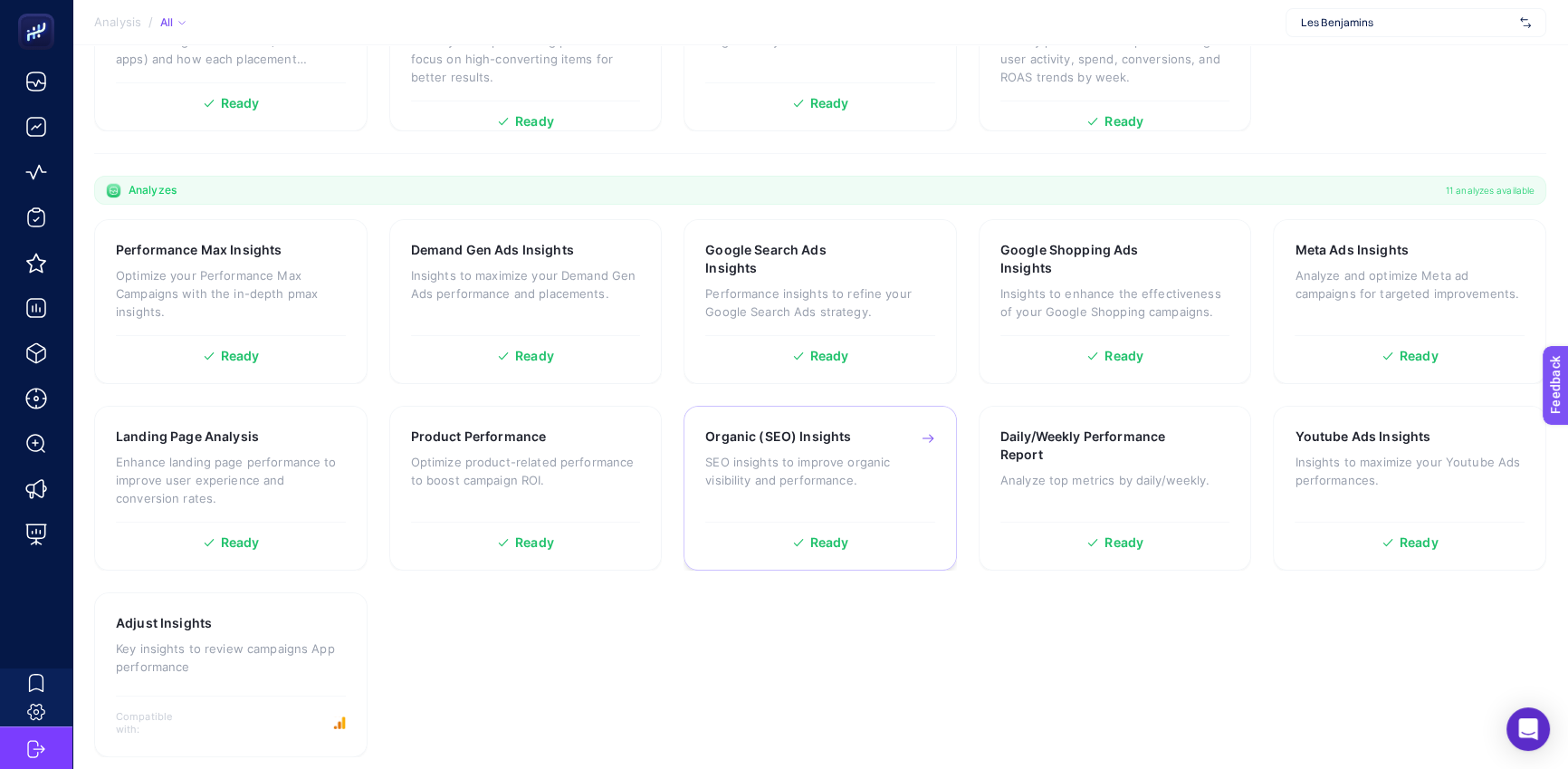
click at [884, 542] on div "Organic (SEO) Insights SEO insights to improve organic visibility and performan…" at bounding box center [820, 488] width 273 height 164
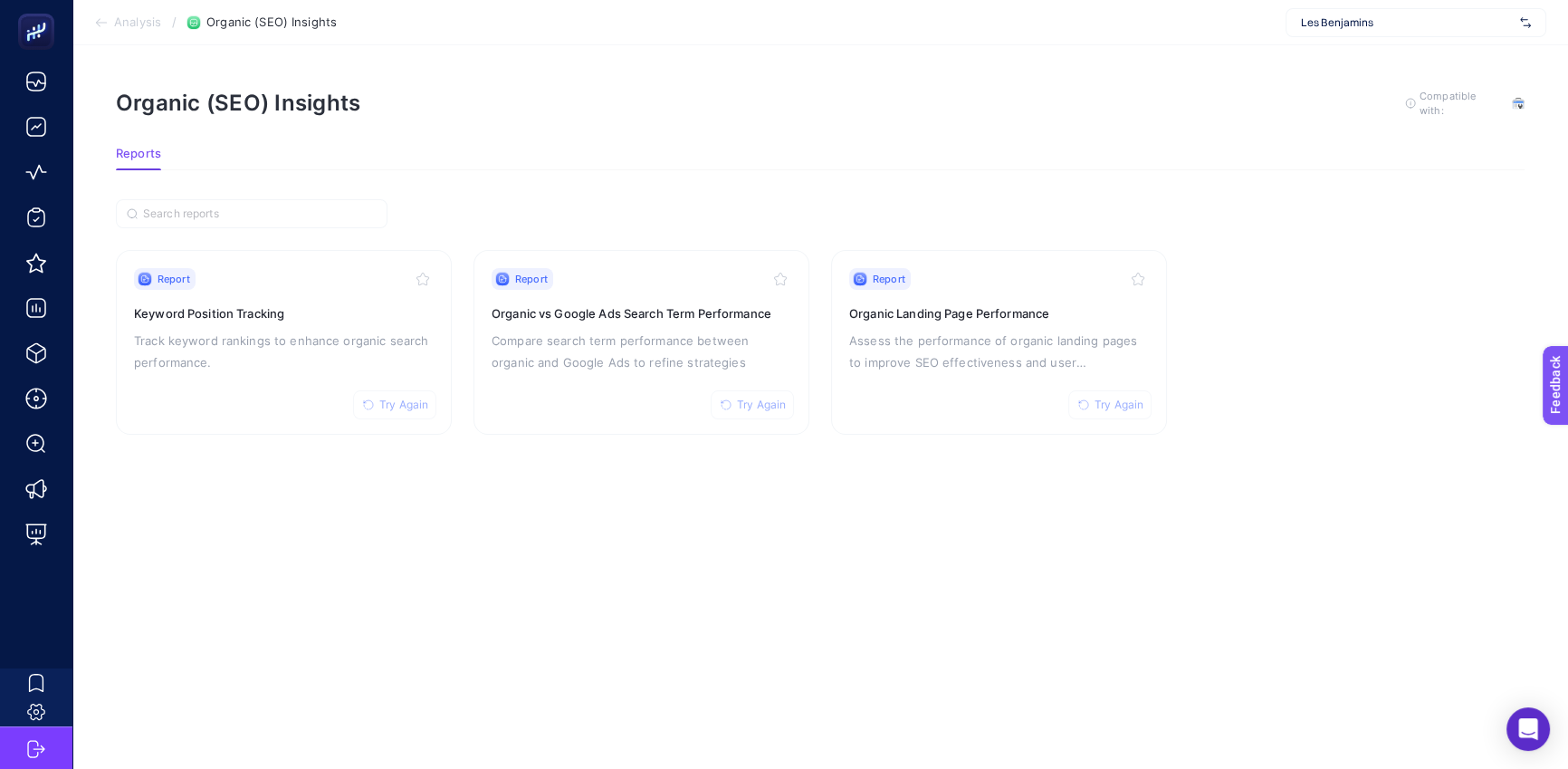
scroll to position [12, 0]
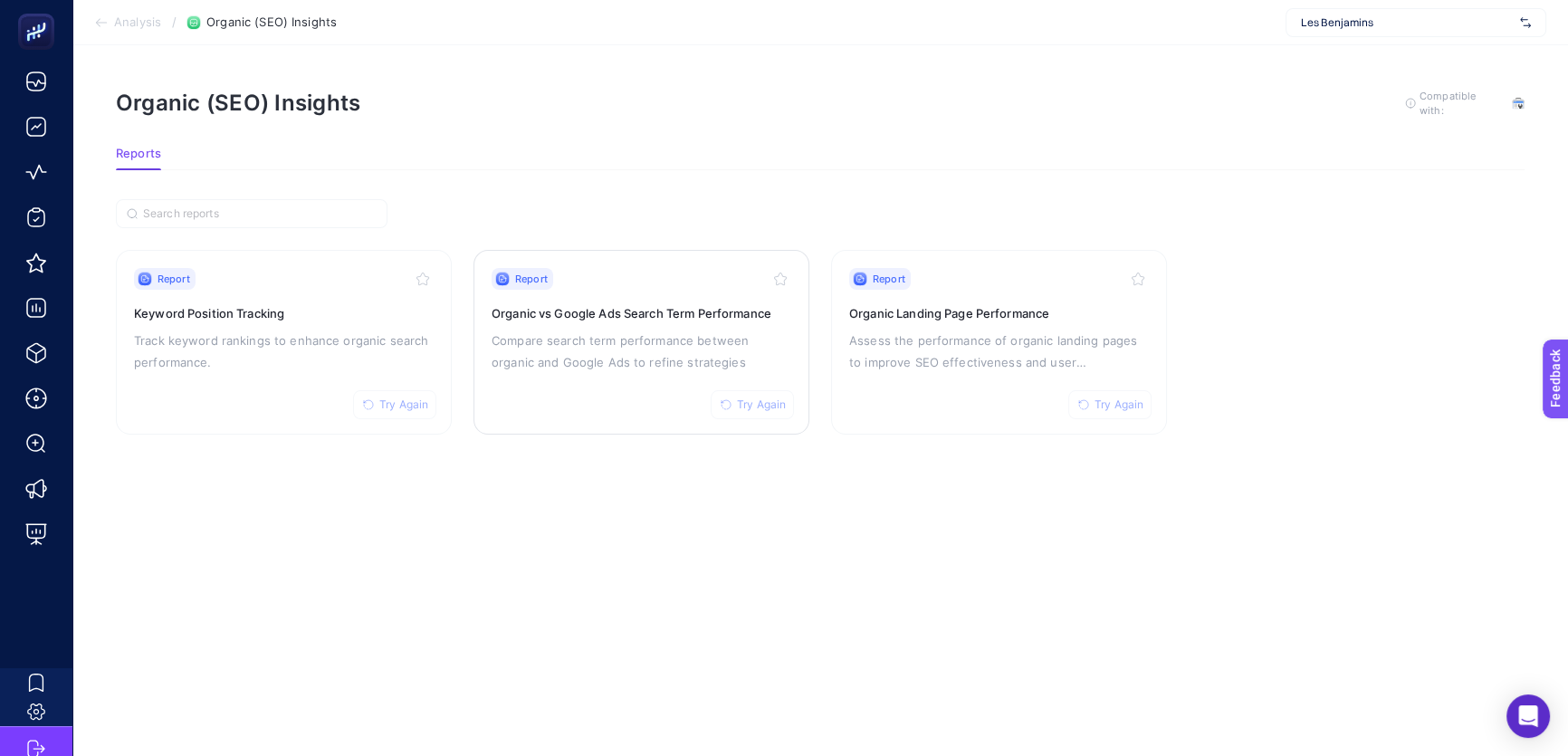
click at [760, 398] on span "Try Again" at bounding box center [761, 405] width 49 height 15
click at [394, 398] on span "Try Again" at bounding box center [404, 405] width 49 height 15
click at [1139, 398] on span "Try Again" at bounding box center [1119, 405] width 49 height 15
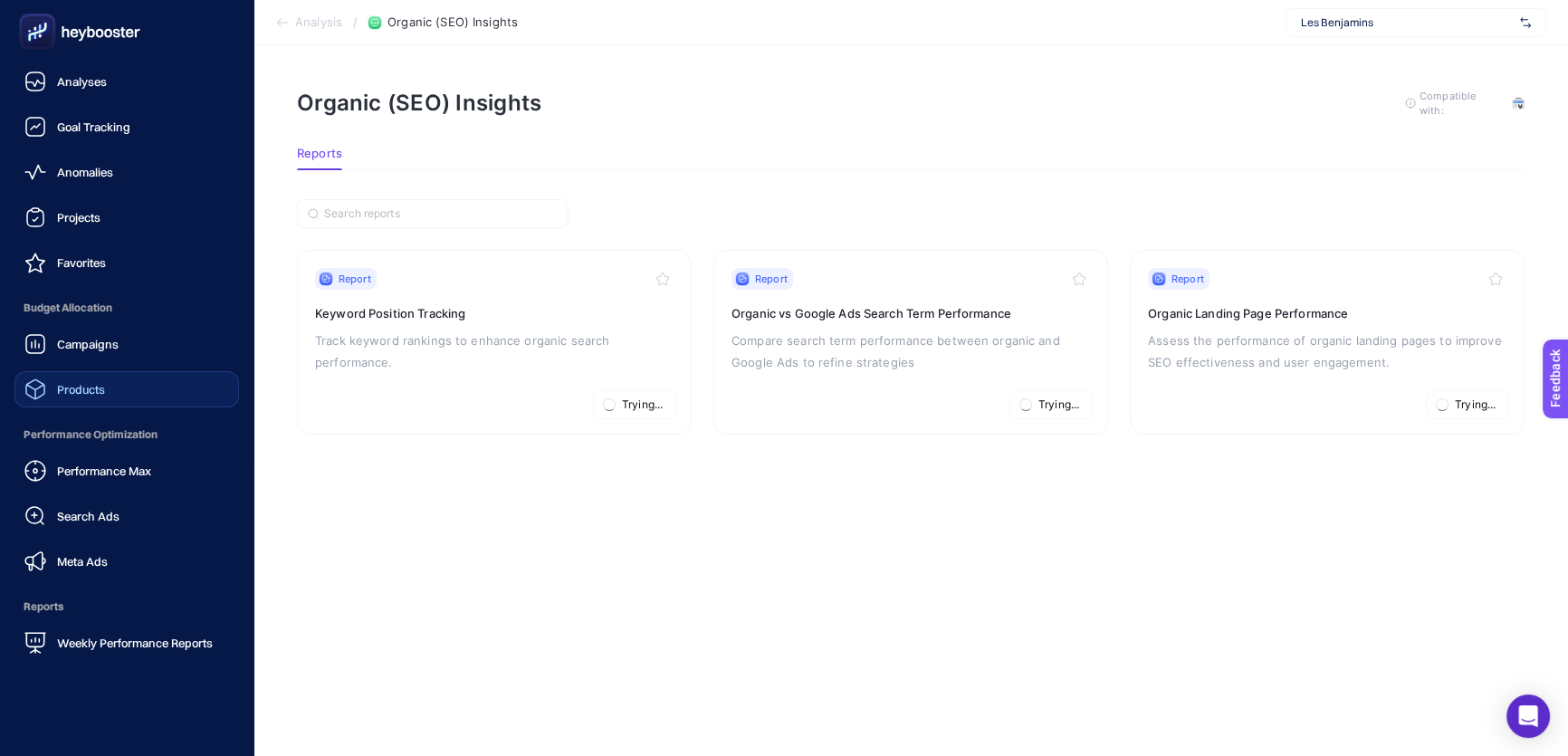
click at [87, 379] on div "Products" at bounding box center [64, 389] width 81 height 21
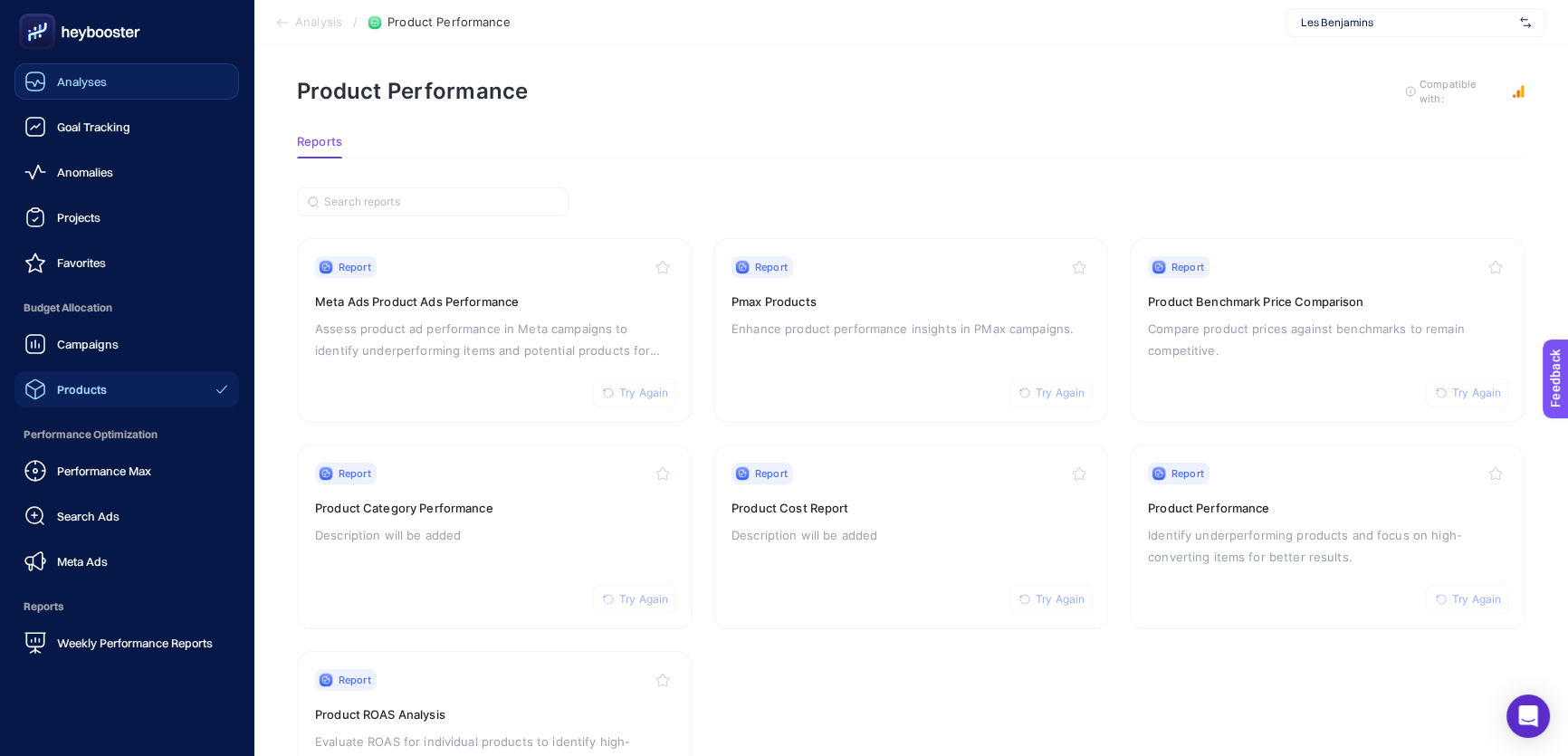
click at [87, 90] on div "Analyses" at bounding box center [65, 81] width 83 height 21
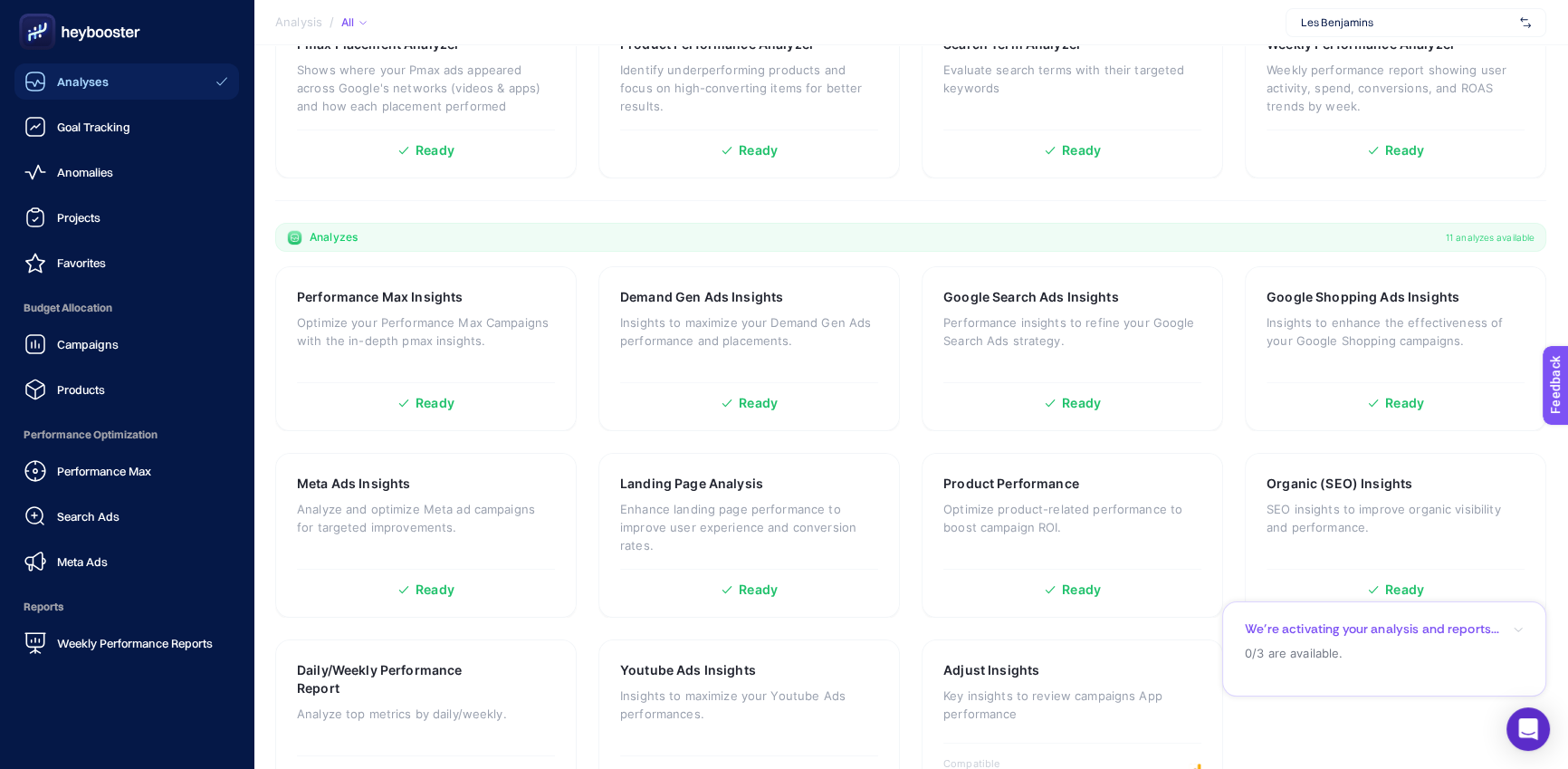
scroll to position [437, 0]
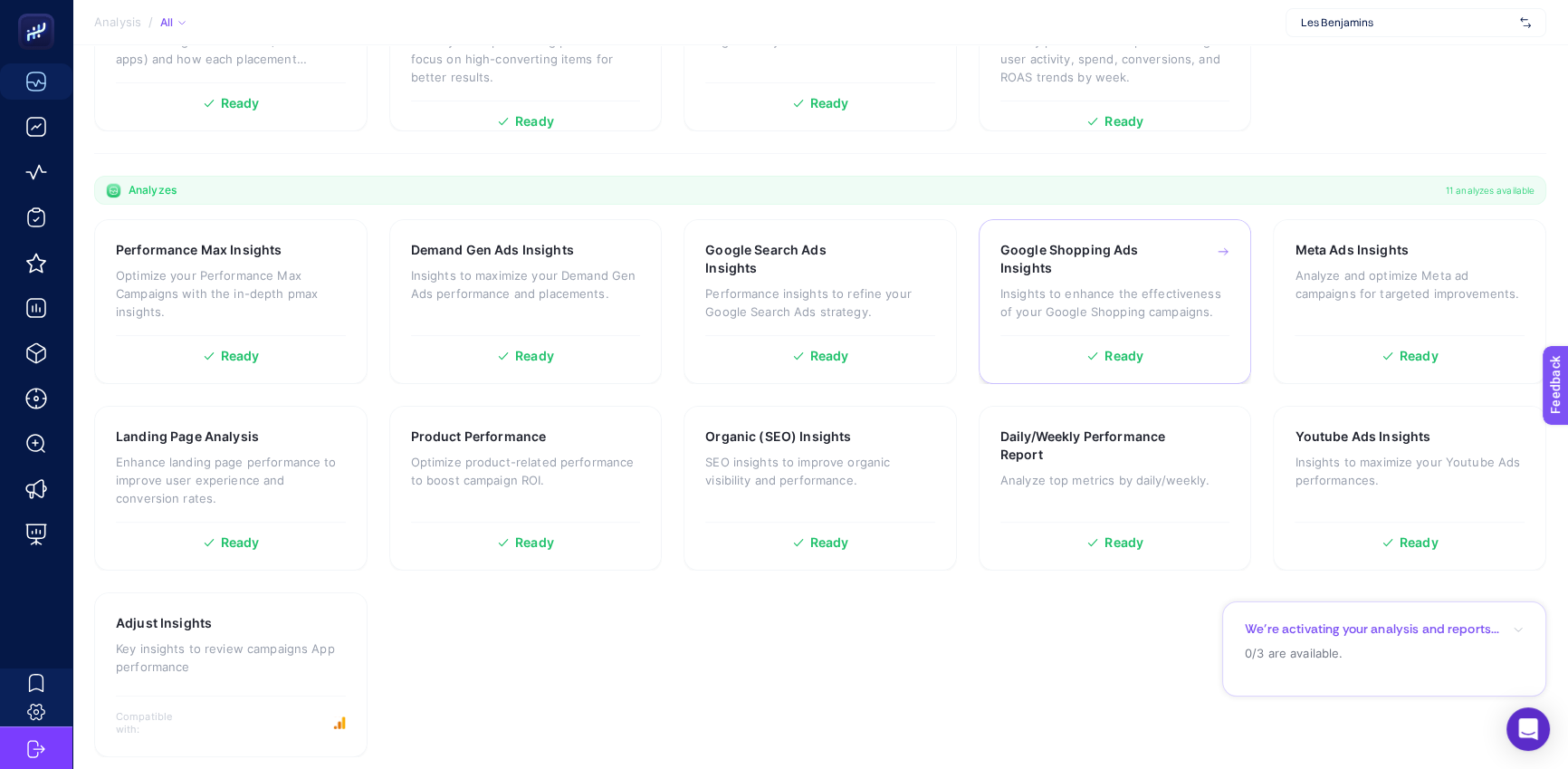
click at [1054, 307] on p "Insights to enhance the effectiveness of your Google Shopping campaigns." at bounding box center [1115, 302] width 230 height 36
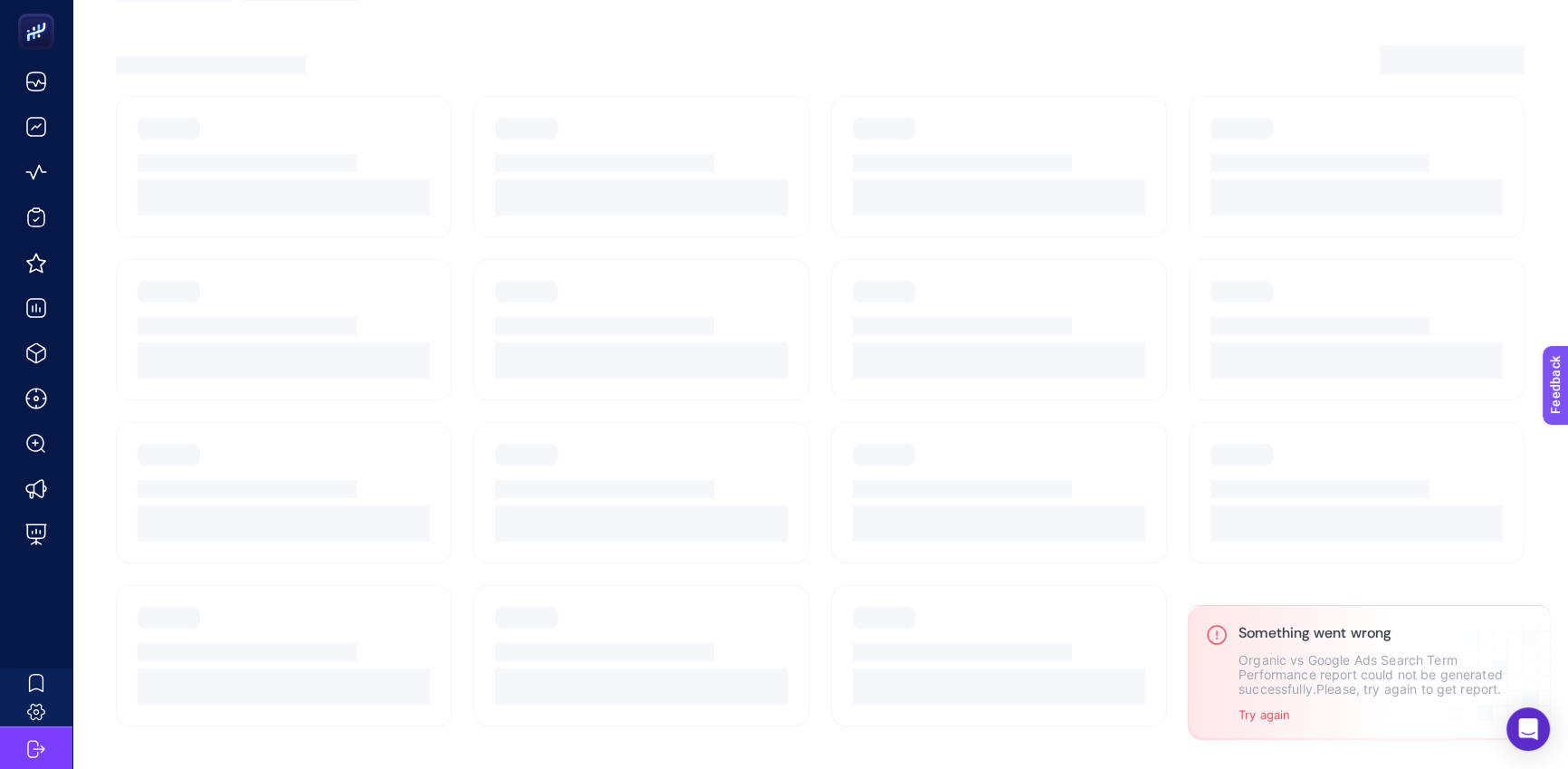
scroll to position [12, 0]
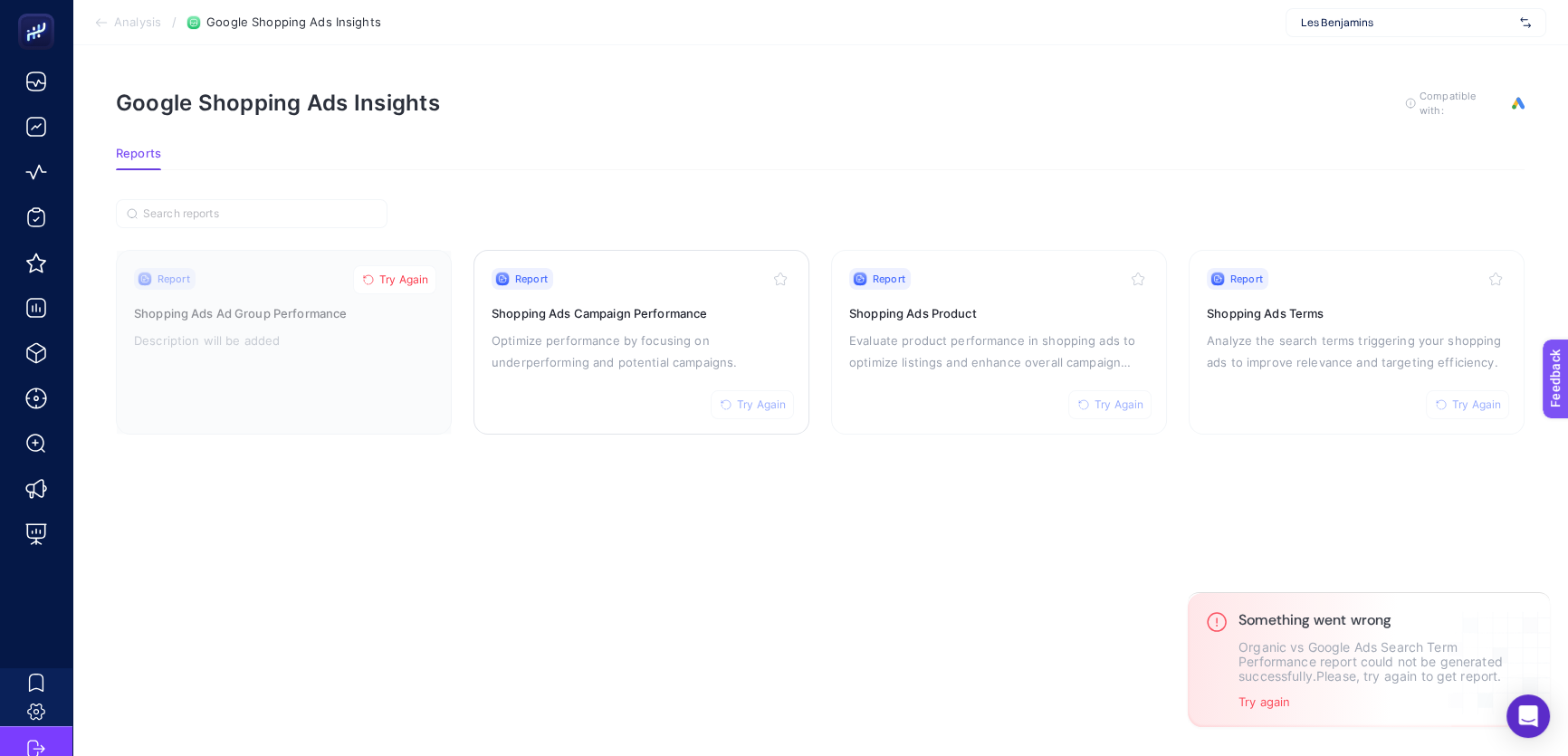
click at [726, 305] on h3 "Shopping Ads Campaign Performance" at bounding box center [641, 313] width 300 height 18
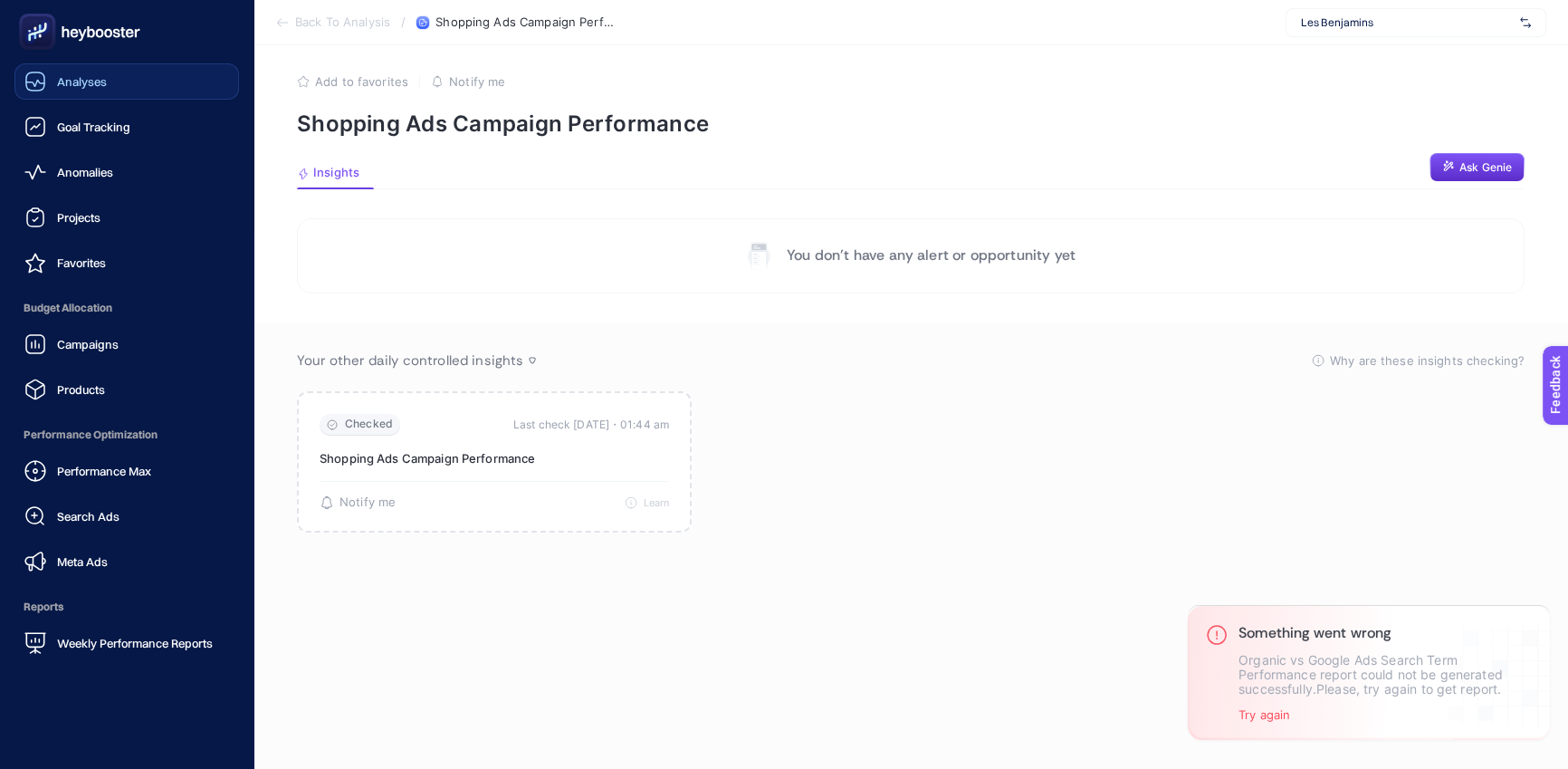
click at [90, 83] on span "Analyses" at bounding box center [82, 82] width 50 height 15
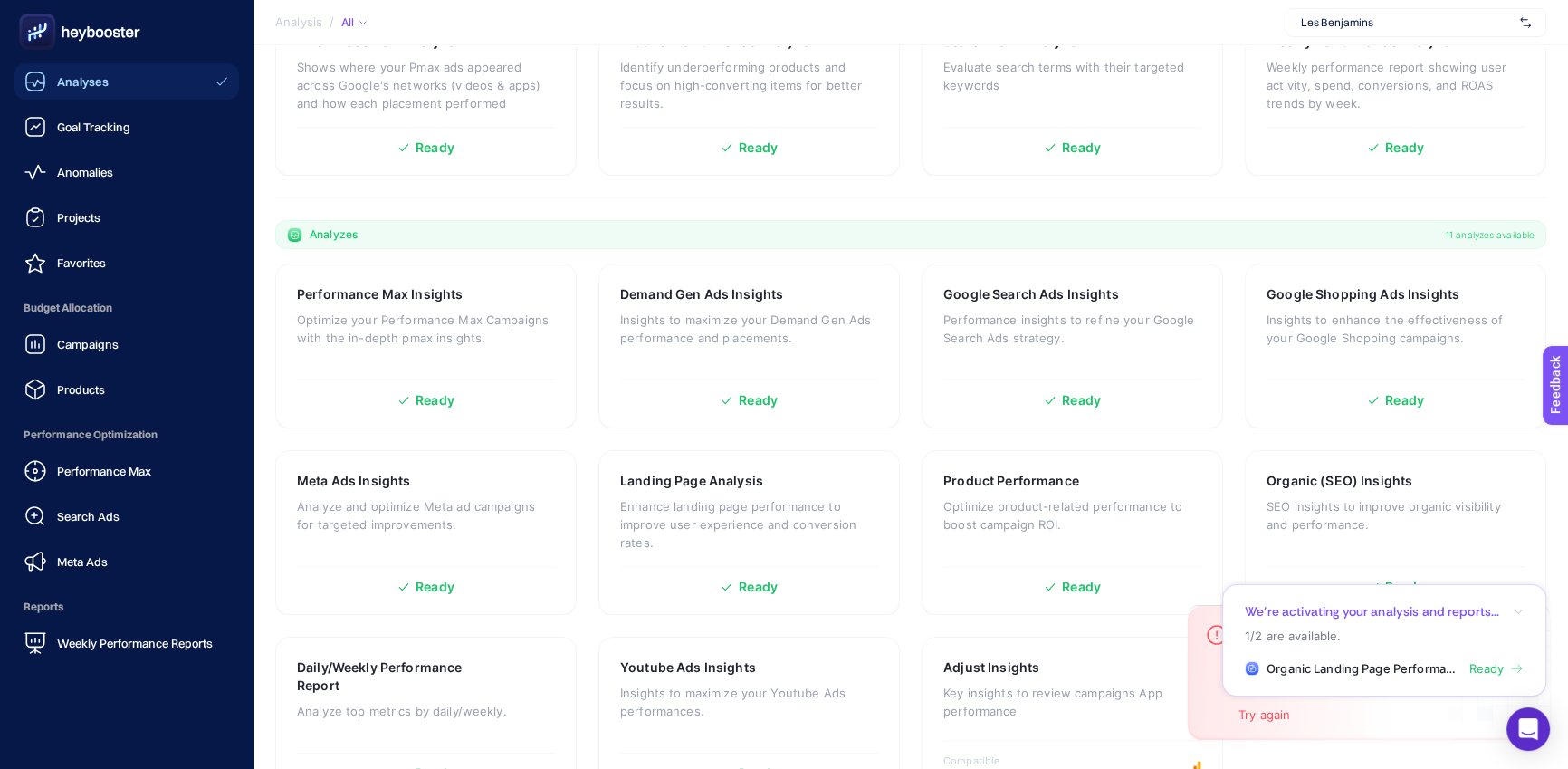
scroll to position [437, 0]
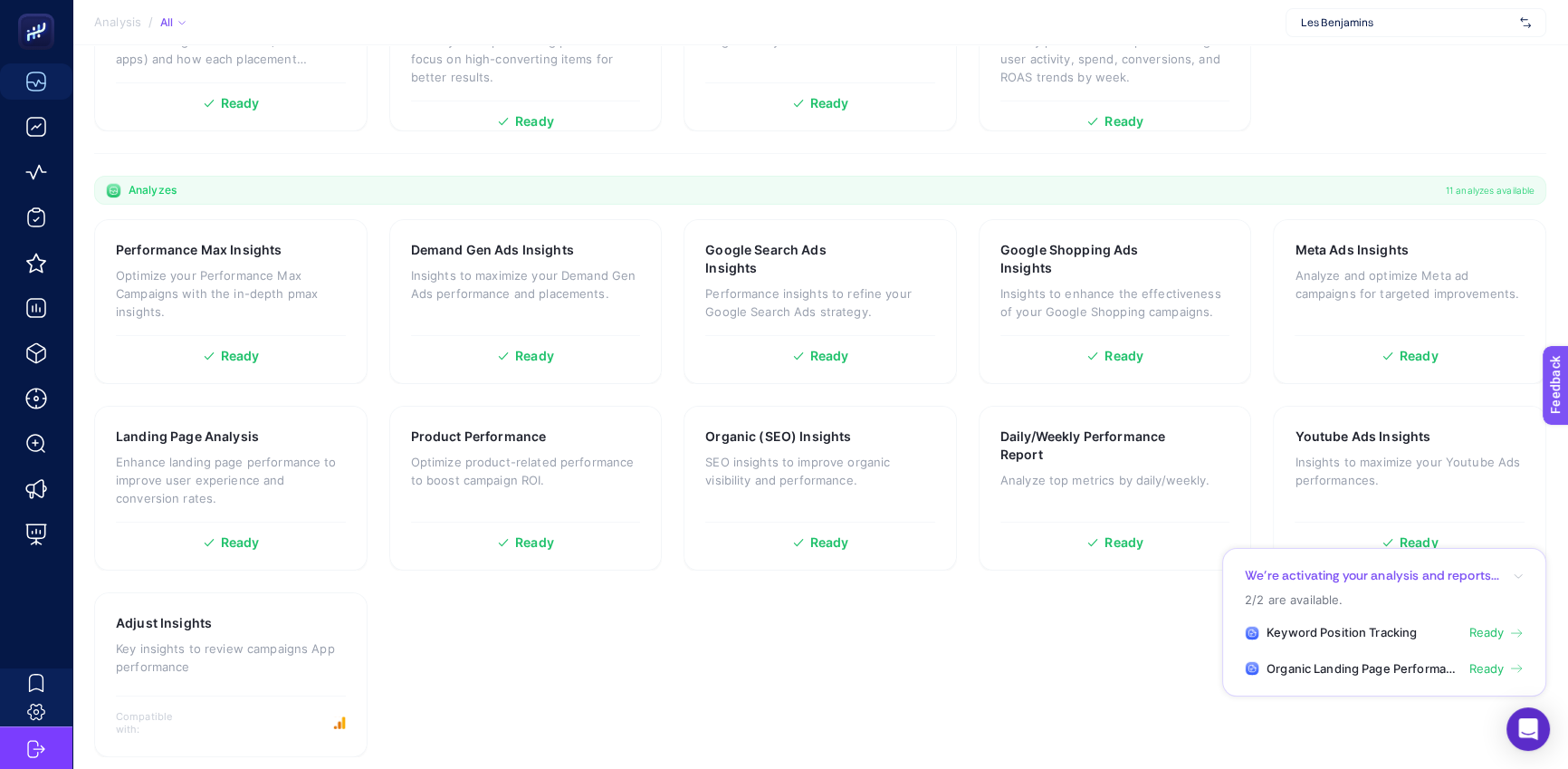
click at [1475, 631] on span "Ready" at bounding box center [1485, 632] width 35 height 18
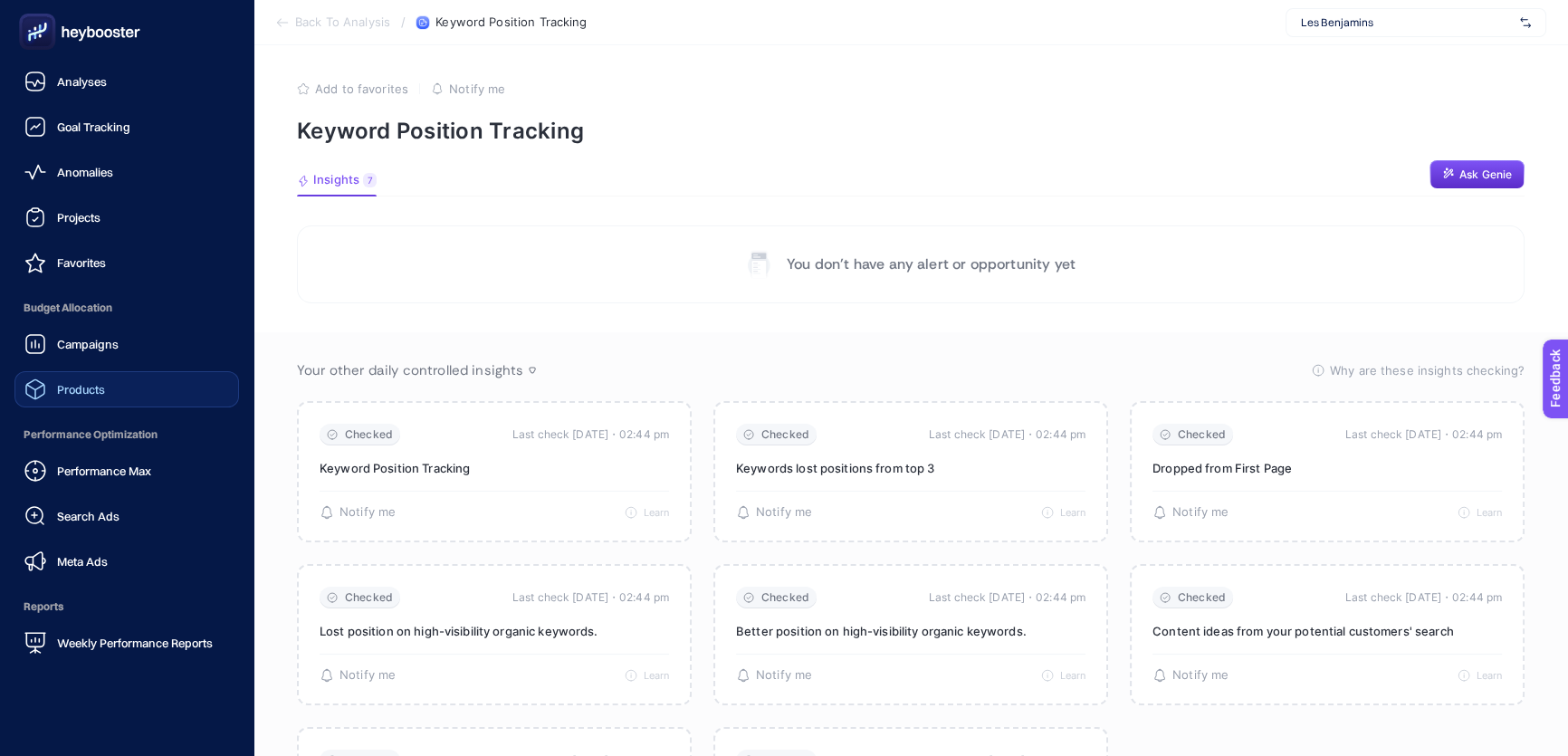
click at [94, 390] on span "Products" at bounding box center [81, 389] width 48 height 15
